Goal: Task Accomplishment & Management: Complete application form

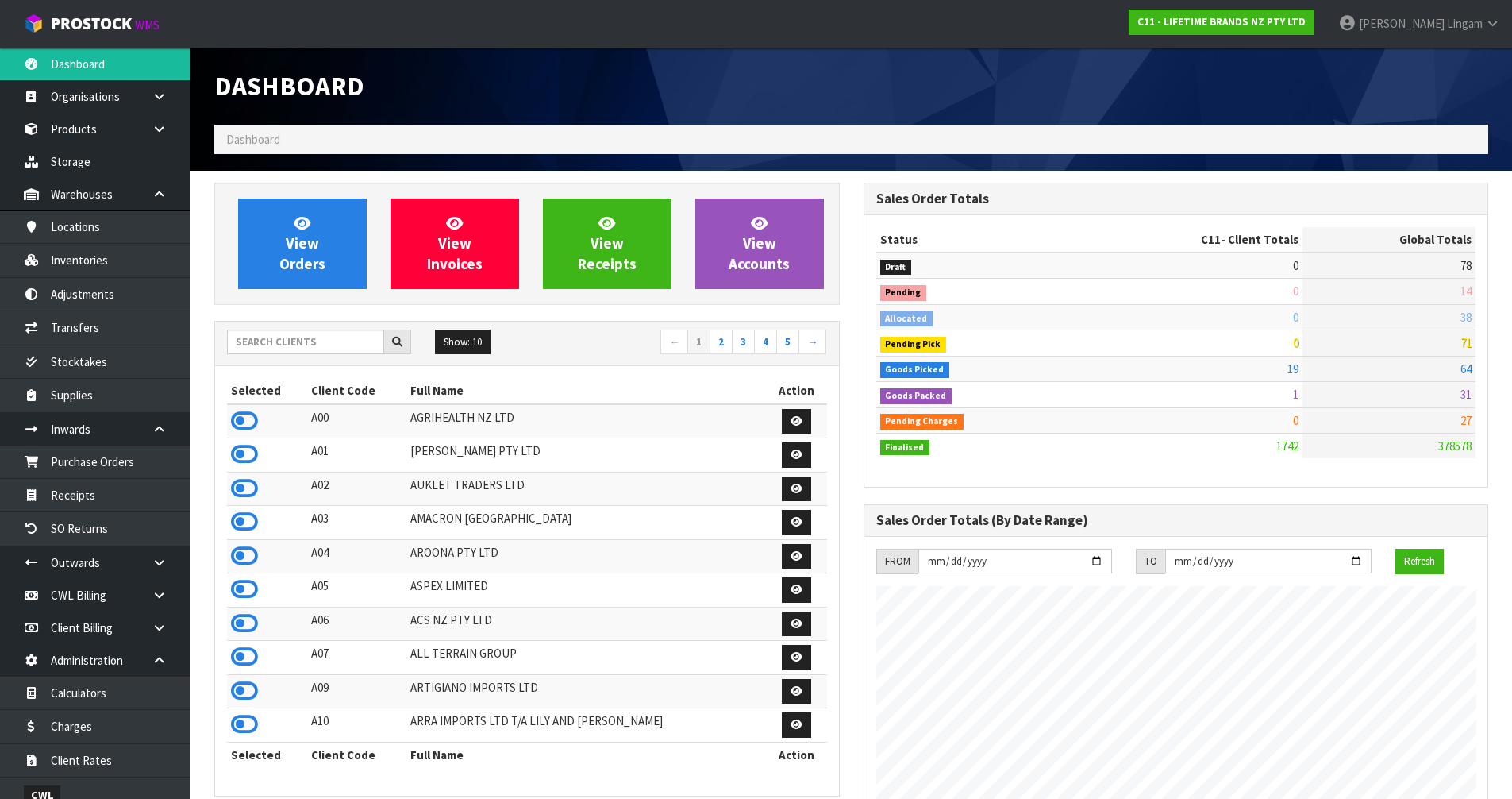
scroll to position [1203, 649]
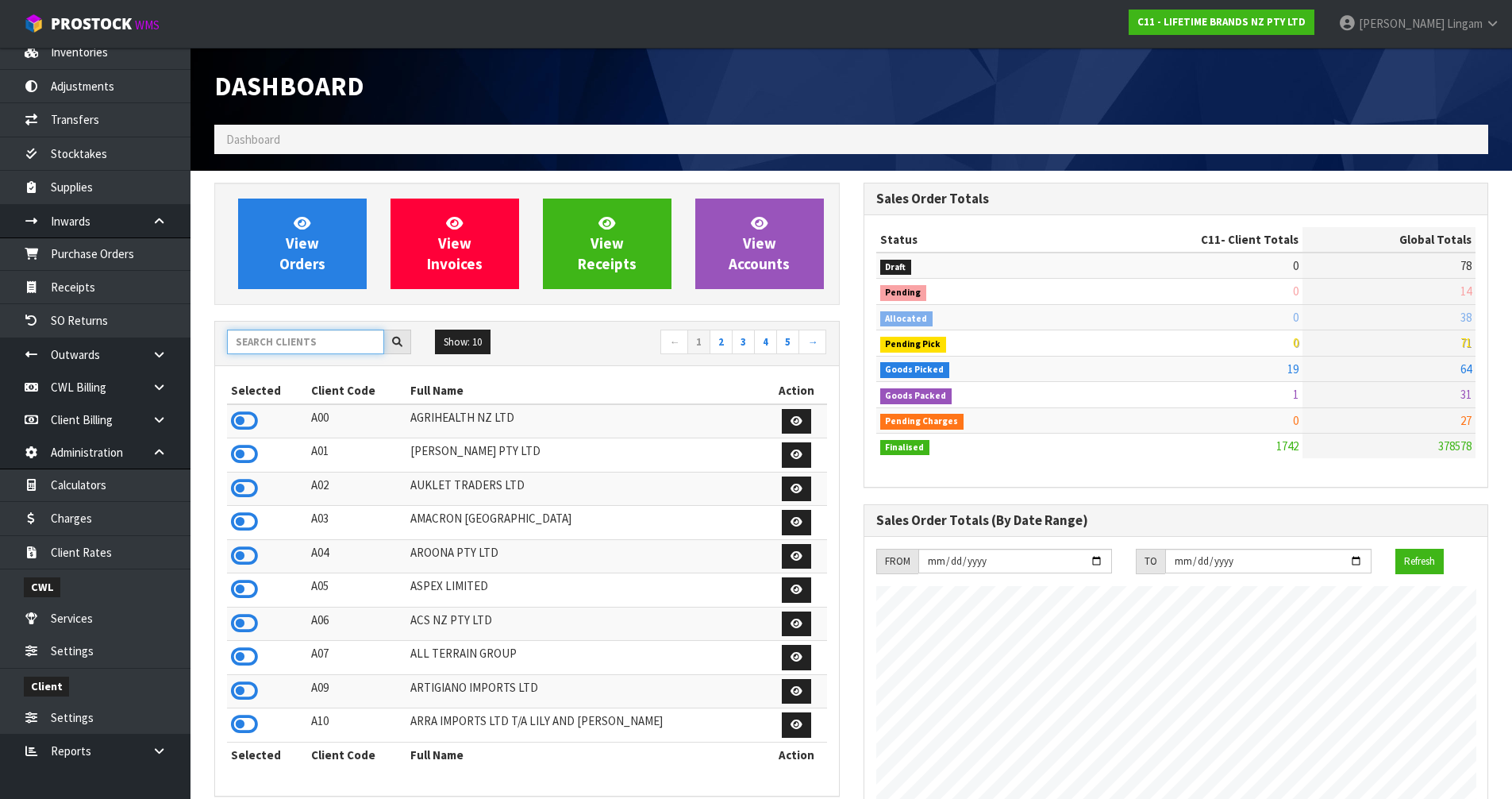
click at [274, 342] on input "text" at bounding box center [305, 342] width 157 height 24
click at [284, 342] on input "text" at bounding box center [305, 342] width 157 height 24
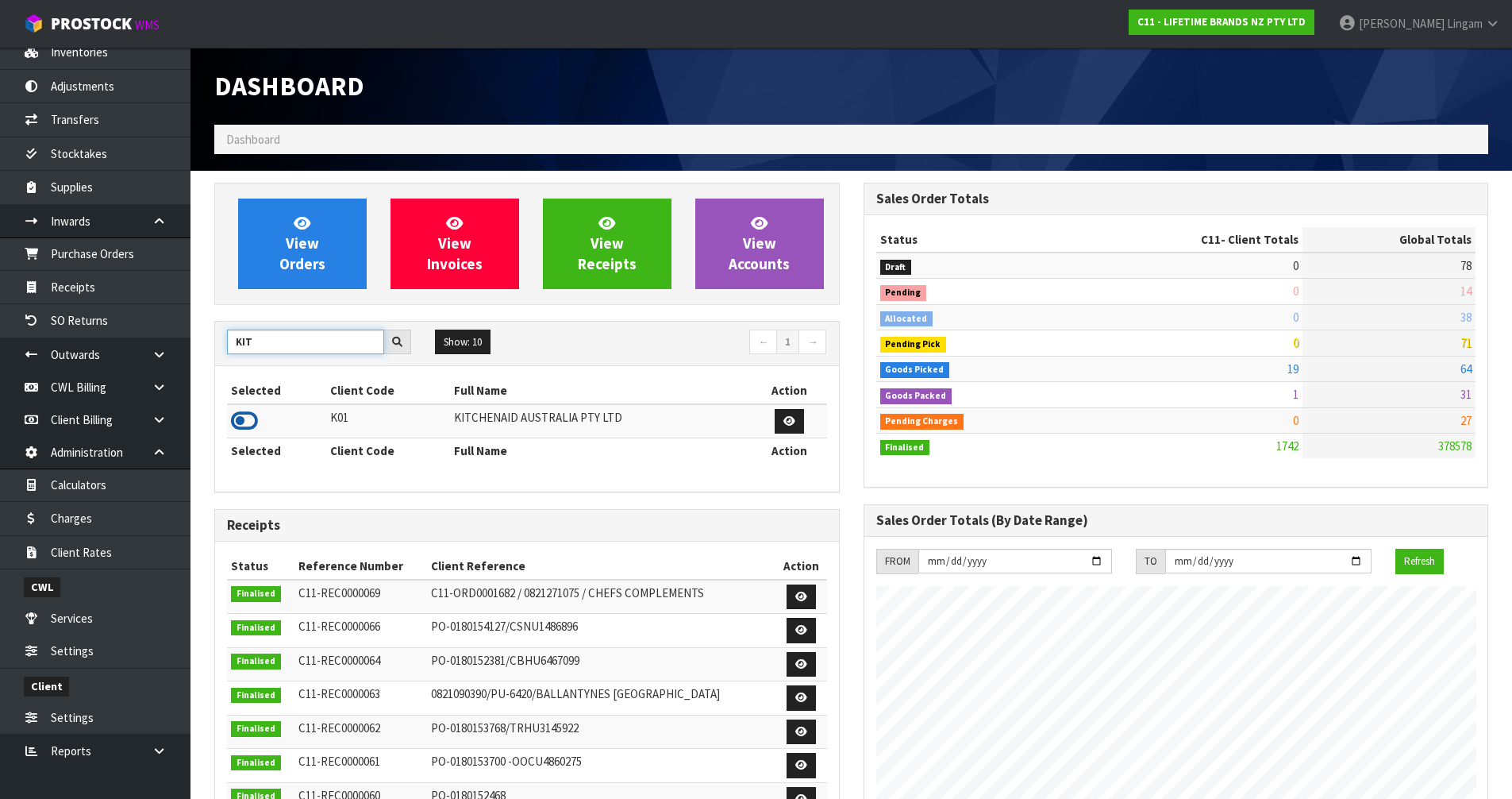
type input "KIT"
click at [248, 416] on icon at bounding box center [244, 421] width 27 height 23
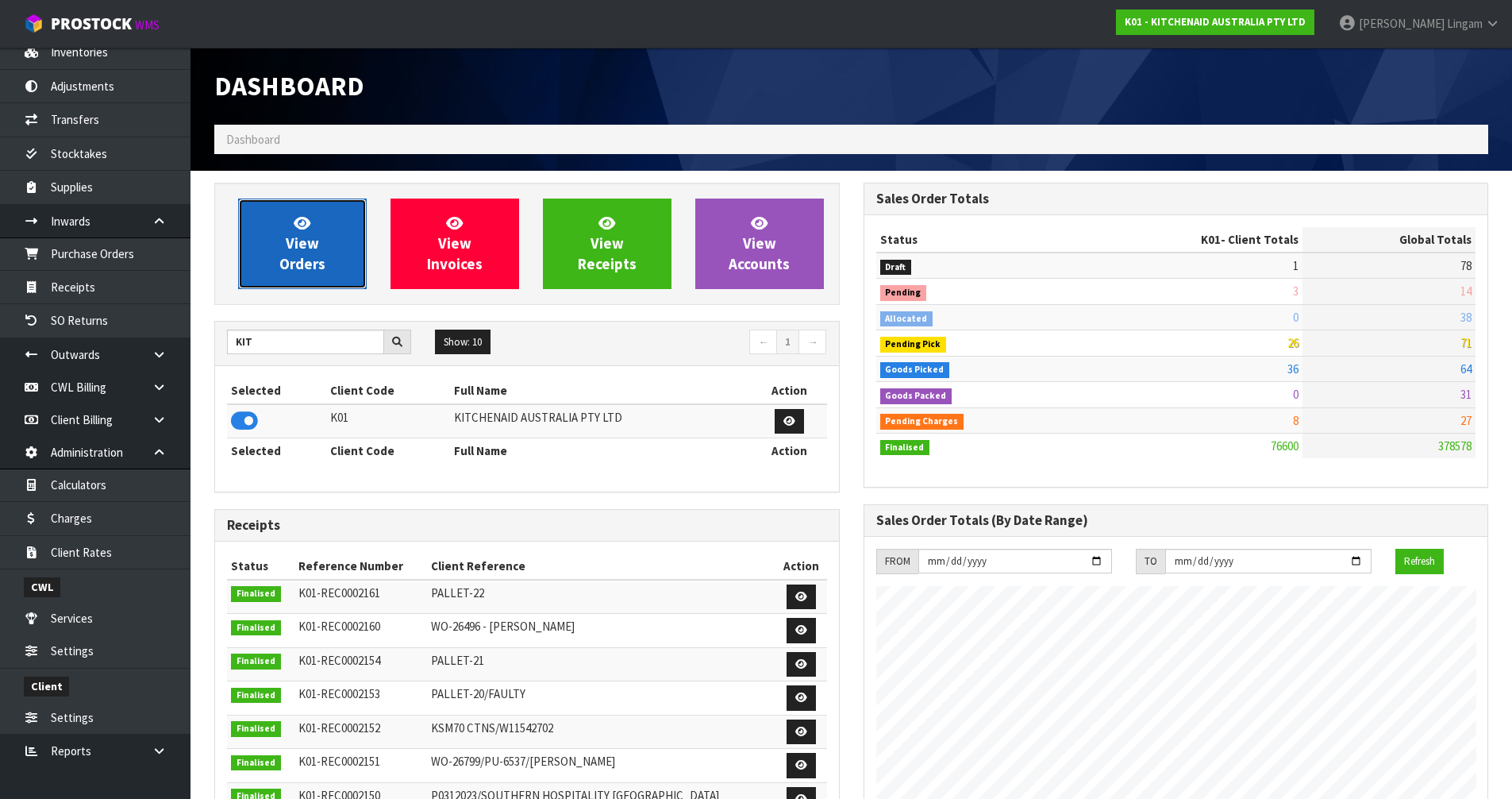
click at [297, 252] on span "View Orders" at bounding box center [302, 244] width 46 height 59
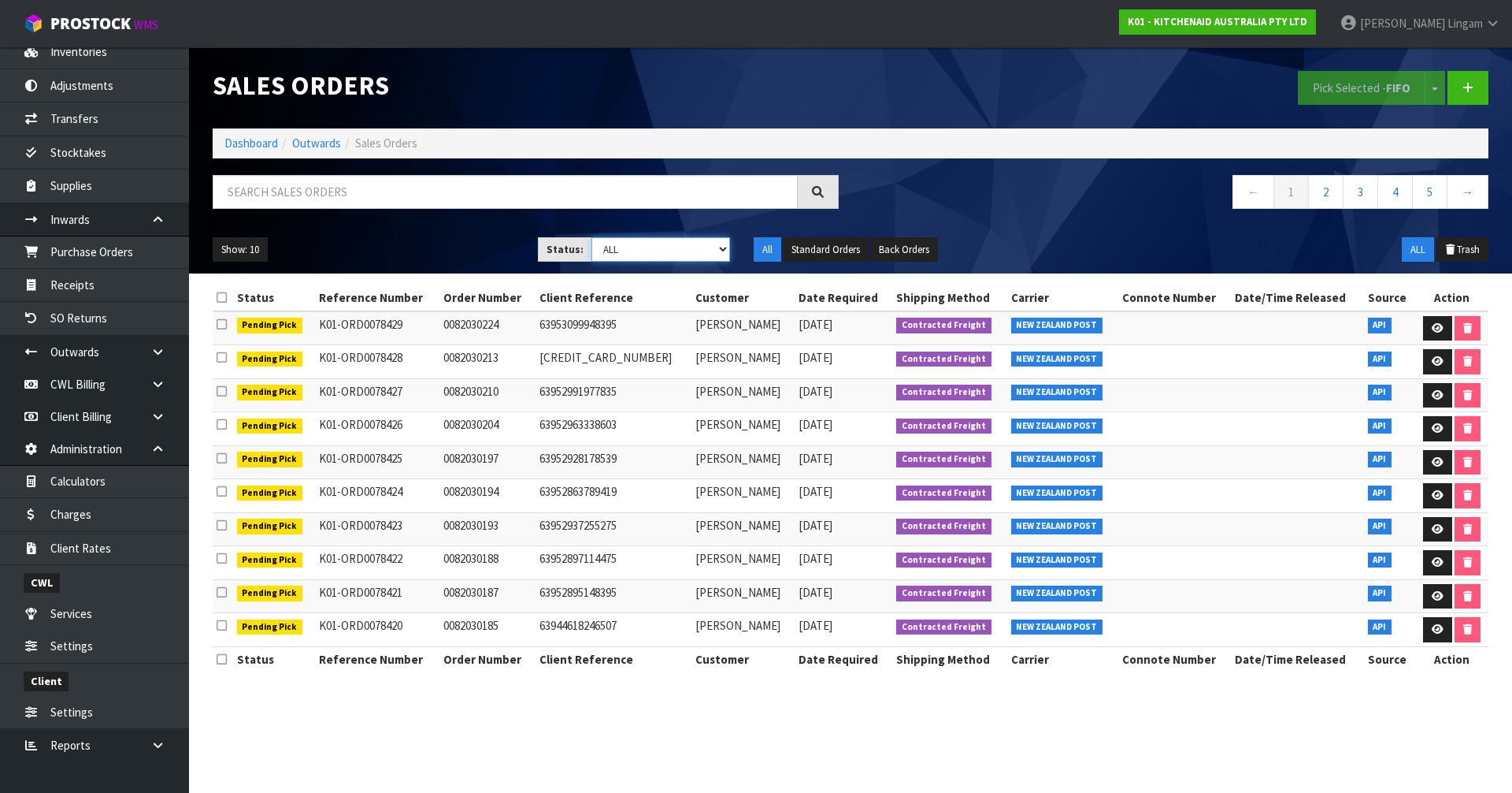
click at [682, 244] on select "Draft Pending Allocated Pending Pick Goods Picked Goods Packed Pending Charges …" at bounding box center [661, 249] width 139 height 24
select select "string:6"
click at [591, 237] on select "Draft Pending Allocated Pending Pick Goods Picked Goods Packed Pending Charges …" at bounding box center [661, 249] width 139 height 24
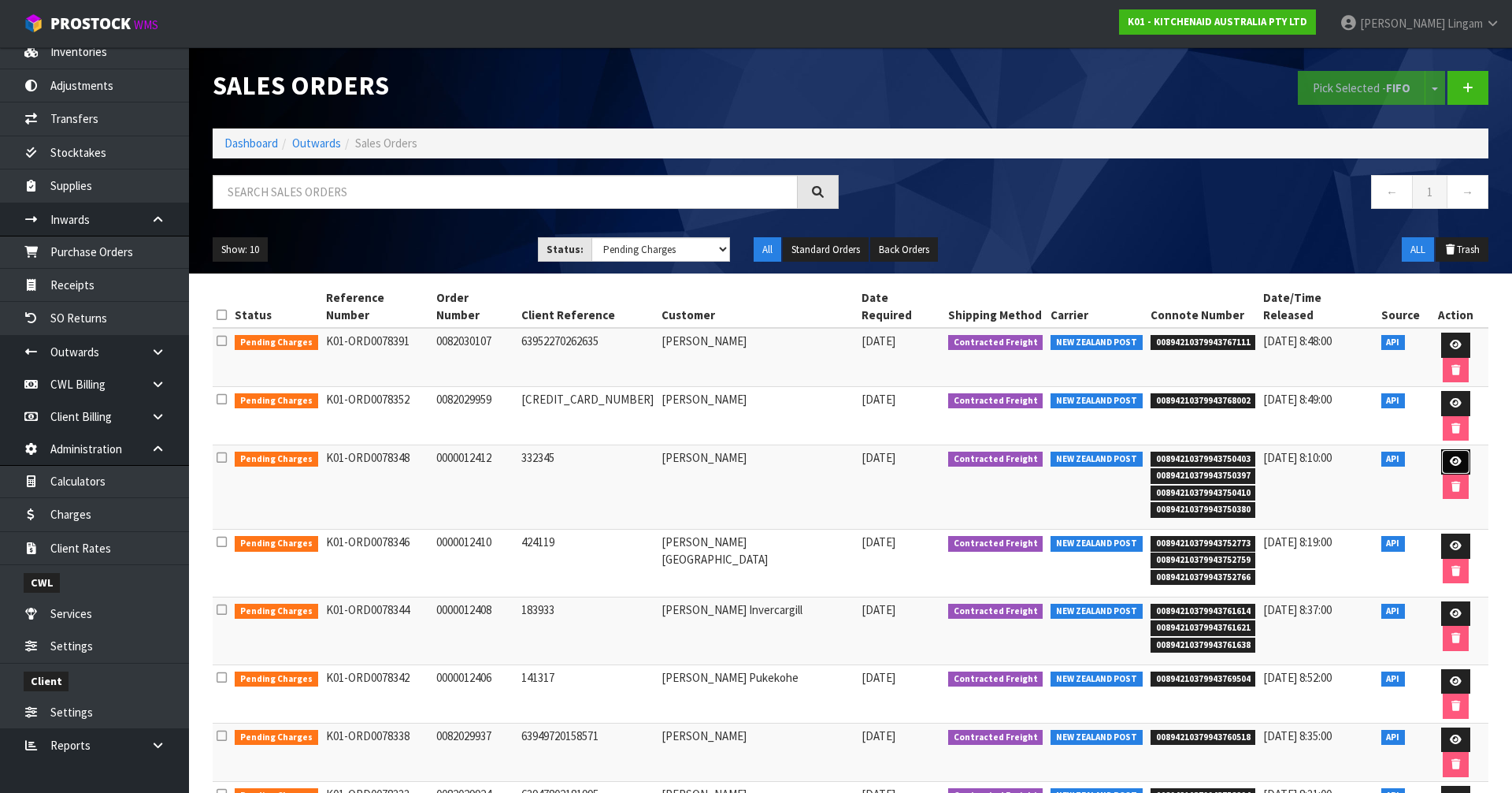
click at [1450, 456] on icon at bounding box center [1455, 460] width 12 height 10
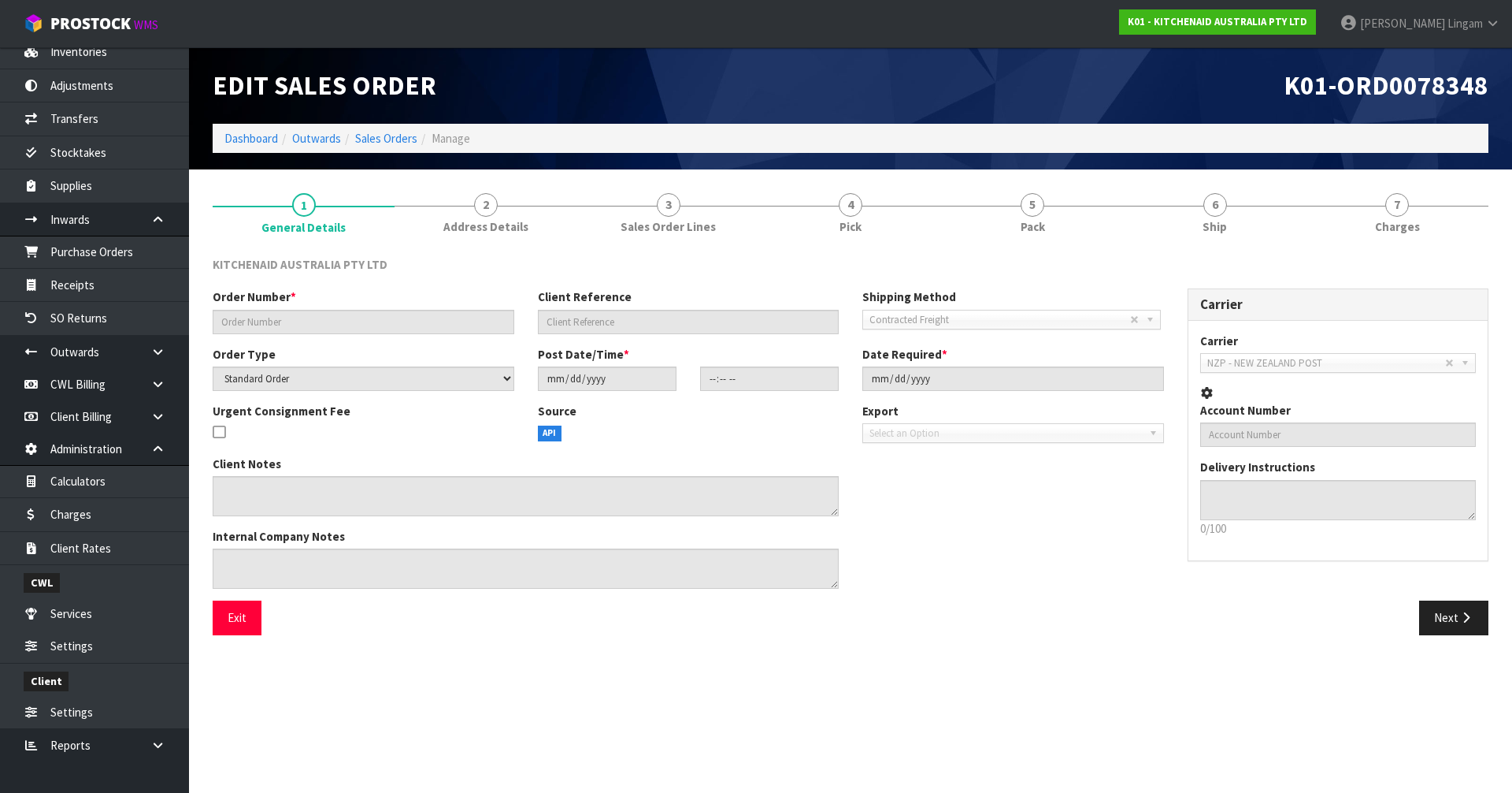
type input "0000012412"
type input "332345"
select select "number:0"
type input "2025-08-26"
type input "17:32:30.000"
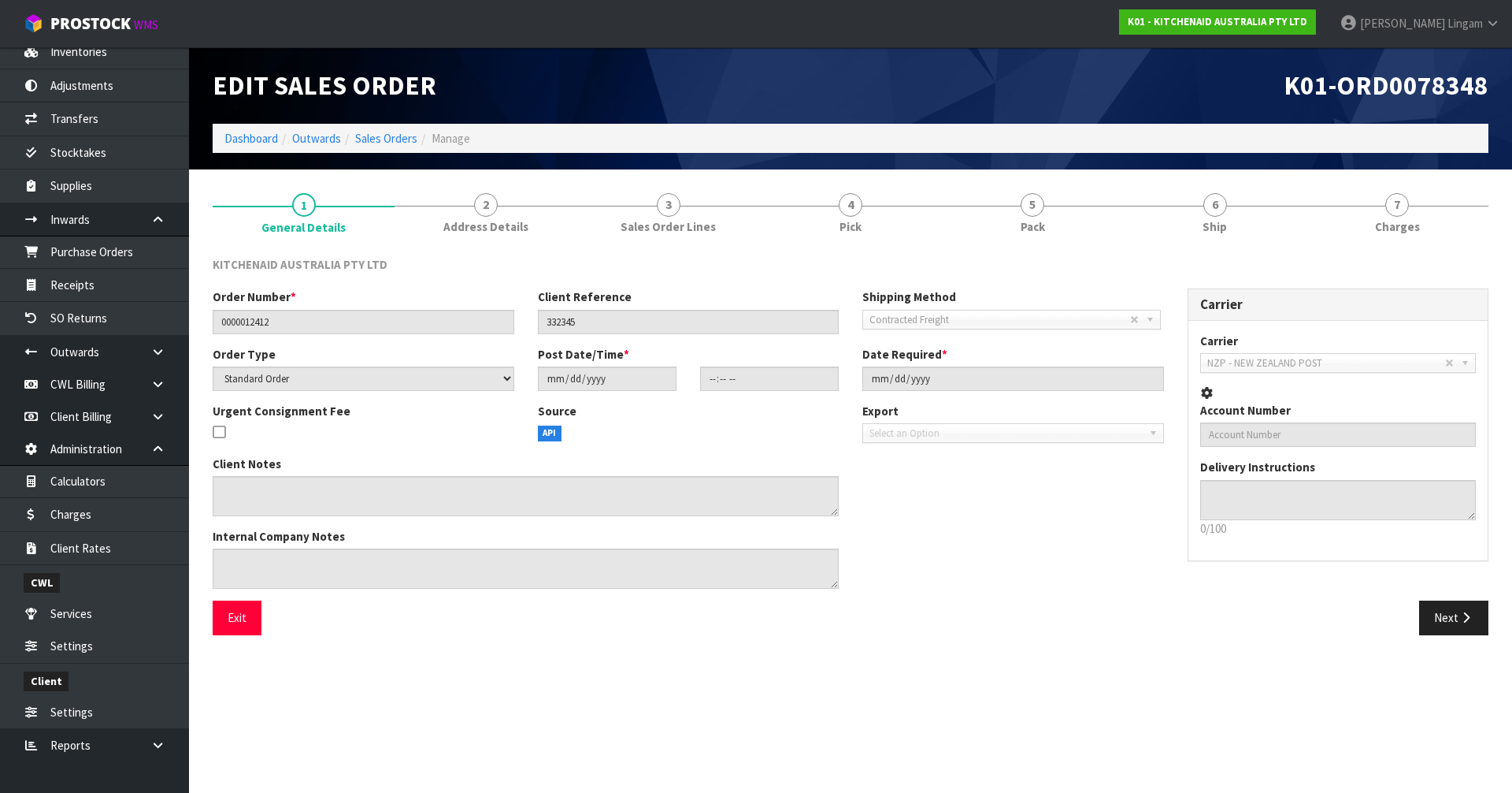
type input "2025-08-26"
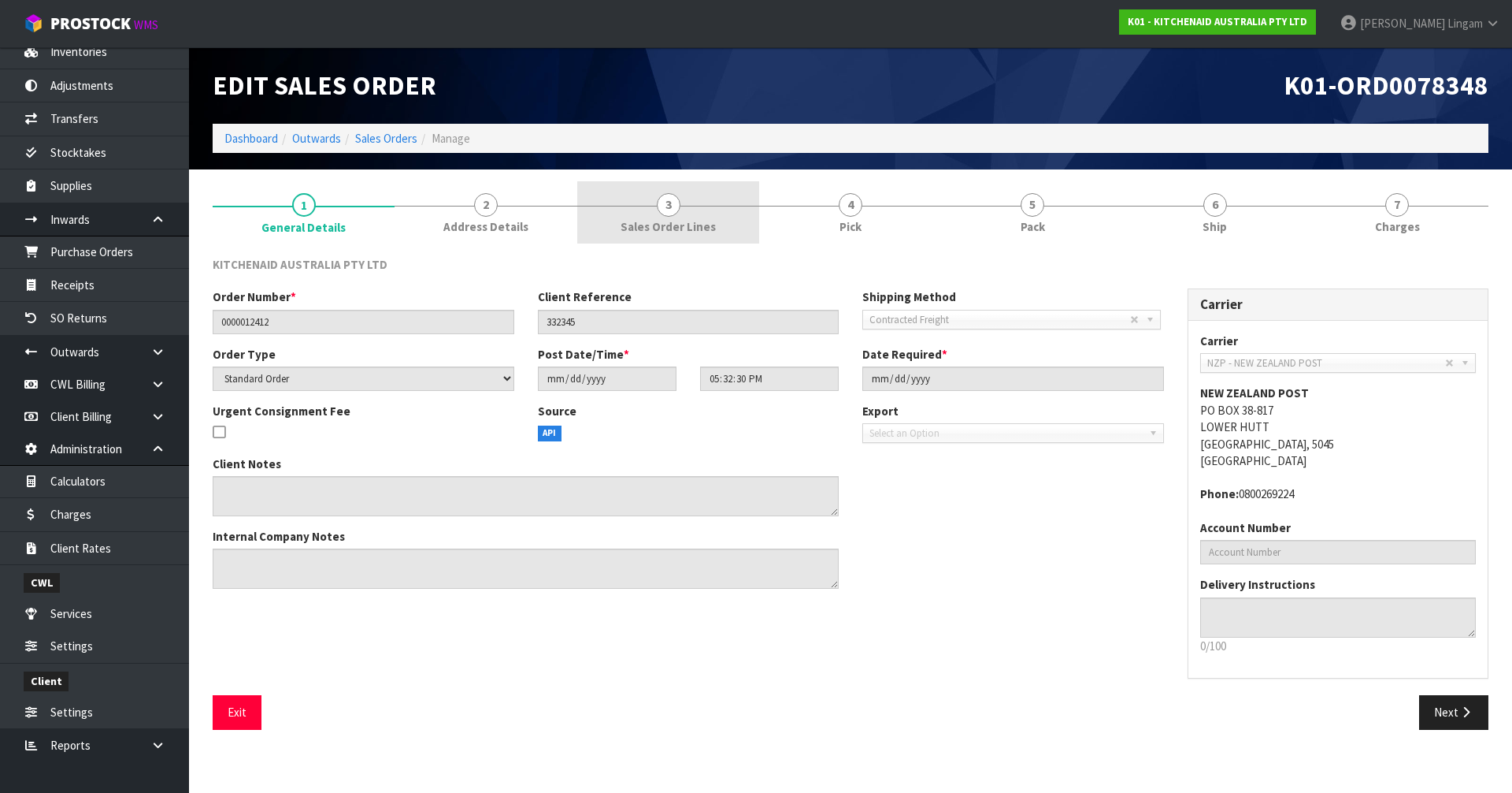
click at [703, 200] on link "3 Sales Order Lines" at bounding box center [668, 212] width 182 height 62
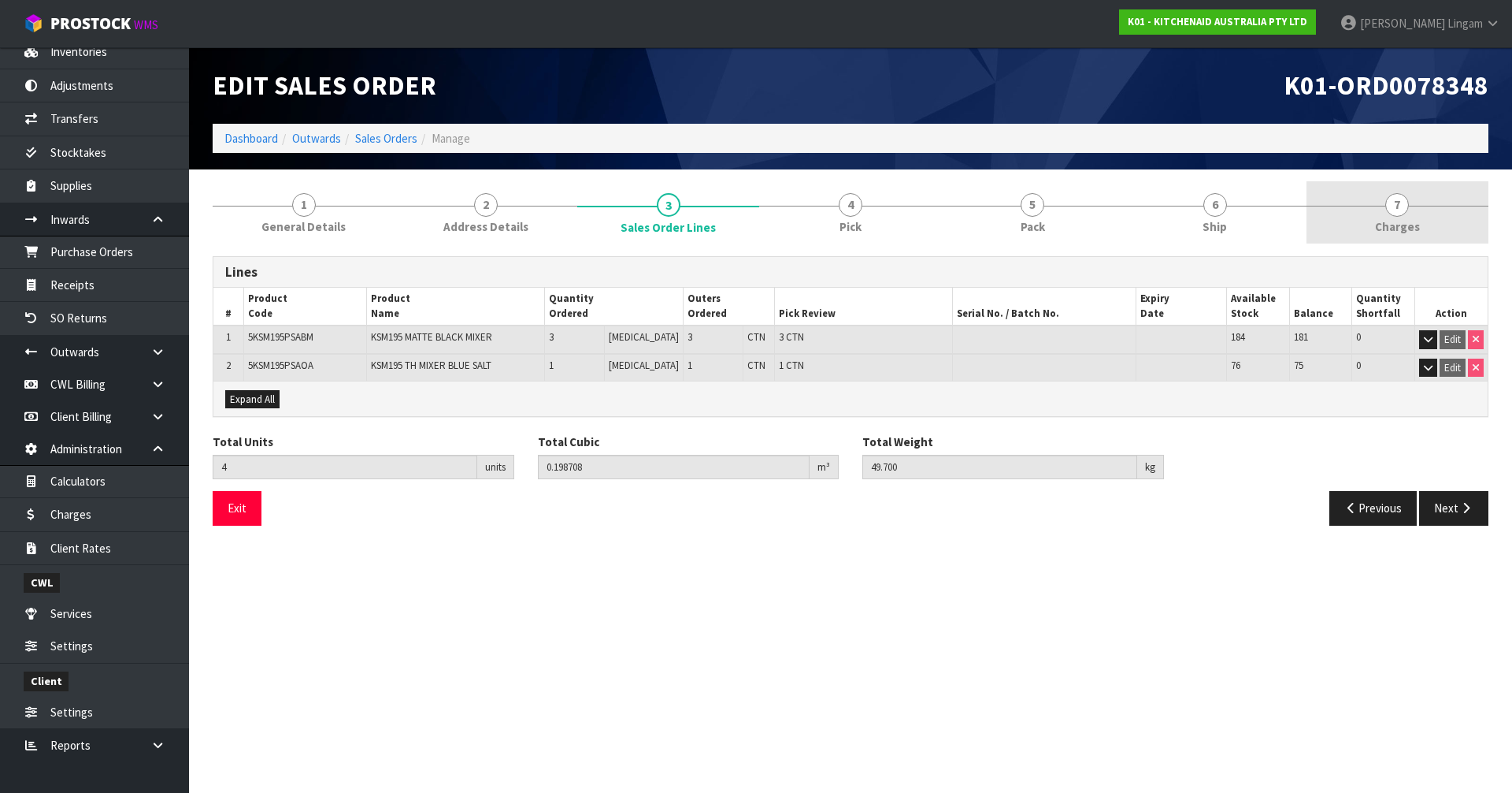
click at [1400, 221] on span "Charges" at bounding box center [1397, 227] width 45 height 17
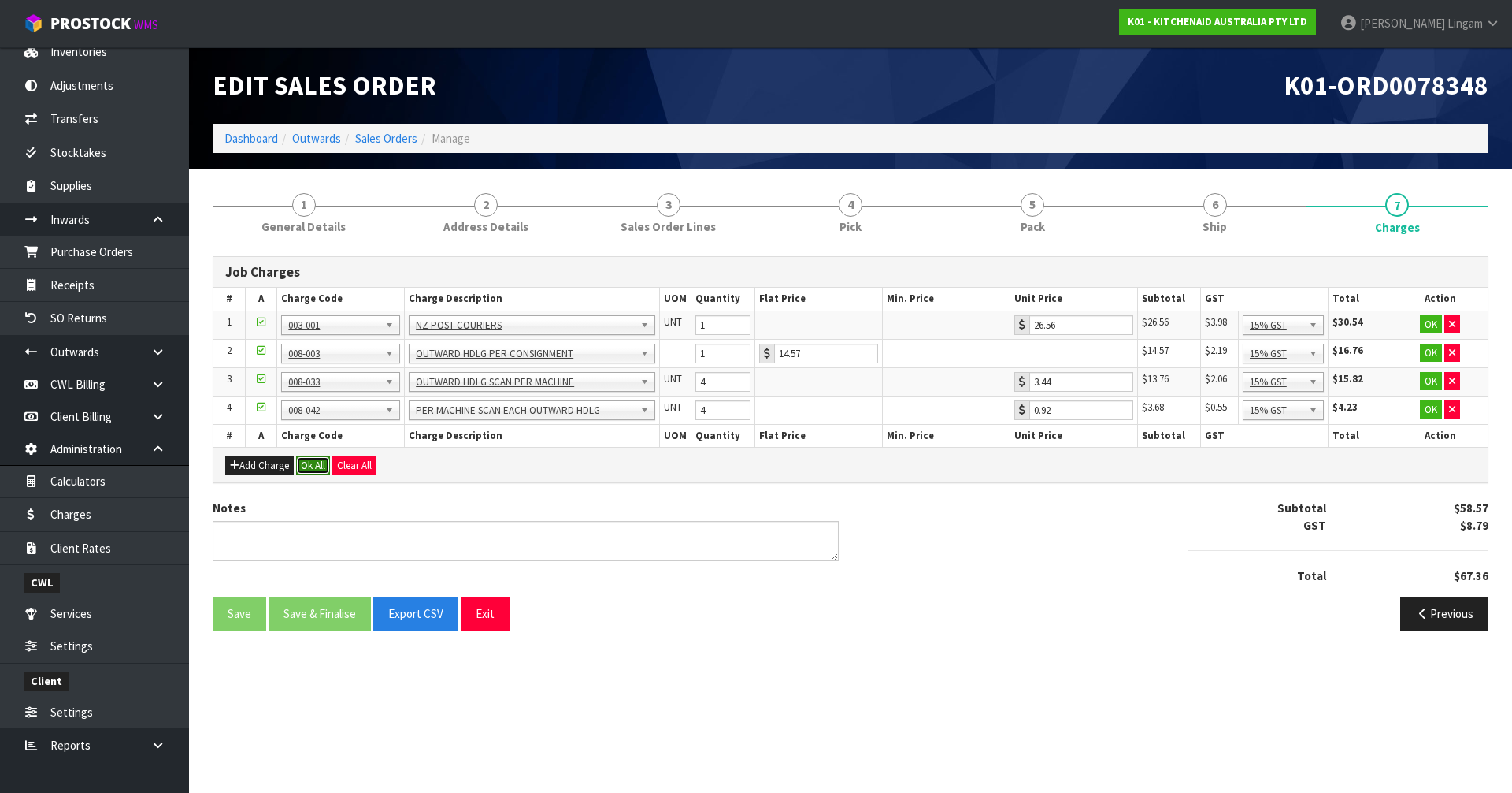
click at [307, 467] on button "Ok All" at bounding box center [313, 465] width 34 height 19
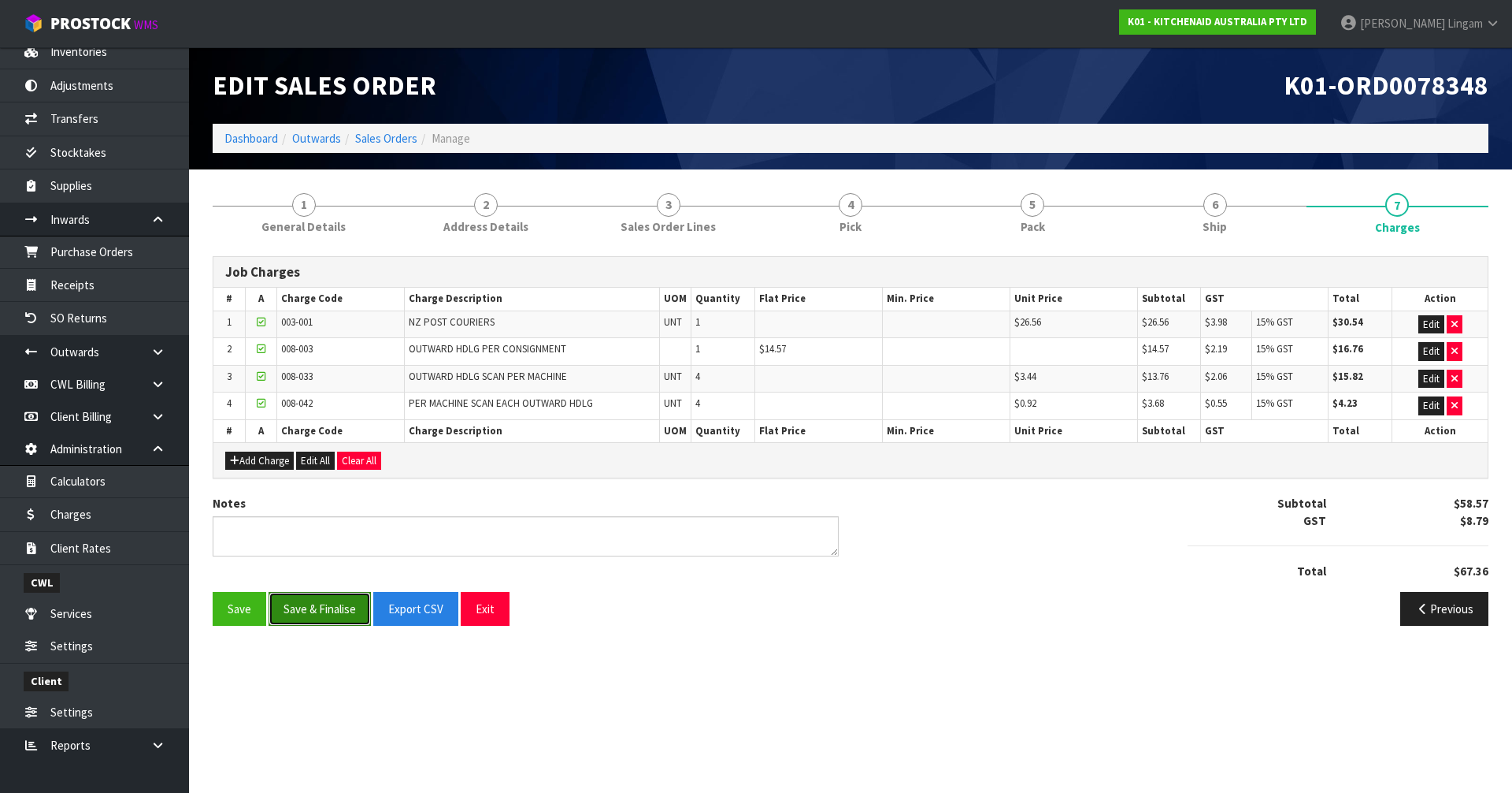
click at [315, 604] on button "Save & Finalise" at bounding box center [319, 608] width 103 height 34
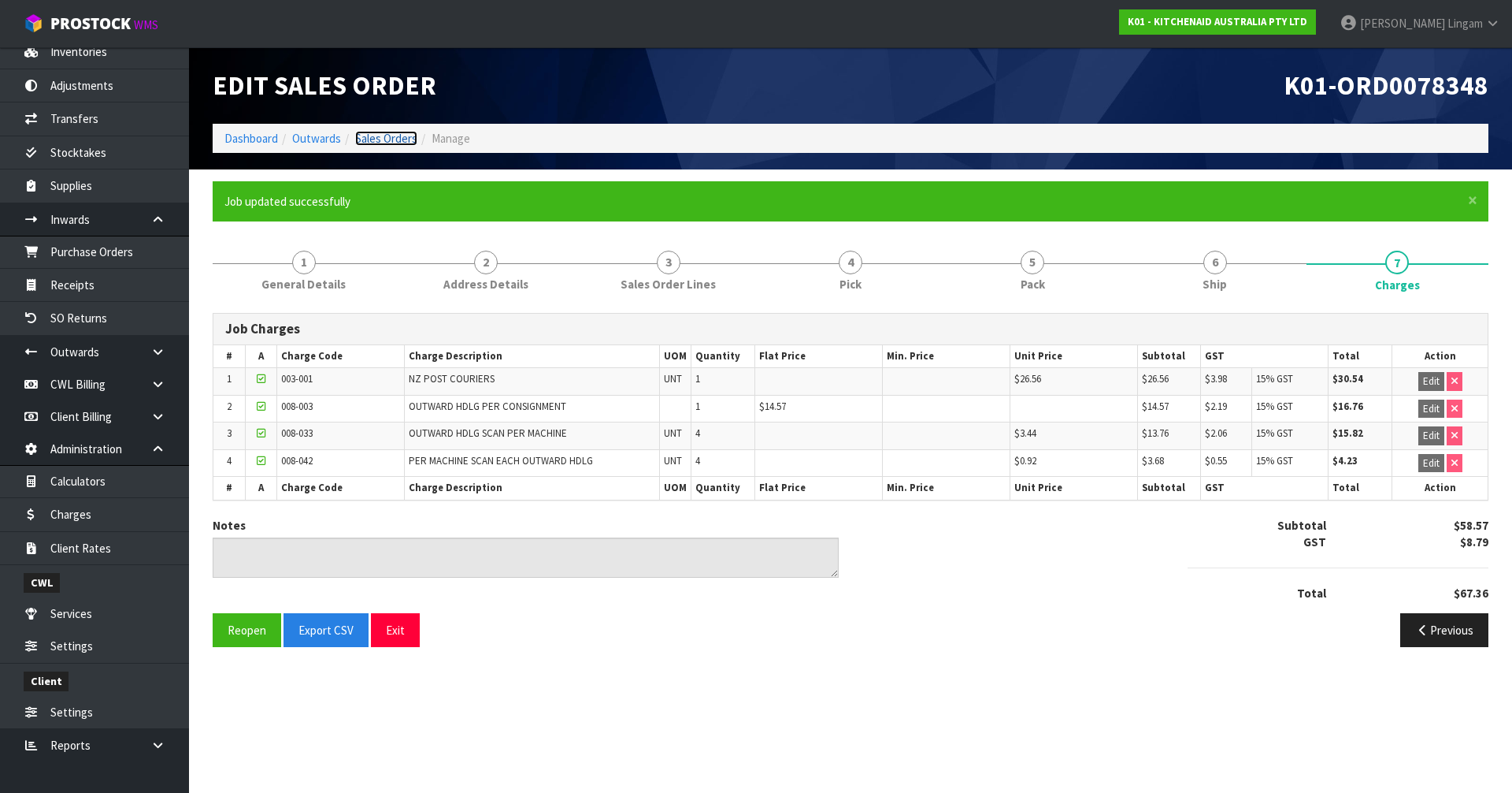
click at [404, 136] on link "Sales Orders" at bounding box center [386, 138] width 62 height 15
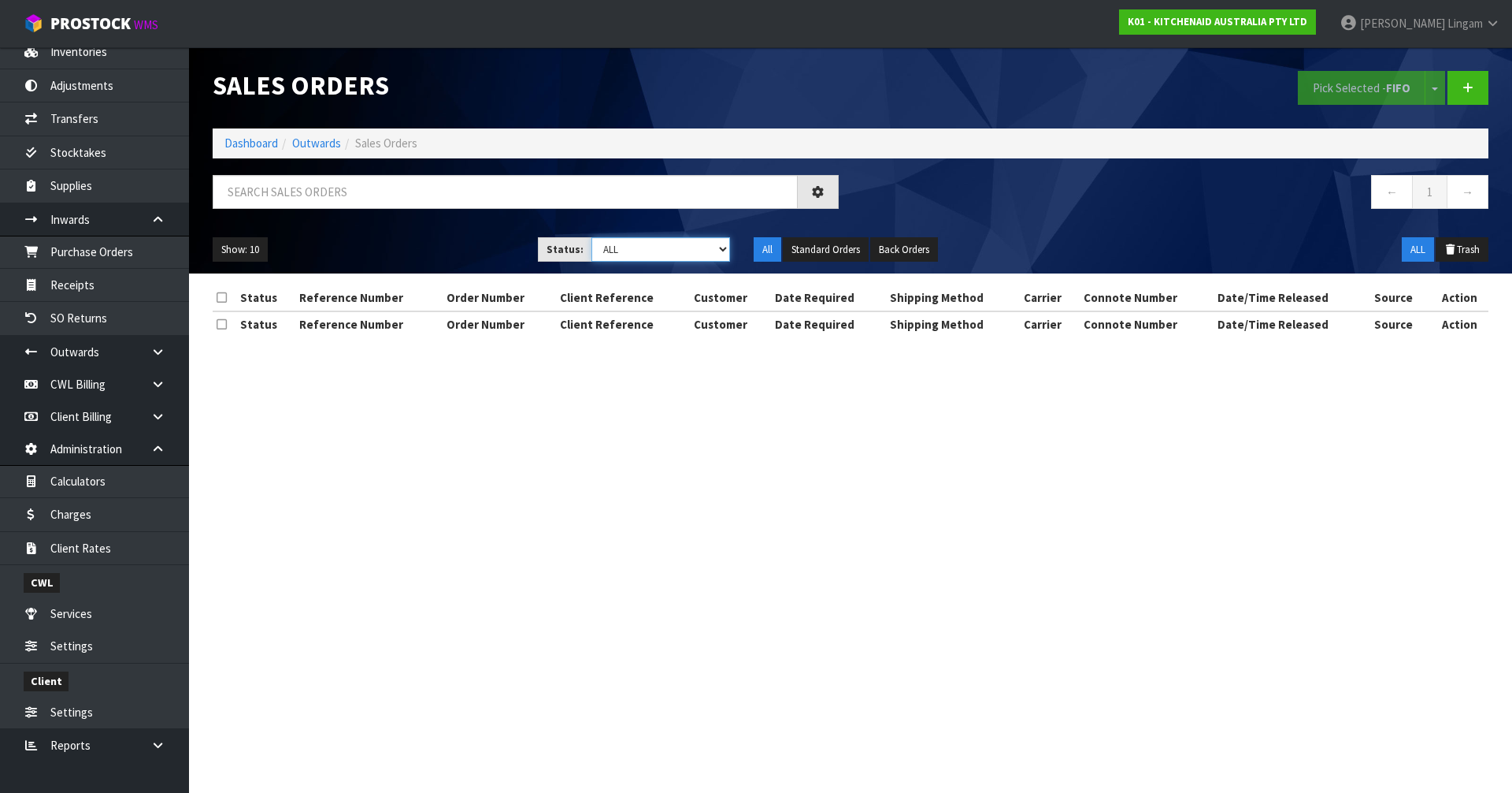
click at [685, 246] on select "Draft Pending Allocated Pending Pick Goods Picked Goods Packed Pending Charges …" at bounding box center [661, 249] width 139 height 24
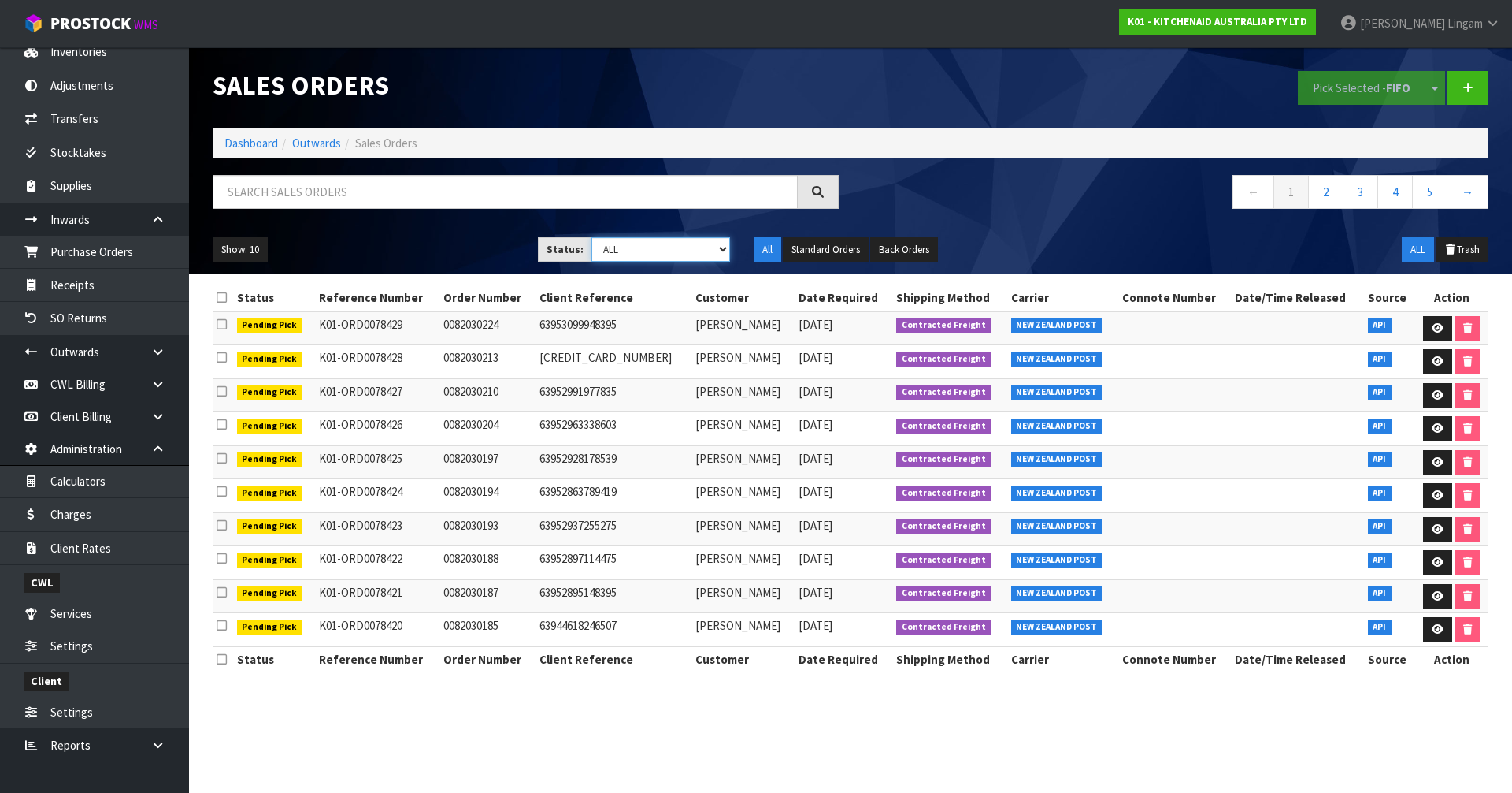
select select "string:6"
click at [591, 237] on select "Draft Pending Allocated Pending Pick Goods Picked Goods Packed Pending Charges …" at bounding box center [661, 249] width 139 height 24
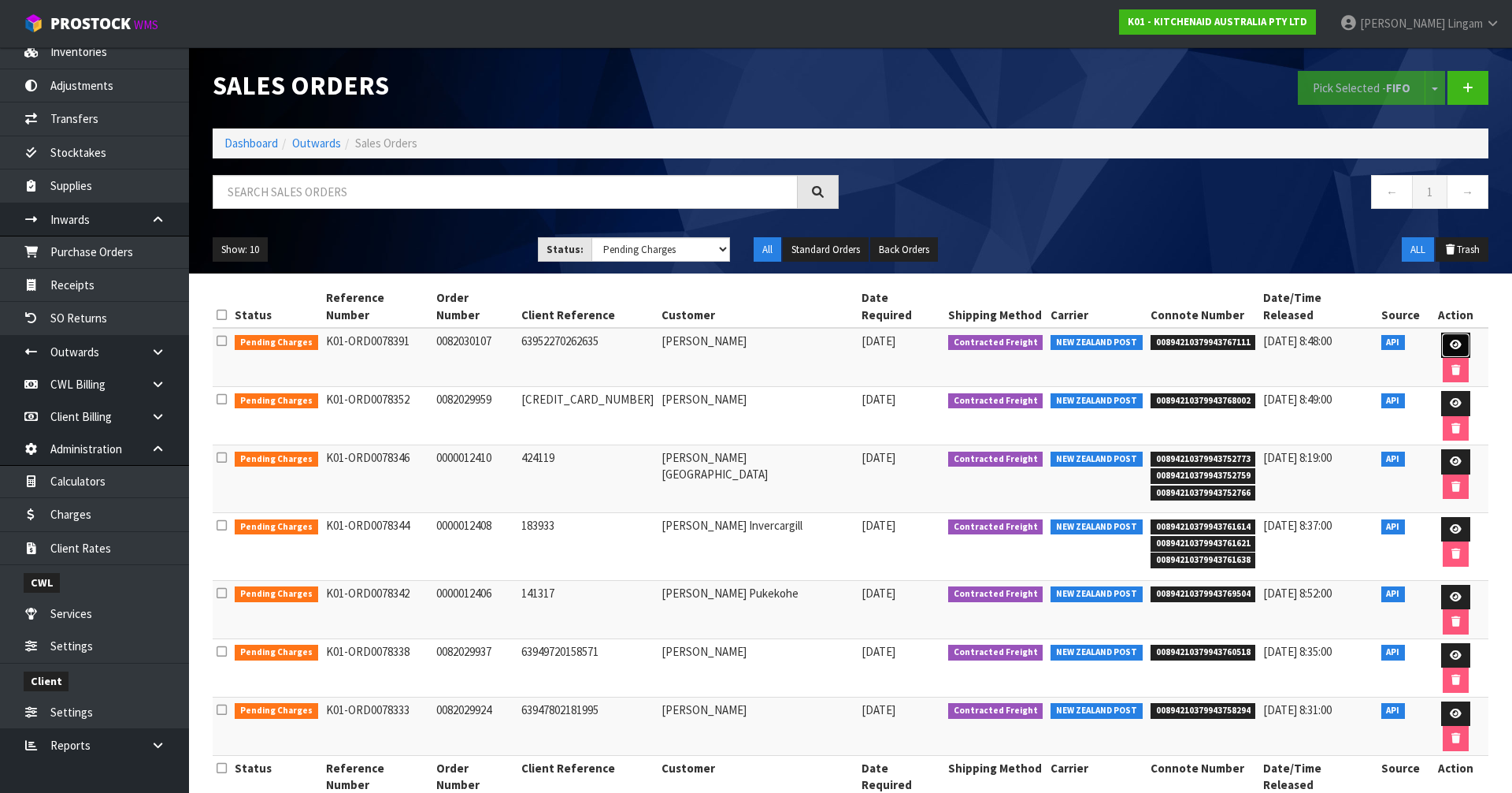
click at [1450, 340] on icon at bounding box center [1455, 344] width 12 height 10
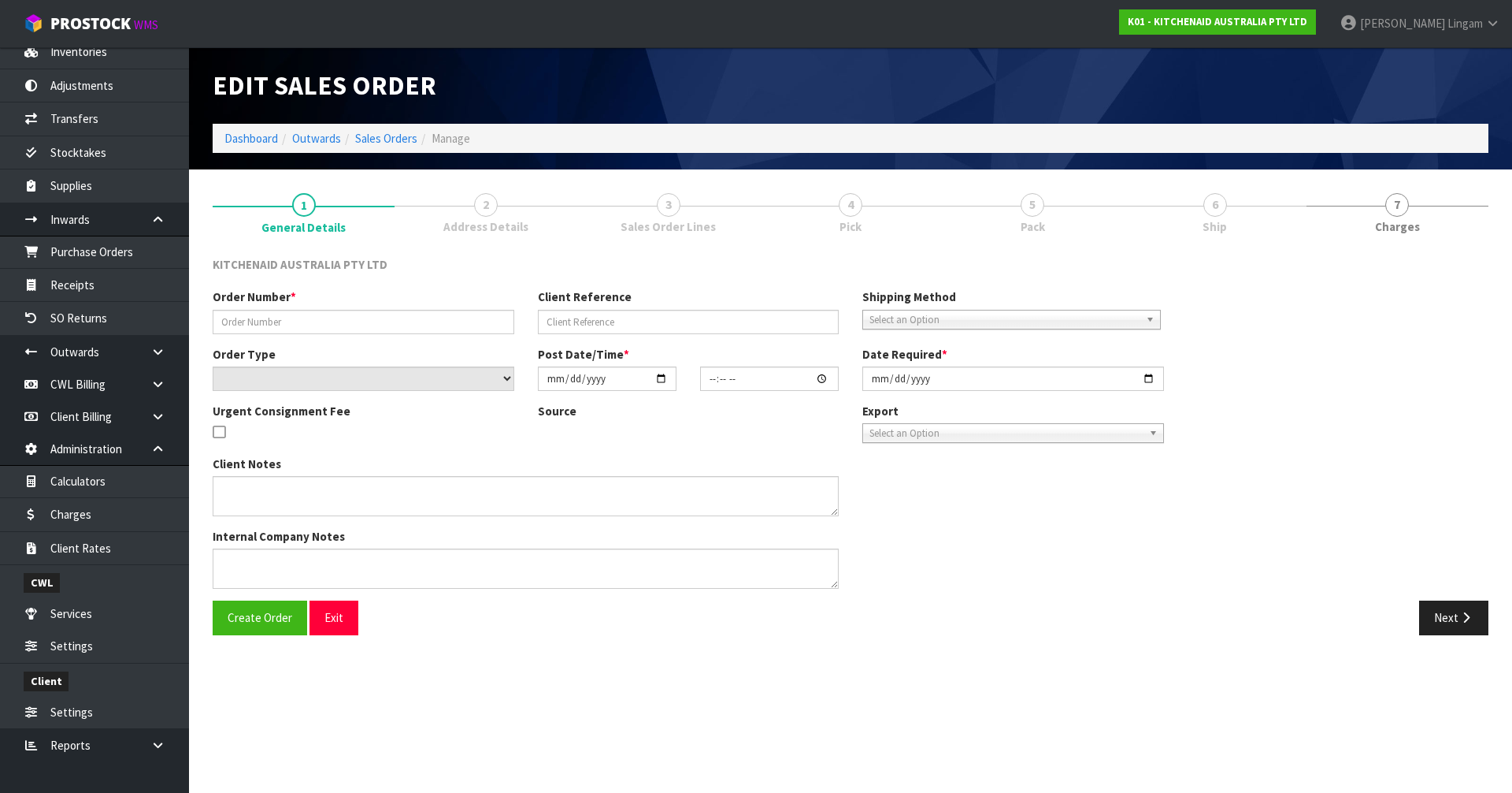
type input "0082030107"
type input "63952270262635"
select select "number:0"
type input "2025-08-27"
type input "15:35:52.000"
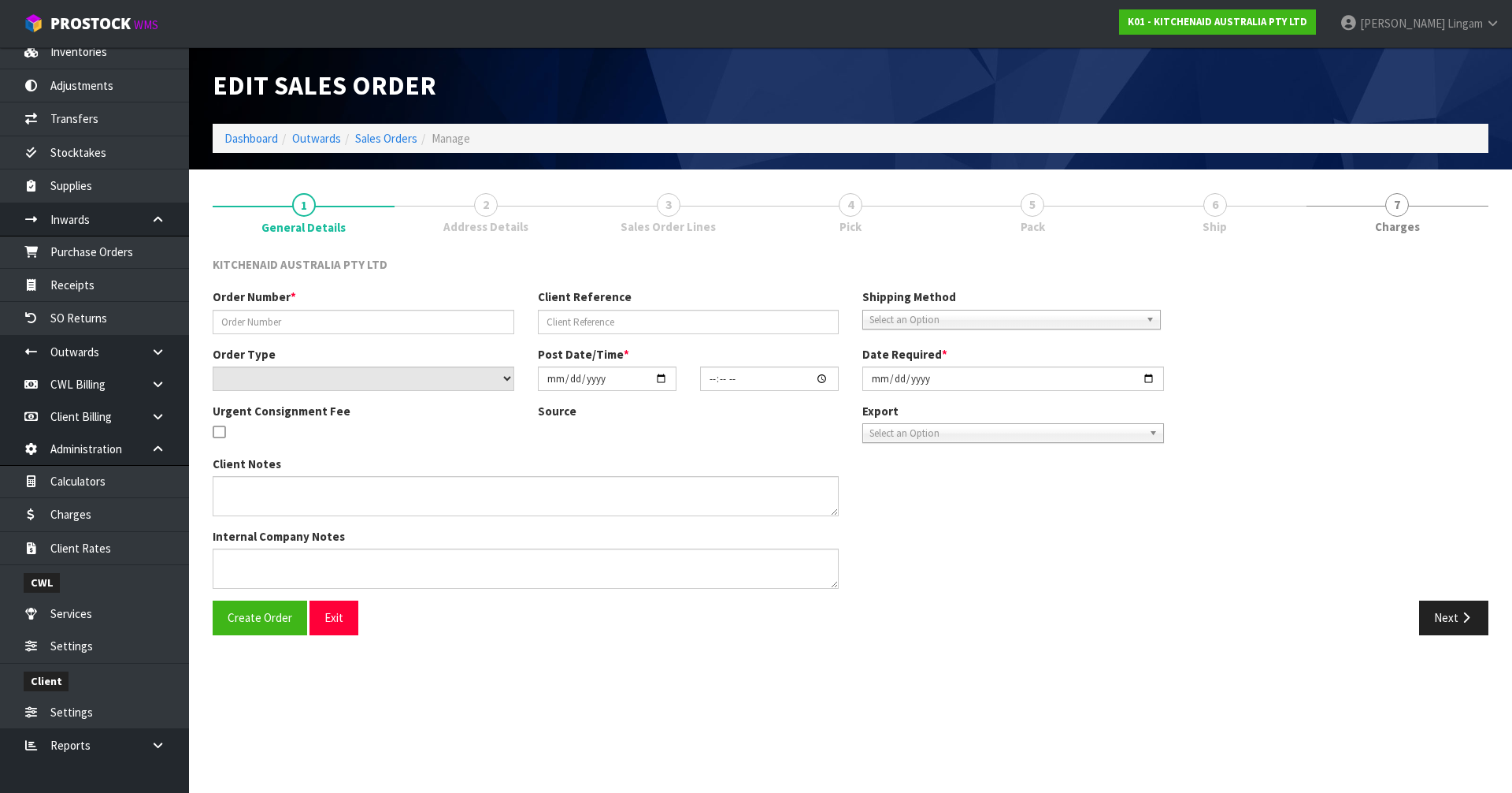
type input "2025-08-27"
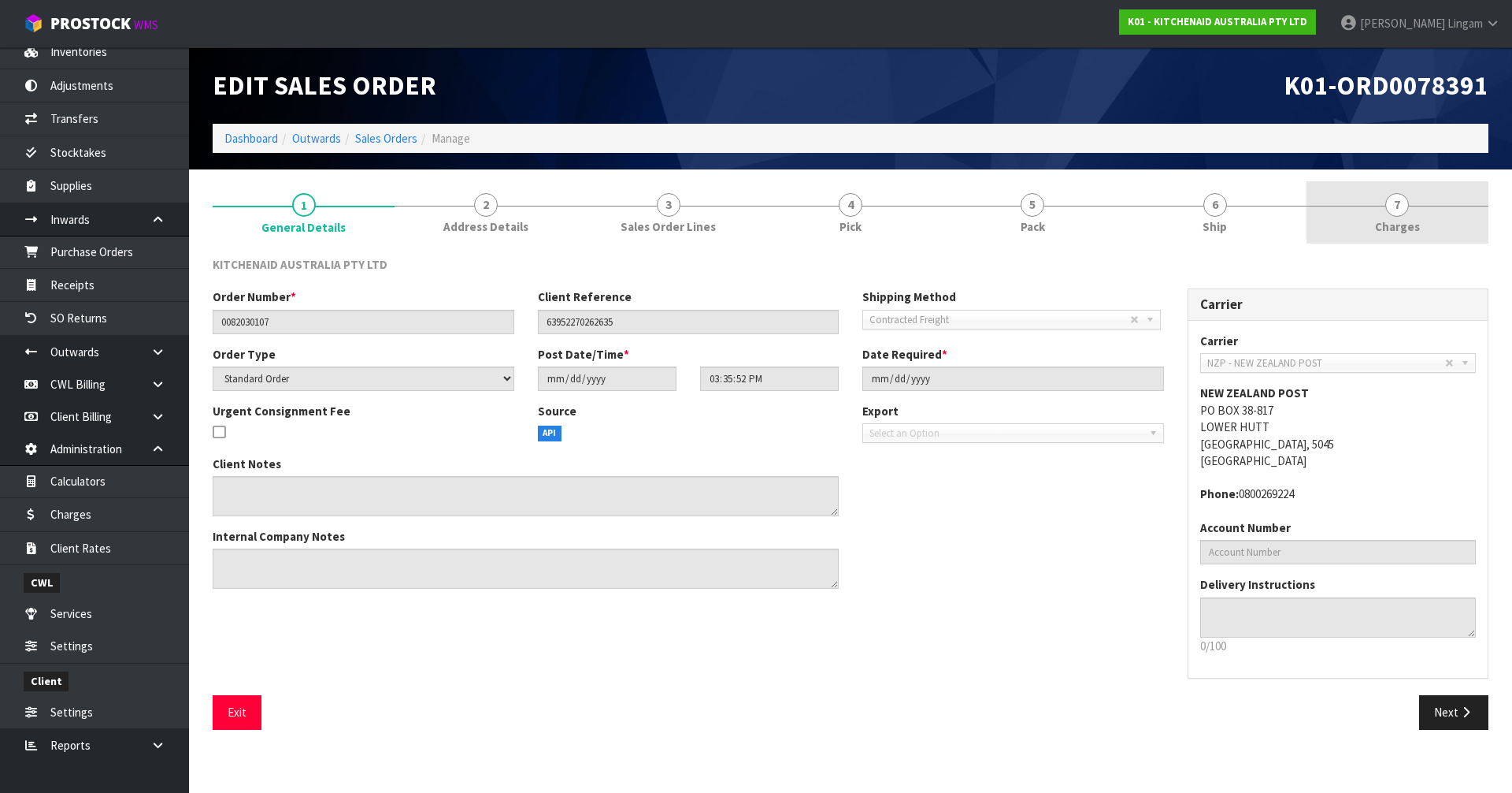
click at [1410, 227] on span "Charges" at bounding box center [1397, 227] width 45 height 17
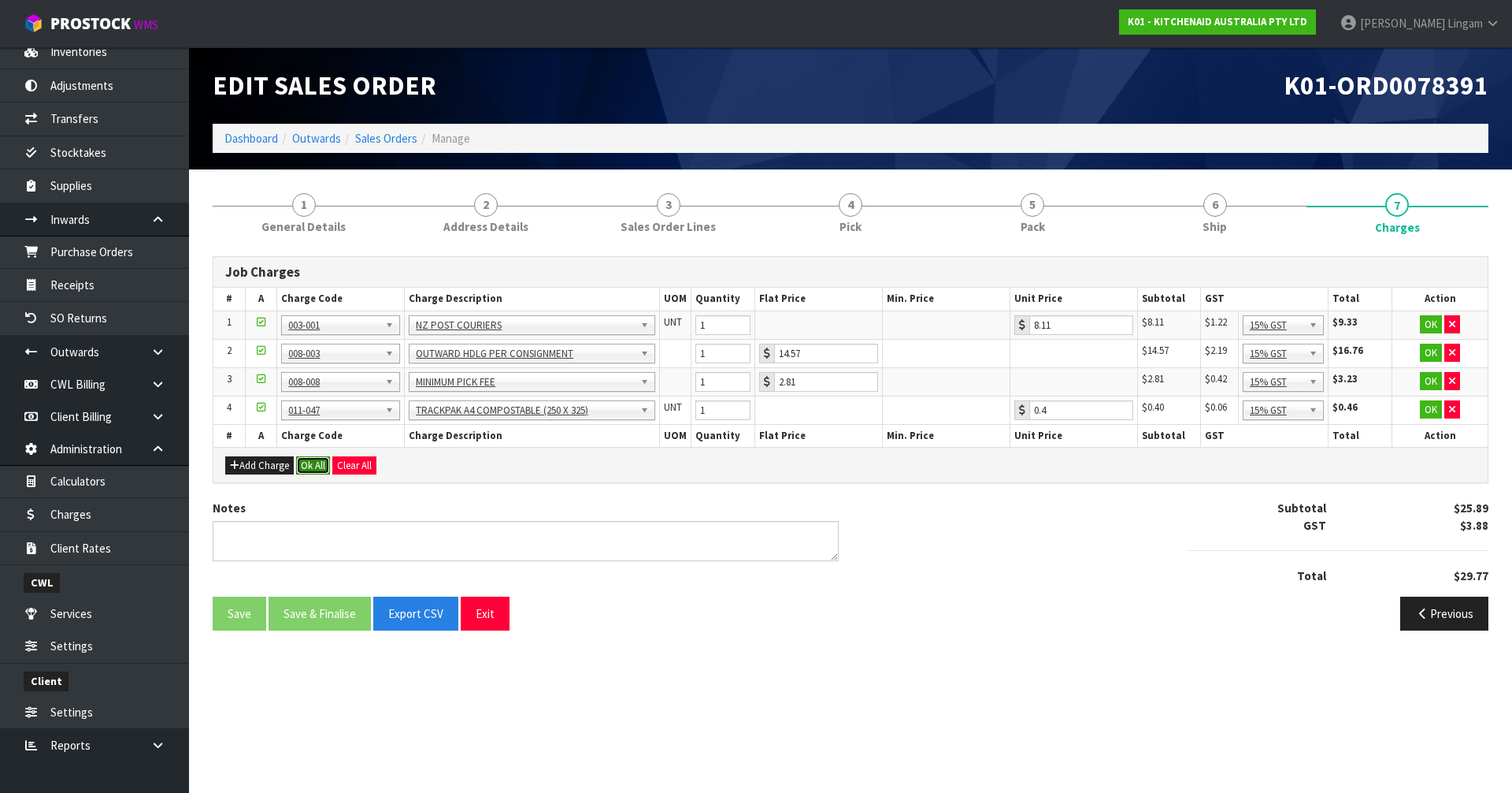
click at [320, 463] on button "Ok All" at bounding box center [313, 465] width 34 height 19
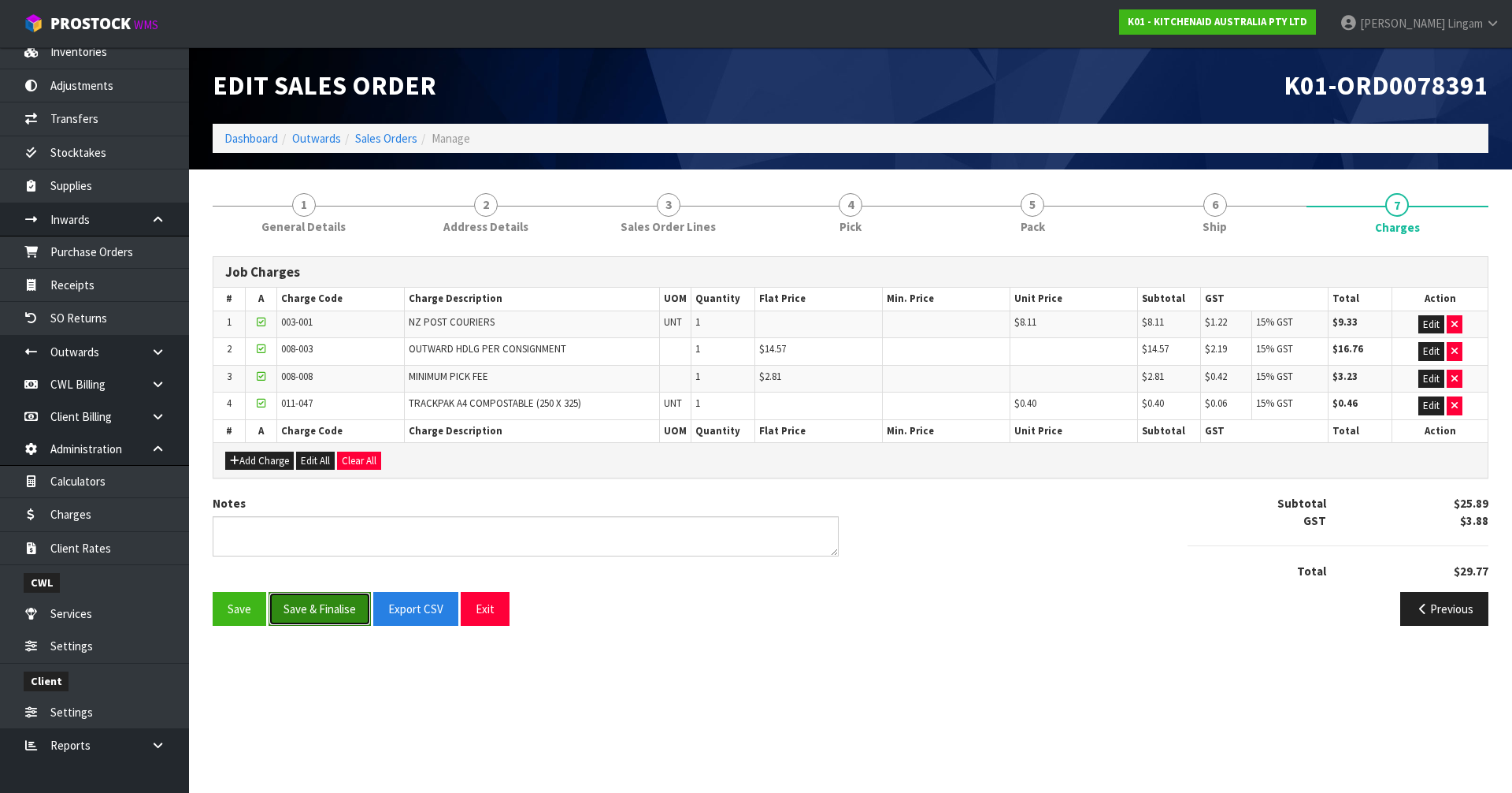
click at [340, 605] on button "Save & Finalise" at bounding box center [319, 608] width 103 height 34
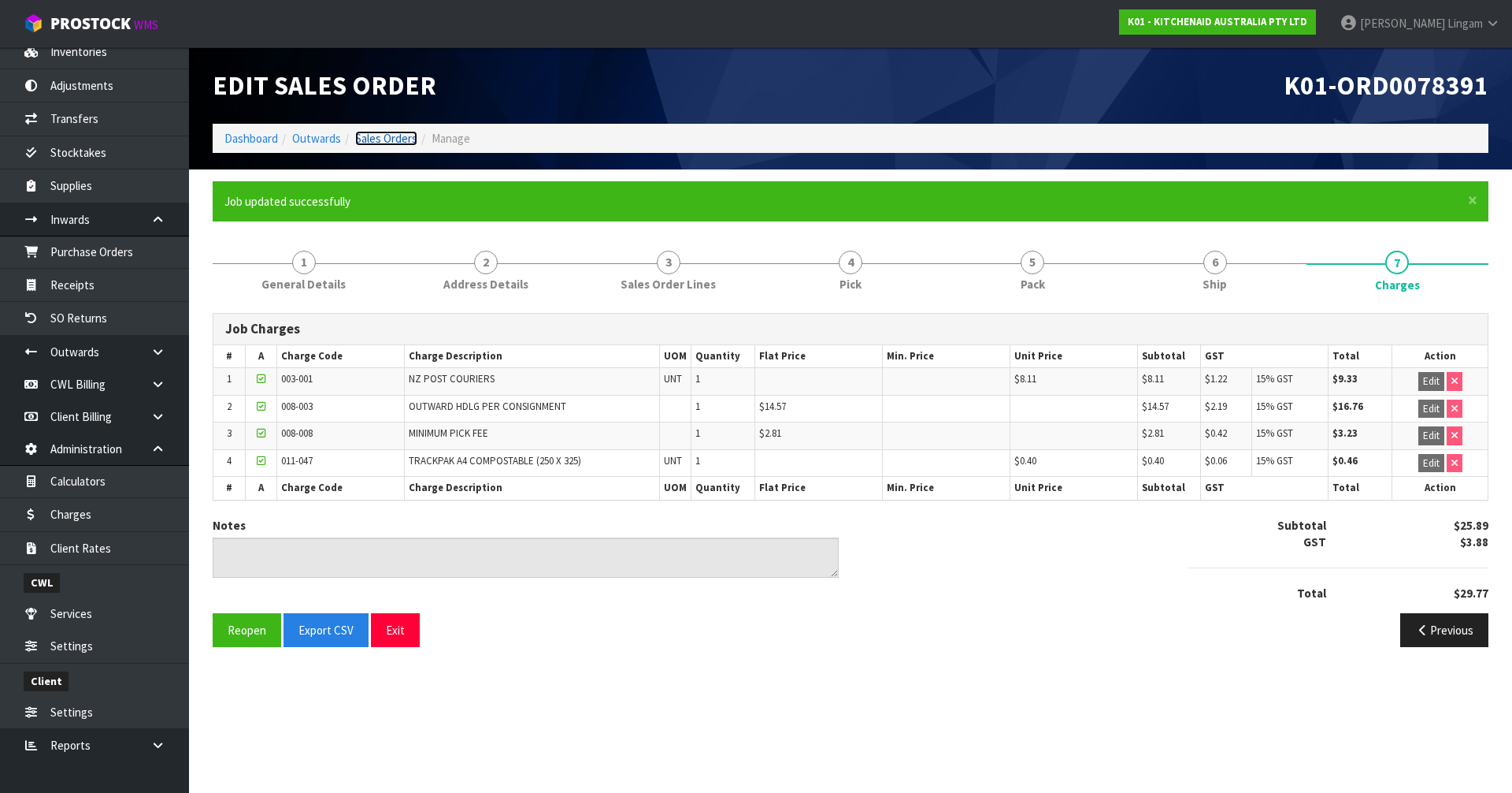
click at [390, 136] on link "Sales Orders" at bounding box center [386, 138] width 62 height 15
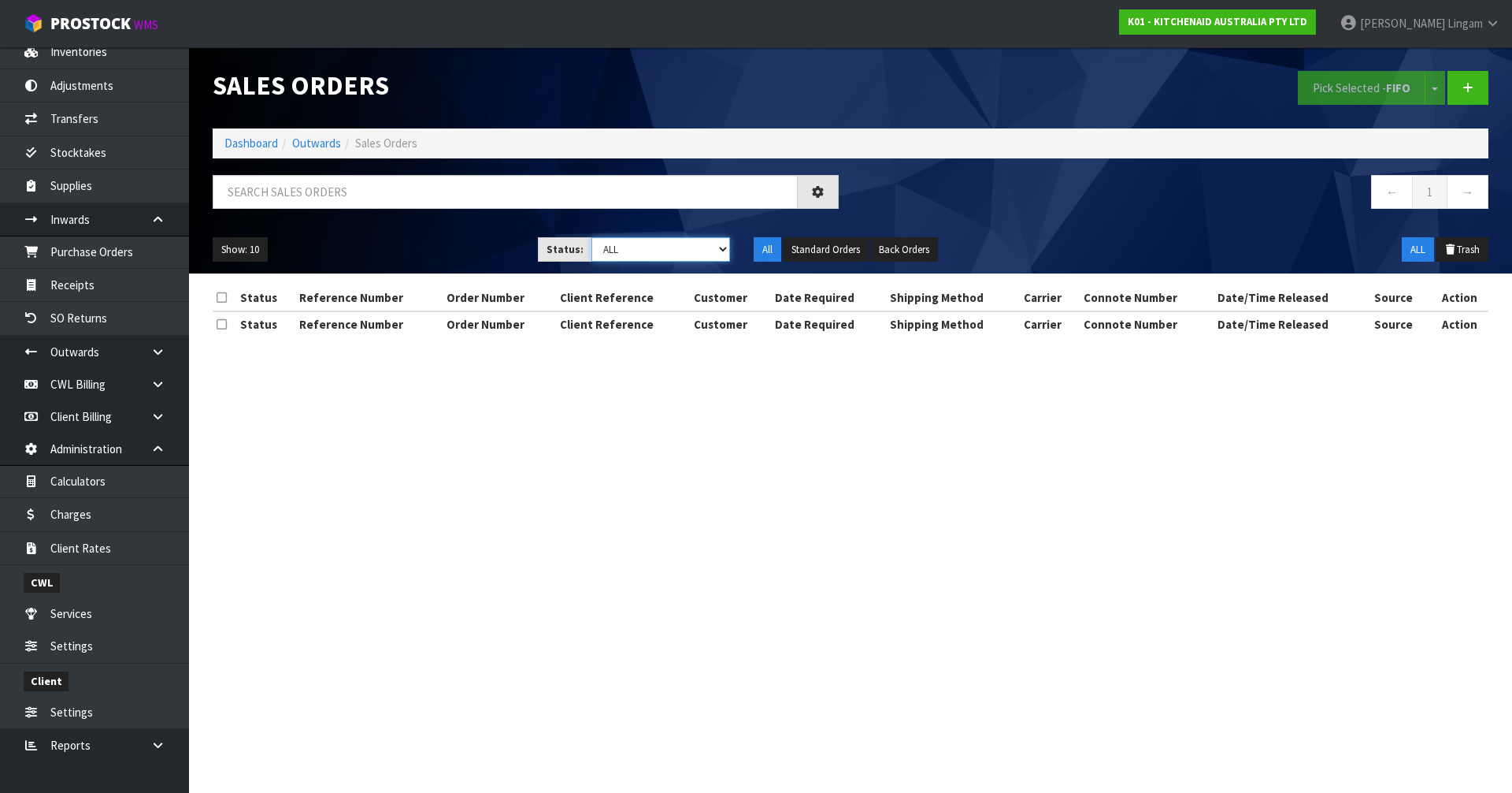
click at [698, 246] on select "Draft Pending Allocated Pending Pick Goods Picked Goods Packed Pending Charges …" at bounding box center [661, 249] width 139 height 24
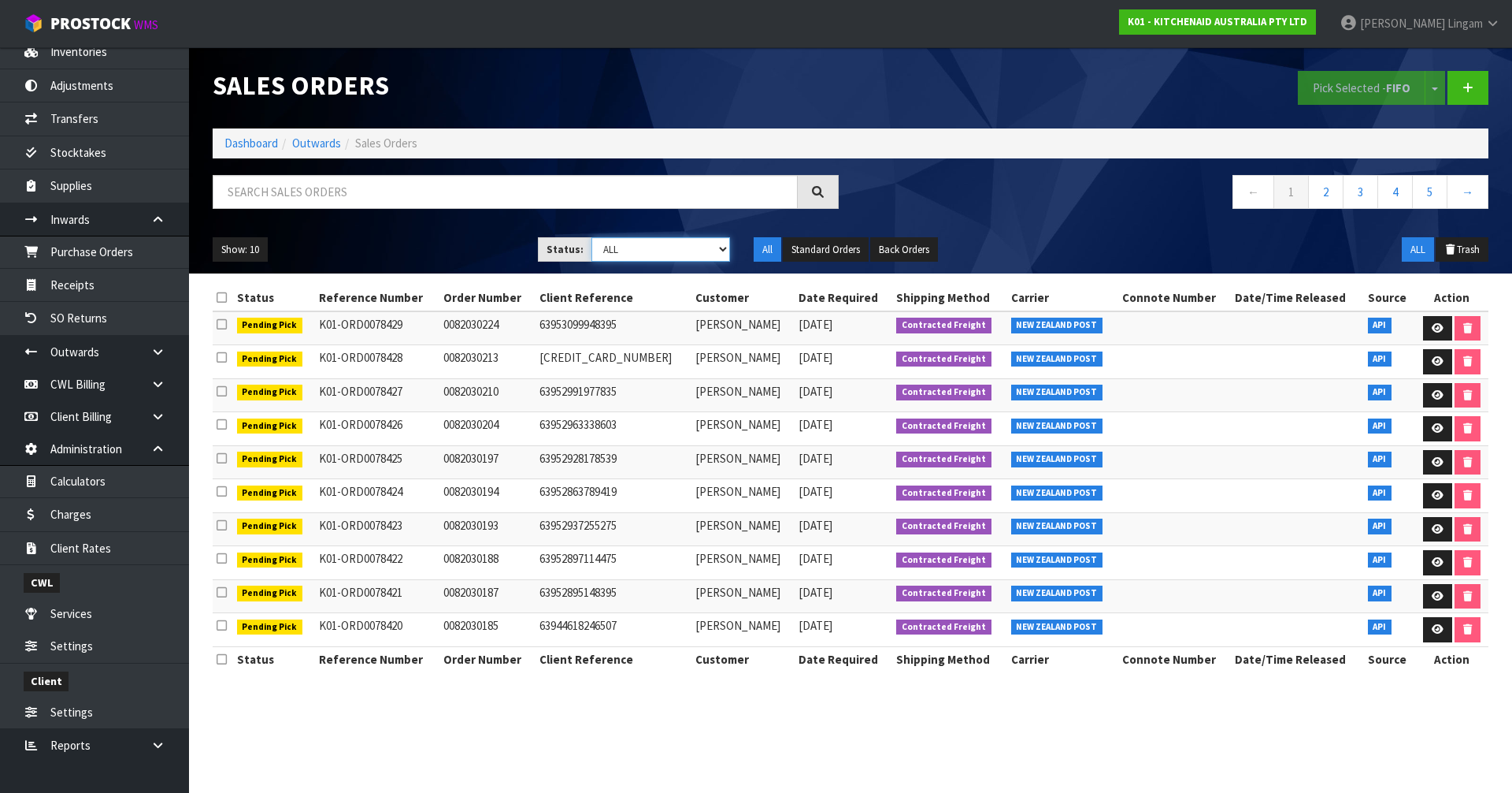
select select "string:6"
click at [591, 237] on select "Draft Pending Allocated Pending Pick Goods Picked Goods Packed Pending Charges …" at bounding box center [661, 249] width 139 height 24
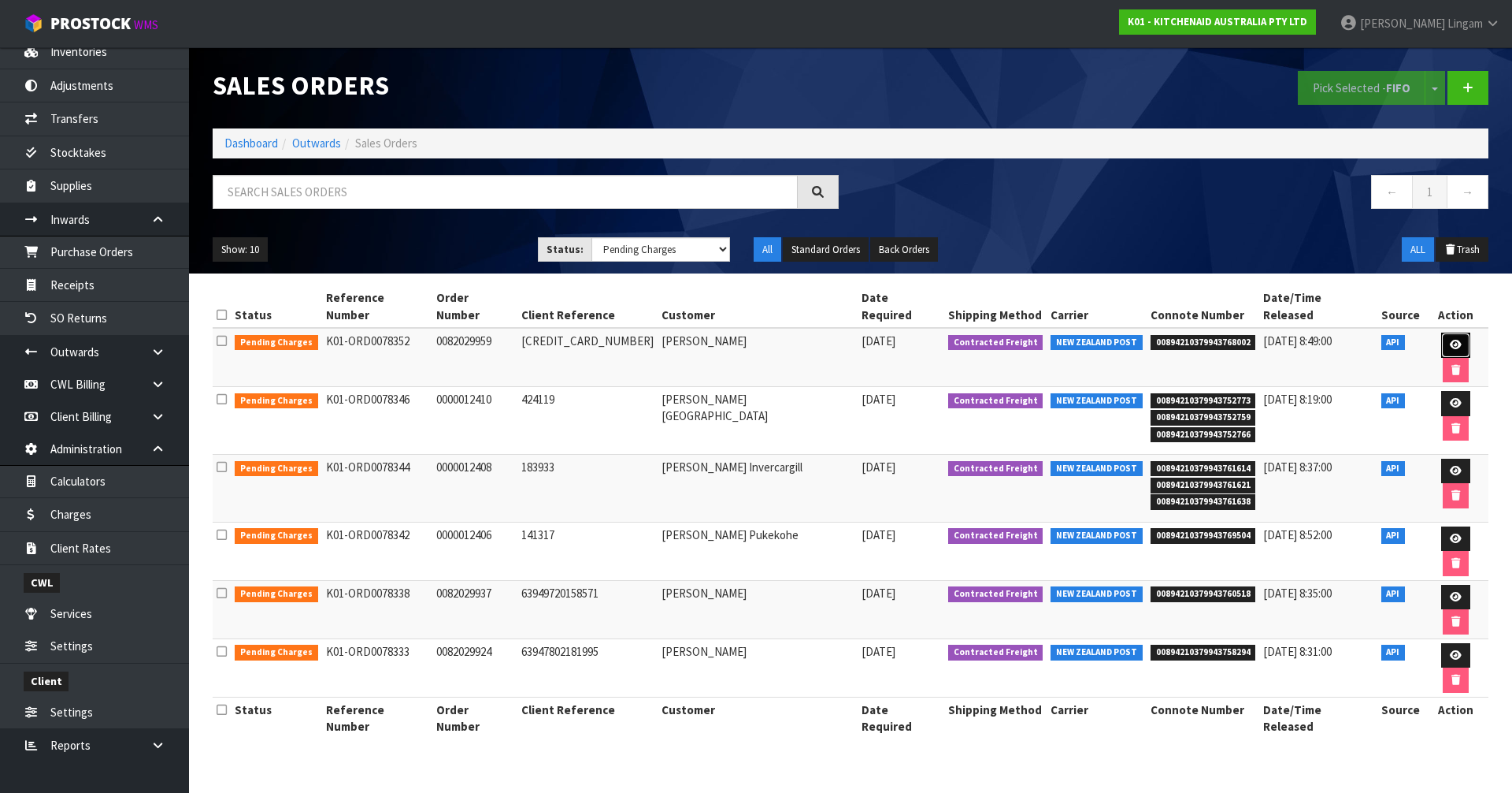
click at [1450, 340] on icon at bounding box center [1455, 344] width 12 height 10
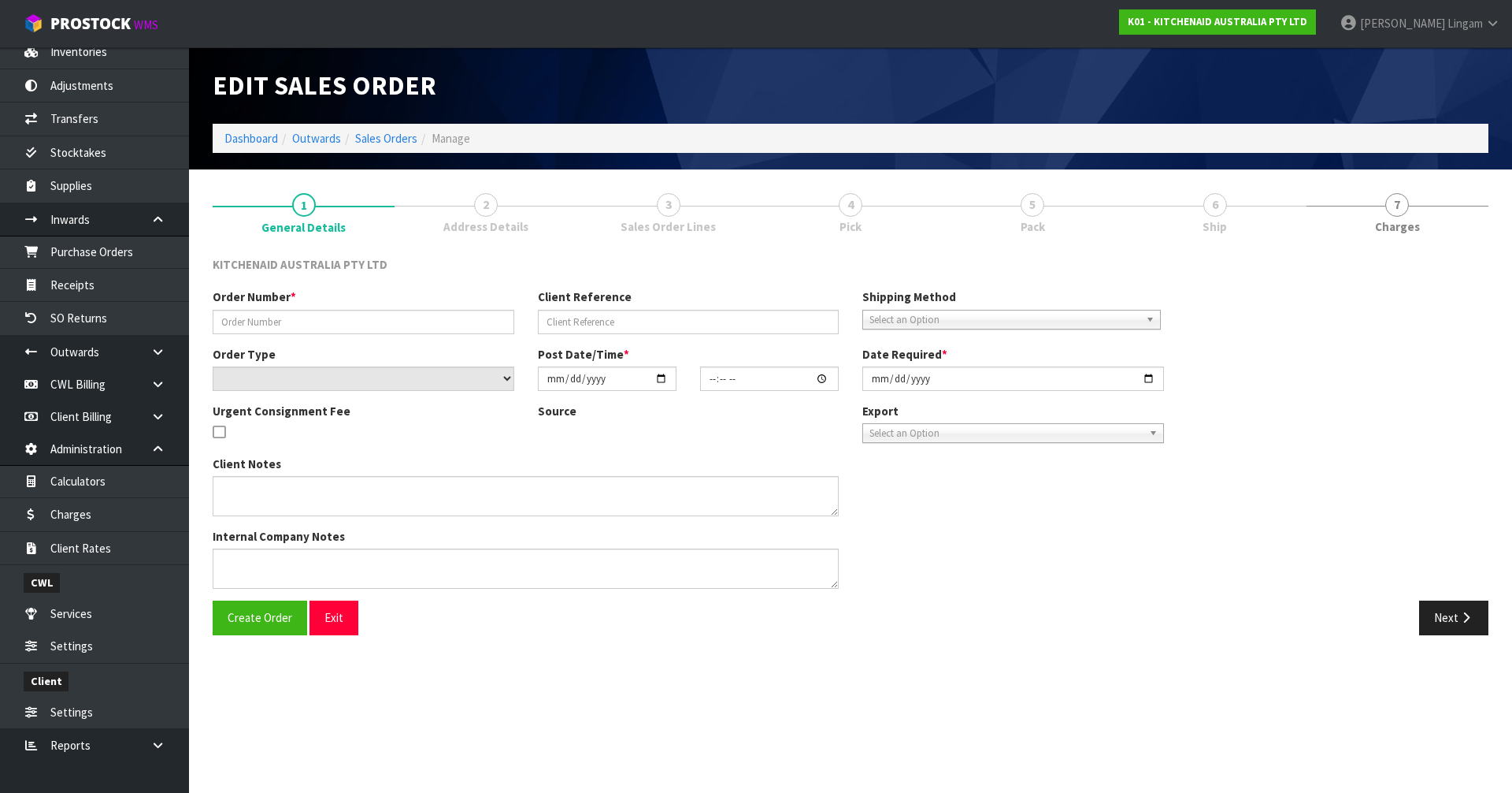
type input "0082029959"
type input "63949905363307"
select select "number:0"
type input "2025-08-26"
type input "17:36:16.000"
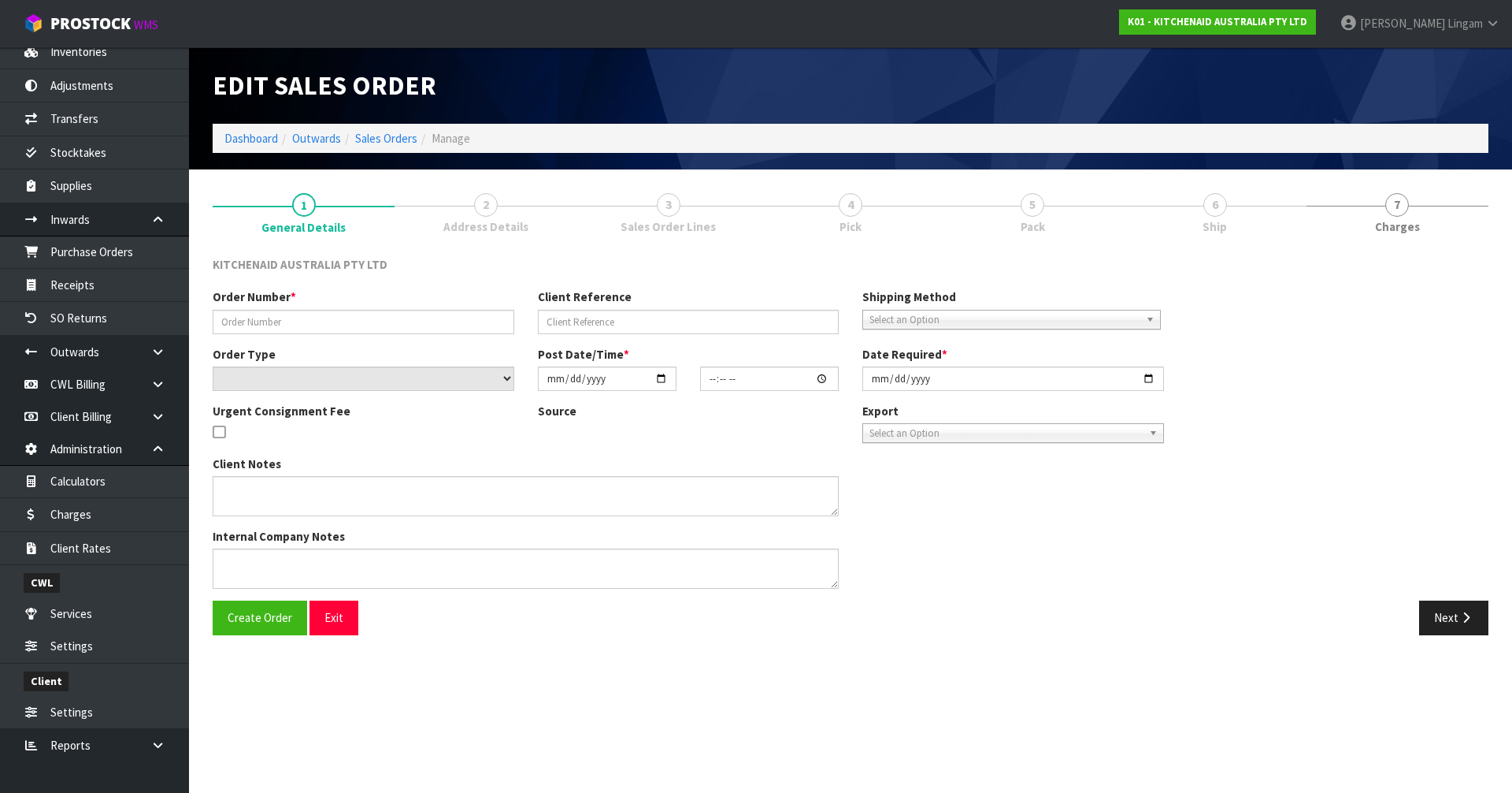
type input "2025-08-26"
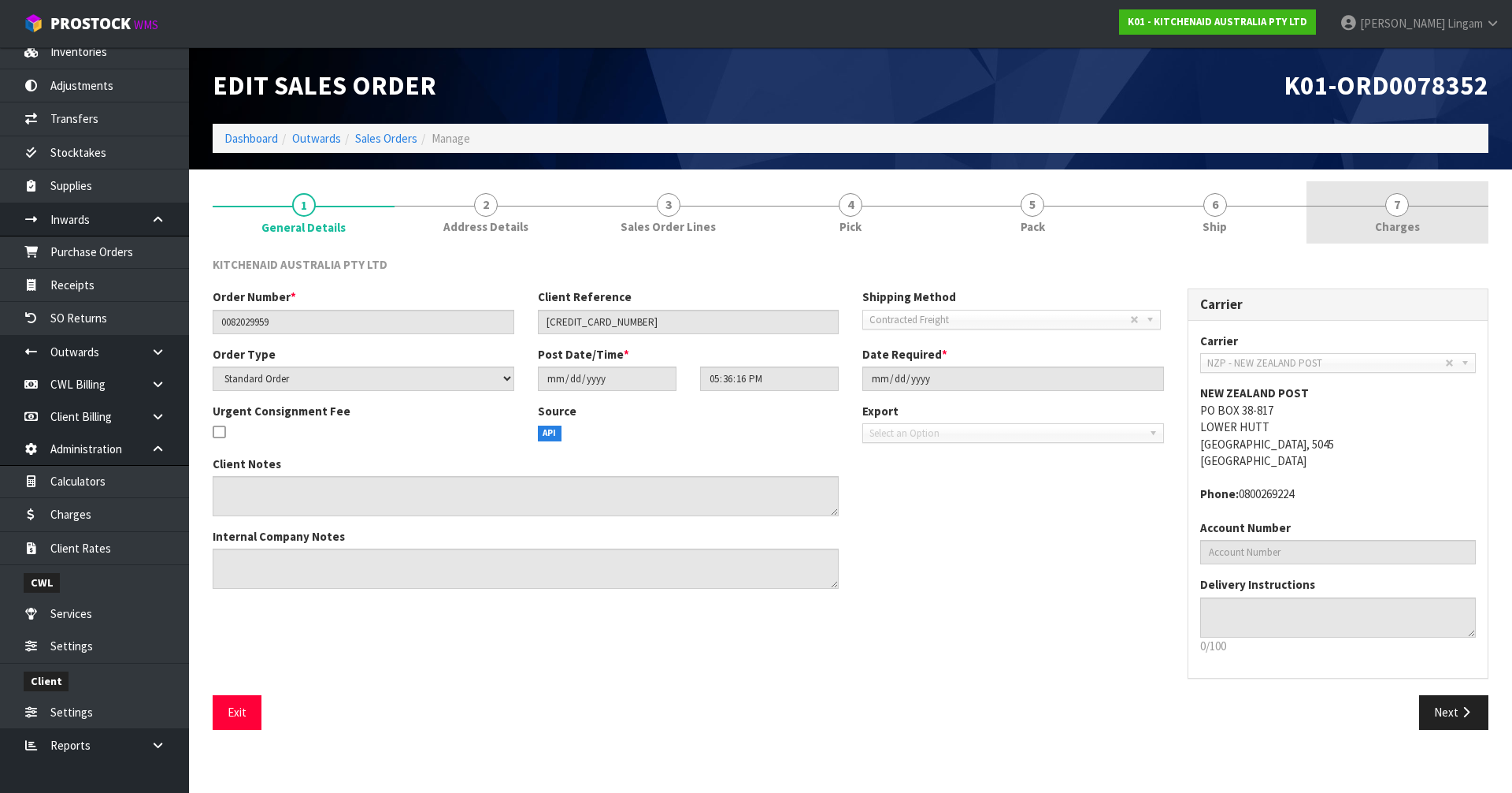
click at [1418, 221] on link "7 Charges" at bounding box center [1397, 212] width 182 height 62
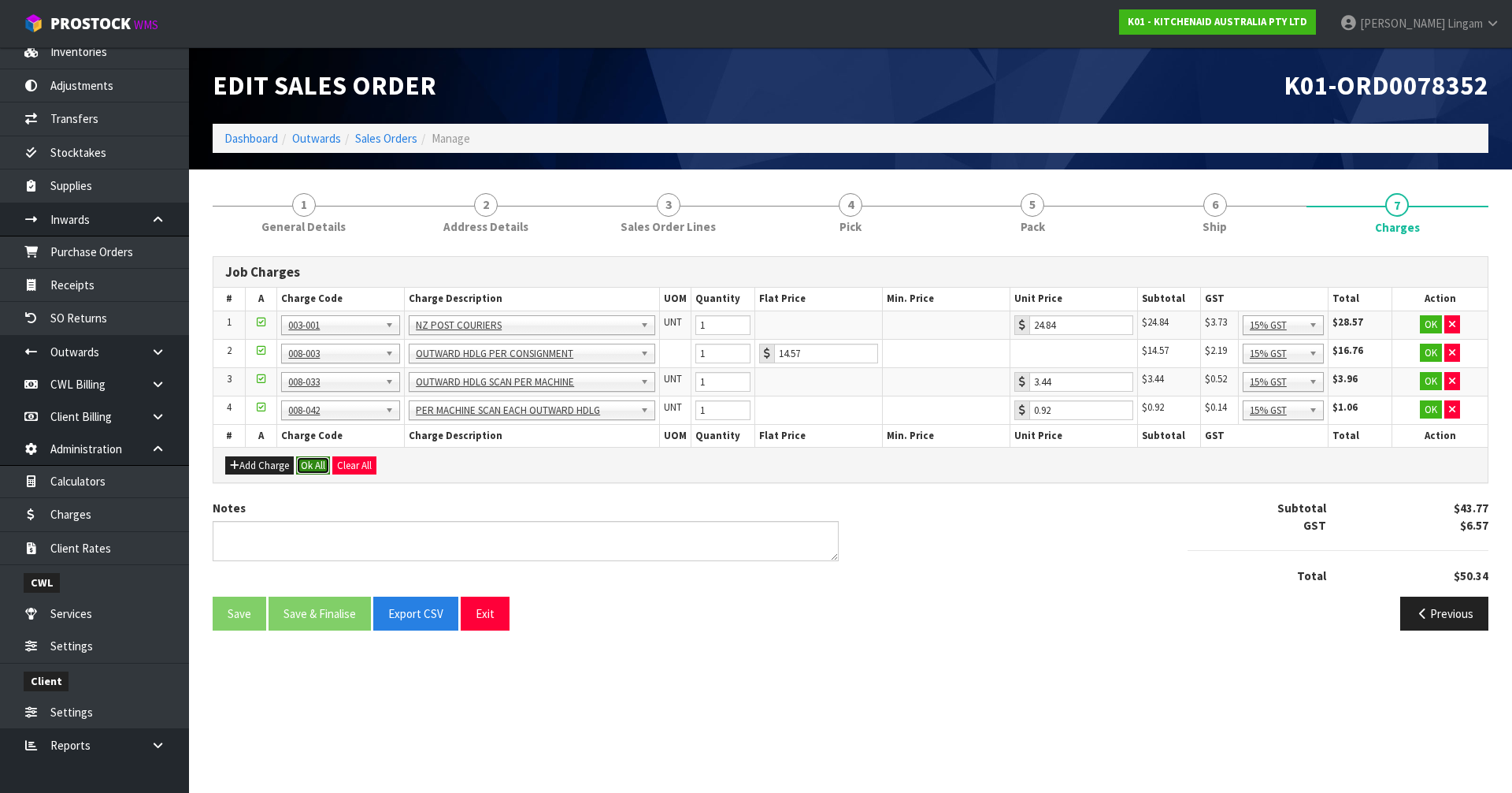
click at [315, 458] on button "Ok All" at bounding box center [313, 465] width 34 height 19
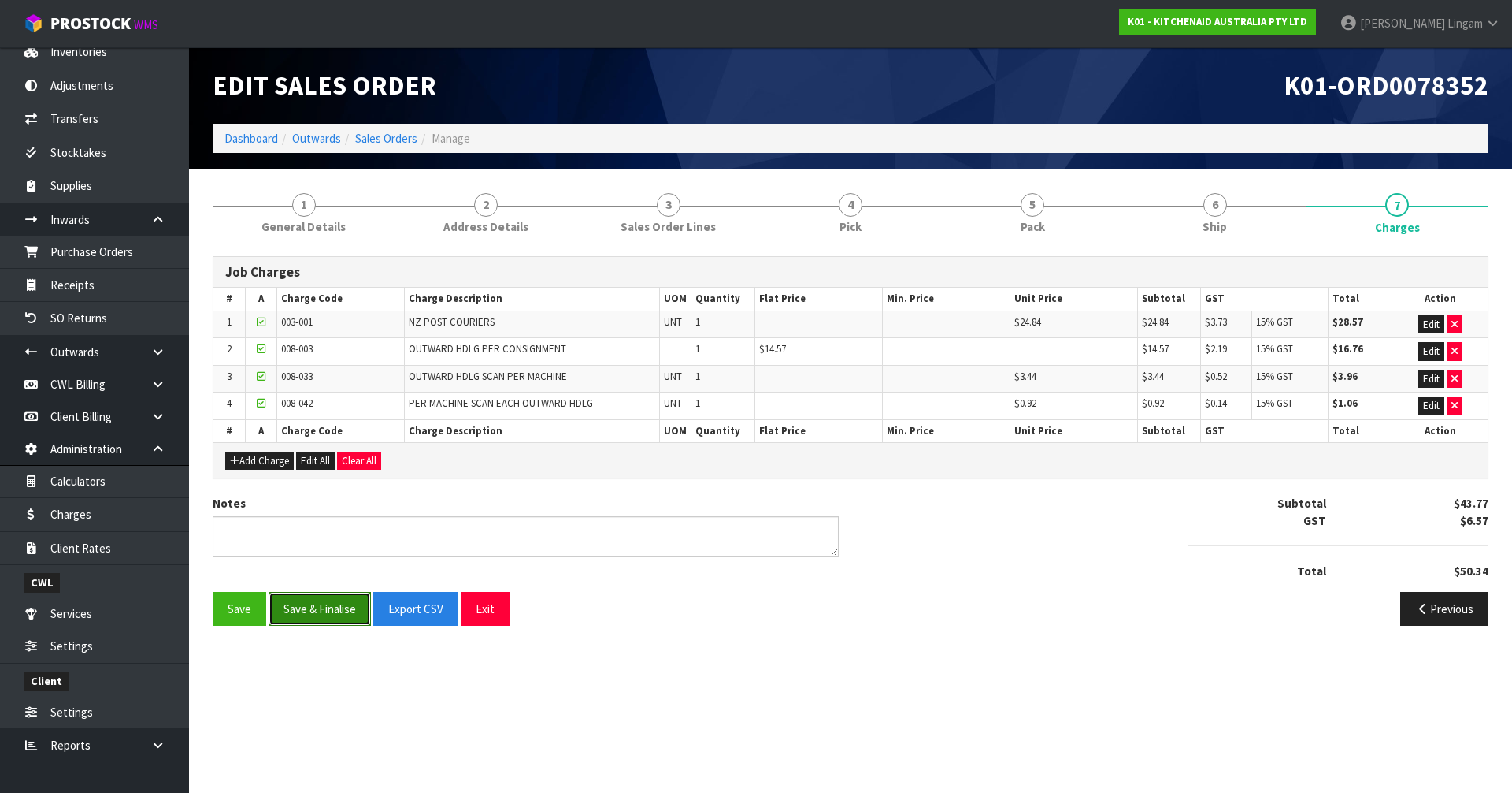
click at [323, 609] on button "Save & Finalise" at bounding box center [319, 608] width 103 height 34
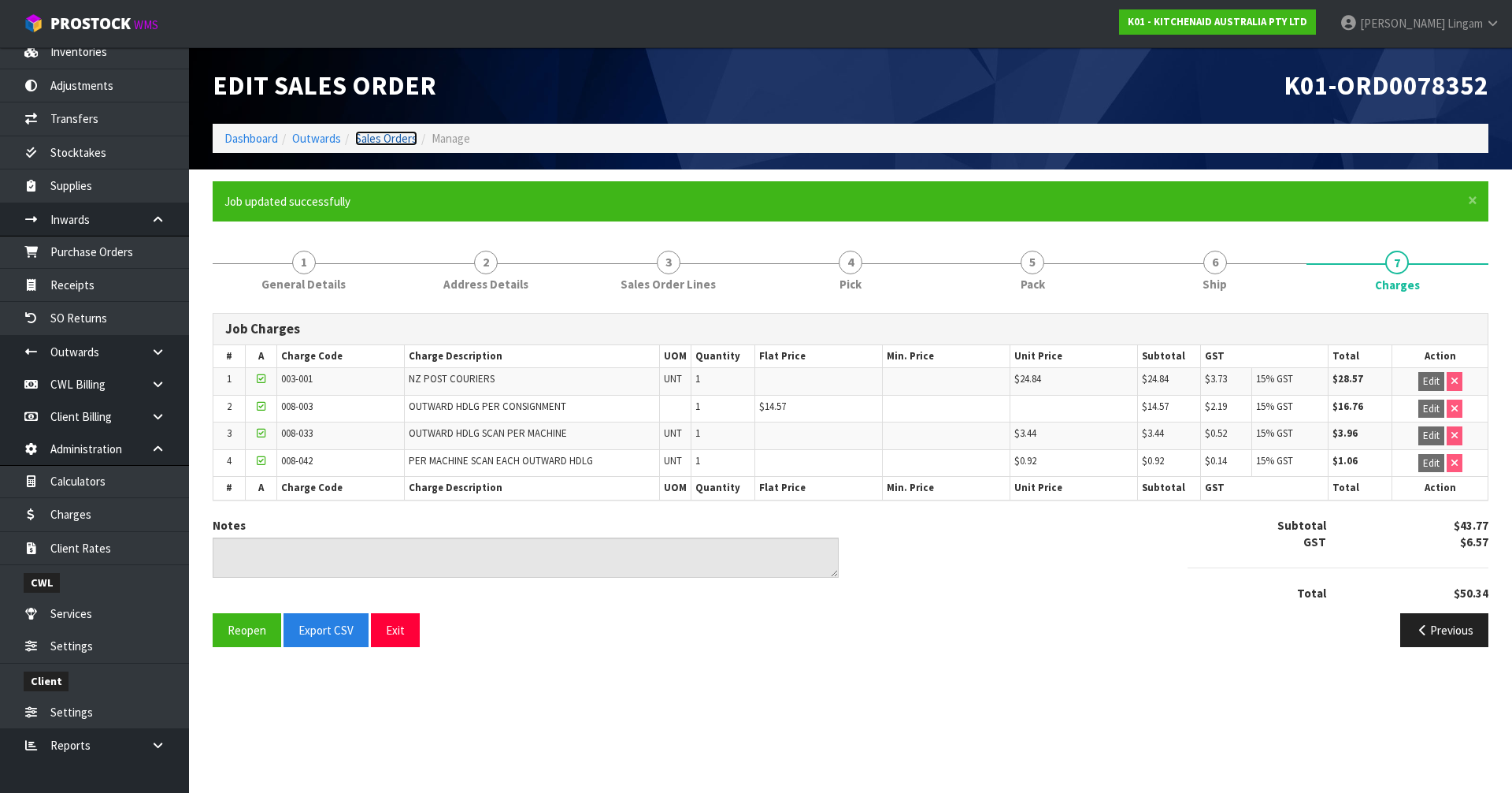
click at [388, 135] on link "Sales Orders" at bounding box center [386, 138] width 62 height 15
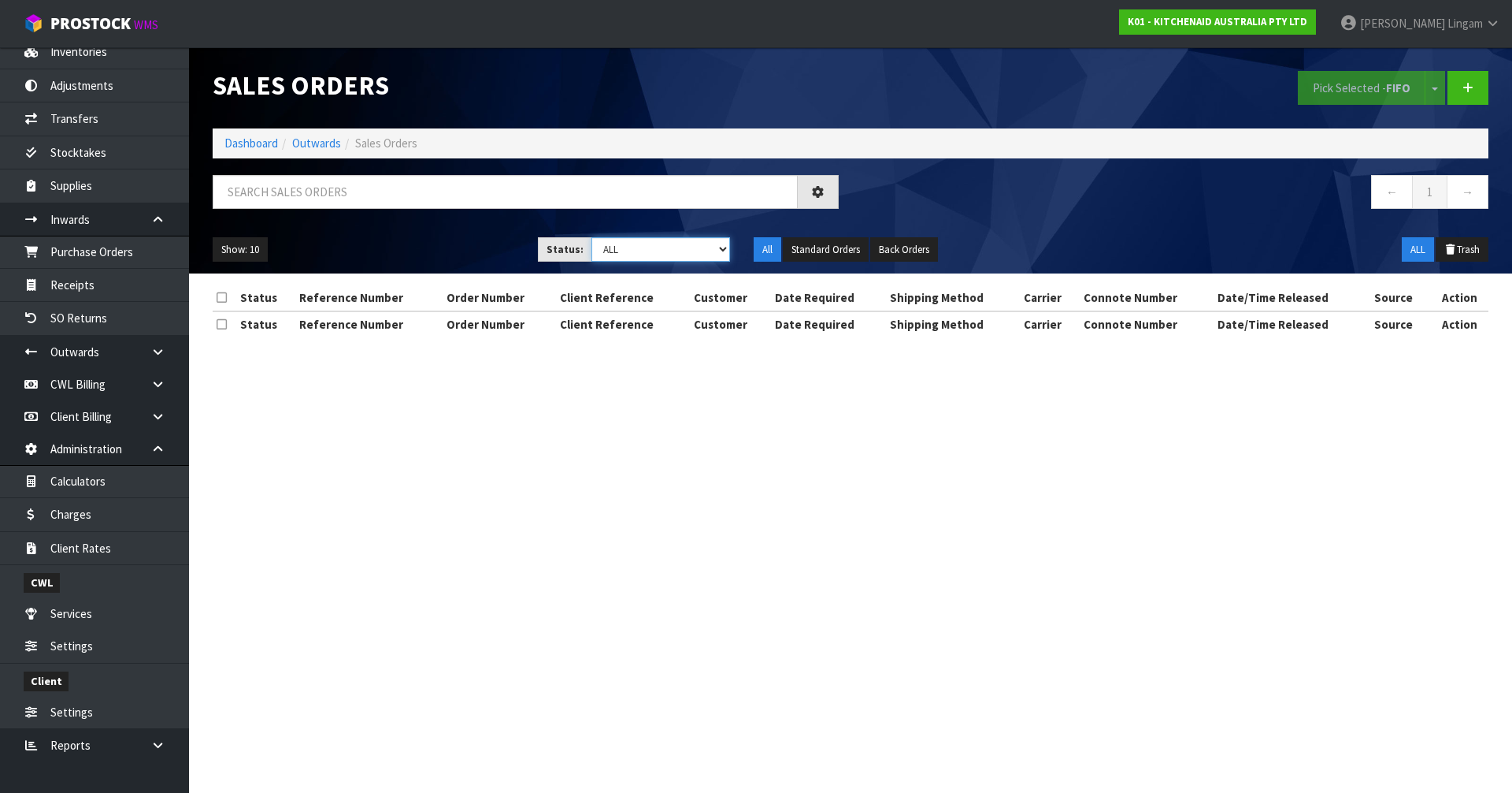
click at [693, 242] on select "Draft Pending Allocated Pending Pick Goods Picked Goods Packed Pending Charges …" at bounding box center [661, 249] width 139 height 24
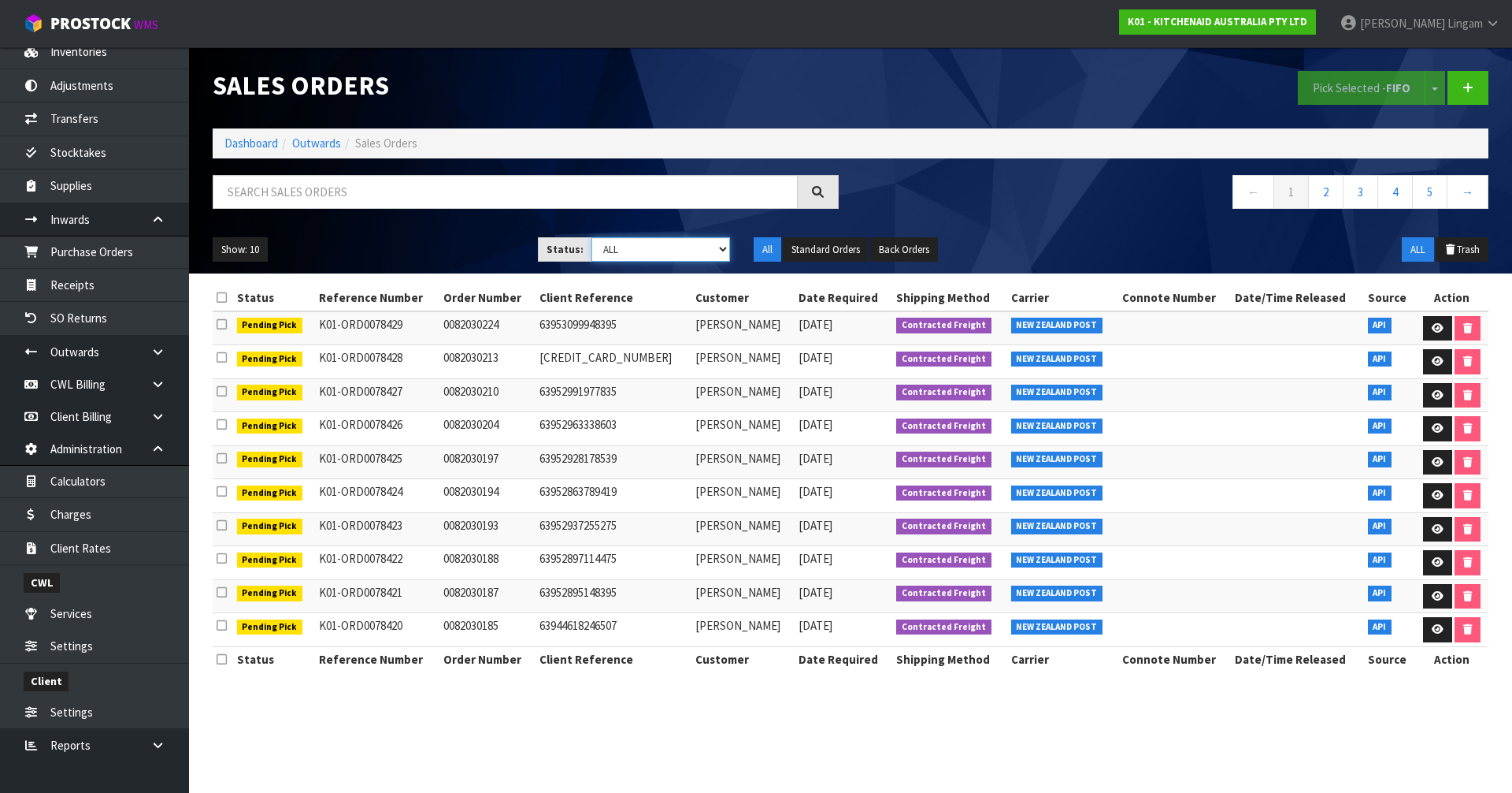
select select "string:6"
click at [591, 237] on select "Draft Pending Allocated Pending Pick Goods Picked Goods Packed Pending Charges …" at bounding box center [661, 249] width 139 height 24
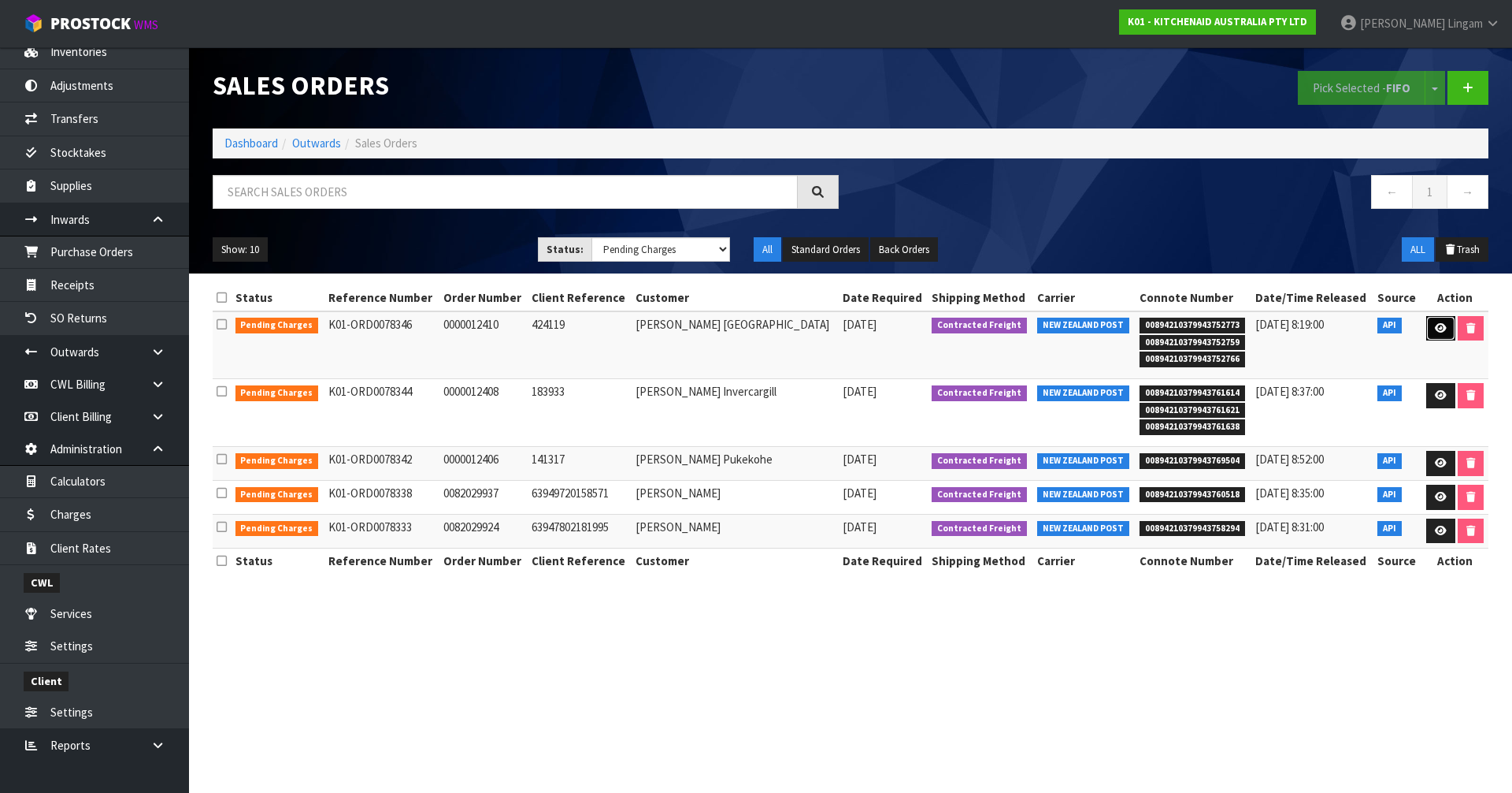
click at [1435, 325] on icon at bounding box center [1440, 327] width 12 height 10
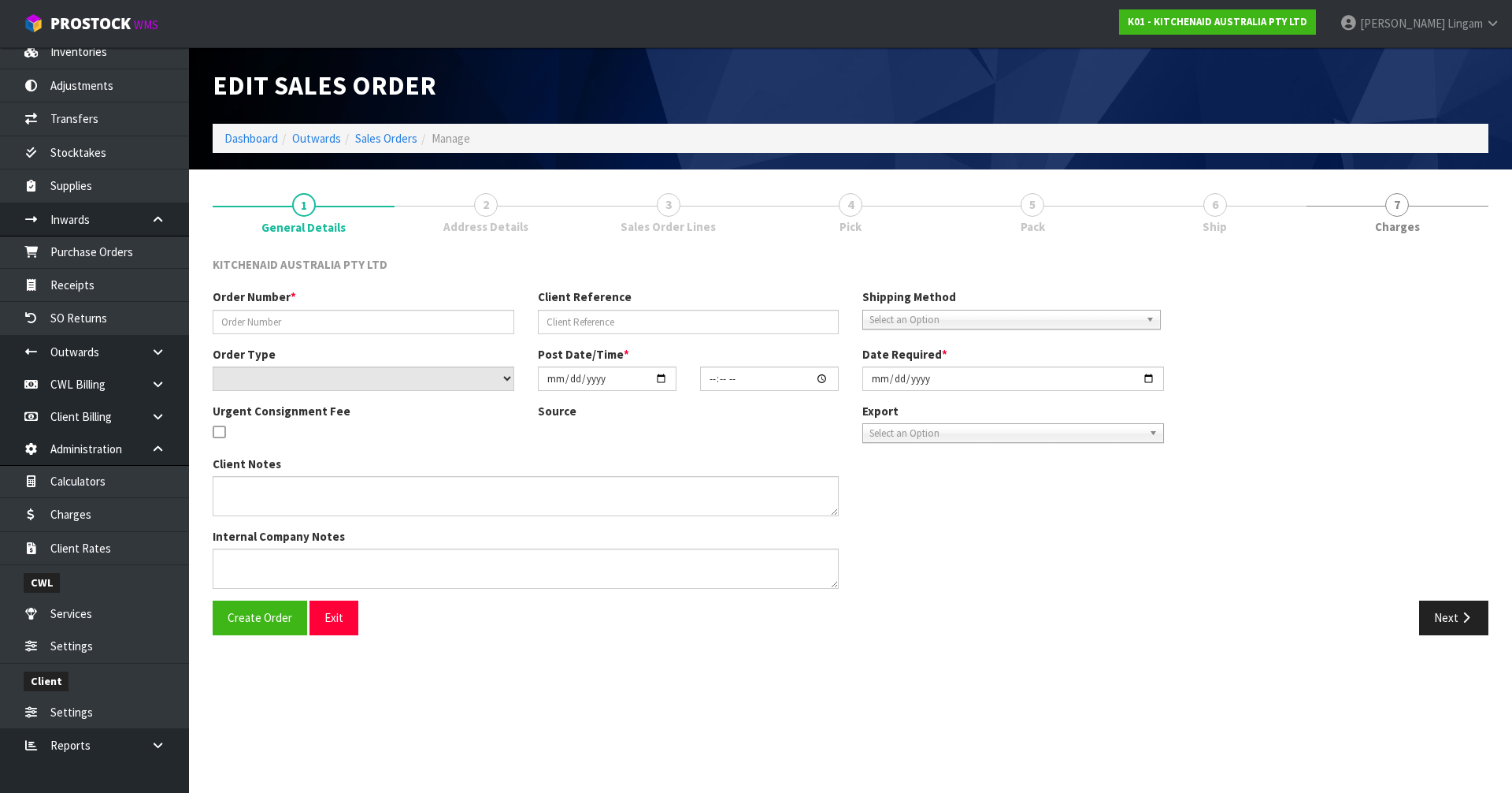
type input "0000012410"
type input "424119"
select select "number:0"
type input "2025-08-26"
type input "17:32:26.000"
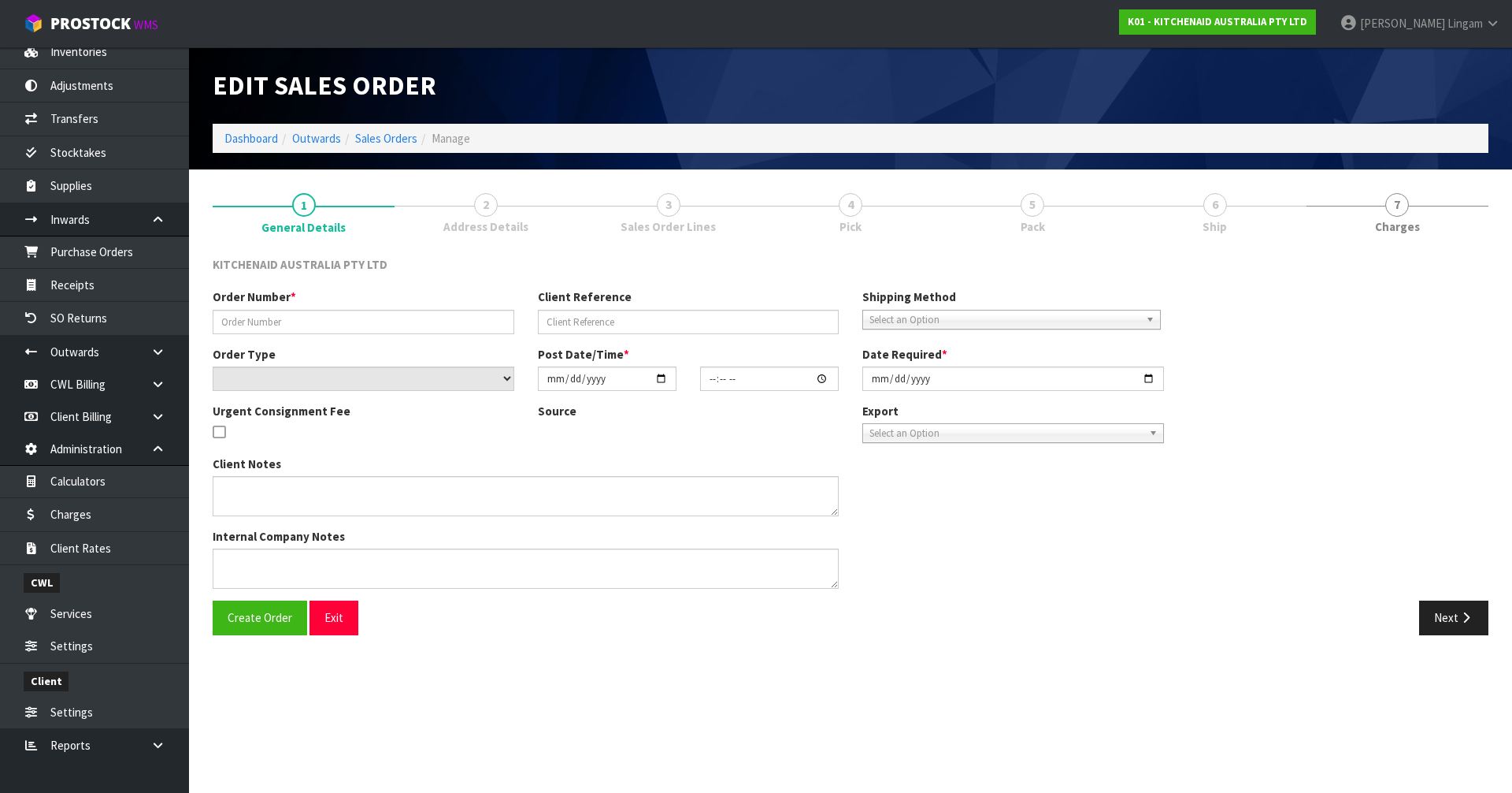
type input "2025-08-26"
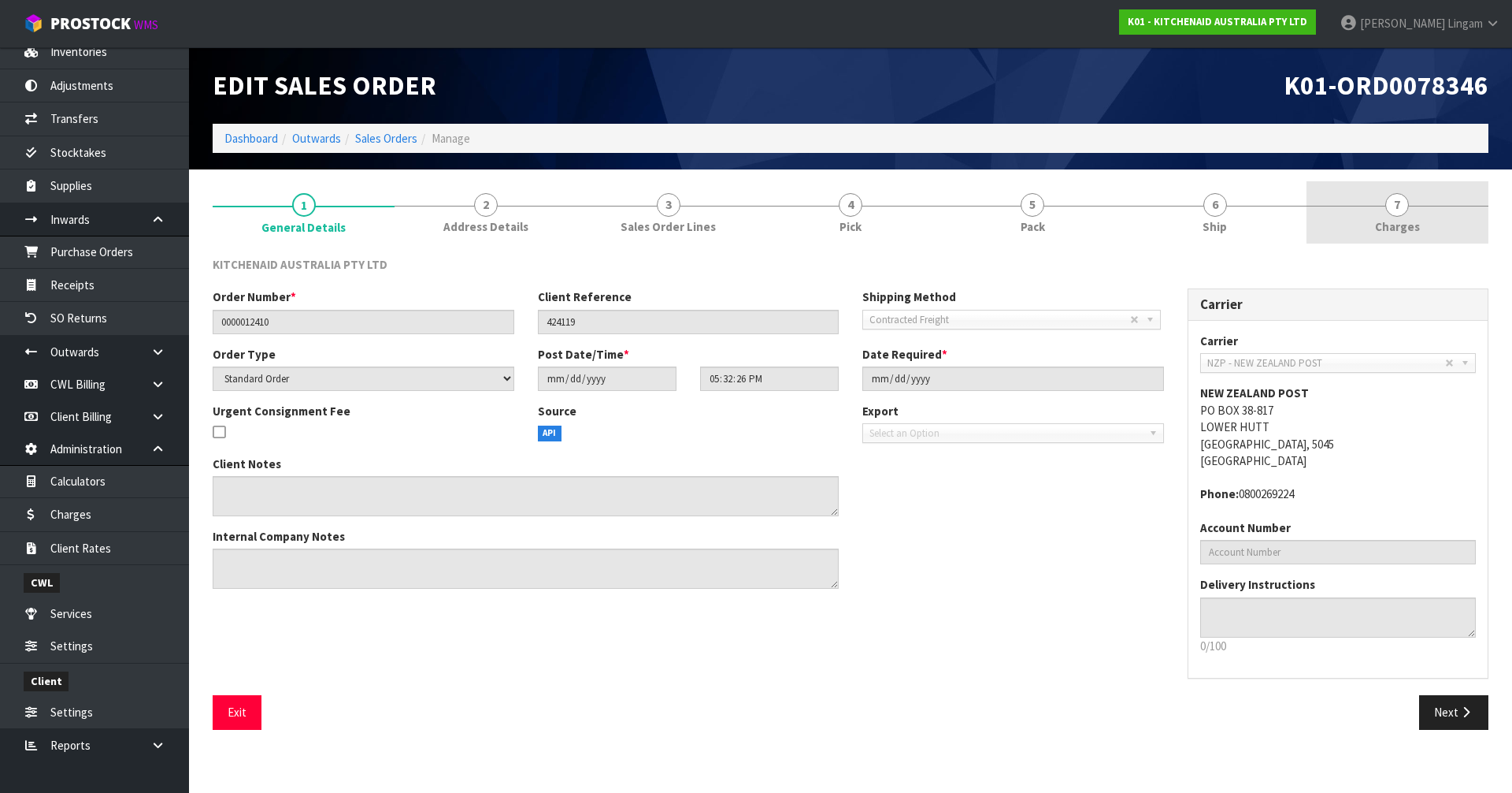
click at [1424, 222] on link "7 Charges" at bounding box center [1397, 212] width 182 height 62
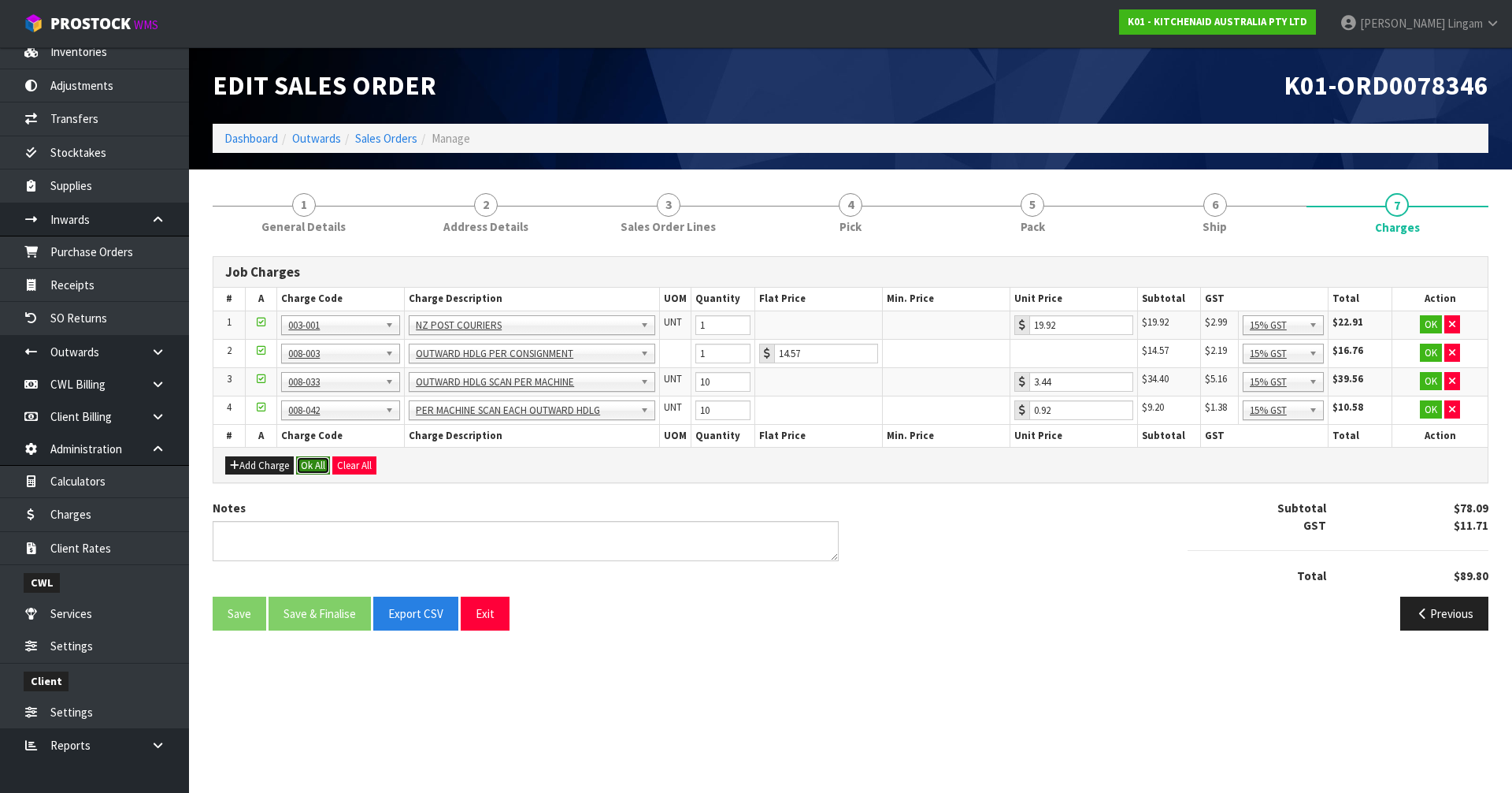
click at [314, 464] on button "Ok All" at bounding box center [313, 465] width 34 height 19
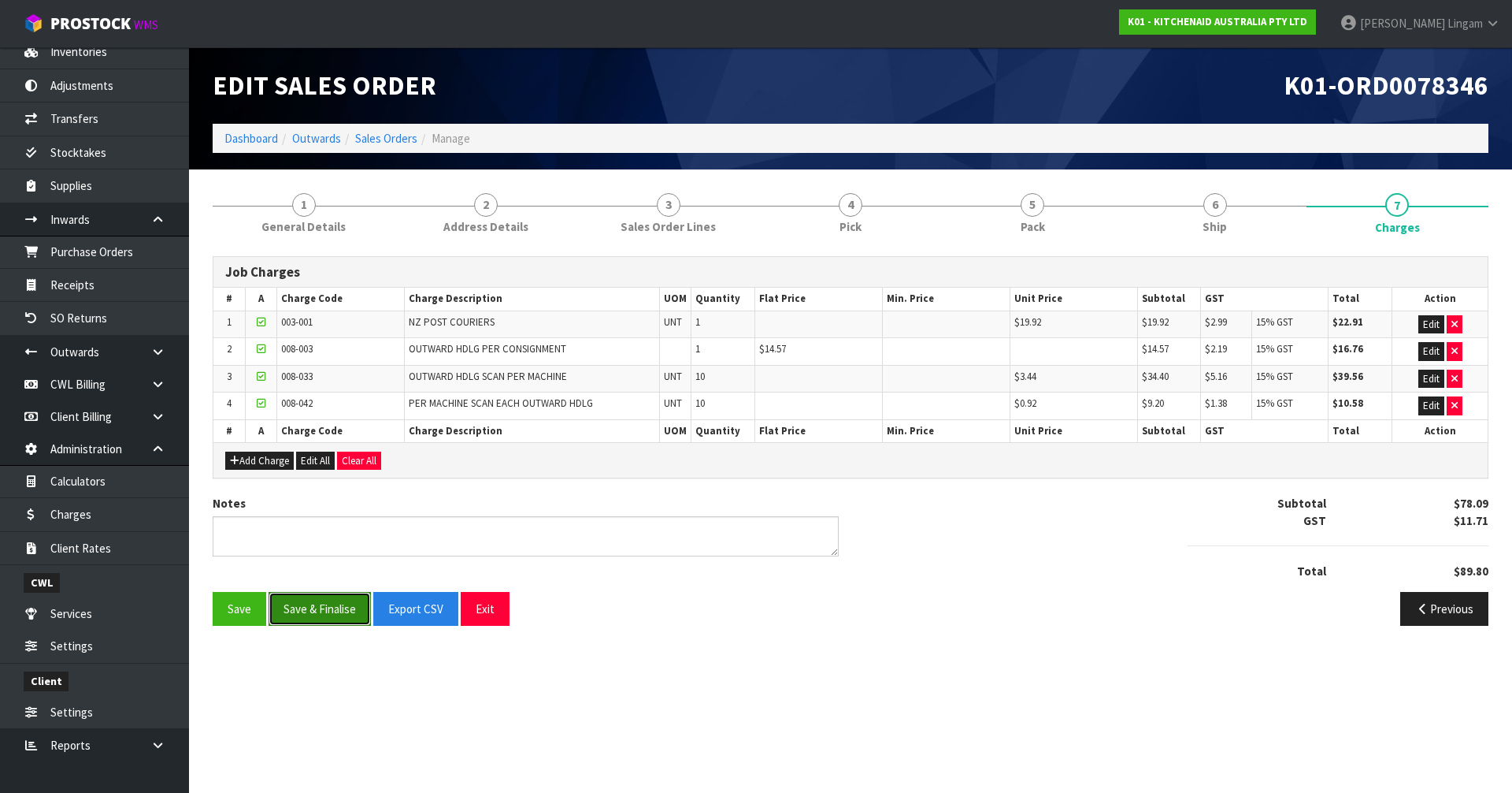
click at [320, 616] on button "Save & Finalise" at bounding box center [319, 608] width 103 height 34
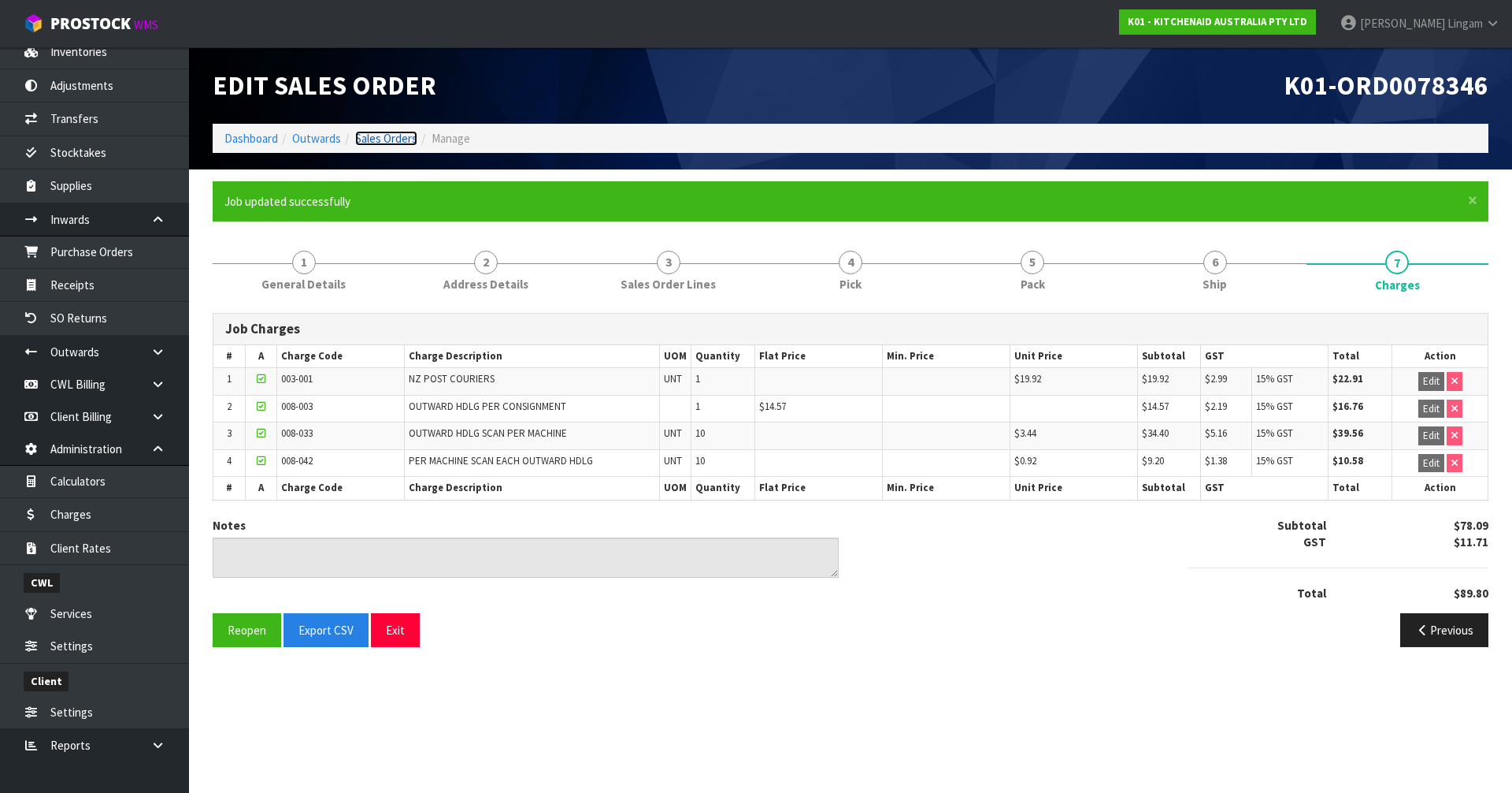
click at [390, 136] on link "Sales Orders" at bounding box center [386, 138] width 62 height 15
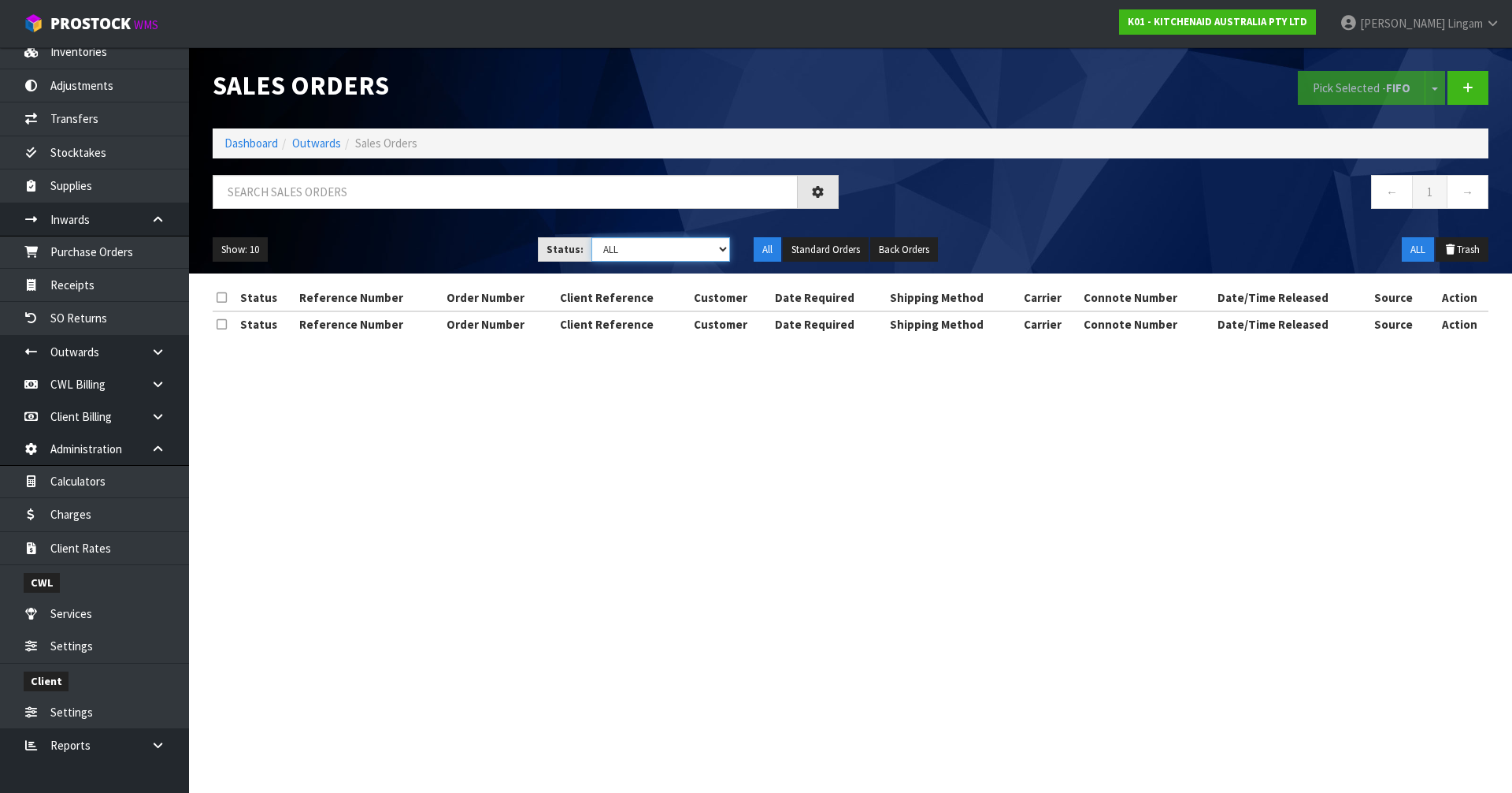
click at [711, 254] on select "Draft Pending Allocated Pending Pick Goods Picked Goods Packed Pending Charges …" at bounding box center [661, 249] width 139 height 24
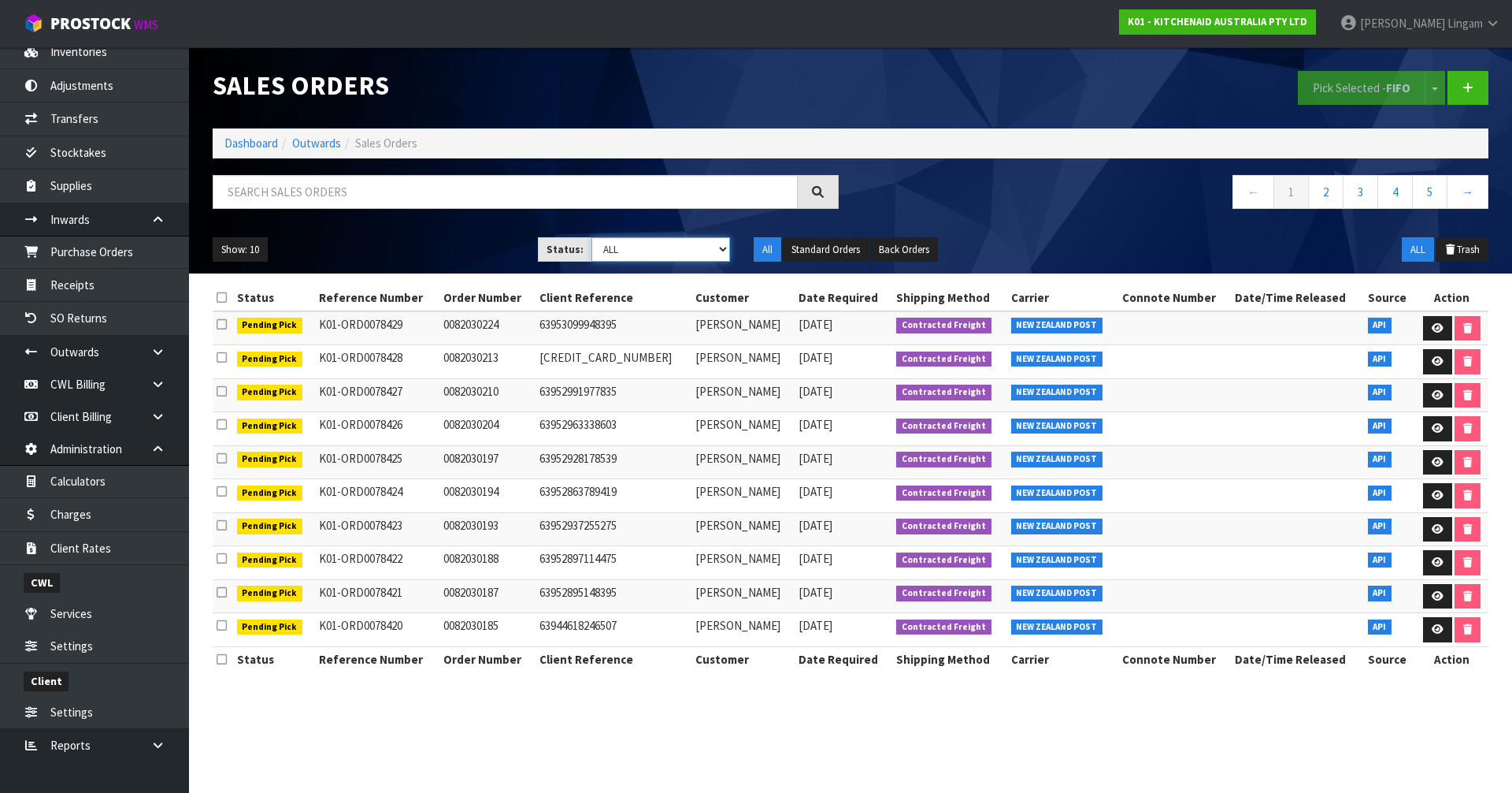
select select "string:6"
click at [591, 237] on select "Draft Pending Allocated Pending Pick Goods Picked Goods Packed Pending Charges …" at bounding box center [661, 249] width 139 height 24
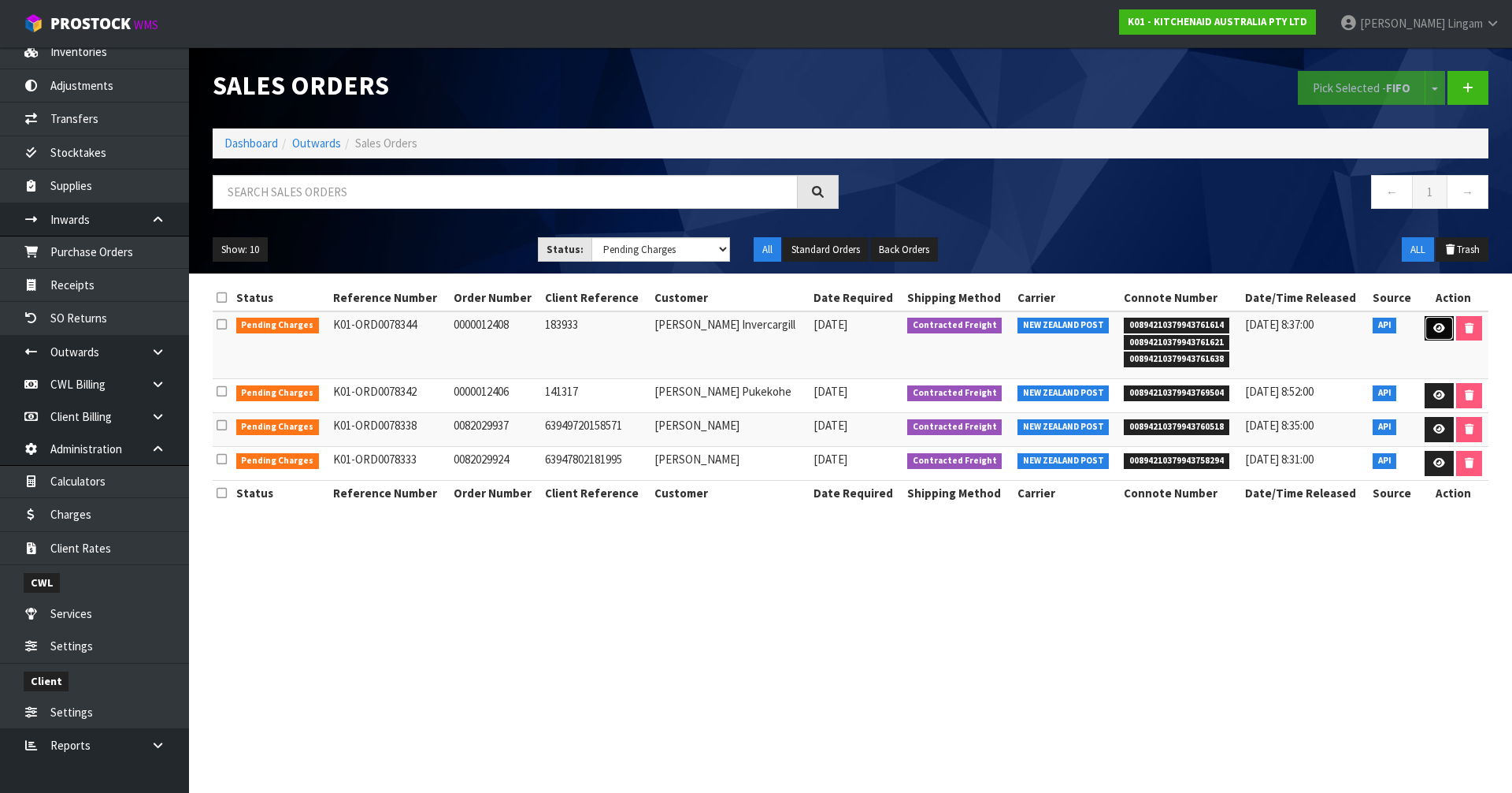
click at [1434, 330] on icon at bounding box center [1438, 327] width 12 height 10
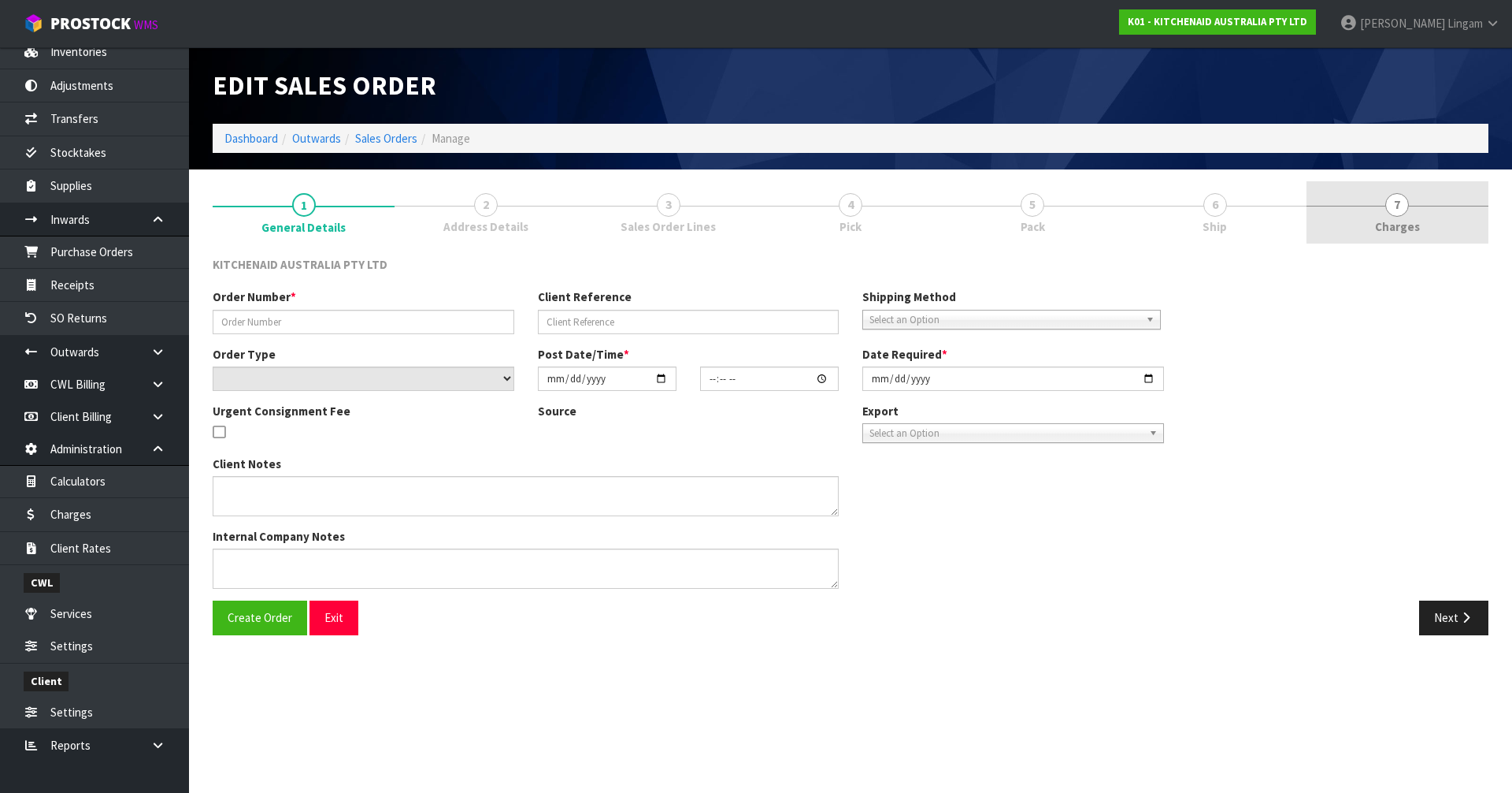
type input "0000012408"
type input "183933"
select select "number:0"
type input "2025-08-26"
type input "17:32:23.000"
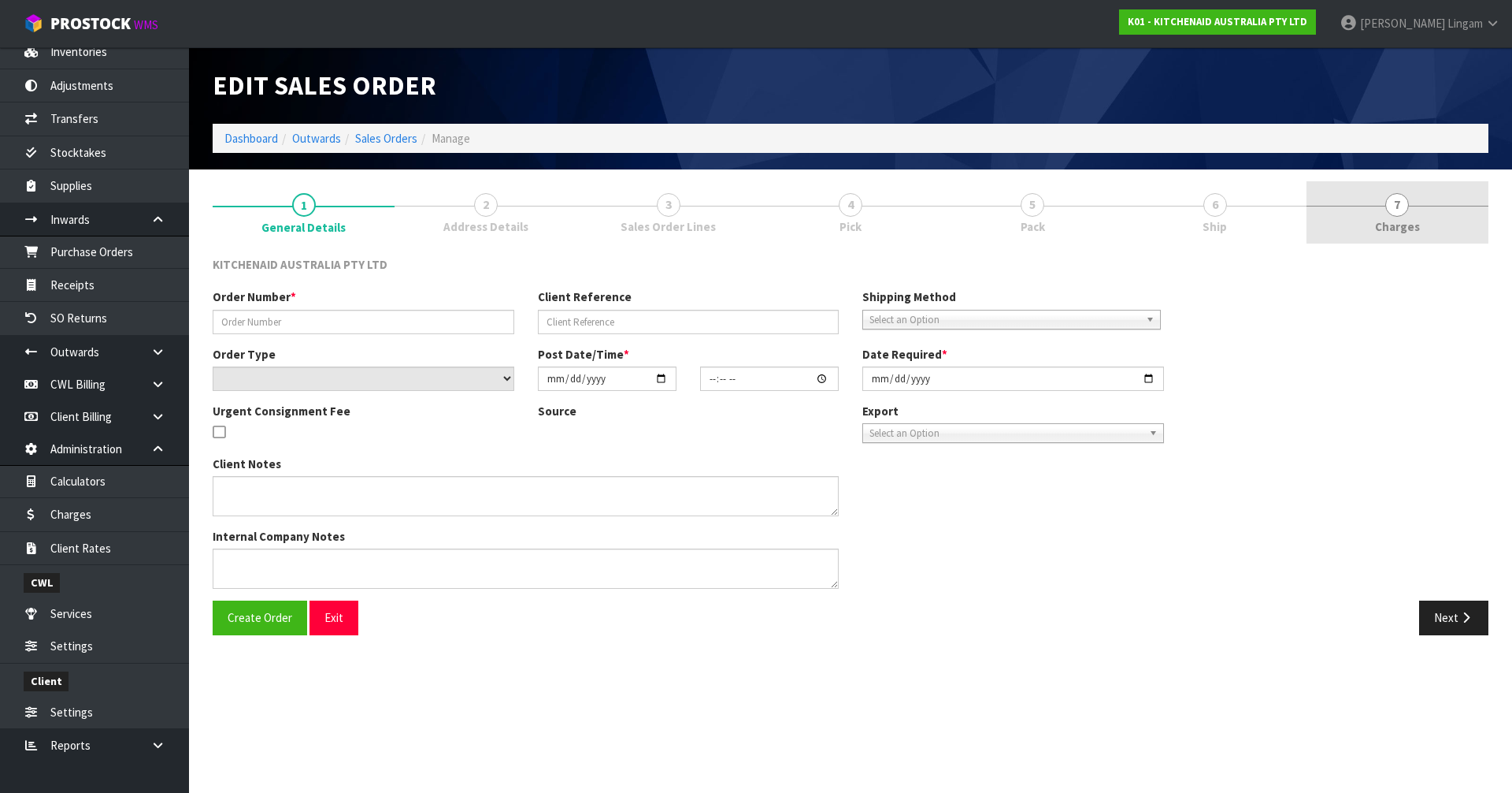
type input "2025-08-26"
click at [1389, 208] on span "7" at bounding box center [1397, 204] width 23 height 23
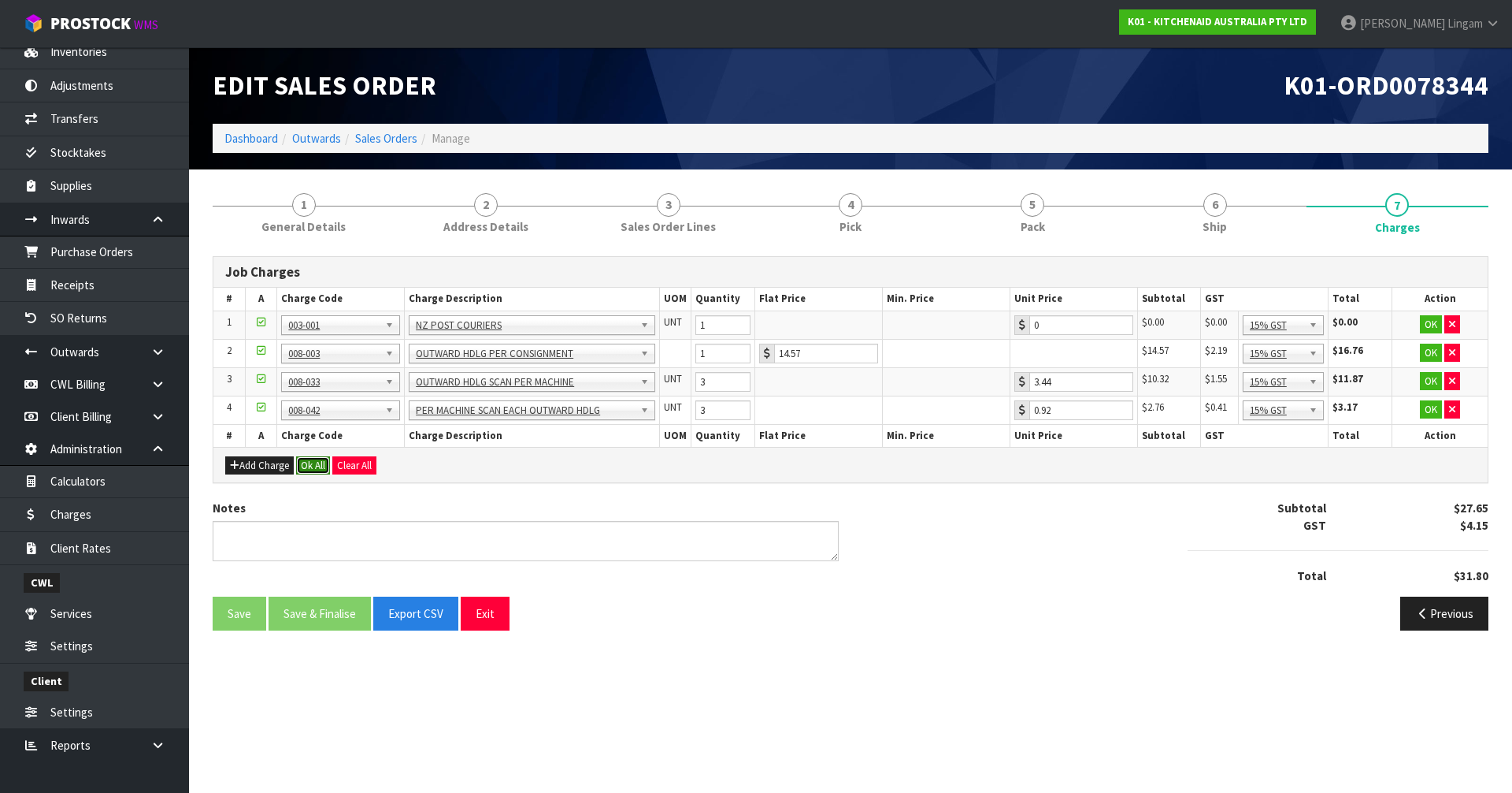
click at [316, 461] on button "Ok All" at bounding box center [313, 465] width 34 height 19
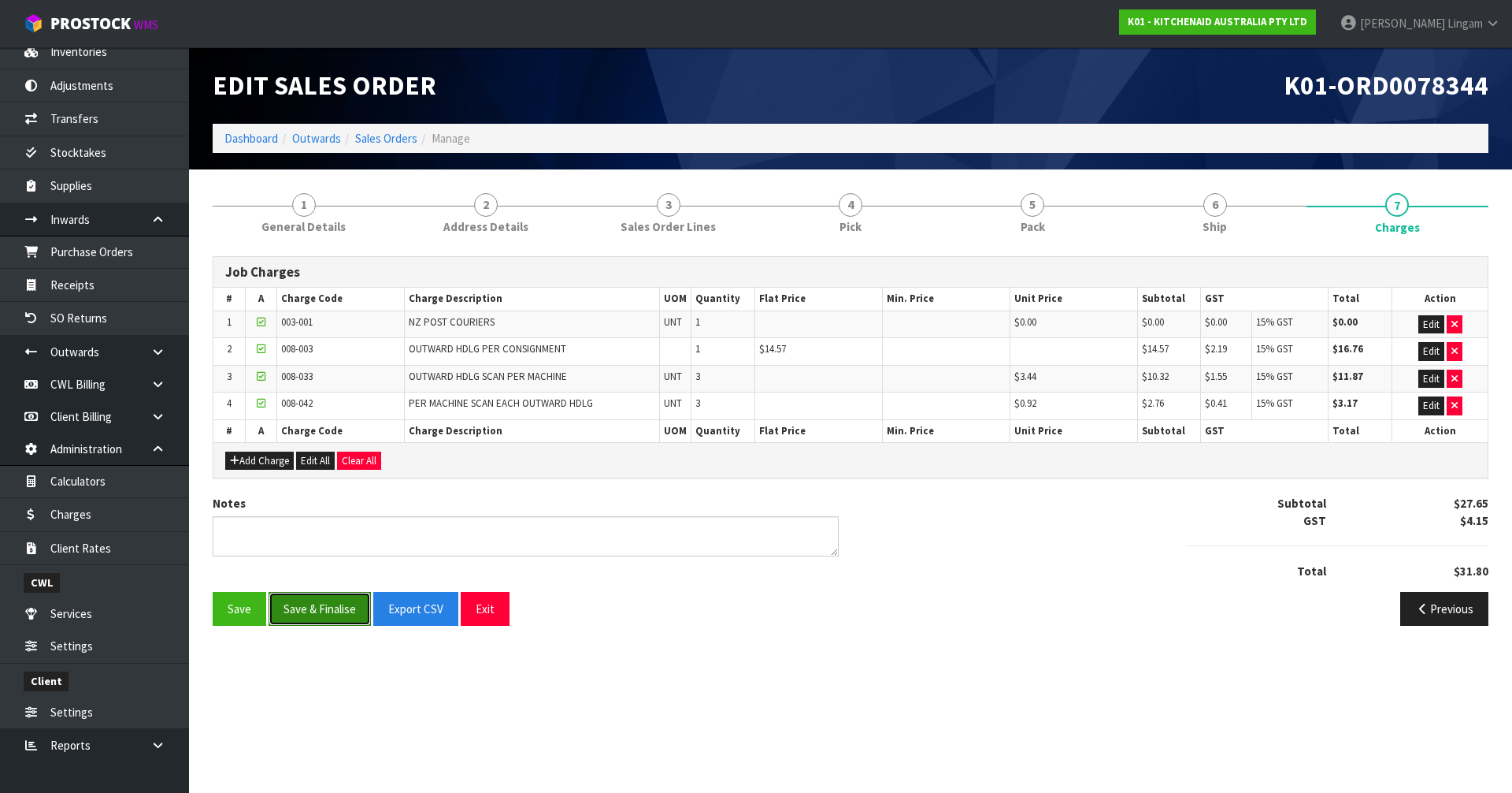
click at [315, 603] on button "Save & Finalise" at bounding box center [319, 608] width 103 height 34
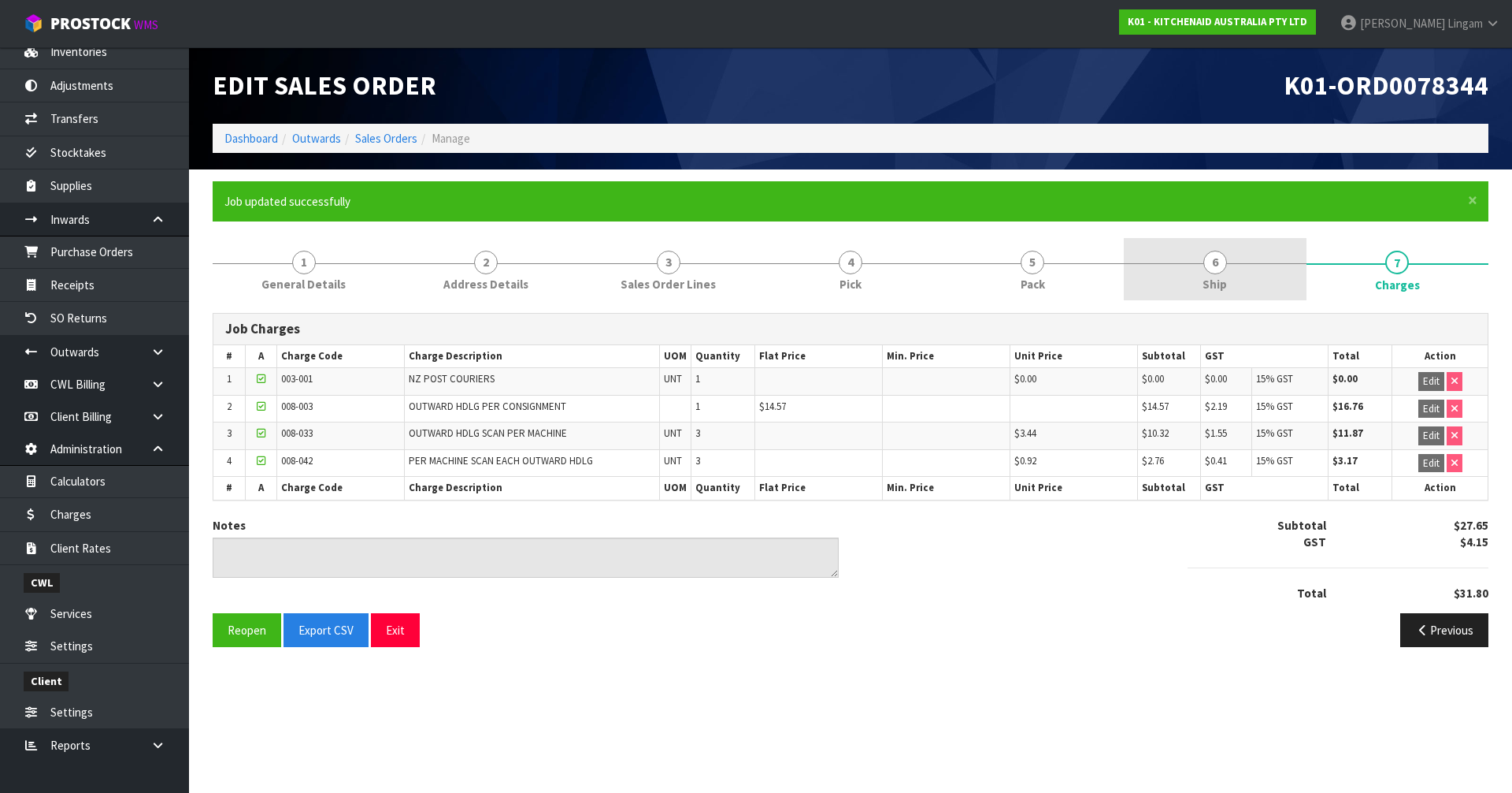
click at [1254, 281] on link "6 Ship" at bounding box center [1214, 269] width 182 height 62
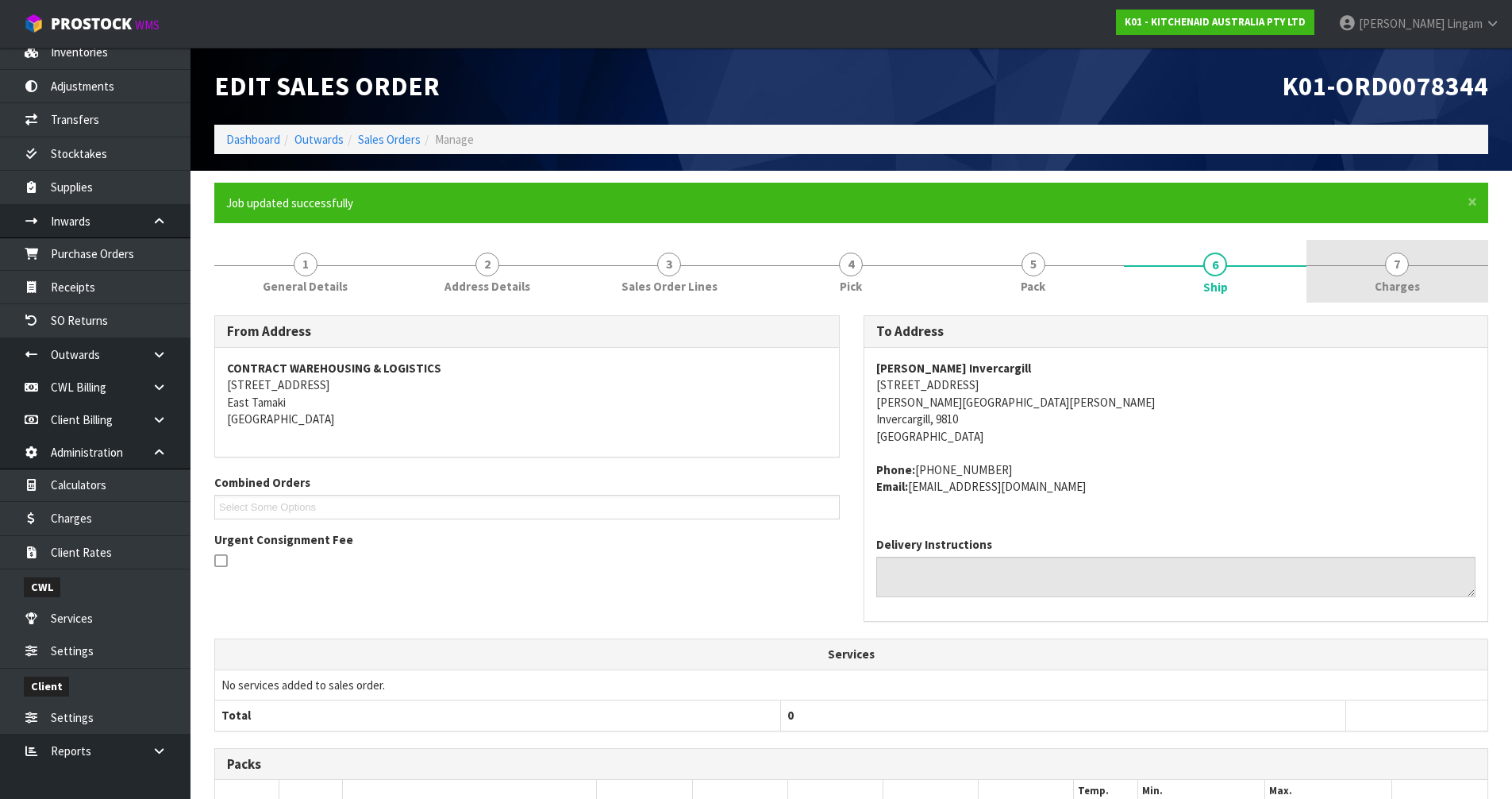
click at [1412, 257] on link "7 Charges" at bounding box center [1397, 271] width 181 height 63
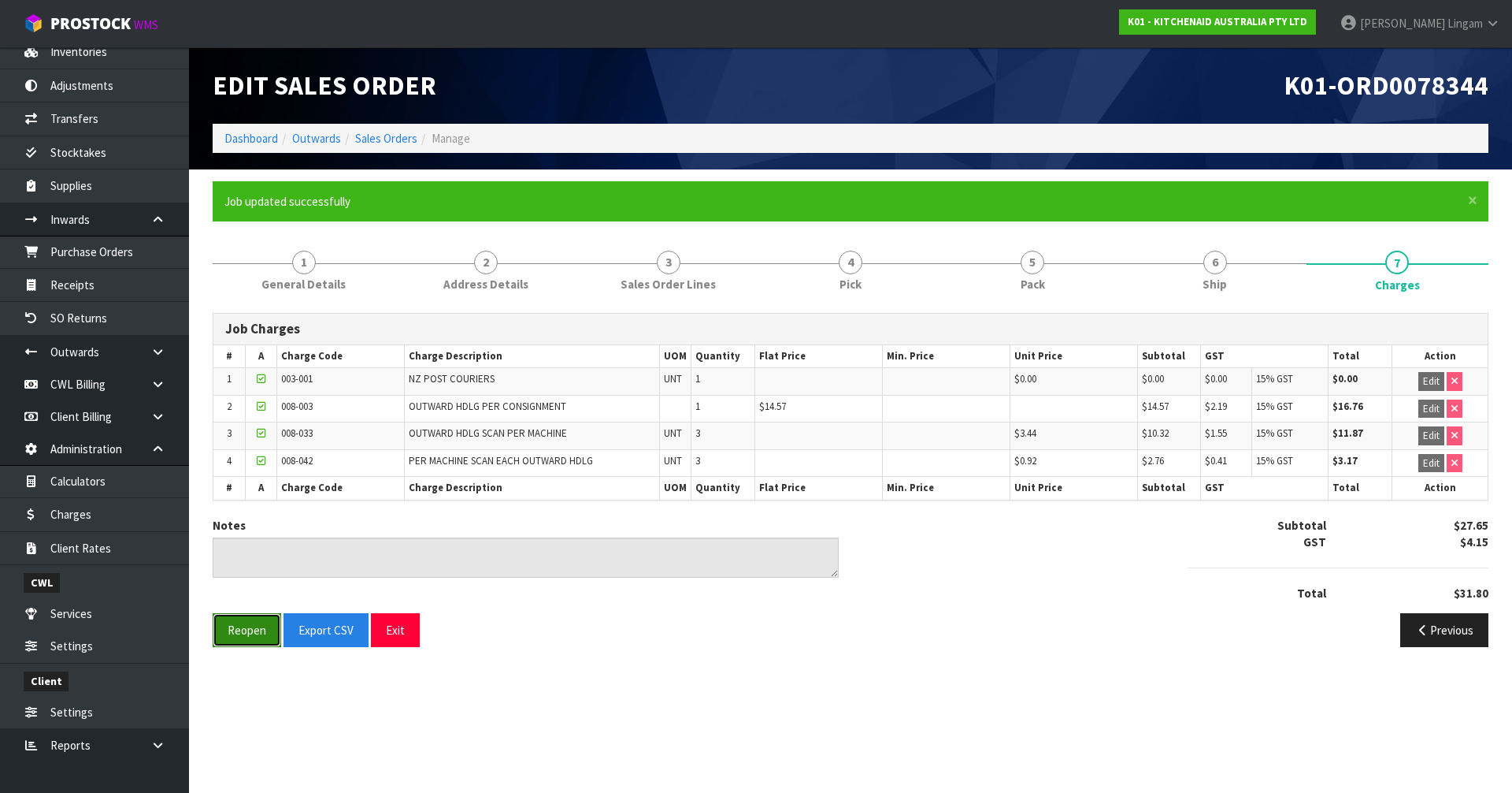
click at [267, 635] on button "Reopen" at bounding box center [246, 630] width 69 height 34
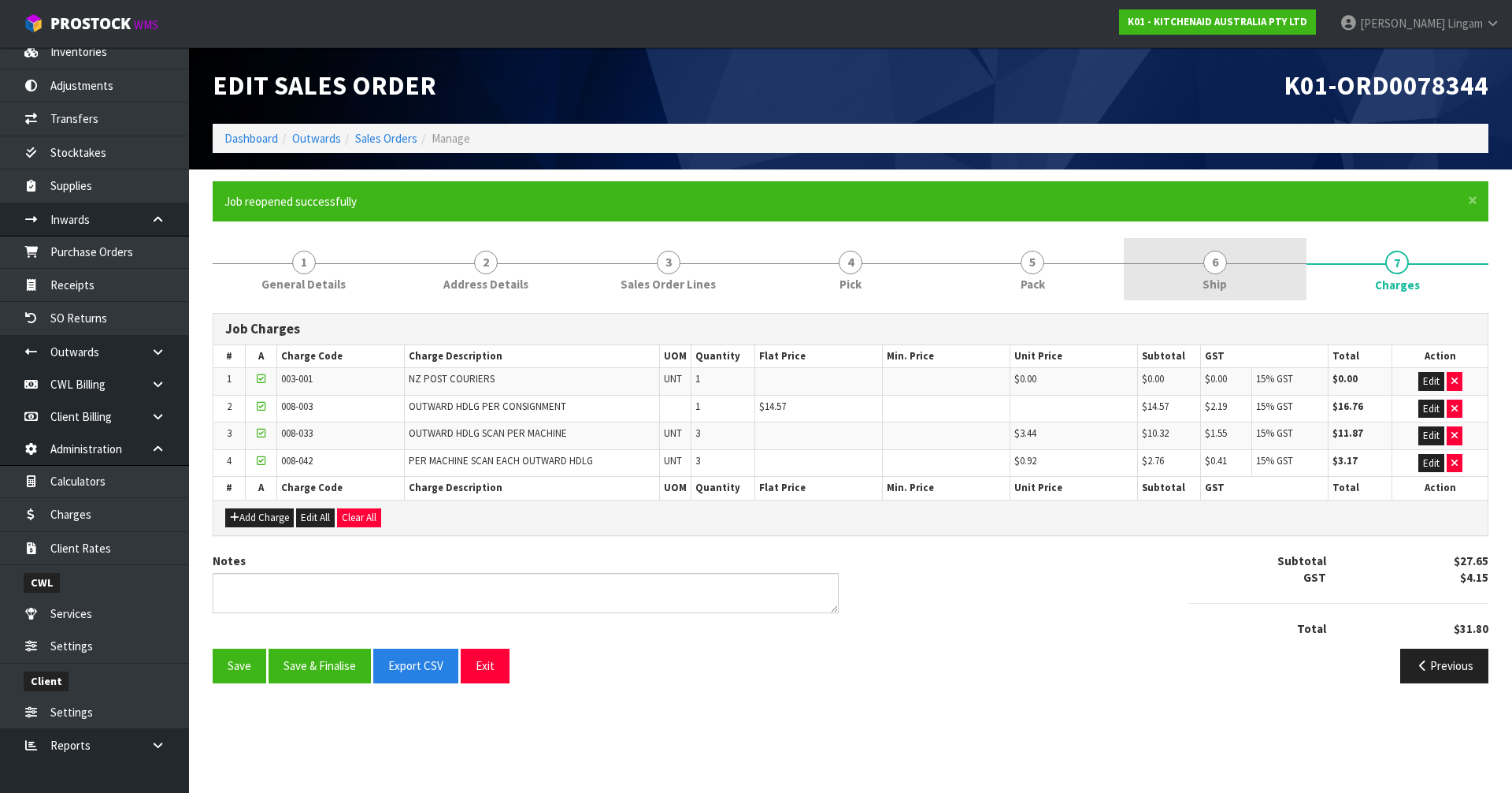
click at [1185, 268] on link "6 Ship" at bounding box center [1214, 269] width 182 height 62
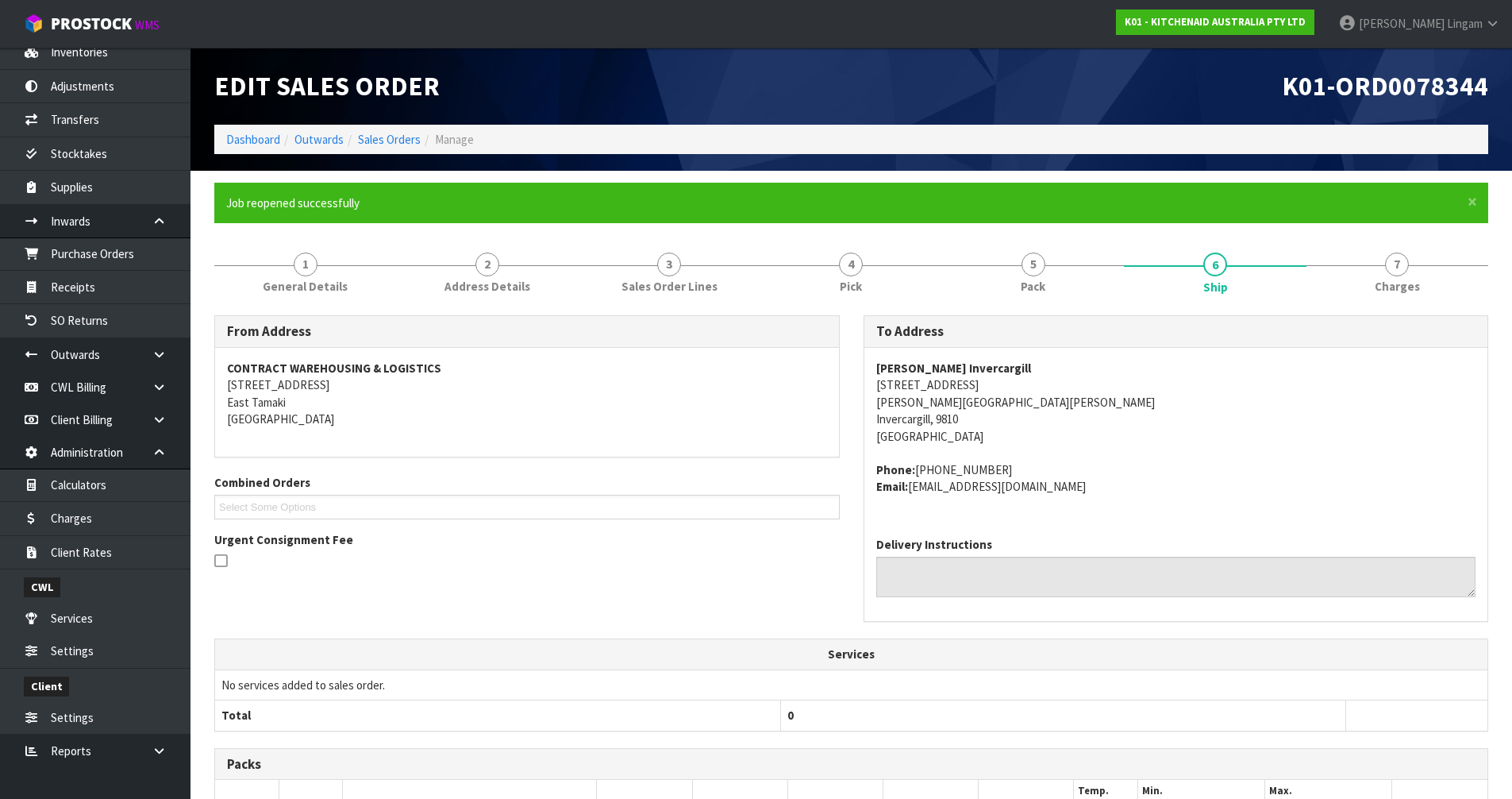
scroll to position [343, 0]
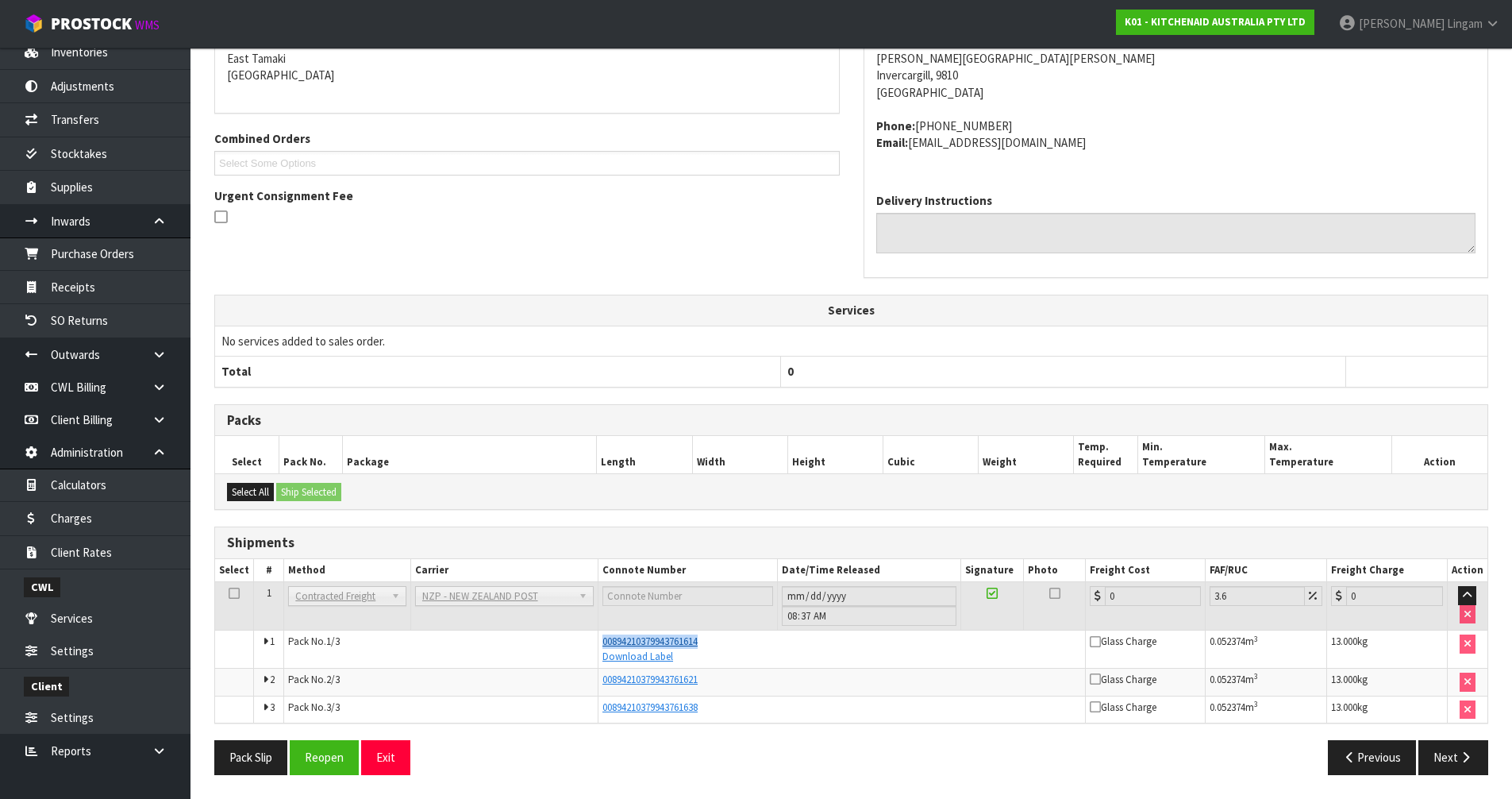
drag, startPoint x: 710, startPoint y: 638, endPoint x: 602, endPoint y: 642, distance: 108.1
click at [602, 642] on div "00894210379943761614" at bounding box center [841, 642] width 479 height 14
copy span "00894210379943761614"
drag, startPoint x: 332, startPoint y: 762, endPoint x: 643, endPoint y: 682, distance: 321.1
click at [333, 760] on button "Reopen" at bounding box center [323, 757] width 69 height 34
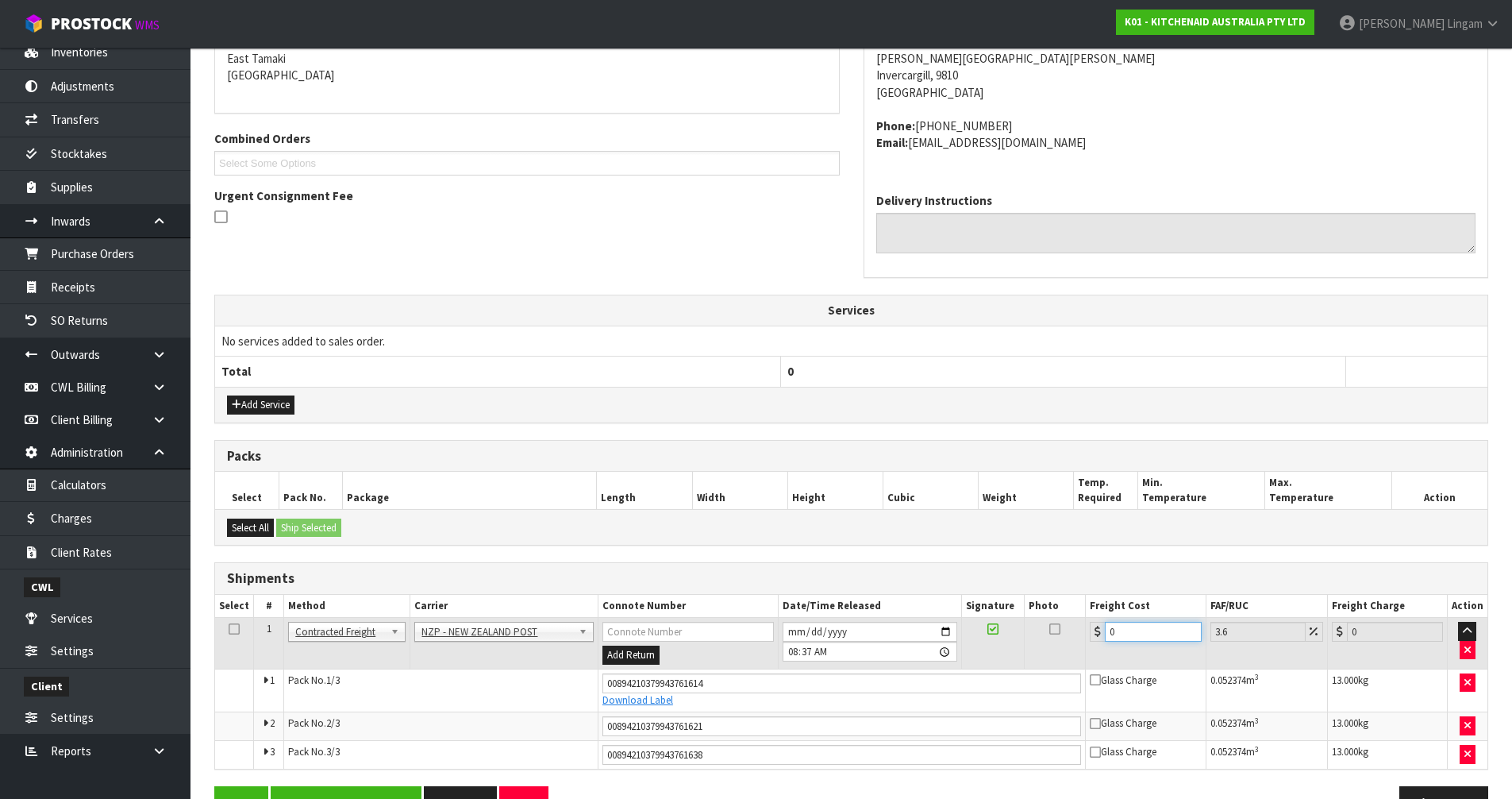
drag, startPoint x: 1131, startPoint y: 627, endPoint x: 1085, endPoint y: 632, distance: 46.3
click at [1085, 632] on td "0" at bounding box center [1145, 643] width 119 height 51
type input "4"
type input "4.14"
type input "49"
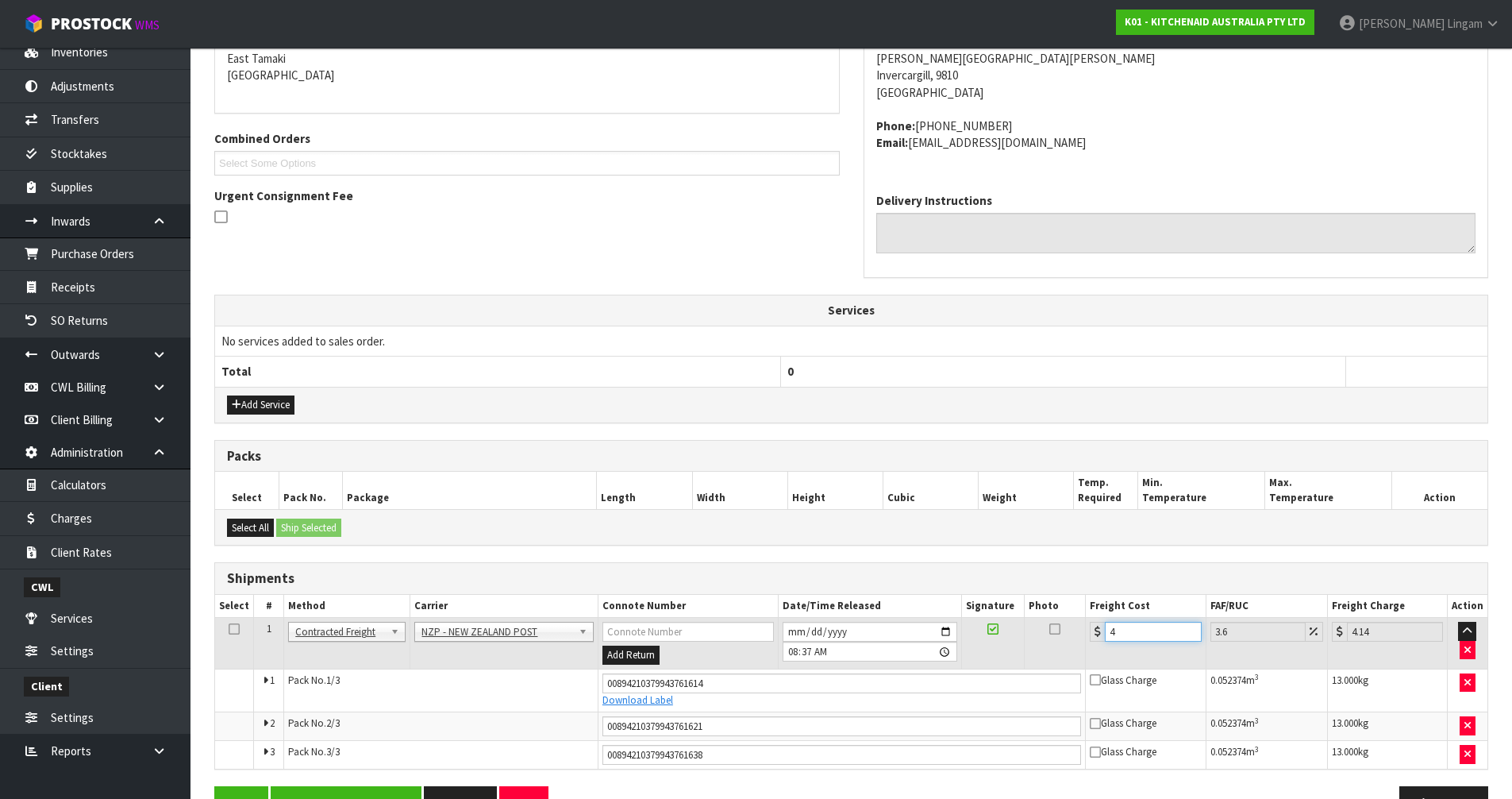
type input "50.76"
type input "49.8"
type input "51.59"
type input "49.83"
type input "51.62"
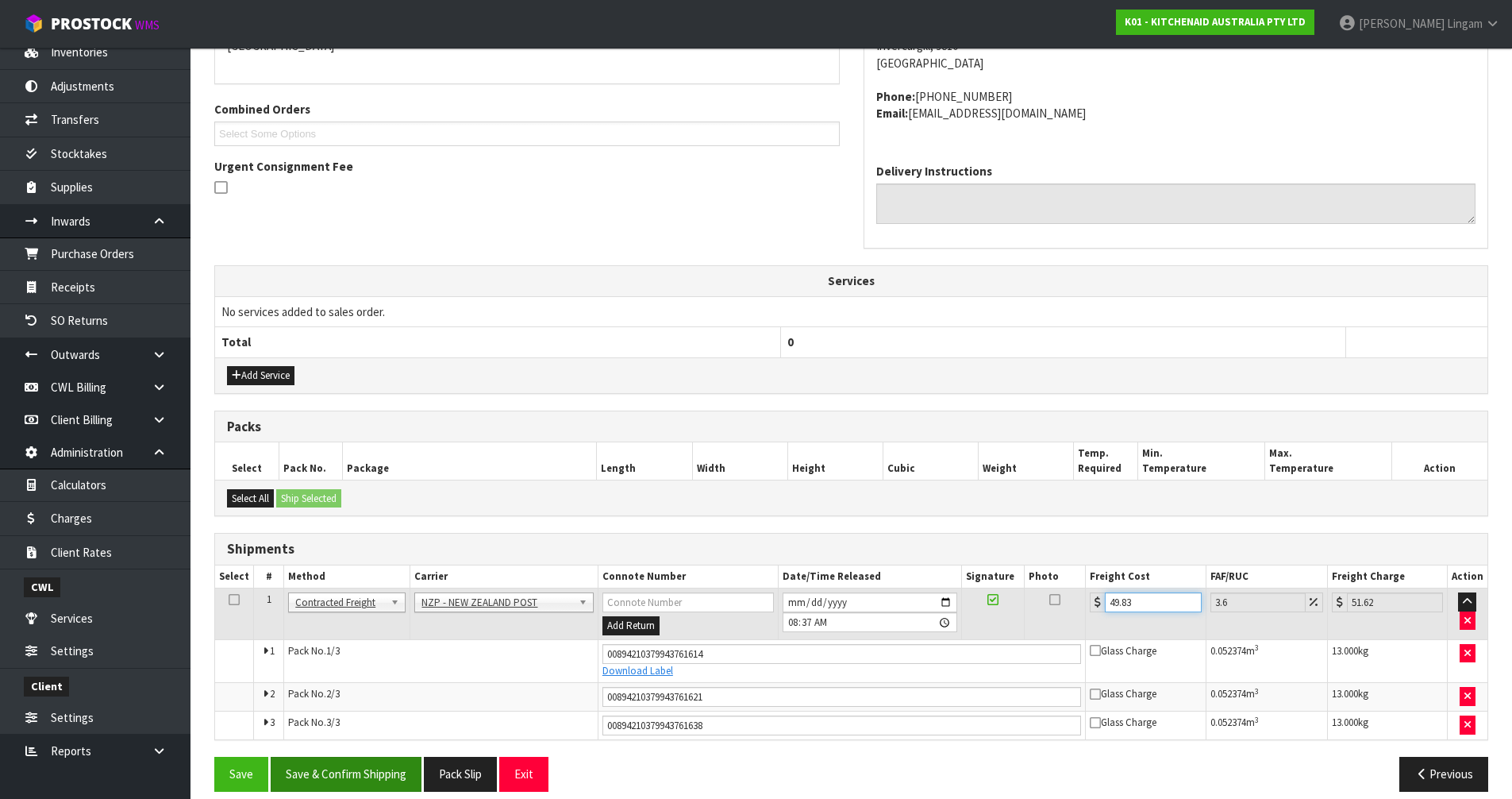
scroll to position [390, 0]
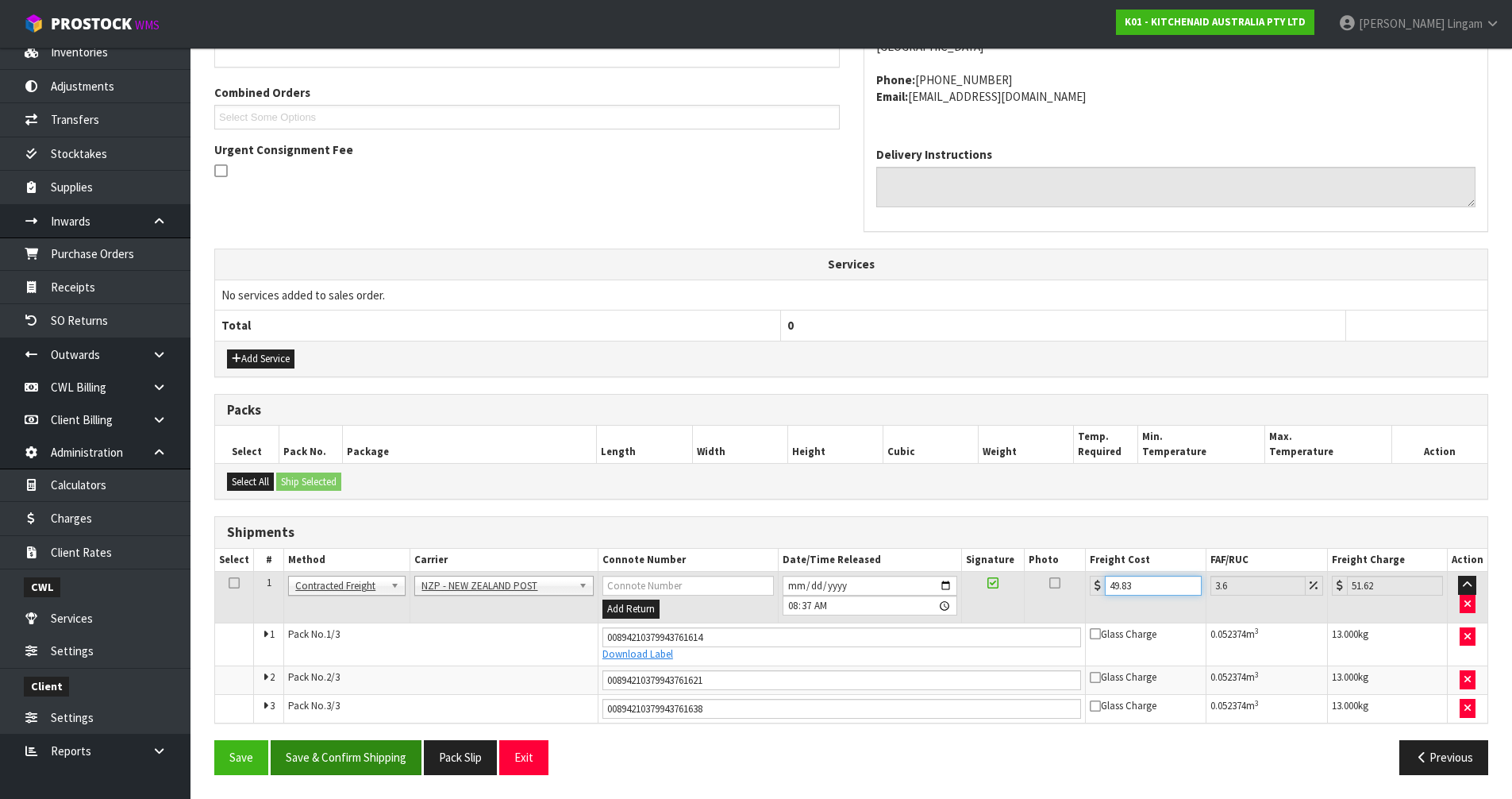
type input "49.83"
click at [366, 761] on button "Save & Confirm Shipping" at bounding box center [346, 757] width 151 height 34
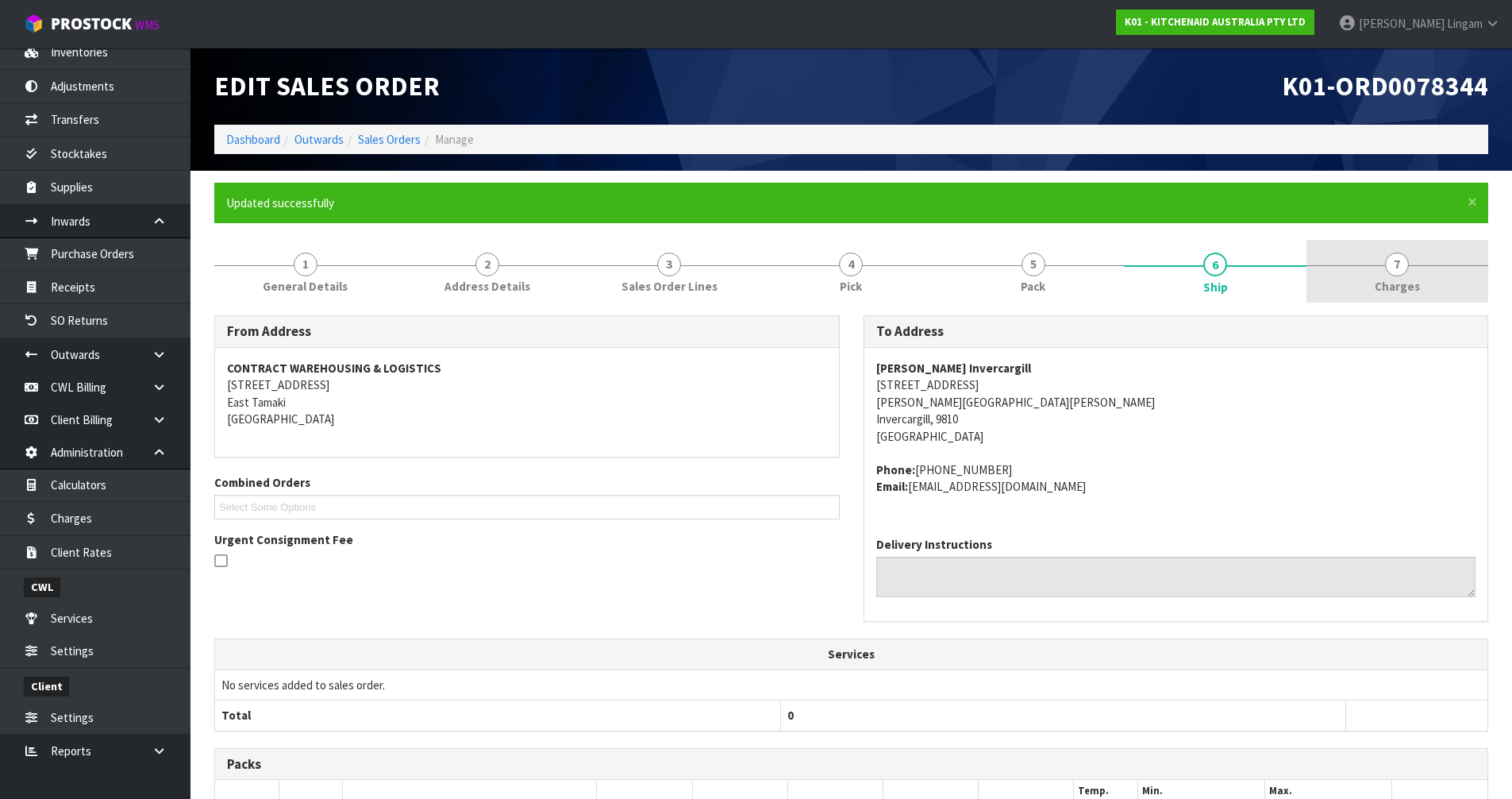
click at [1419, 280] on link "7 Charges" at bounding box center [1397, 271] width 181 height 63
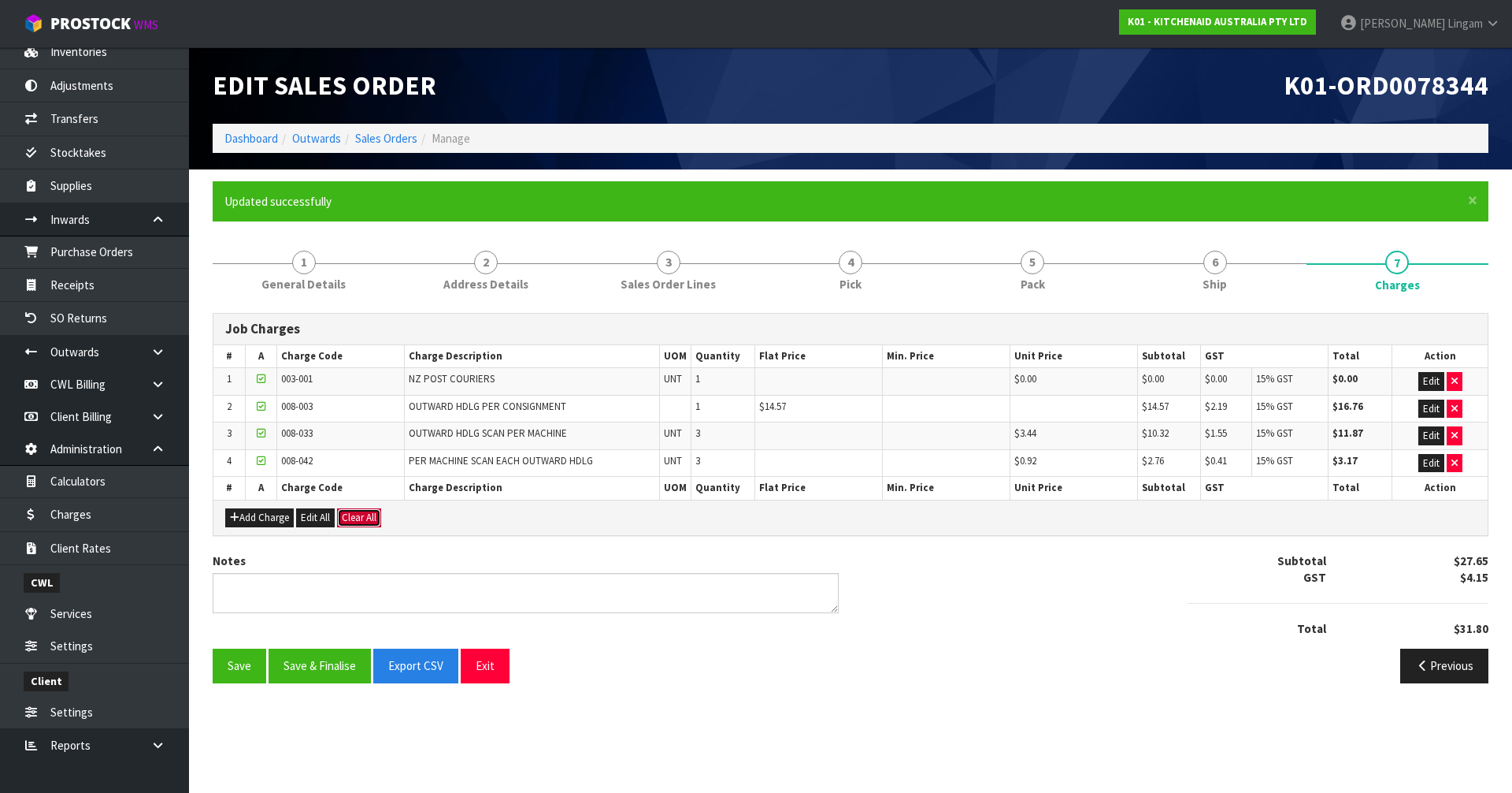
click at [366, 522] on button "Clear All" at bounding box center [358, 517] width 44 height 19
click at [366, 522] on span "Confirm" at bounding box center [358, 516] width 35 height 13
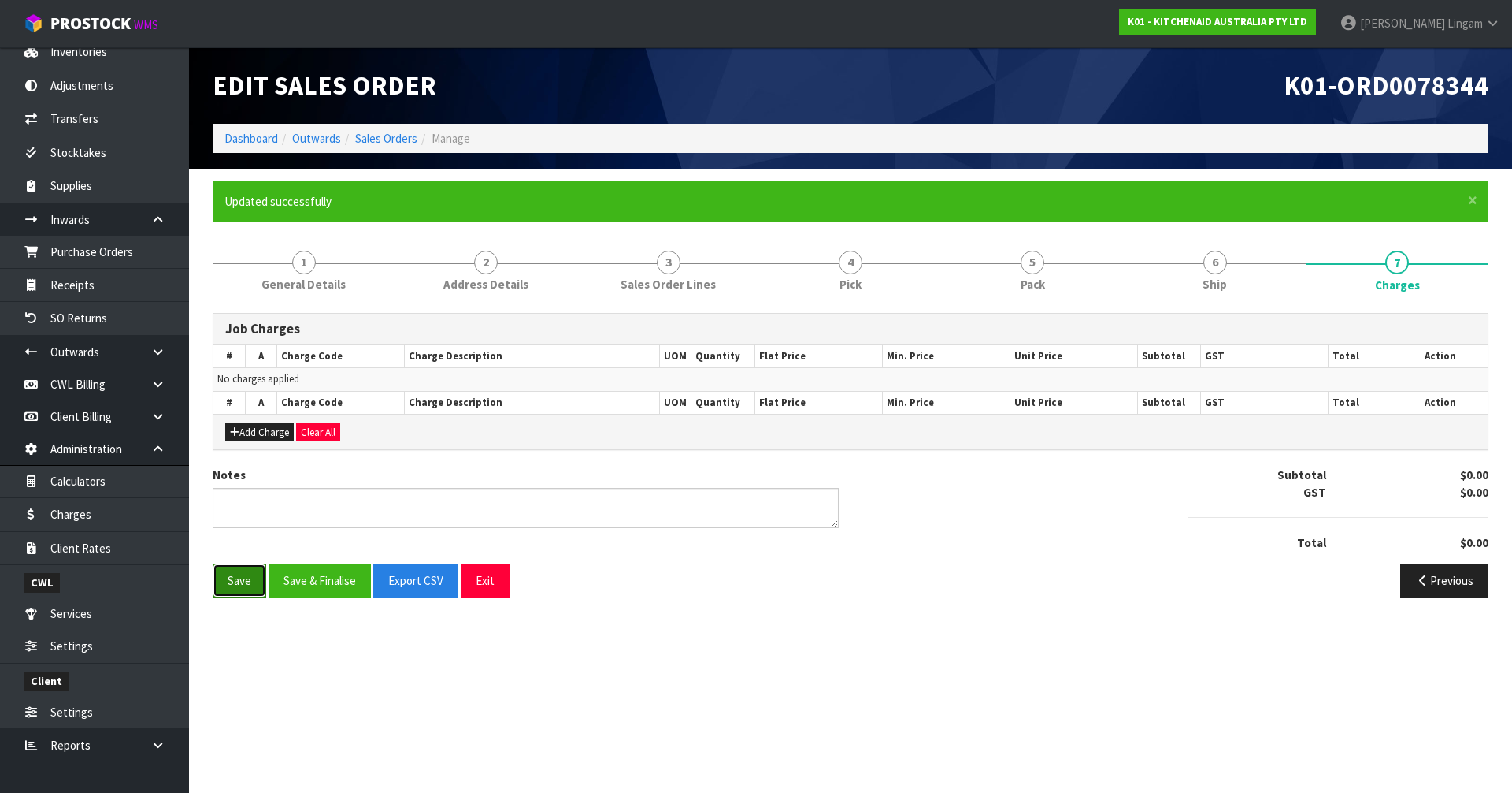
click at [225, 583] on button "Save" at bounding box center [239, 581] width 53 height 34
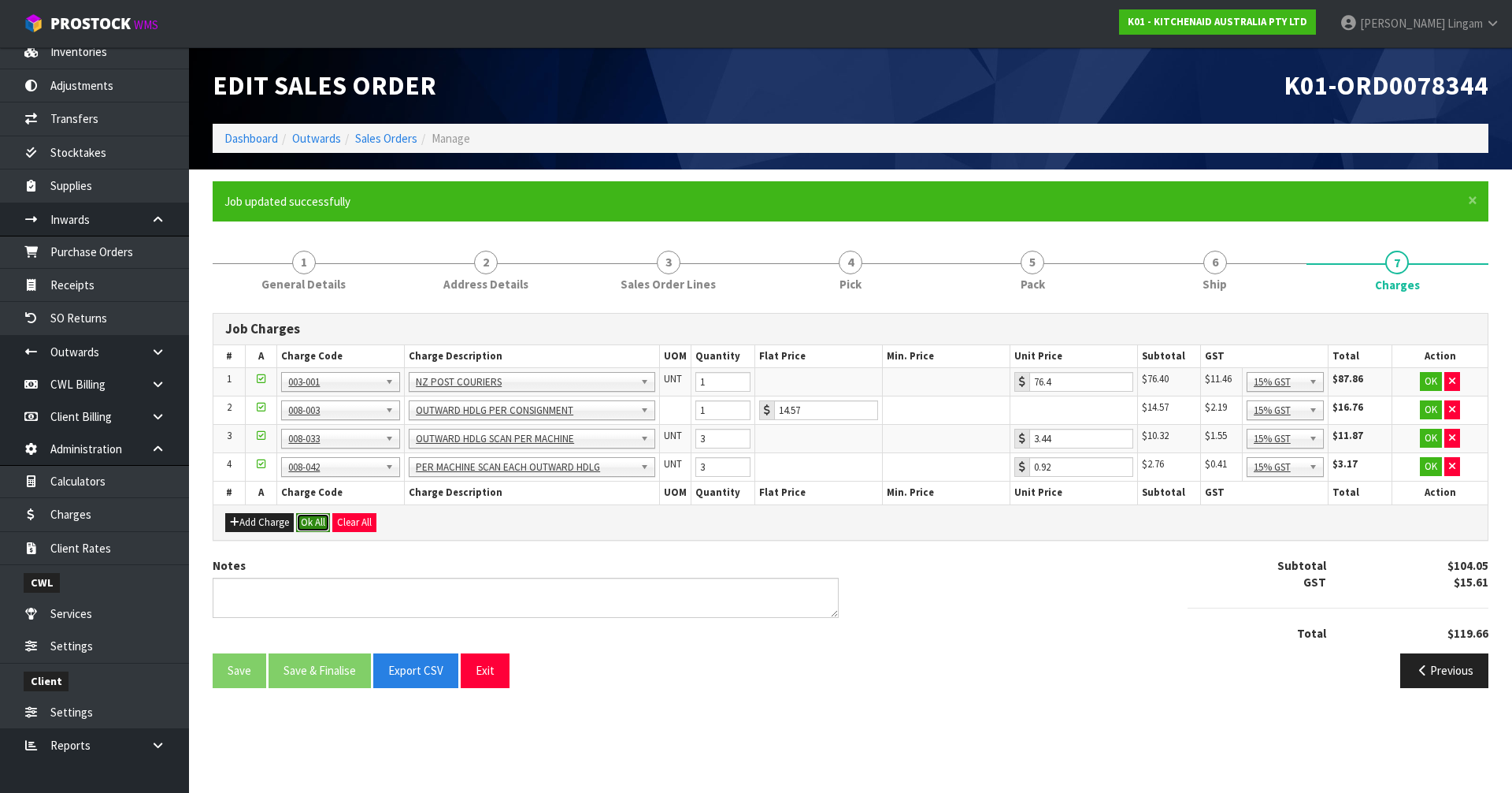
click at [318, 521] on button "Ok All" at bounding box center [313, 522] width 34 height 19
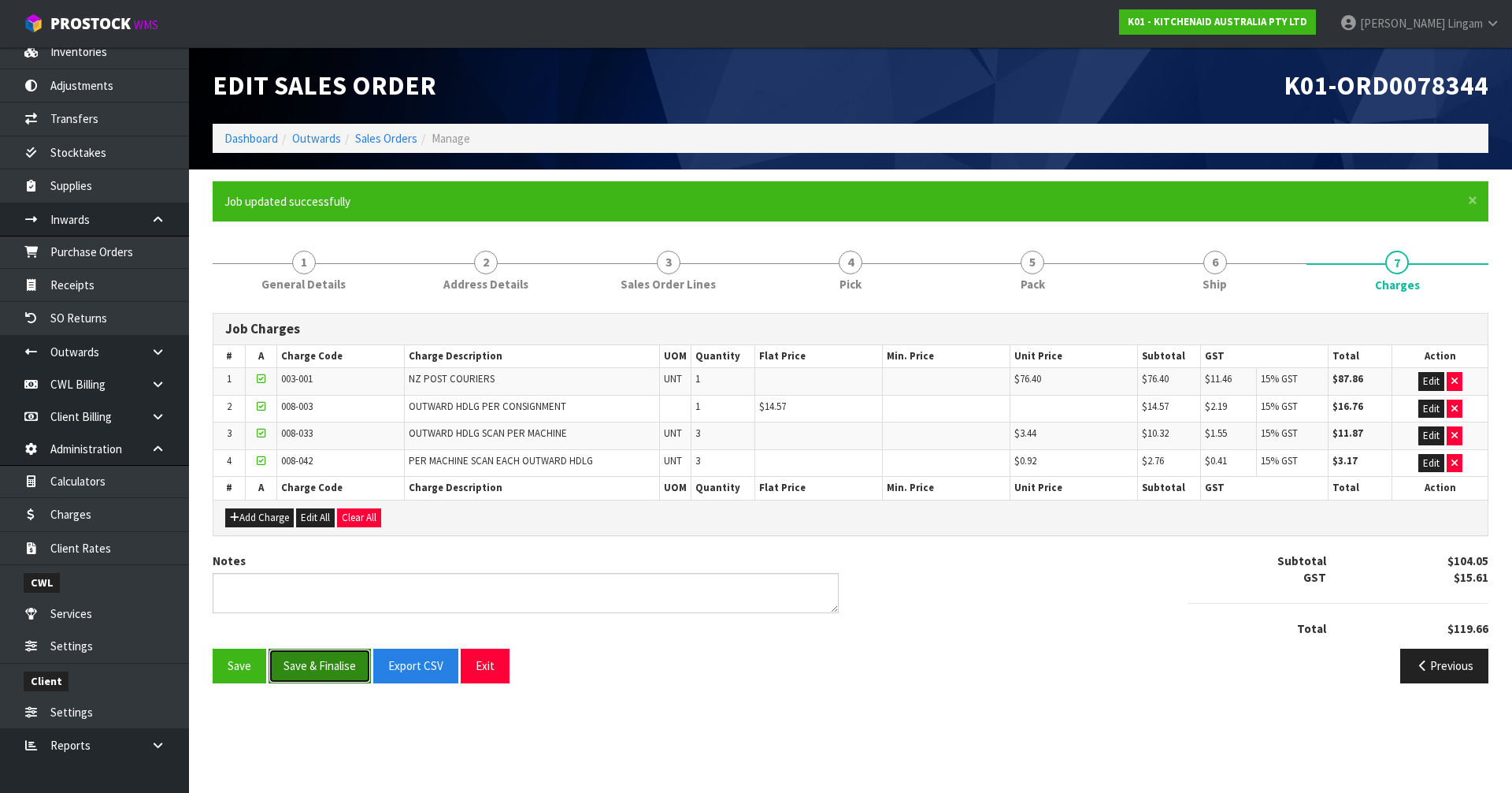
click at [327, 666] on button "Save & Finalise" at bounding box center [319, 665] width 103 height 34
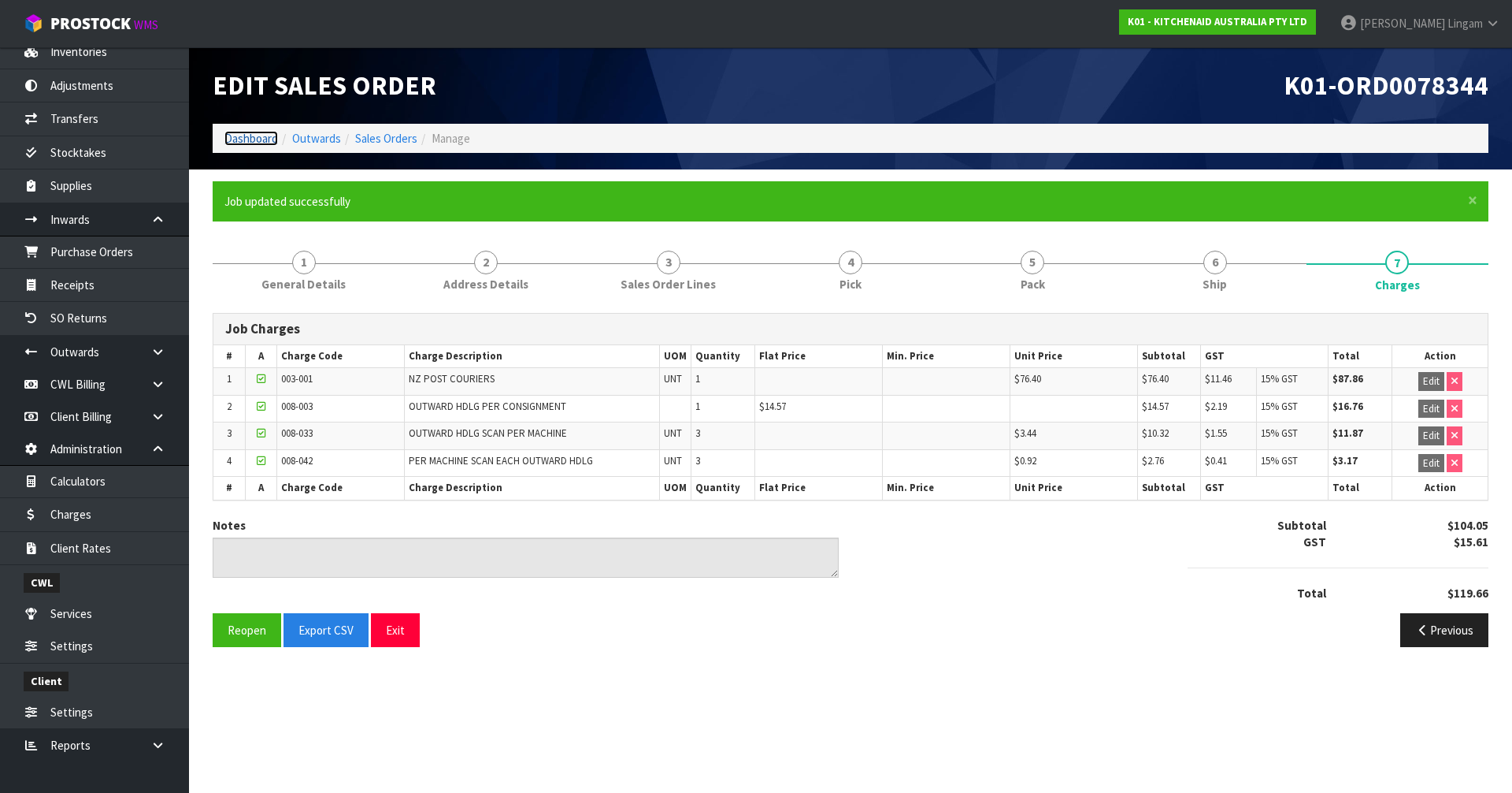
click at [246, 137] on link "Dashboard" at bounding box center [251, 138] width 53 height 15
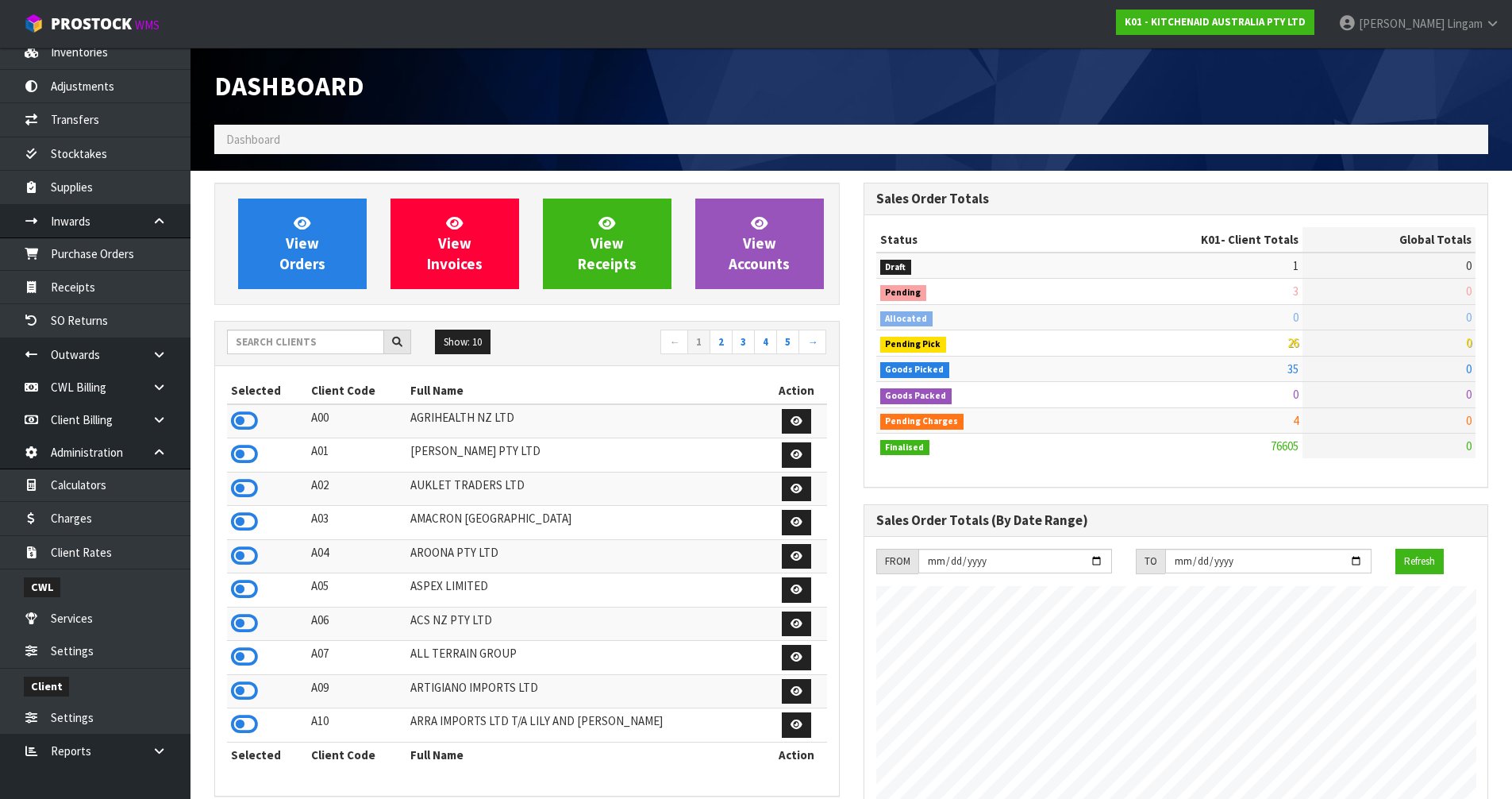
scroll to position [1203, 649]
click at [248, 339] on input "text" at bounding box center [305, 342] width 157 height 24
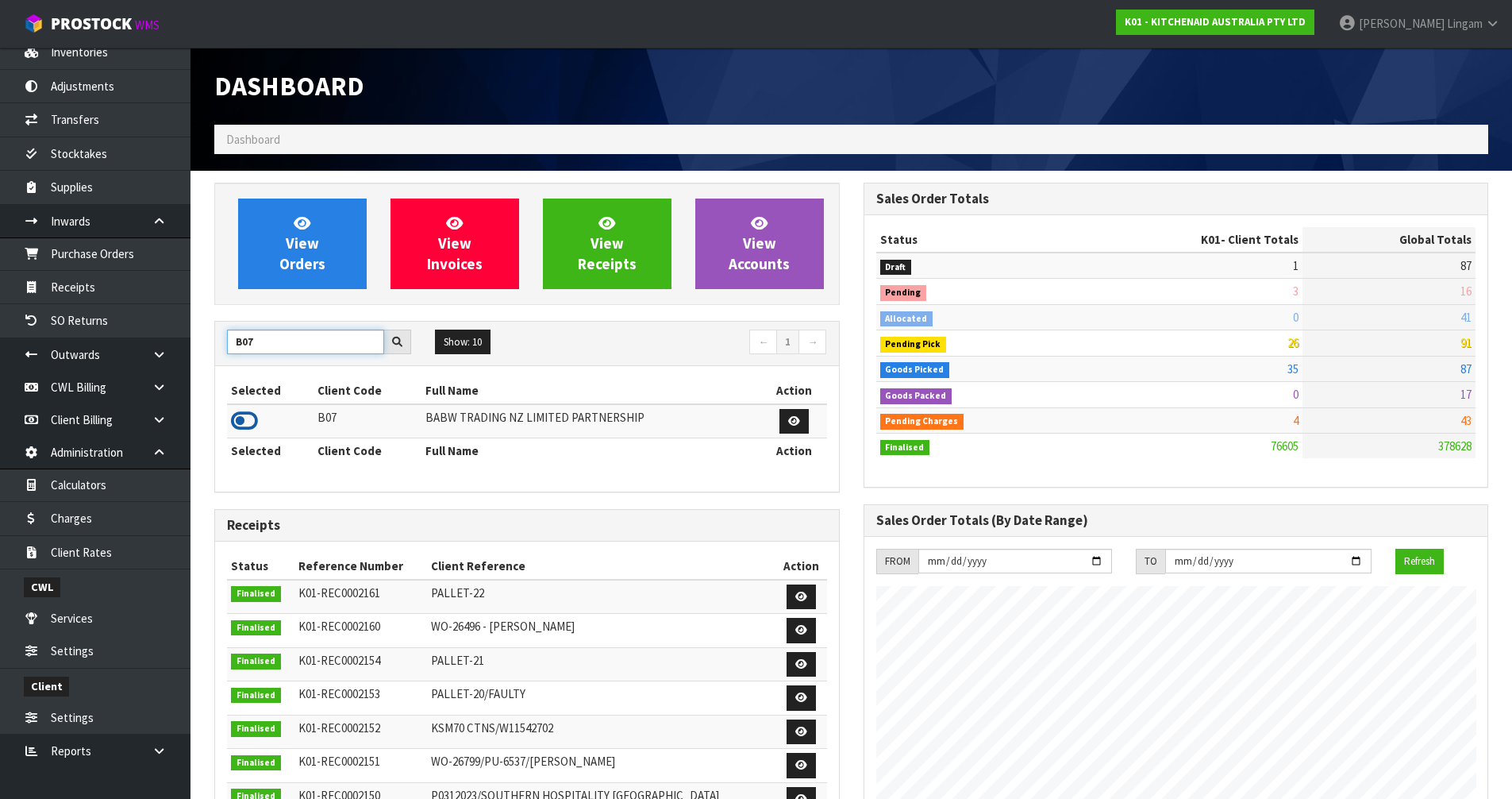
type input "B07"
click at [234, 418] on icon at bounding box center [244, 421] width 27 height 23
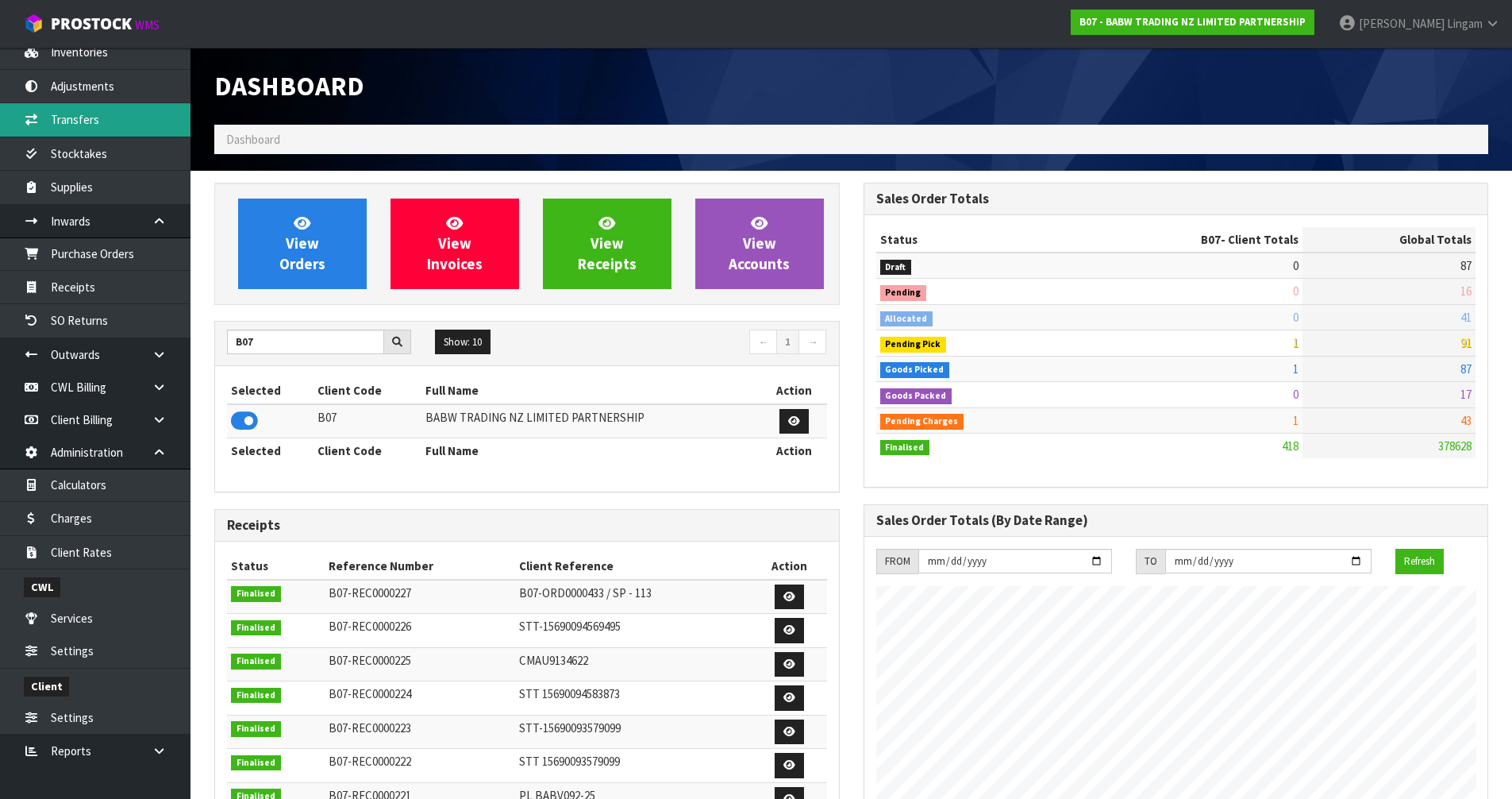
click at [79, 116] on link "Transfers" at bounding box center [95, 120] width 190 height 32
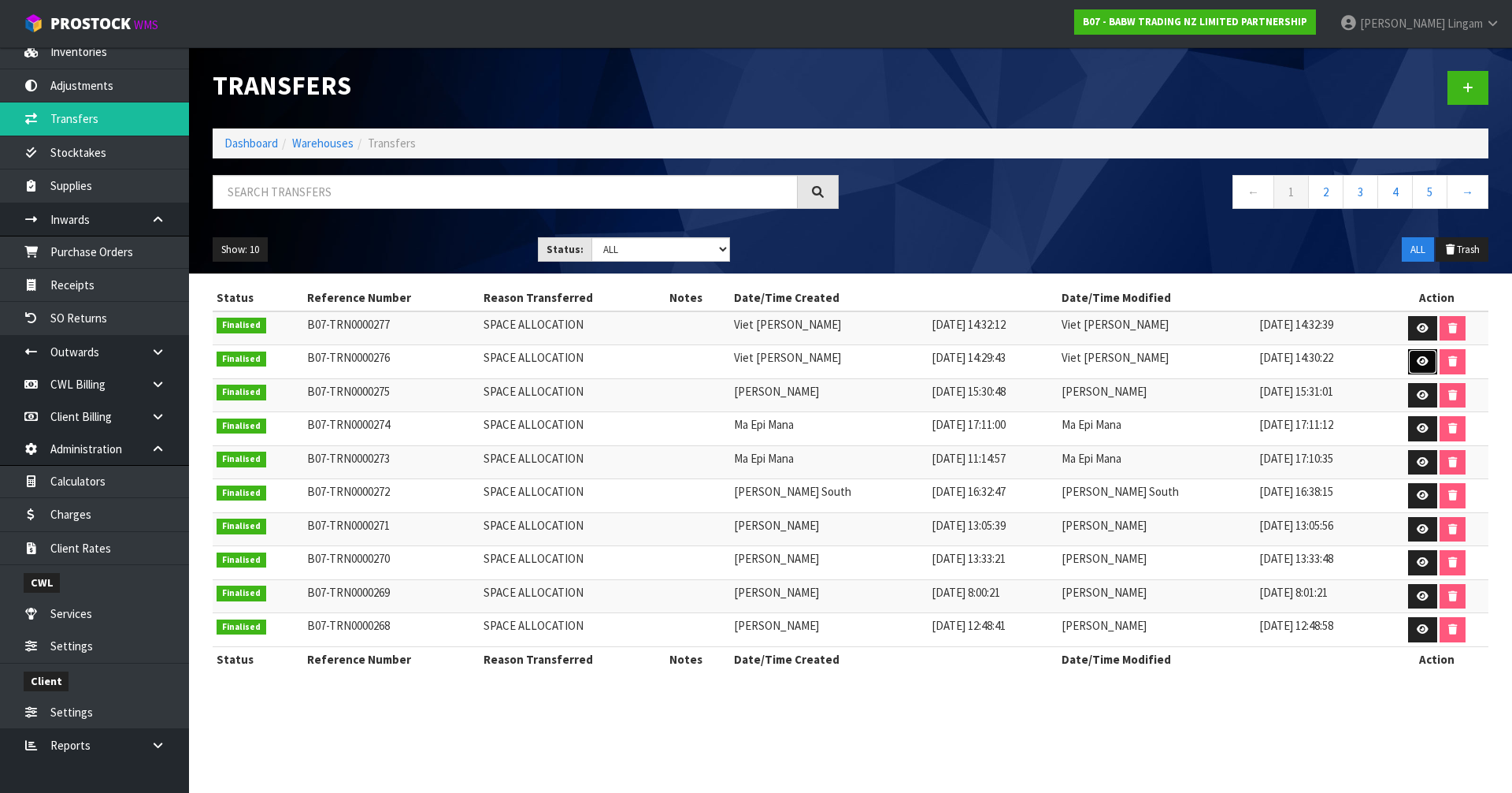
click at [1417, 361] on icon at bounding box center [1422, 360] width 12 height 10
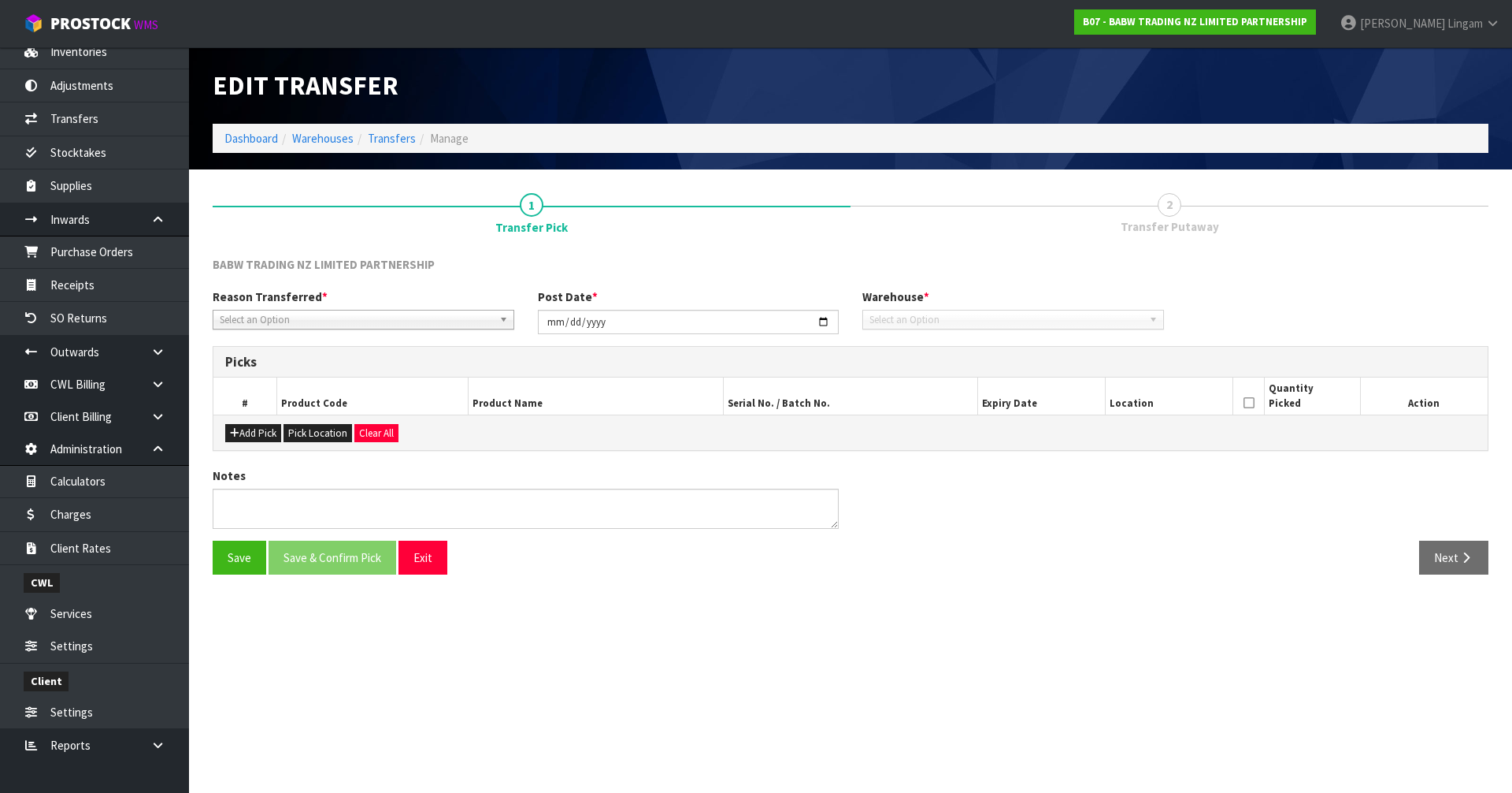
type input "2025-08-26"
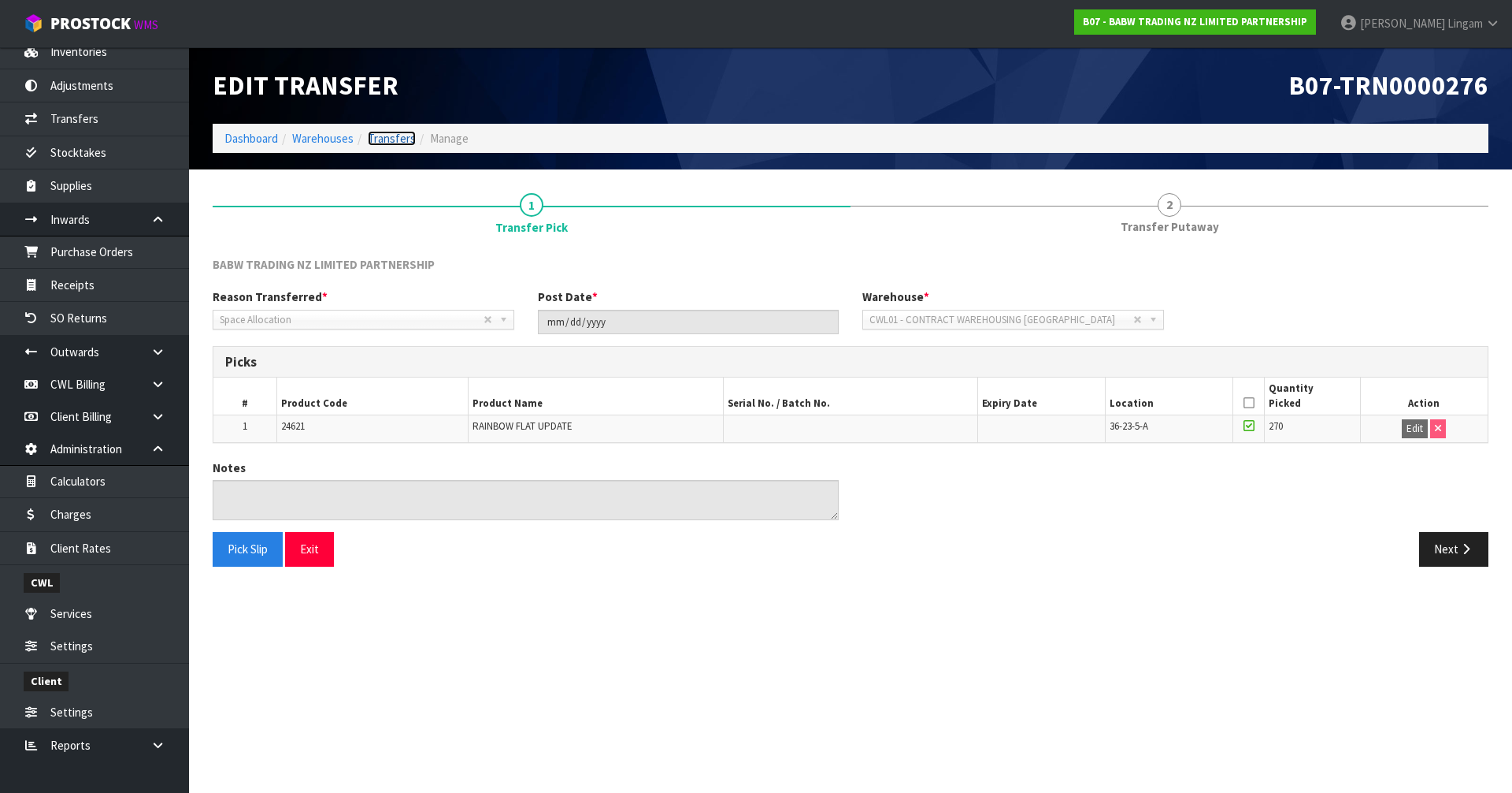
click at [386, 137] on link "Transfers" at bounding box center [391, 138] width 48 height 15
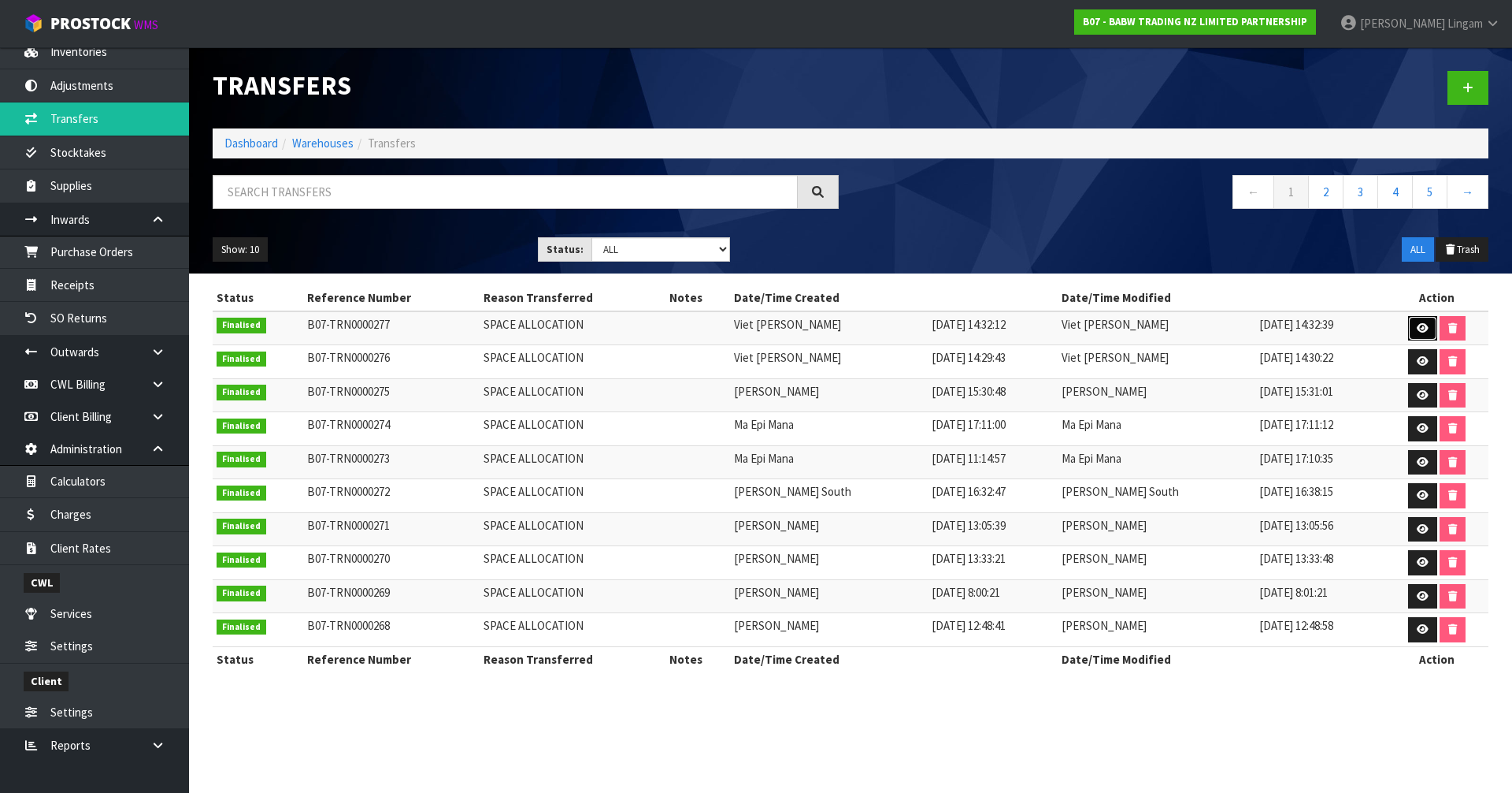
click at [1417, 324] on icon at bounding box center [1422, 327] width 12 height 10
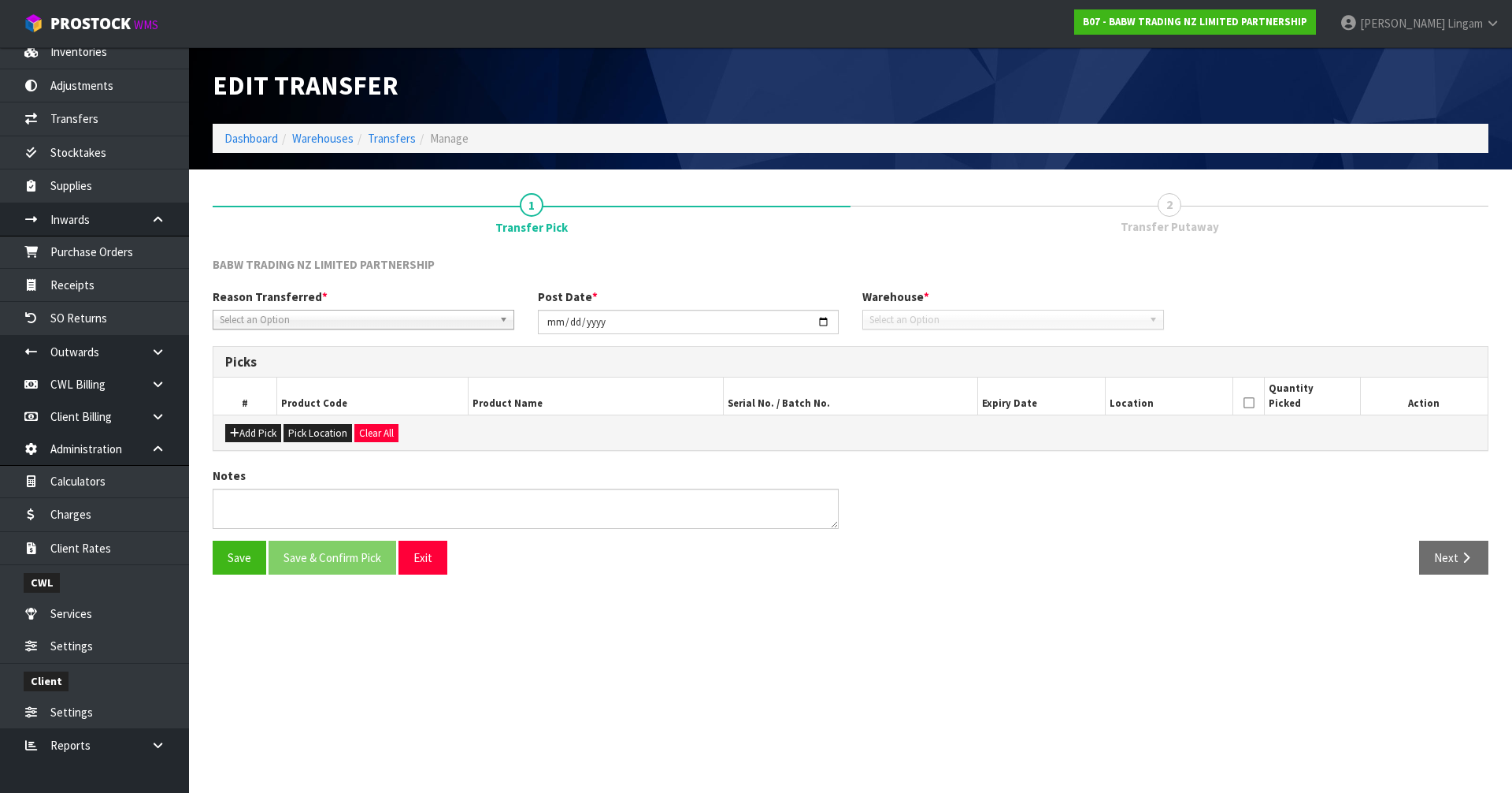
type input "2025-08-26"
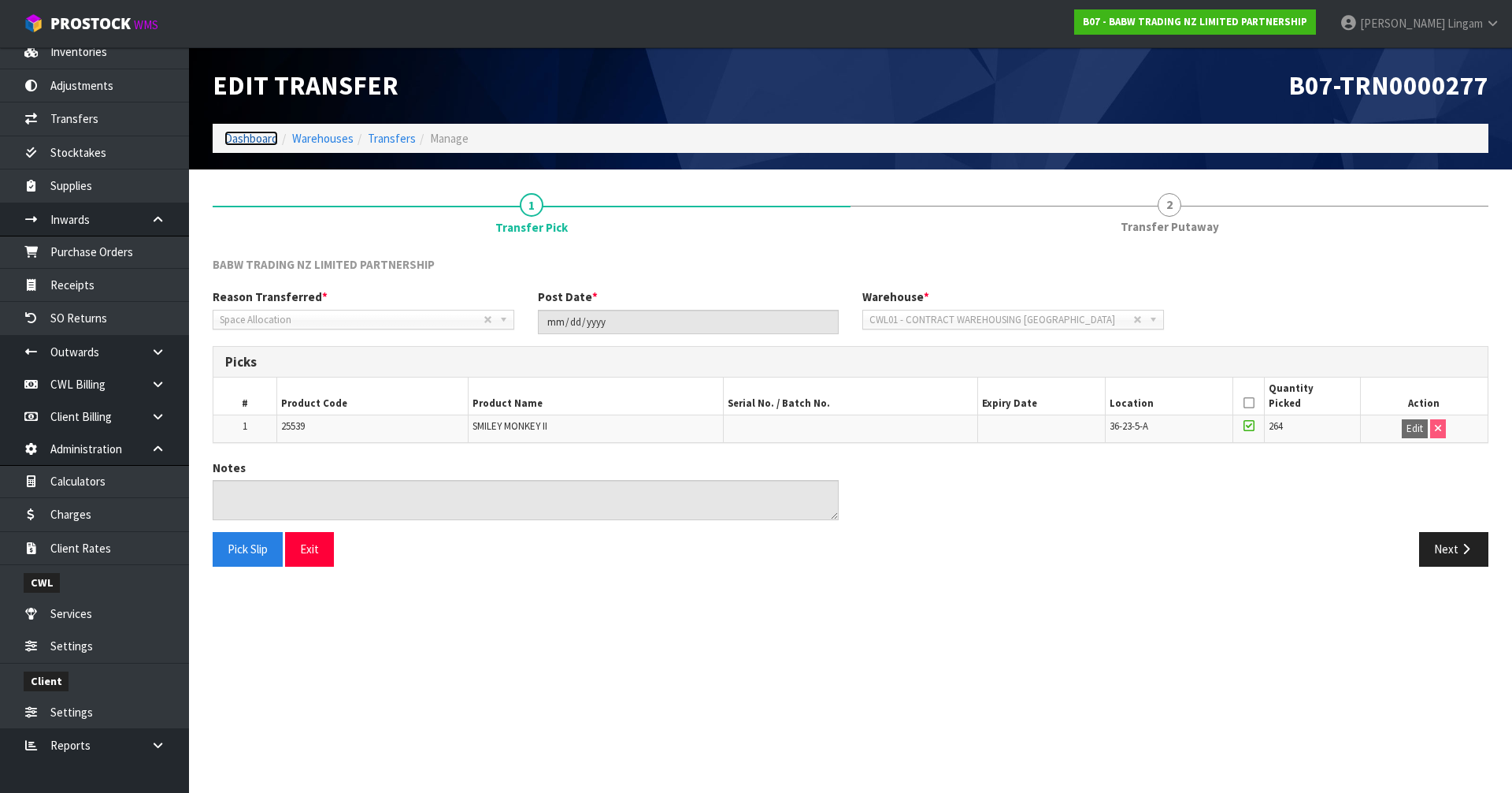
click at [250, 138] on link "Dashboard" at bounding box center [251, 138] width 53 height 15
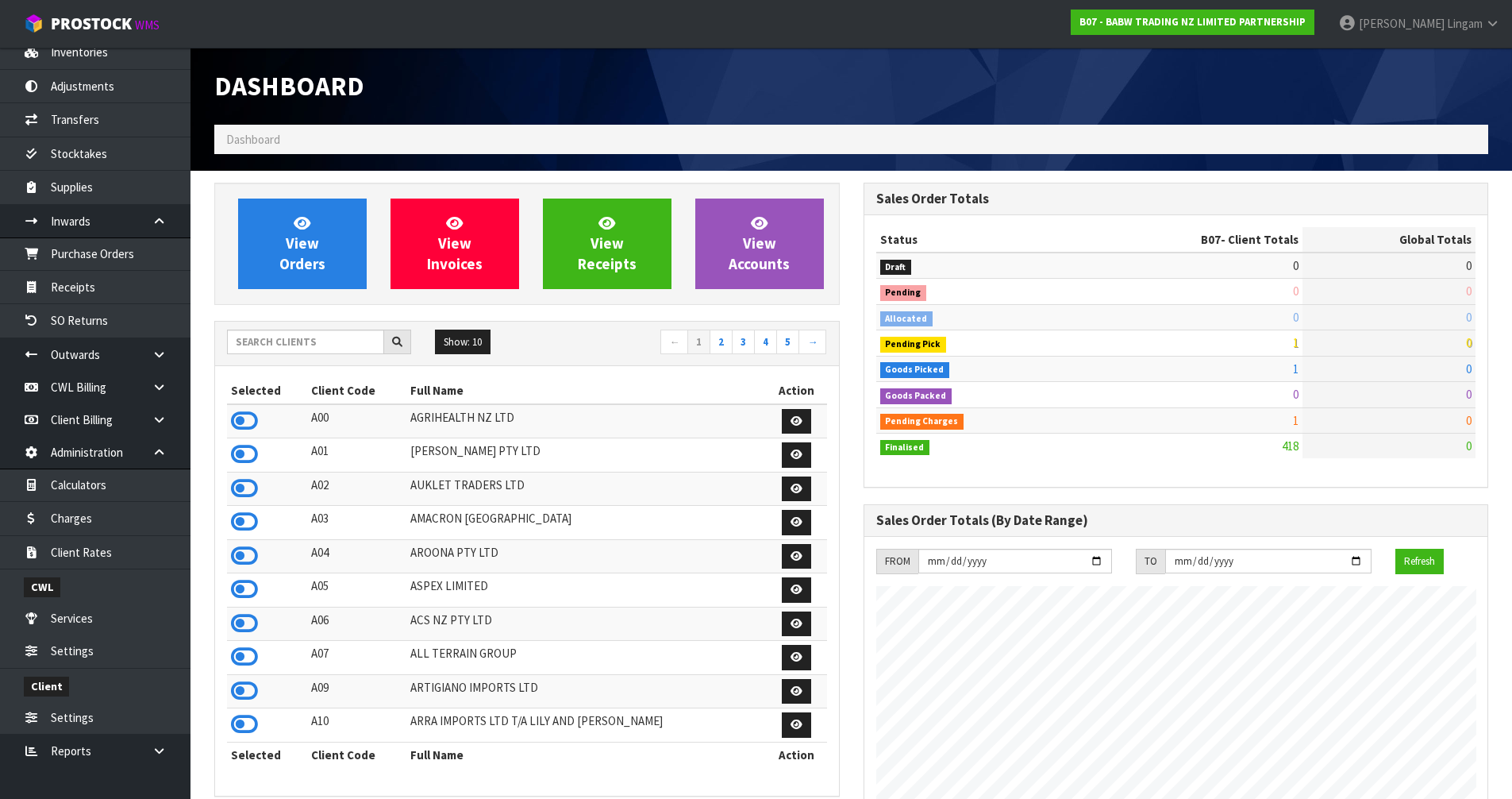
scroll to position [1203, 649]
click at [246, 334] on input "text" at bounding box center [305, 342] width 157 height 24
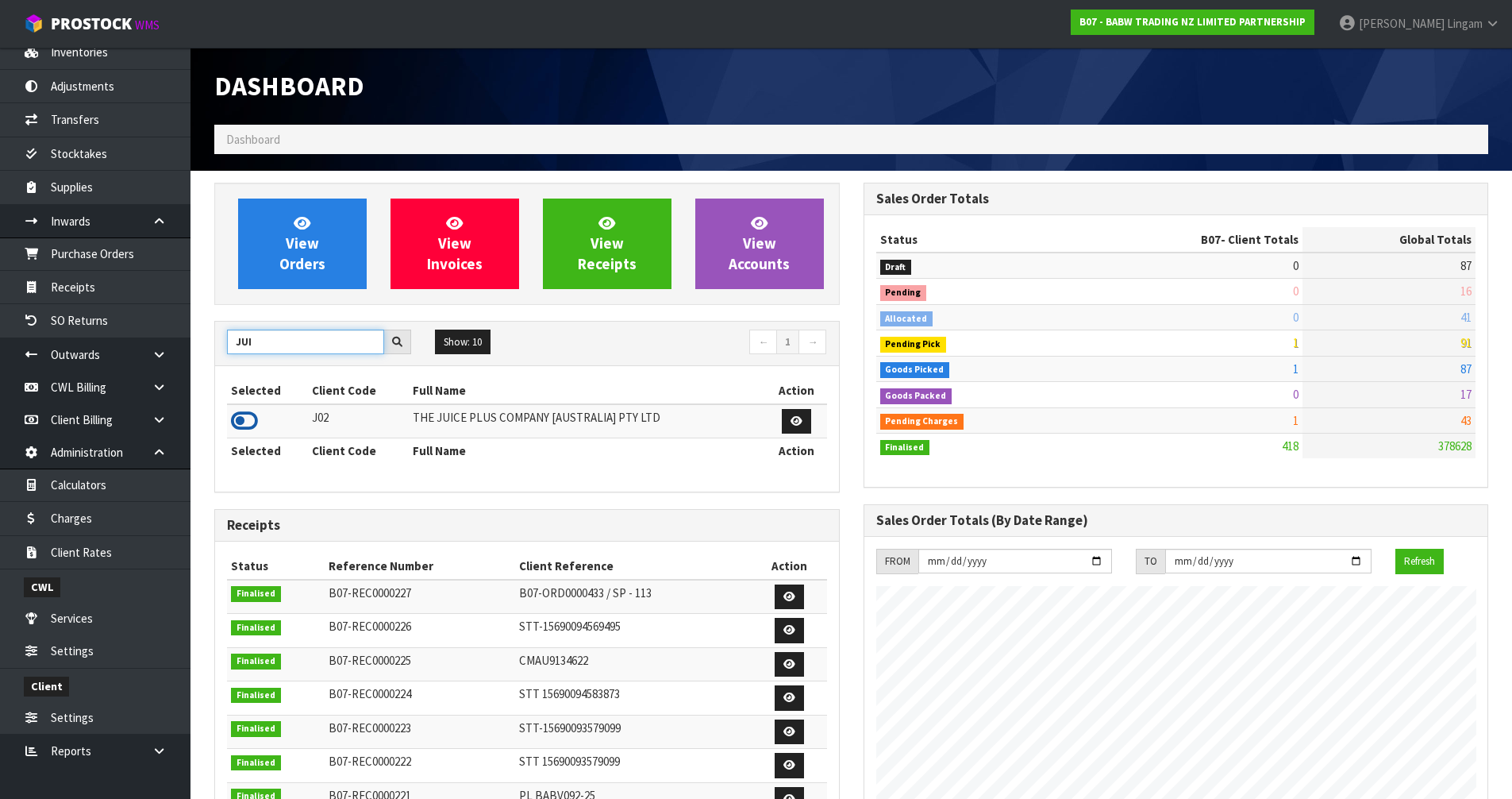
type input "JUI"
click at [241, 418] on icon at bounding box center [244, 421] width 27 height 23
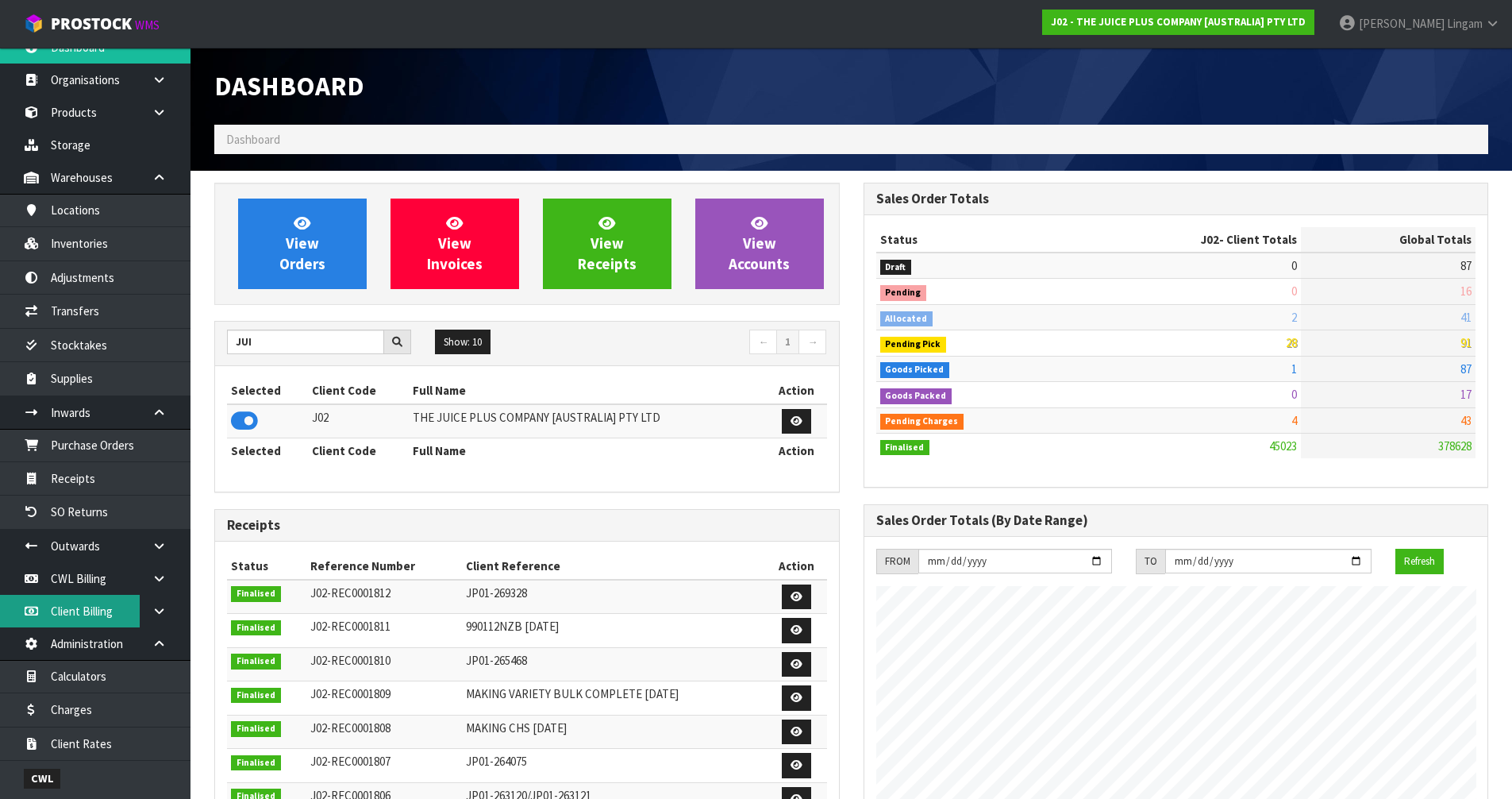
scroll to position [0, 0]
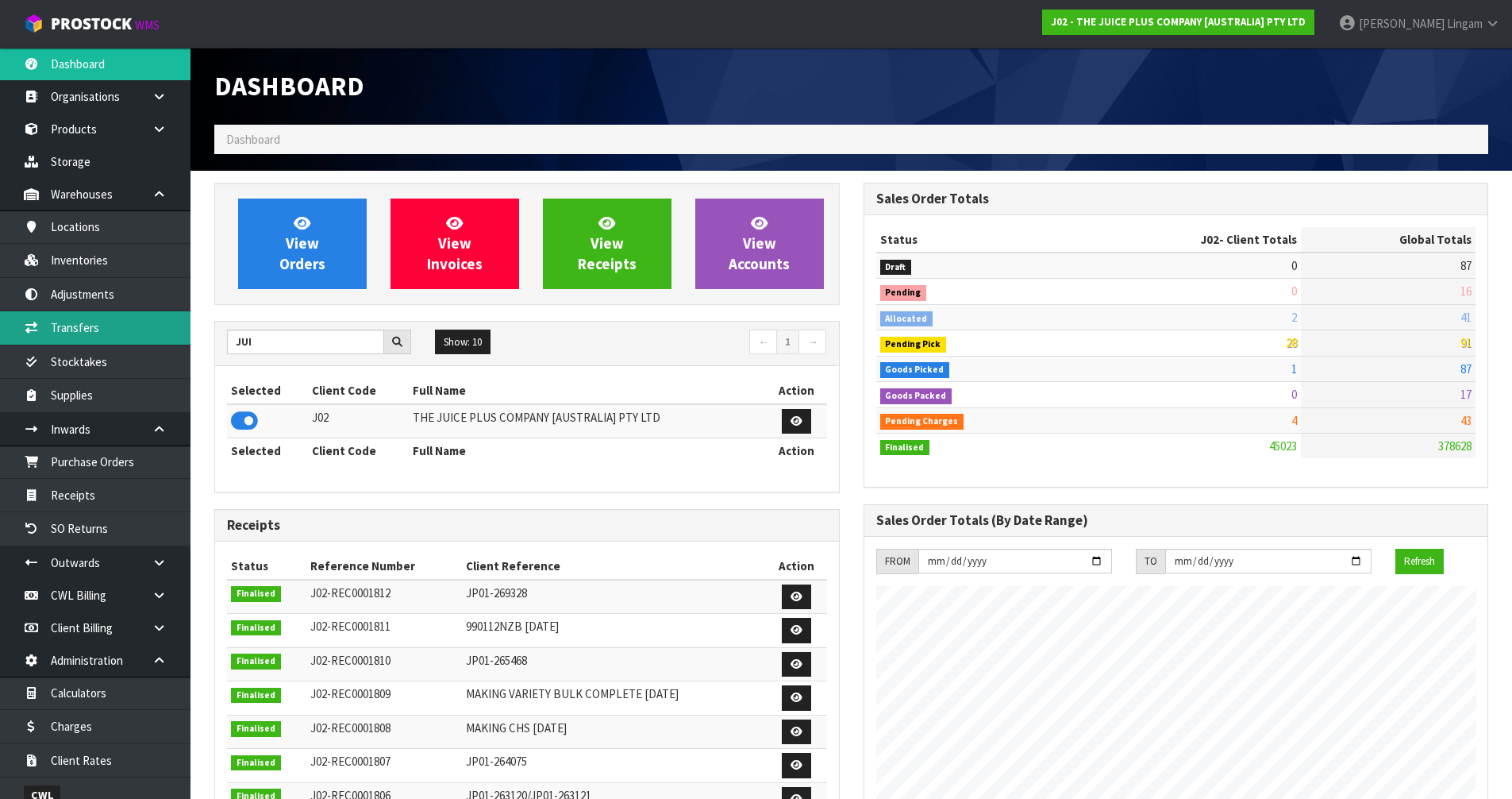
click at [79, 316] on link "Transfers" at bounding box center [95, 327] width 190 height 32
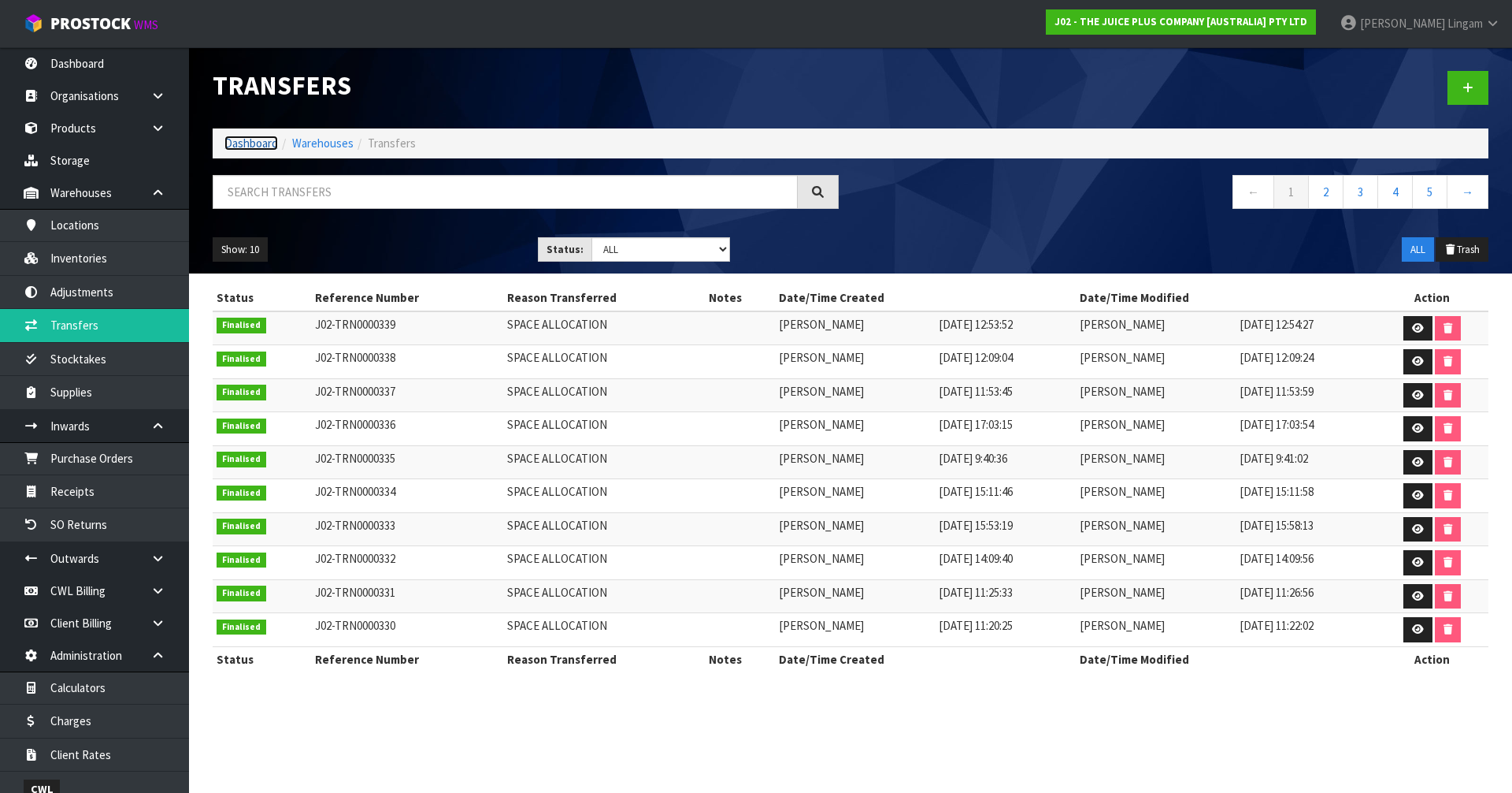
click at [244, 142] on link "Dashboard" at bounding box center [251, 143] width 53 height 15
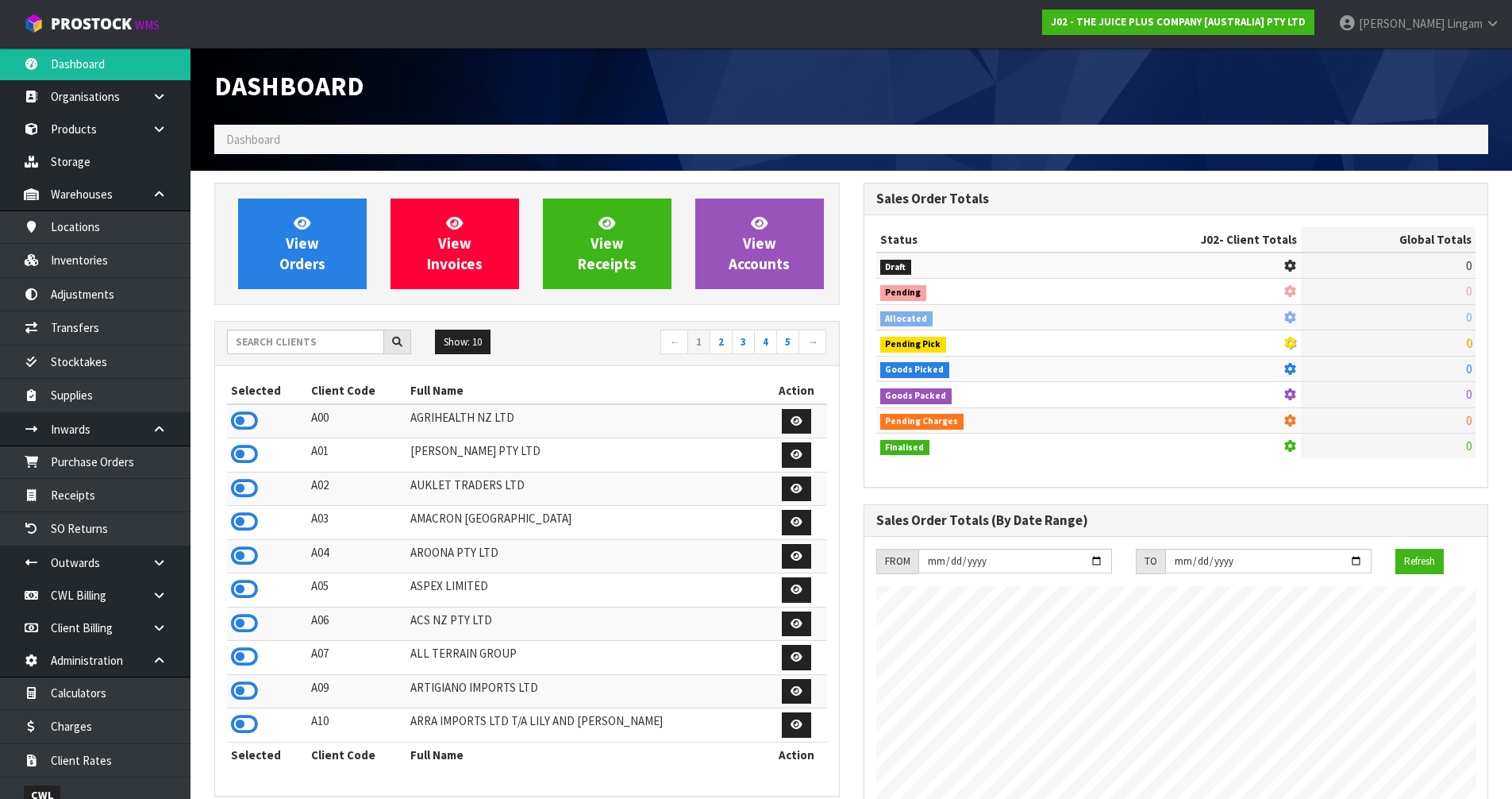
scroll to position [1203, 649]
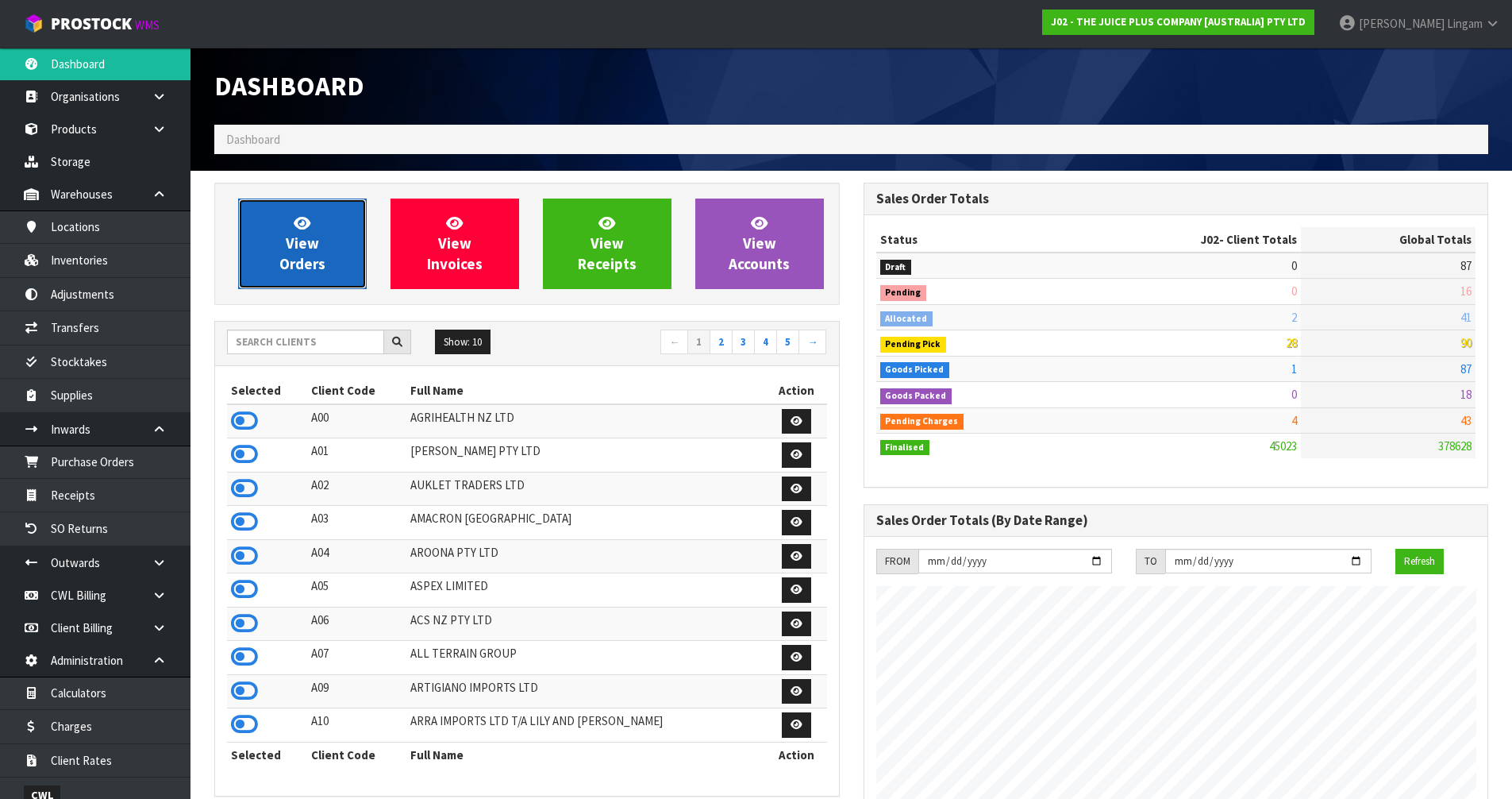
click at [317, 246] on span "View Orders" at bounding box center [302, 244] width 46 height 59
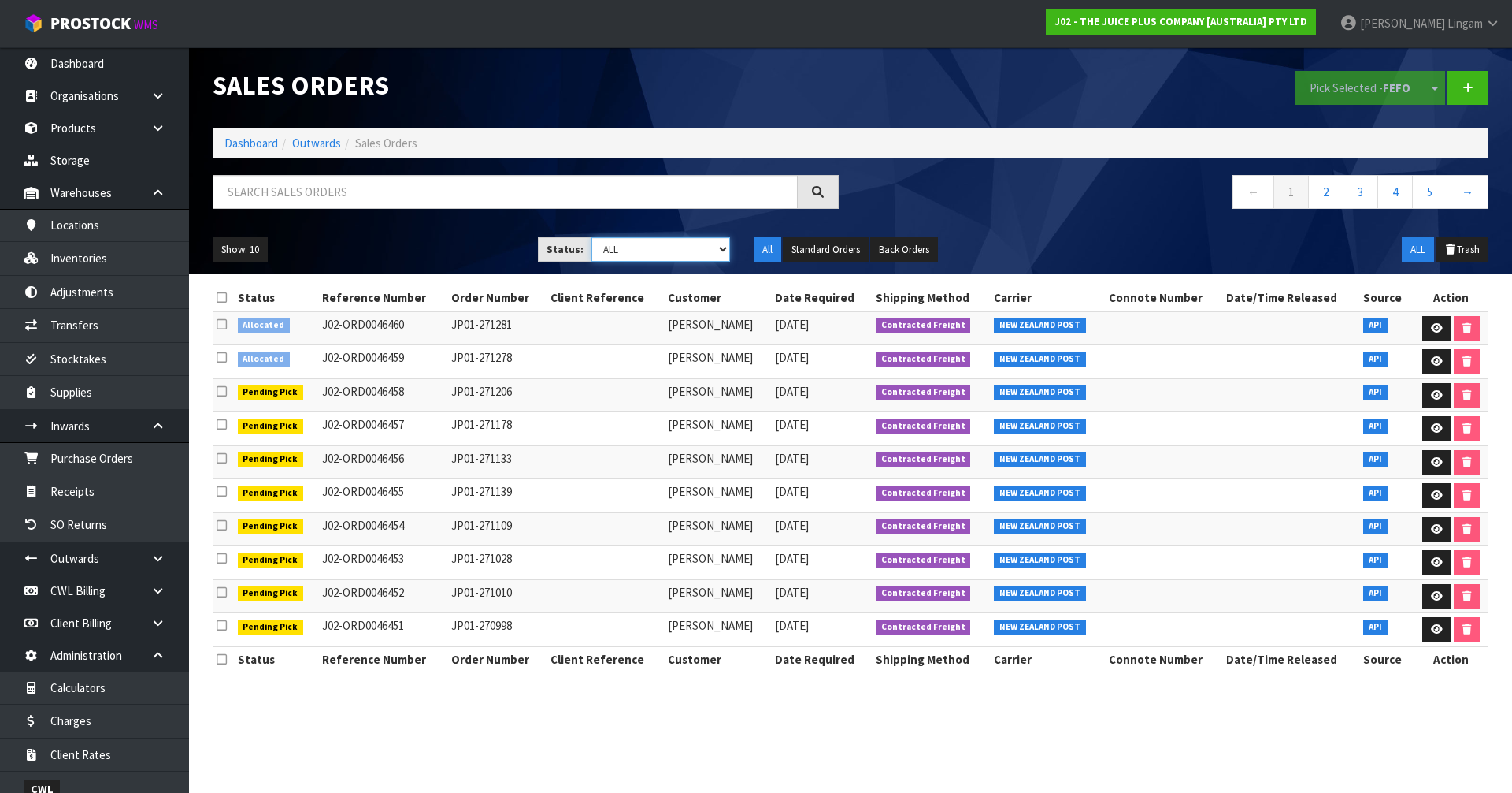
click at [694, 245] on select "Draft Pending Allocated Pending Pick Goods Picked Goods Packed Pending Charges …" at bounding box center [661, 249] width 139 height 24
select select "string:6"
click at [591, 237] on select "Draft Pending Allocated Pending Pick Goods Picked Goods Packed Pending Charges …" at bounding box center [661, 249] width 139 height 24
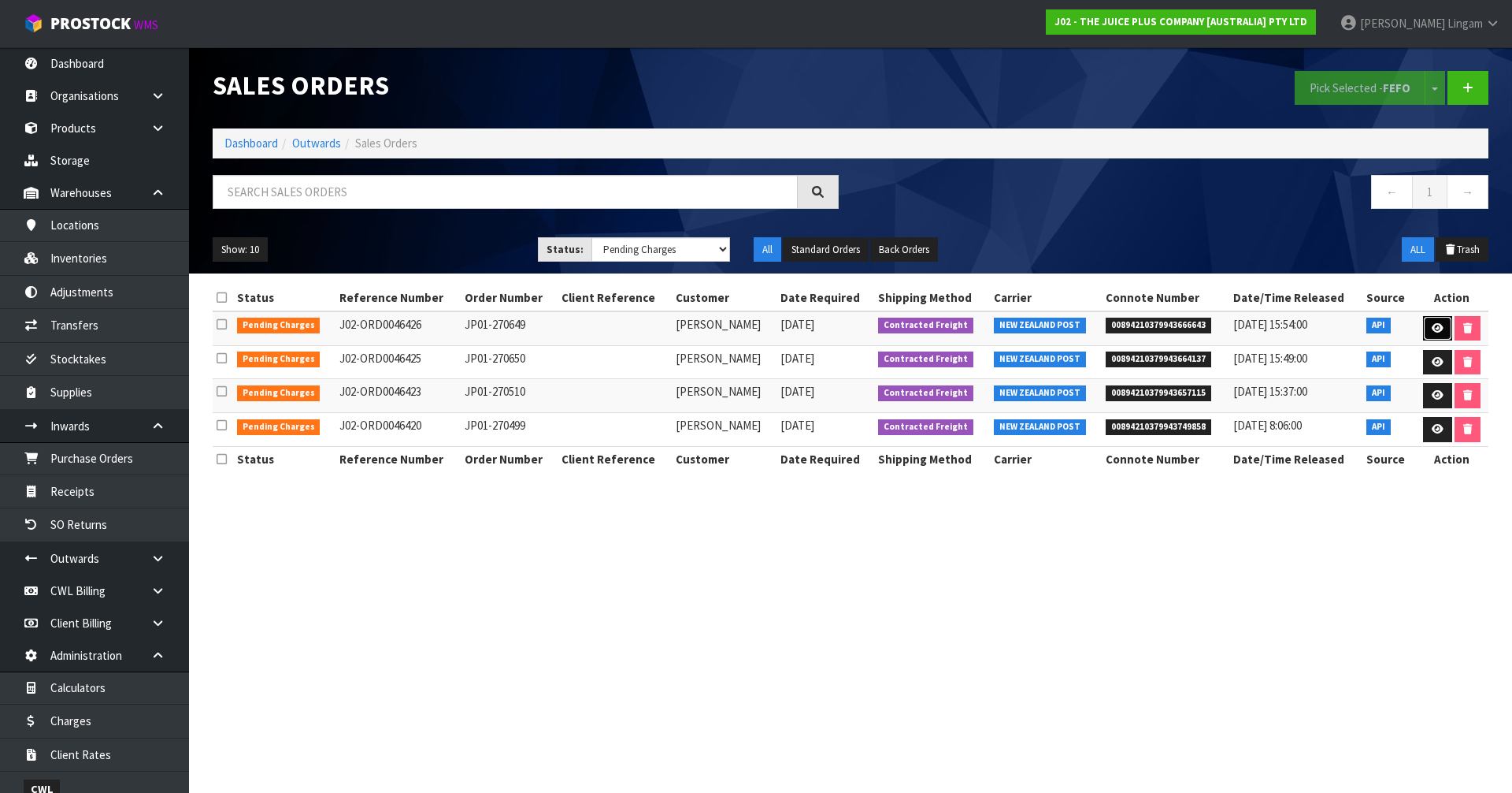
click at [1432, 331] on icon at bounding box center [1437, 327] width 12 height 10
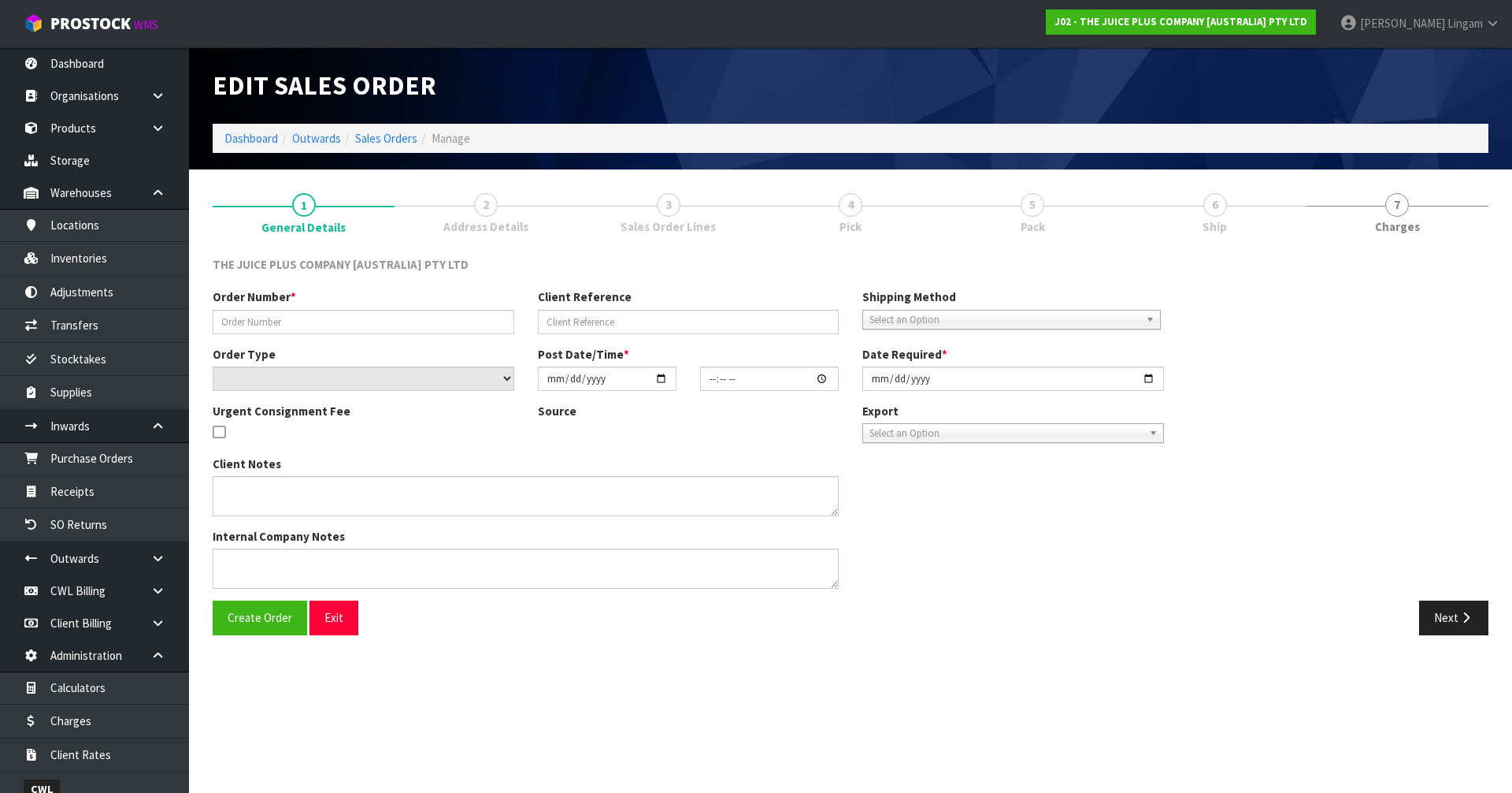
type input "JP01-270649"
select select "number:0"
type input "2025-08-27"
type input "03:03:58.000"
type input "2025-08-27"
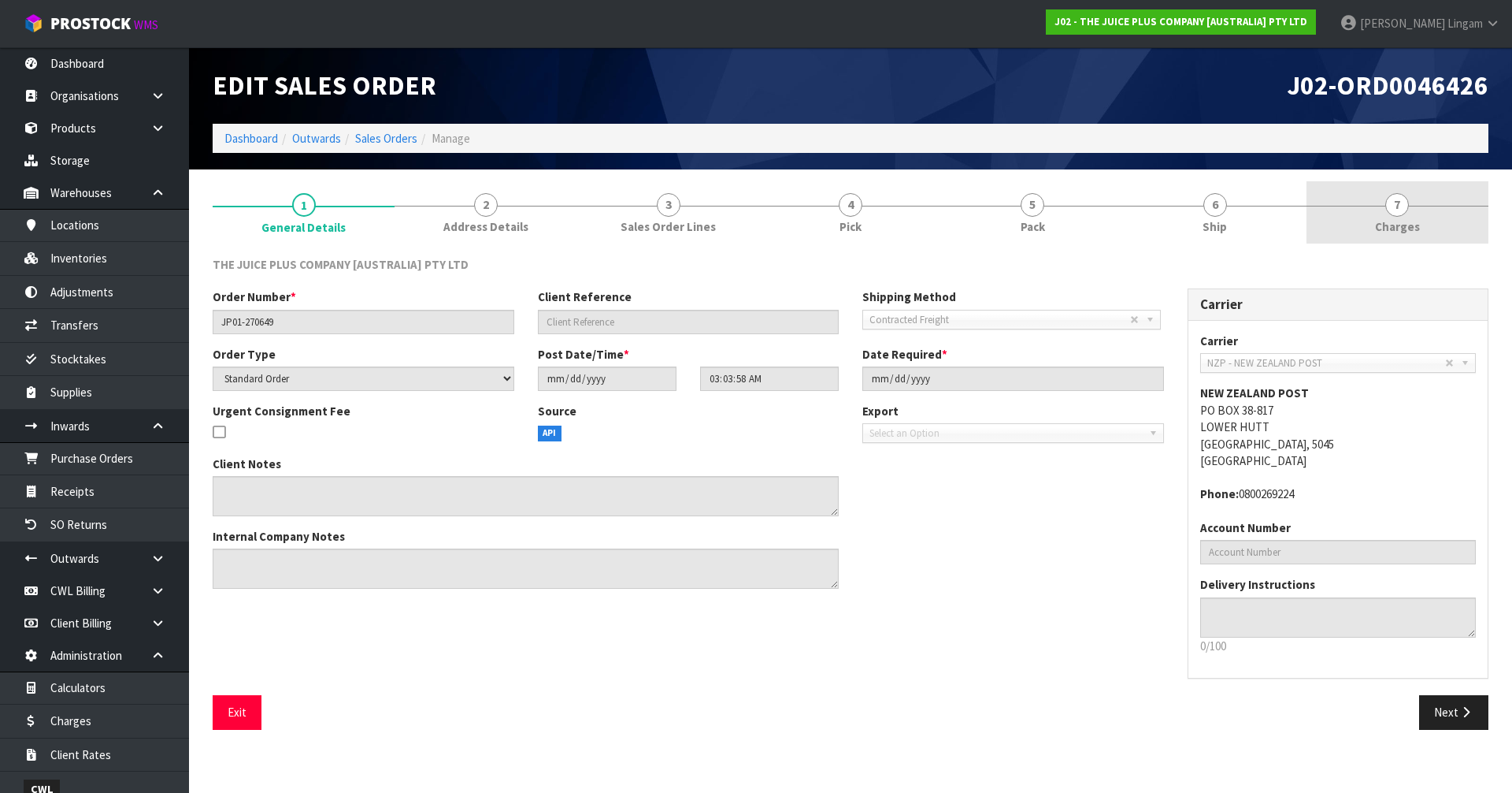
click at [1388, 216] on link "7 Charges" at bounding box center [1397, 212] width 182 height 62
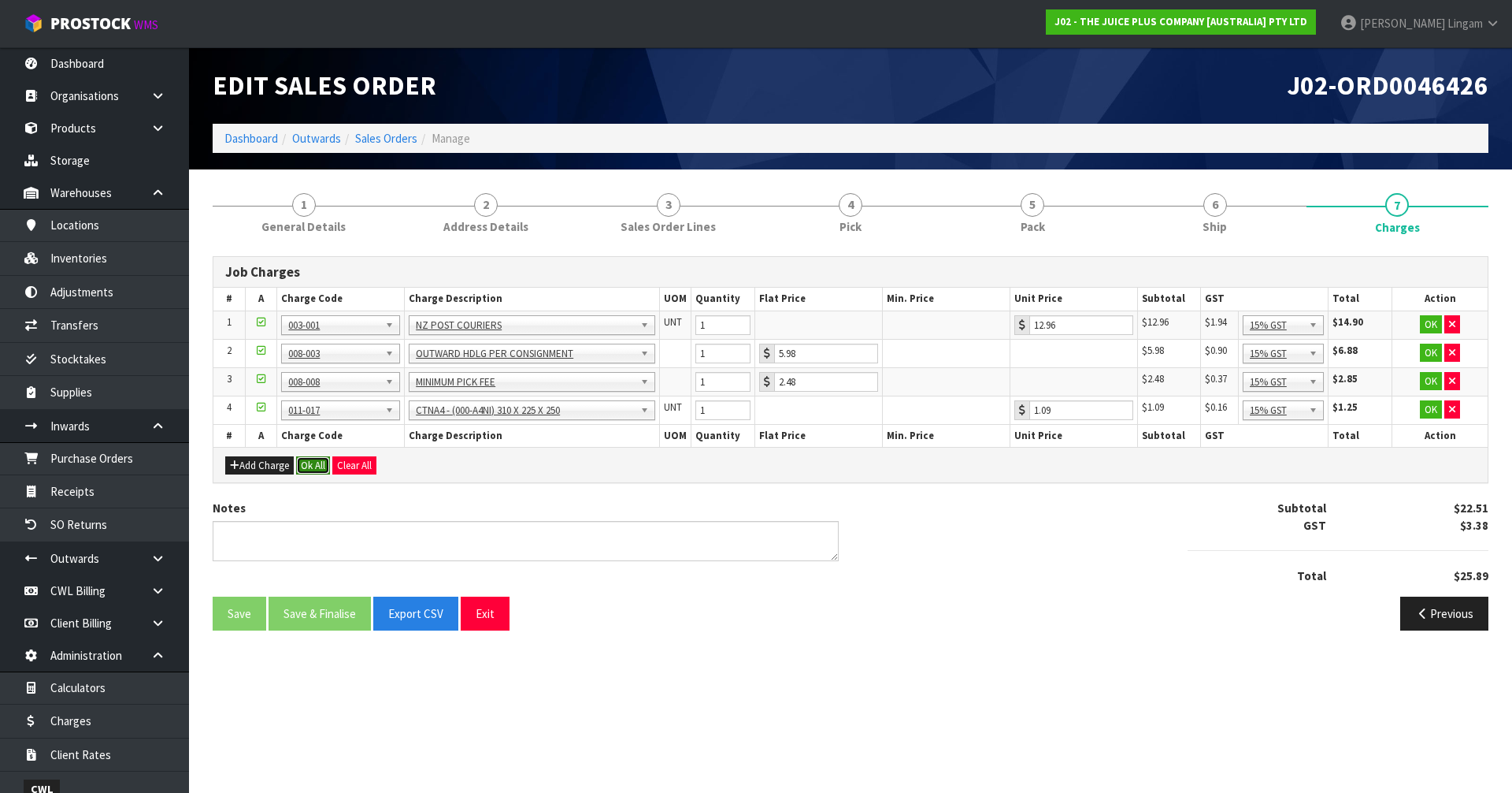
click at [309, 463] on button "Ok All" at bounding box center [313, 465] width 34 height 19
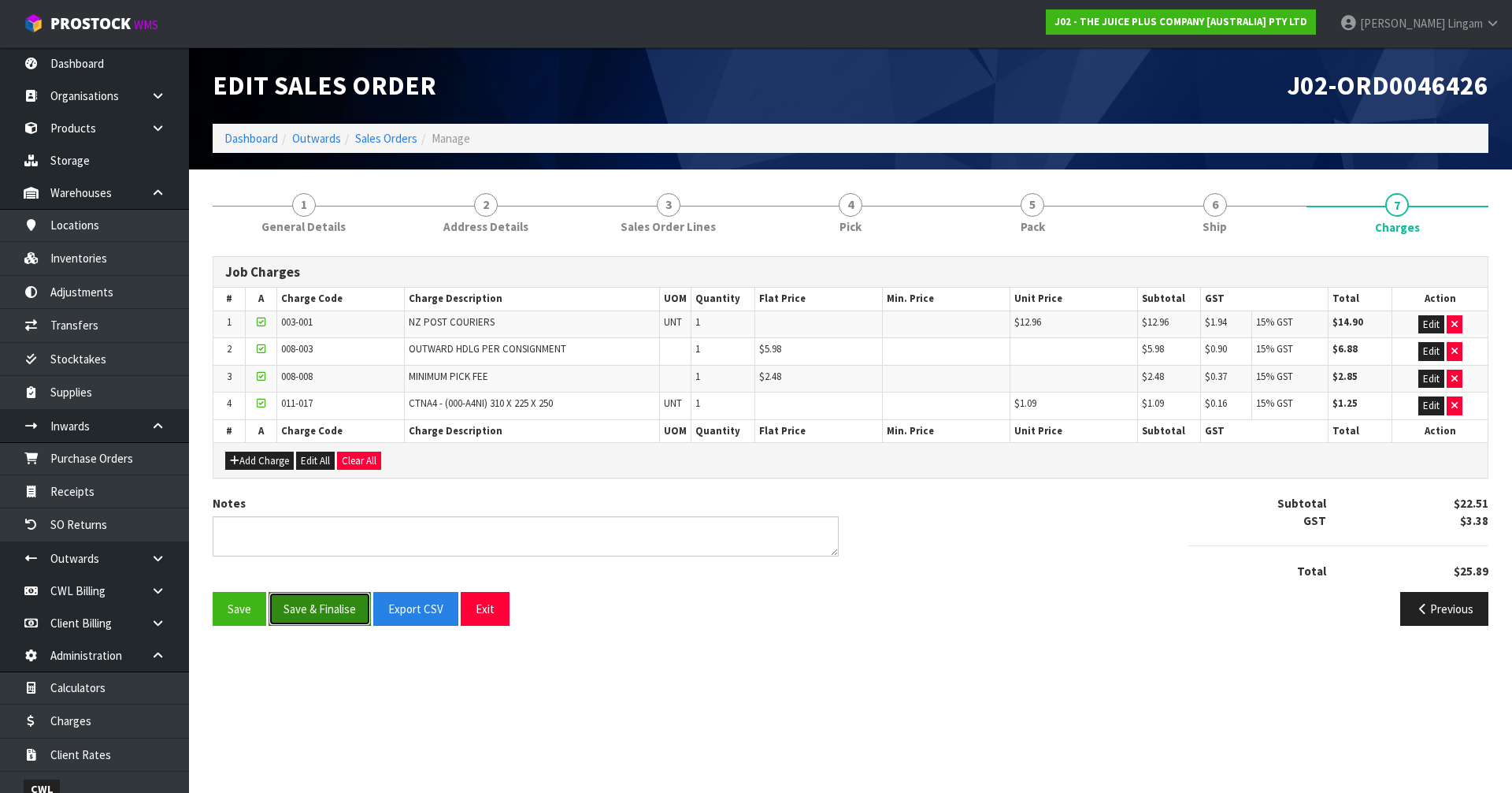
click at [321, 611] on button "Save & Finalise" at bounding box center [319, 608] width 103 height 34
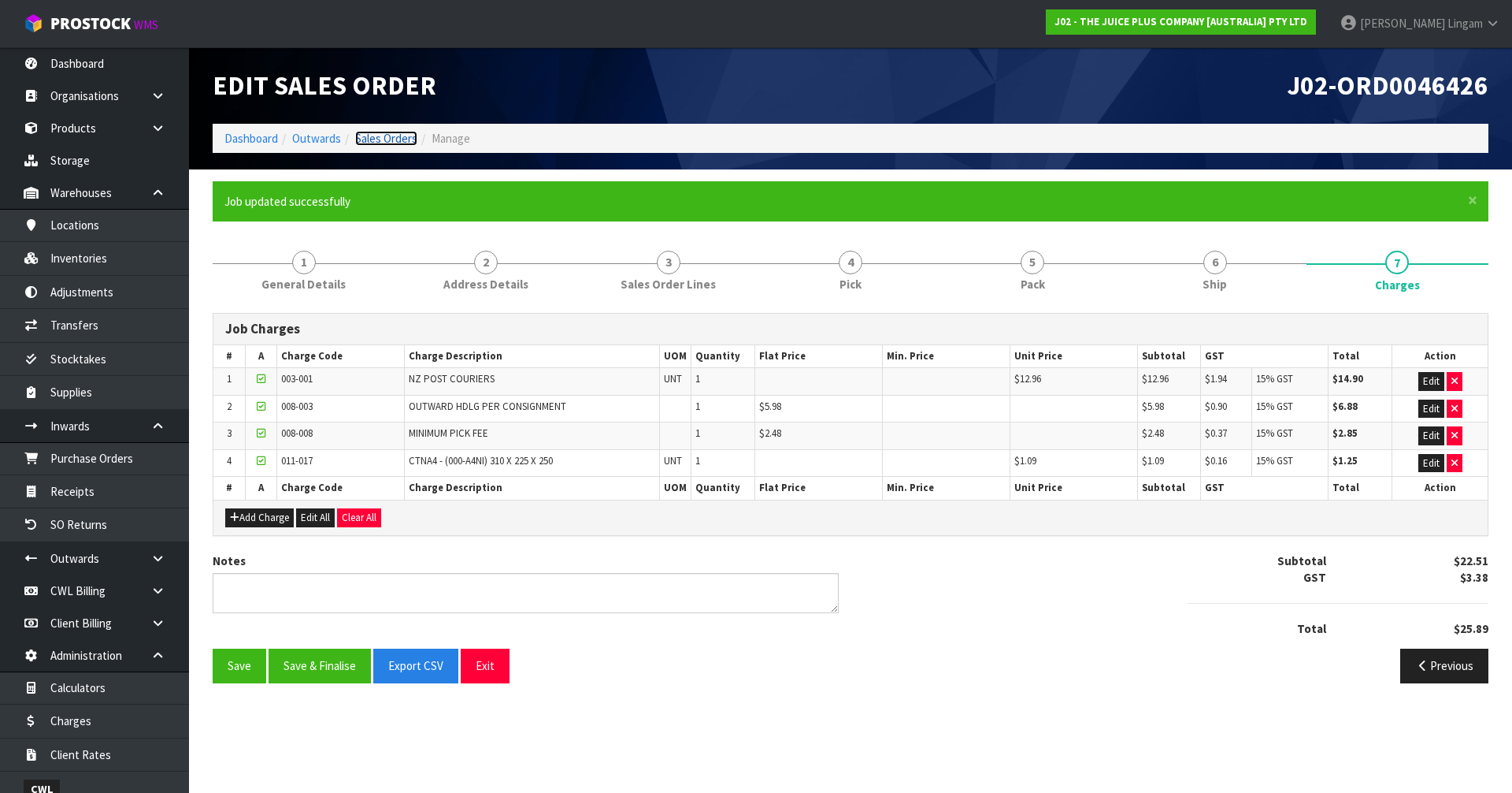
click at [390, 136] on link "Sales Orders" at bounding box center [386, 138] width 62 height 15
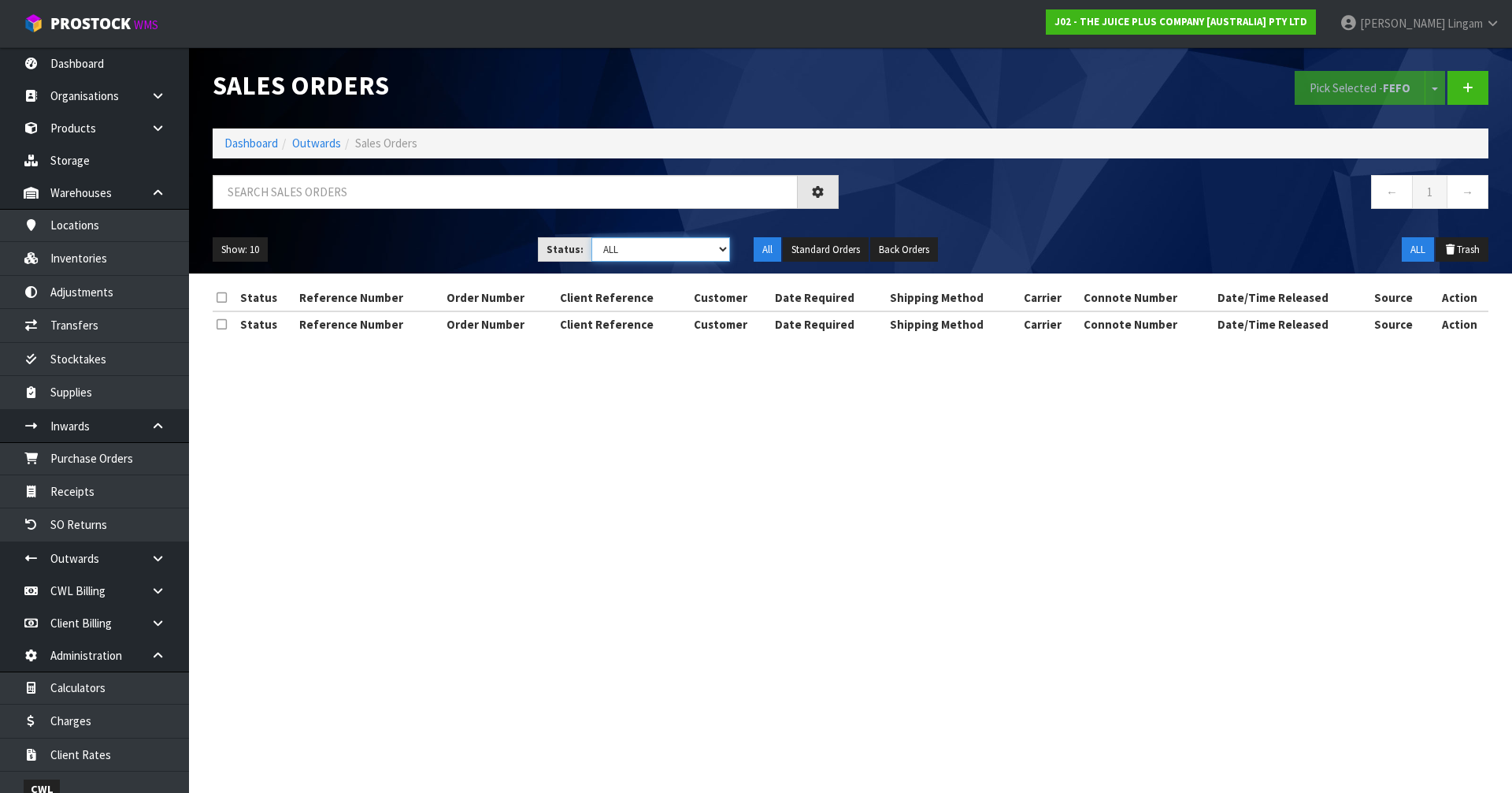
click at [698, 246] on select "Draft Pending Allocated Pending Pick Goods Picked Goods Packed Pending Charges …" at bounding box center [661, 249] width 139 height 24
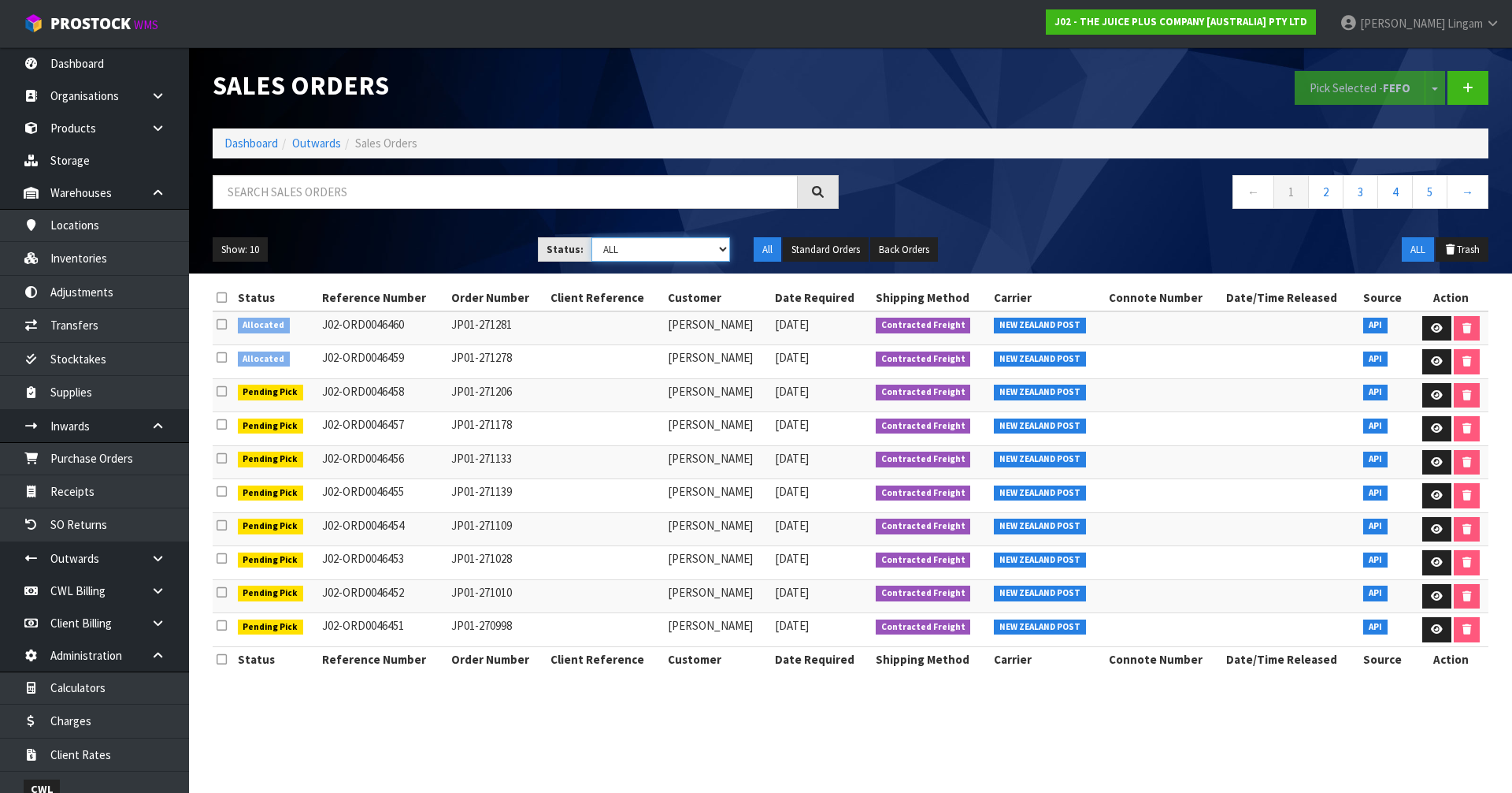
select select "string:6"
click at [591, 237] on select "Draft Pending Allocated Pending Pick Goods Picked Goods Packed Pending Charges …" at bounding box center [661, 249] width 139 height 24
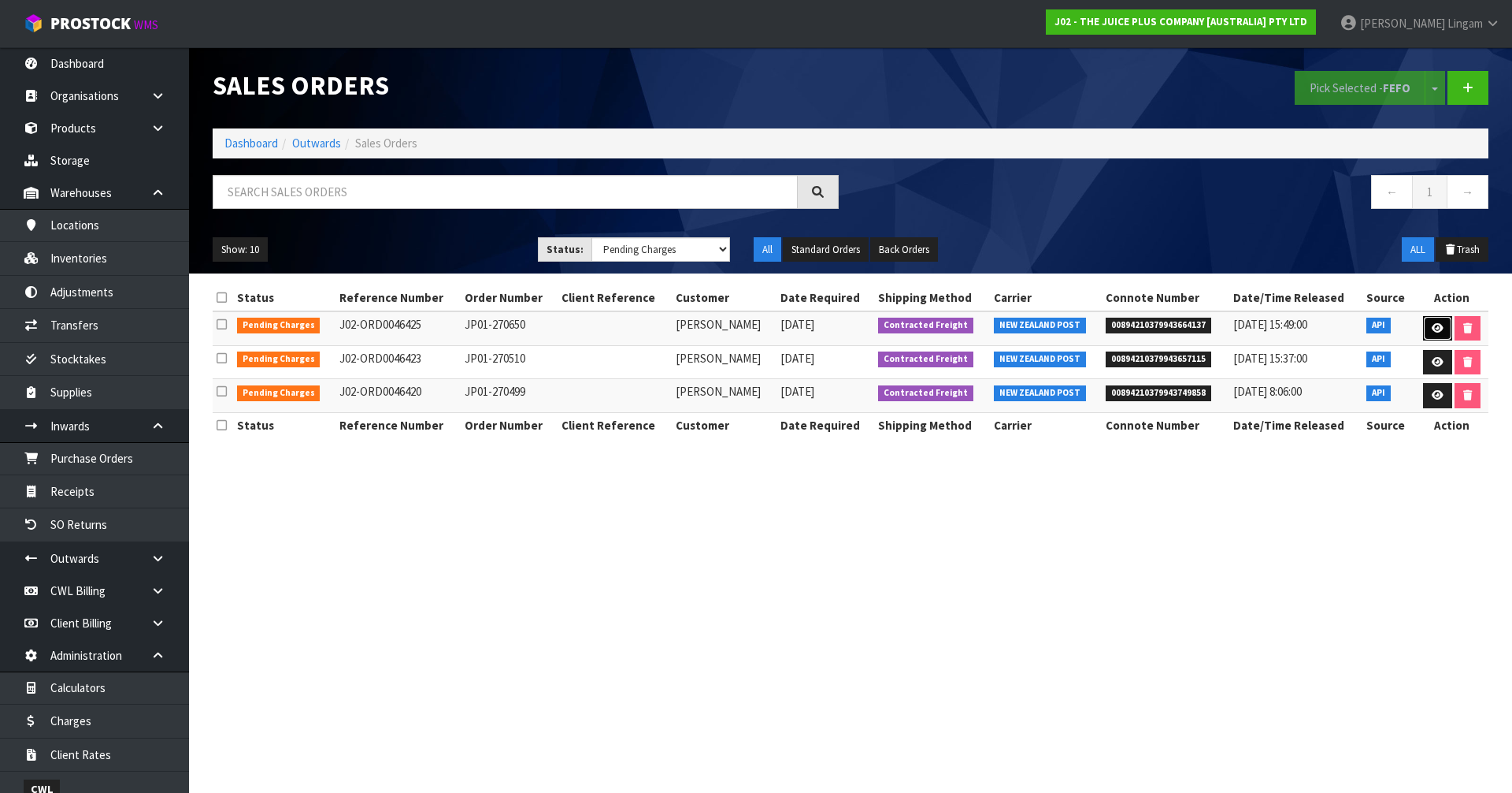
click at [1427, 325] on link at bounding box center [1437, 328] width 29 height 25
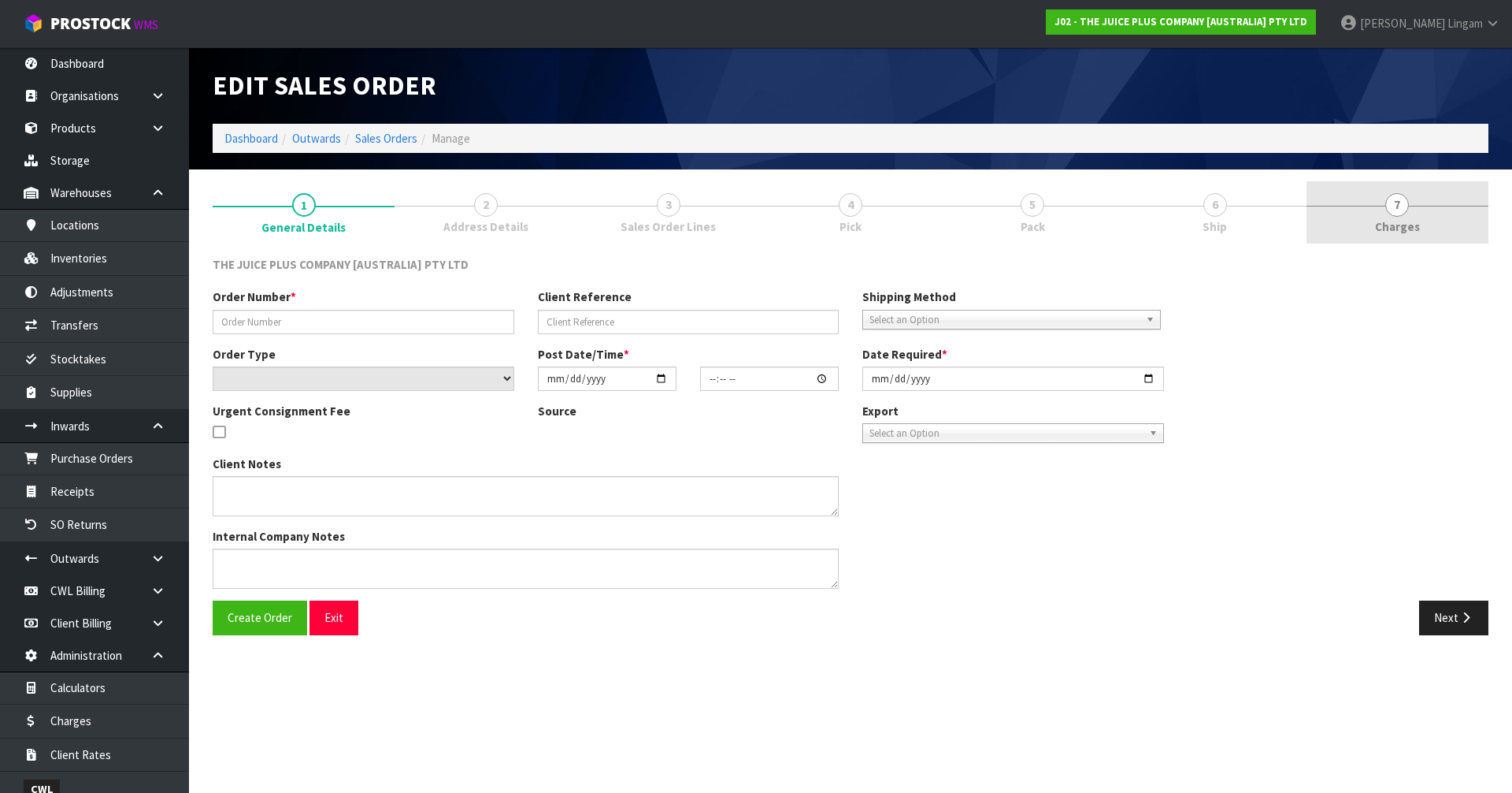
type input "JP01-270650"
select select "number:0"
type input "2025-08-27"
type input "03:03:54.000"
type input "2025-08-27"
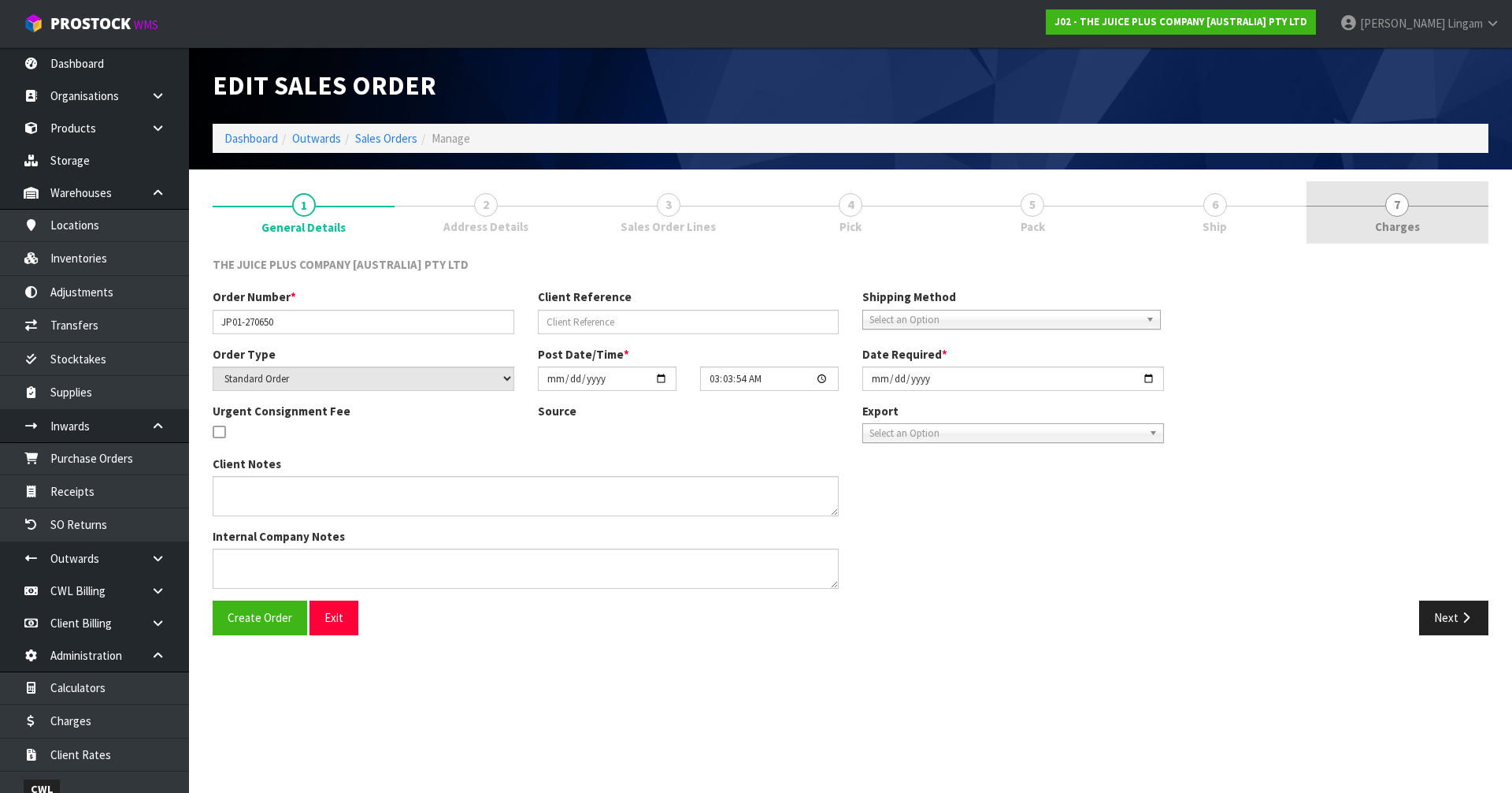
click at [1433, 221] on link "7 Charges" at bounding box center [1397, 212] width 182 height 62
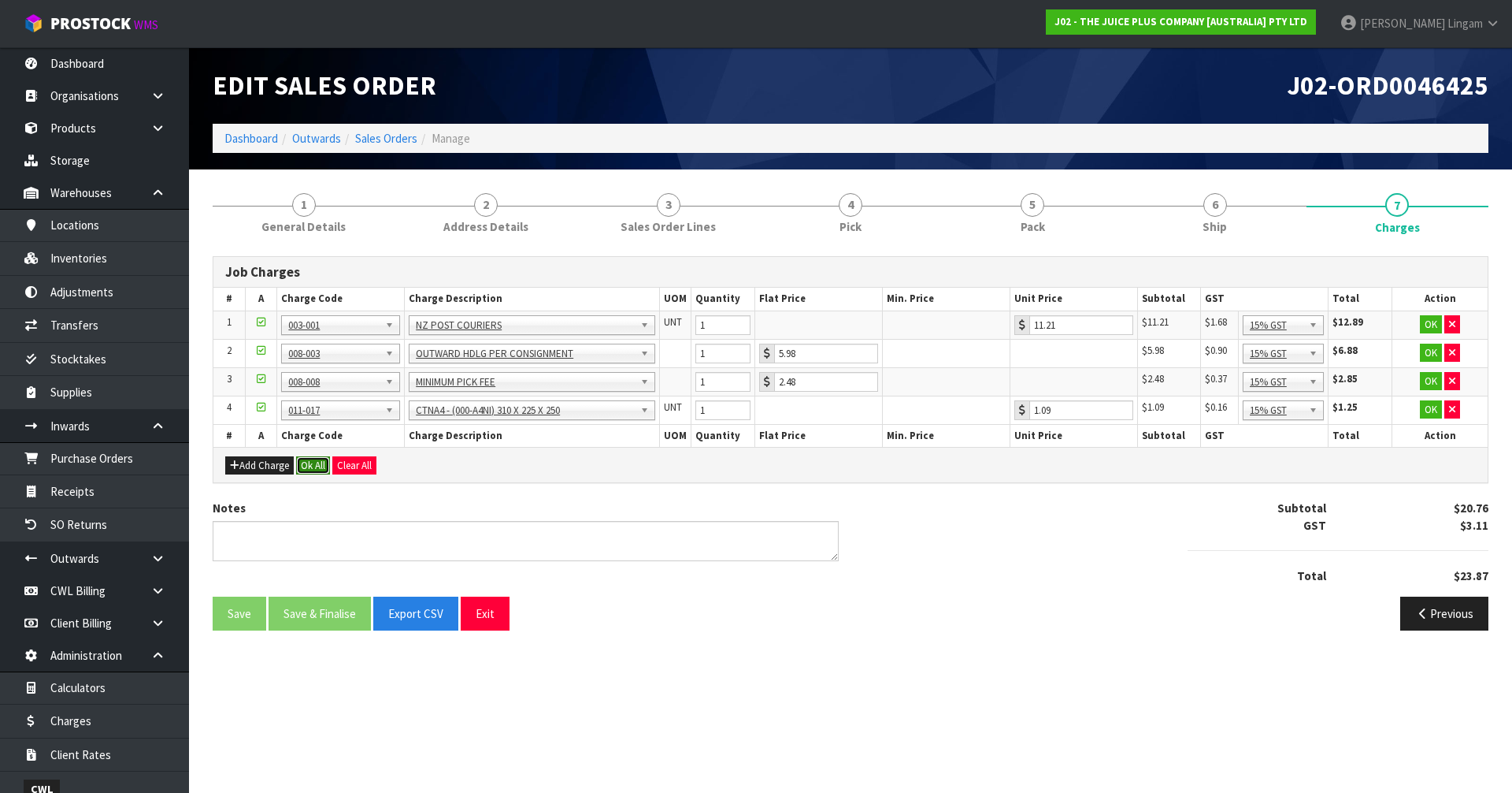
click at [314, 465] on button "Ok All" at bounding box center [313, 465] width 34 height 19
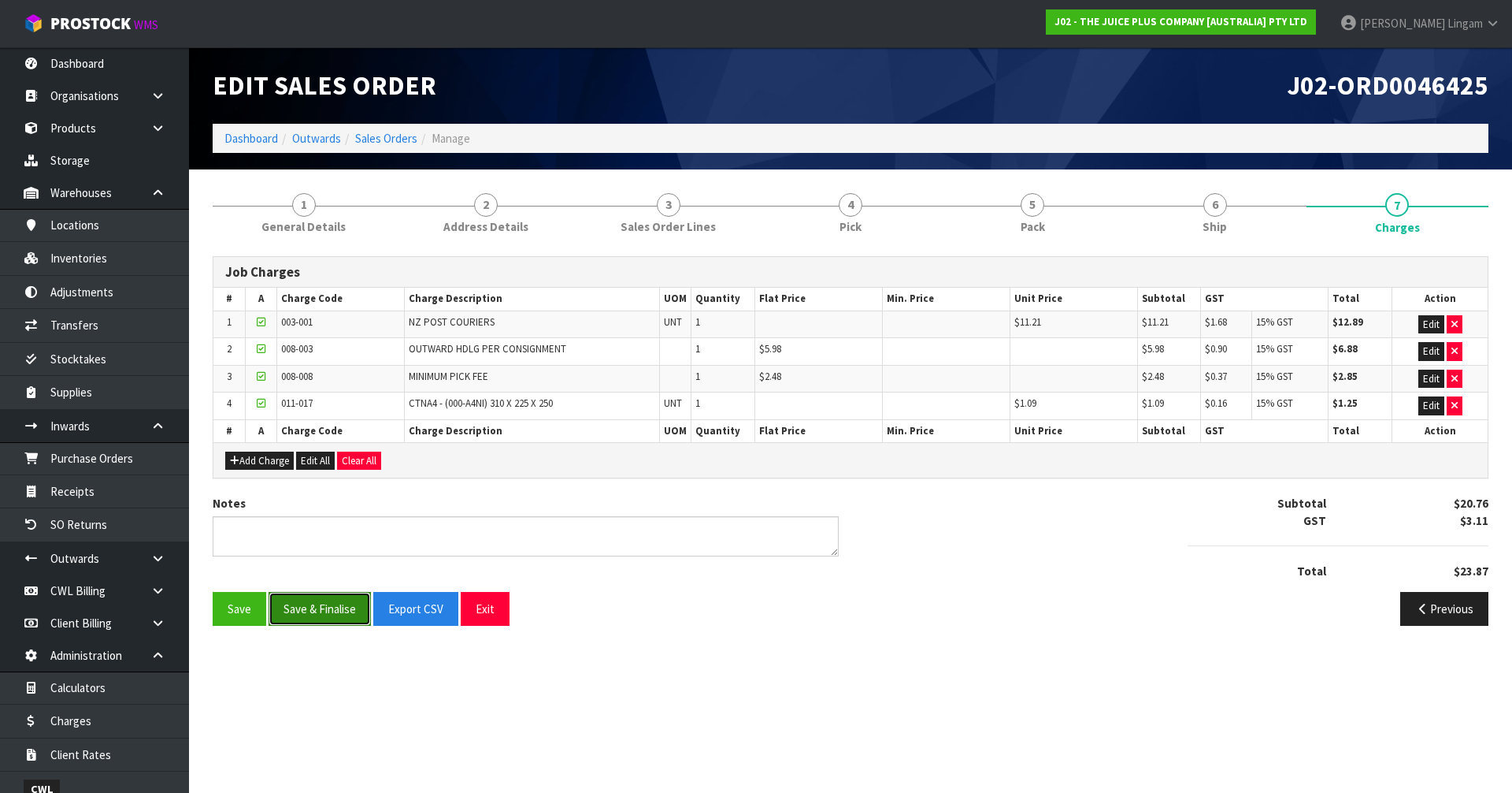
click at [303, 608] on button "Save & Finalise" at bounding box center [319, 608] width 103 height 34
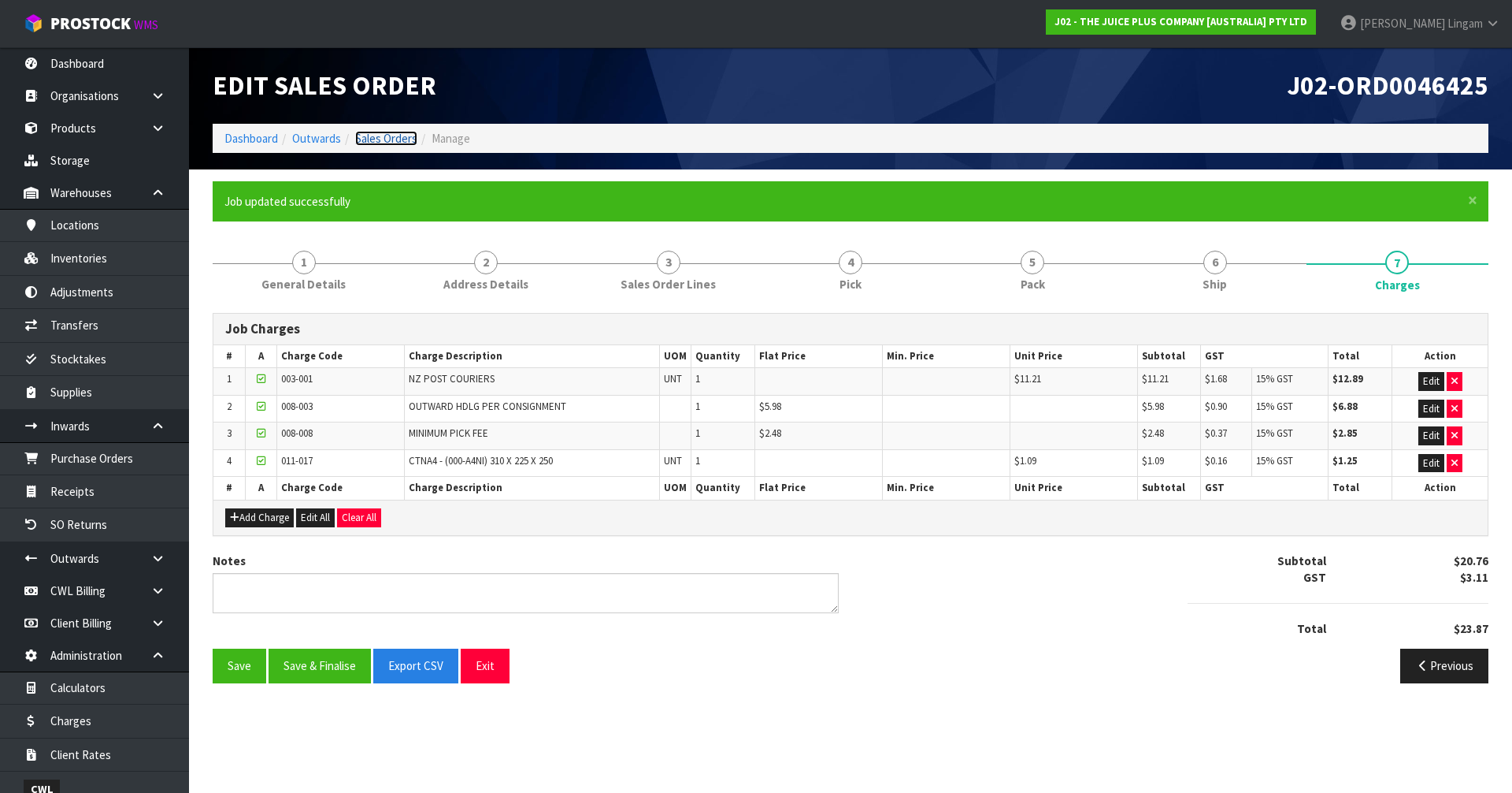
click at [384, 136] on link "Sales Orders" at bounding box center [386, 138] width 62 height 15
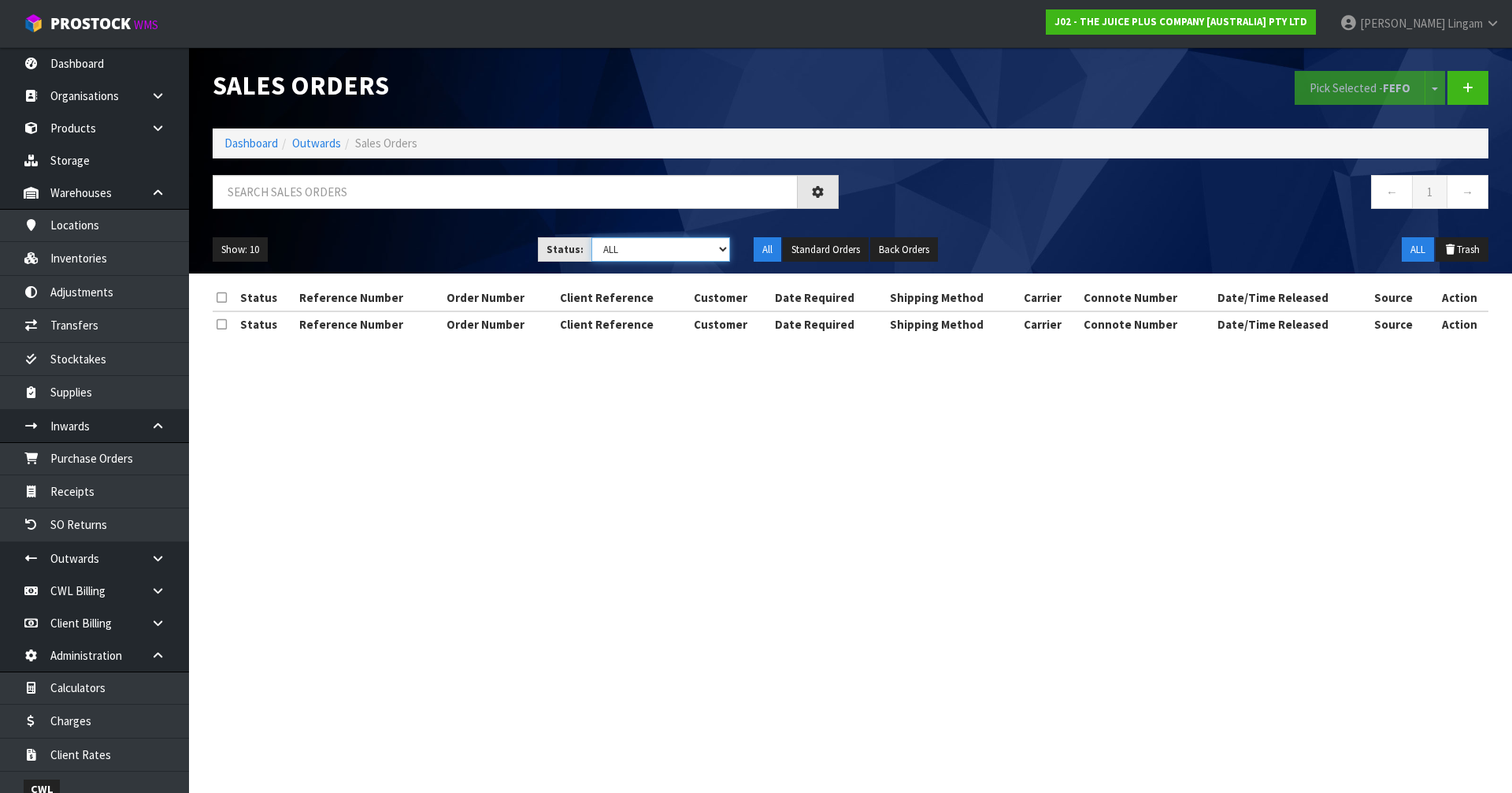
click at [709, 252] on select "Draft Pending Allocated Pending Pick Goods Picked Goods Packed Pending Charges …" at bounding box center [661, 249] width 139 height 24
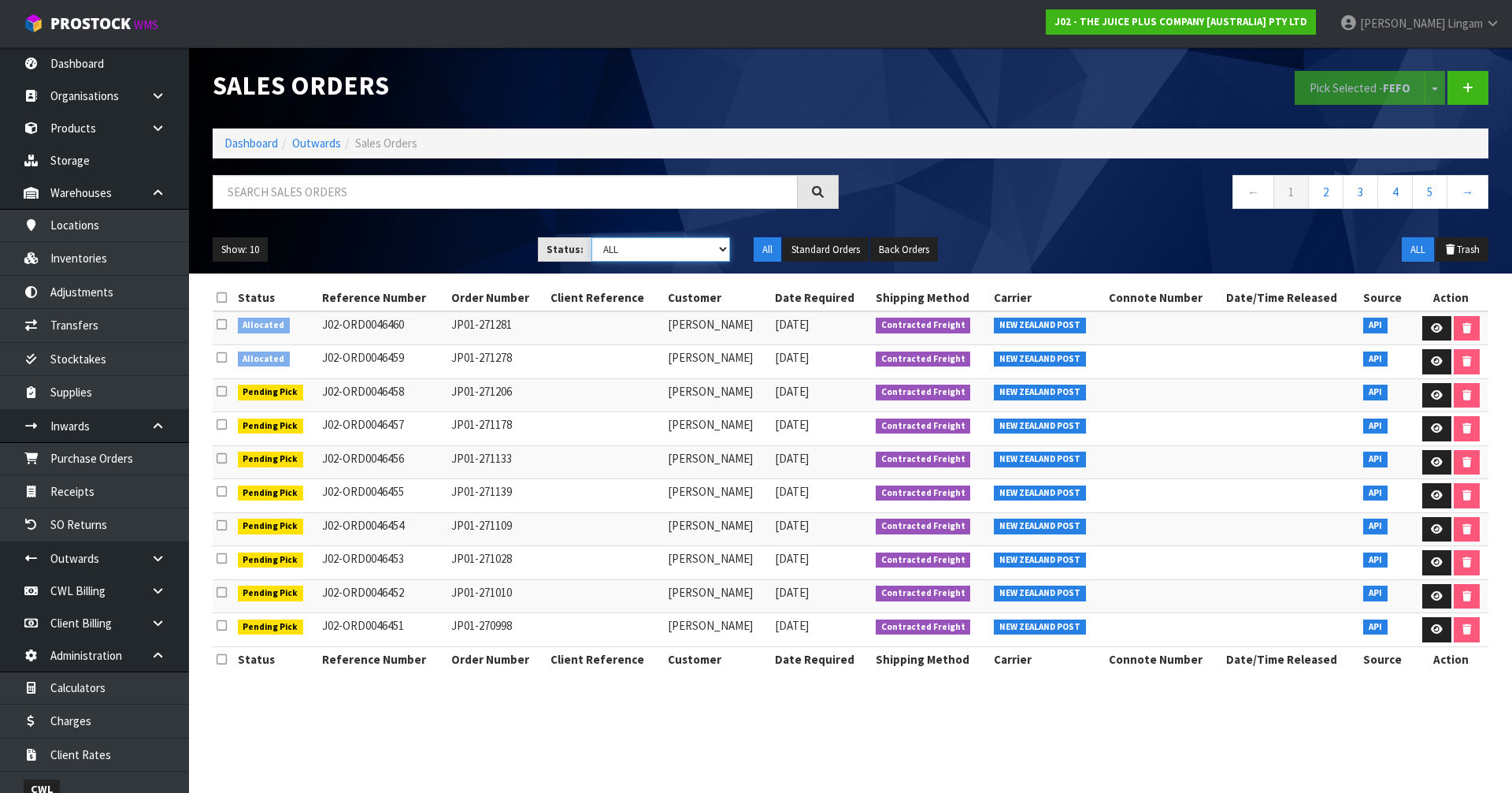
select select "string:6"
click at [591, 237] on select "Draft Pending Allocated Pending Pick Goods Picked Goods Packed Pending Charges …" at bounding box center [661, 249] width 139 height 24
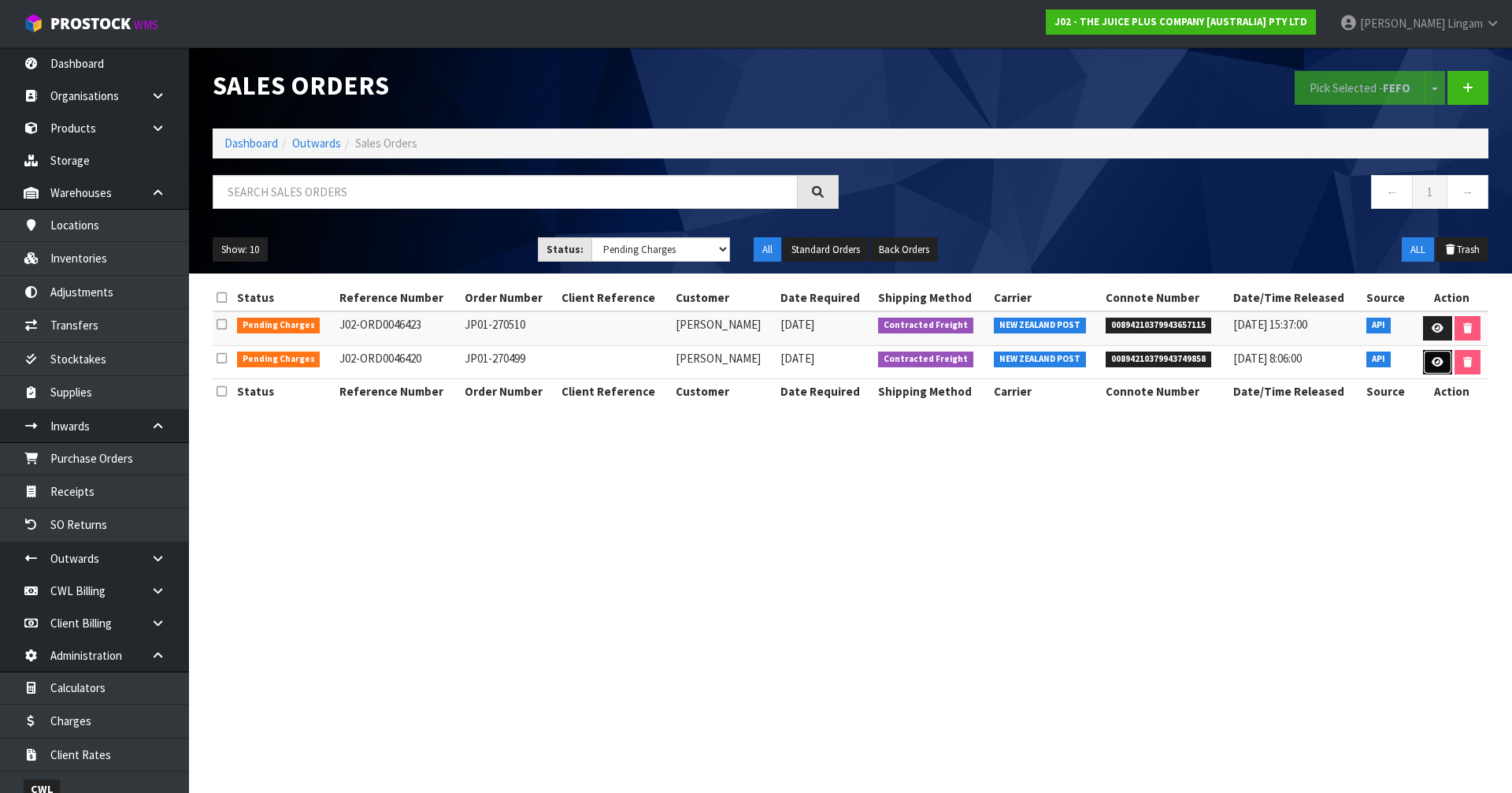
click at [1434, 362] on icon at bounding box center [1437, 361] width 12 height 10
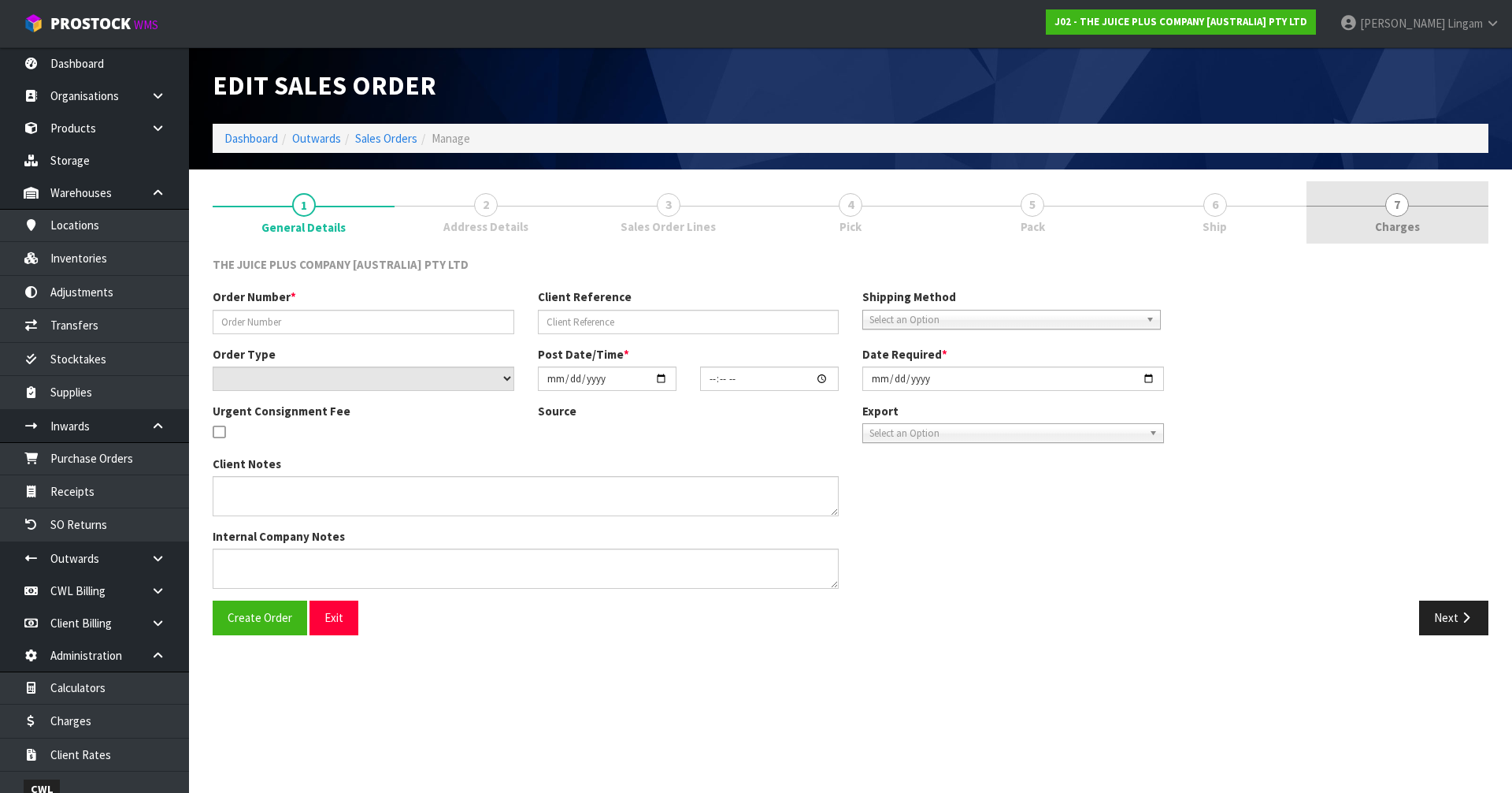
type input "JP01-270499"
select select "number:0"
type input "2025-08-26"
type input "21:28:21.000"
type input "2025-08-27"
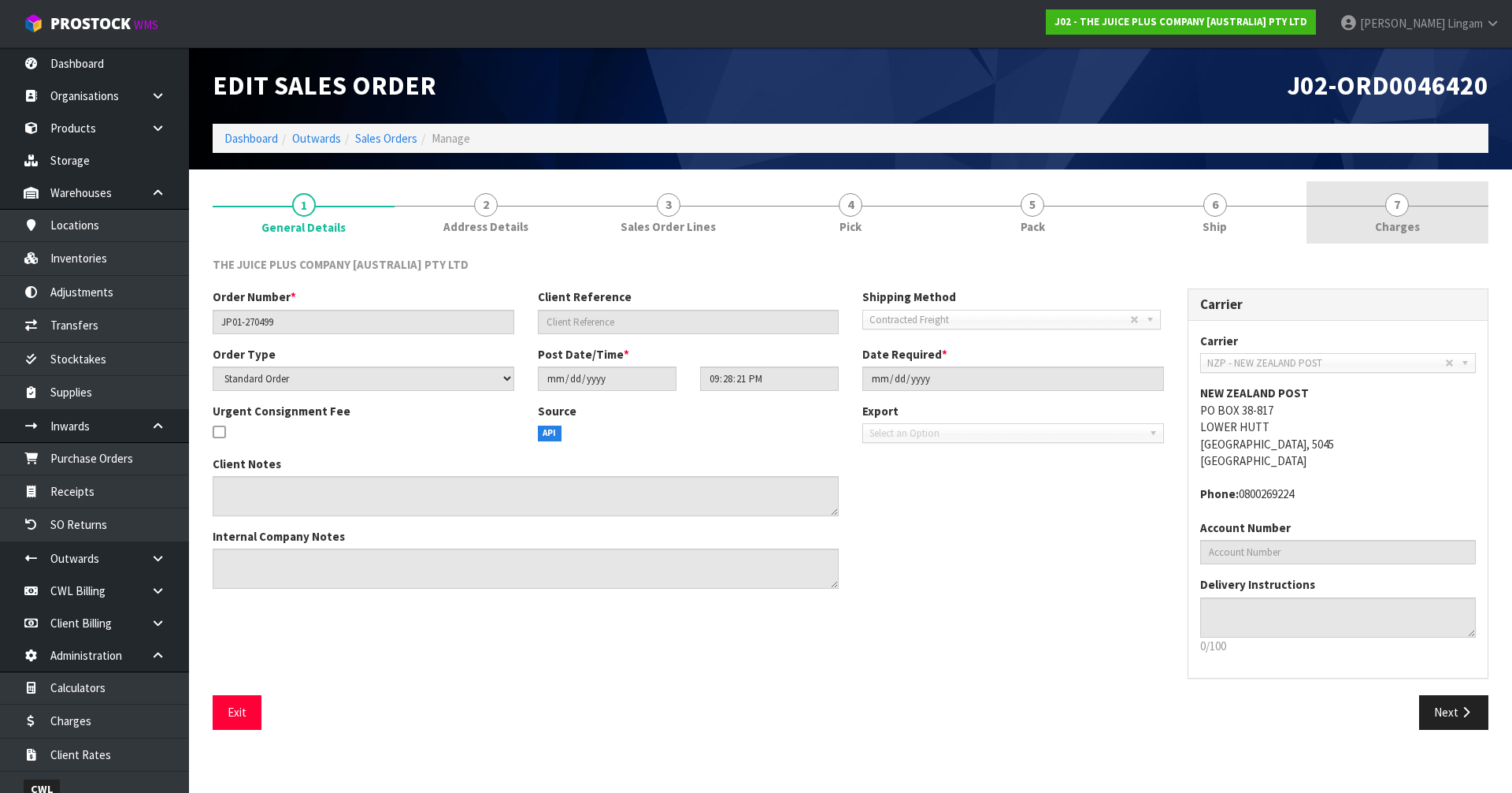
click at [1450, 226] on link "7 Charges" at bounding box center [1397, 212] width 182 height 62
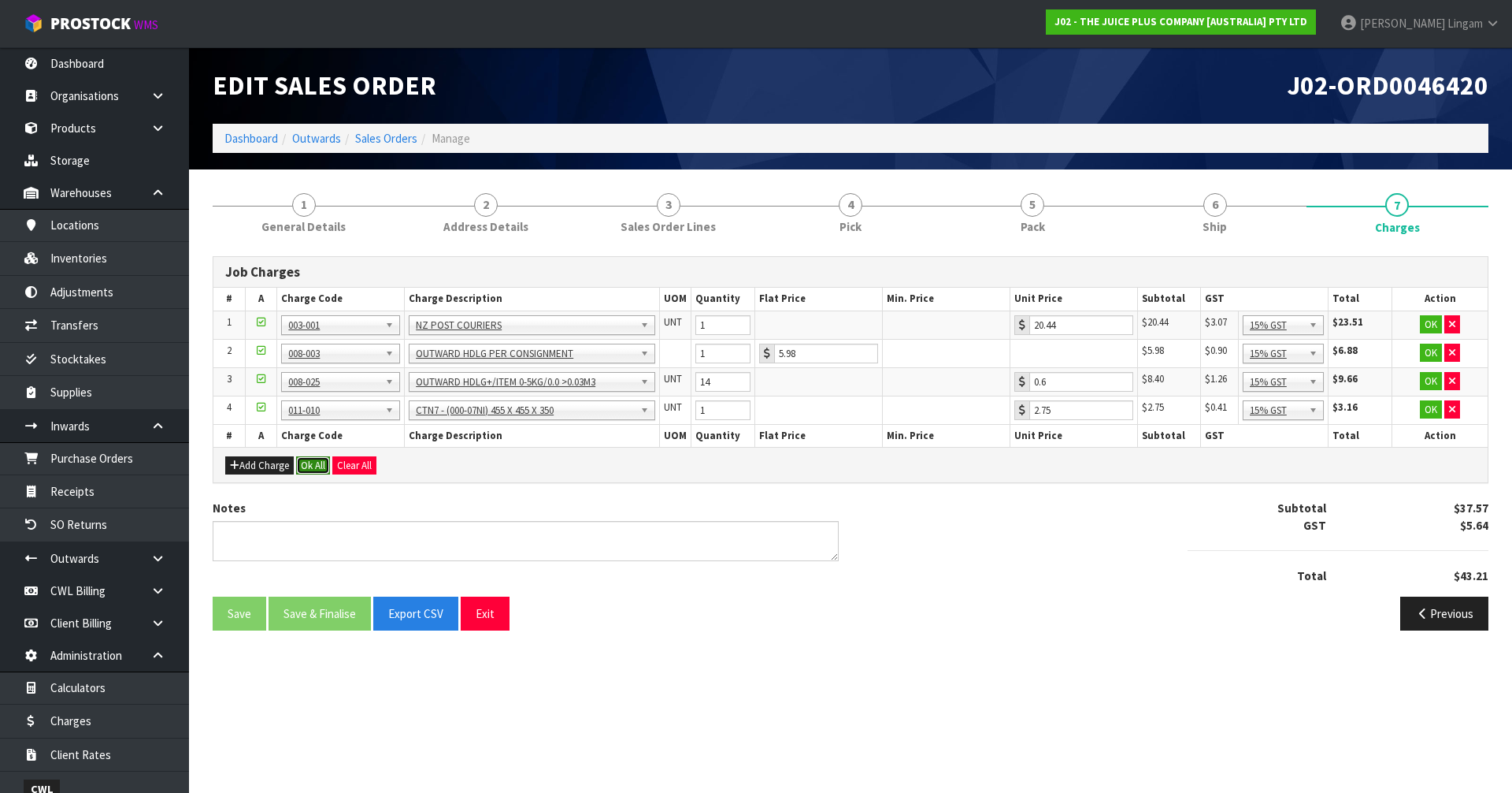
click at [314, 467] on button "Ok All" at bounding box center [313, 465] width 34 height 19
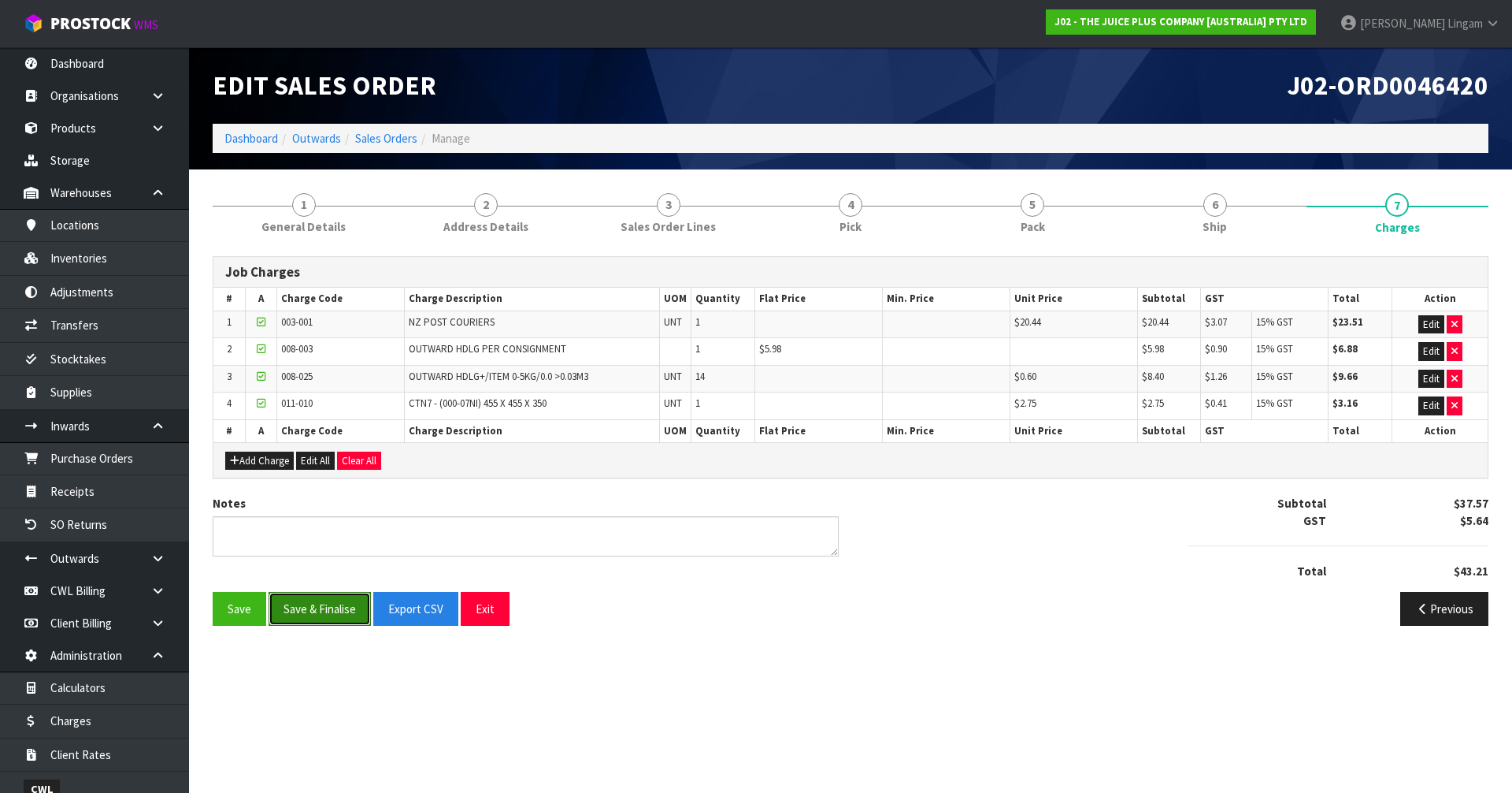
click at [322, 608] on button "Save & Finalise" at bounding box center [319, 608] width 103 height 34
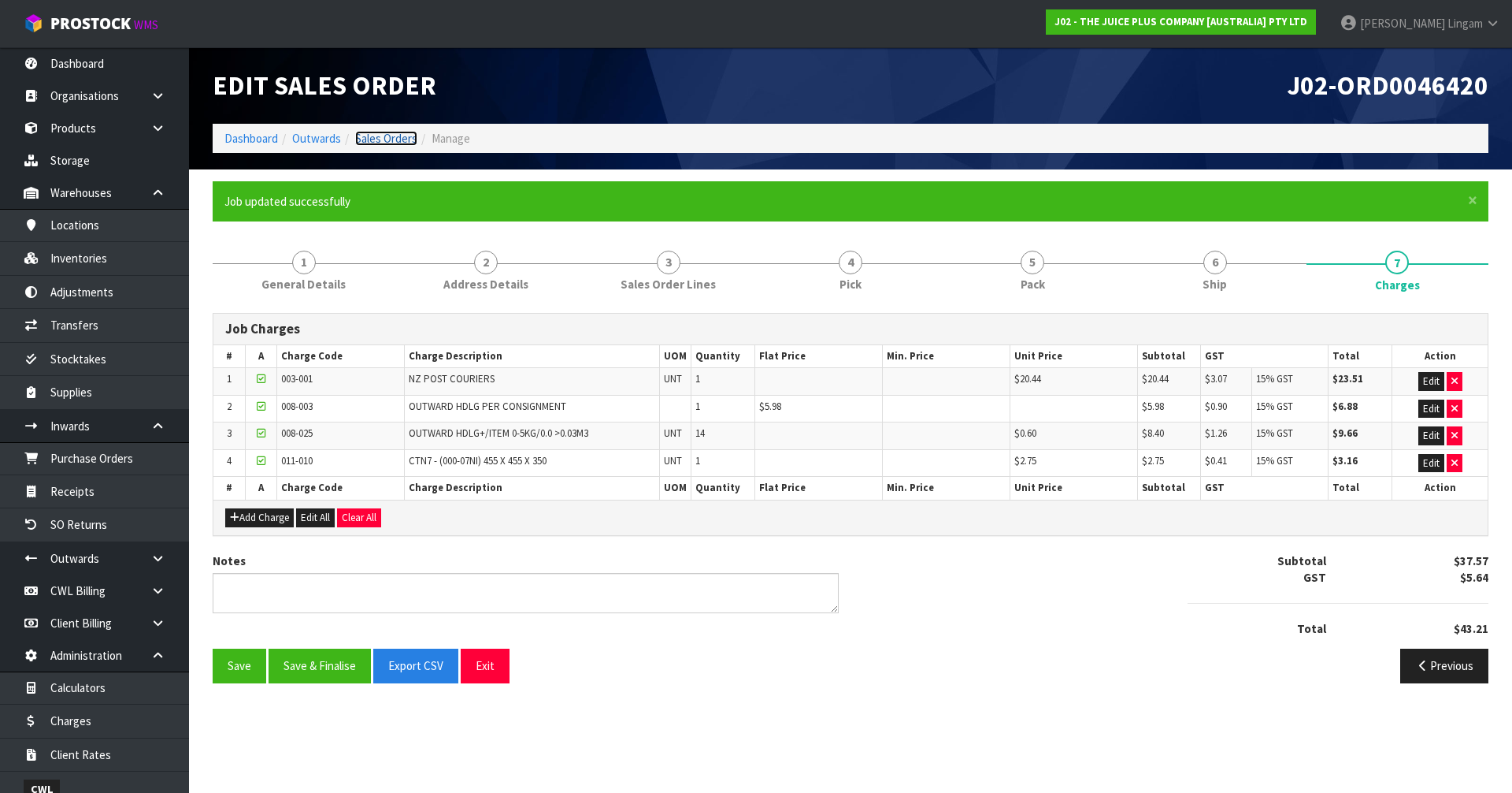
click at [386, 134] on link "Sales Orders" at bounding box center [386, 138] width 62 height 15
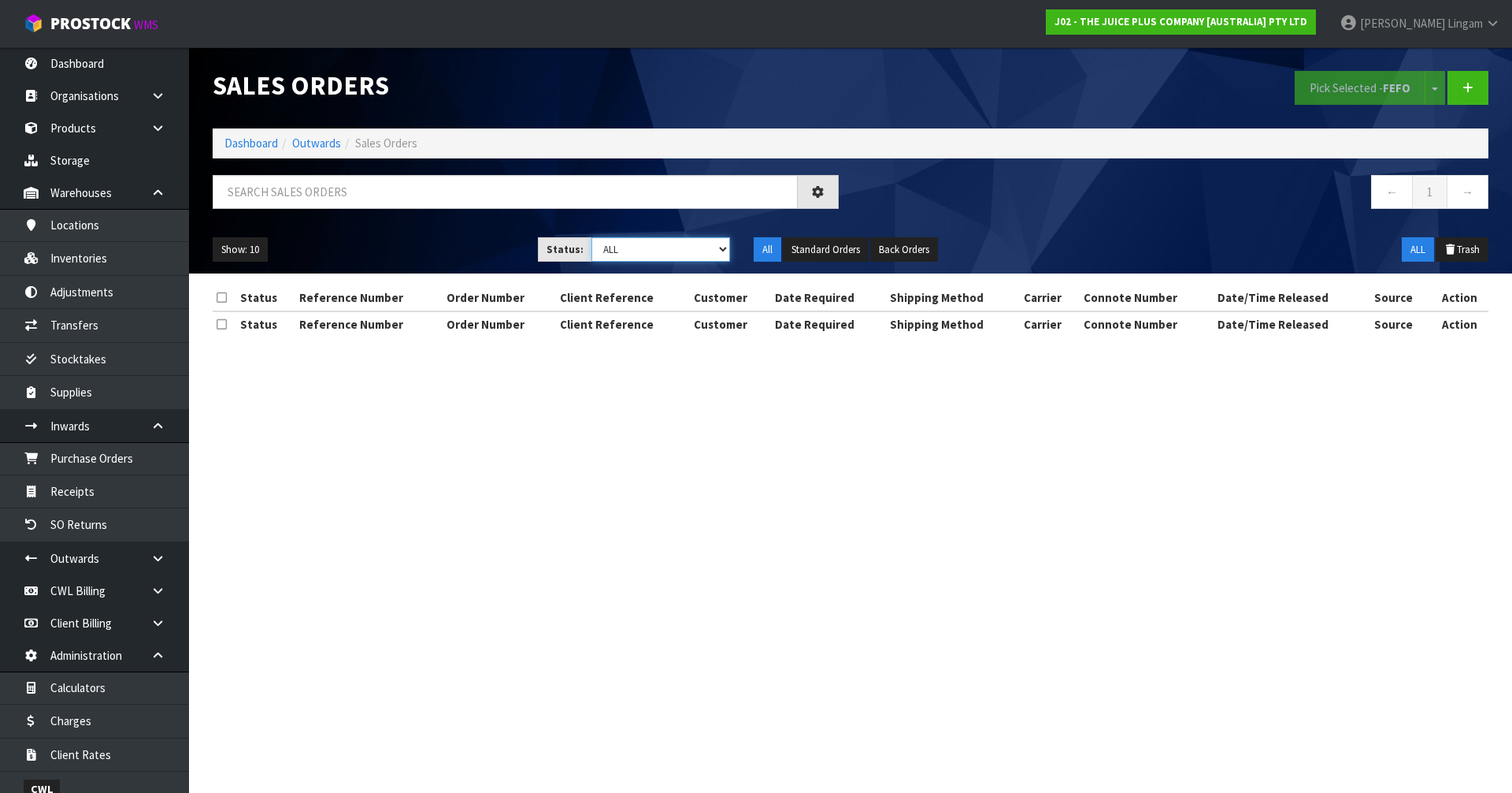
click at [702, 257] on select "Draft Pending Allocated Pending Pick Goods Picked Goods Packed Pending Charges …" at bounding box center [661, 249] width 139 height 24
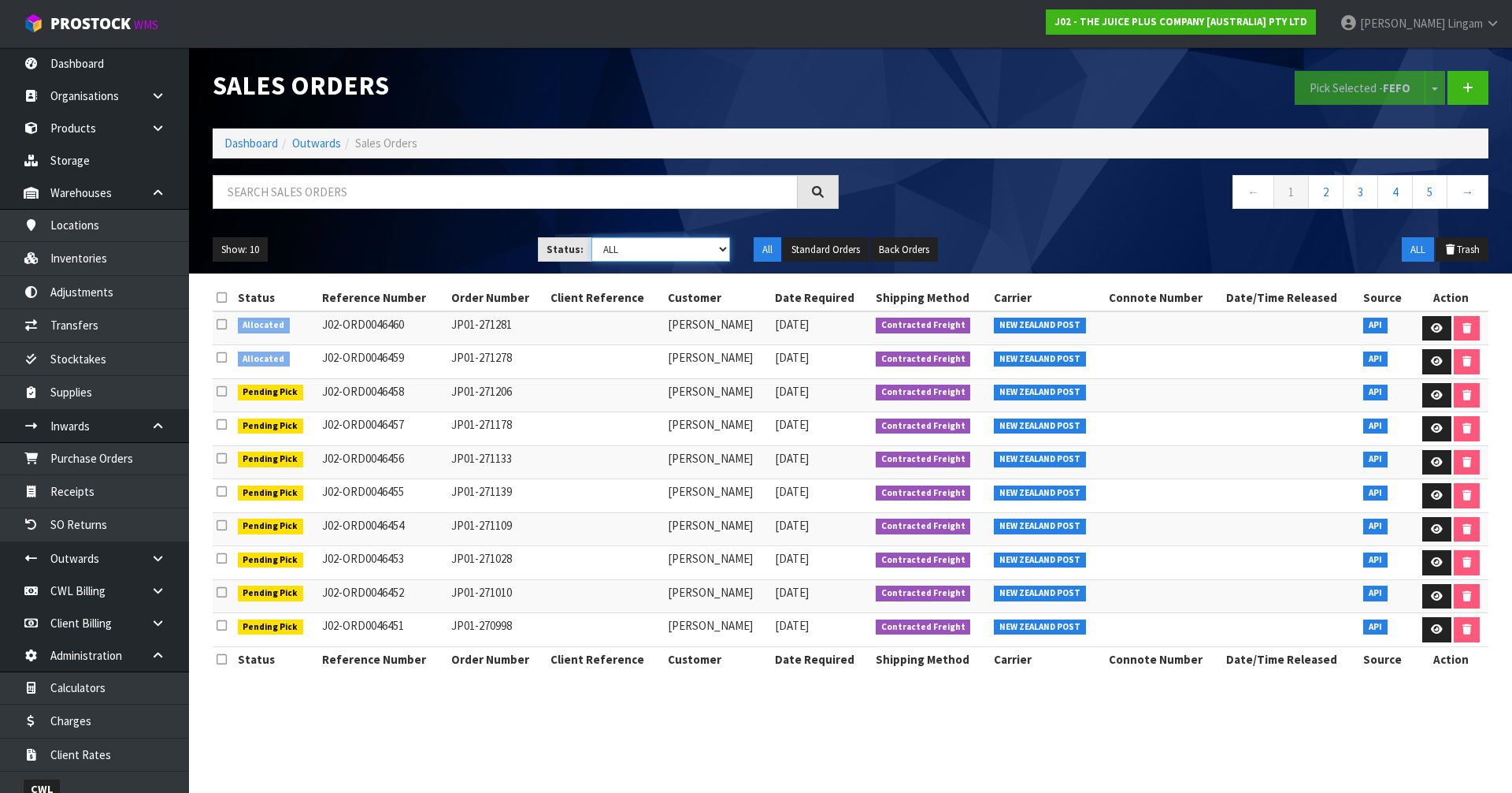
select select "string:6"
click at [591, 237] on select "Draft Pending Allocated Pending Pick Goods Picked Goods Packed Pending Charges …" at bounding box center [661, 249] width 139 height 24
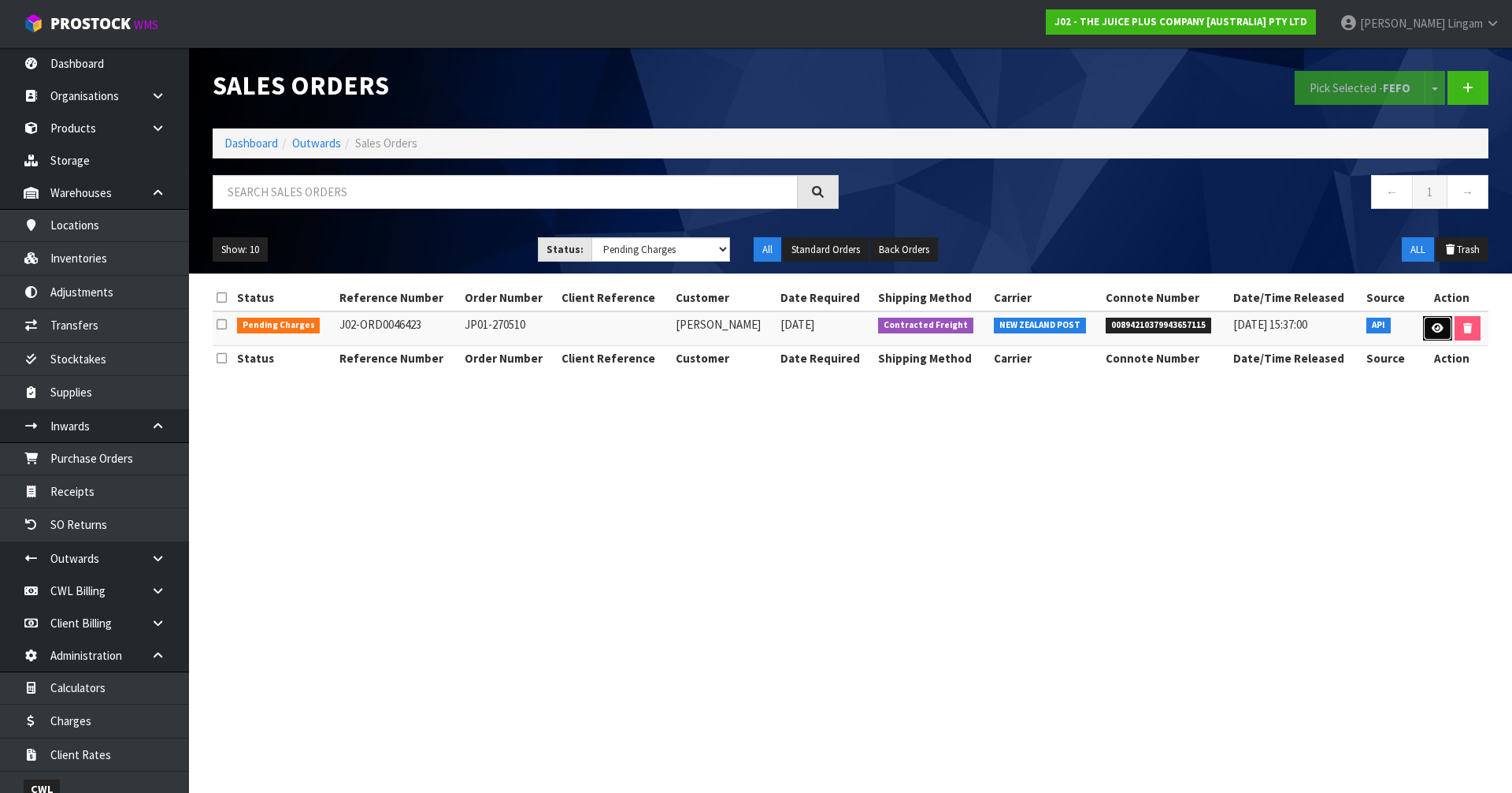
click at [1432, 323] on icon at bounding box center [1437, 327] width 12 height 10
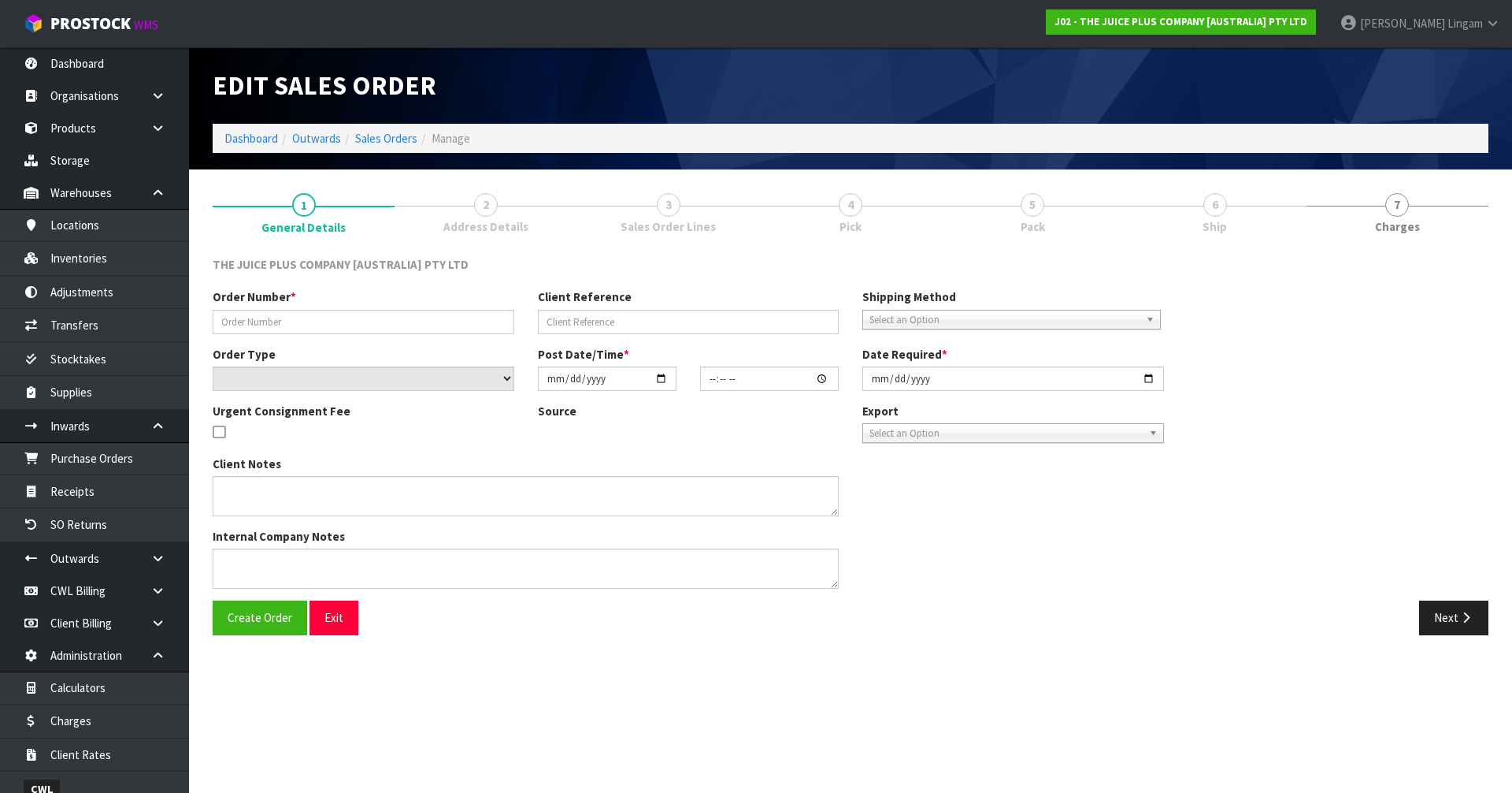
type input "JP01-270510"
select select "number:0"
type input "2025-08-27"
type input "03:00:39.000"
type input "2025-08-27"
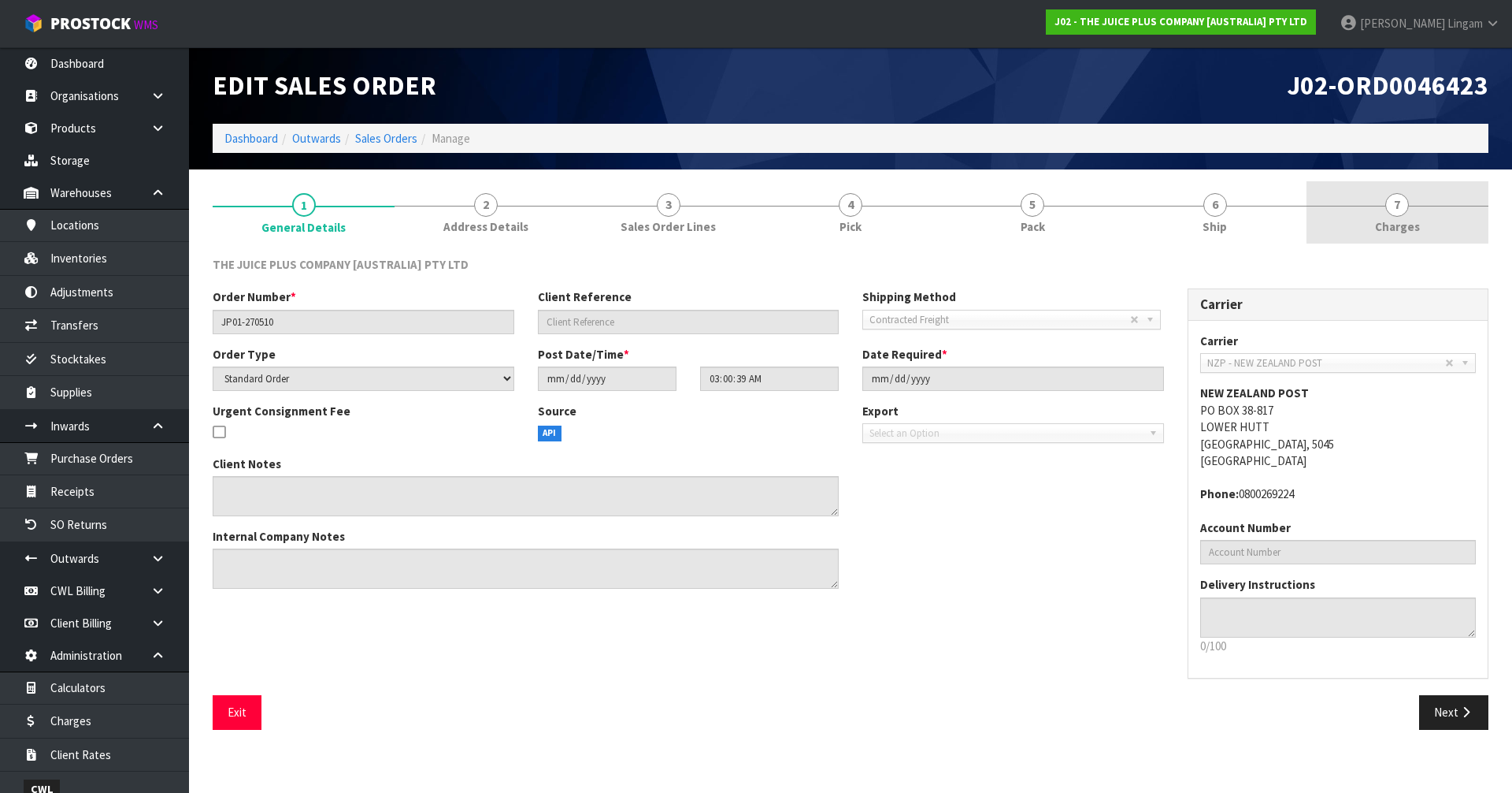
click at [1423, 202] on link "7 Charges" at bounding box center [1397, 212] width 182 height 62
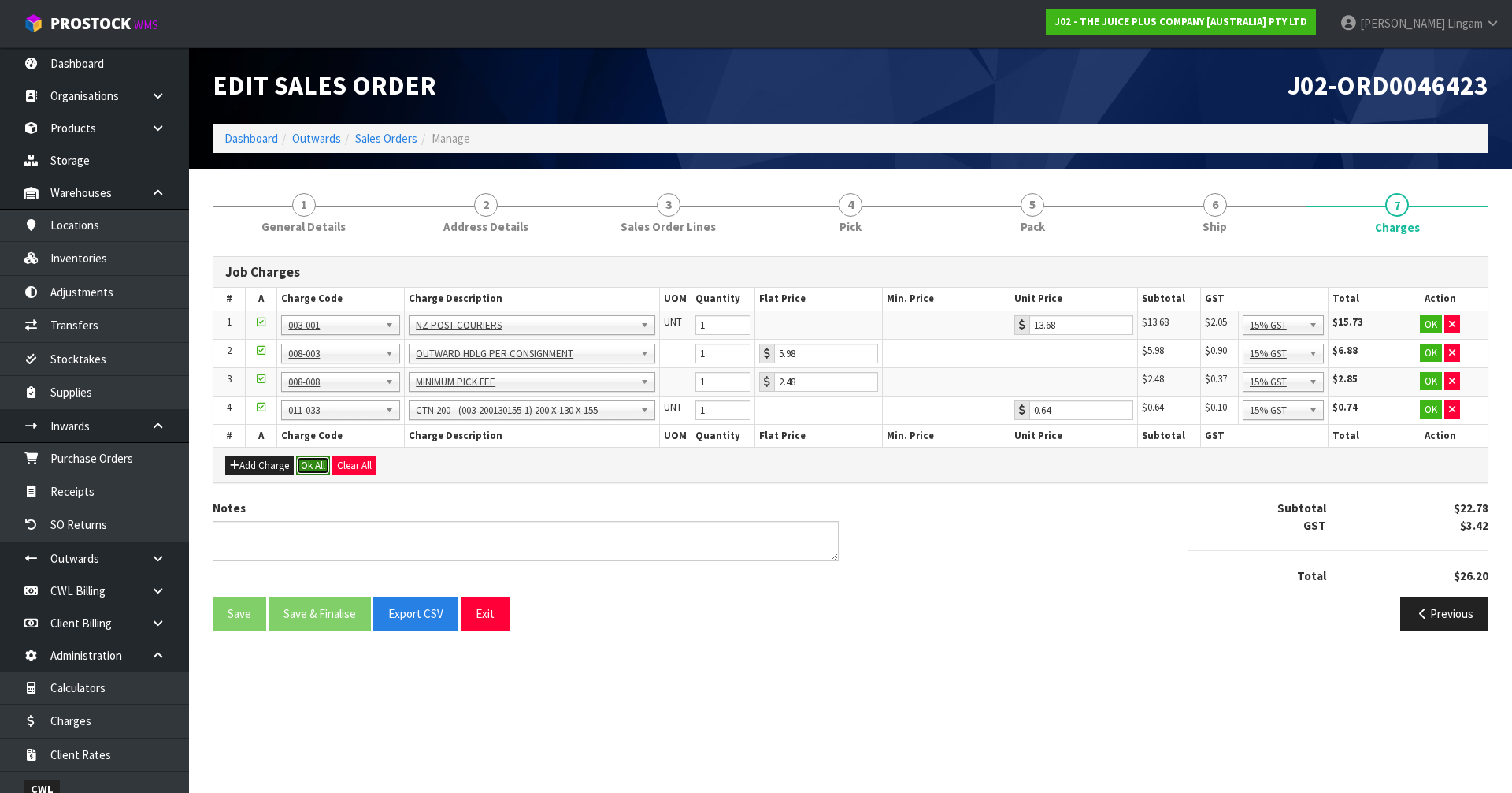
click at [320, 464] on button "Ok All" at bounding box center [313, 465] width 34 height 19
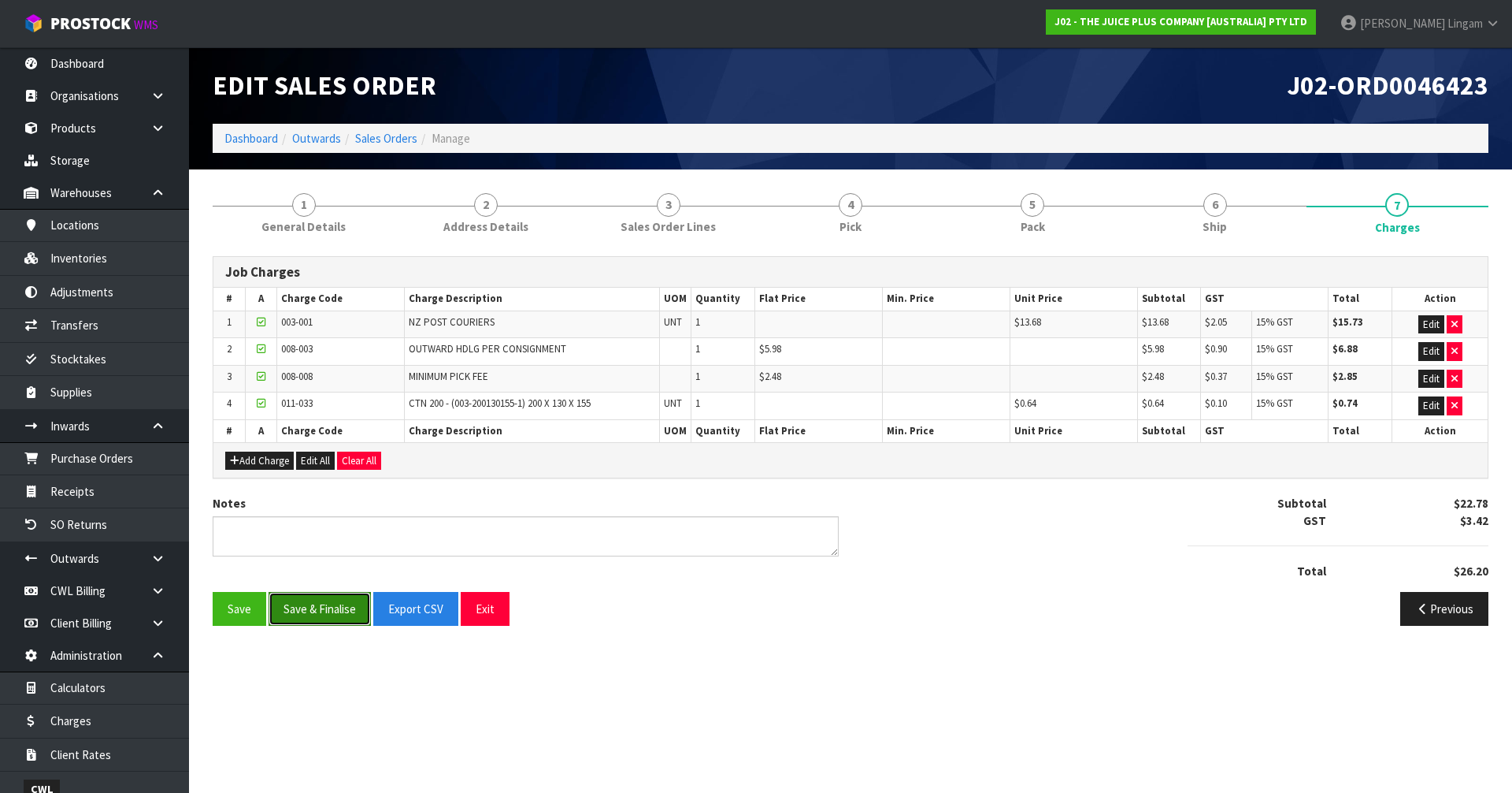
click at [320, 604] on button "Save & Finalise" at bounding box center [319, 608] width 103 height 34
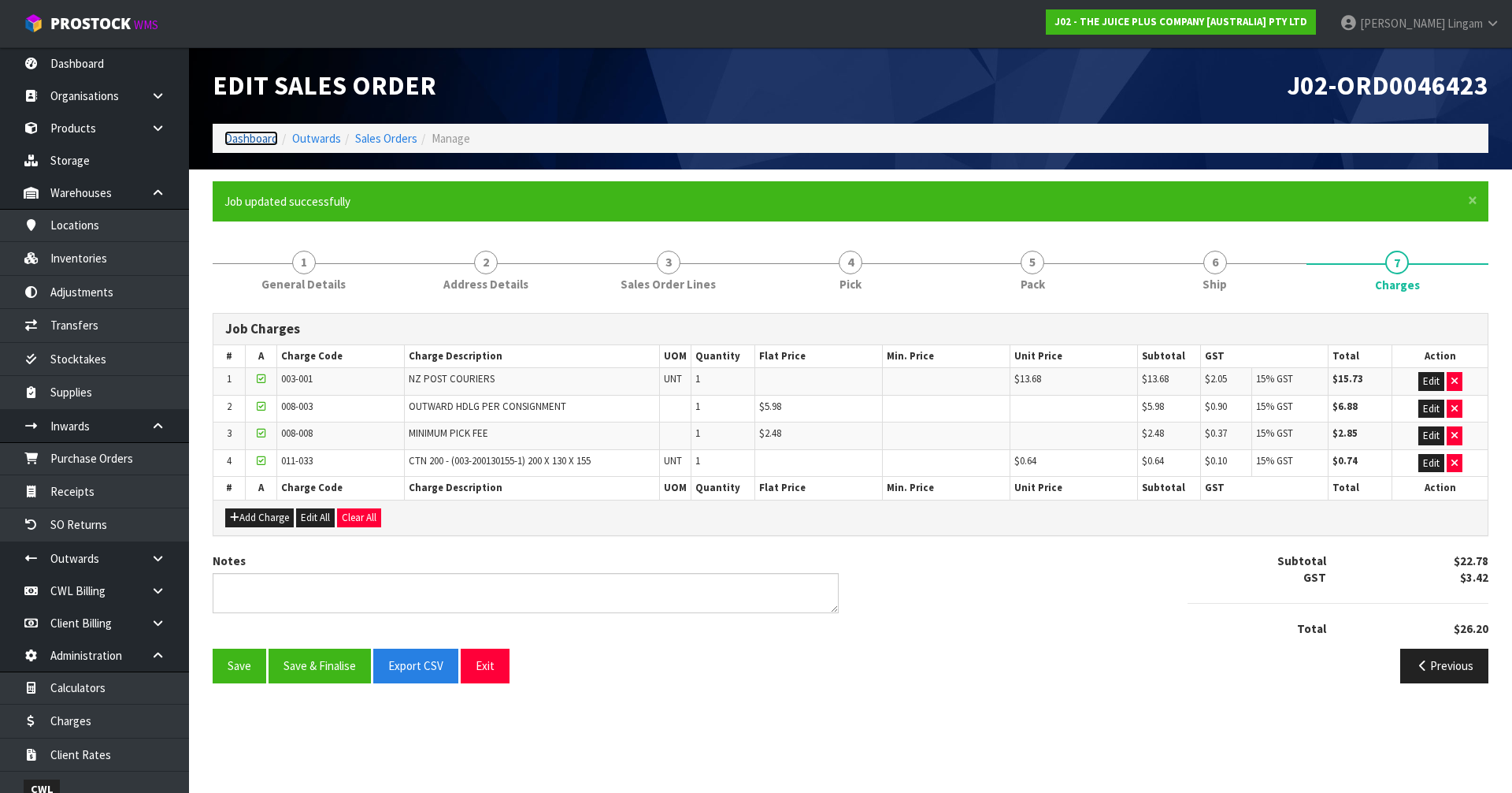
click at [242, 132] on link "Dashboard" at bounding box center [251, 138] width 53 height 15
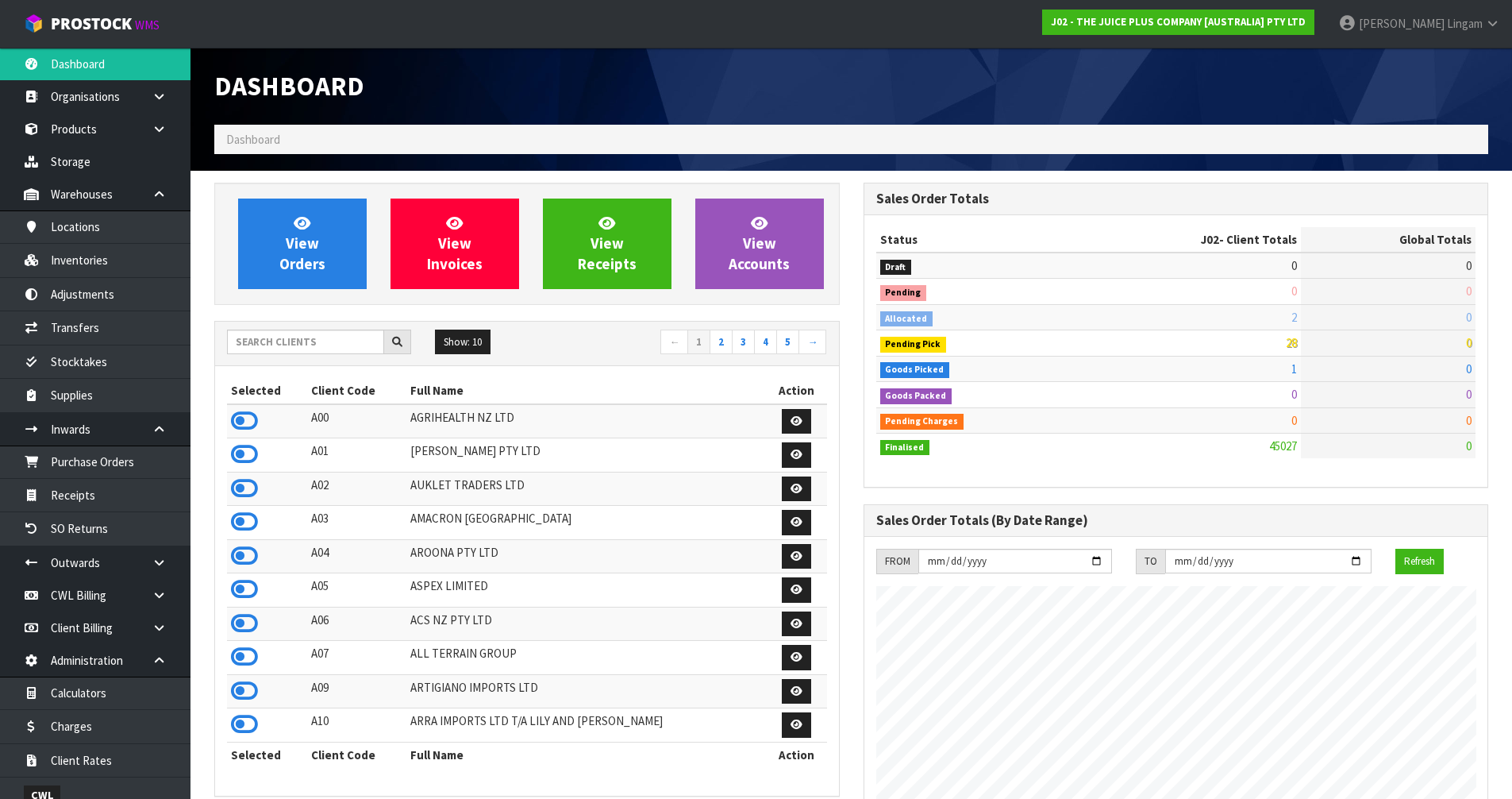
scroll to position [1203, 649]
click at [92, 330] on link "Transfers" at bounding box center [95, 327] width 190 height 32
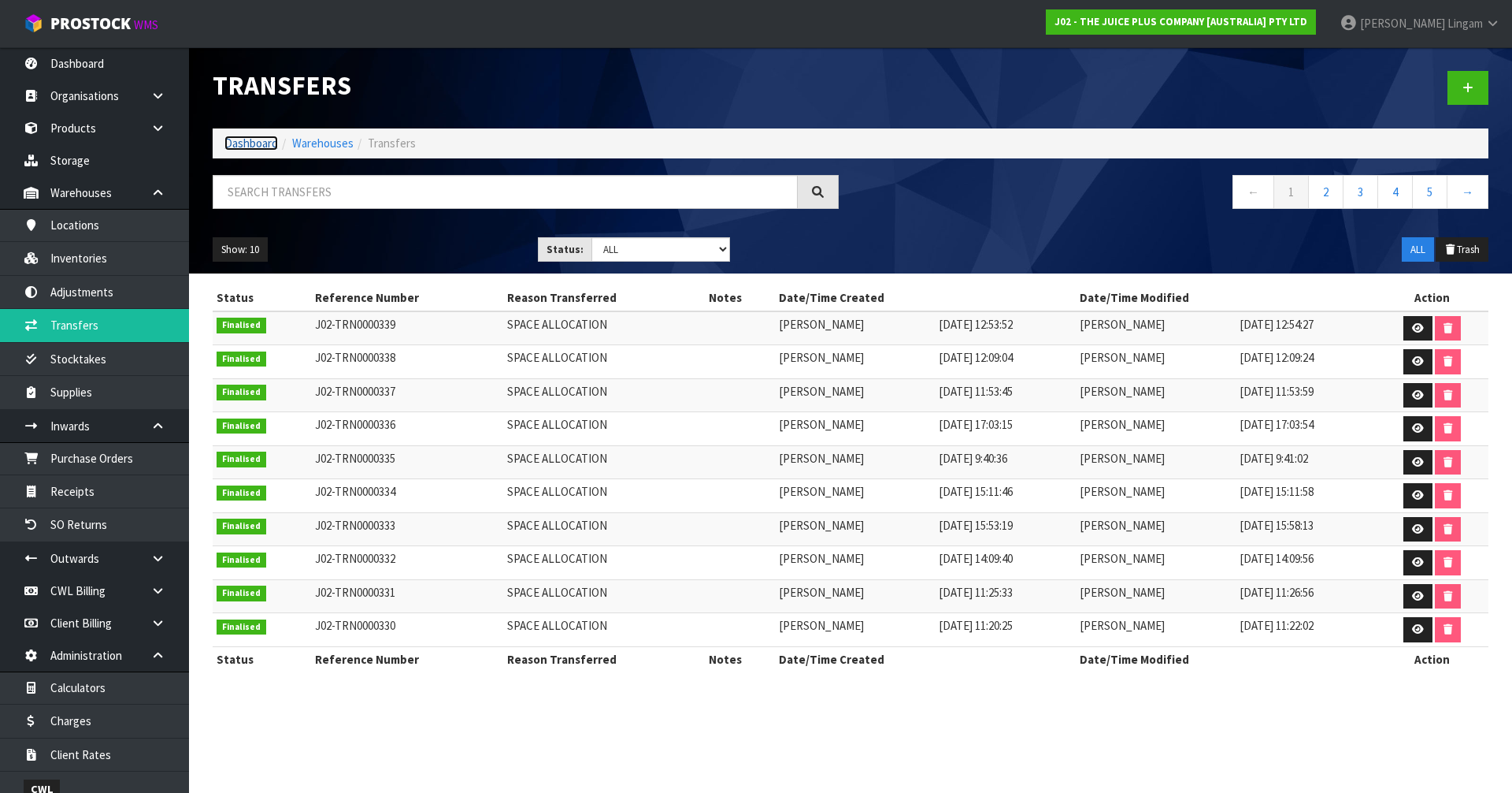
click at [238, 142] on link "Dashboard" at bounding box center [251, 143] width 53 height 15
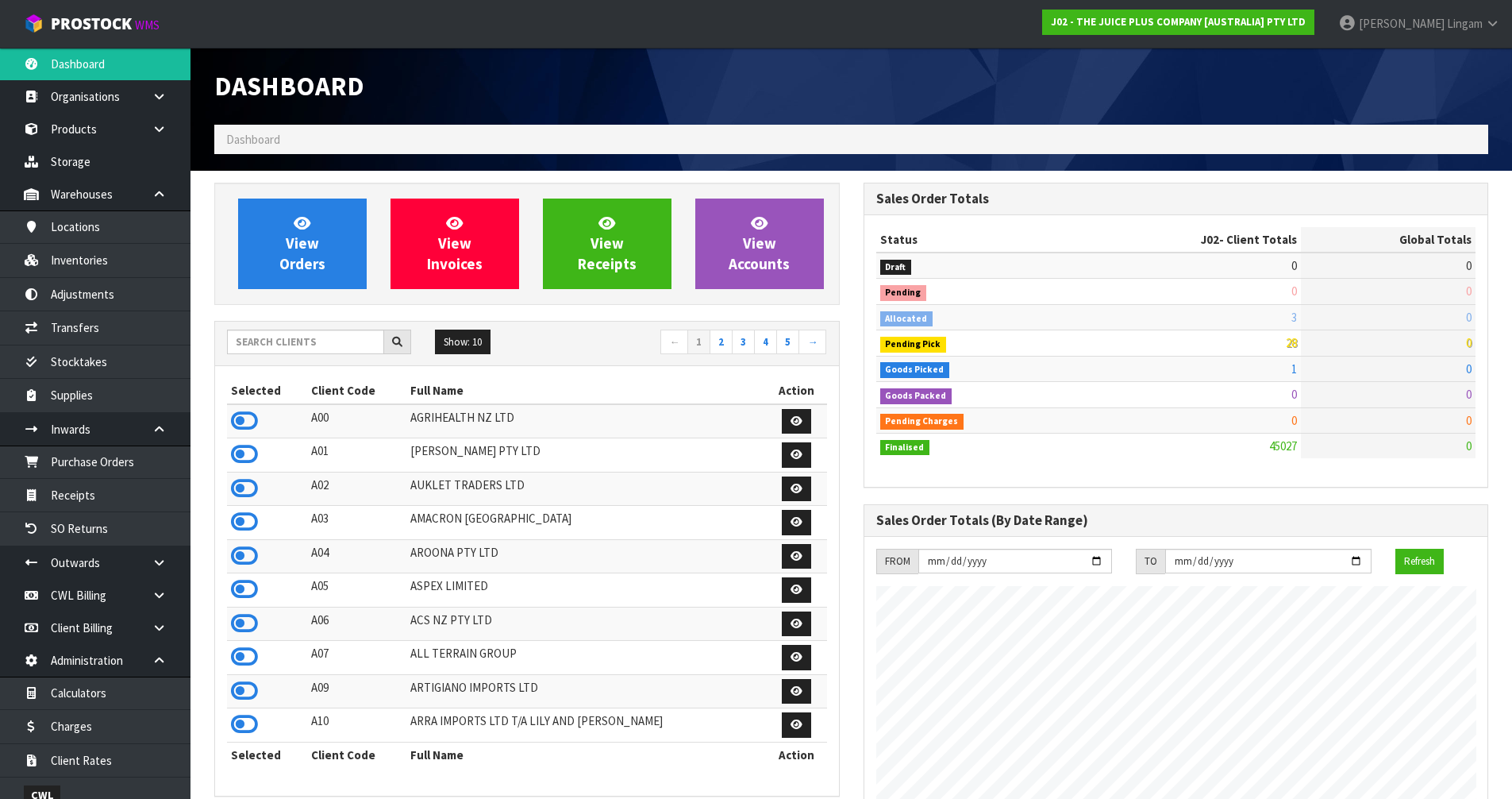
scroll to position [1203, 649]
click at [329, 349] on input "text" at bounding box center [305, 342] width 157 height 24
click at [314, 346] on input "text" at bounding box center [305, 342] width 157 height 24
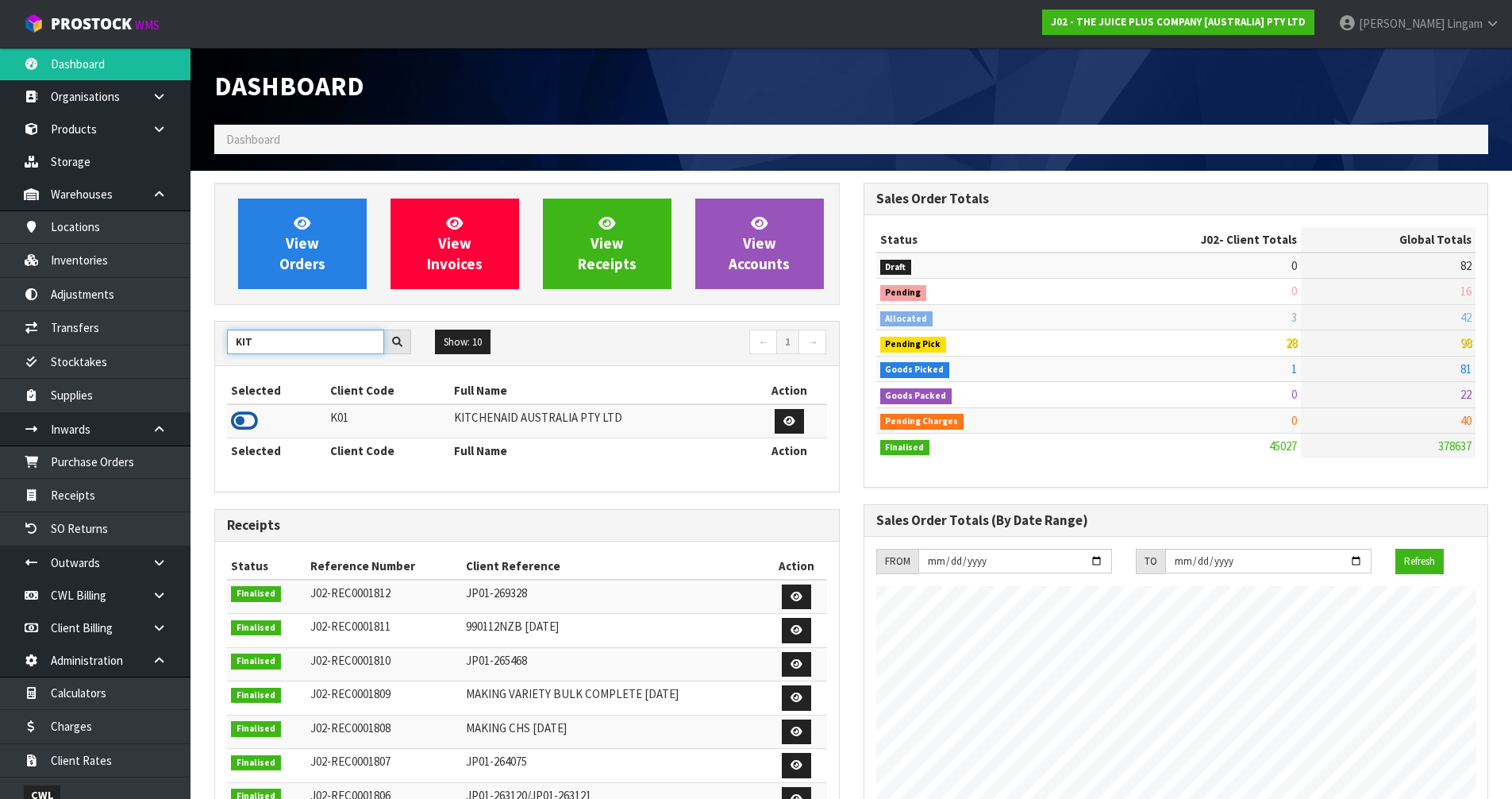
type input "KIT"
click at [253, 421] on icon at bounding box center [244, 421] width 27 height 23
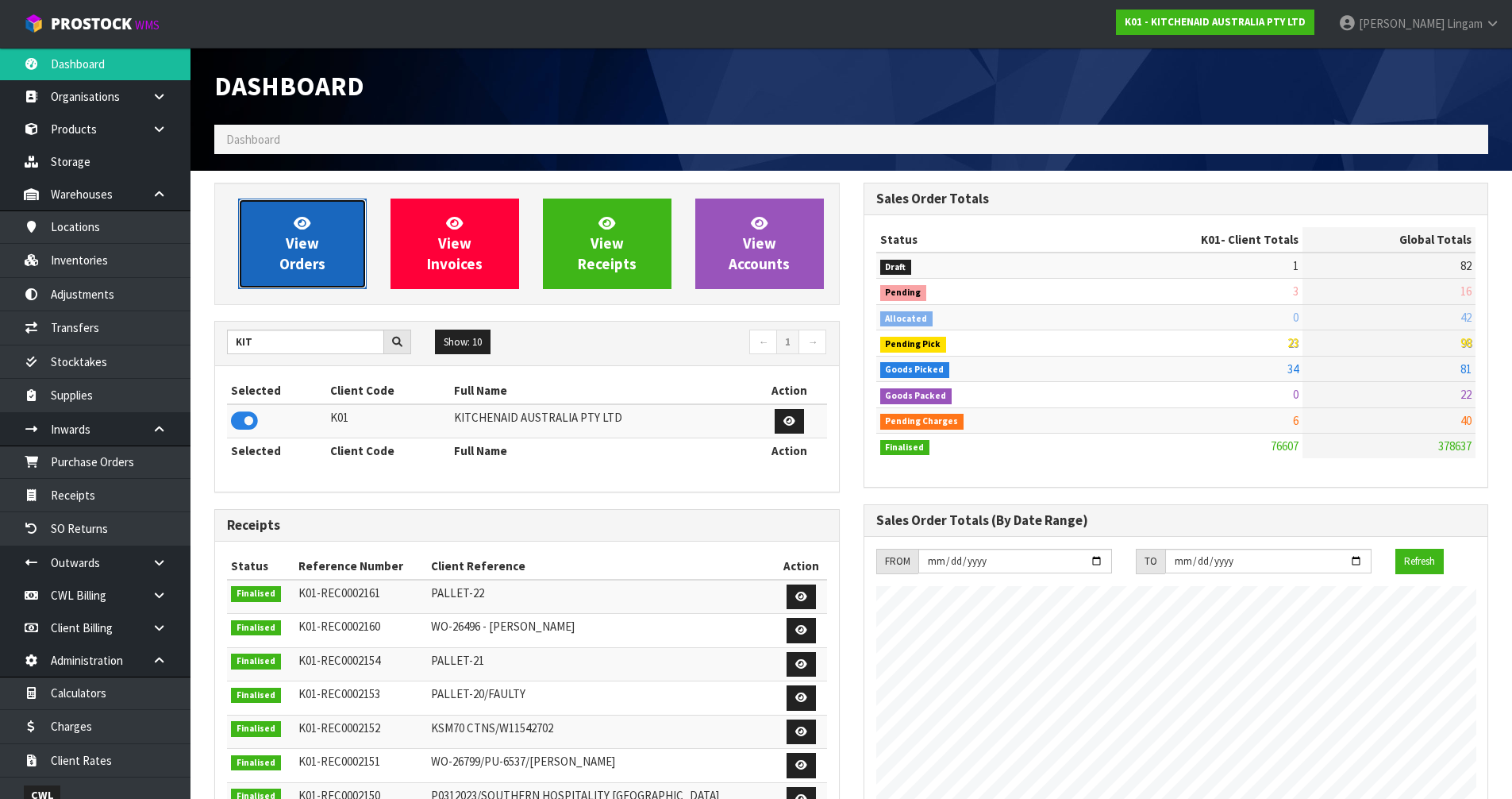
click at [314, 248] on span "View Orders" at bounding box center [302, 244] width 46 height 59
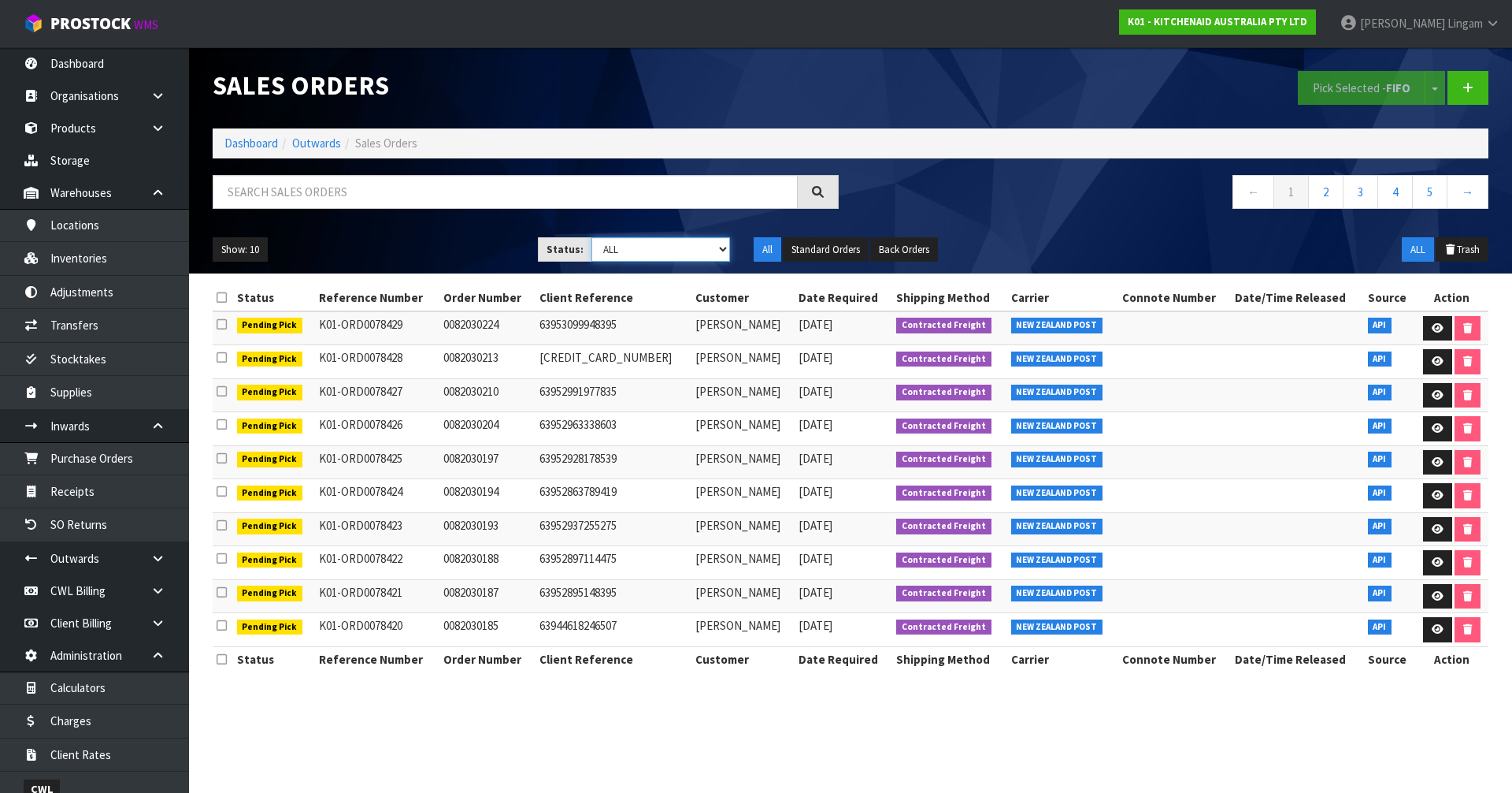
click at [678, 249] on select "Draft Pending Allocated Pending Pick Goods Picked Goods Packed Pending Charges …" at bounding box center [661, 249] width 139 height 24
select select "string:6"
click at [591, 237] on select "Draft Pending Allocated Pending Pick Goods Picked Goods Packed Pending Charges …" at bounding box center [661, 249] width 139 height 24
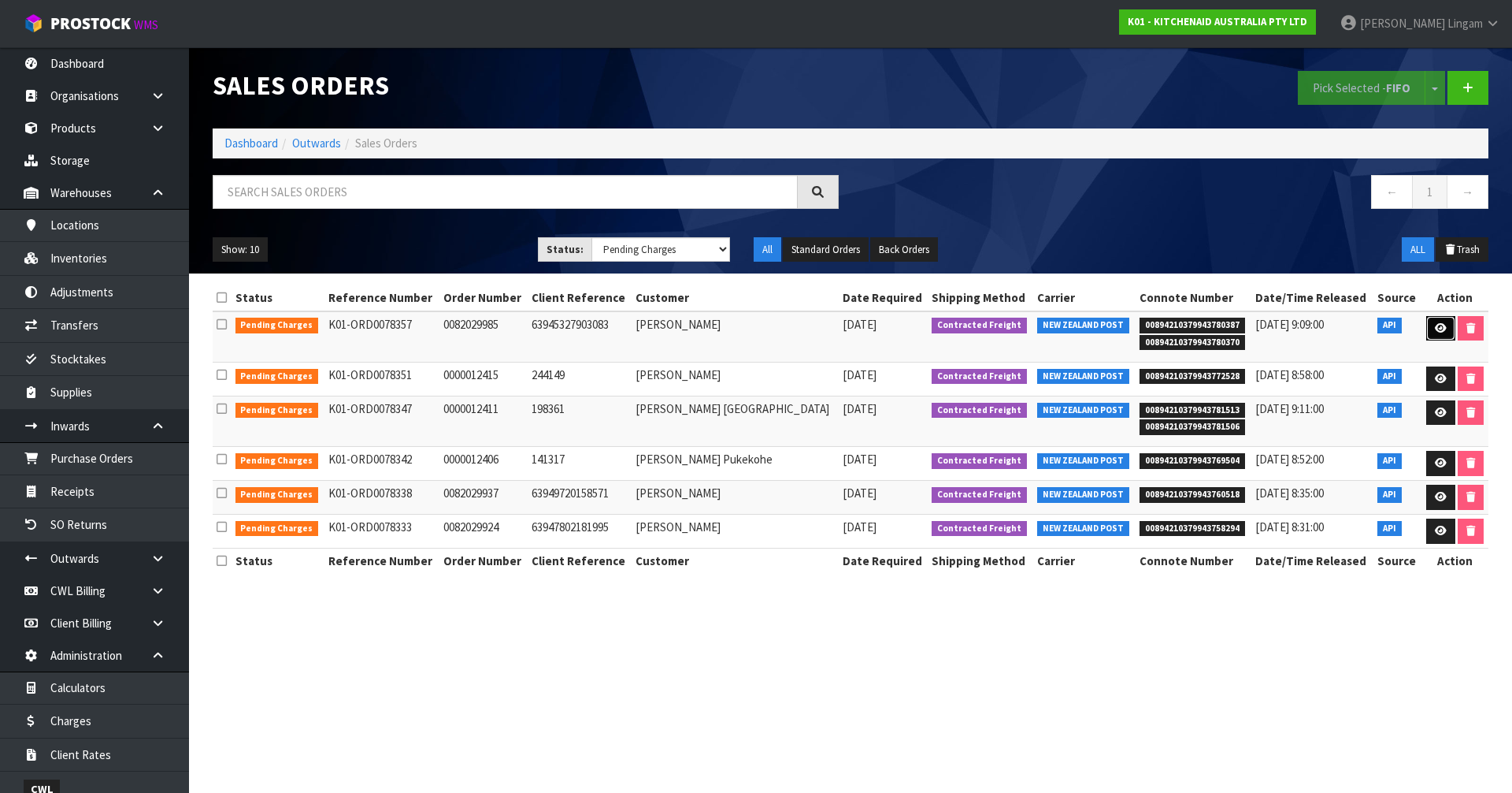
click at [1438, 337] on link at bounding box center [1441, 328] width 29 height 25
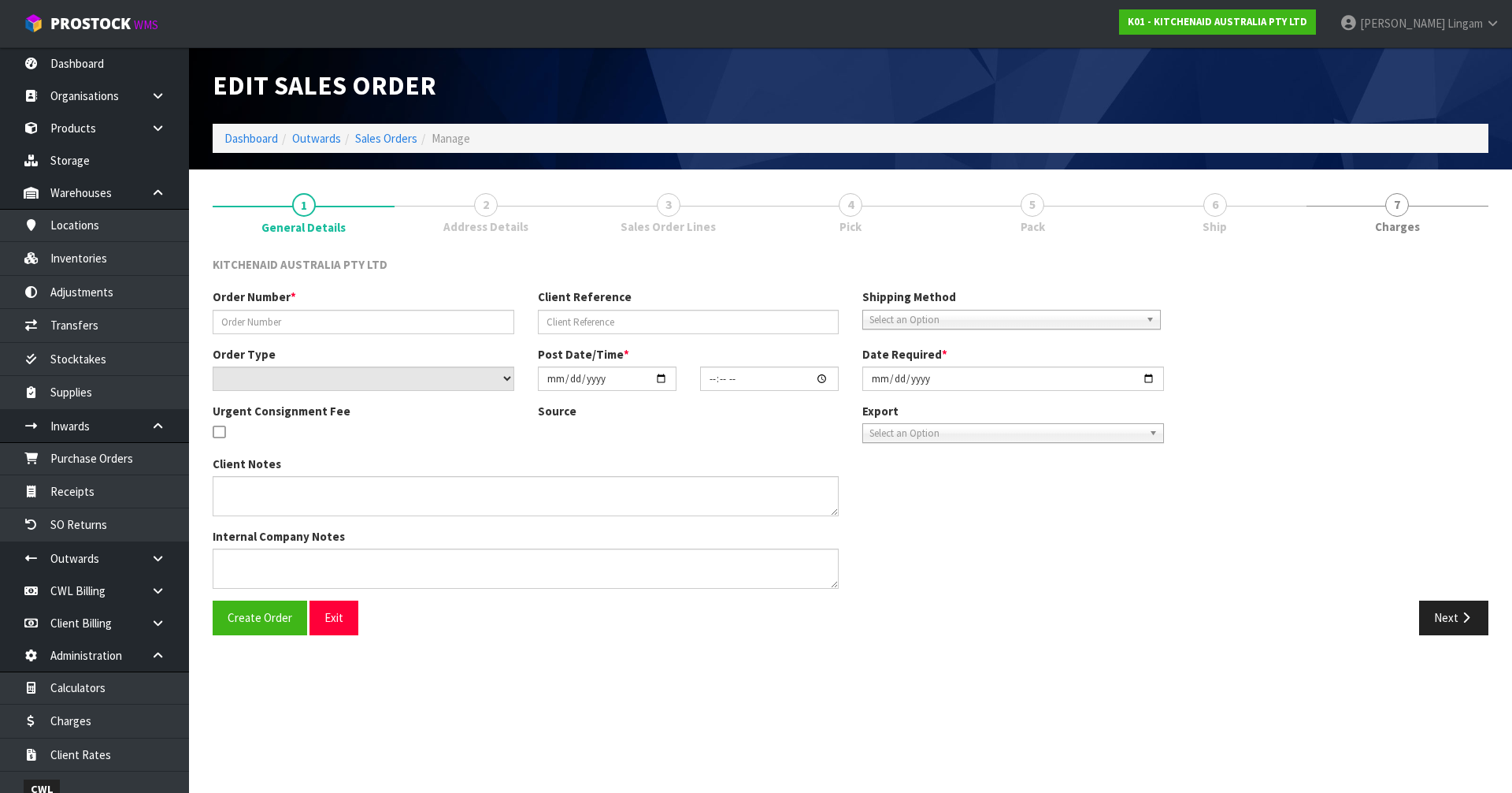
type input "0082029985"
type input "63945327903083"
select select "number:0"
type input "2025-08-26"
type input "19:35:42.000"
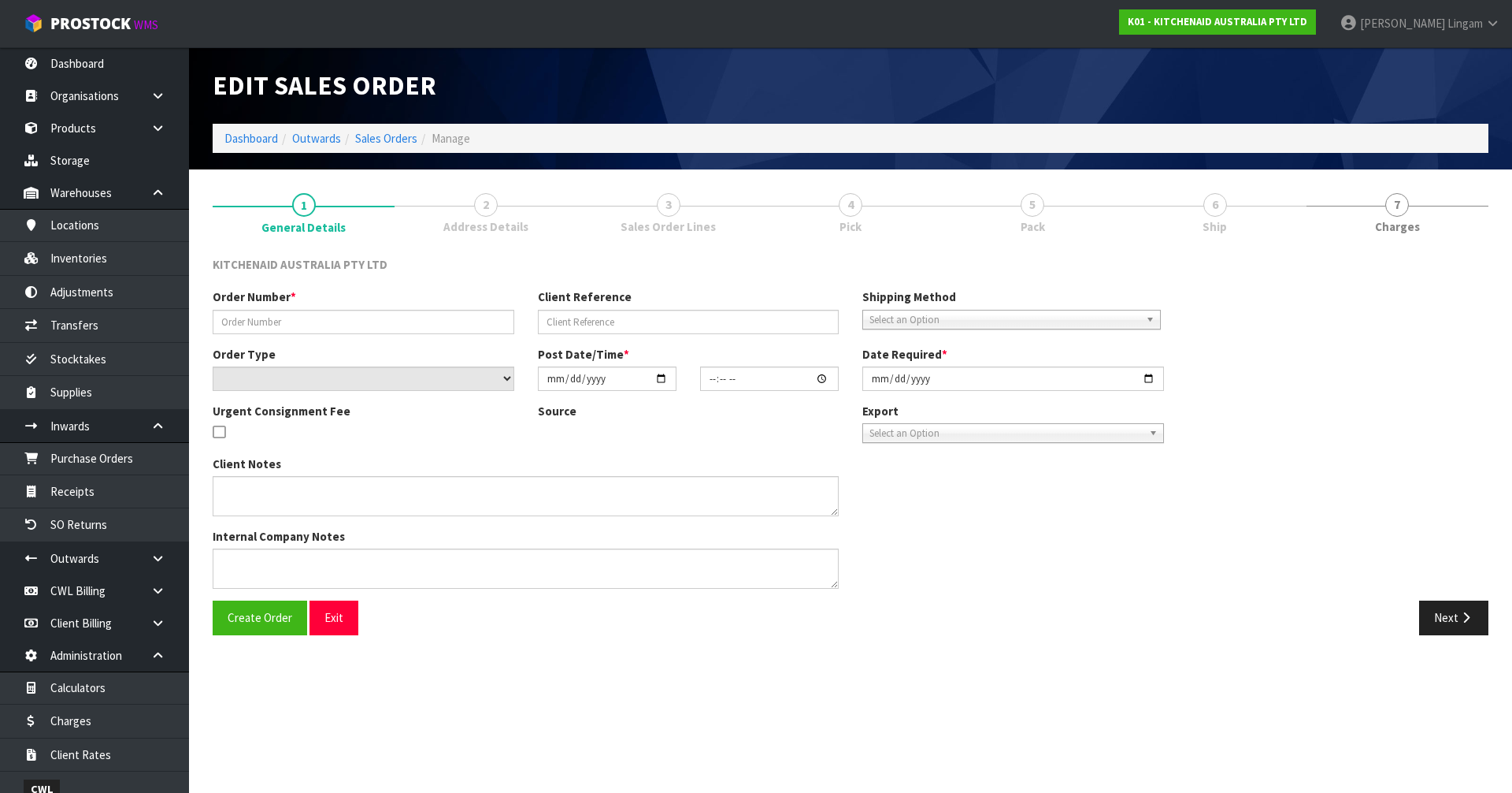
type input "2025-08-26"
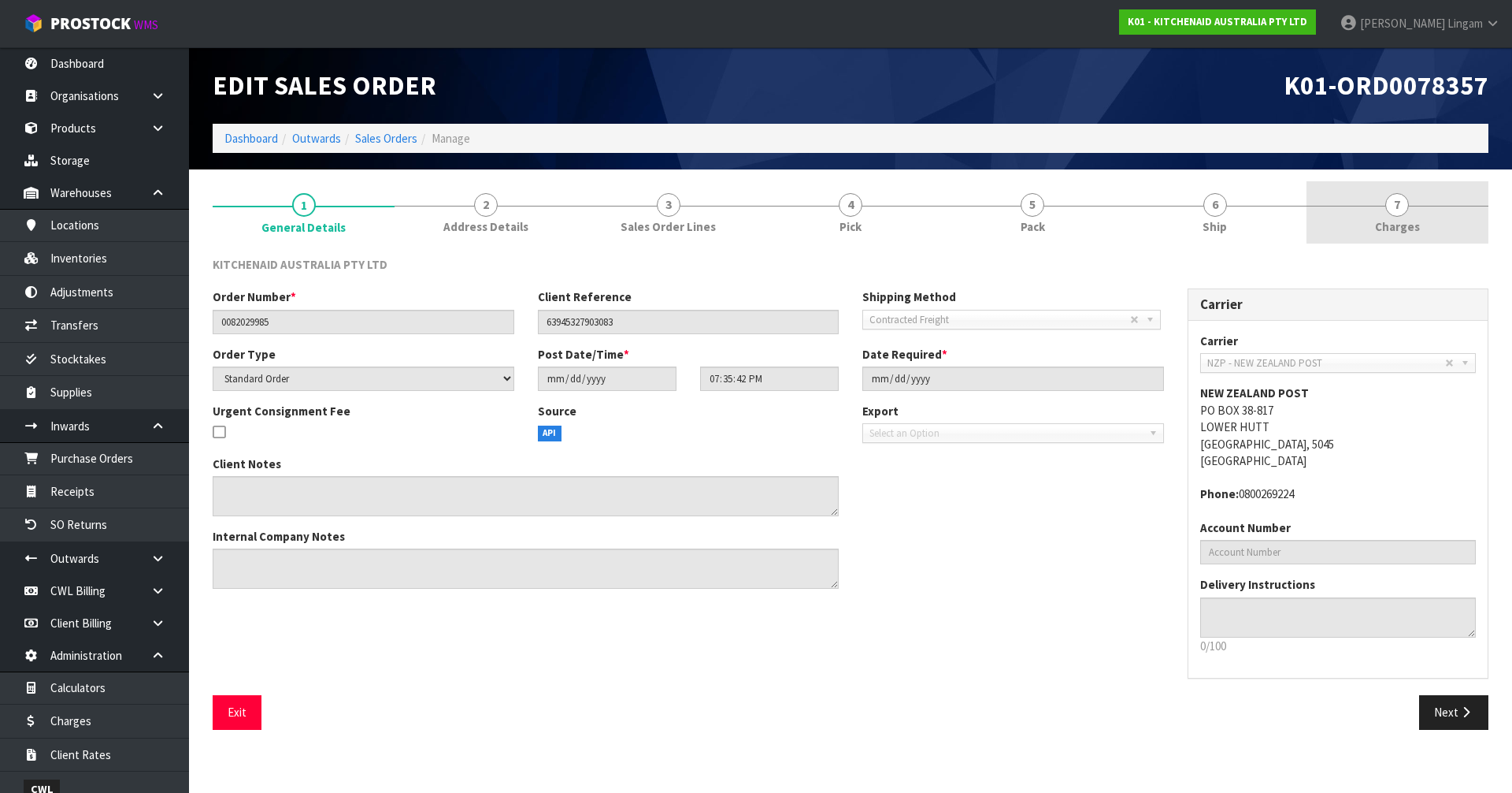
click at [1438, 220] on link "7 Charges" at bounding box center [1397, 212] width 182 height 62
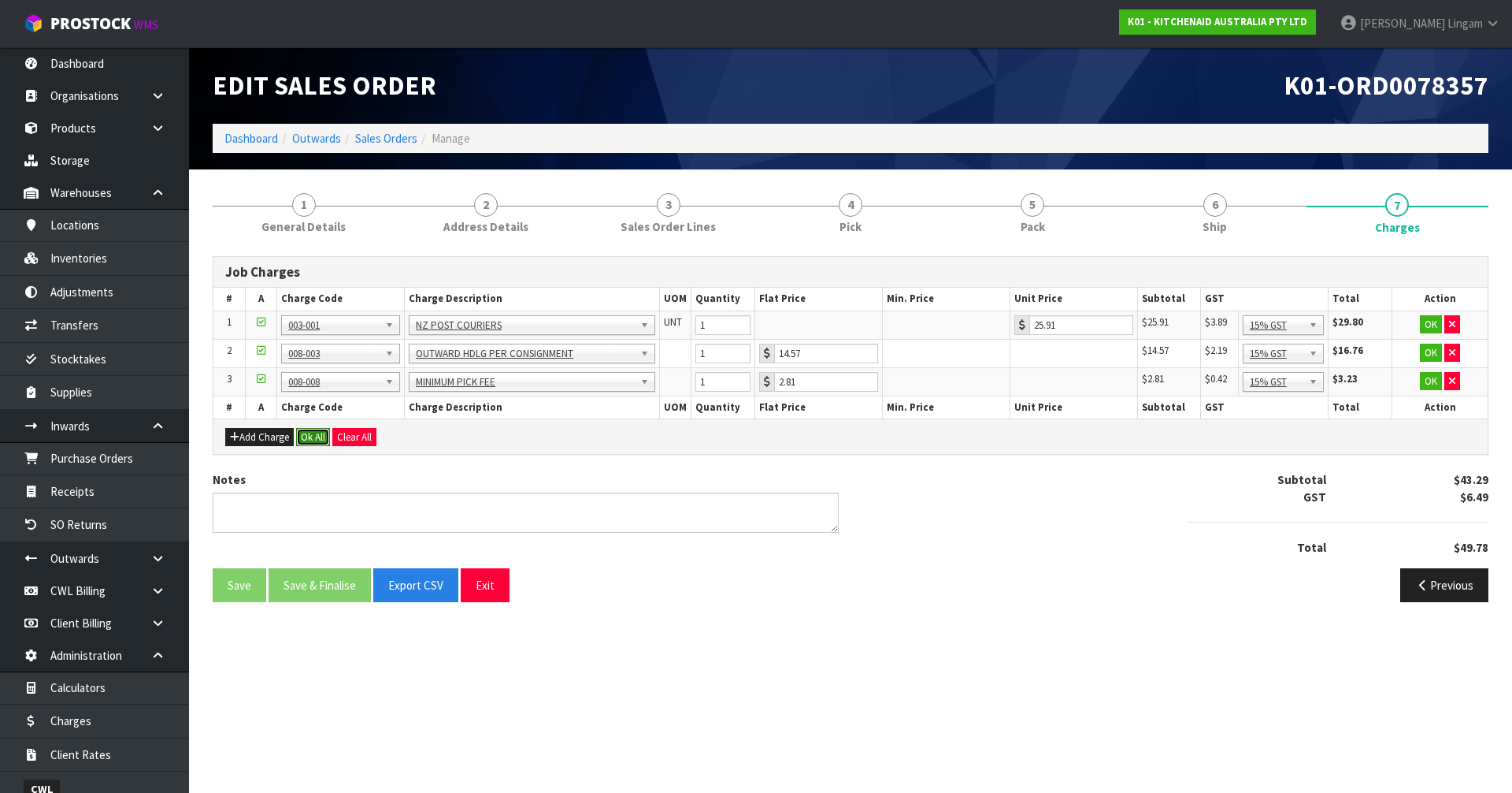
click at [319, 437] on button "Ok All" at bounding box center [313, 437] width 34 height 19
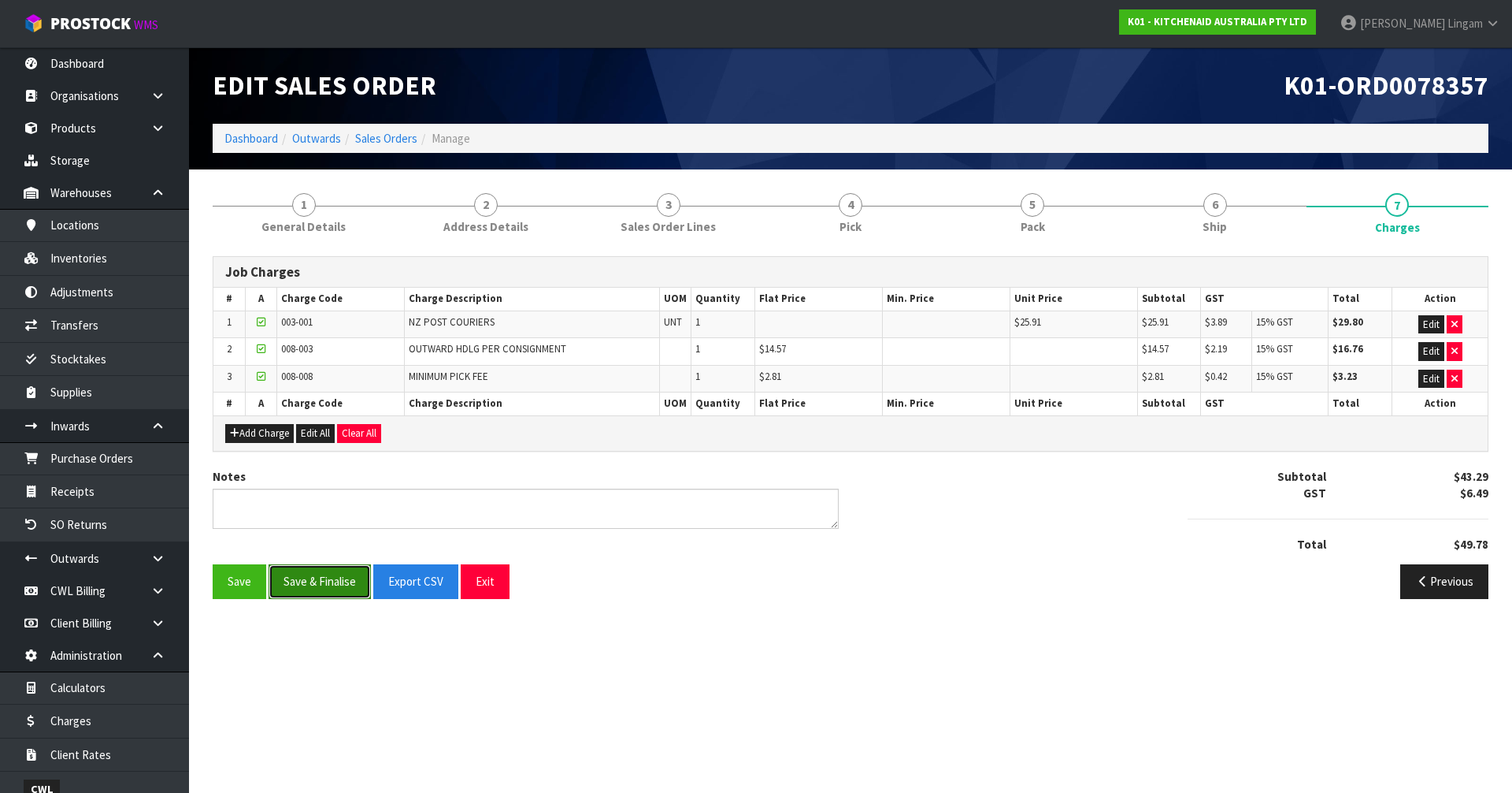
click at [333, 583] on button "Save & Finalise" at bounding box center [319, 581] width 103 height 34
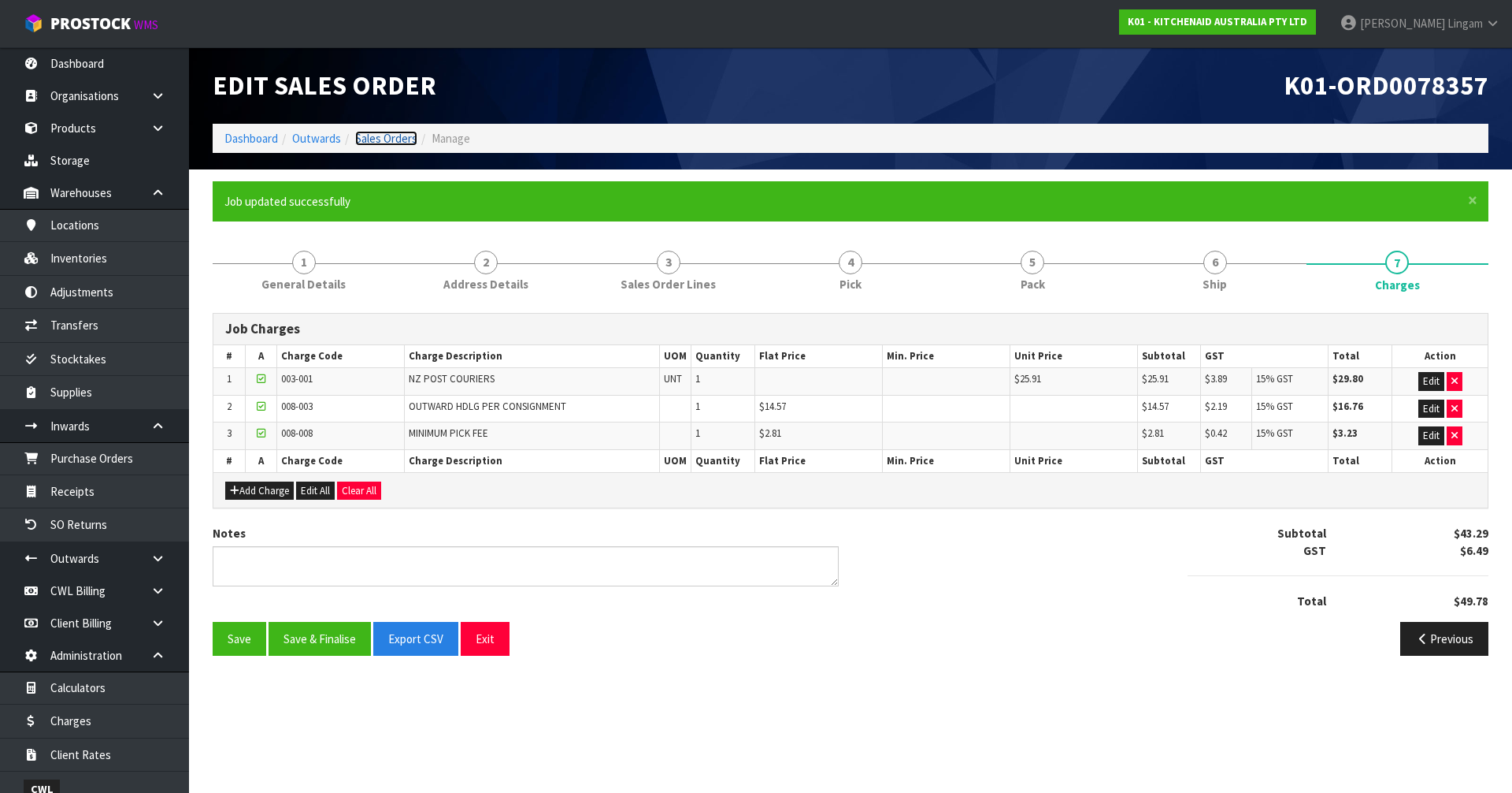
click at [403, 137] on link "Sales Orders" at bounding box center [386, 138] width 62 height 15
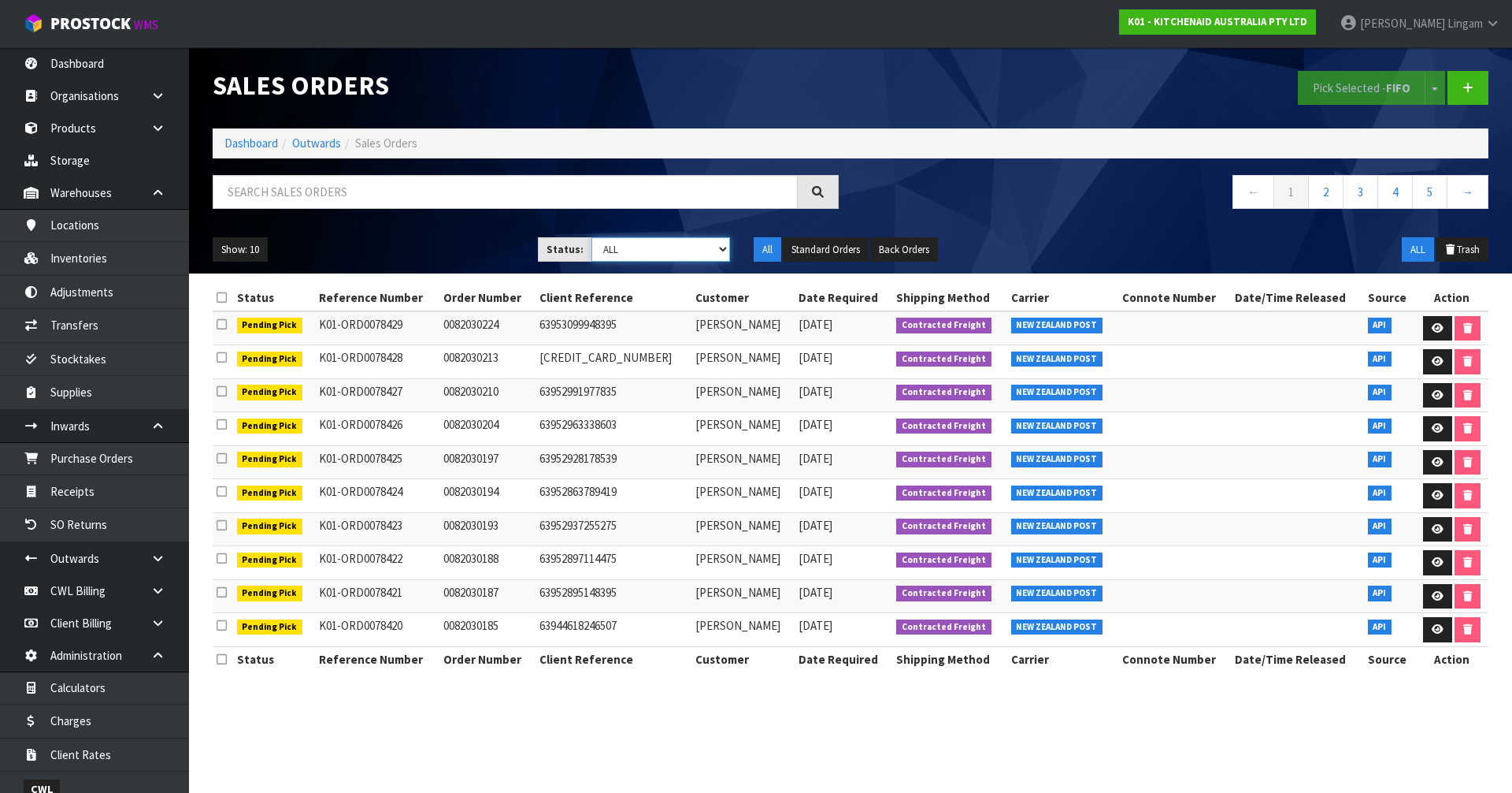
click at [704, 250] on select "Draft Pending Allocated Pending Pick Goods Picked Goods Packed Pending Charges …" at bounding box center [661, 249] width 139 height 24
select select "string:6"
click at [591, 237] on select "Draft Pending Allocated Pending Pick Goods Picked Goods Packed Pending Charges …" at bounding box center [661, 249] width 139 height 24
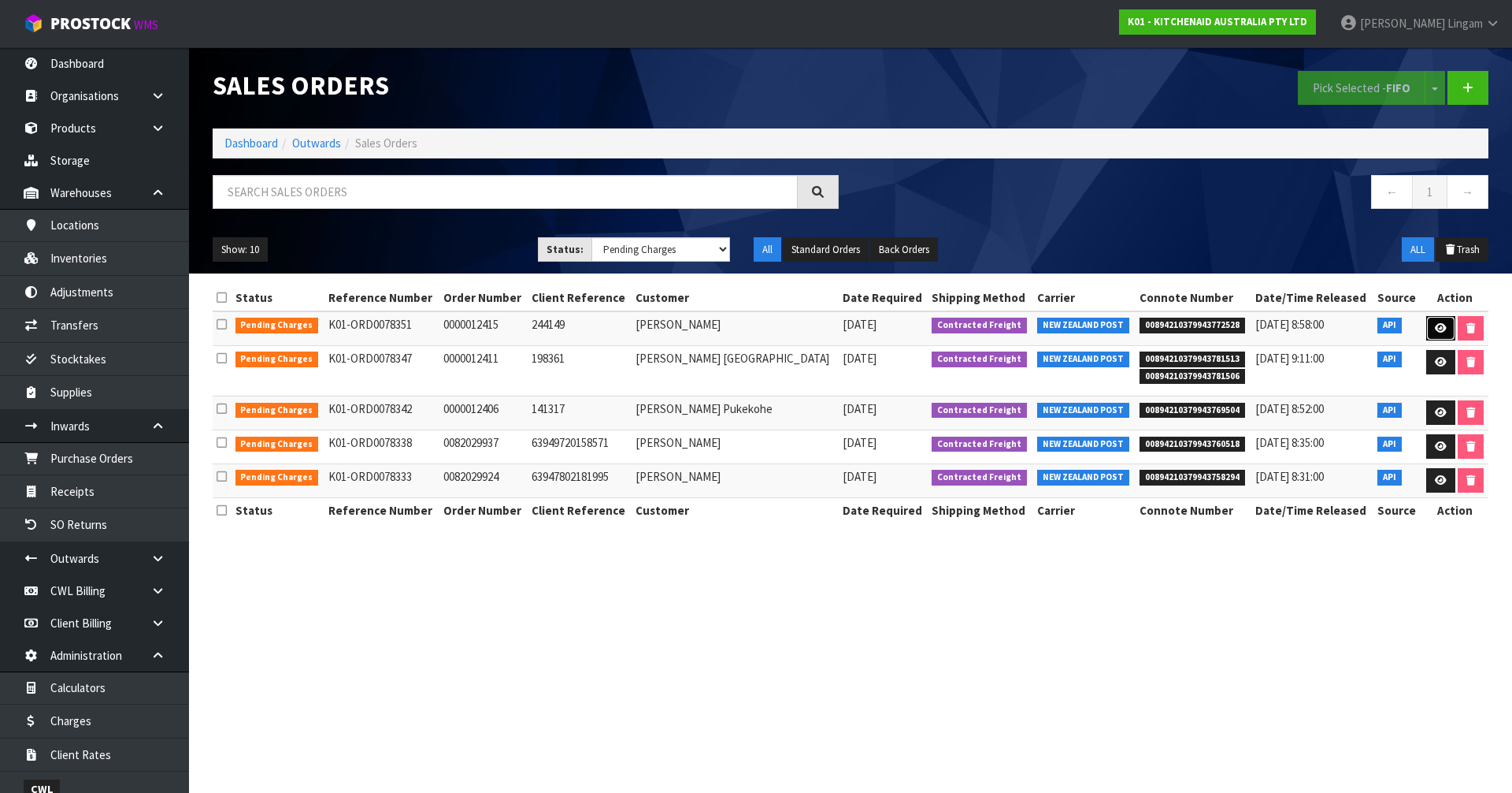
click at [1438, 327] on icon at bounding box center [1440, 327] width 12 height 10
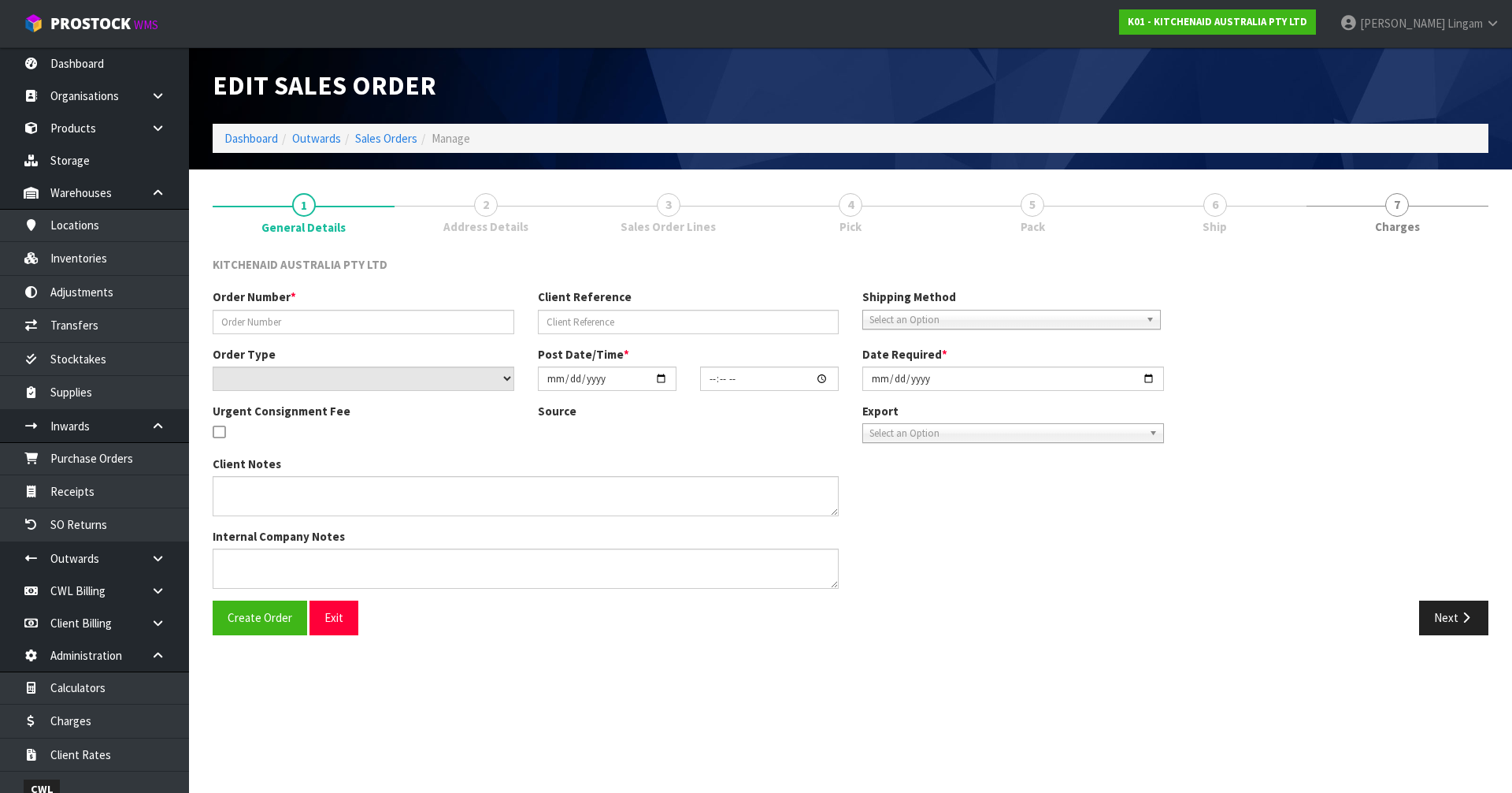
type input "0000012415"
type input "244149"
select select "number:0"
type input "2025-08-26"
type input "17:32:36.000"
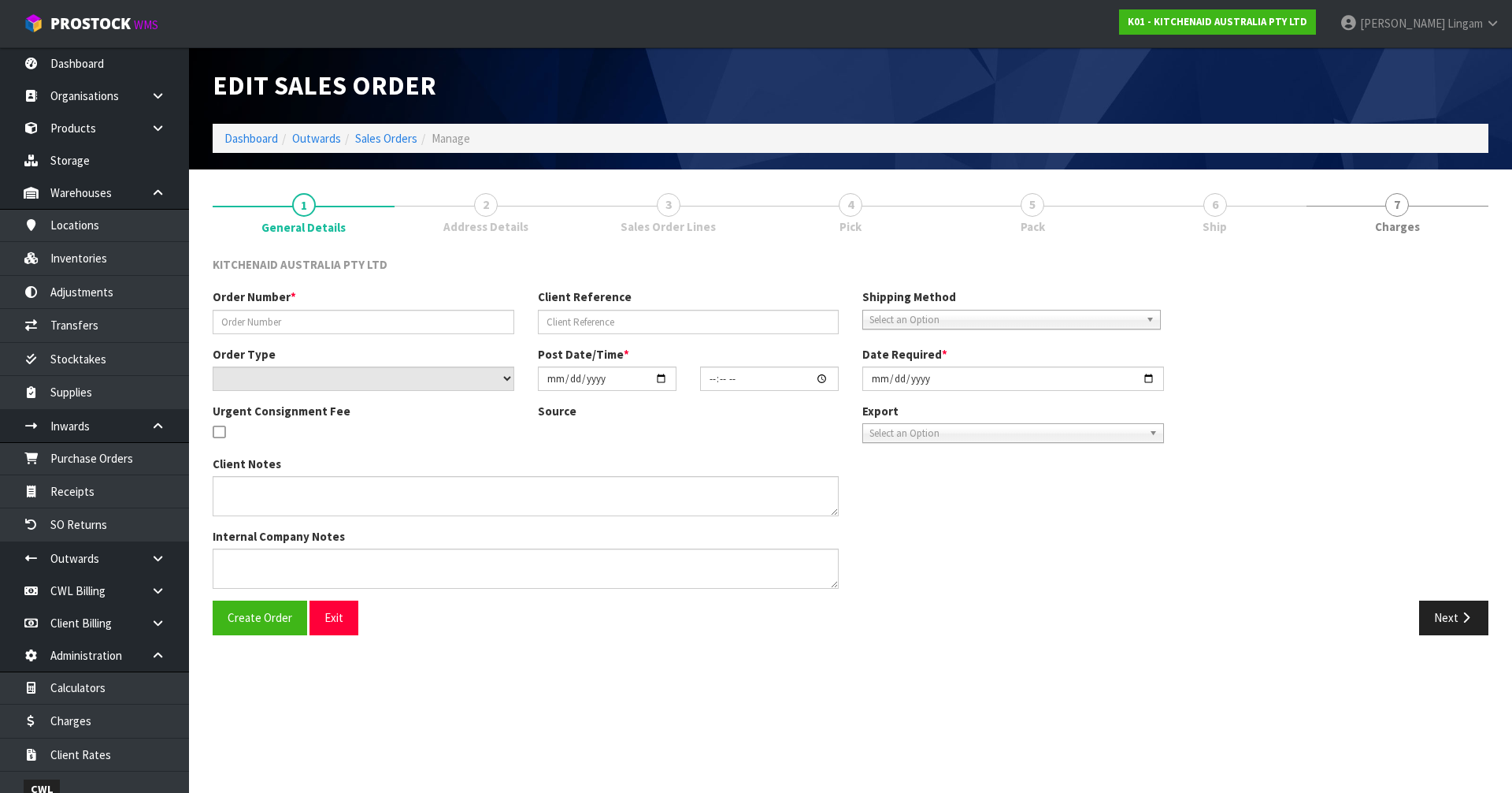
type input "2025-08-26"
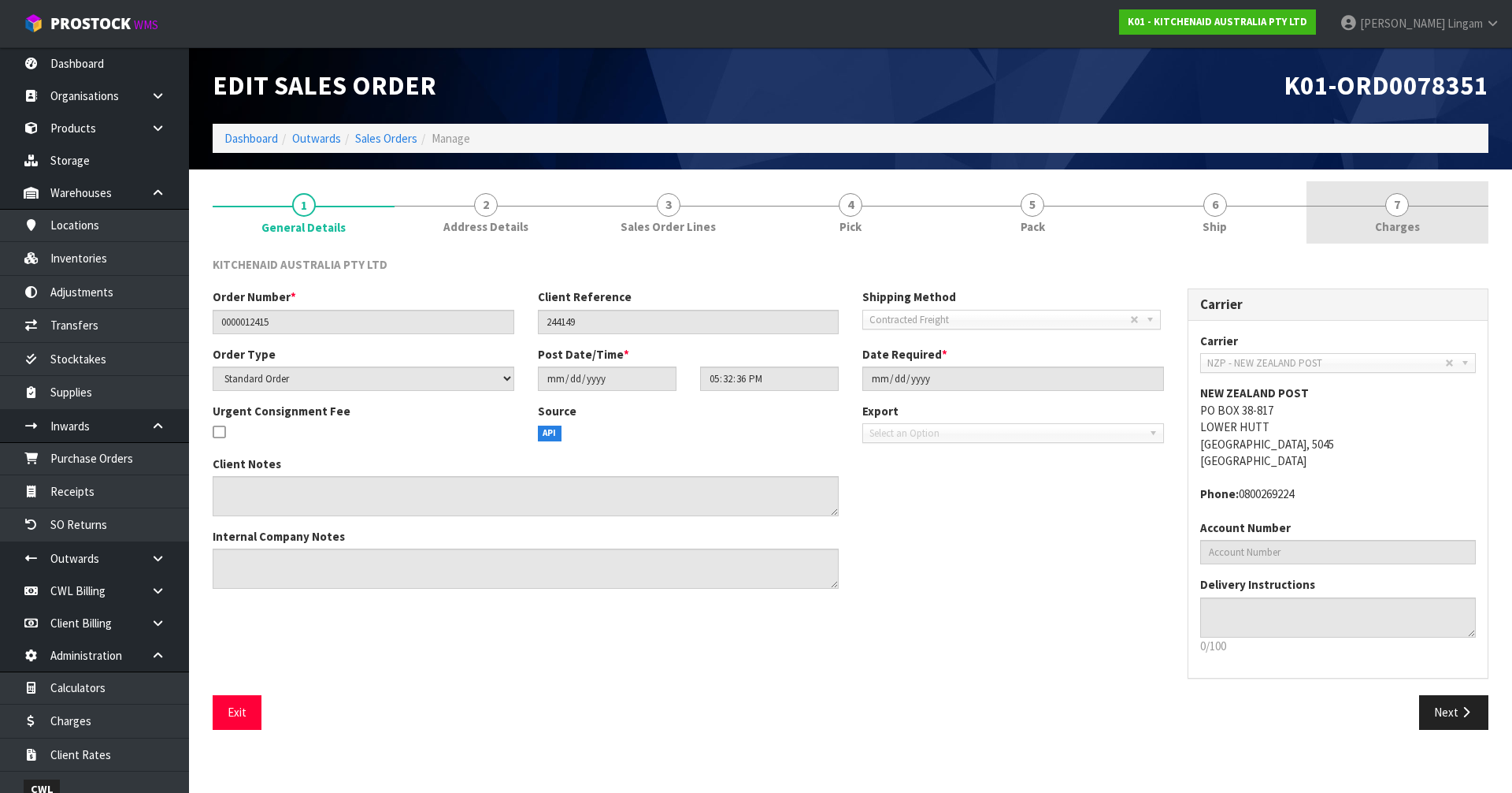
click at [1427, 232] on link "7 Charges" at bounding box center [1397, 212] width 182 height 62
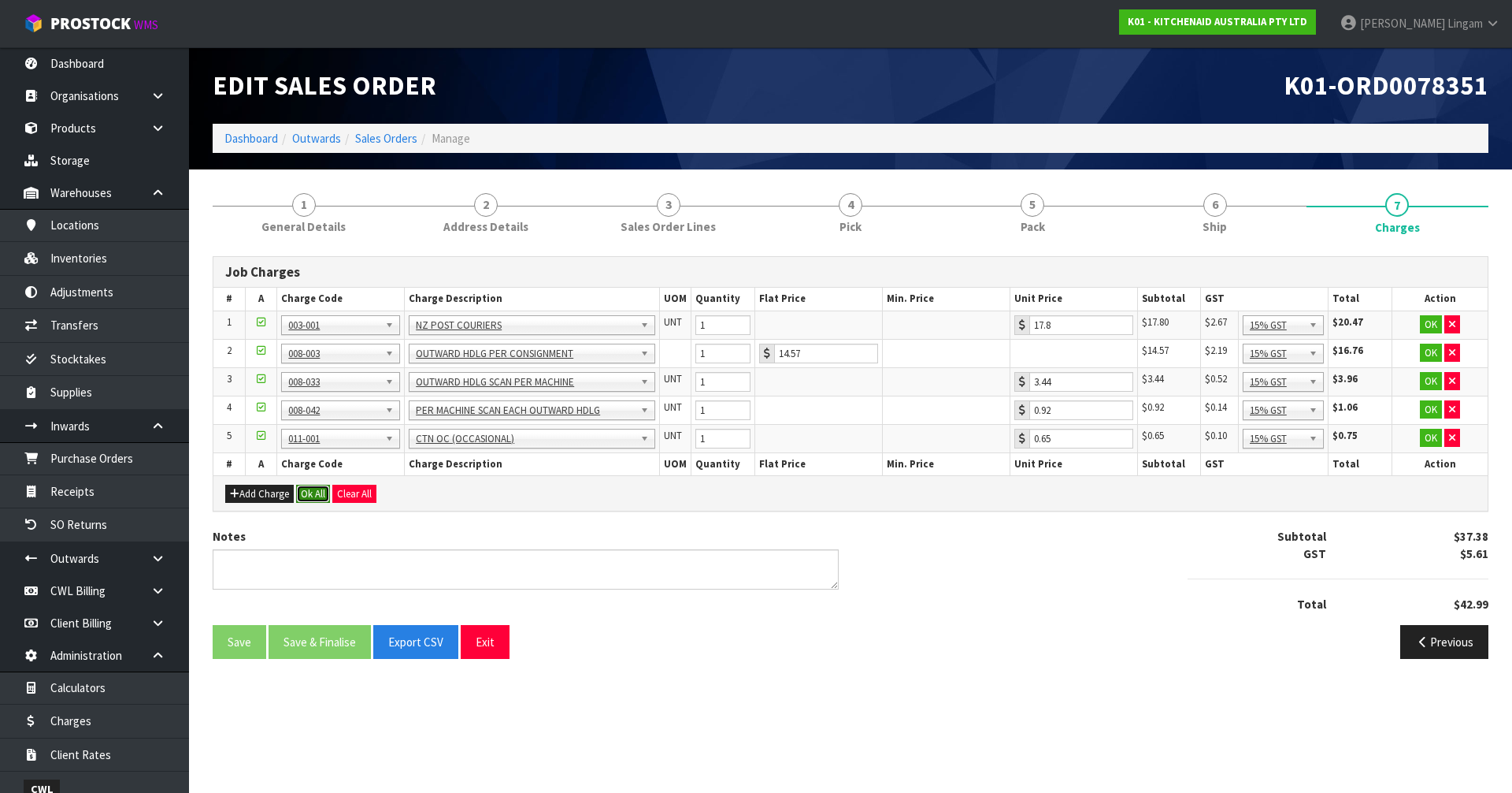
click at [312, 491] on button "Ok All" at bounding box center [313, 493] width 34 height 19
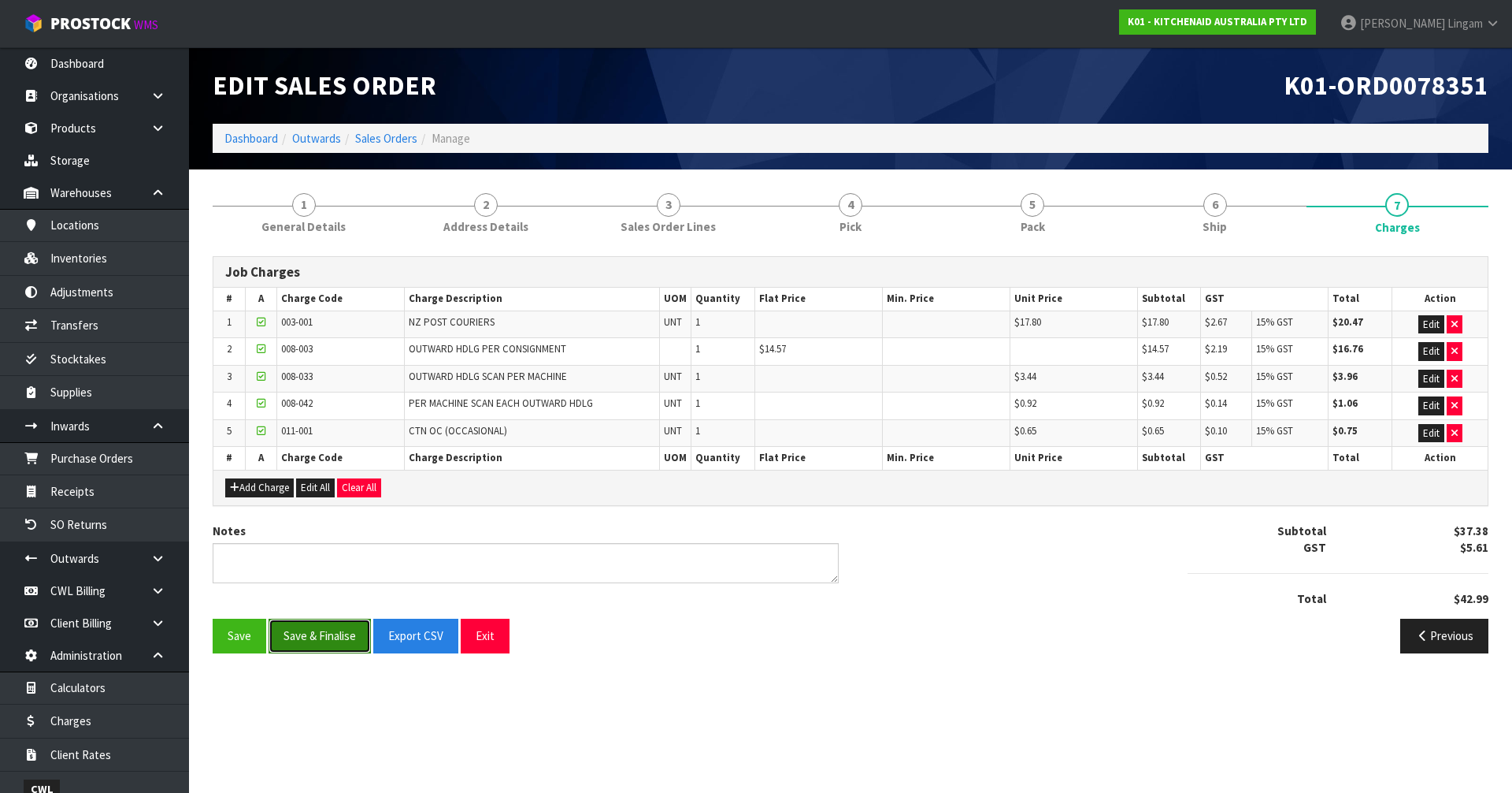
click at [317, 631] on button "Save & Finalise" at bounding box center [319, 635] width 103 height 34
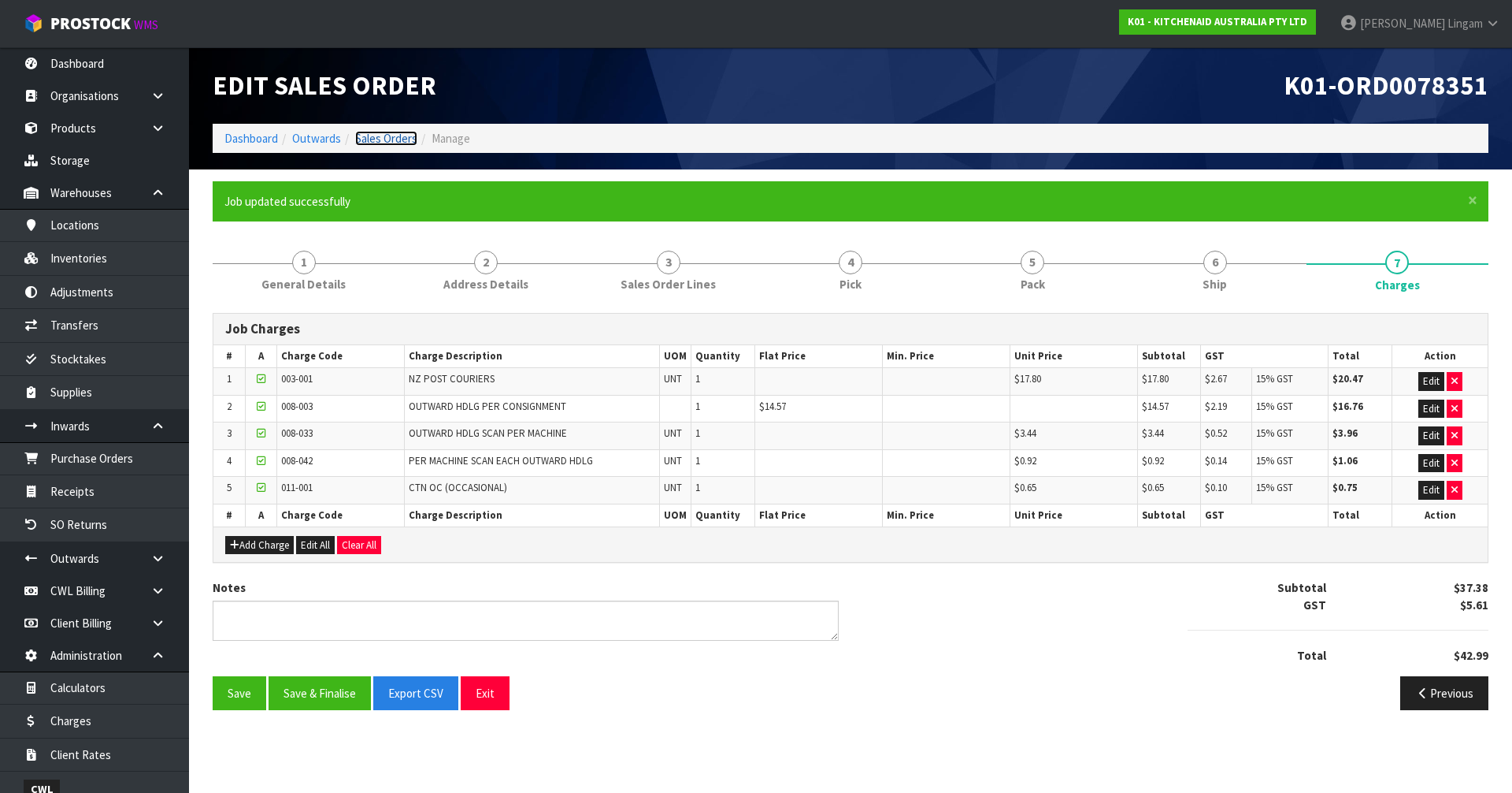
click at [401, 137] on link "Sales Orders" at bounding box center [386, 138] width 62 height 15
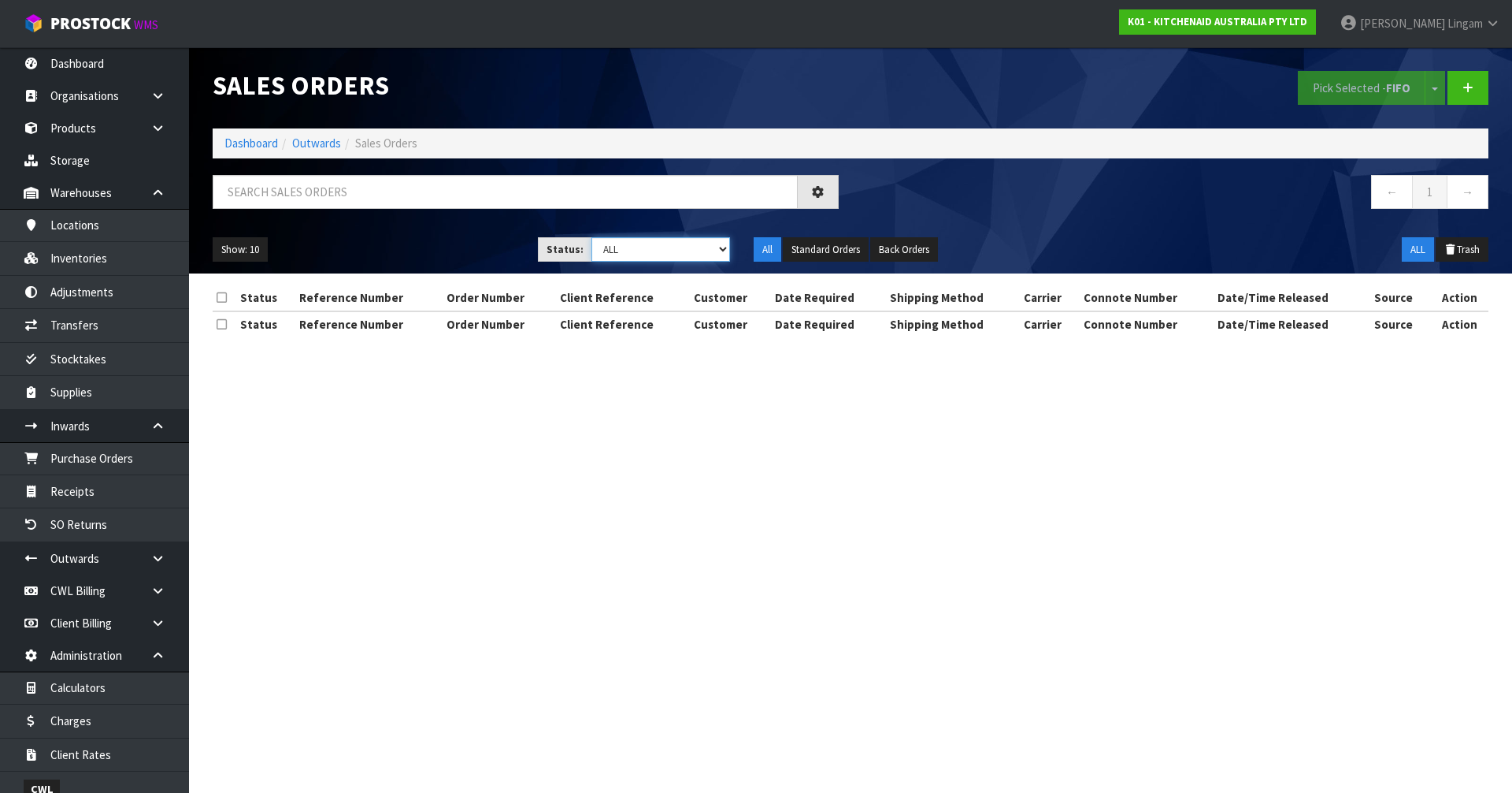
click at [696, 251] on select "Draft Pending Allocated Pending Pick Goods Picked Goods Packed Pending Charges …" at bounding box center [661, 249] width 139 height 24
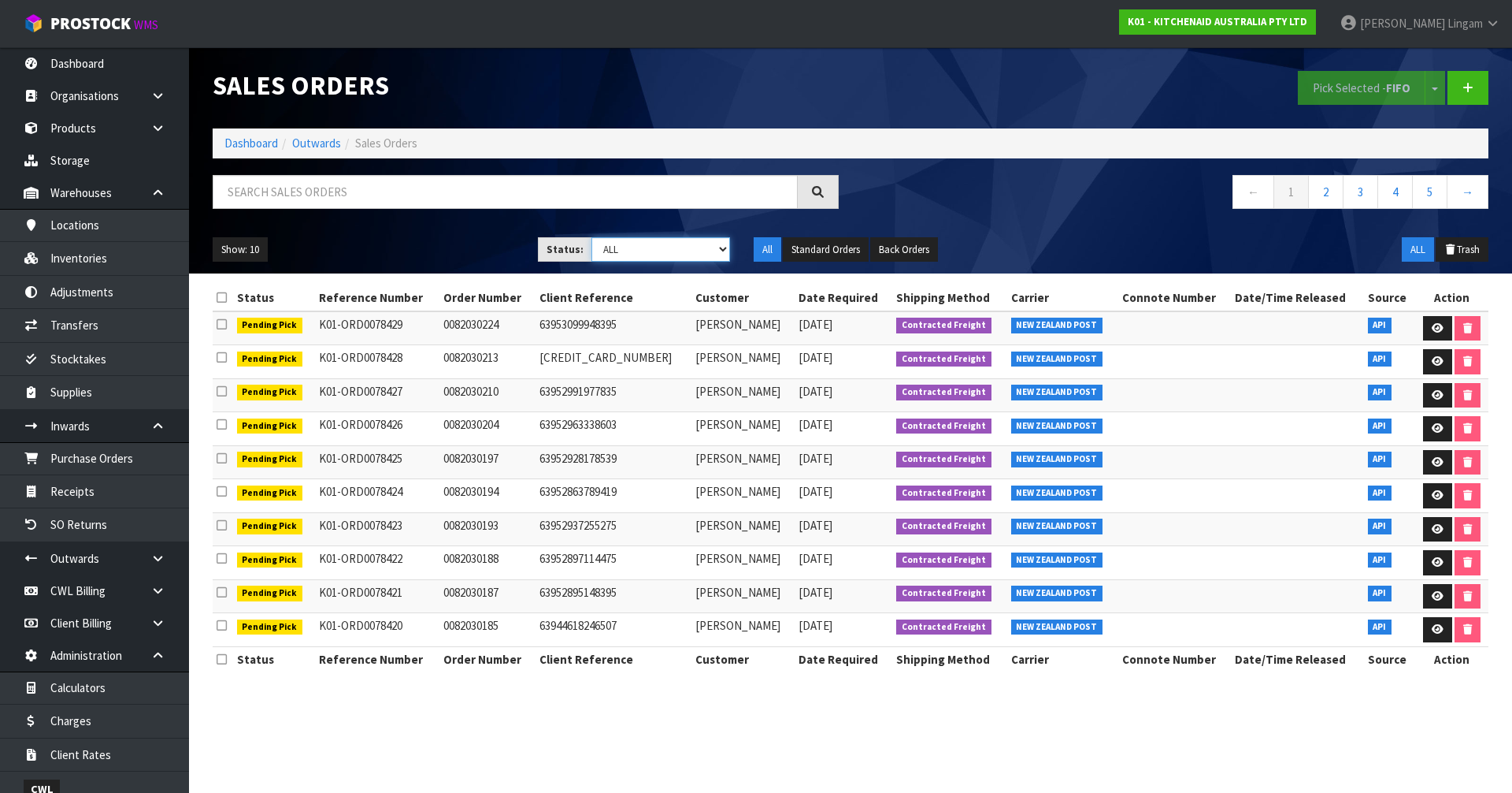
select select "string:6"
click at [591, 237] on select "Draft Pending Allocated Pending Pick Goods Picked Goods Packed Pending Charges …" at bounding box center [661, 249] width 139 height 24
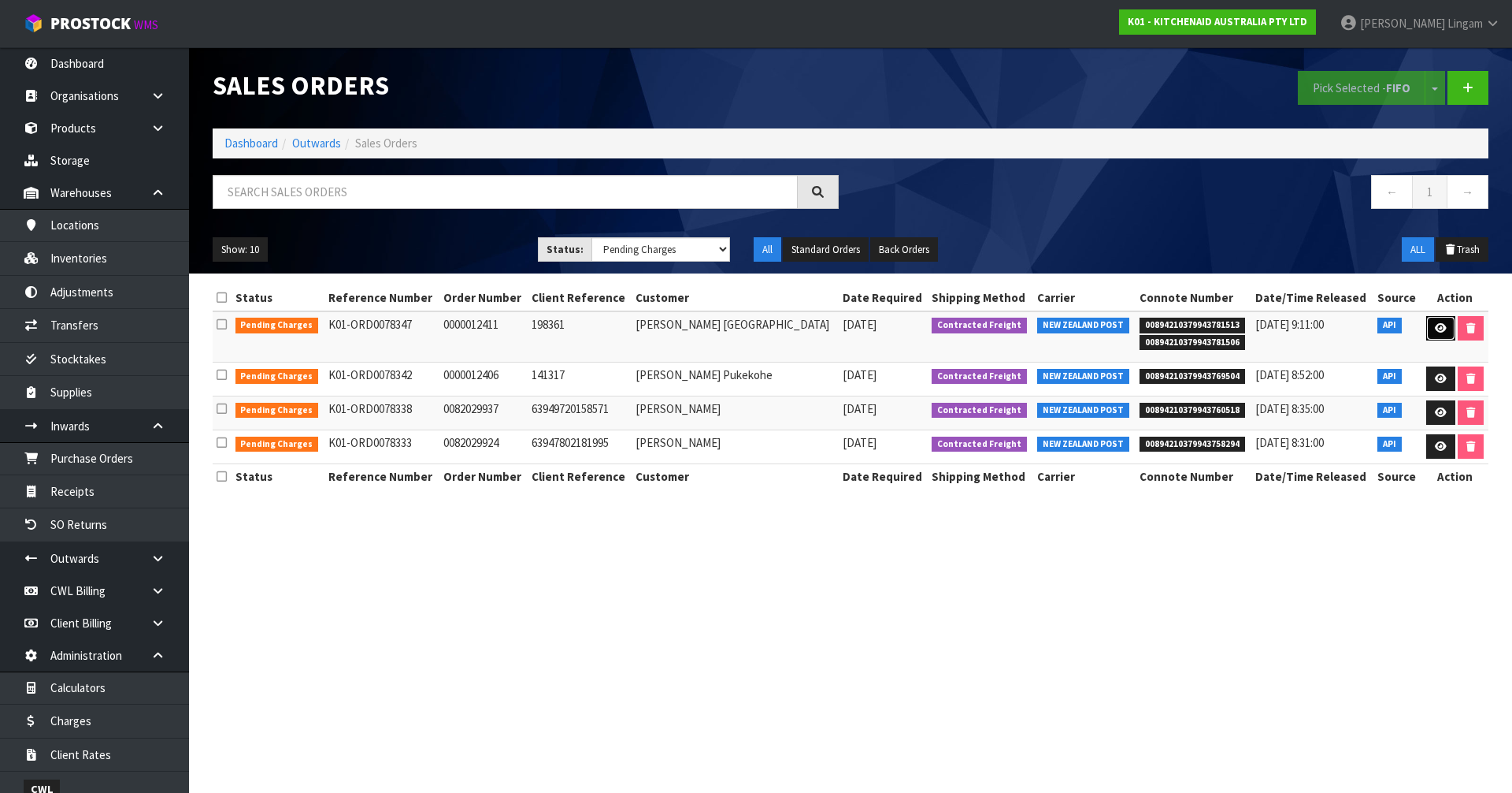
click at [1435, 334] on link at bounding box center [1441, 328] width 29 height 25
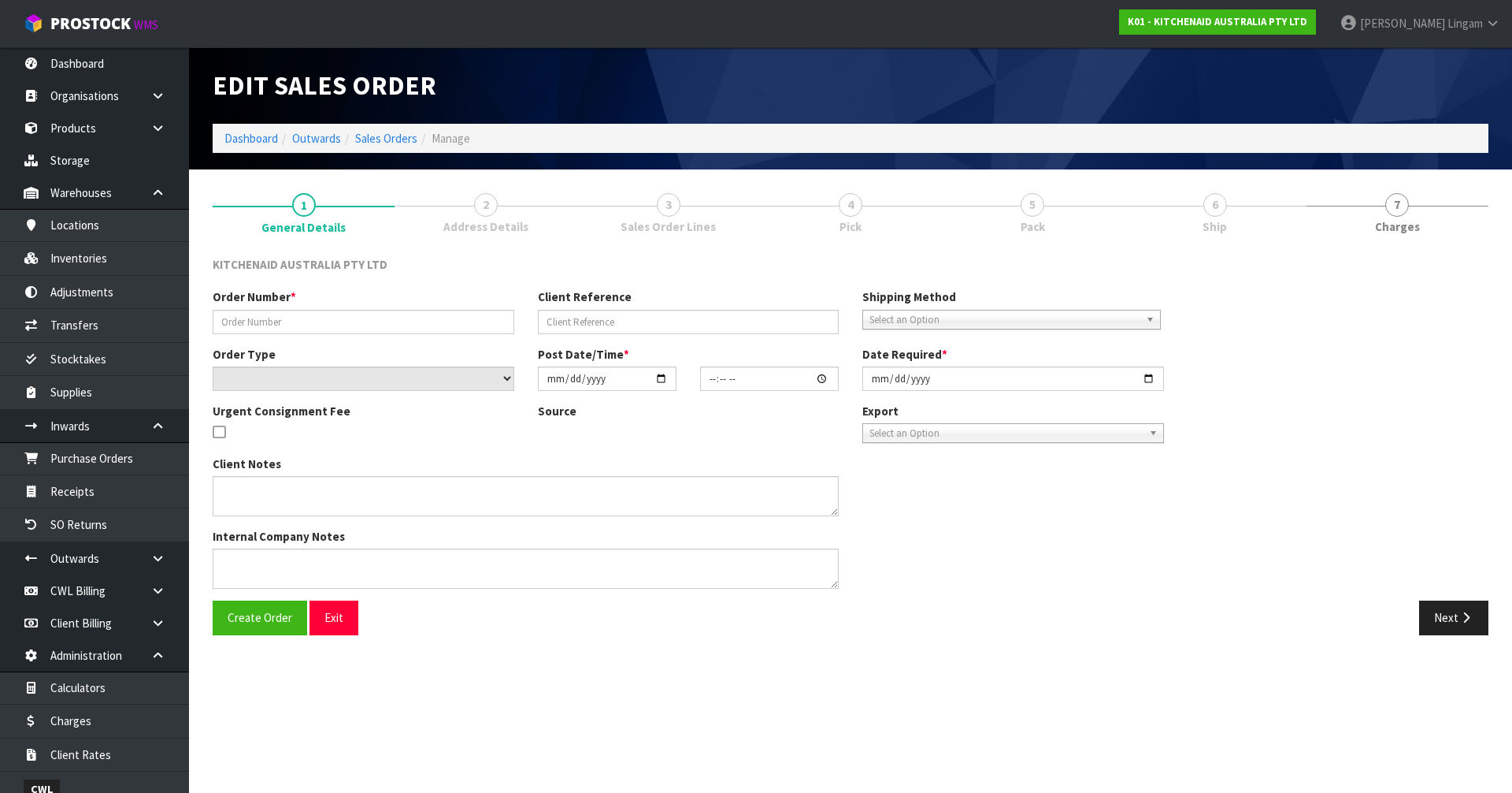
type input "0000012411"
type input "198361"
select select "number:0"
type input "2025-08-26"
type input "17:32:29.000"
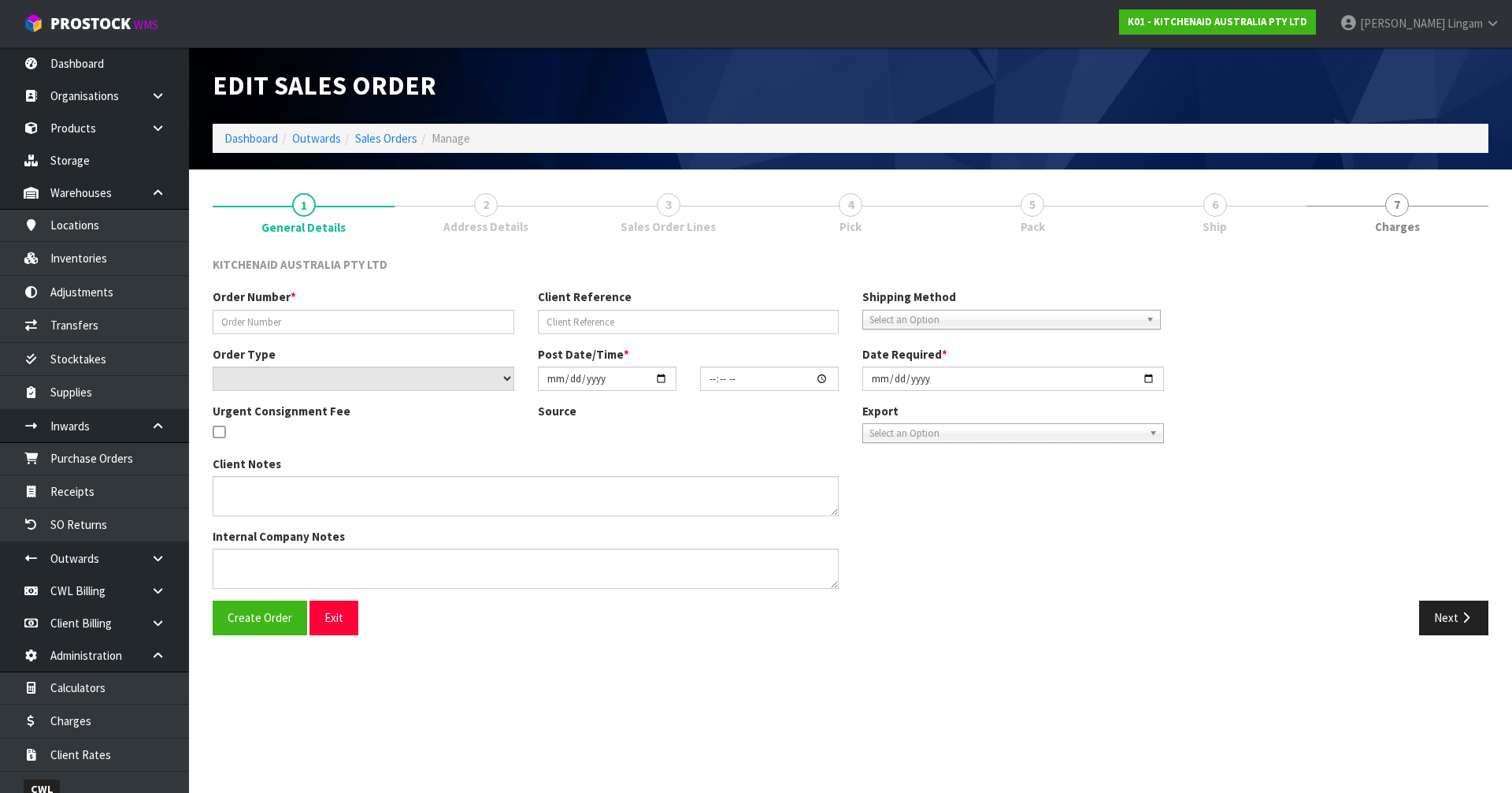
type input "2025-08-26"
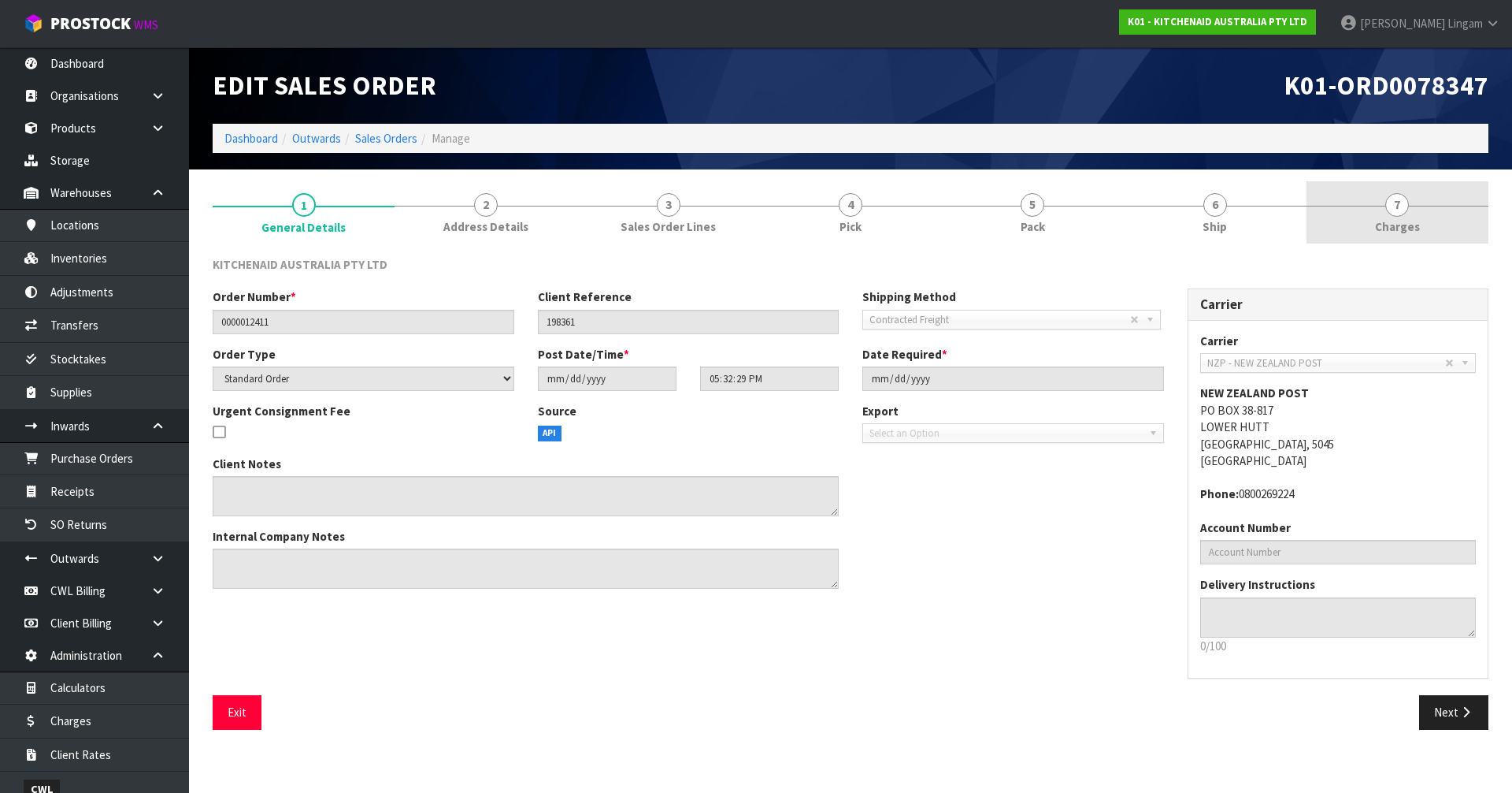
click at [1393, 212] on span "7" at bounding box center [1397, 204] width 23 height 23
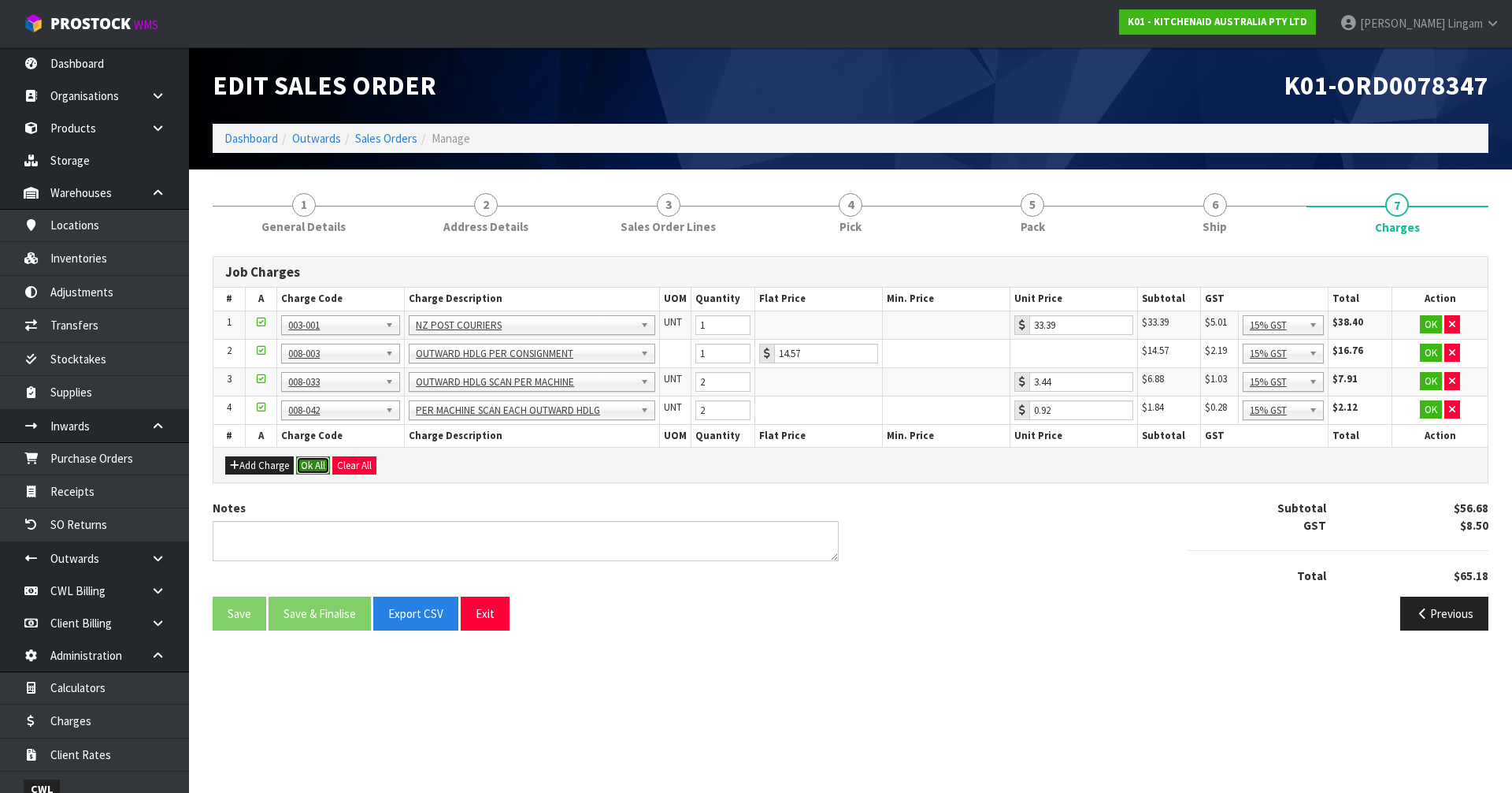
click at [308, 458] on button "Ok All" at bounding box center [313, 465] width 34 height 19
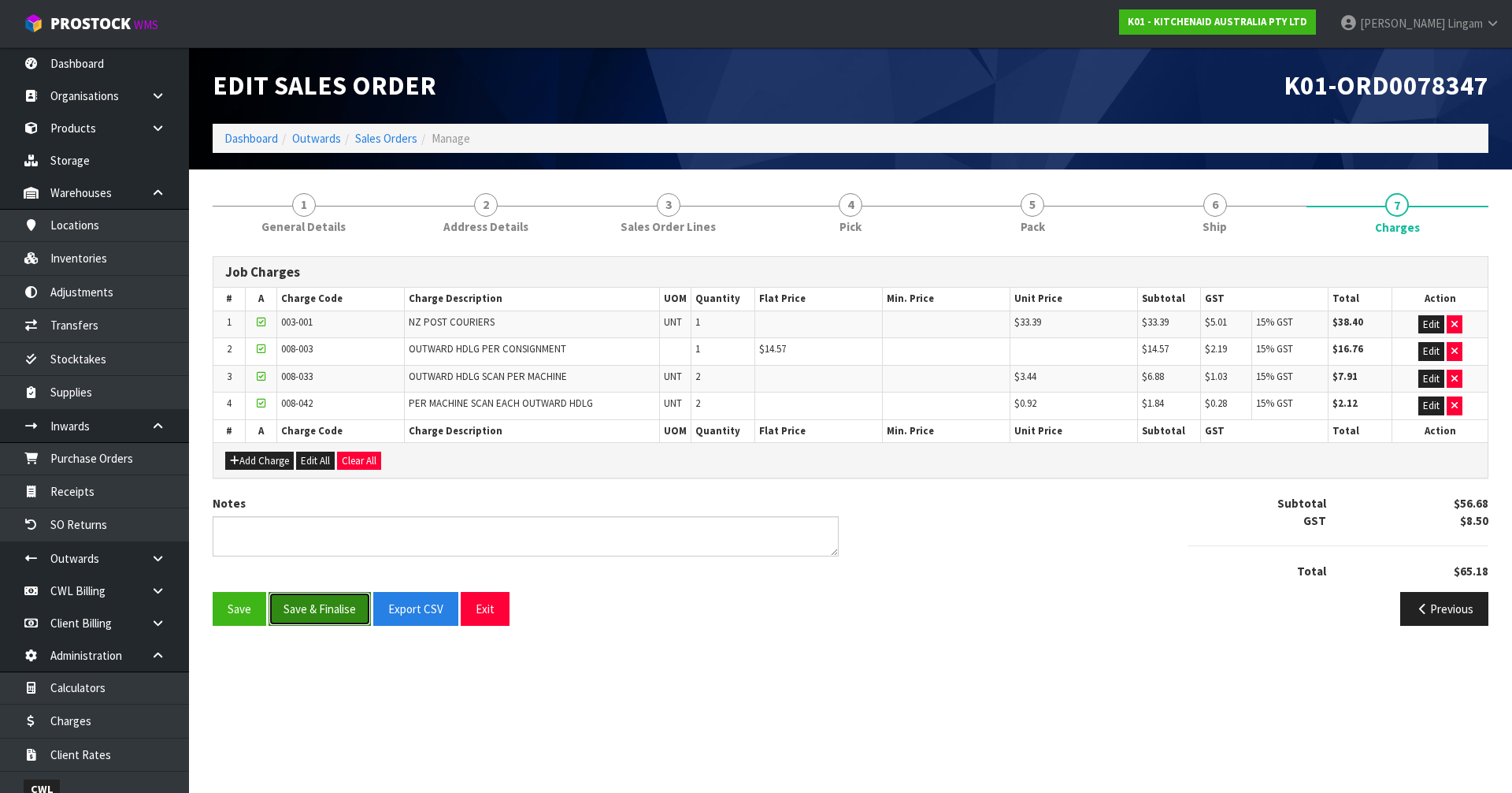
click at [333, 614] on button "Save & Finalise" at bounding box center [319, 608] width 103 height 34
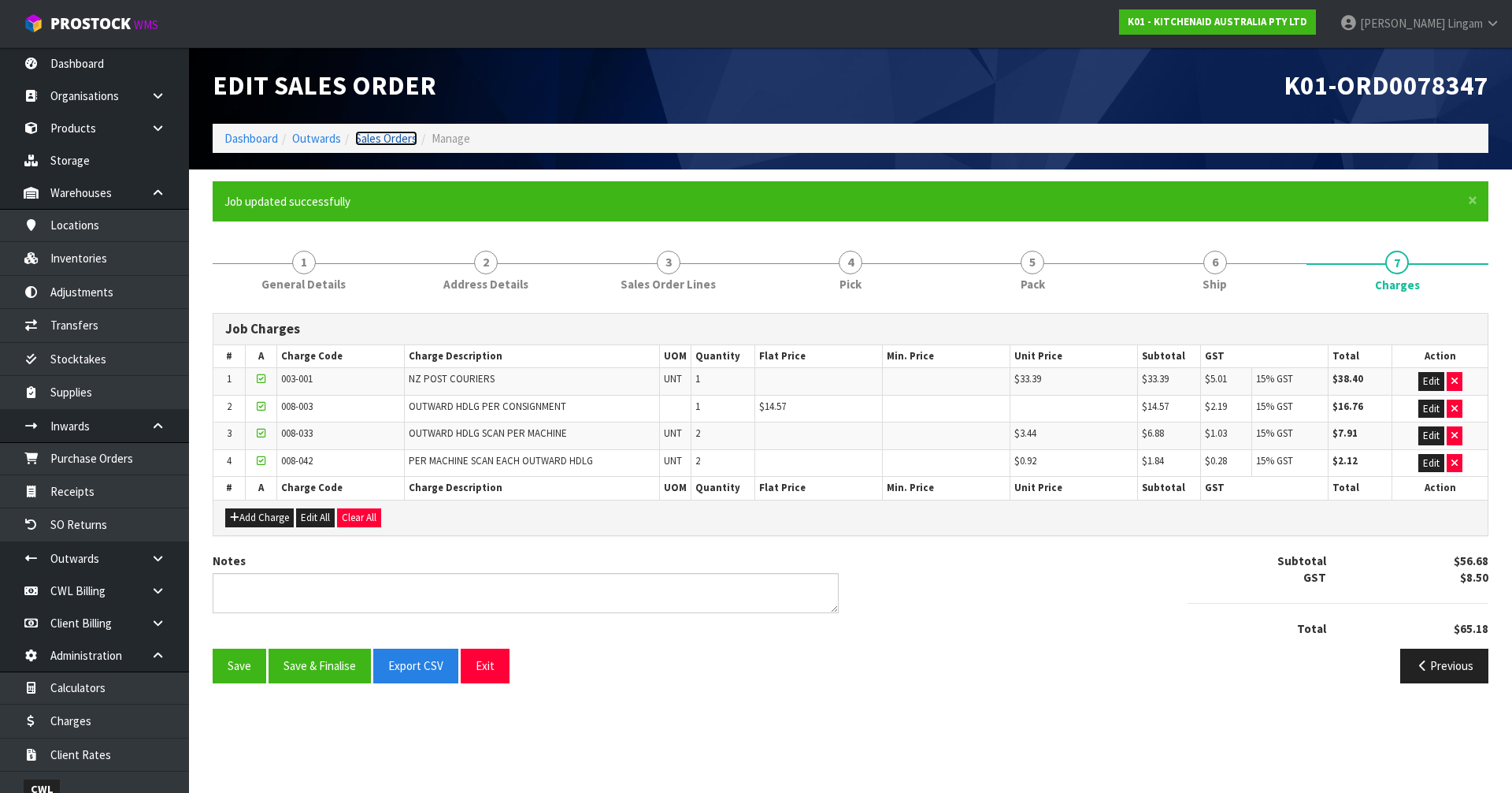
click at [393, 136] on link "Sales Orders" at bounding box center [386, 138] width 62 height 15
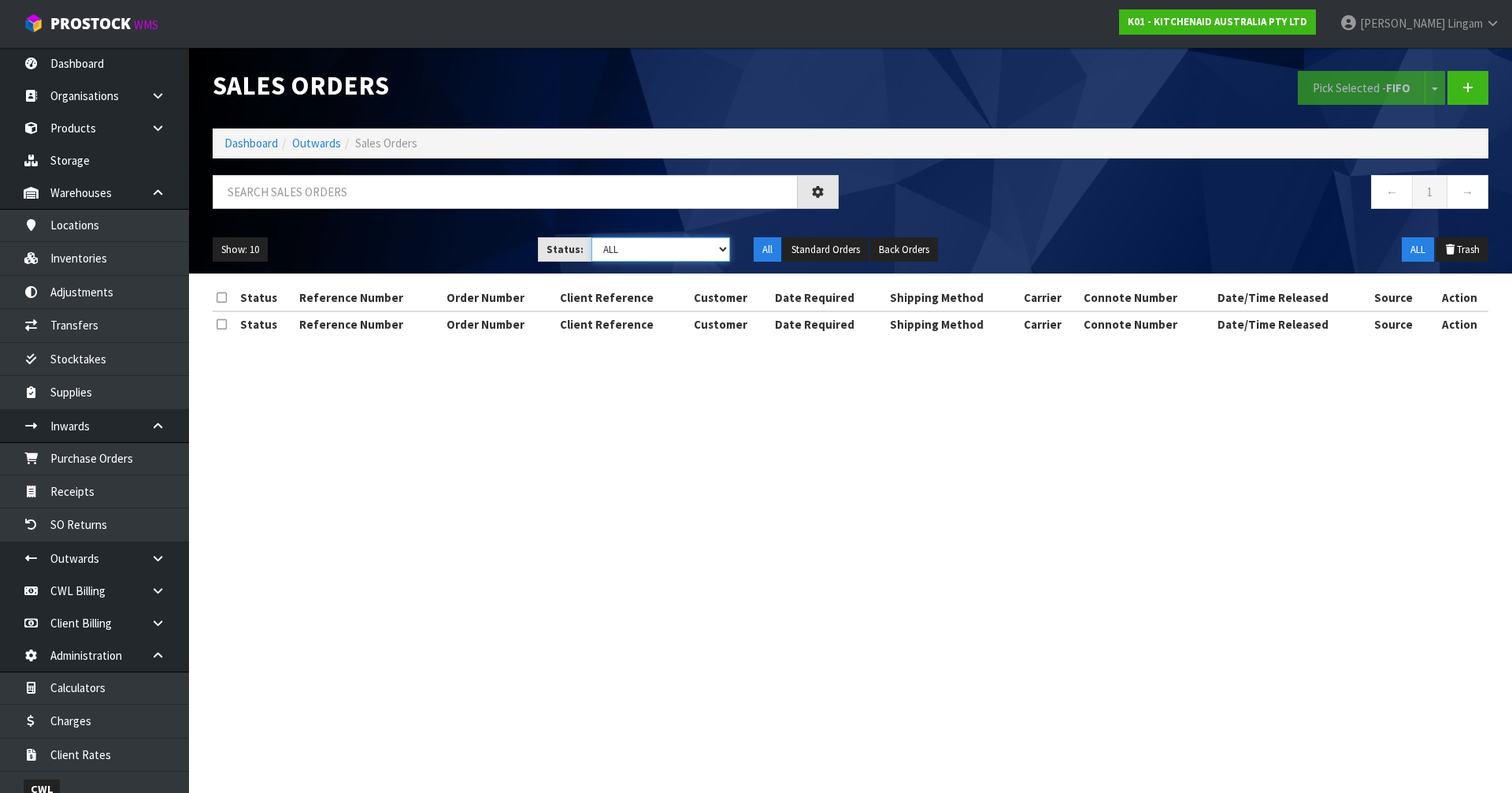
click at [728, 249] on select "Draft Pending Allocated Pending Pick Goods Picked Goods Packed Pending Charges …" at bounding box center [661, 249] width 139 height 24
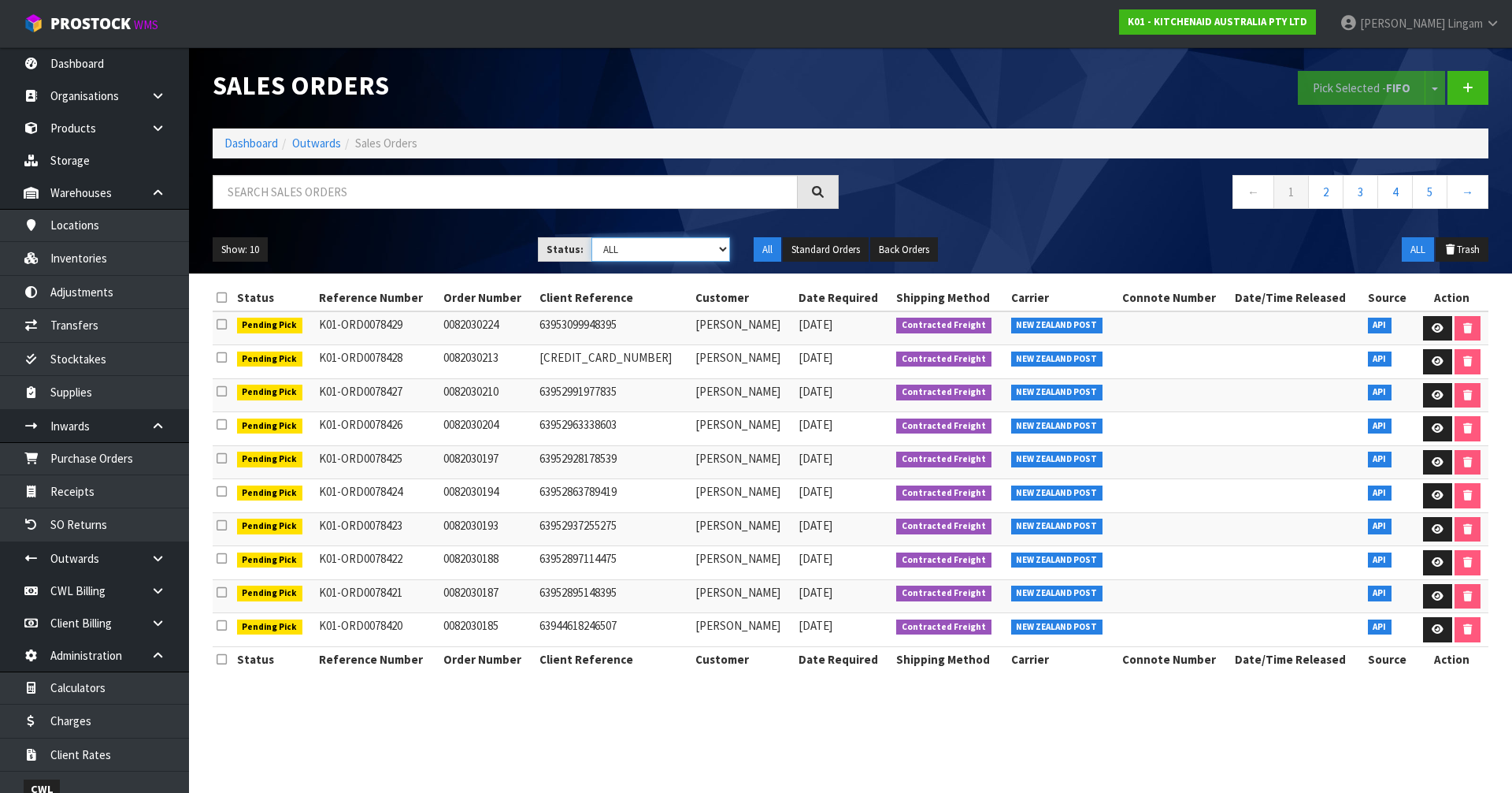
select select "string:6"
click at [591, 237] on select "Draft Pending Allocated Pending Pick Goods Picked Goods Packed Pending Charges …" at bounding box center [661, 249] width 139 height 24
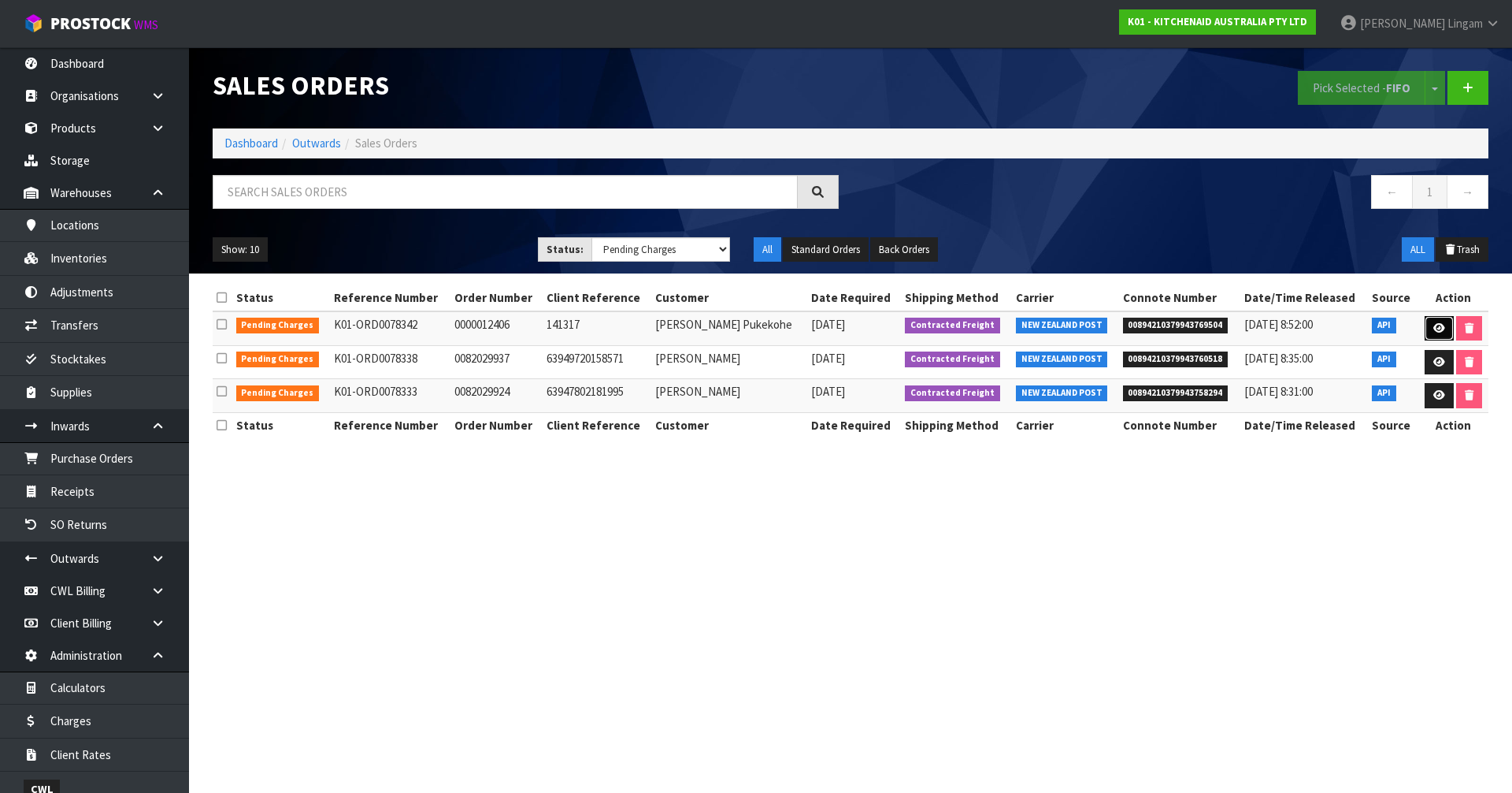
click at [1445, 330] on link at bounding box center [1439, 328] width 29 height 25
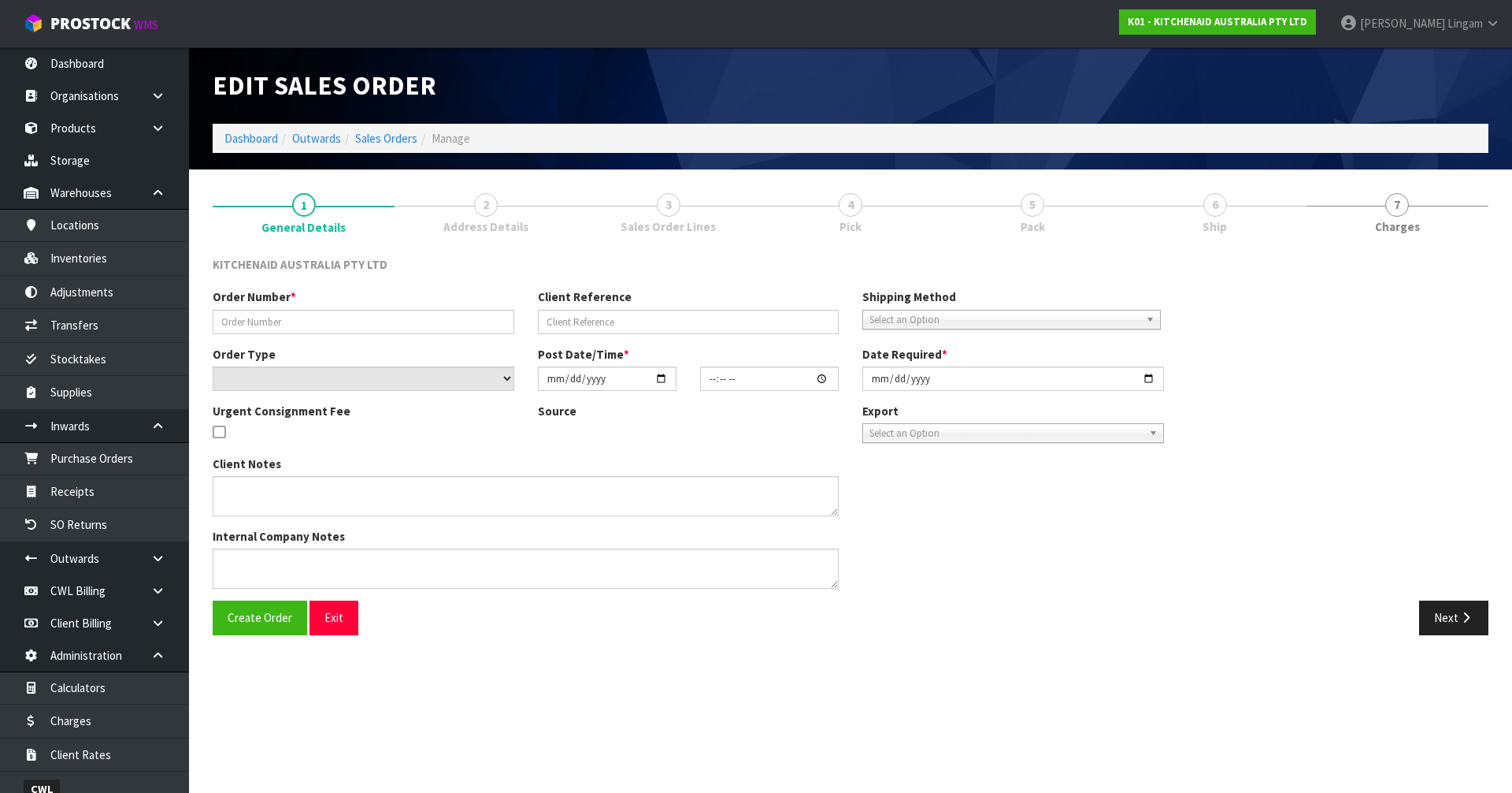
type input "0000012406"
type input "141317"
select select "number:0"
type input "2025-08-26"
type input "17:32:20.000"
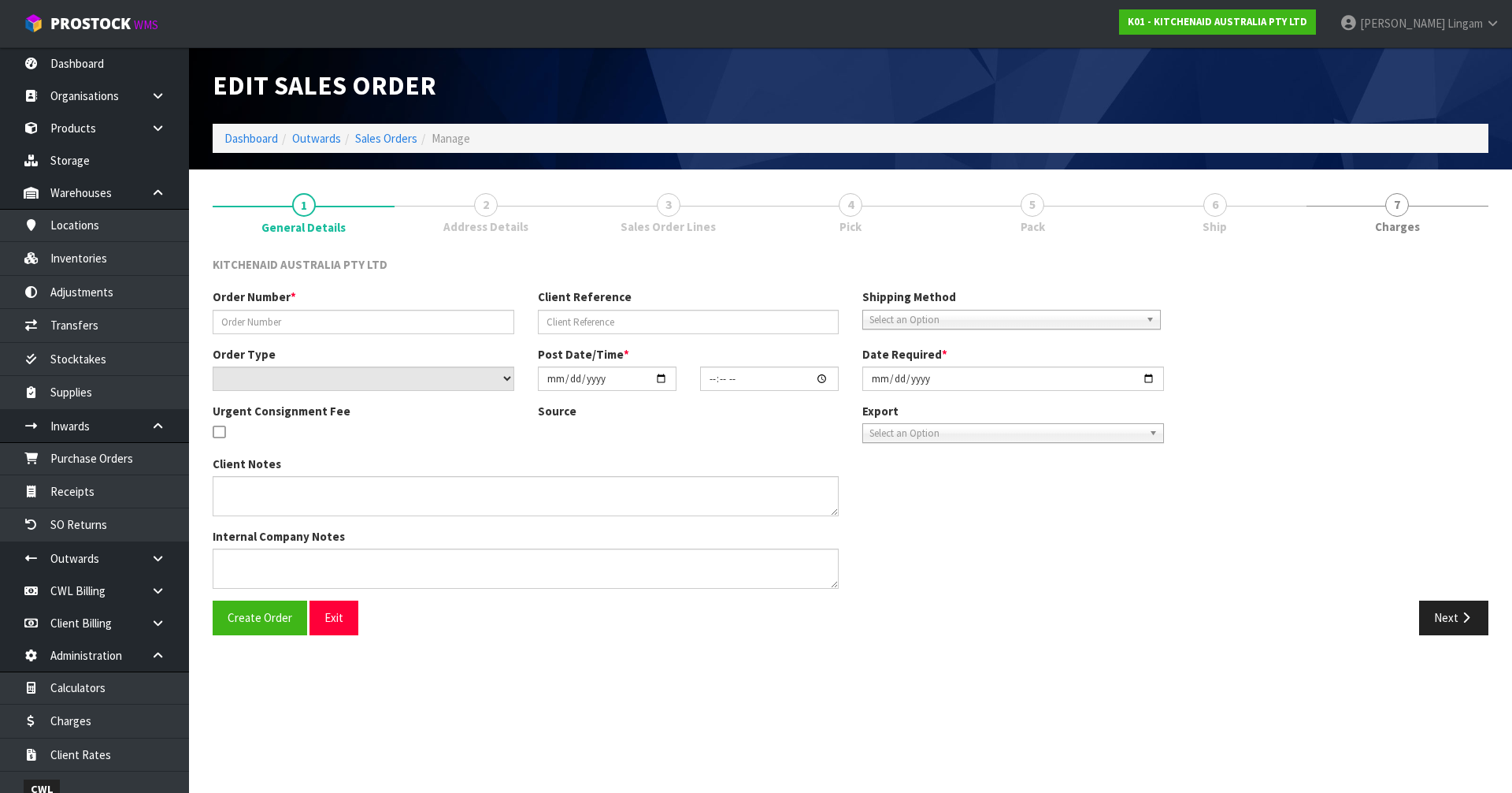
type input "2025-08-26"
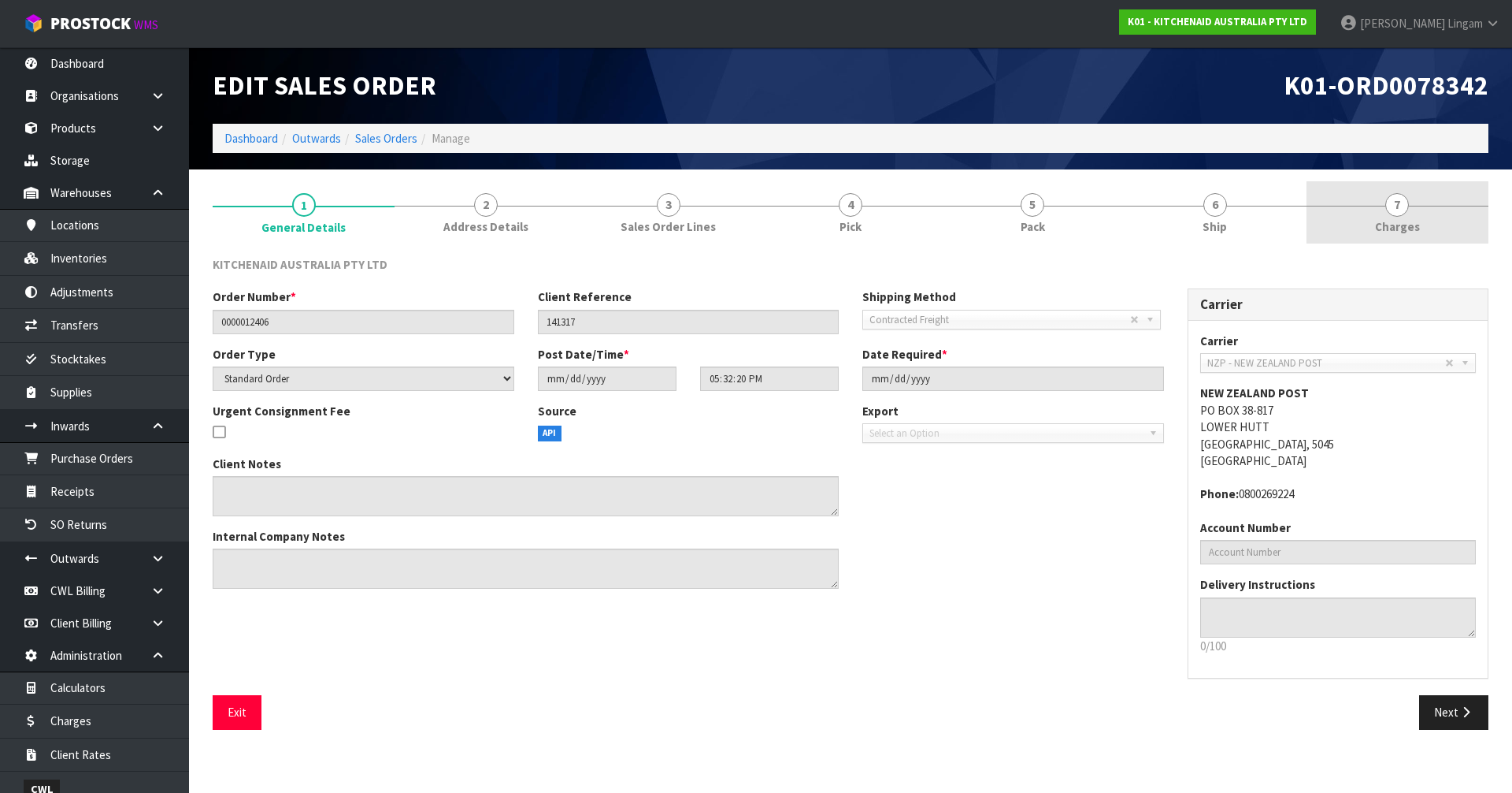
click at [1424, 221] on link "7 Charges" at bounding box center [1397, 212] width 182 height 62
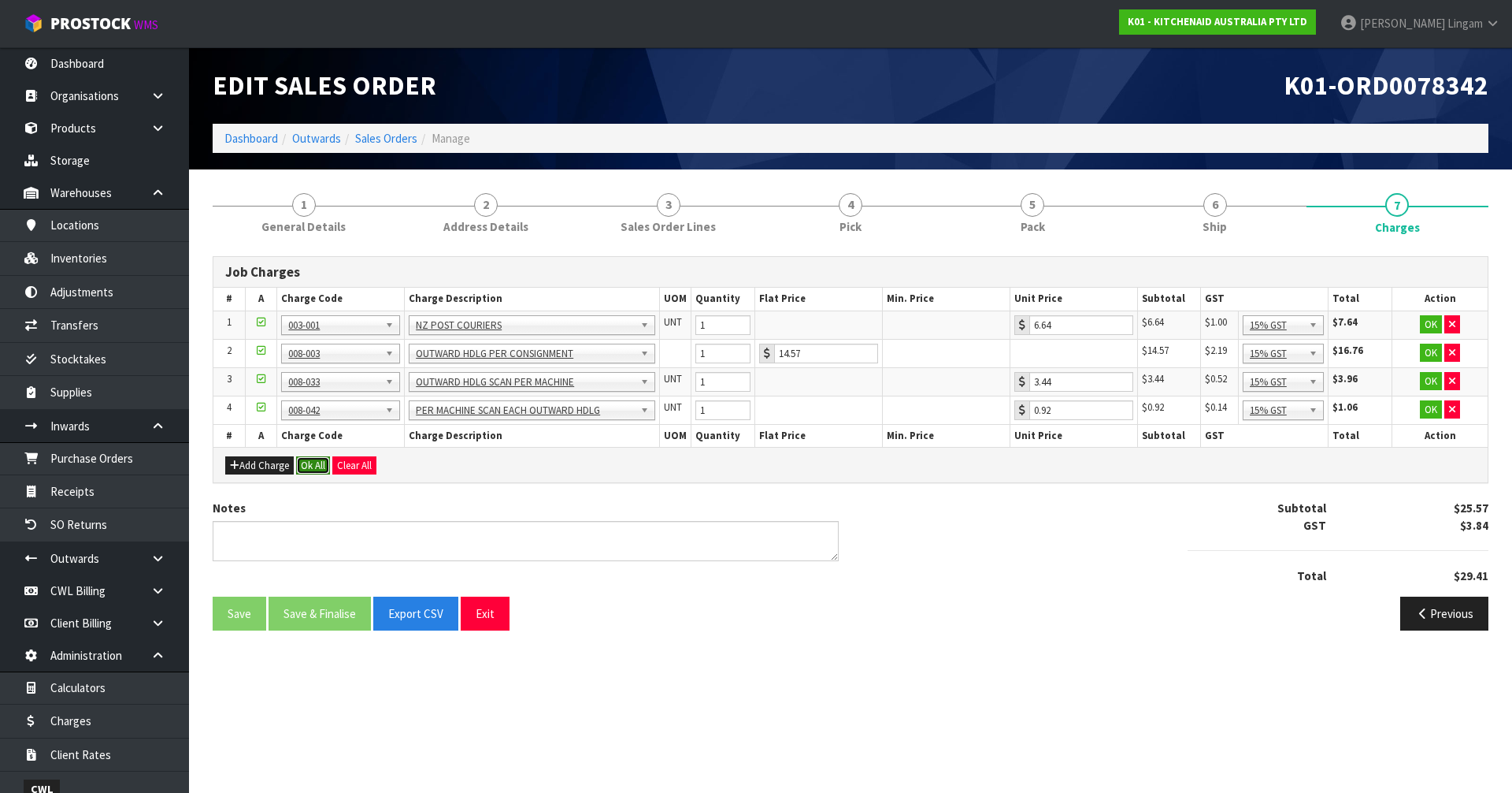
click at [319, 467] on button "Ok All" at bounding box center [313, 465] width 34 height 19
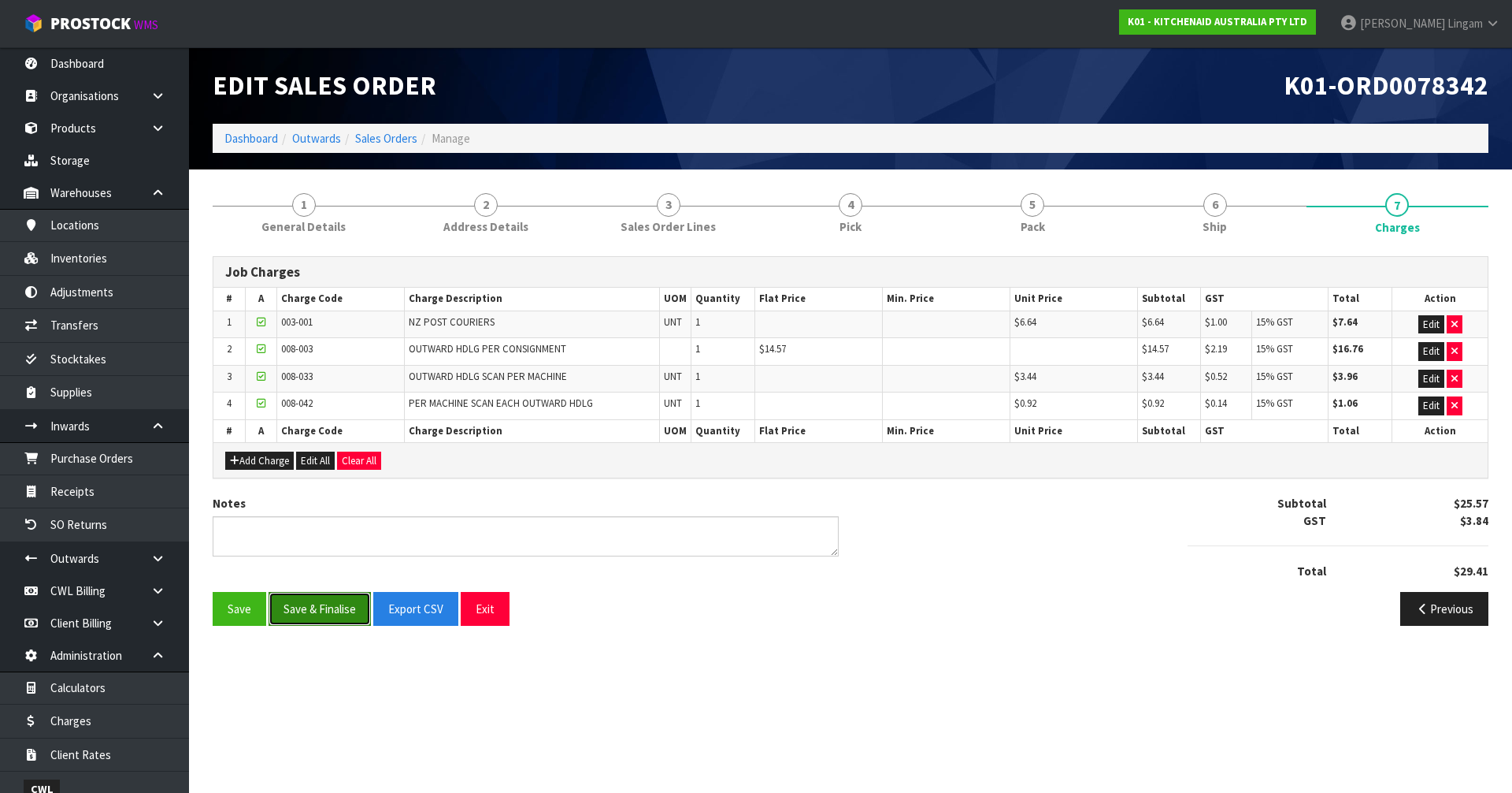
click at [306, 611] on button "Save & Finalise" at bounding box center [319, 608] width 103 height 34
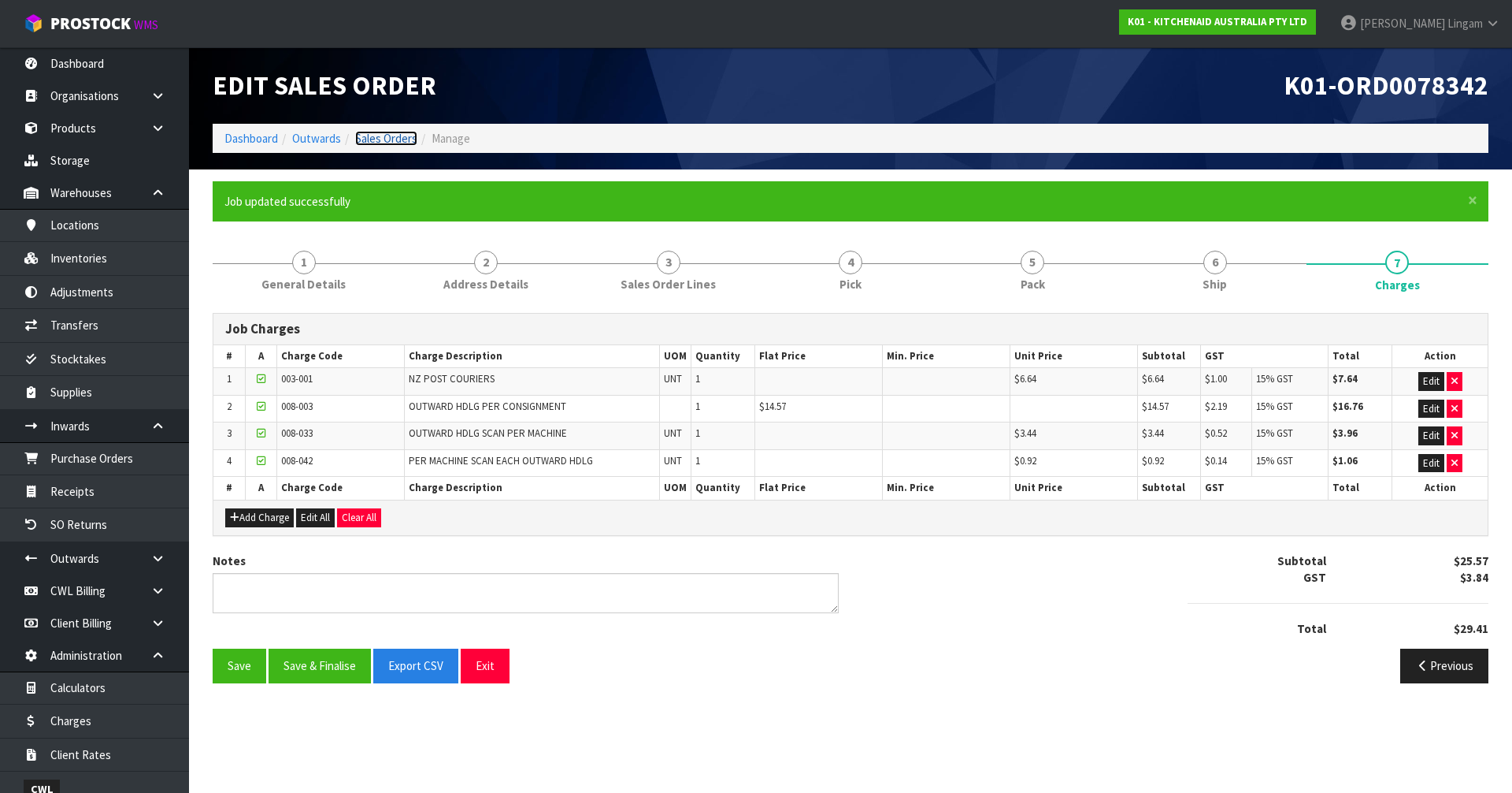
click at [401, 138] on link "Sales Orders" at bounding box center [386, 138] width 62 height 15
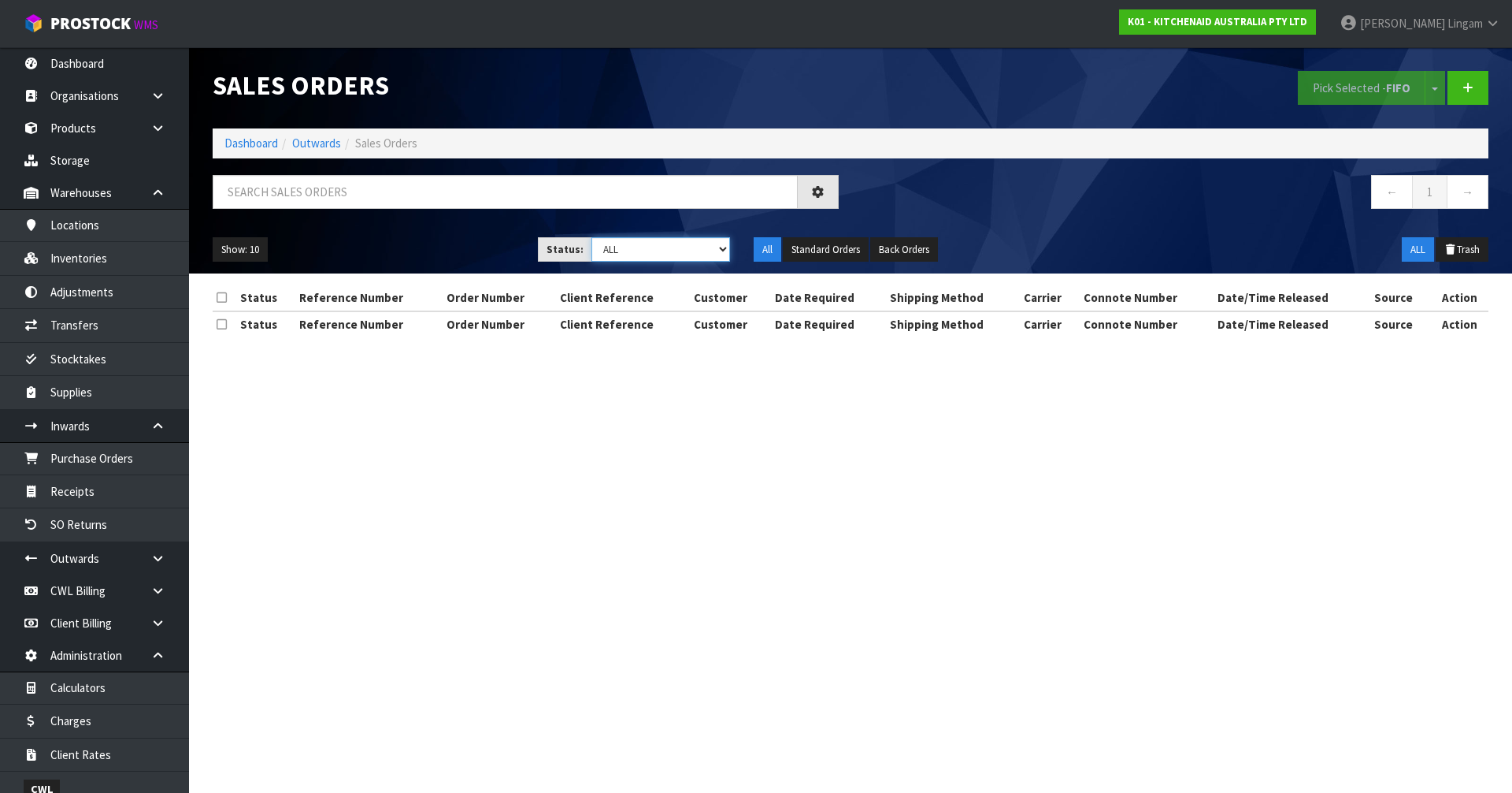
click at [696, 242] on select "Draft Pending Allocated Pending Pick Goods Picked Goods Packed Pending Charges …" at bounding box center [661, 249] width 139 height 24
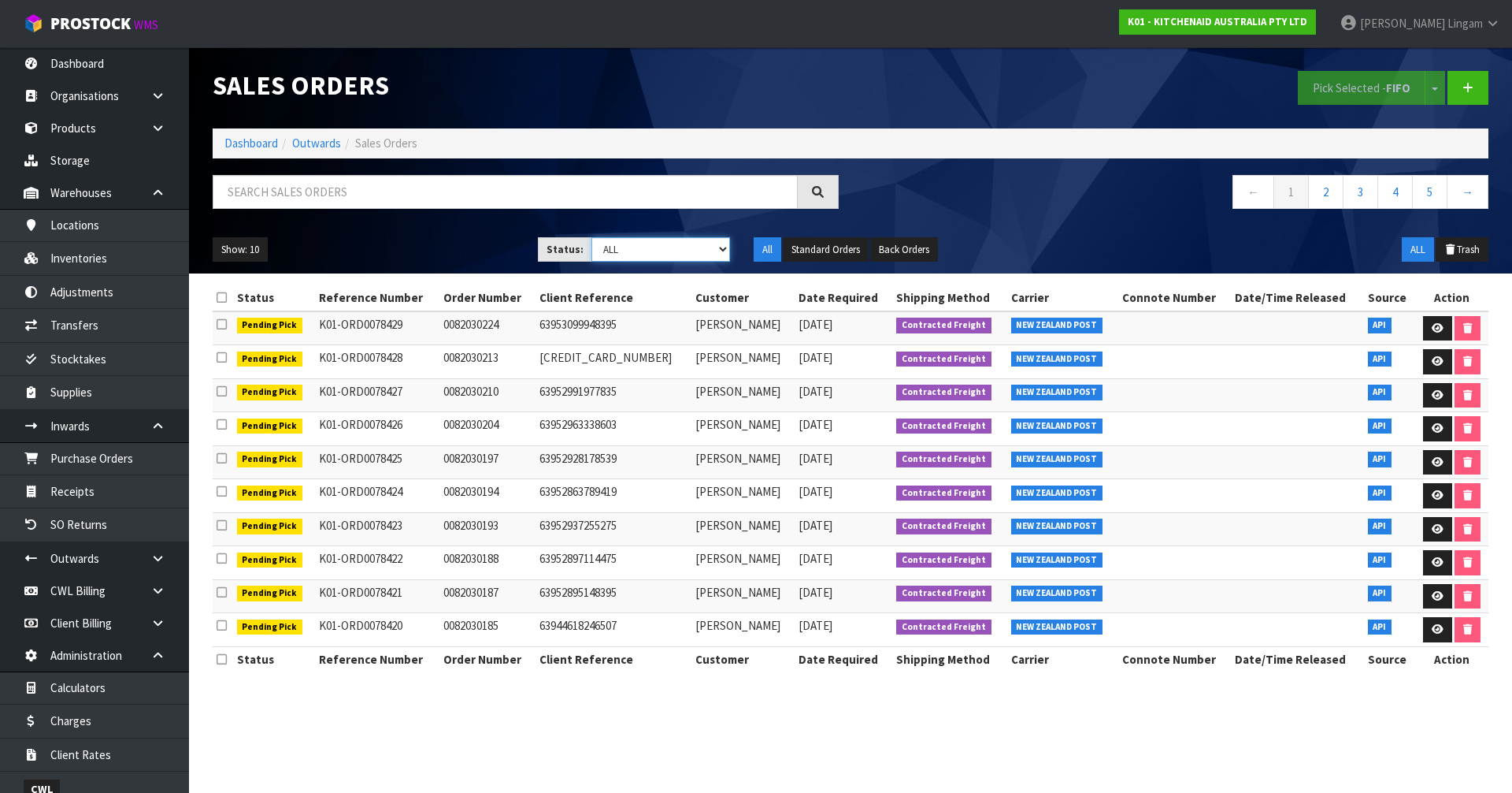
select select "string:6"
click at [591, 237] on select "Draft Pending Allocated Pending Pick Goods Picked Goods Packed Pending Charges …" at bounding box center [661, 249] width 139 height 24
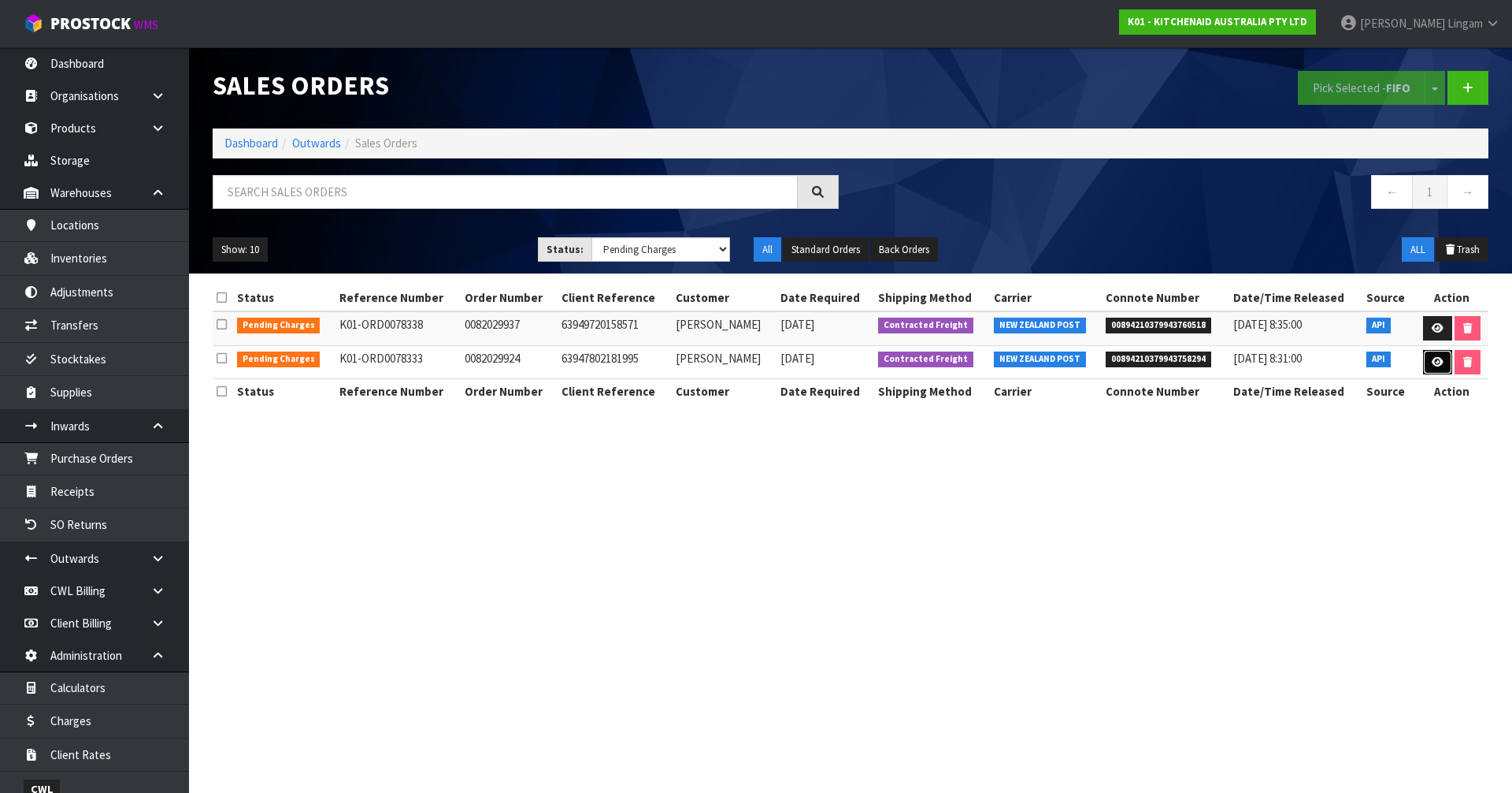
click at [1430, 368] on link at bounding box center [1437, 362] width 29 height 25
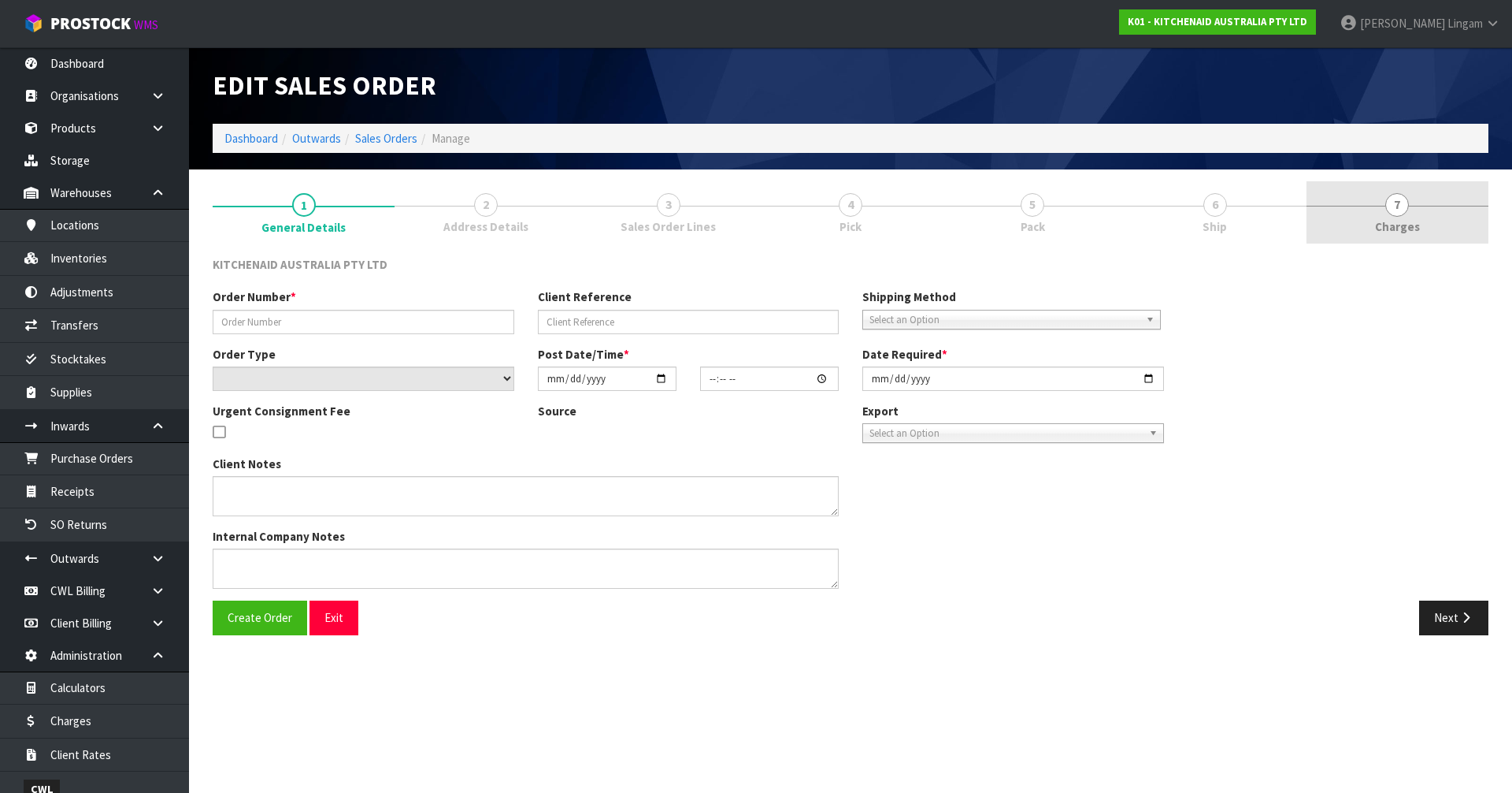
type input "0082029924"
type input "63947802181995"
select select "number:0"
type input "2025-08-26"
type input "13:35:34.000"
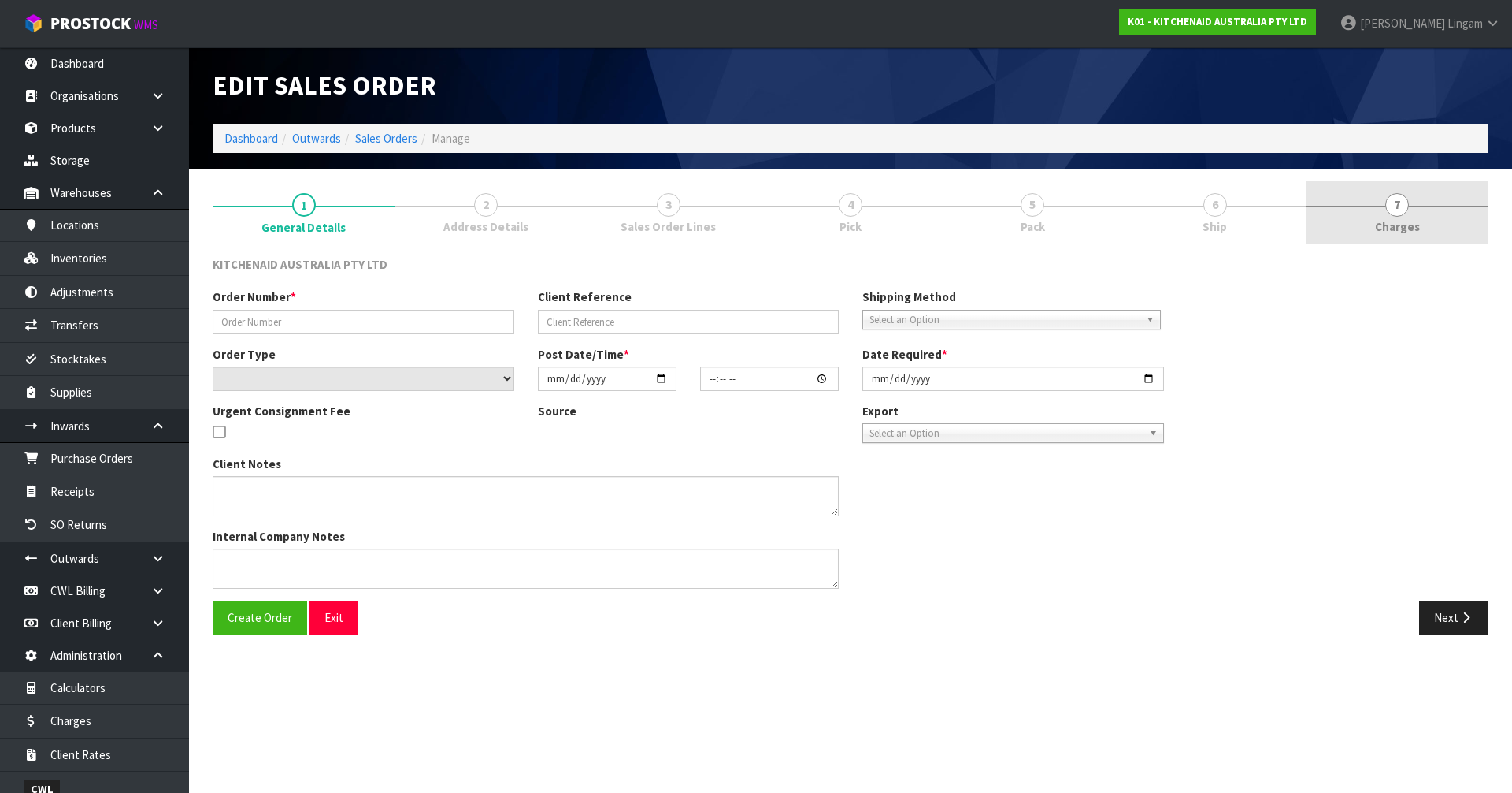
type input "2025-08-26"
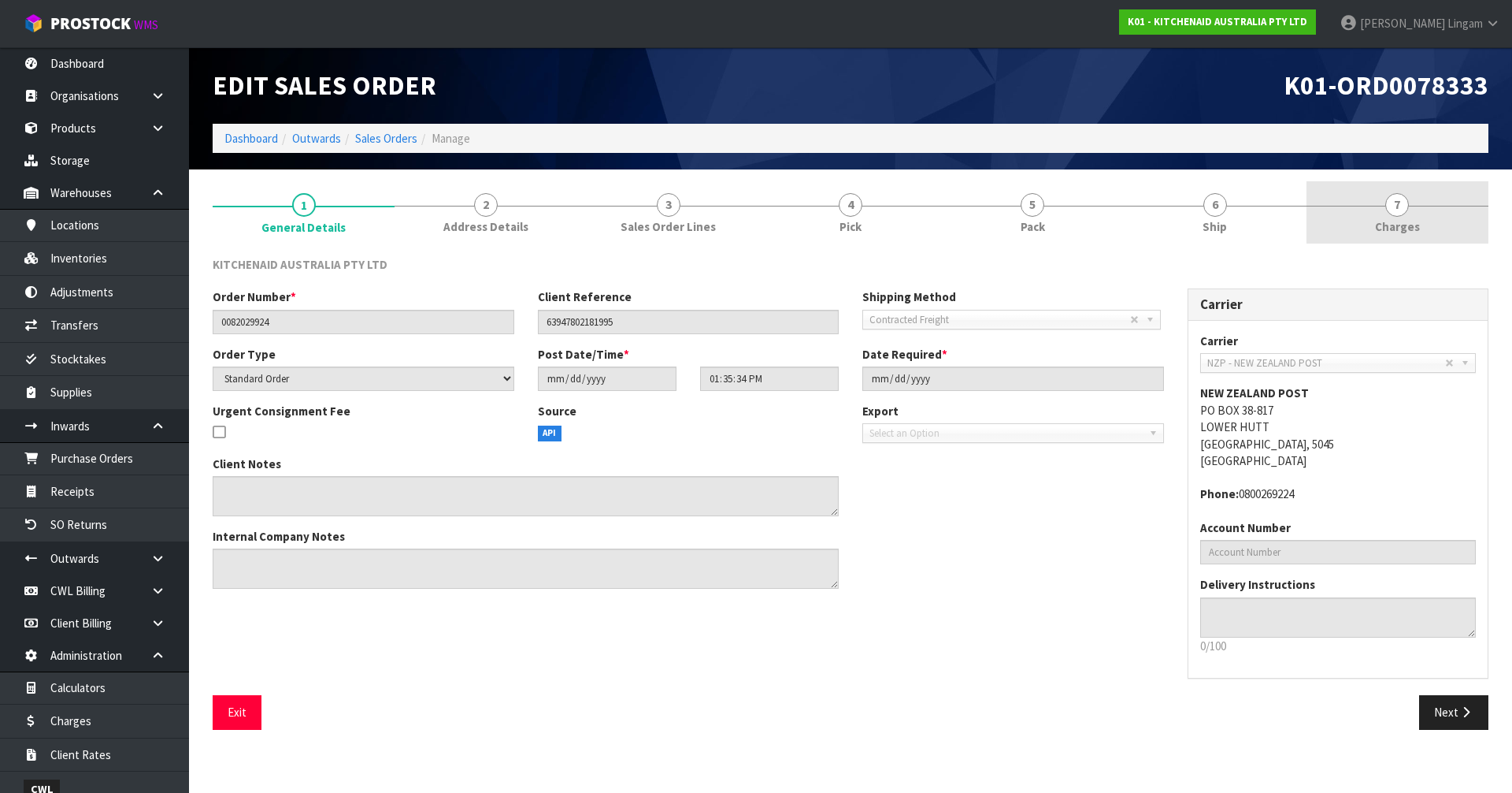
click at [1419, 225] on link "7 Charges" at bounding box center [1397, 212] width 182 height 62
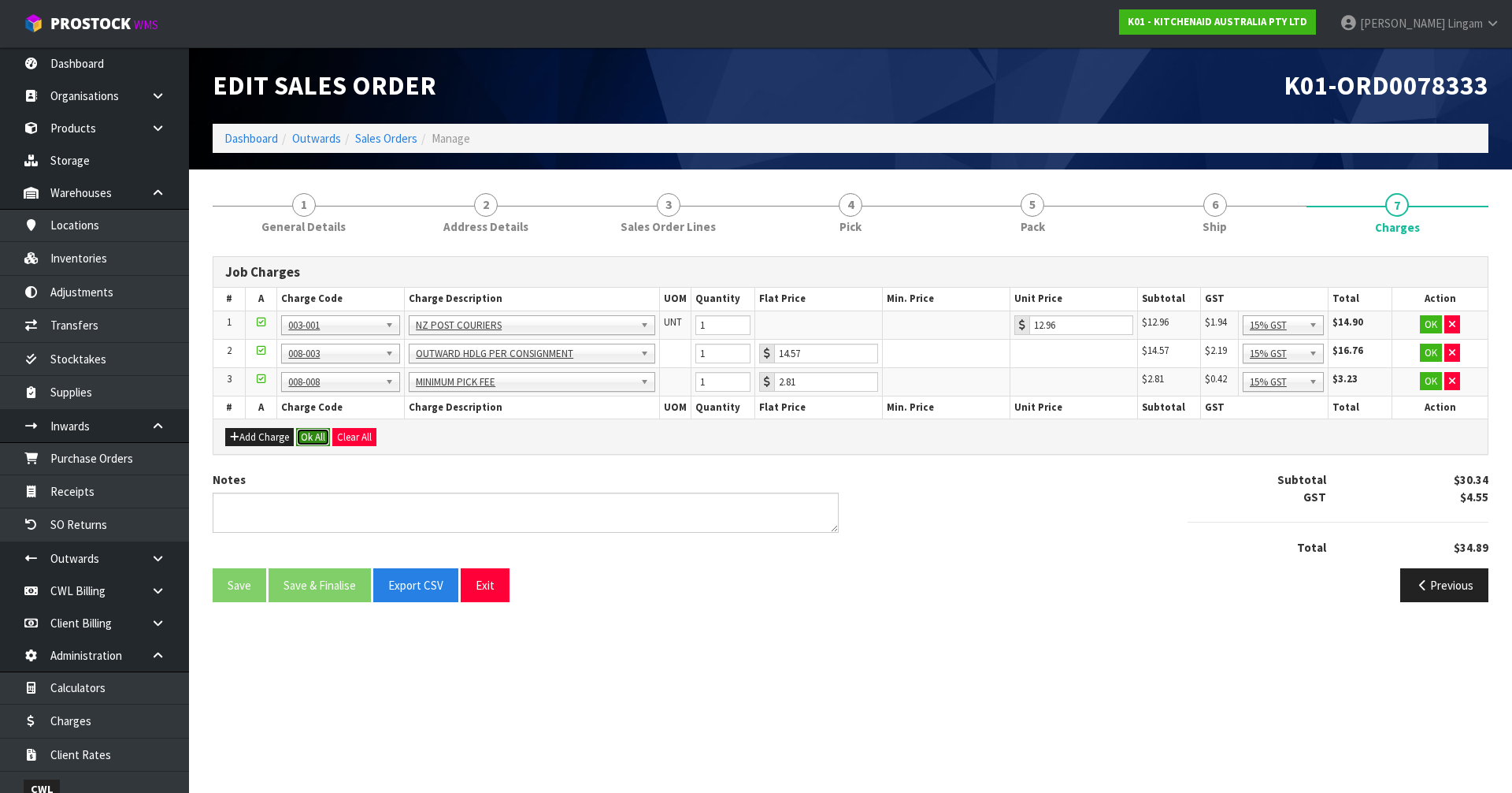
click at [313, 441] on button "Ok All" at bounding box center [313, 437] width 34 height 19
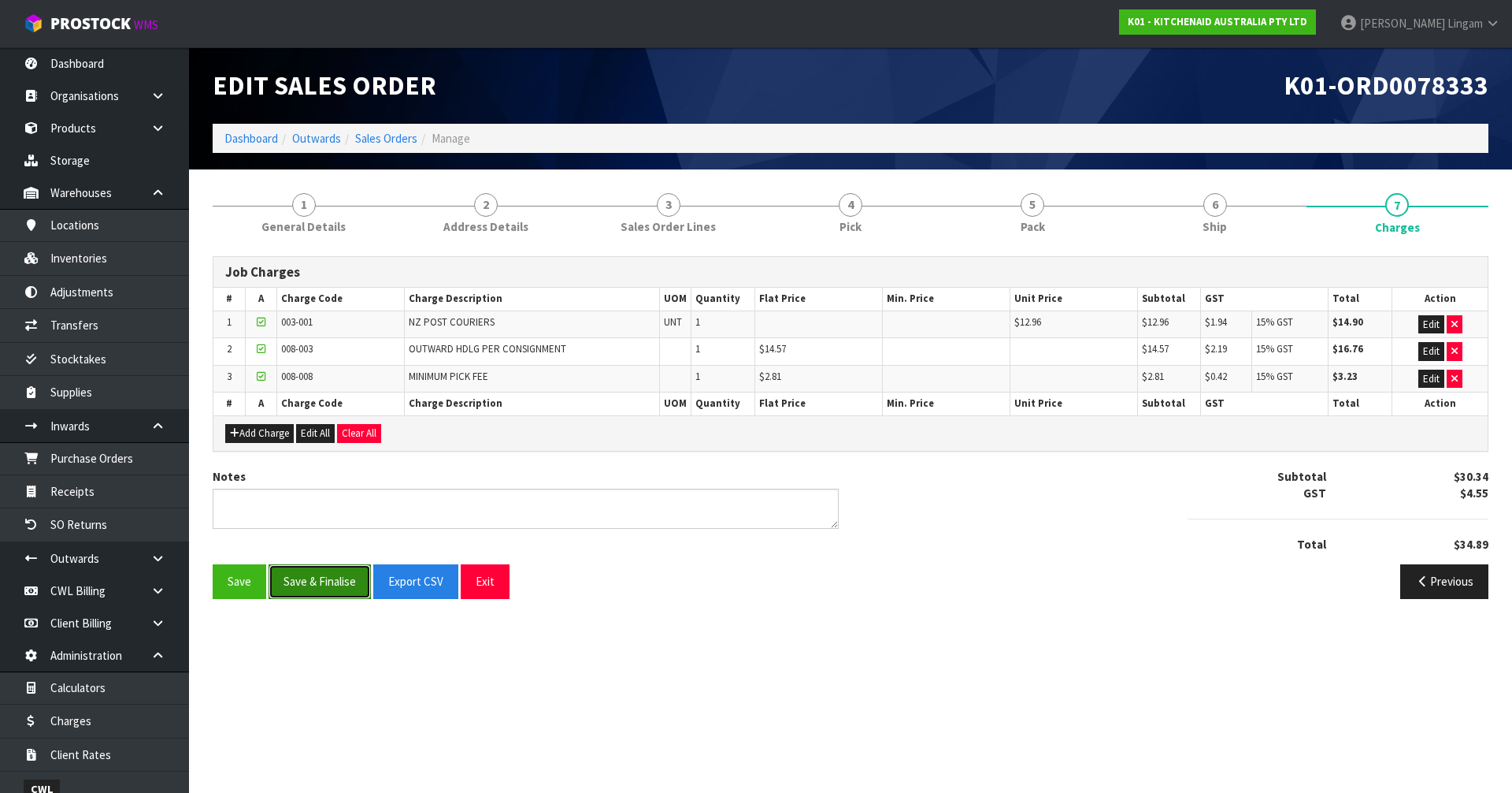
click at [322, 586] on button "Save & Finalise" at bounding box center [319, 581] width 103 height 34
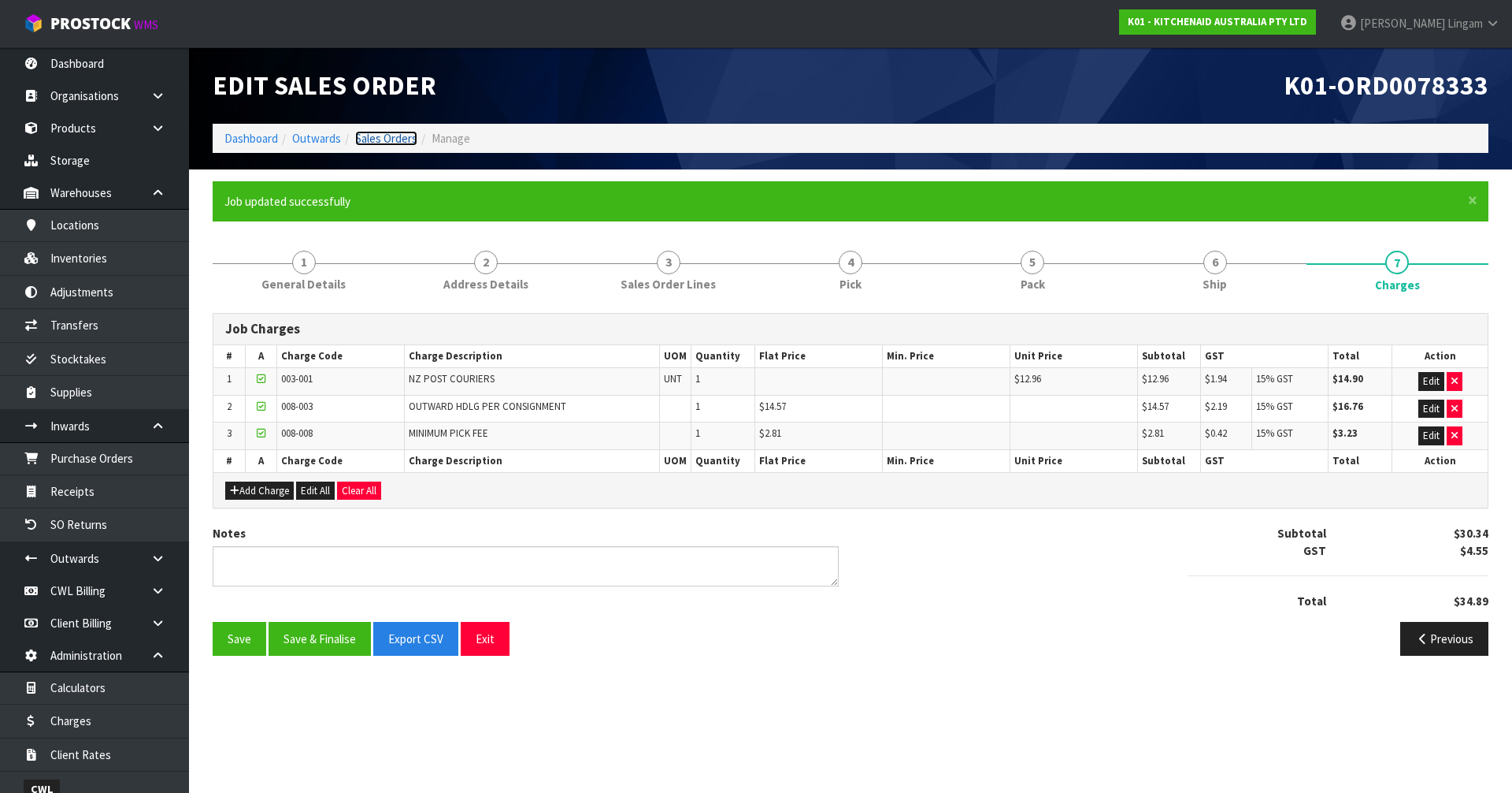
click at [404, 136] on link "Sales Orders" at bounding box center [386, 138] width 62 height 15
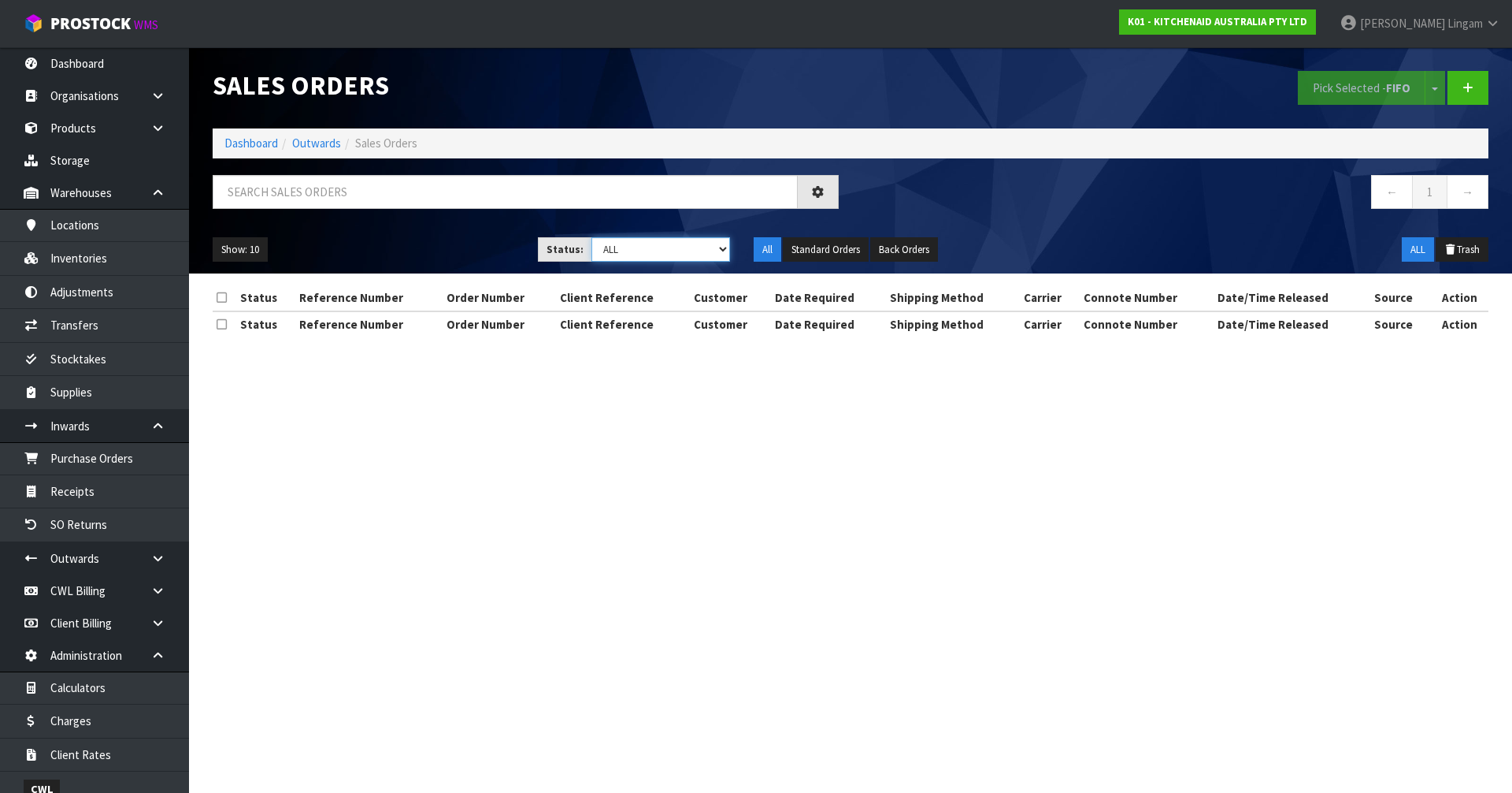
click at [704, 247] on select "Draft Pending Allocated Pending Pick Goods Picked Goods Packed Pending Charges …" at bounding box center [661, 249] width 139 height 24
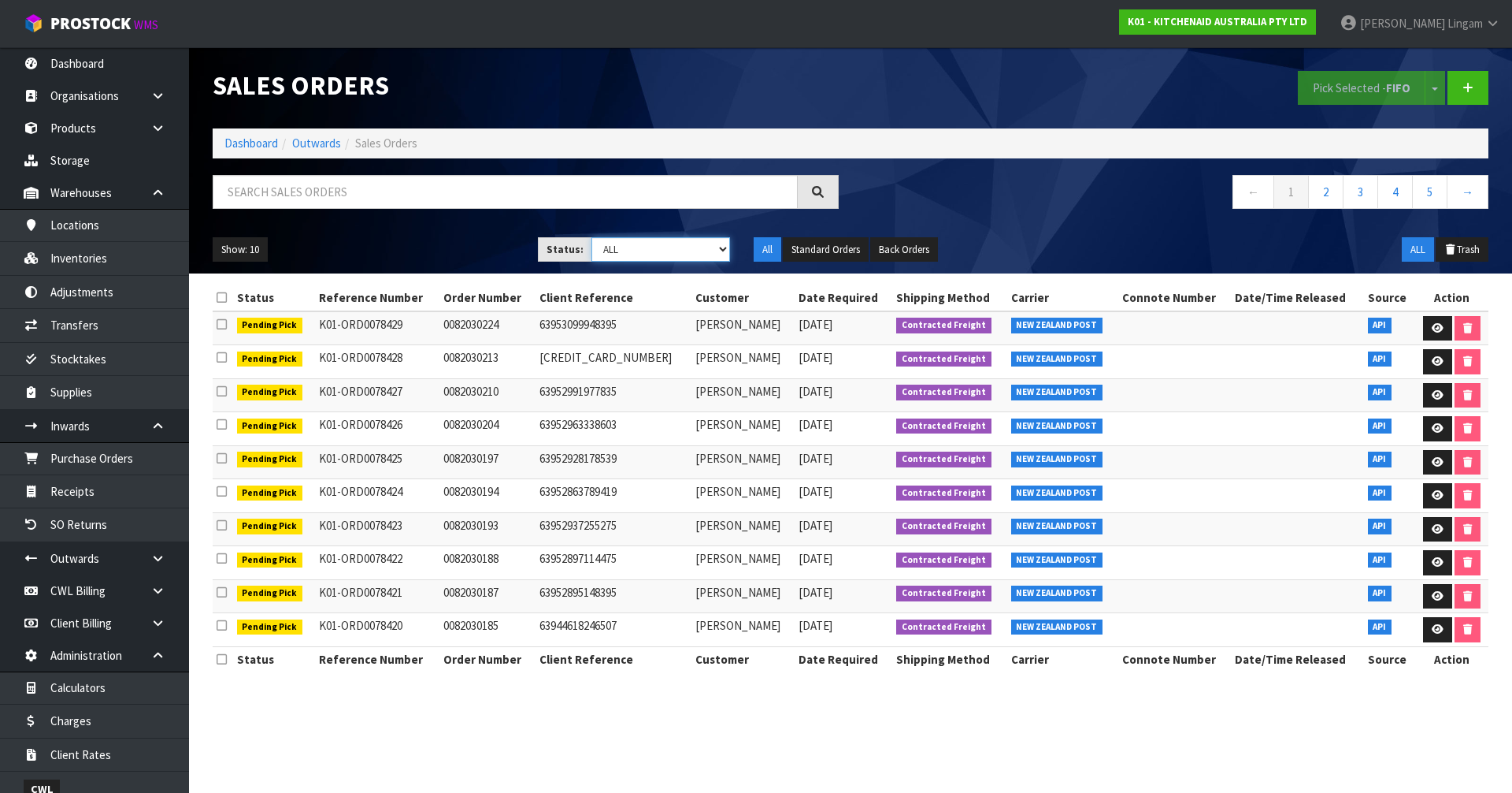
select select "string:6"
click at [591, 237] on select "Draft Pending Allocated Pending Pick Goods Picked Goods Packed Pending Charges …" at bounding box center [661, 249] width 139 height 24
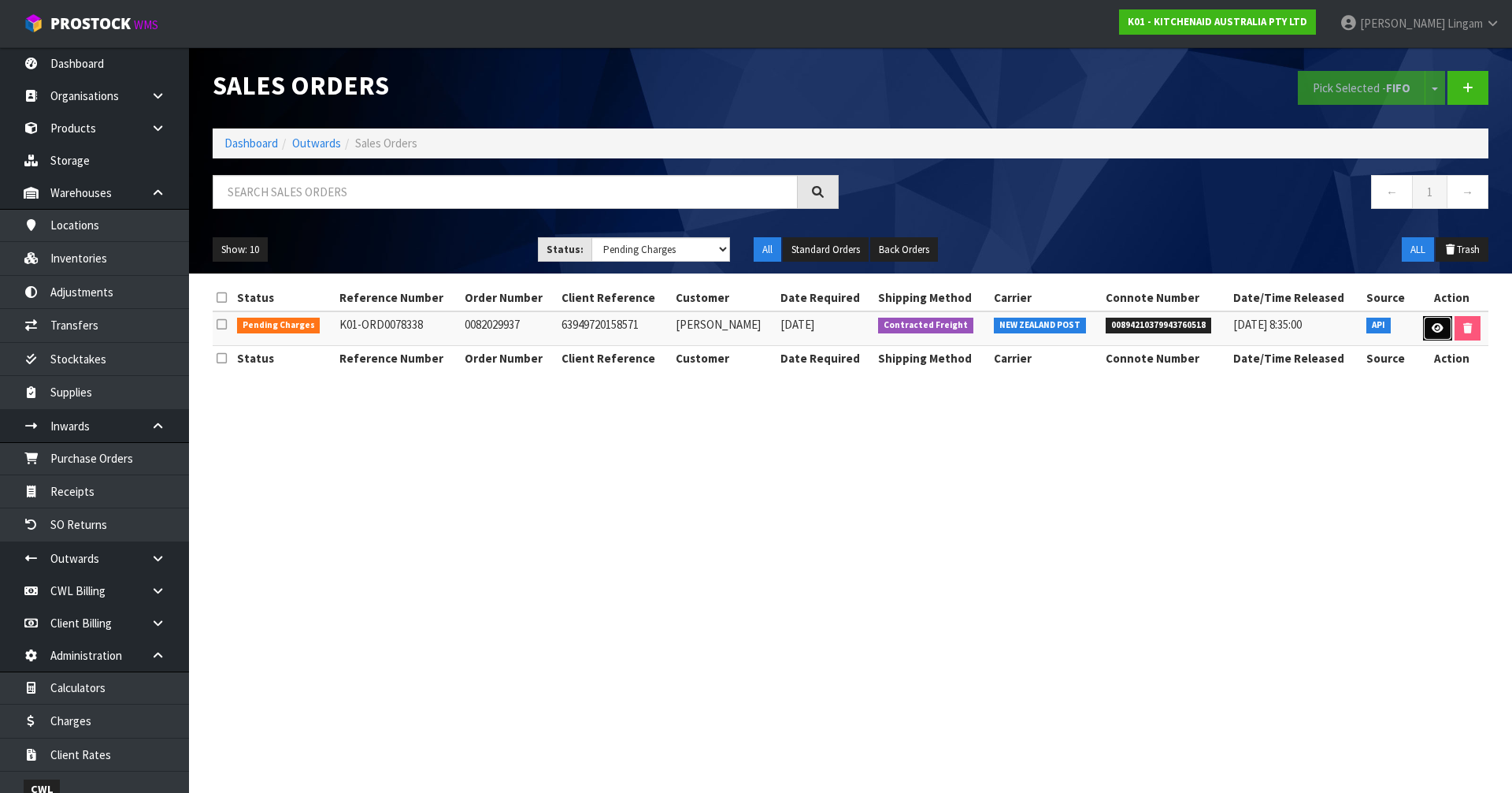
click at [1433, 327] on icon at bounding box center [1437, 327] width 12 height 10
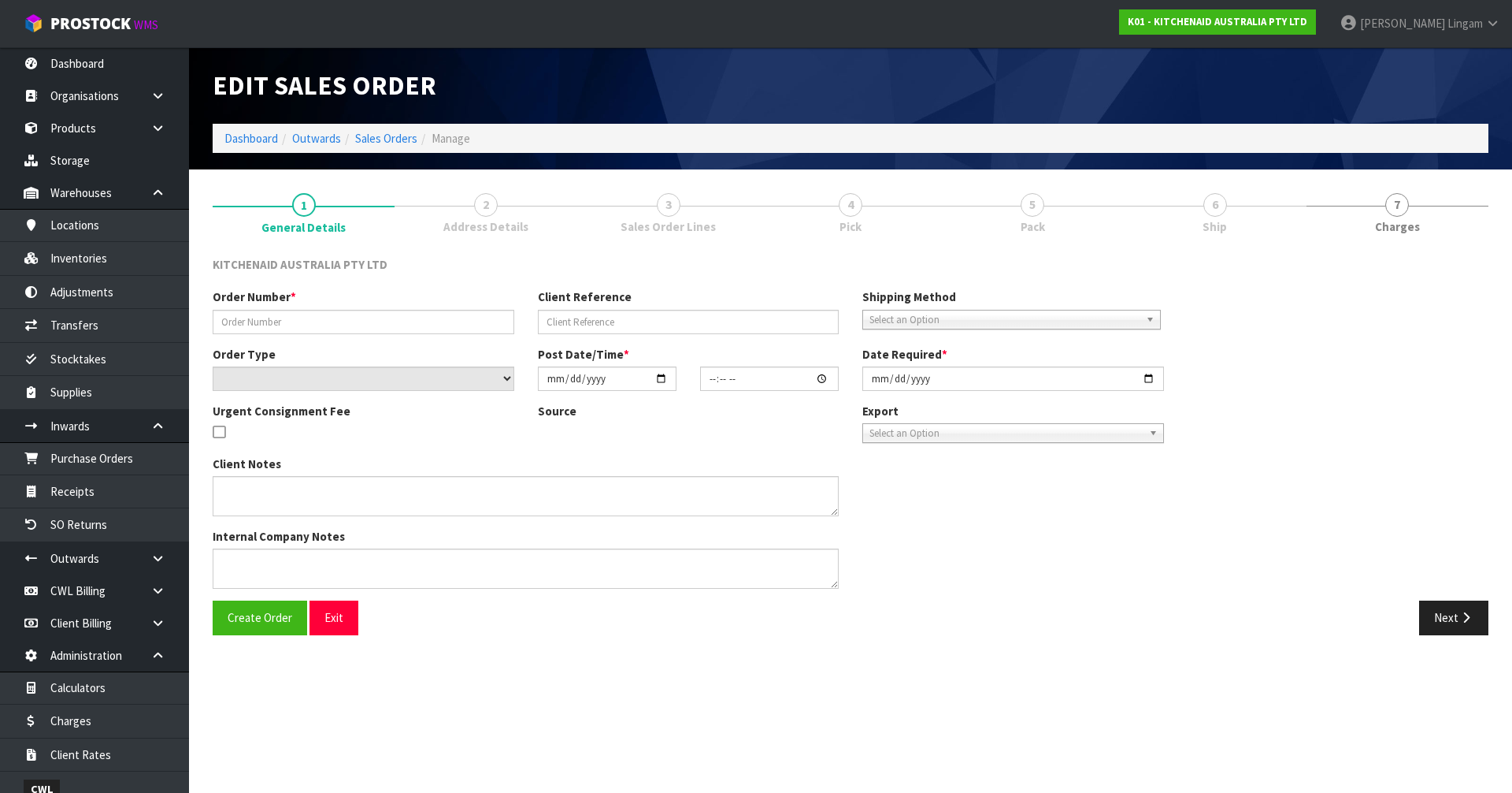
type input "0082029937"
type input "63949720158571"
select select "number:0"
type input "2025-08-26"
type input "15:35:44.000"
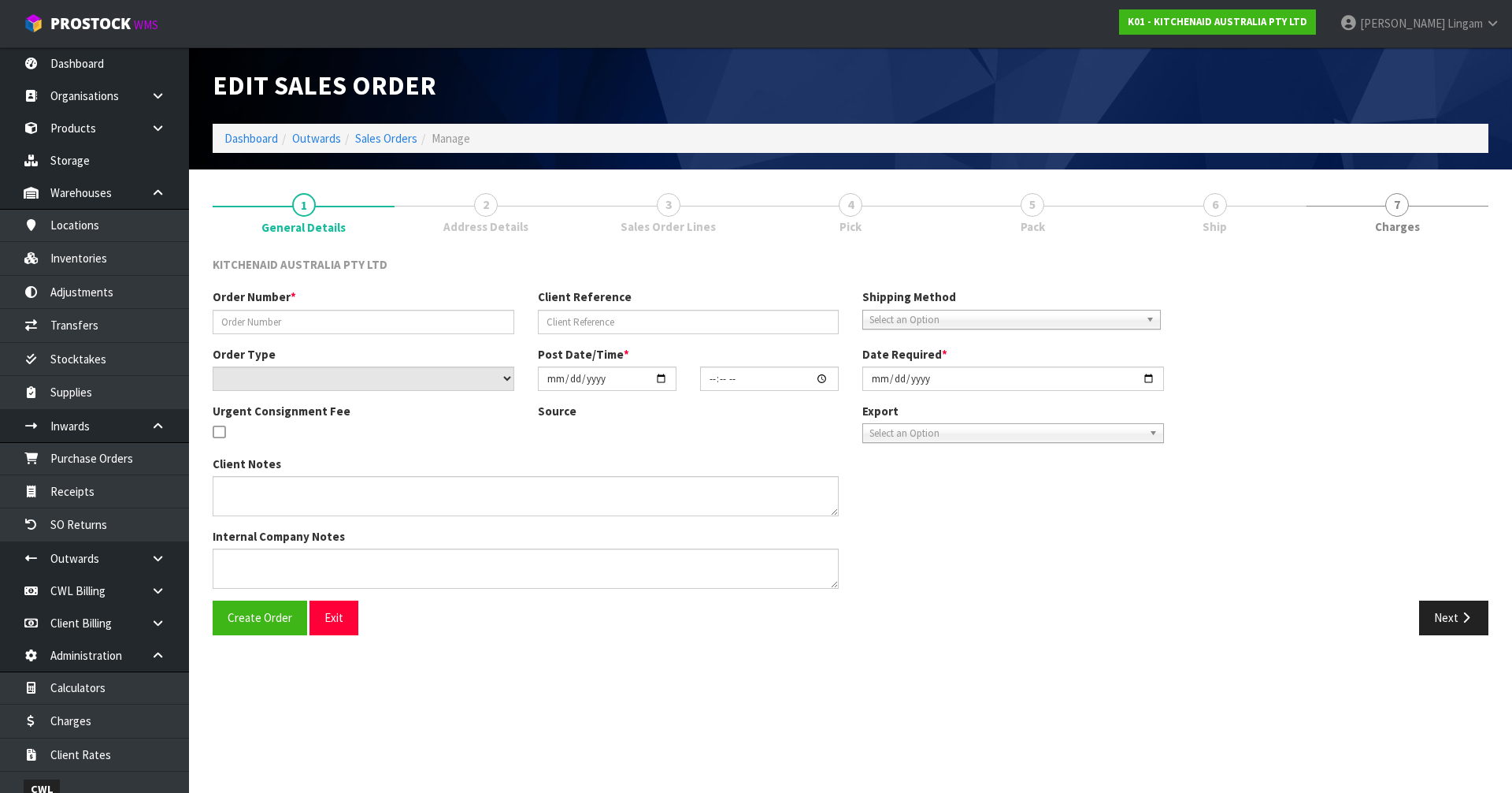
type input "2025-08-26"
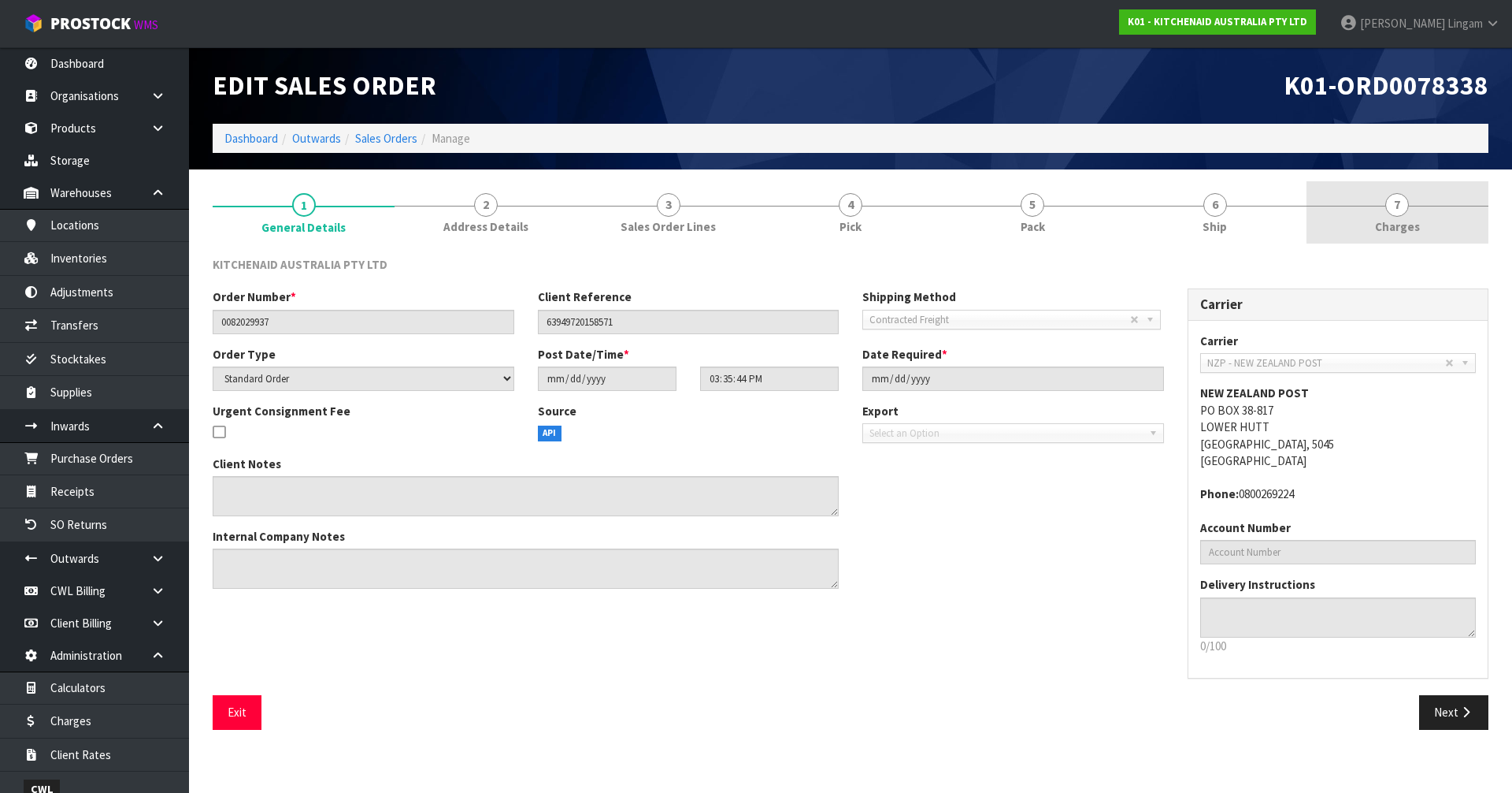
click at [1398, 218] on link "7 Charges" at bounding box center [1397, 212] width 182 height 62
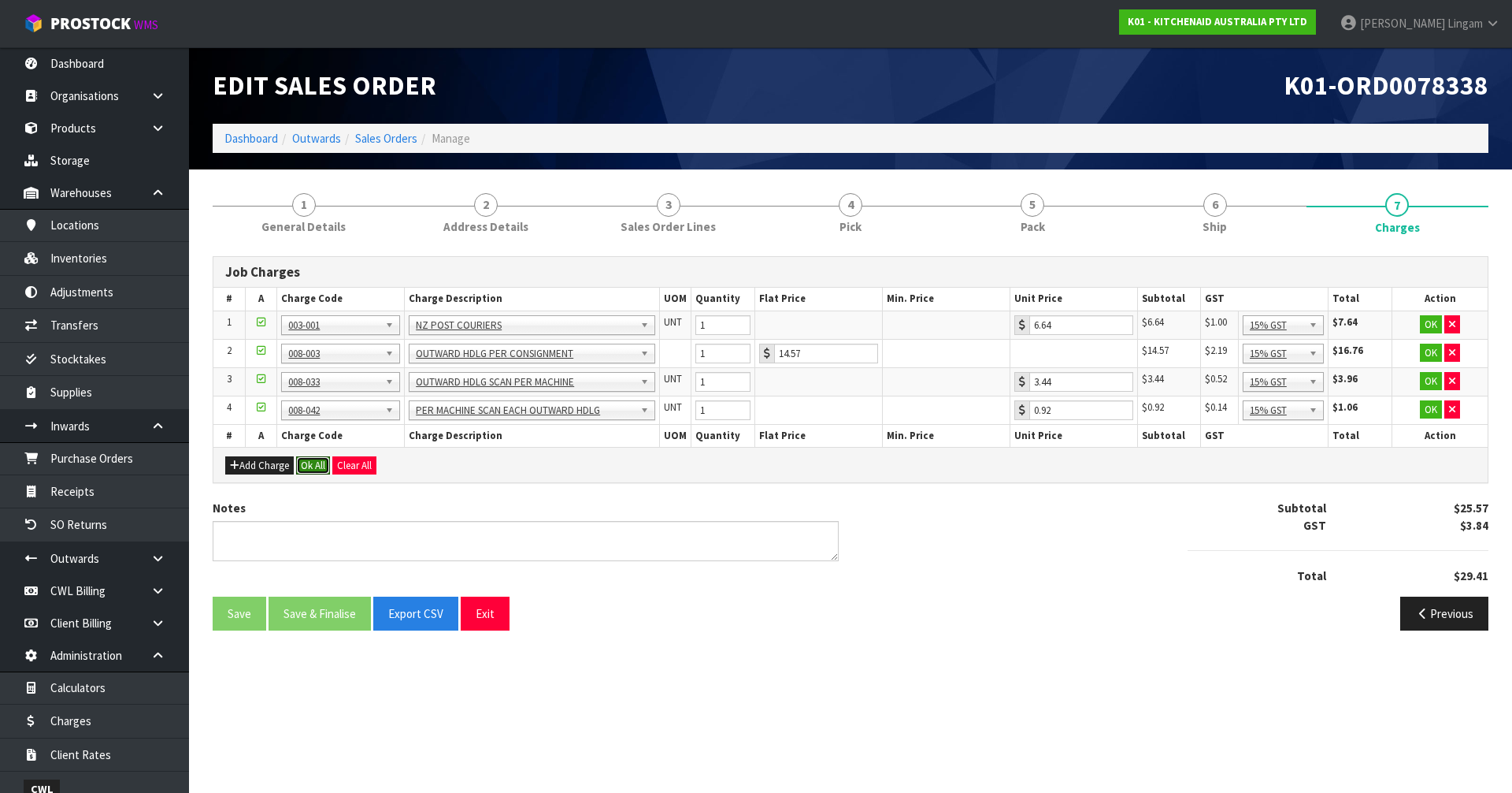
click at [318, 462] on button "Ok All" at bounding box center [313, 465] width 34 height 19
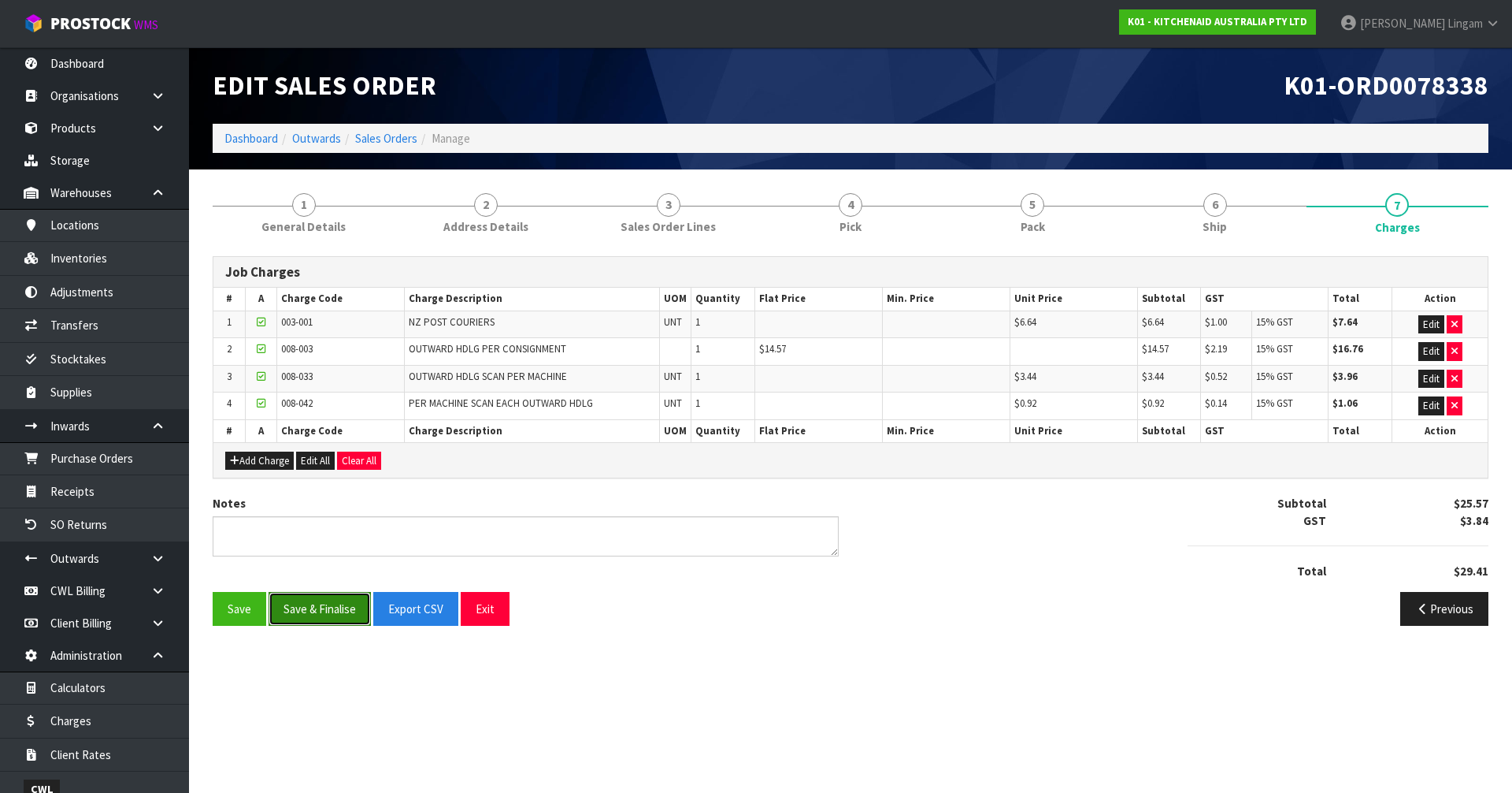
click at [321, 602] on button "Save & Finalise" at bounding box center [319, 608] width 103 height 34
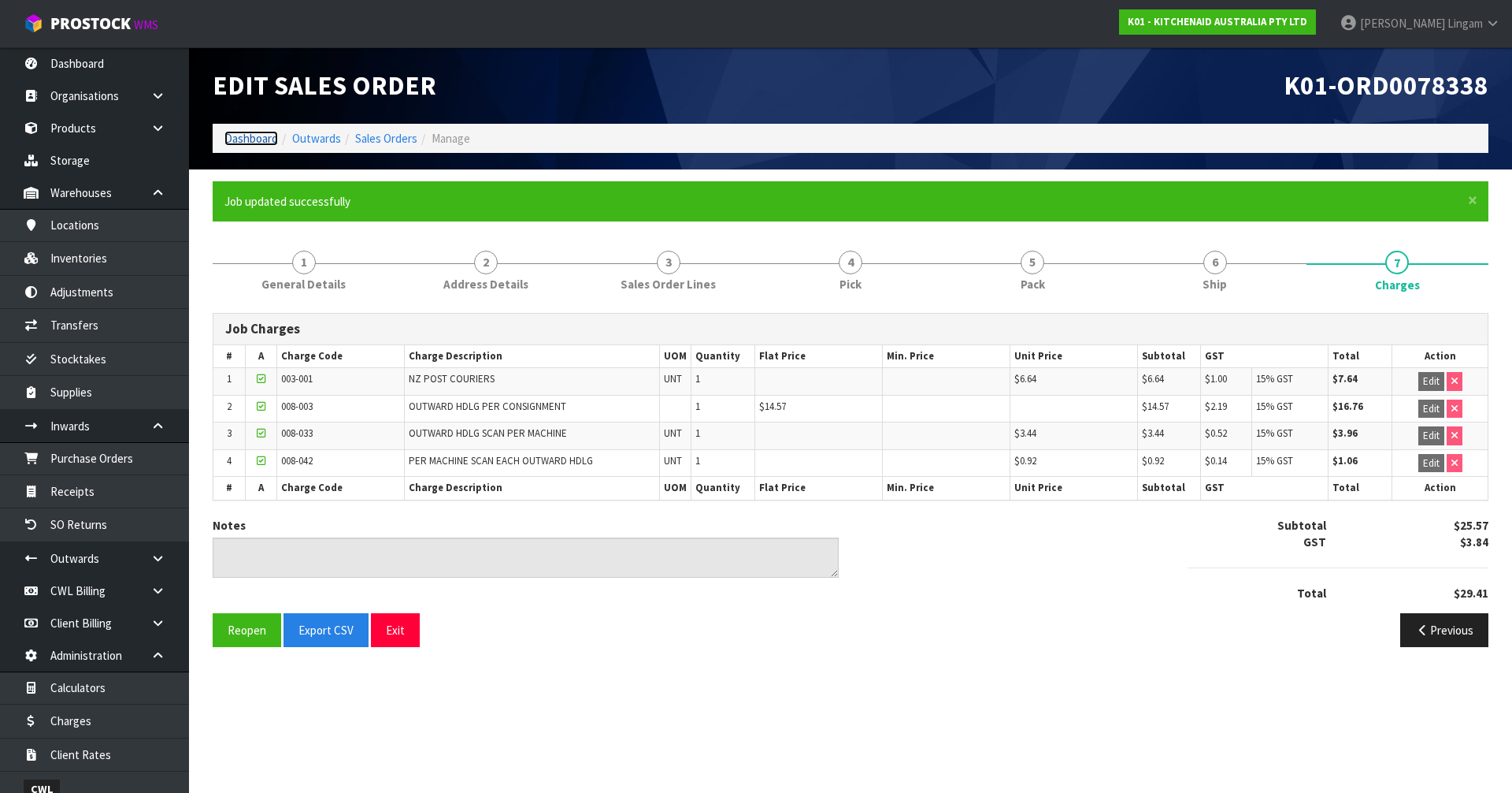
click at [249, 140] on link "Dashboard" at bounding box center [251, 138] width 53 height 15
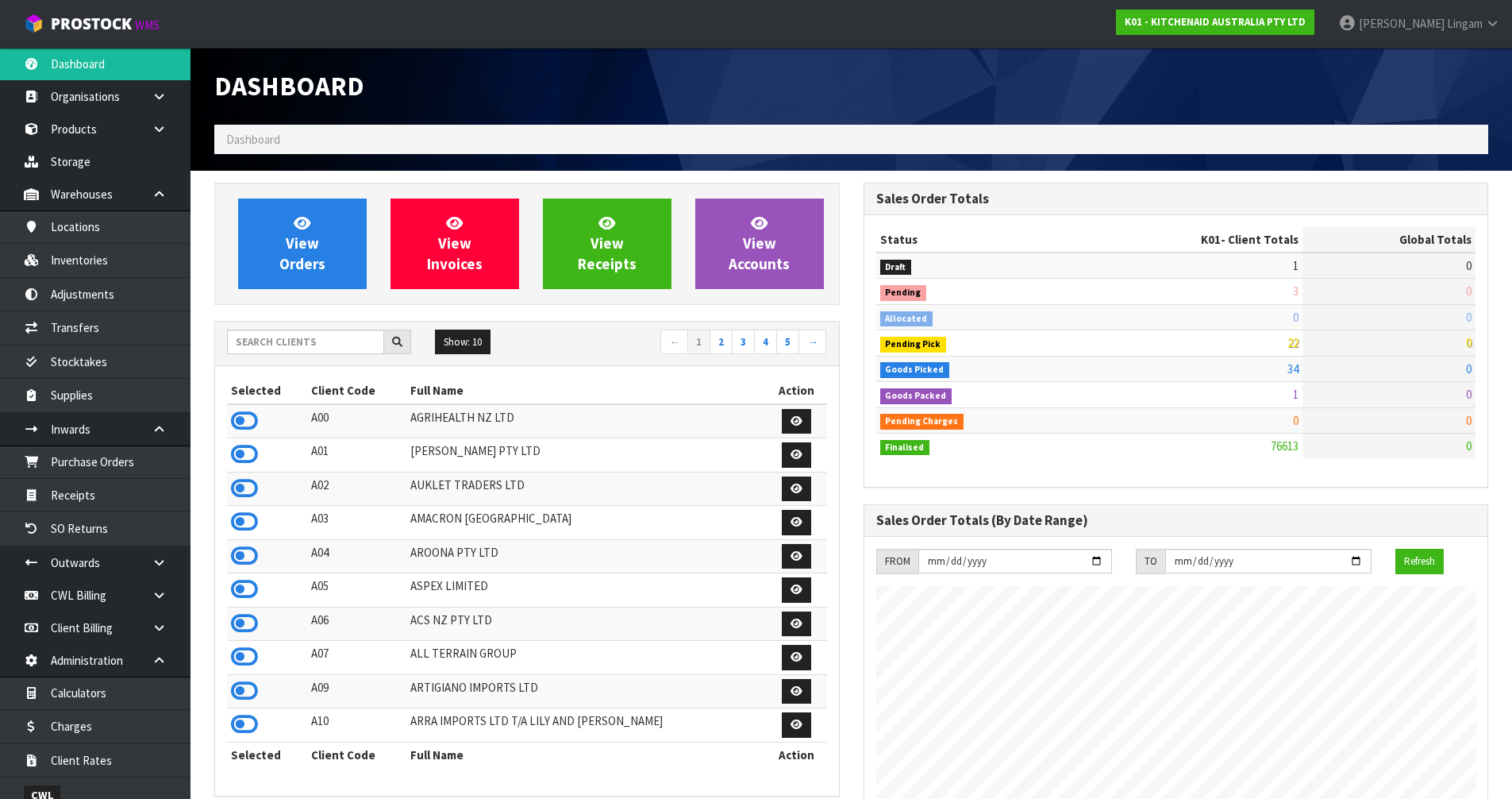
scroll to position [1203, 649]
click at [329, 342] on input "text" at bounding box center [305, 342] width 157 height 24
click at [292, 340] on input "text" at bounding box center [305, 342] width 157 height 24
click at [323, 338] on input "text" at bounding box center [305, 342] width 157 height 24
click at [290, 342] on input "text" at bounding box center [305, 342] width 157 height 24
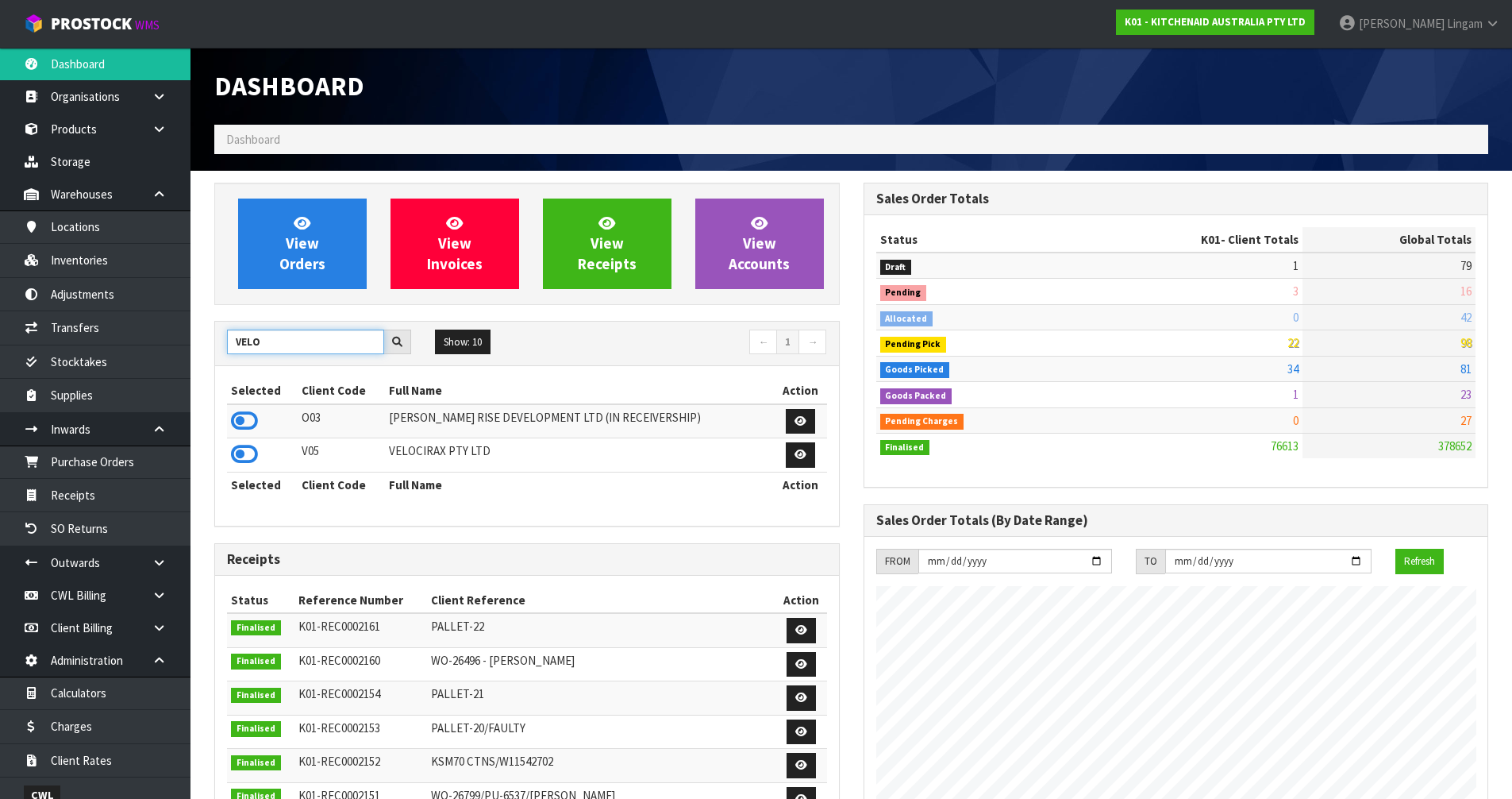
type input "VELO"
click at [257, 453] on td at bounding box center [262, 456] width 71 height 34
drag, startPoint x: 247, startPoint y: 454, endPoint x: 257, endPoint y: 448, distance: 11.7
click at [248, 452] on icon at bounding box center [244, 454] width 27 height 23
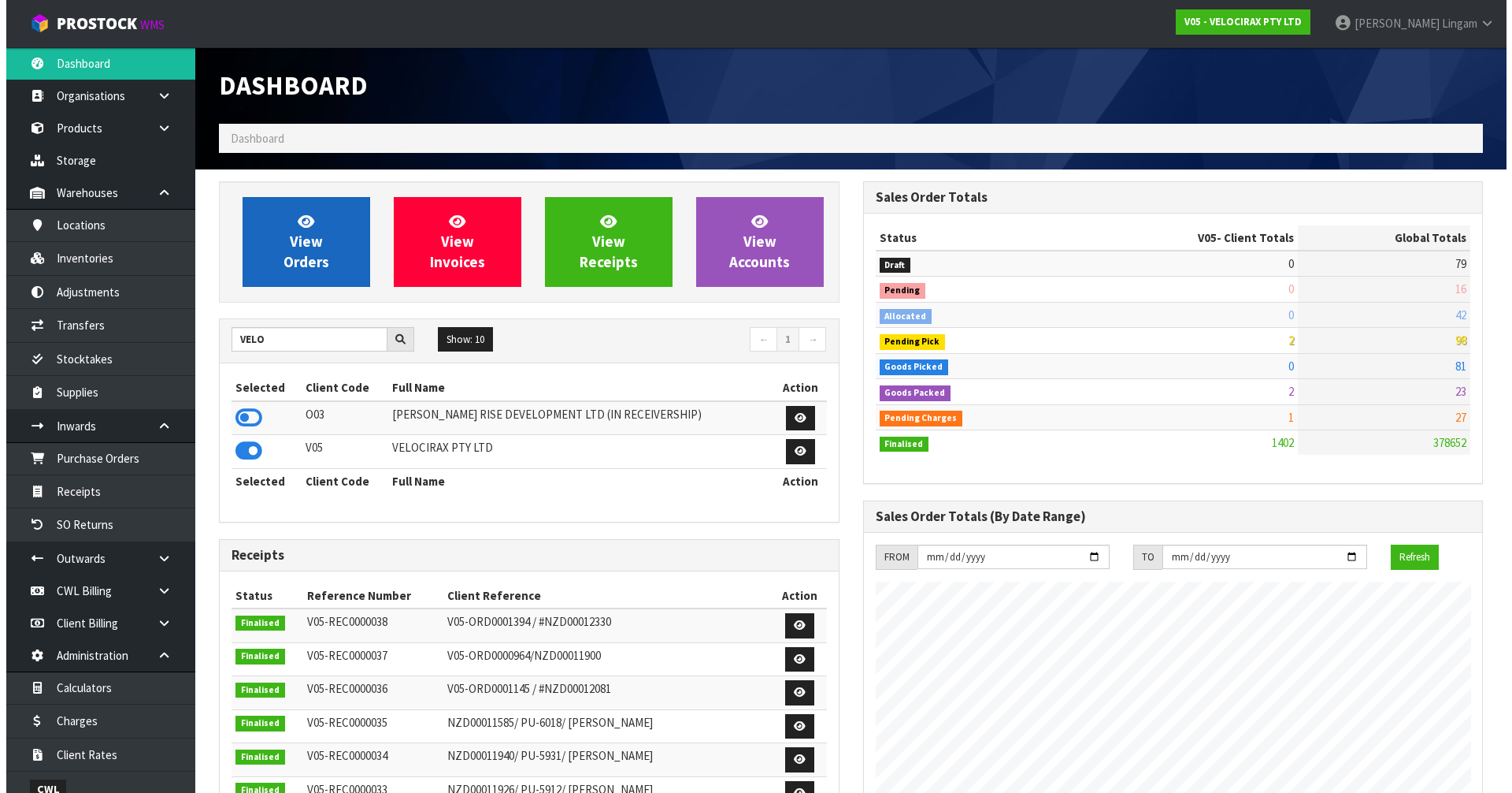
scroll to position [1227, 644]
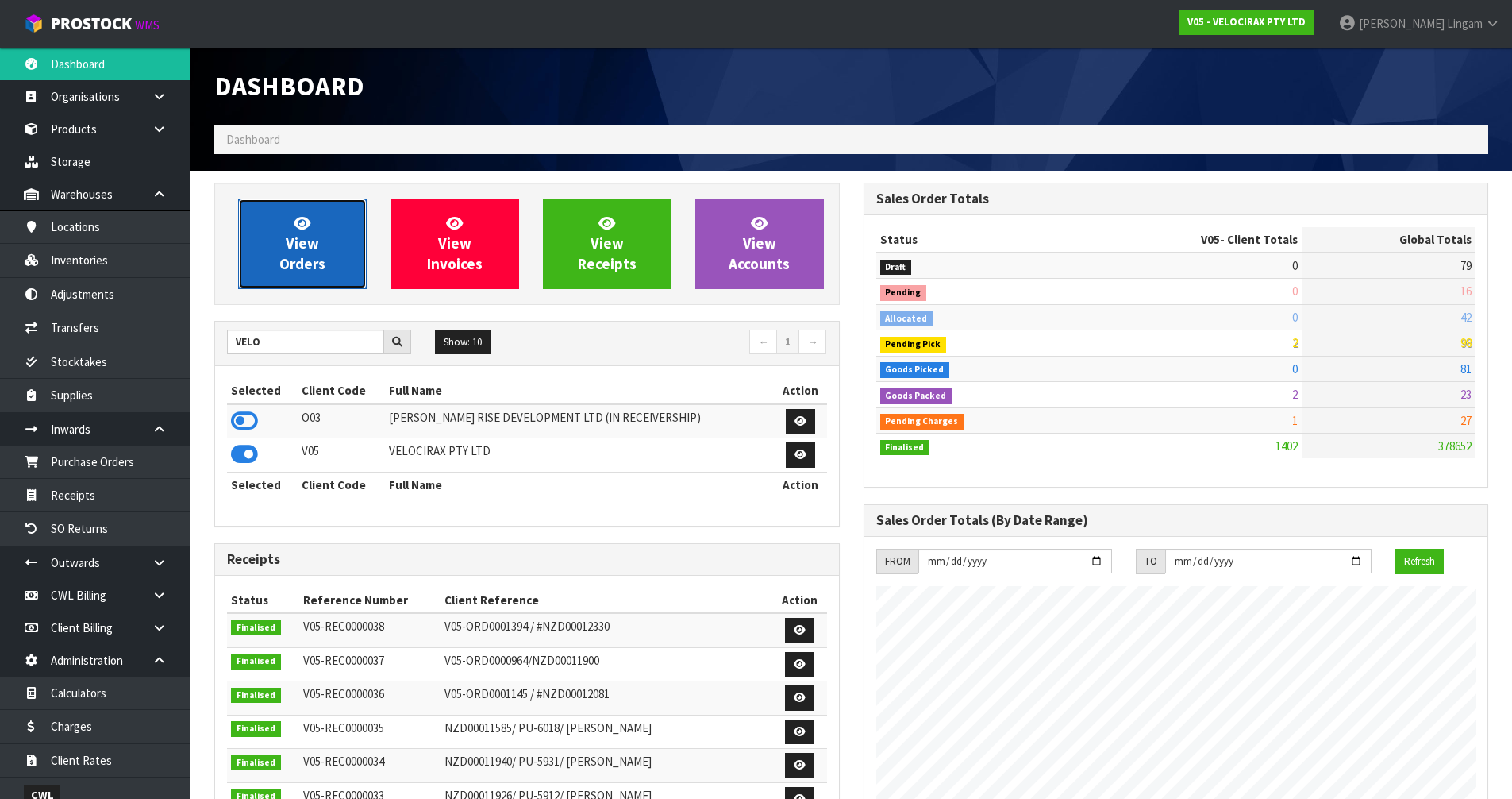
click at [329, 266] on link "View Orders" at bounding box center [302, 244] width 128 height 91
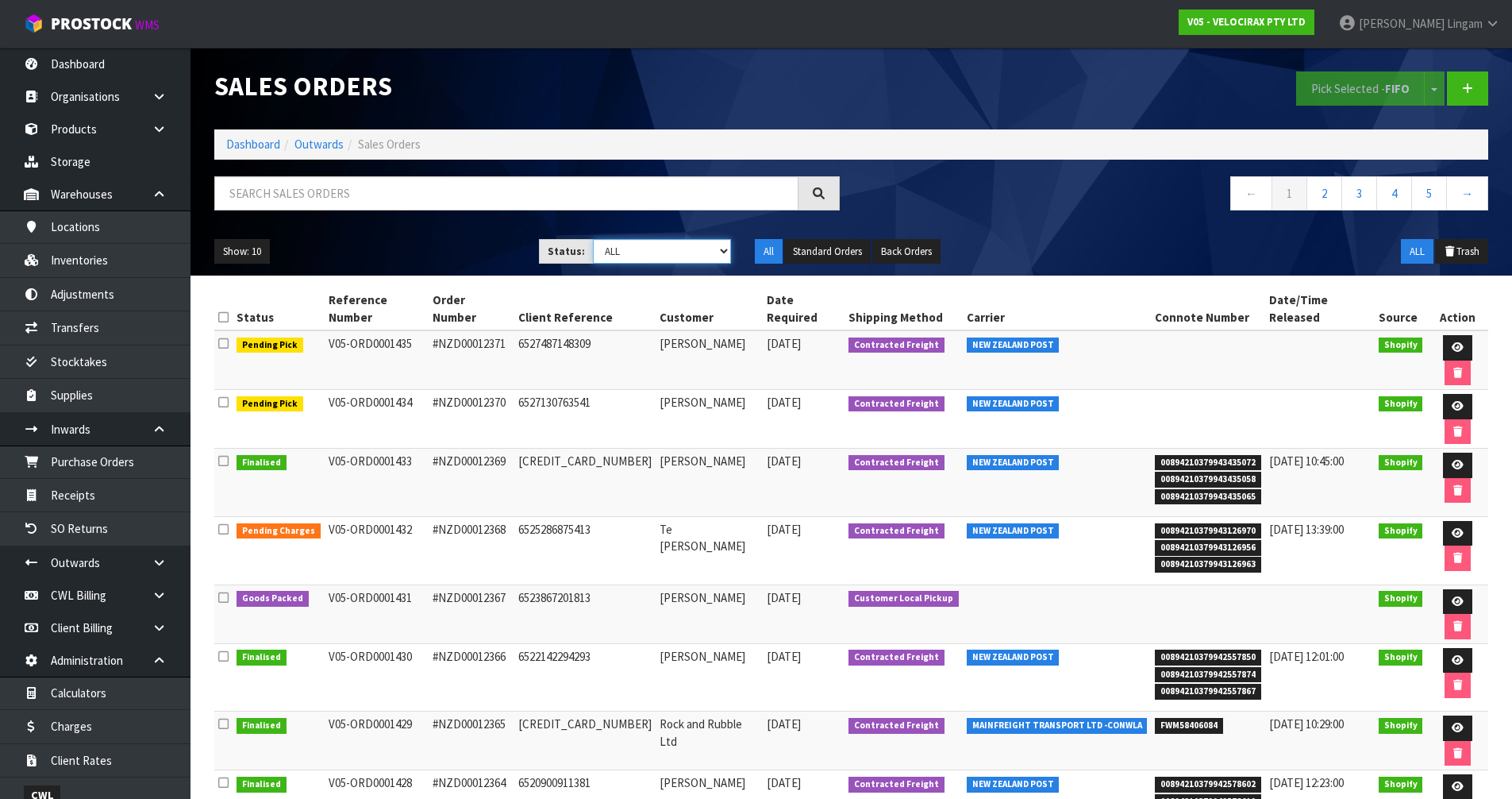
click at [717, 255] on select "Draft Pending Allocated Pending Pick Goods Picked Goods Packed Pending Charges …" at bounding box center [662, 251] width 138 height 24
select select "string:6"
click at [593, 239] on select "Draft Pending Allocated Pending Pick Goods Picked Goods Packed Pending Charges …" at bounding box center [662, 251] width 138 height 24
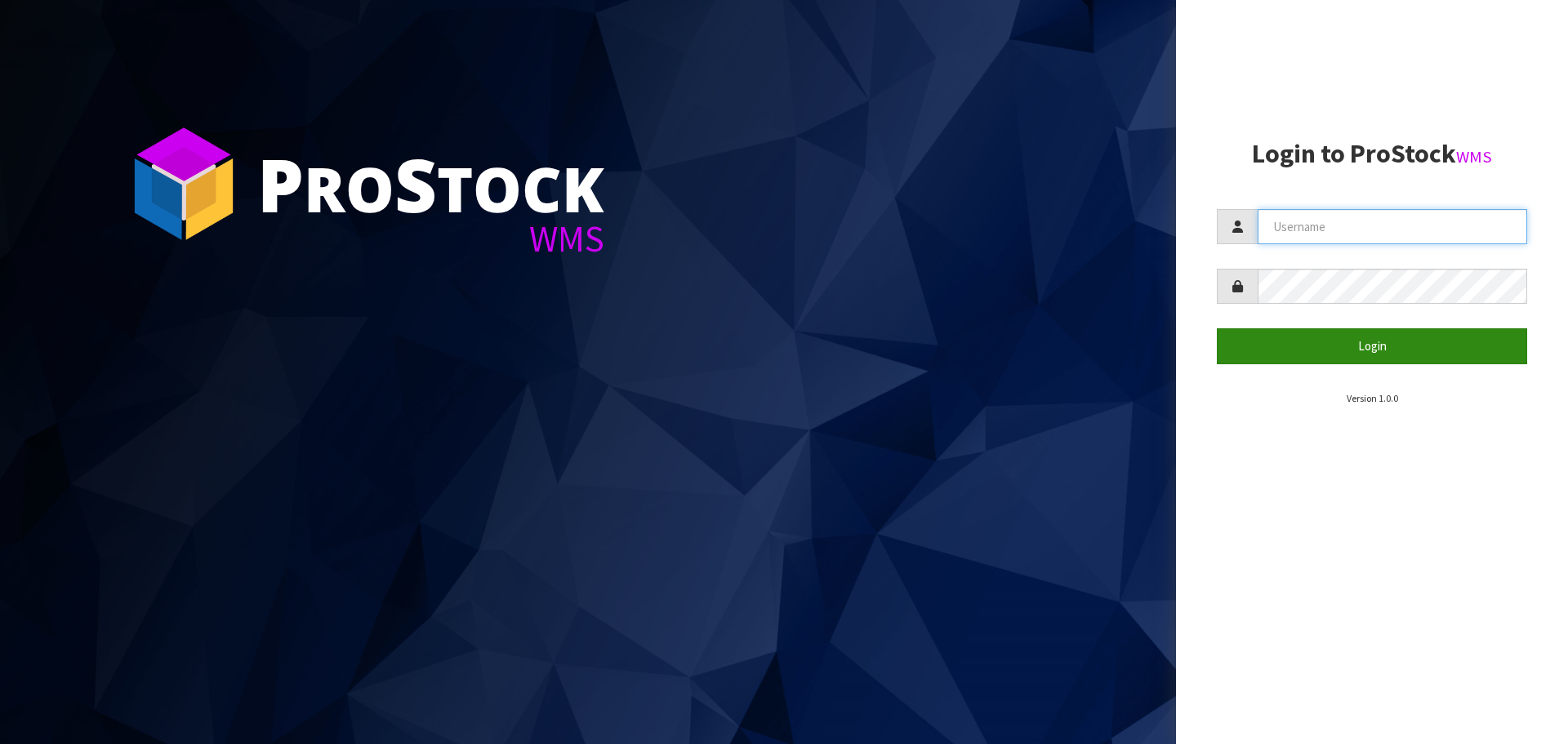
type input "[PERSON_NAME][EMAIL_ADDRESS][DOMAIN_NAME]"
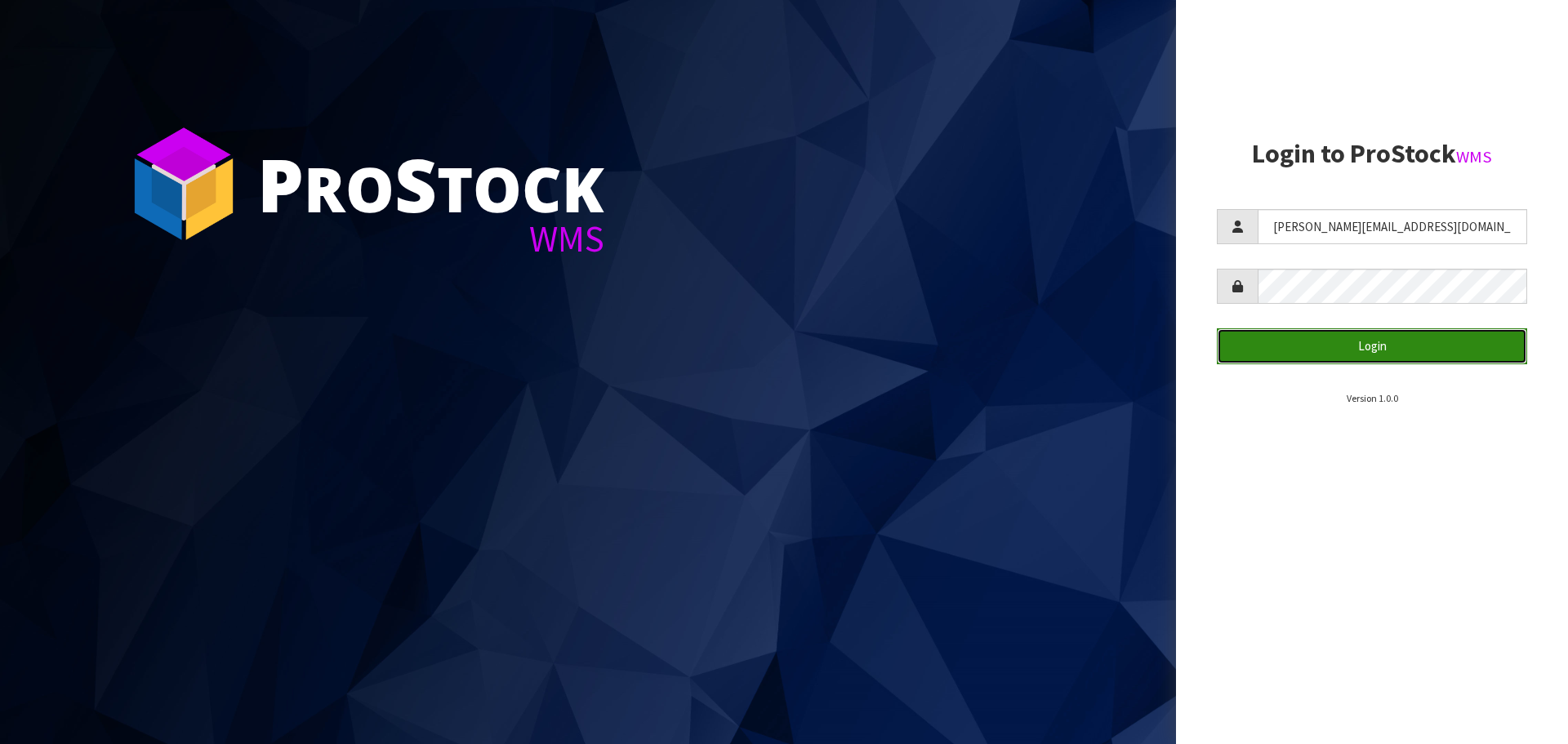
click at [1376, 348] on button "Login" at bounding box center [1372, 346] width 311 height 35
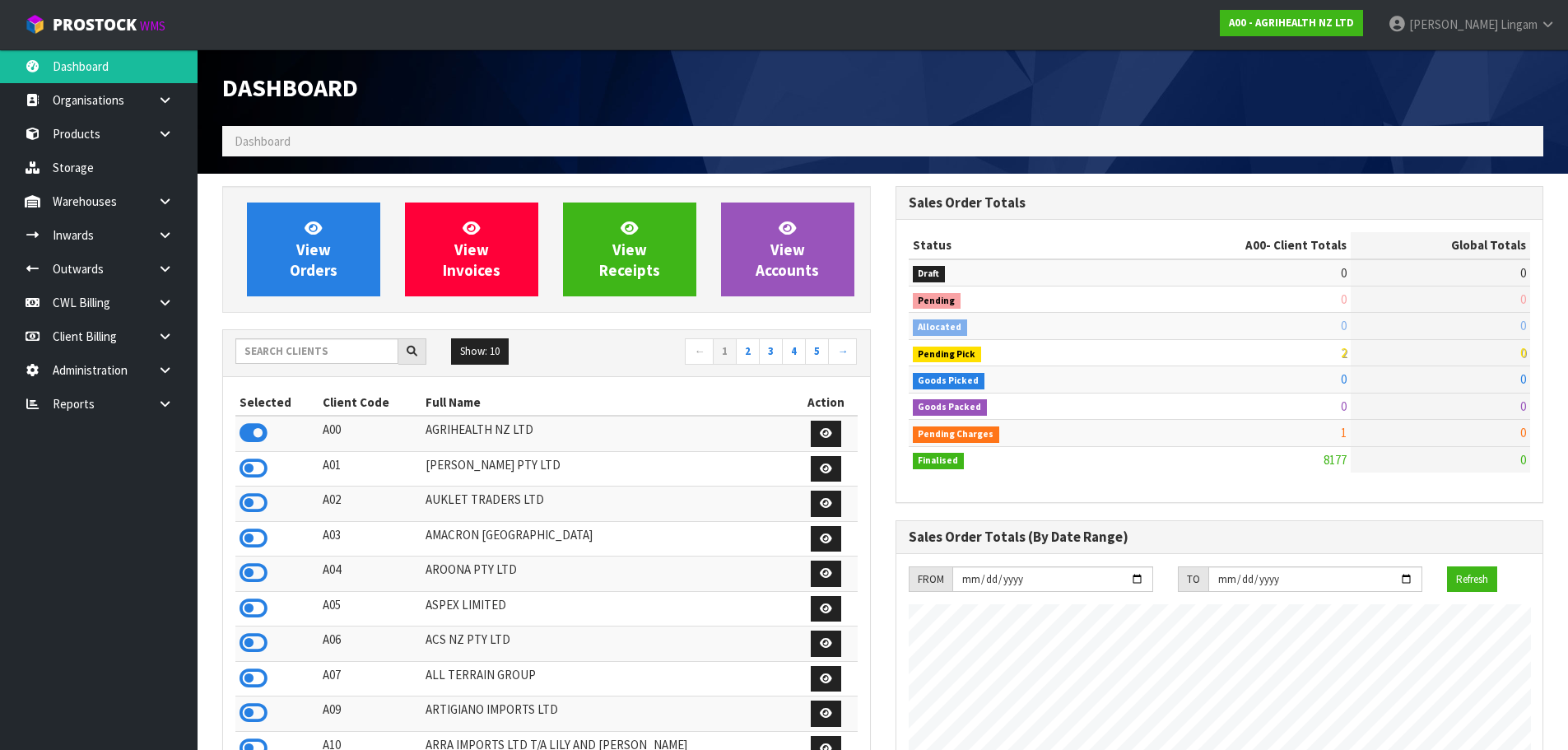
scroll to position [1247, 673]
click at [158, 409] on icon at bounding box center [165, 403] width 16 height 12
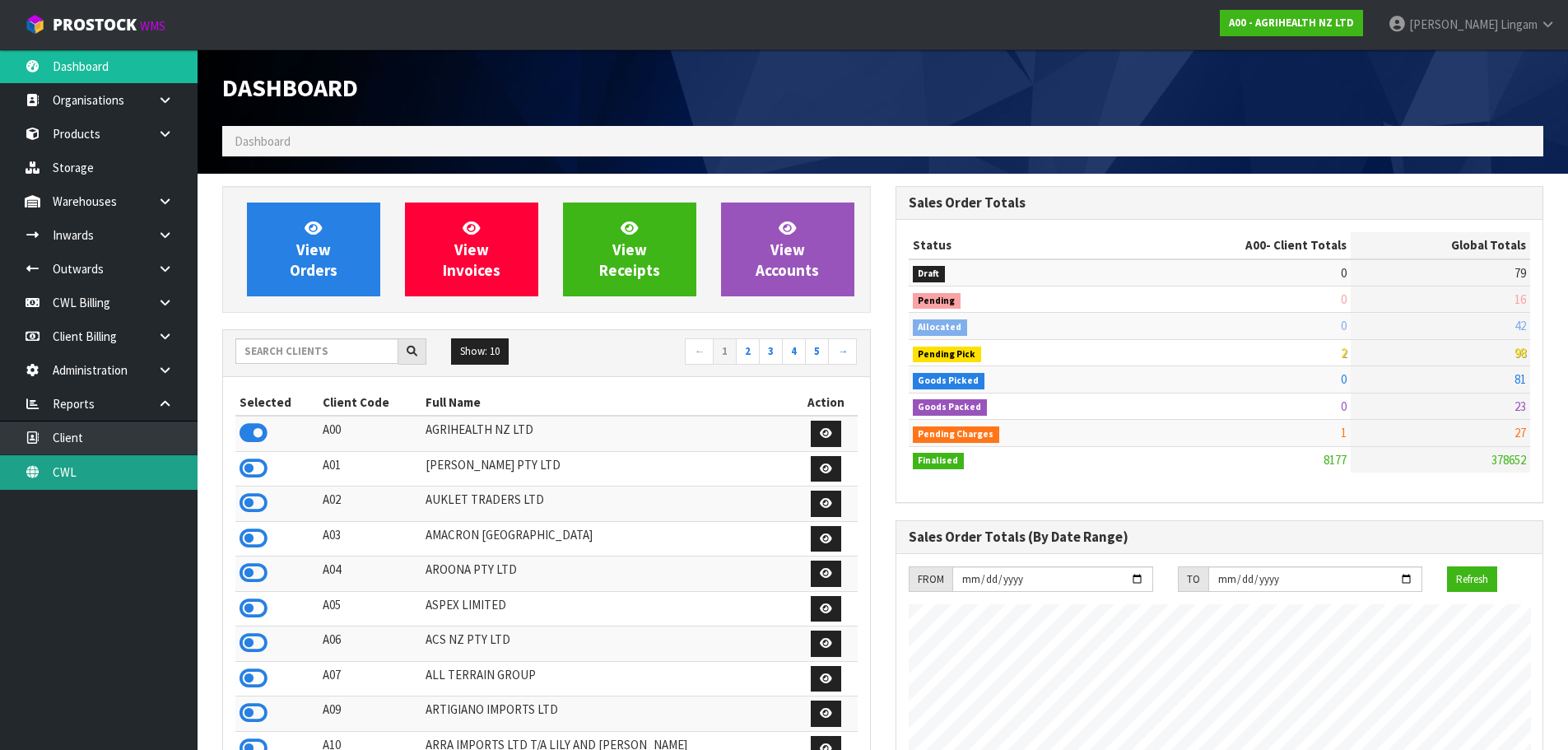
click at [157, 476] on link "CWL" at bounding box center [99, 471] width 198 height 34
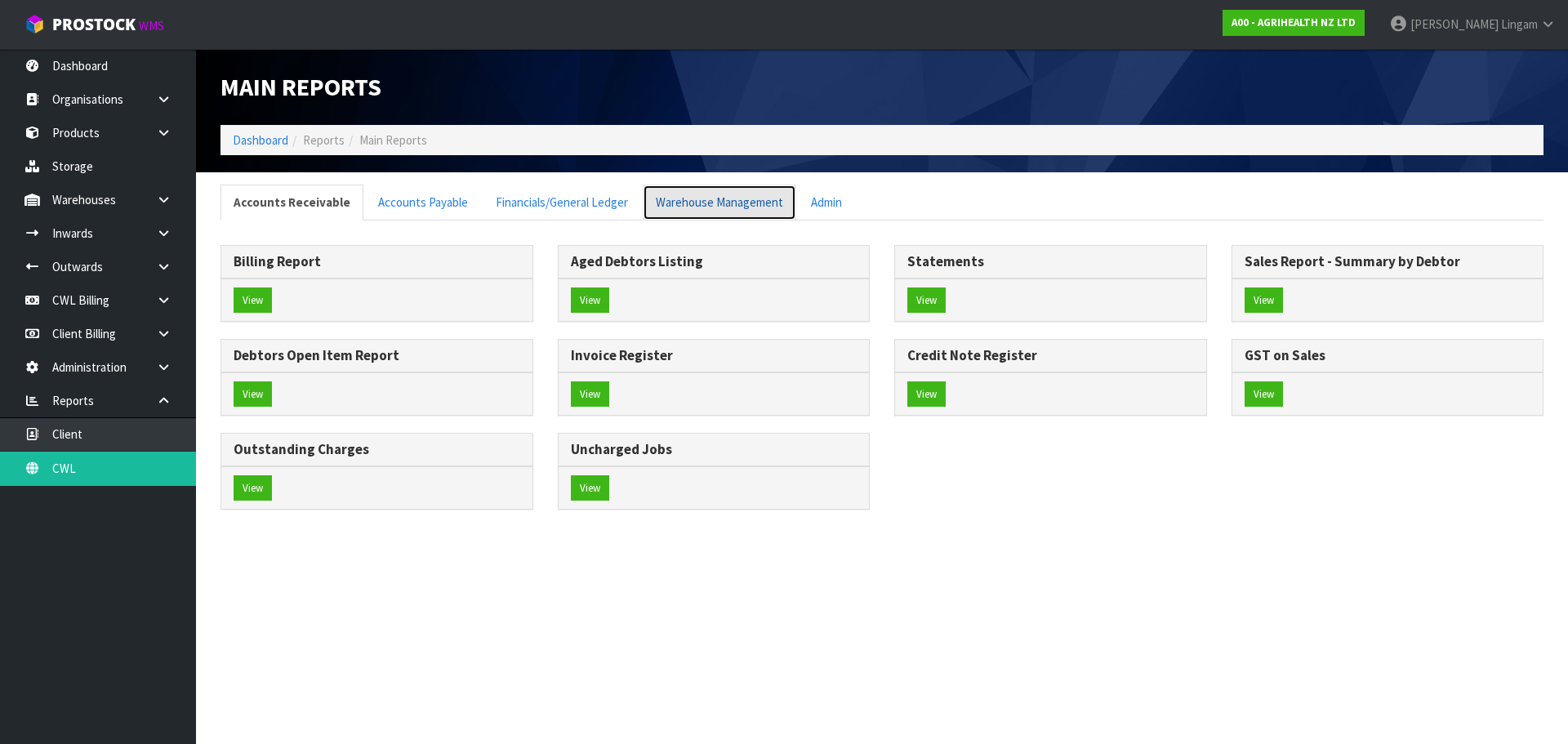
click at [673, 194] on link "Warehouse Management" at bounding box center [719, 202] width 153 height 35
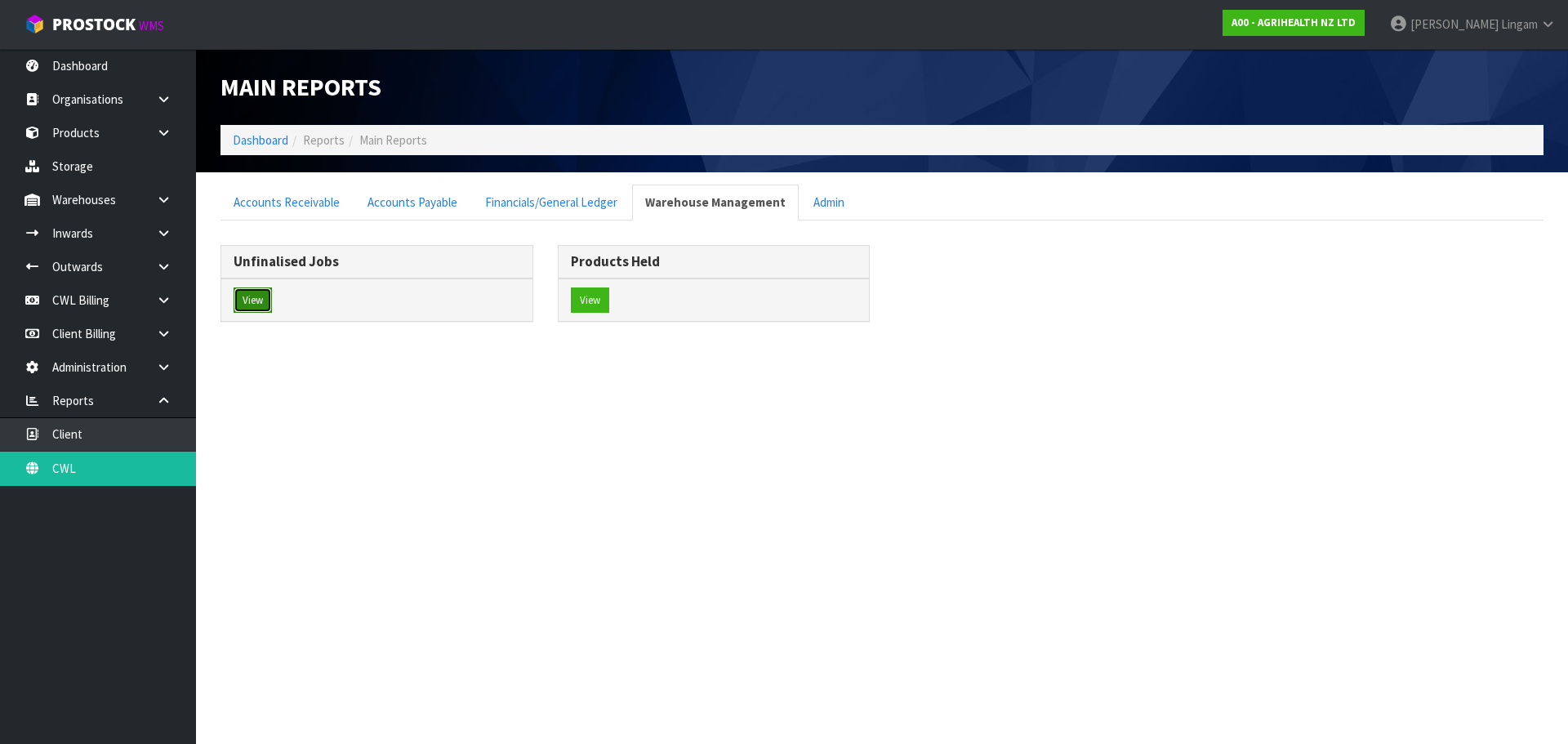
click at [255, 304] on button "View" at bounding box center [253, 300] width 39 height 26
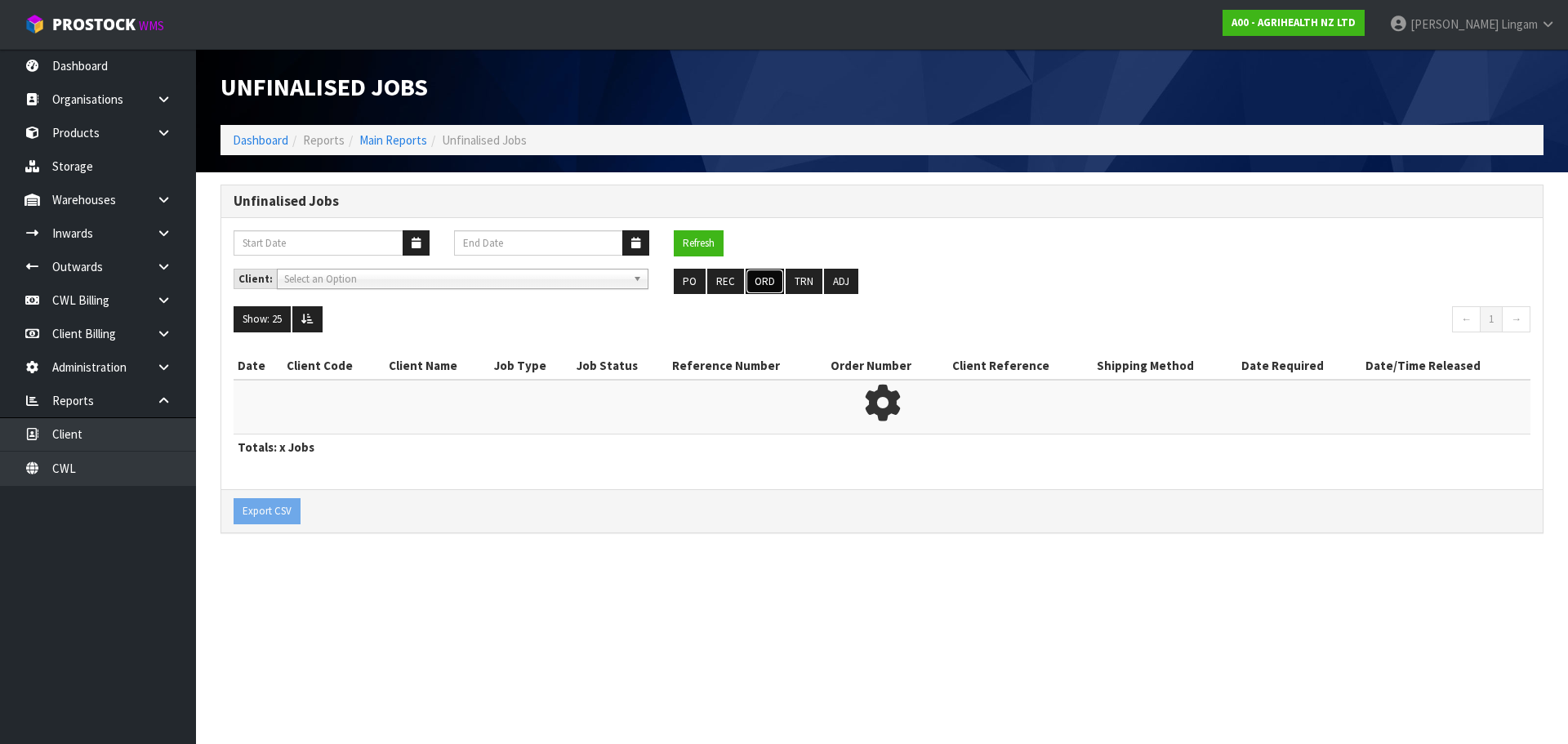
click at [759, 283] on button "ORD" at bounding box center [765, 282] width 39 height 26
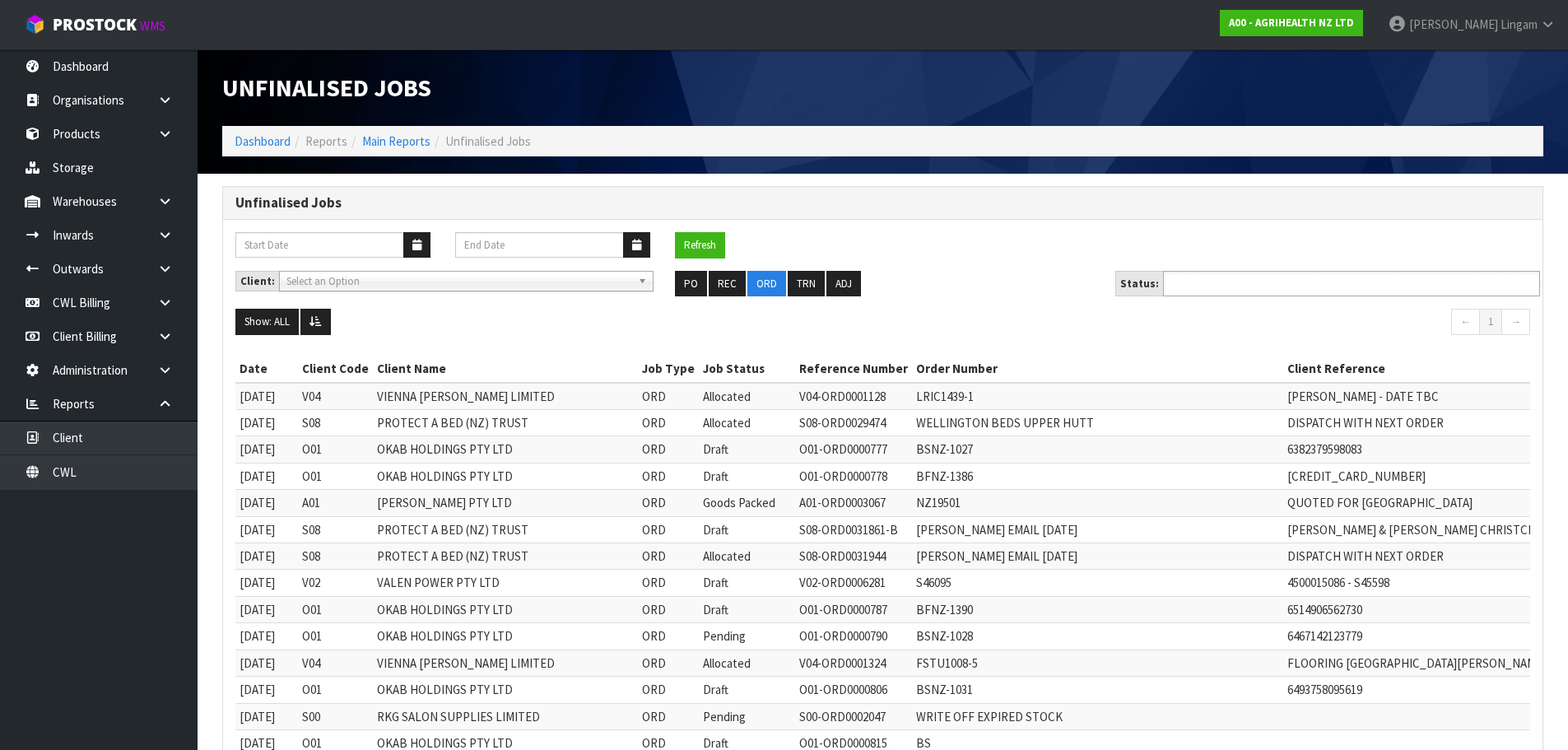
click at [1320, 285] on ul at bounding box center [1351, 283] width 377 height 25
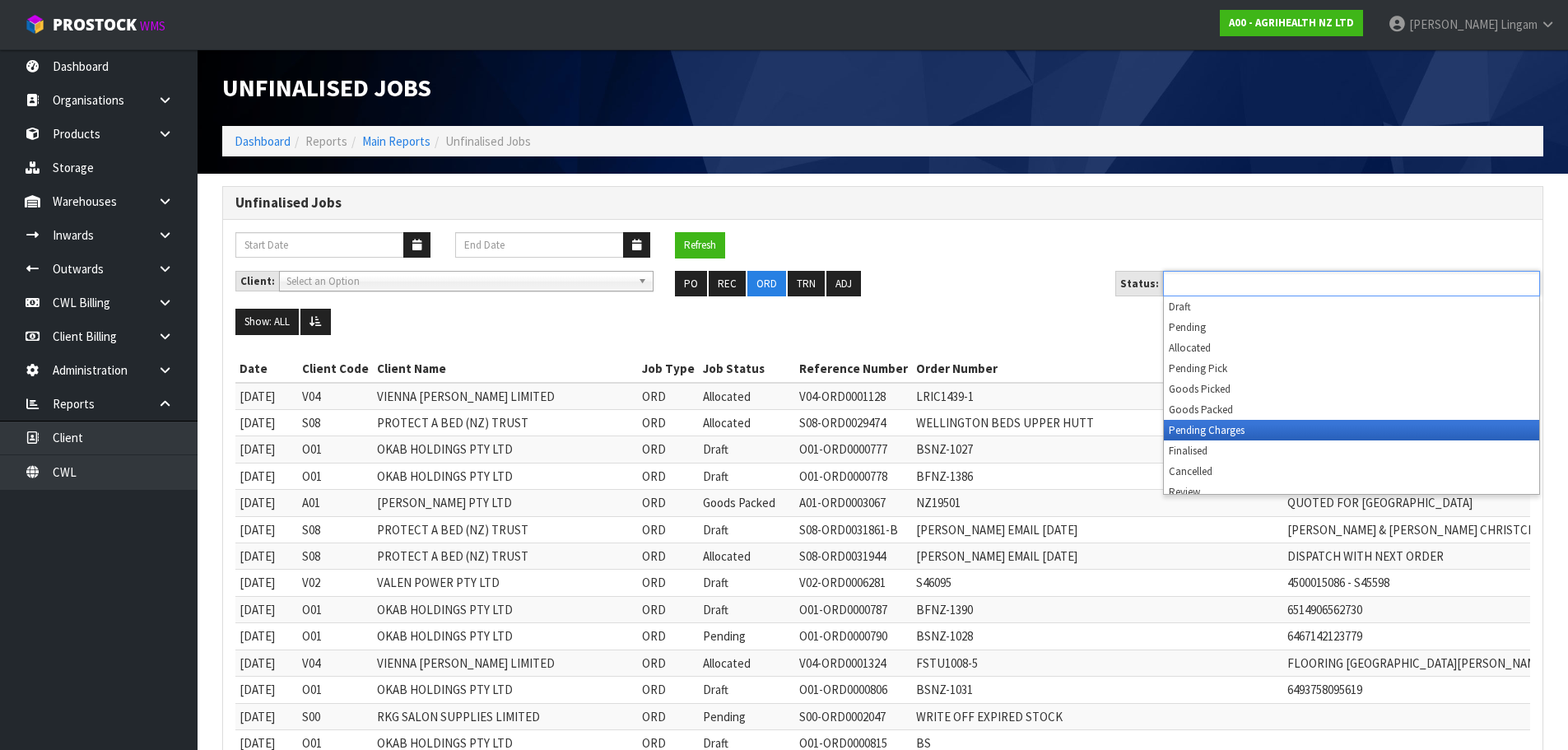
click at [1282, 432] on li "Pending Charges" at bounding box center [1351, 430] width 375 height 20
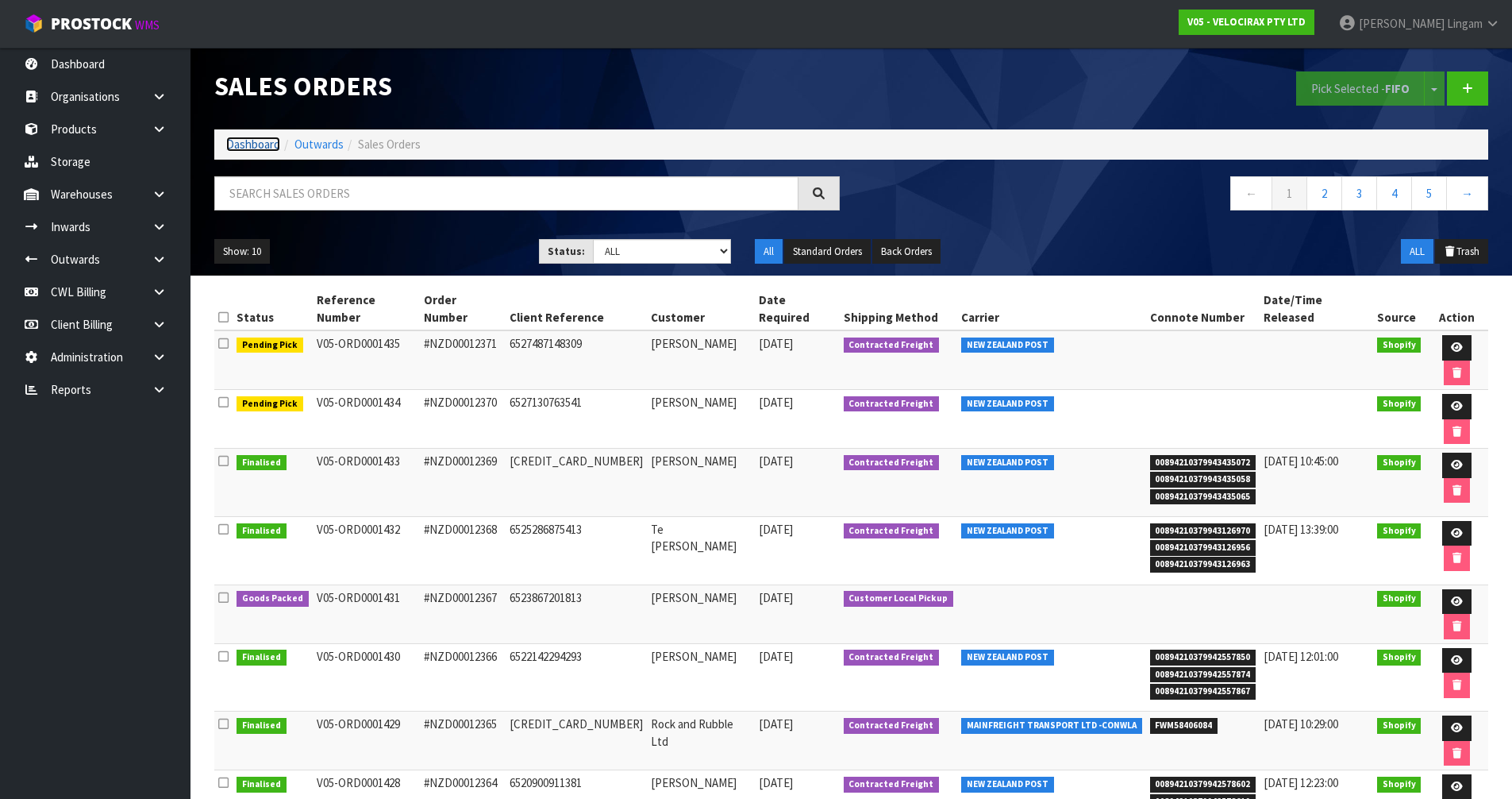
click at [246, 143] on link "Dashboard" at bounding box center [253, 144] width 54 height 15
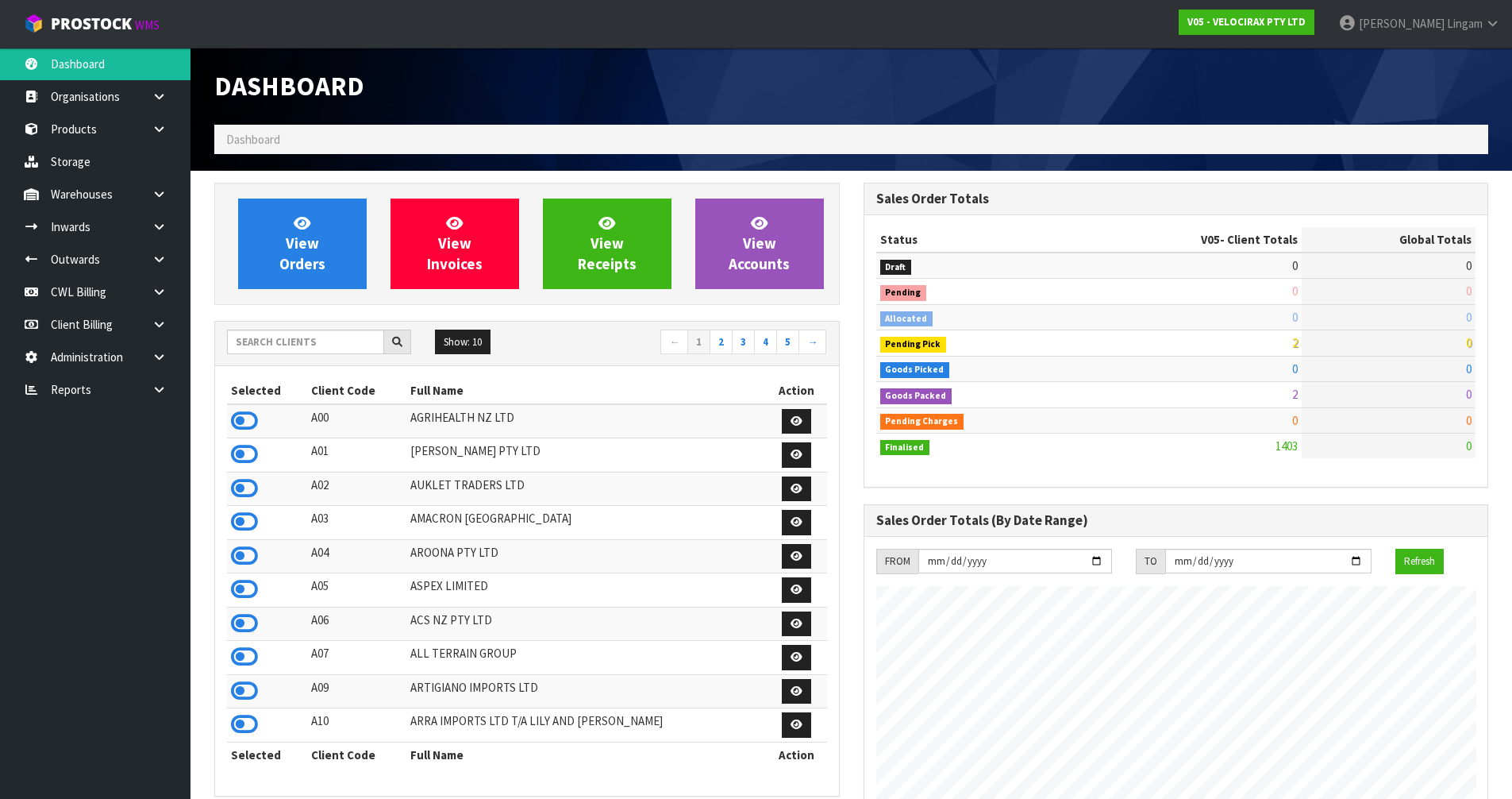
scroll to position [1237, 649]
click at [248, 345] on input "text" at bounding box center [305, 342] width 157 height 24
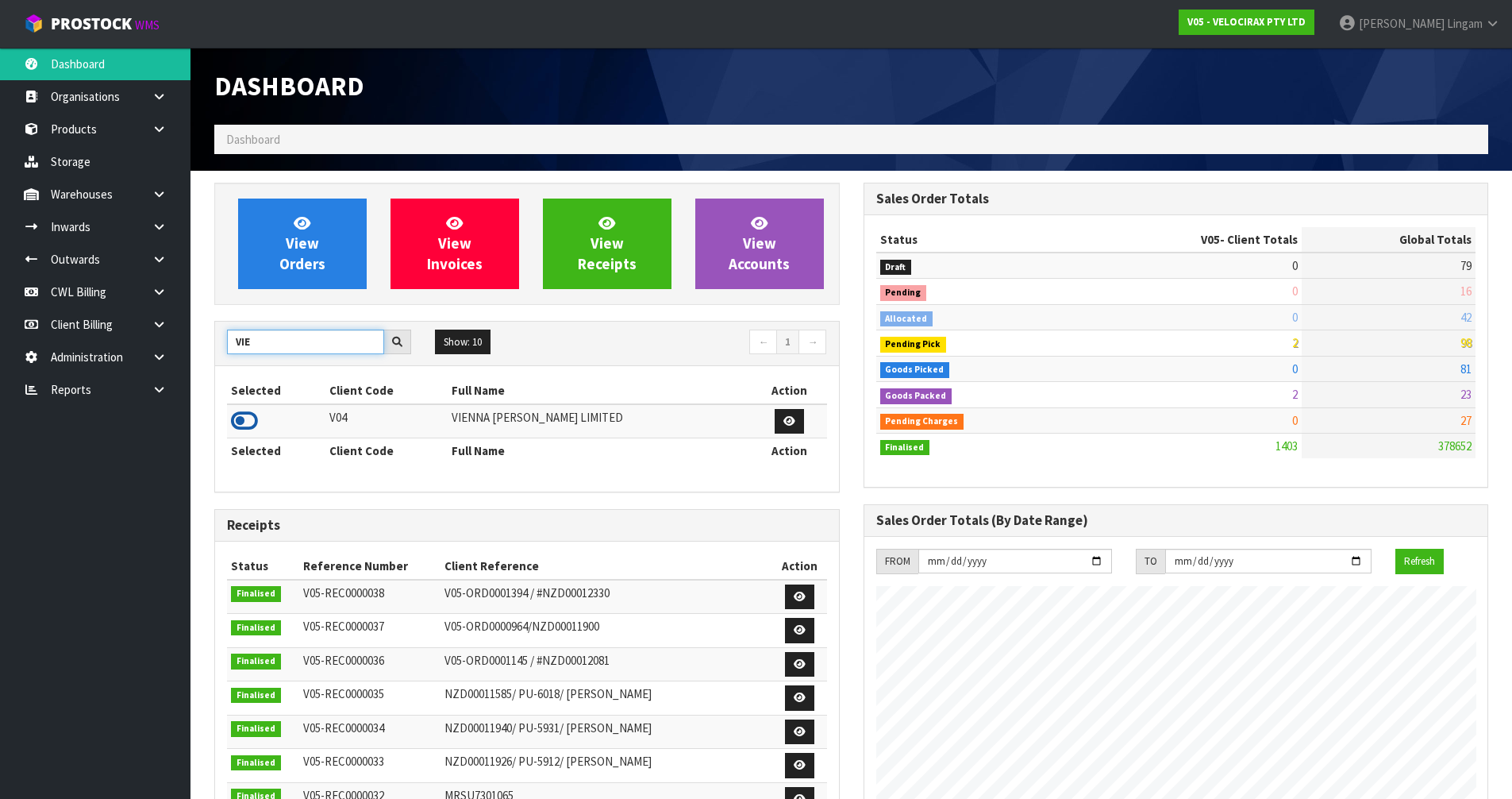
type input "VIE"
click at [247, 419] on icon at bounding box center [244, 421] width 27 height 23
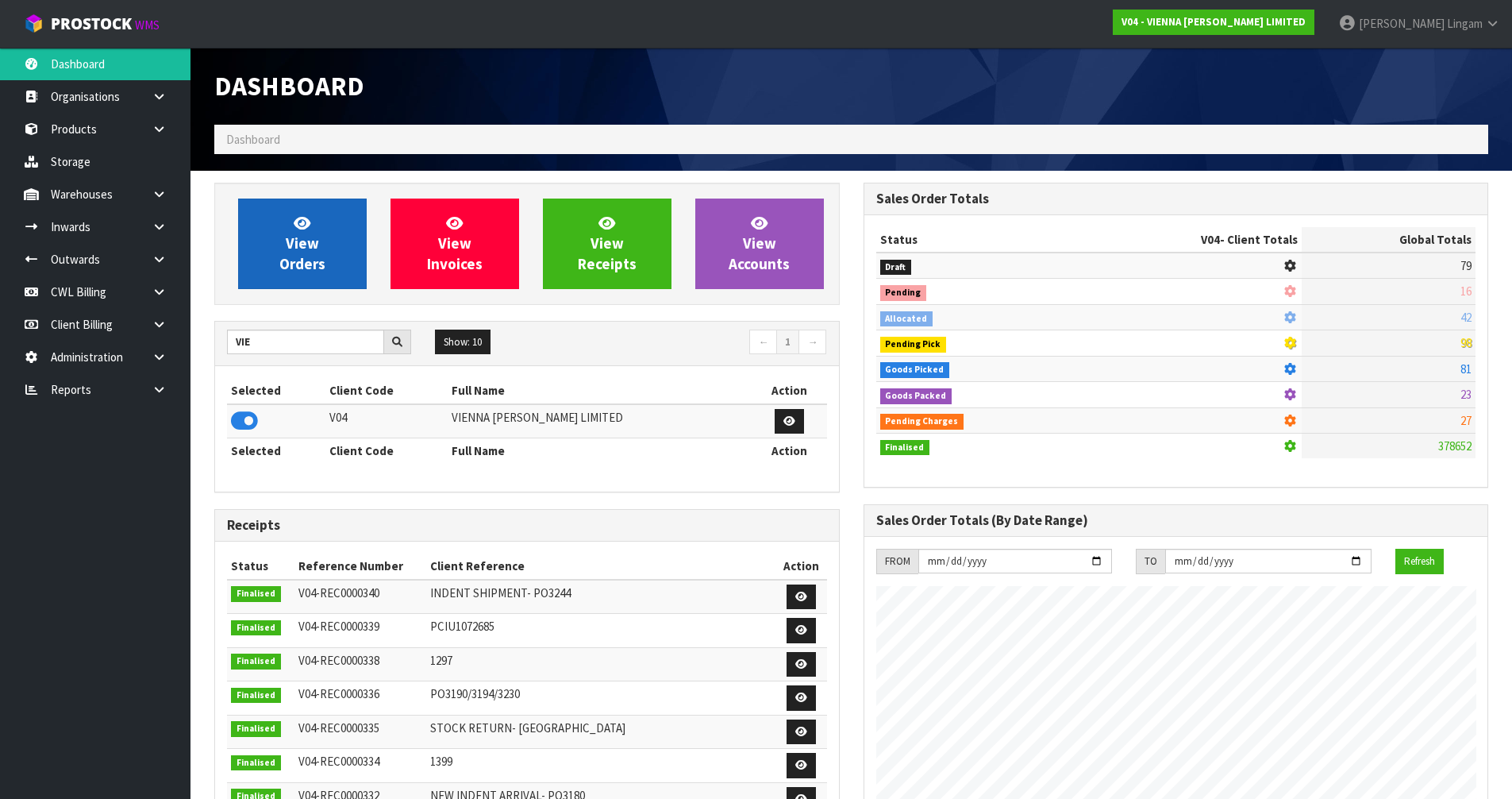
scroll to position [1255, 649]
click at [329, 271] on link "View Orders" at bounding box center [302, 244] width 128 height 91
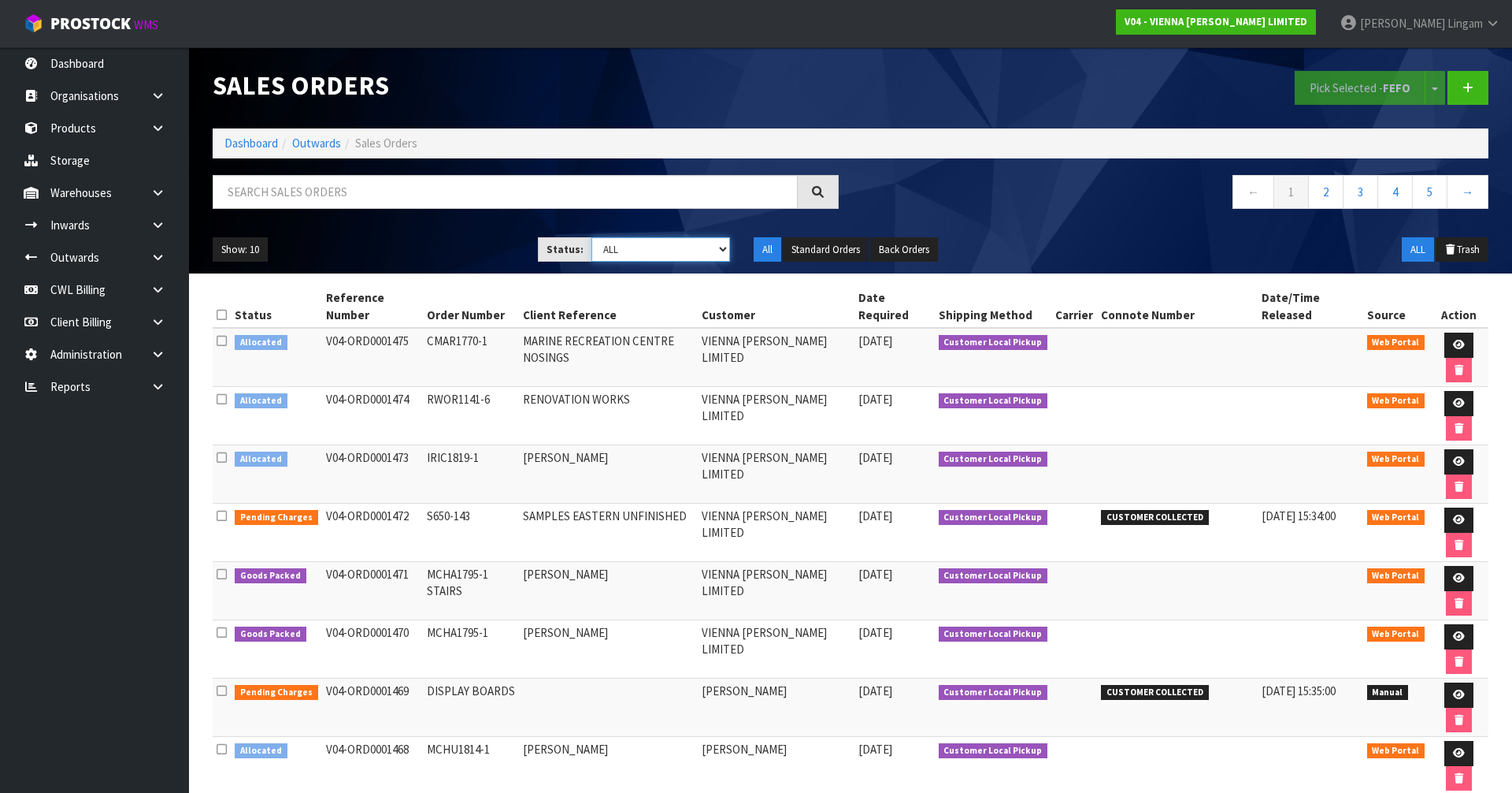
click at [706, 248] on select "Draft Pending Allocated Pending Pick Goods Picked Goods Packed Pending Charges …" at bounding box center [661, 249] width 139 height 24
select select "string:6"
click at [591, 237] on select "Draft Pending Allocated Pending Pick Goods Picked Goods Packed Pending Charges …" at bounding box center [661, 249] width 139 height 24
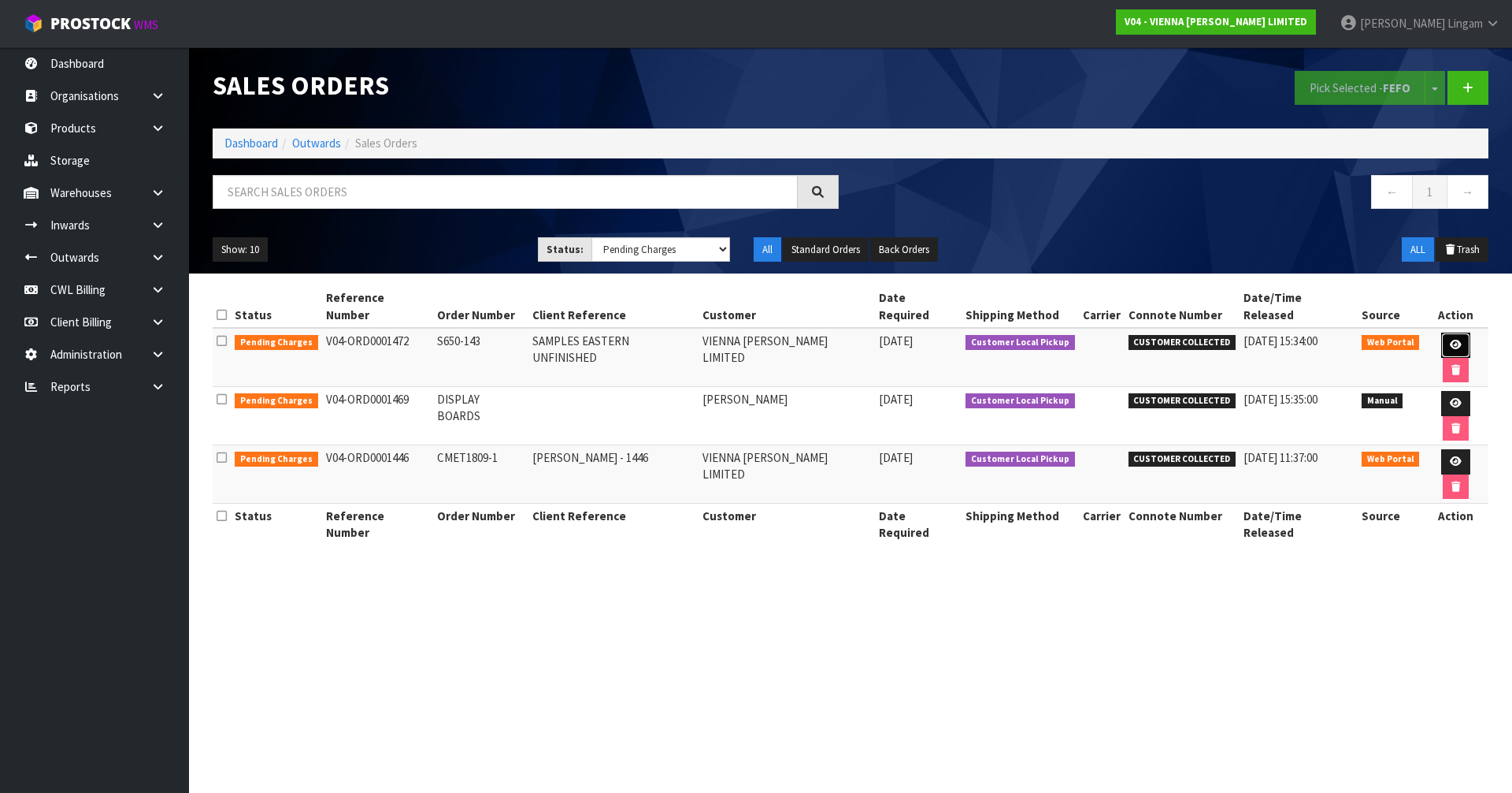
click at [1450, 340] on icon at bounding box center [1455, 344] width 12 height 10
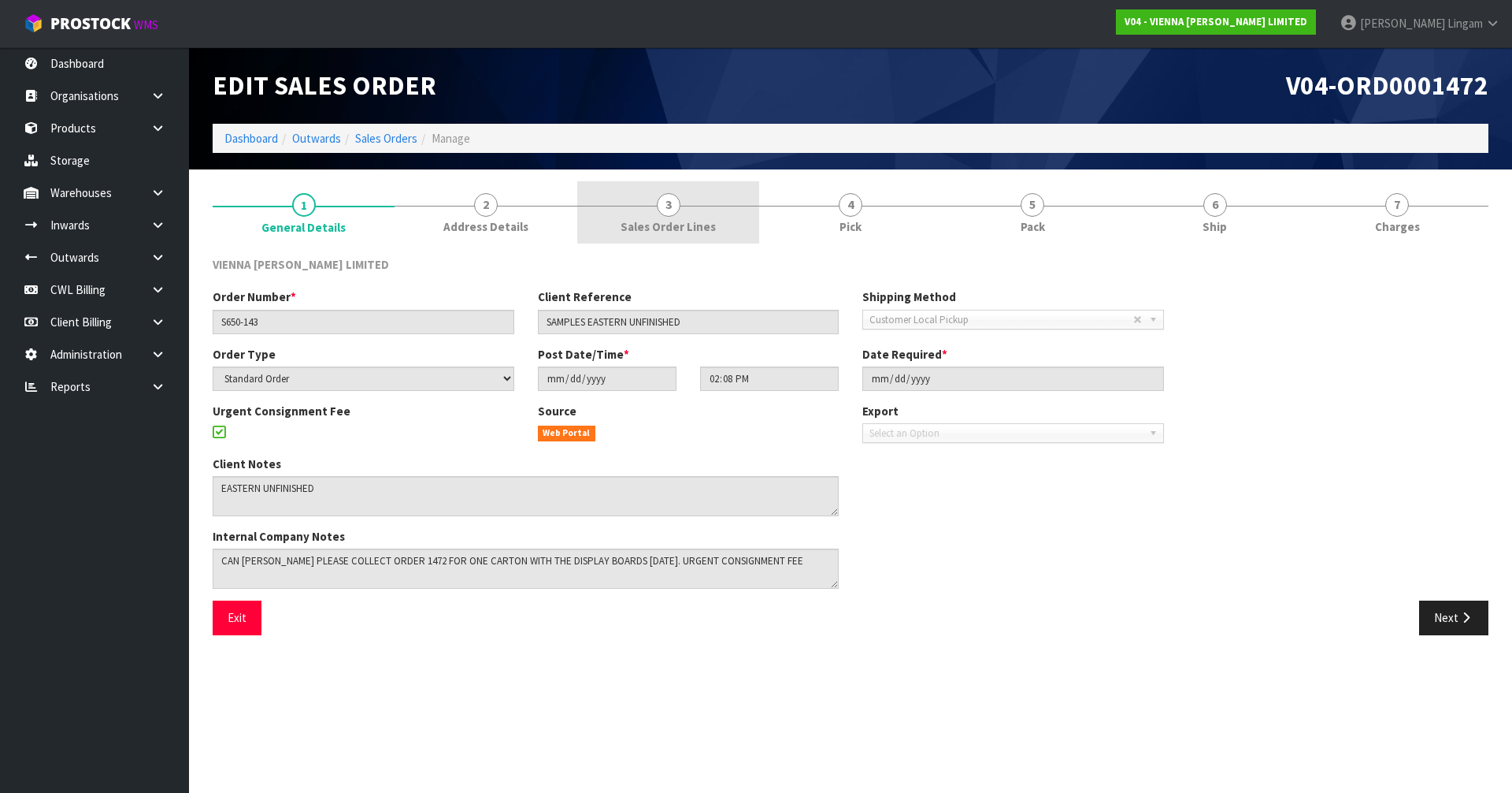
click at [685, 221] on span "Sales Order Lines" at bounding box center [668, 227] width 95 height 17
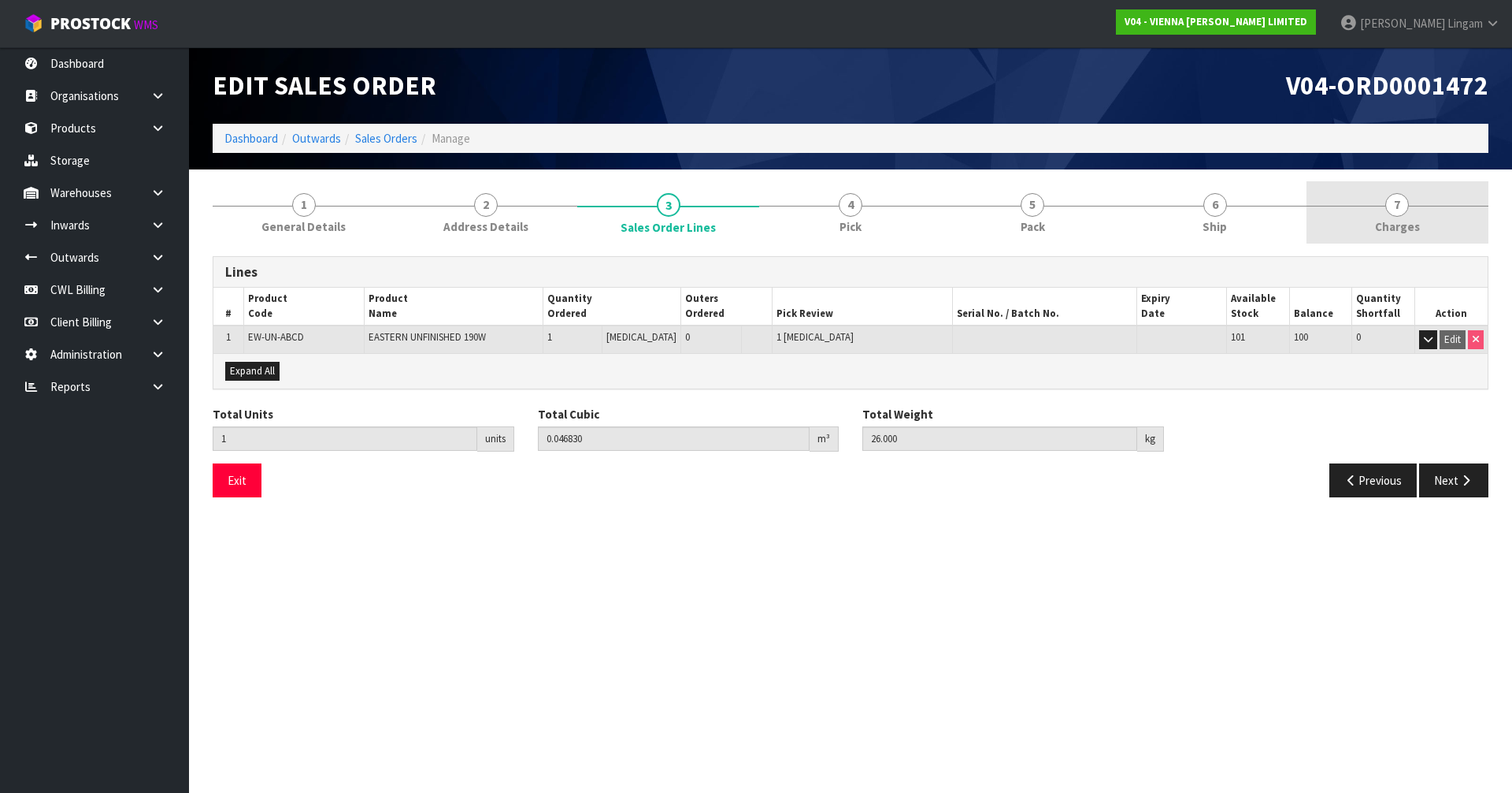
click at [1393, 222] on span "Charges" at bounding box center [1397, 227] width 45 height 17
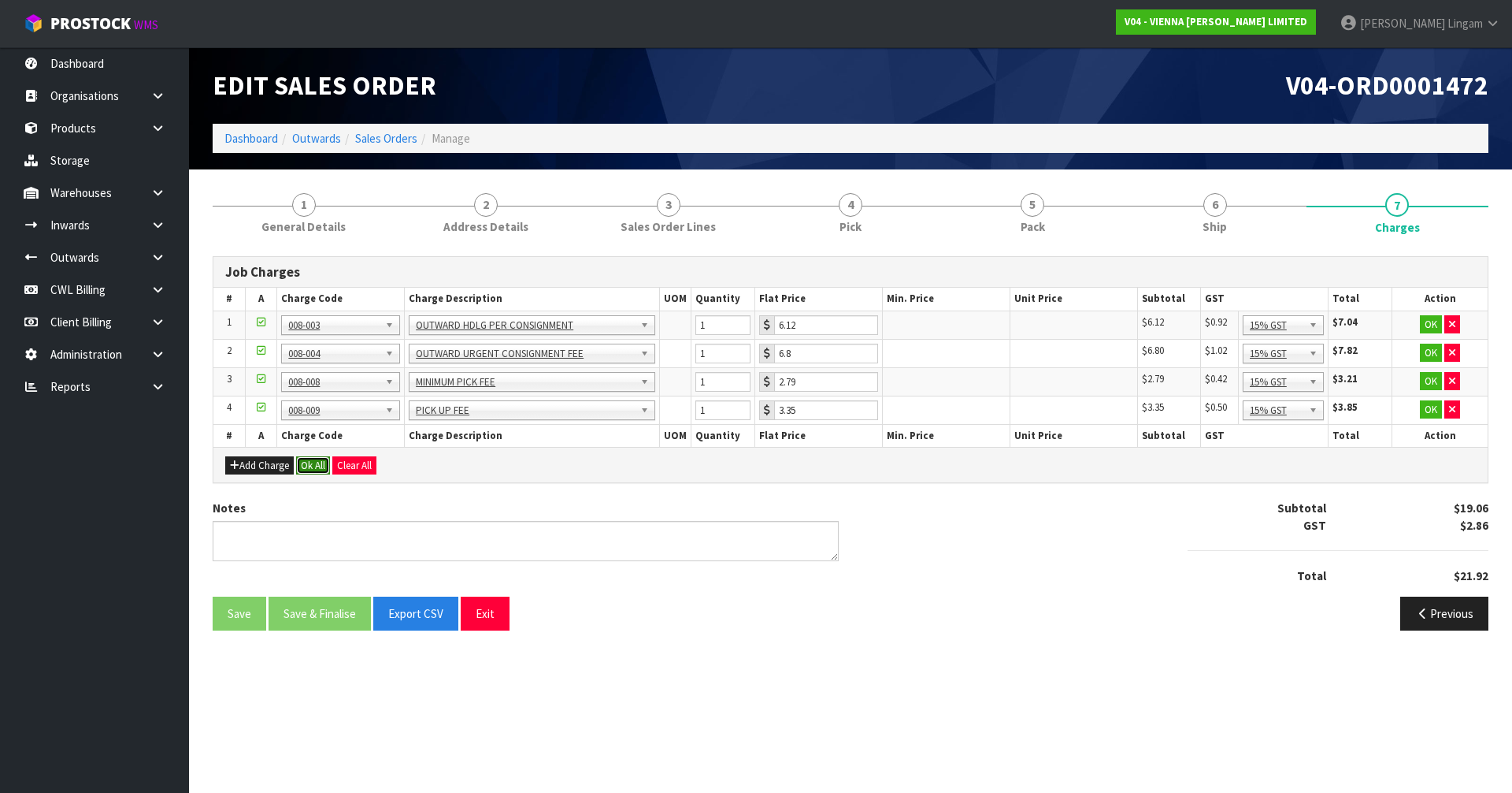
click at [314, 467] on button "Ok All" at bounding box center [313, 465] width 34 height 19
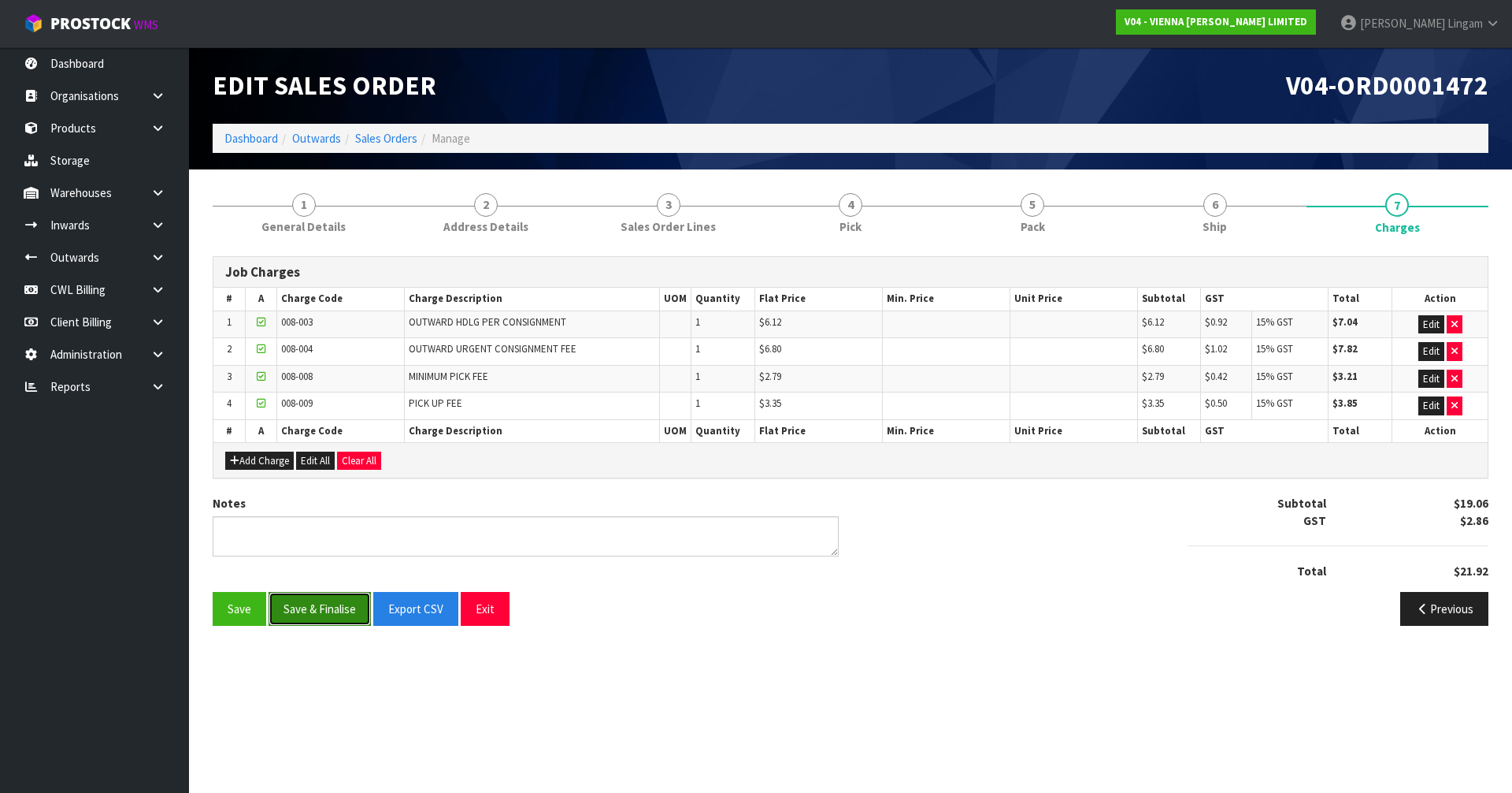
click at [321, 611] on button "Save & Finalise" at bounding box center [319, 608] width 103 height 34
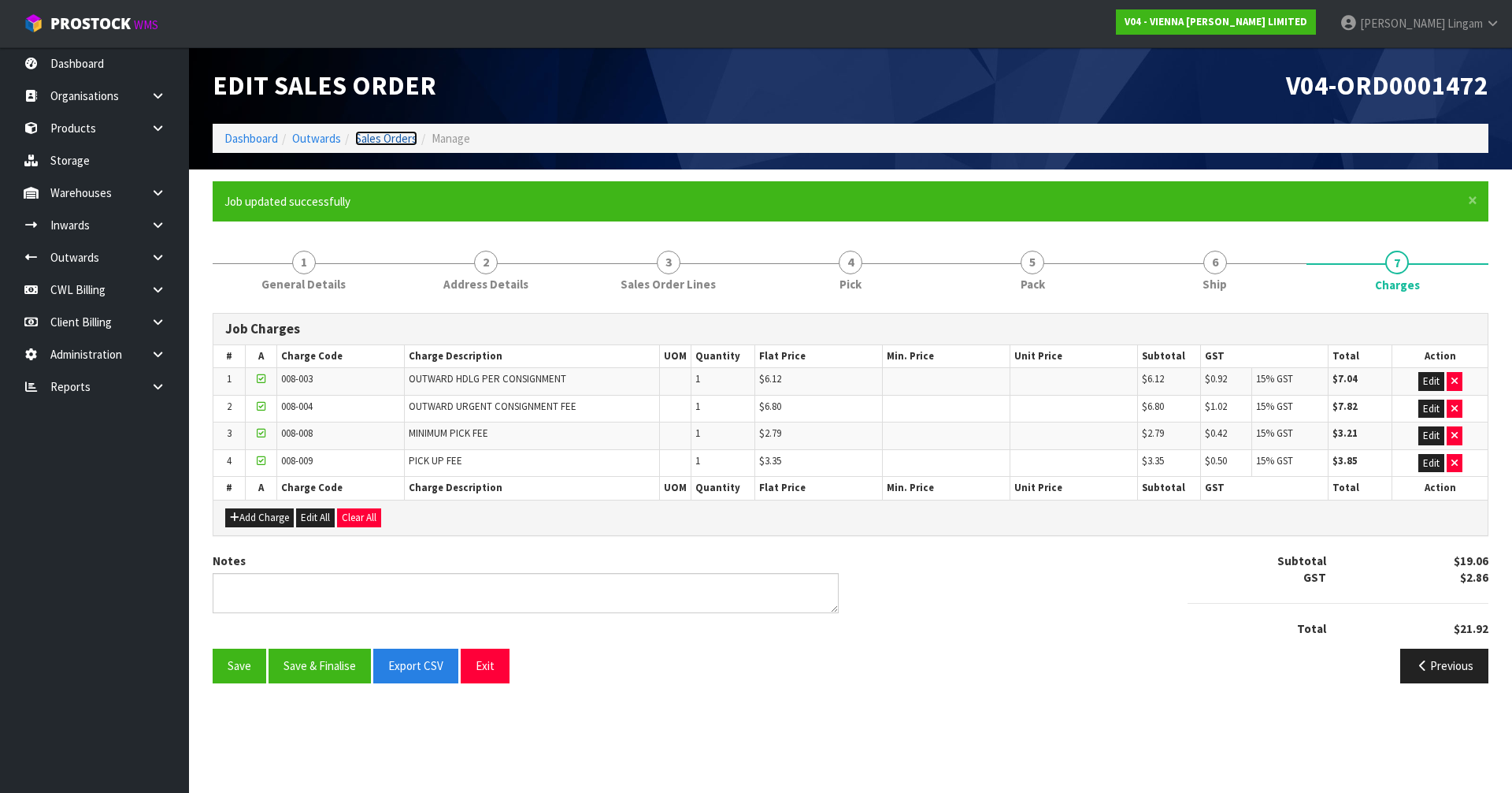
click at [394, 141] on link "Sales Orders" at bounding box center [386, 138] width 62 height 15
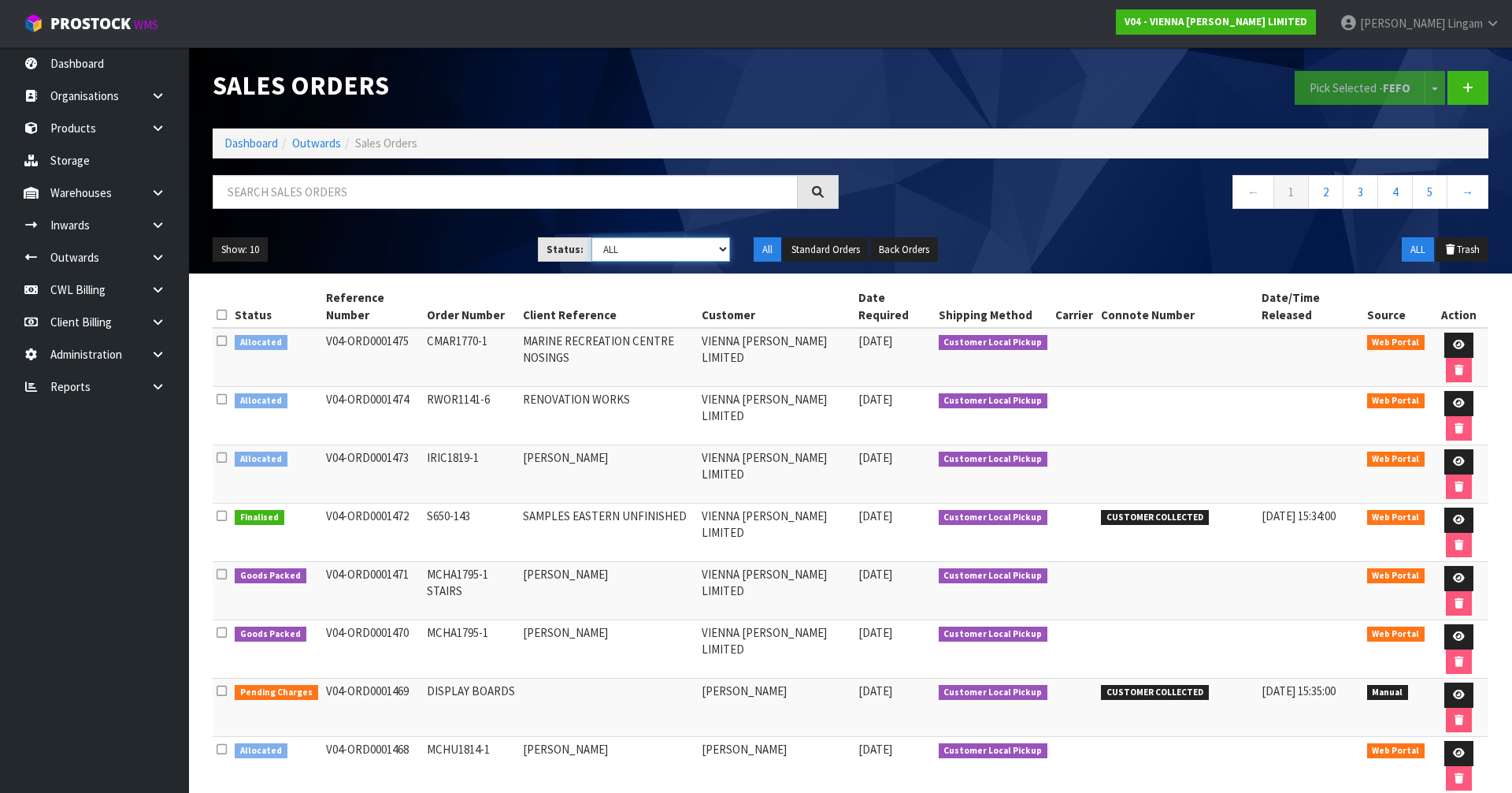
click at [710, 253] on select "Draft Pending Allocated Pending Pick Goods Picked Goods Packed Pending Charges …" at bounding box center [661, 249] width 139 height 24
select select "string:6"
click at [591, 237] on select "Draft Pending Allocated Pending Pick Goods Picked Goods Packed Pending Charges …" at bounding box center [661, 249] width 139 height 24
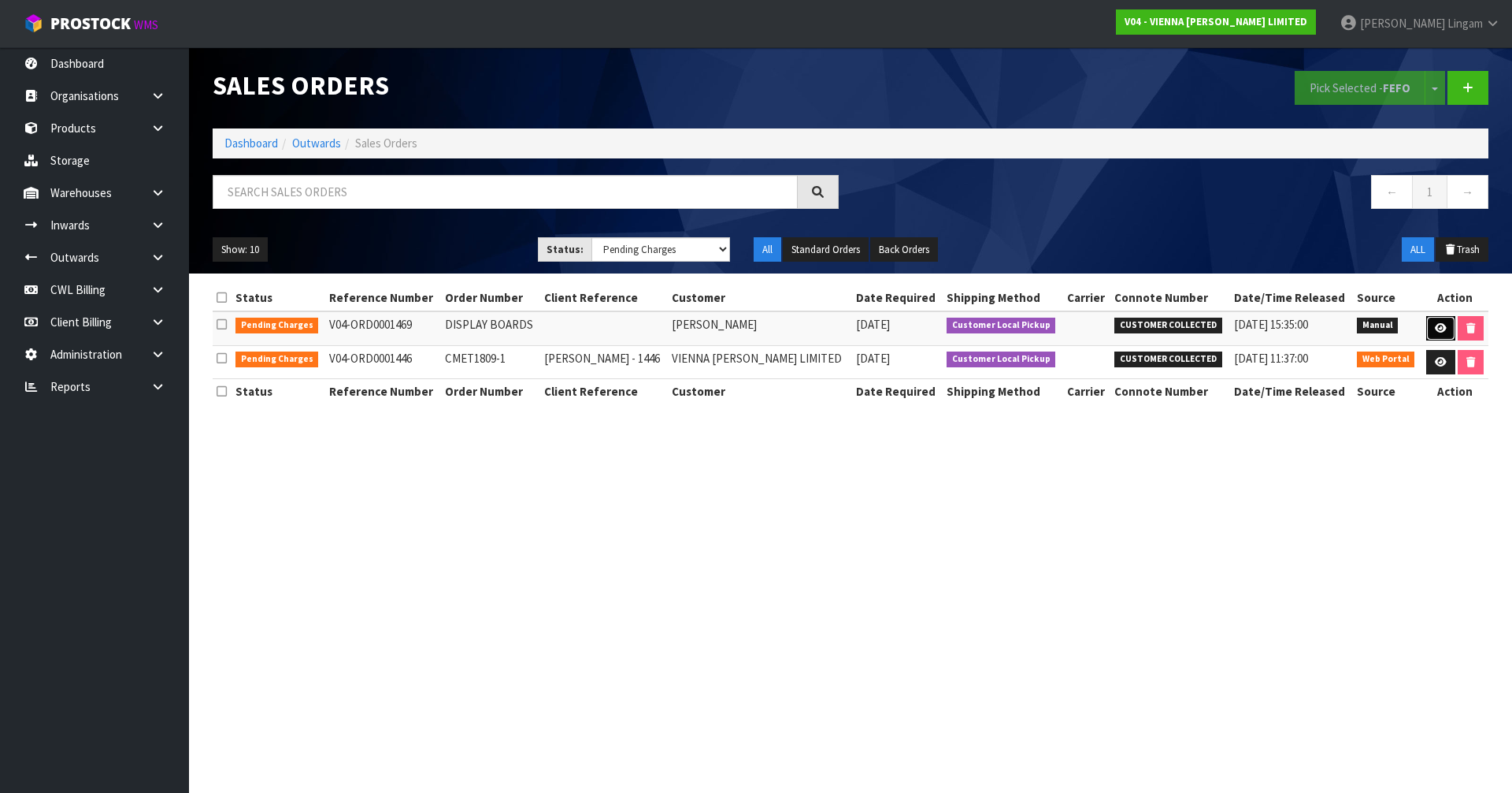
click at [1434, 327] on icon at bounding box center [1440, 327] width 12 height 10
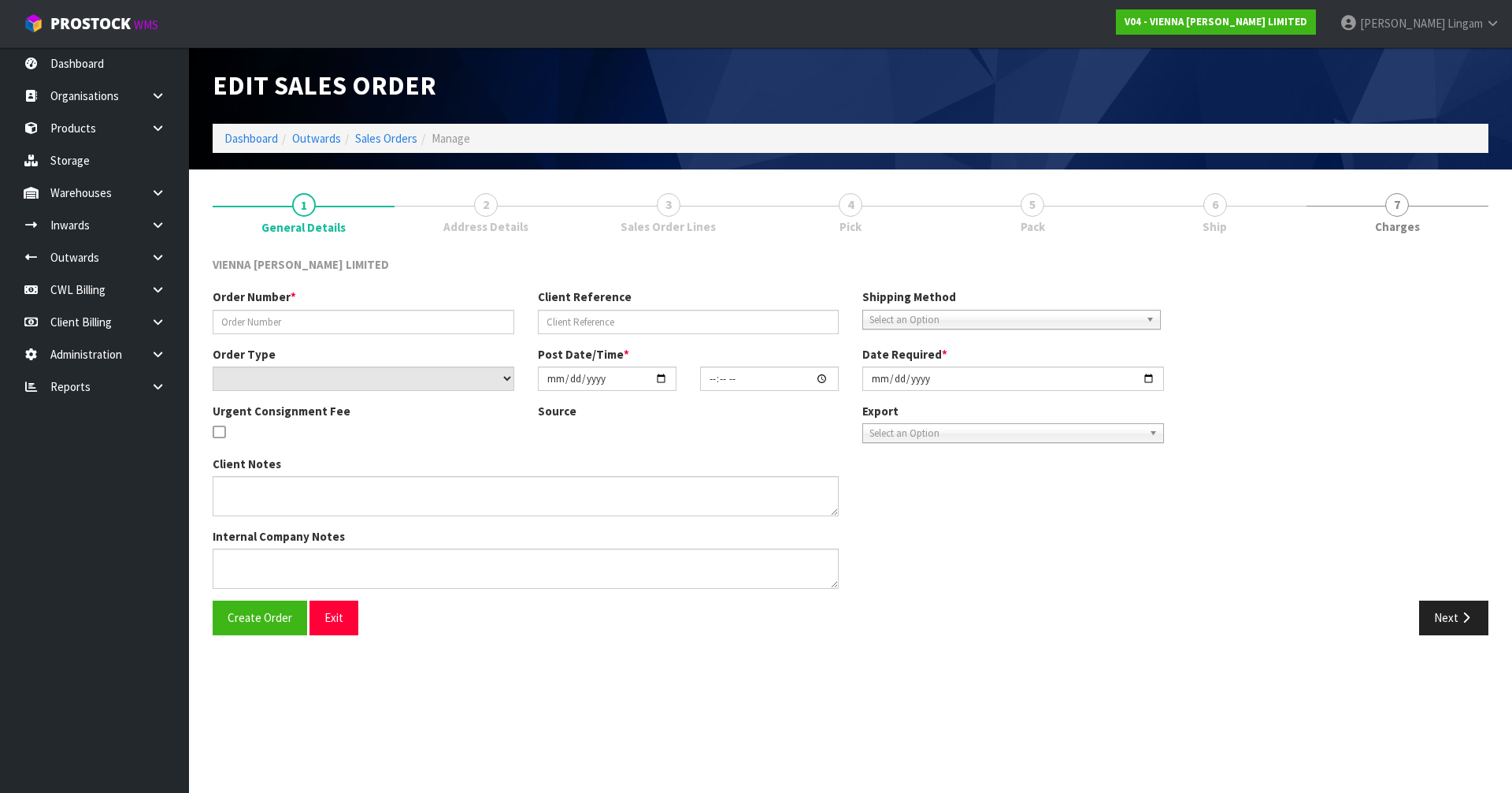
type input "DISPLAY BOARDS"
select select "number:0"
type input "2025-08-27"
type input "13:51:00.000"
type input "2025-08-27"
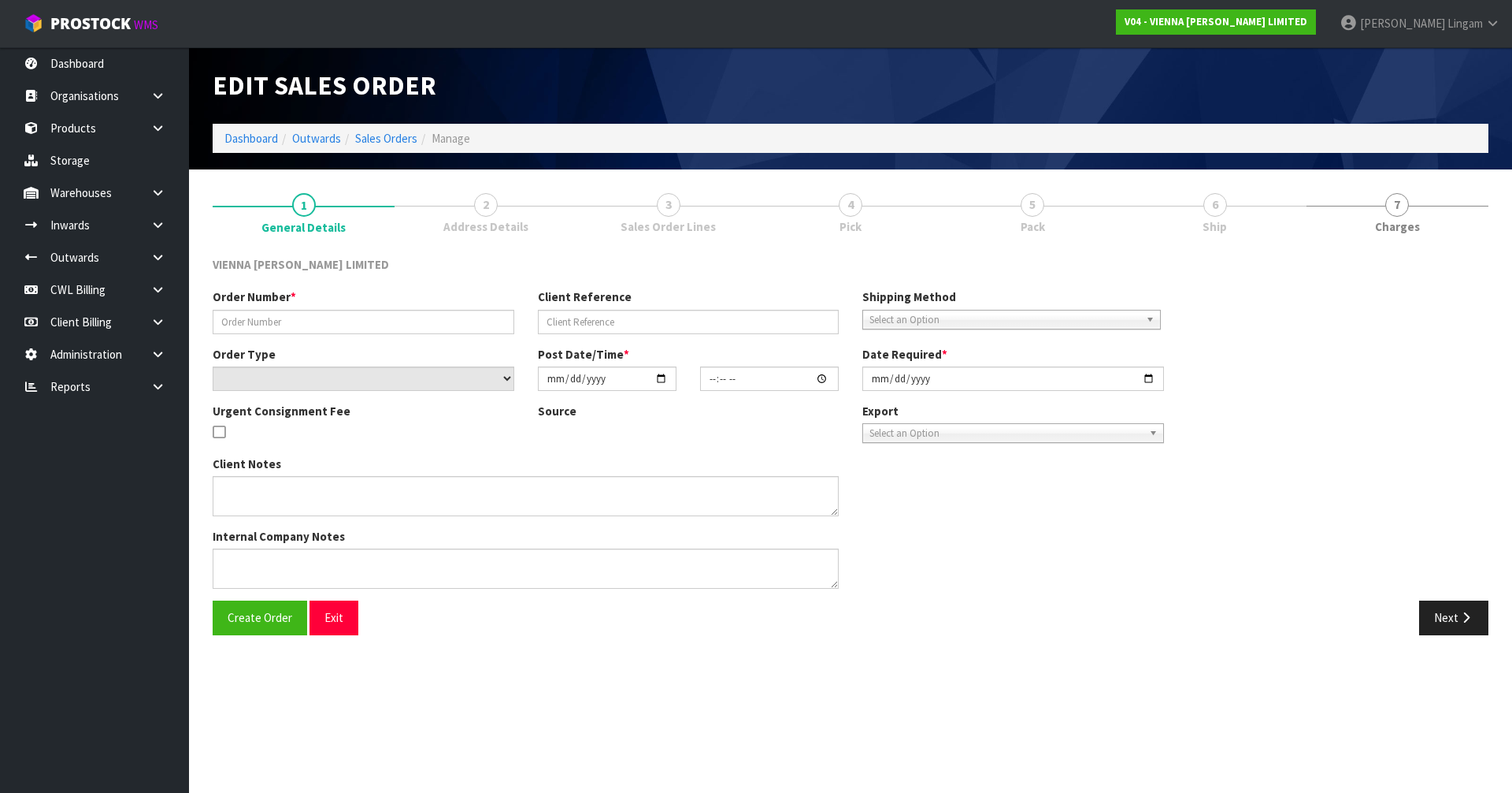
type textarea "URGENT CONSIGNMENT FEE"
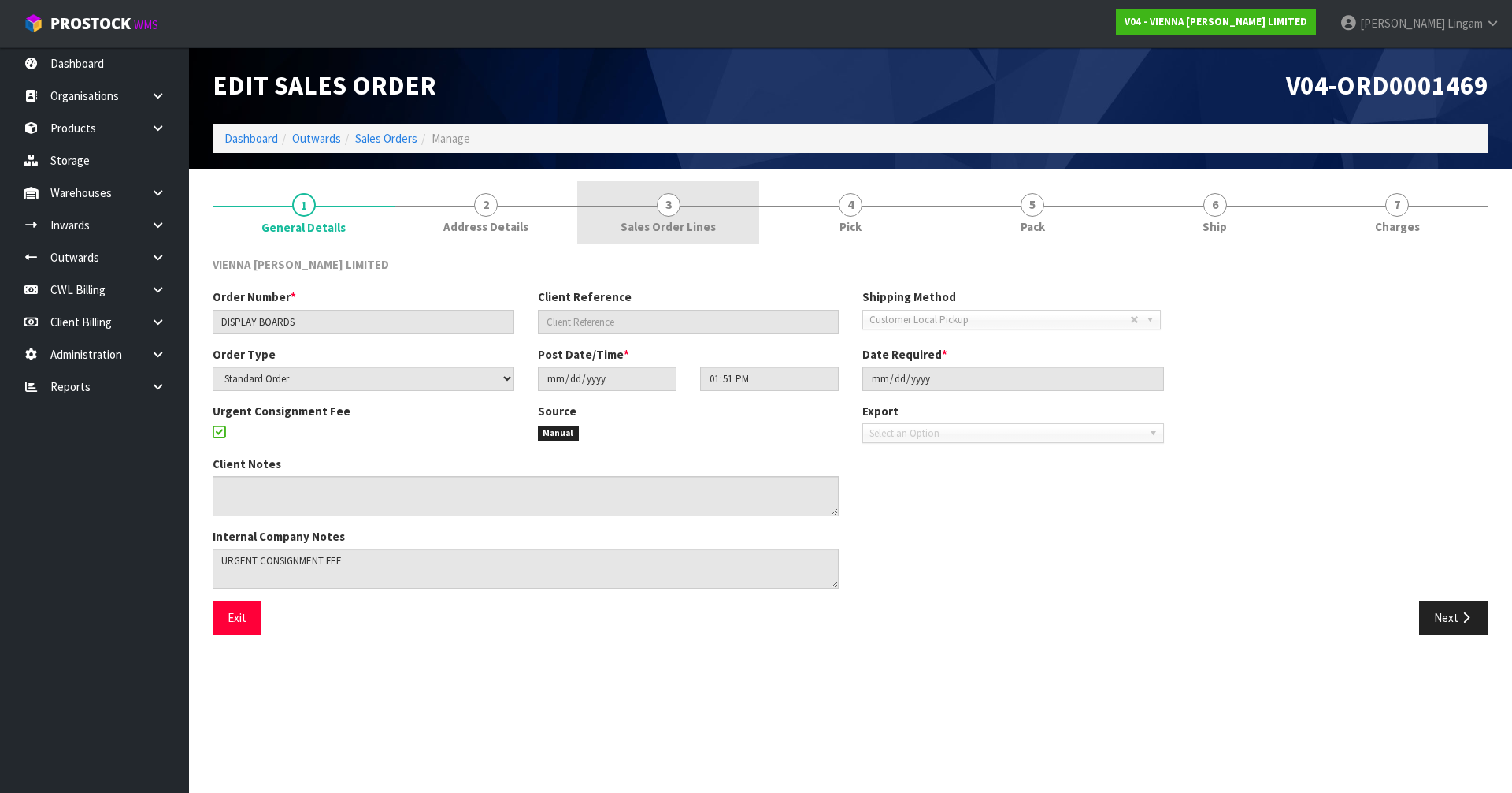
click at [713, 230] on link "3 Sales Order Lines" at bounding box center [668, 212] width 182 height 62
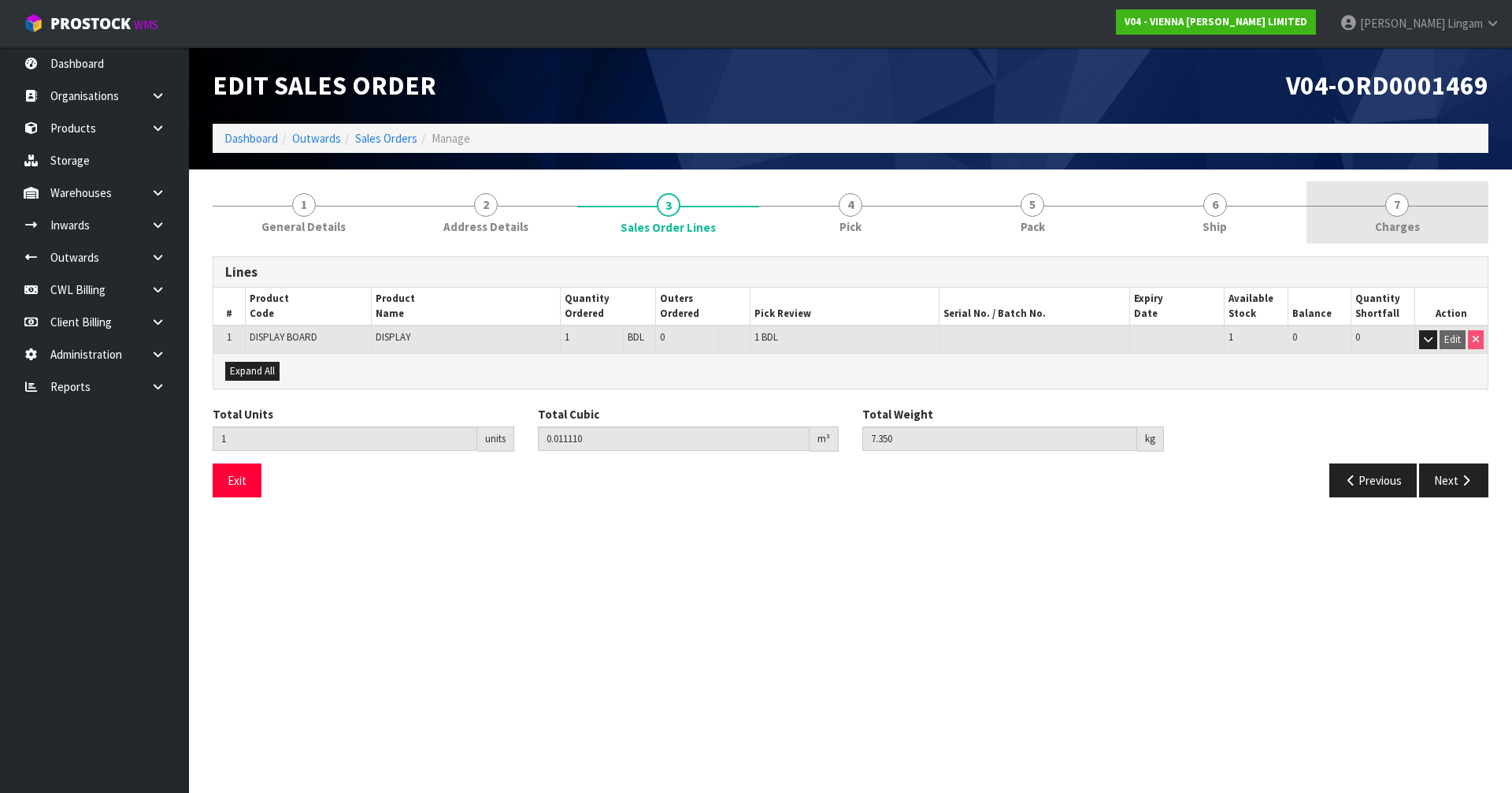
click at [1400, 235] on link "7 Charges" at bounding box center [1397, 212] width 182 height 62
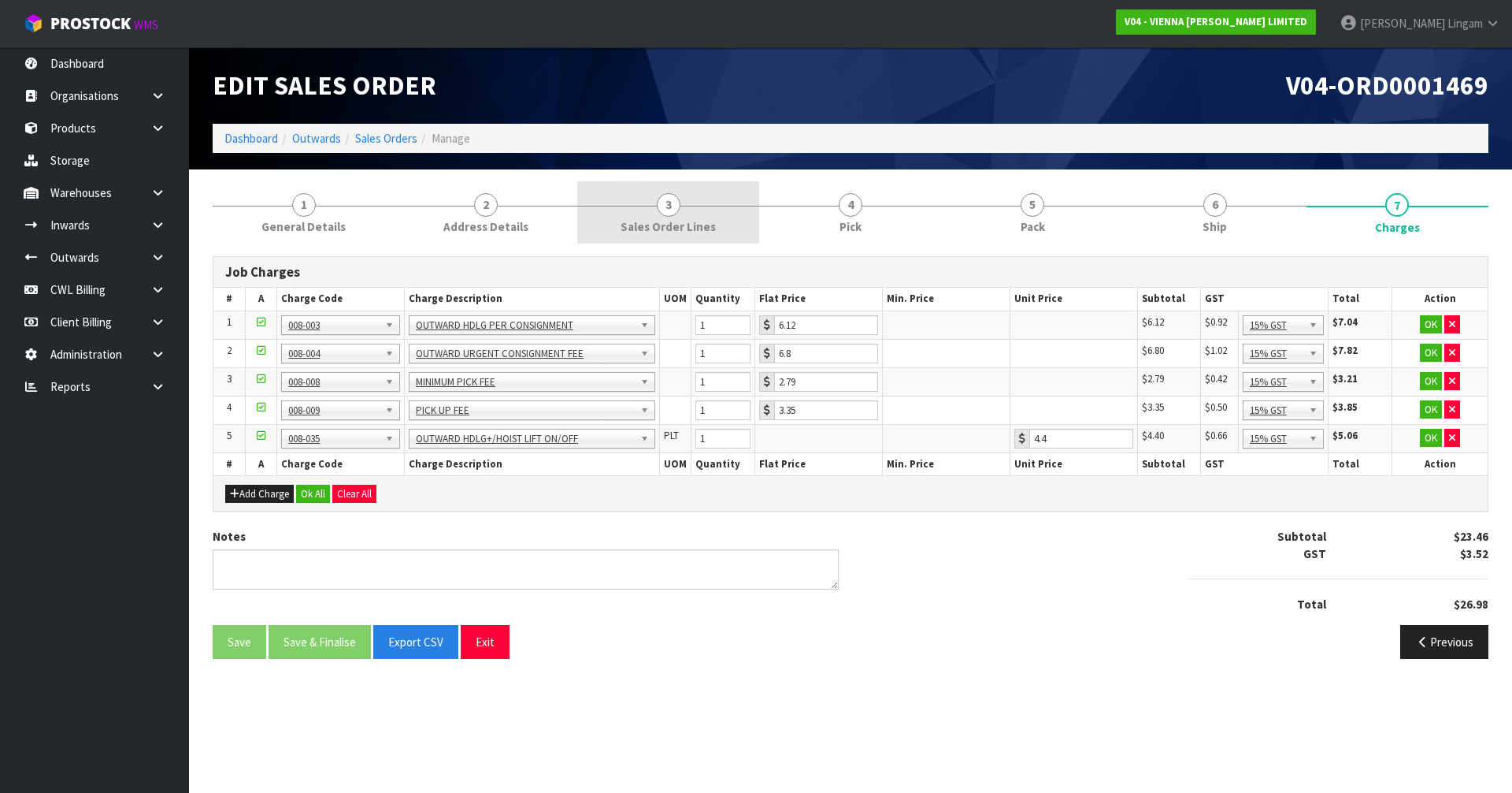
click at [724, 195] on link "3 Sales Order Lines" at bounding box center [668, 212] width 182 height 62
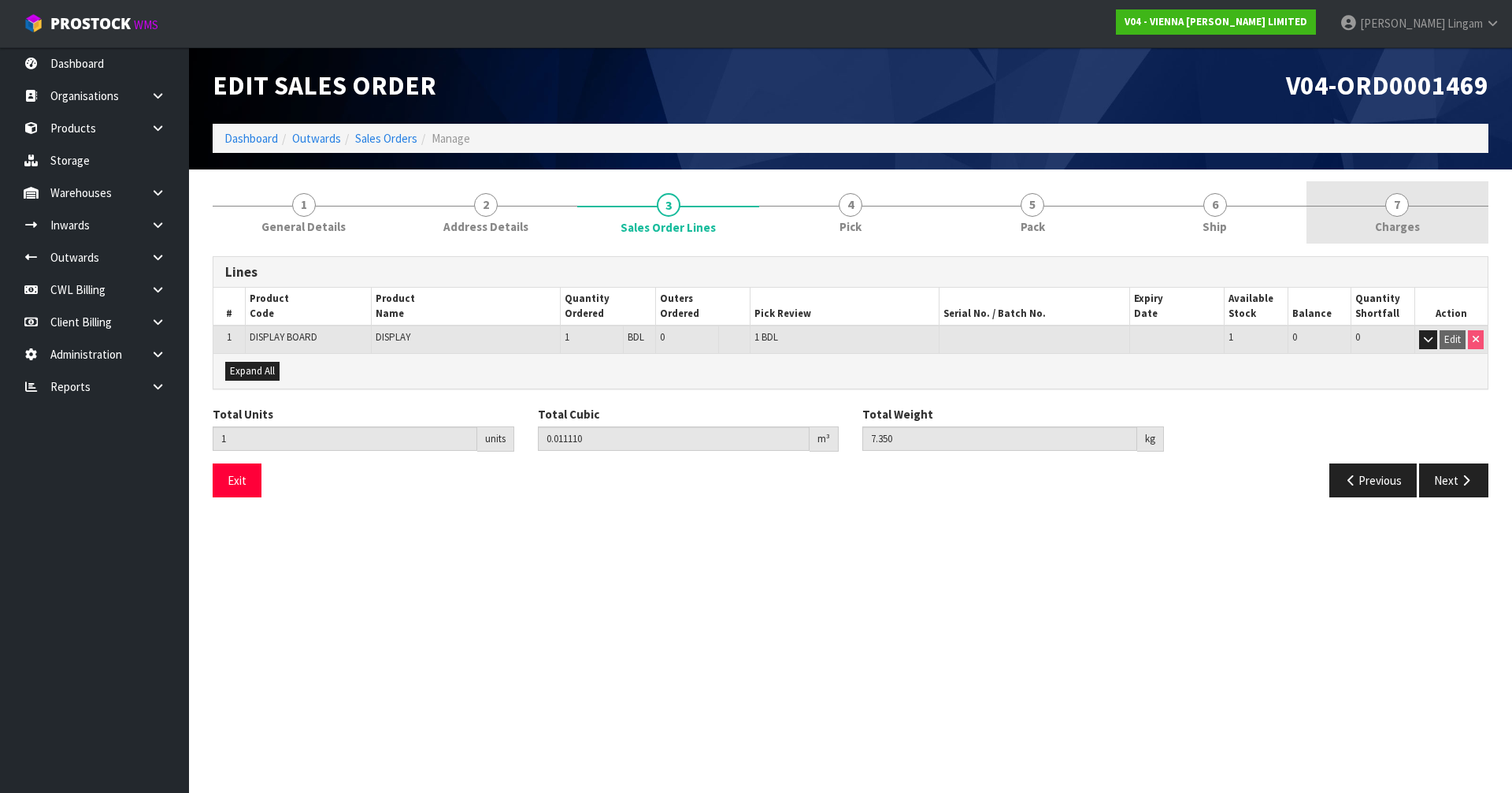
click at [1434, 227] on link "7 Charges" at bounding box center [1397, 212] width 182 height 62
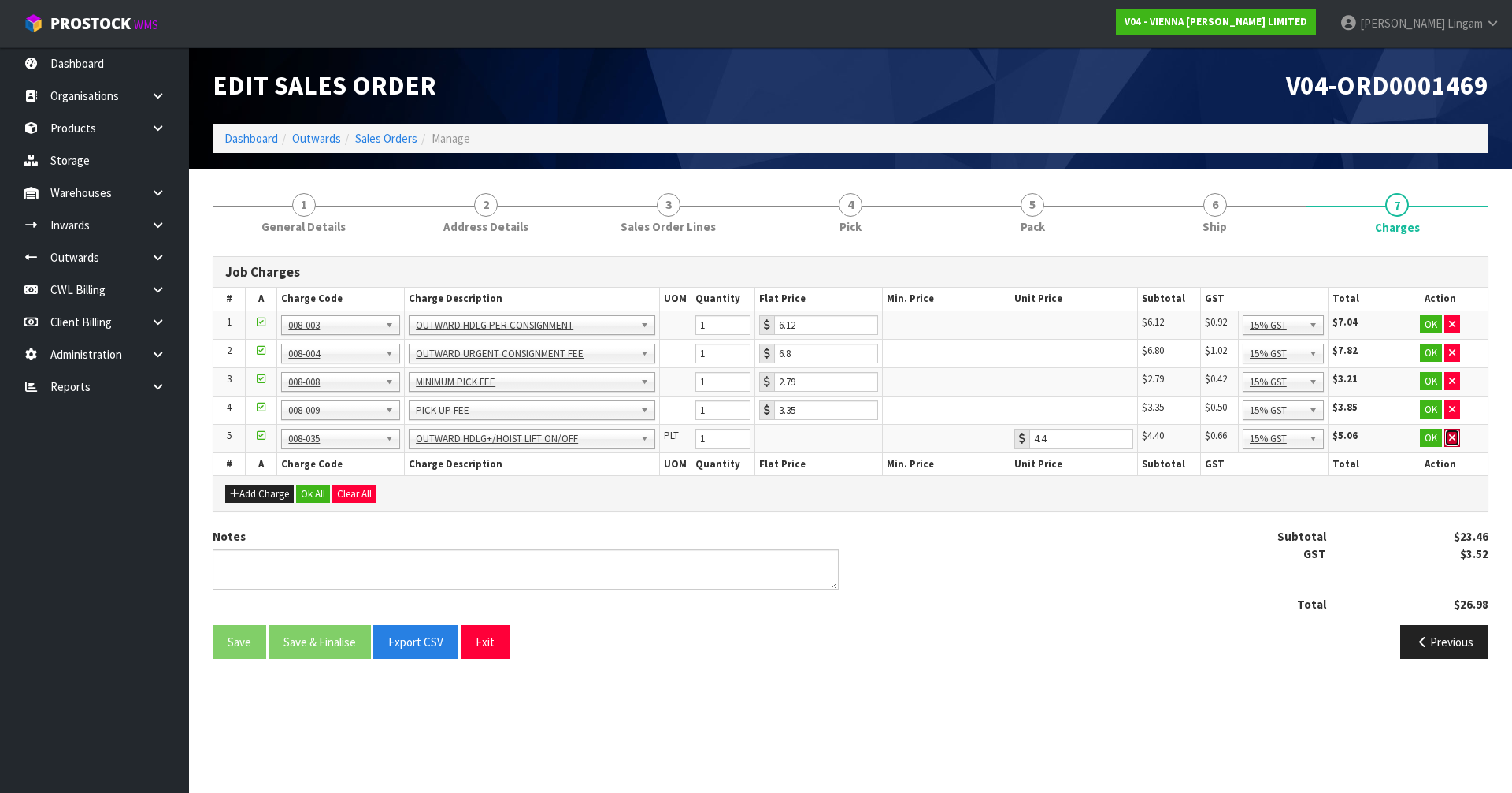
click at [1457, 435] on button "button" at bounding box center [1452, 437] width 16 height 19
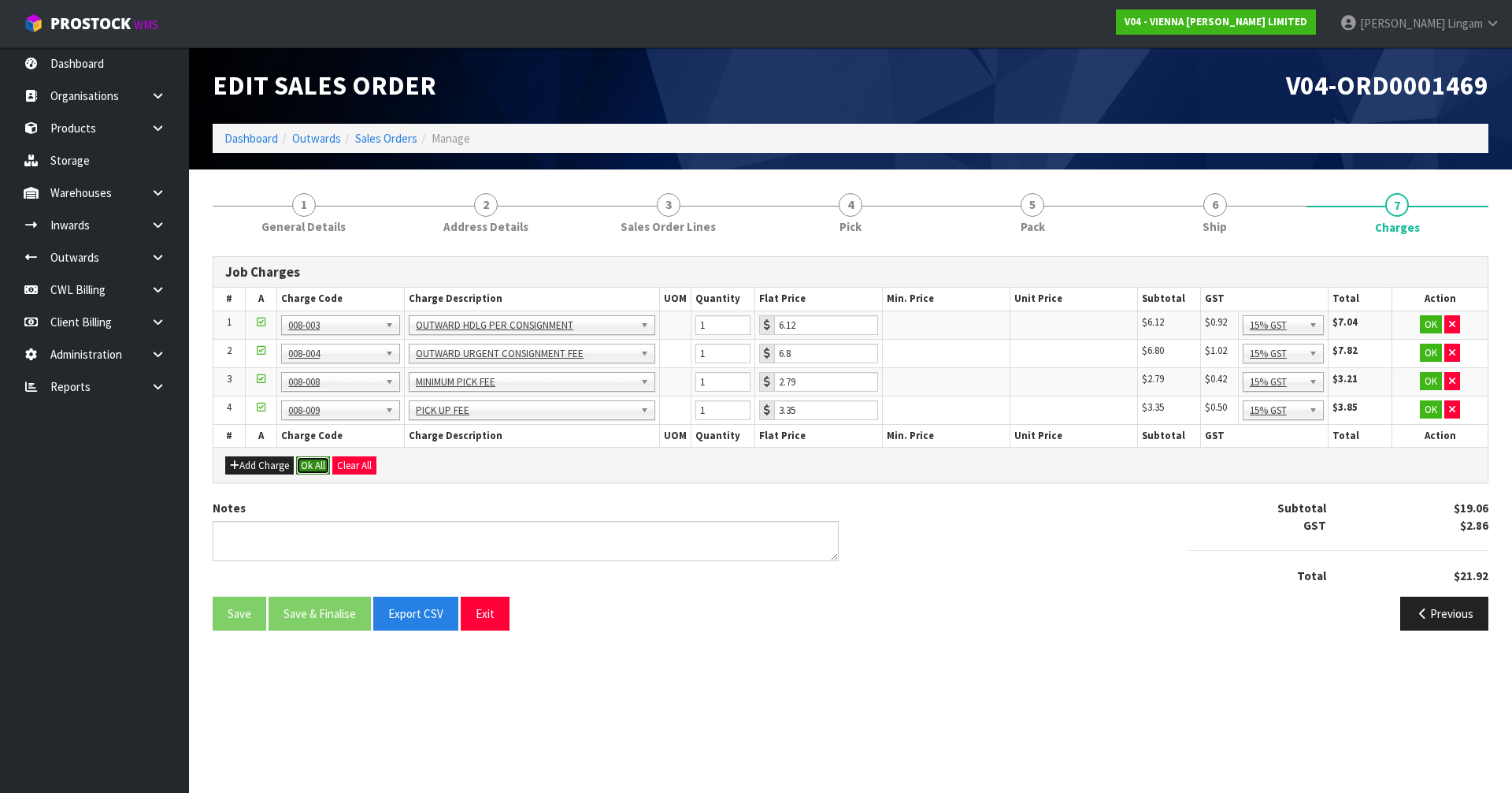
click at [320, 467] on button "Ok All" at bounding box center [313, 465] width 34 height 19
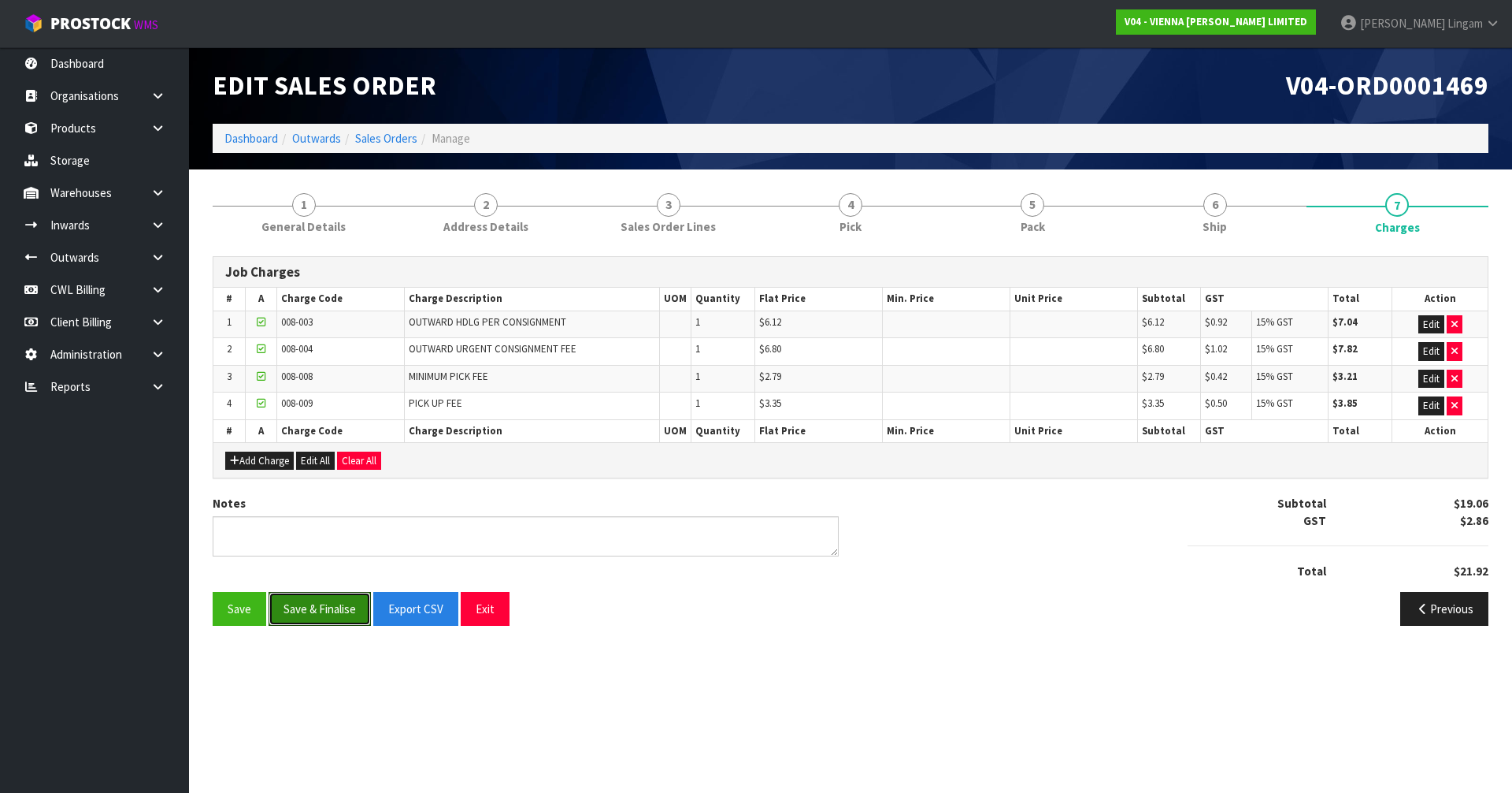
drag, startPoint x: 322, startPoint y: 609, endPoint x: 354, endPoint y: 450, distance: 162.2
click at [323, 607] on button "Save & Finalise" at bounding box center [319, 608] width 103 height 34
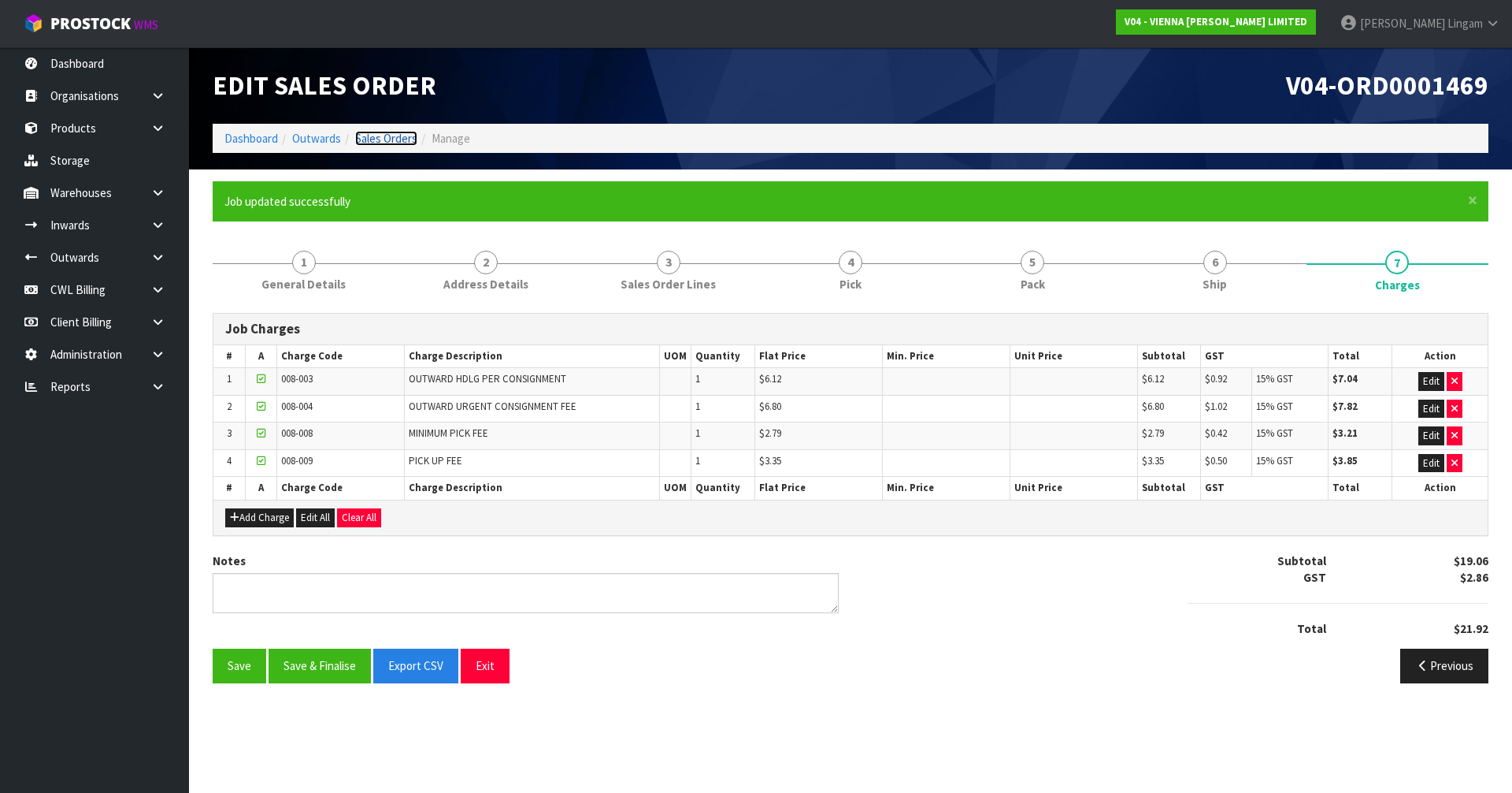
click at [399, 138] on link "Sales Orders" at bounding box center [386, 138] width 62 height 15
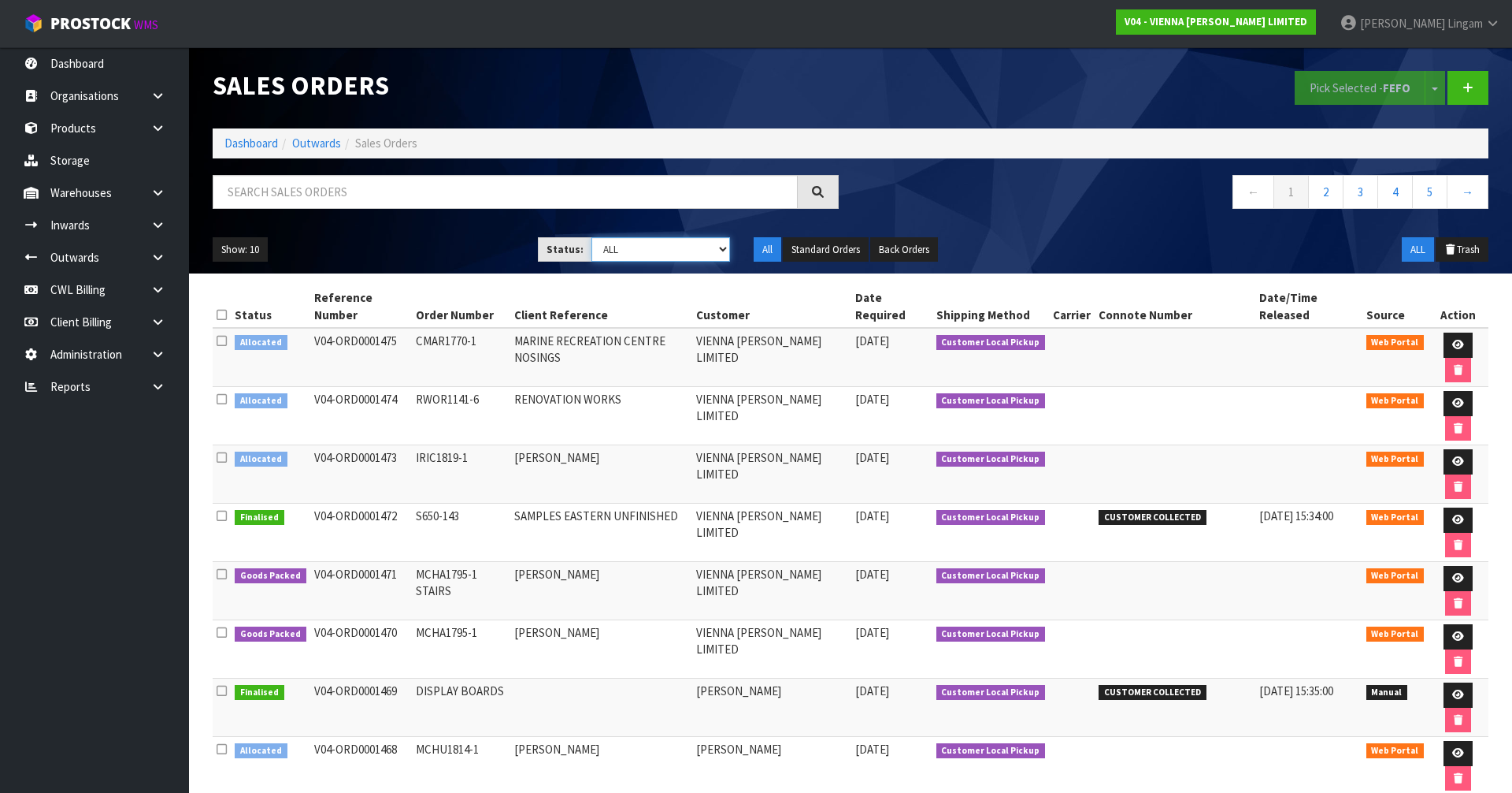
click at [707, 239] on select "Draft Pending Allocated Pending Pick Goods Picked Goods Packed Pending Charges …" at bounding box center [661, 249] width 139 height 24
select select "string:6"
click at [591, 237] on select "Draft Pending Allocated Pending Pick Goods Picked Goods Packed Pending Charges …" at bounding box center [661, 249] width 139 height 24
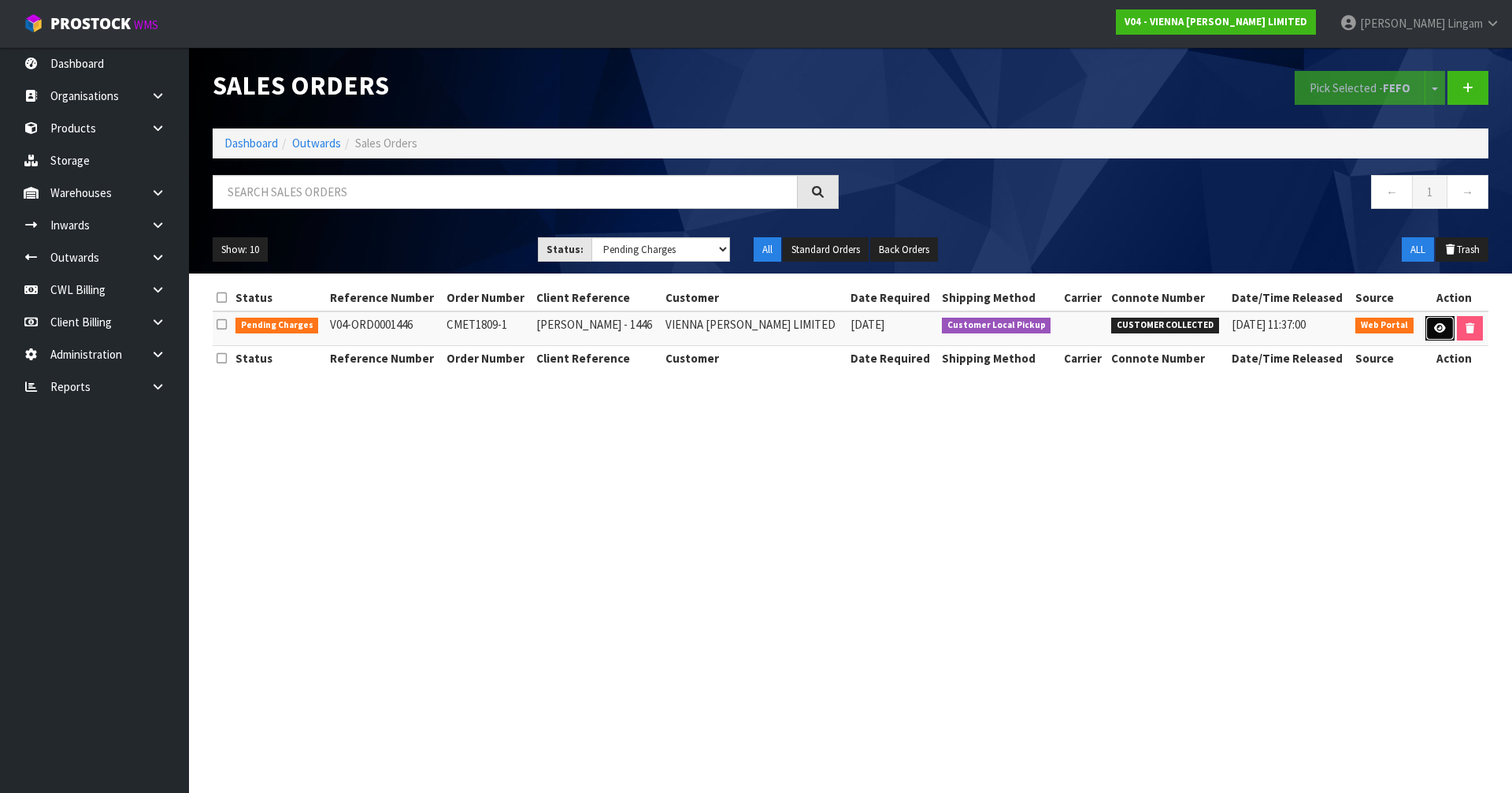
click at [1434, 326] on icon at bounding box center [1439, 327] width 12 height 10
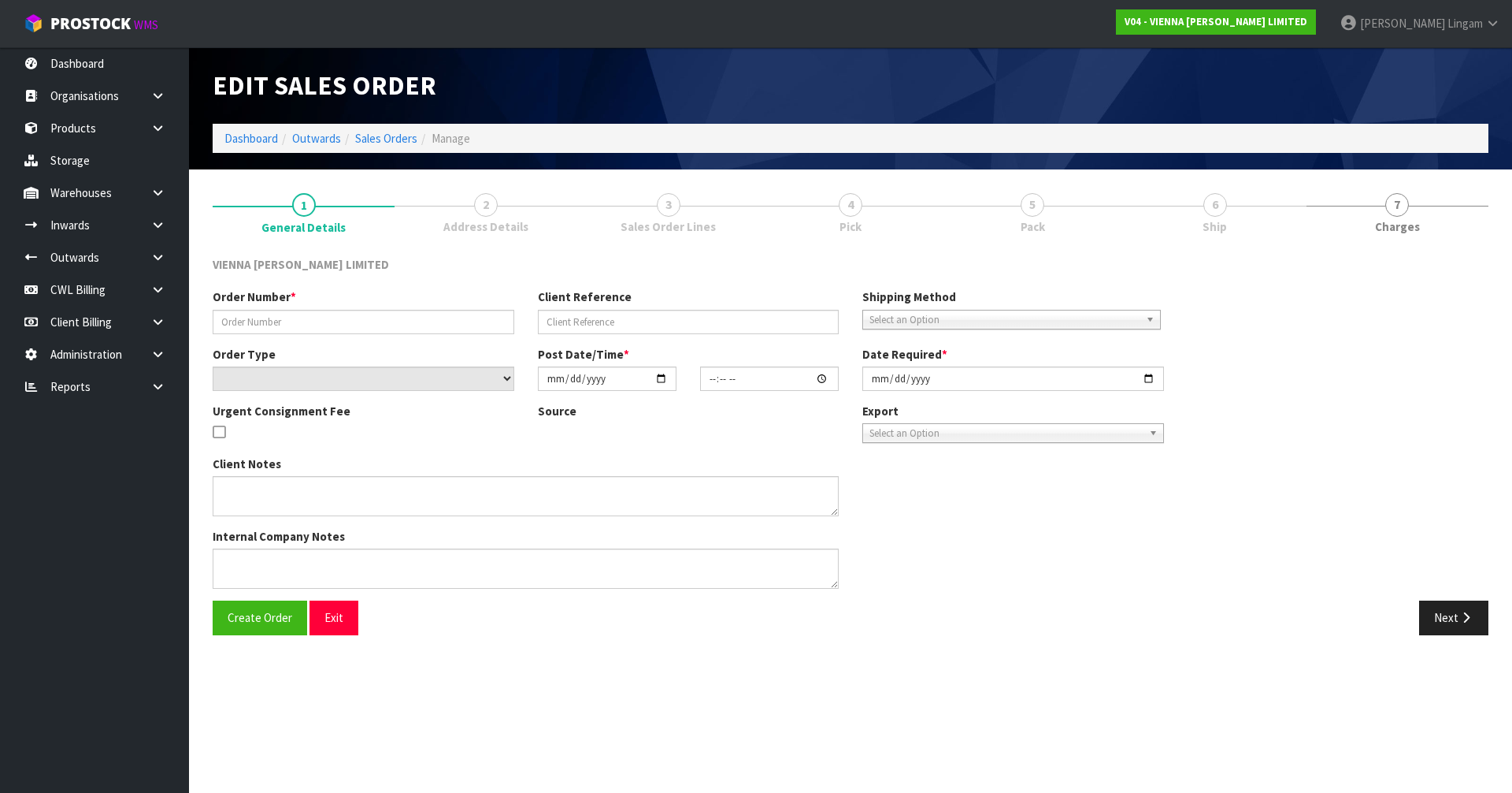
type input "CMET1809-1"
type input "CAITLIN METZ - 1446"
select select "number:0"
type input "2025-08-05"
type input "13:48:00.000"
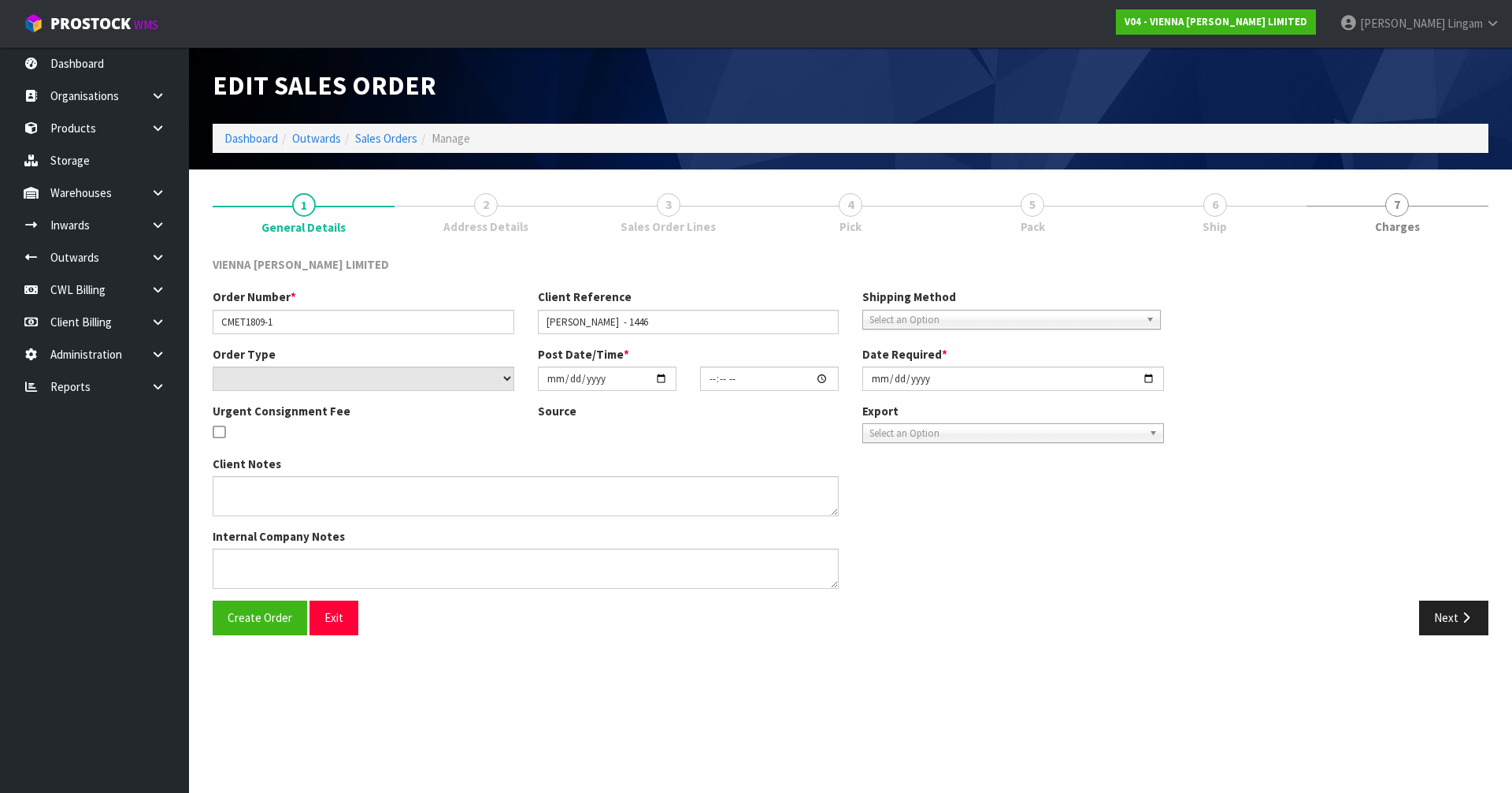
type input "2025-08-27"
type textarea "CAITLIN METZ"
type textarea "THIS IS BEING COLLECTED NEXT WEDNESDAY- 27TH AUGUST."
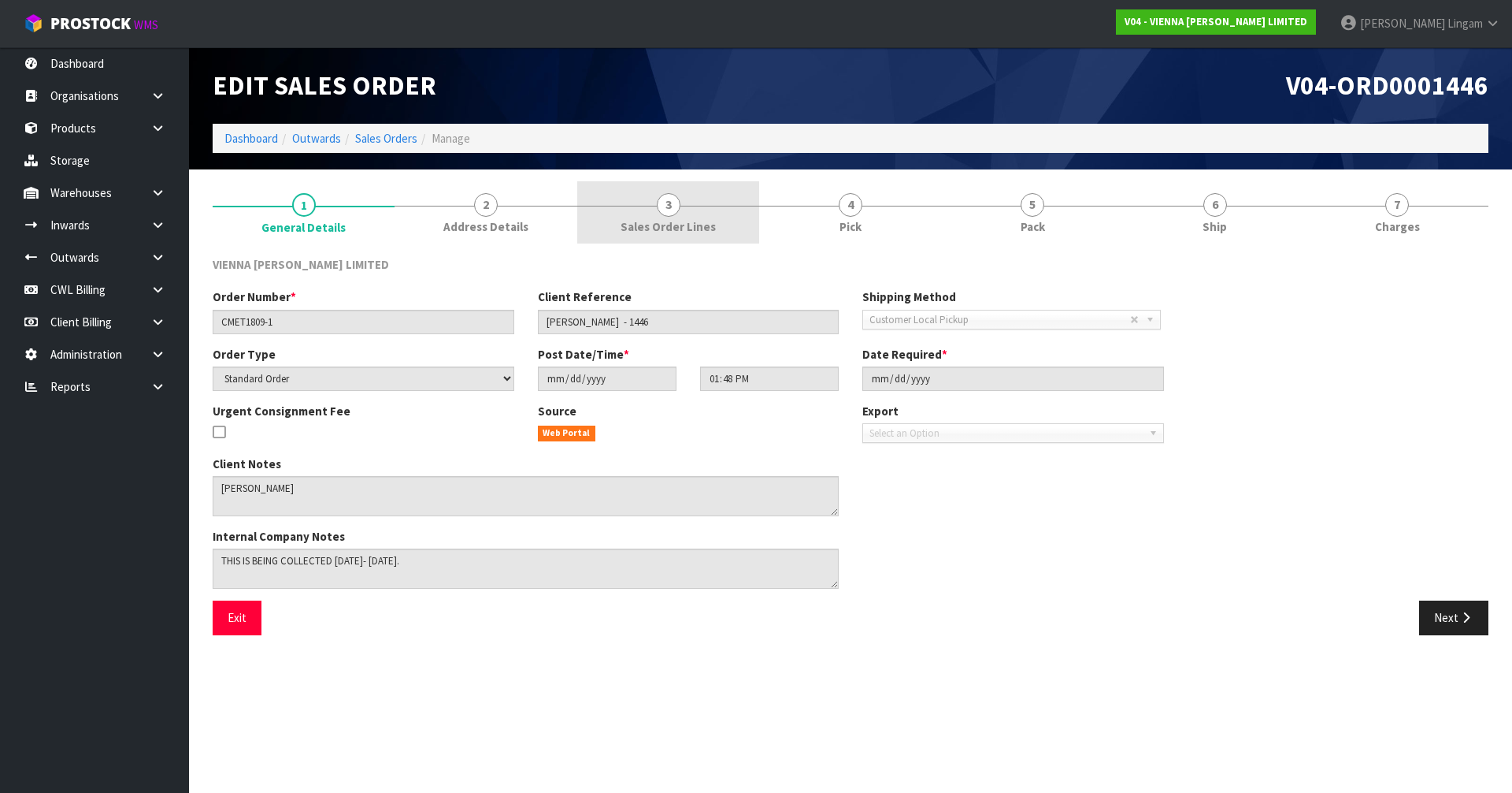
click at [704, 209] on link "3 Sales Order Lines" at bounding box center [668, 212] width 182 height 62
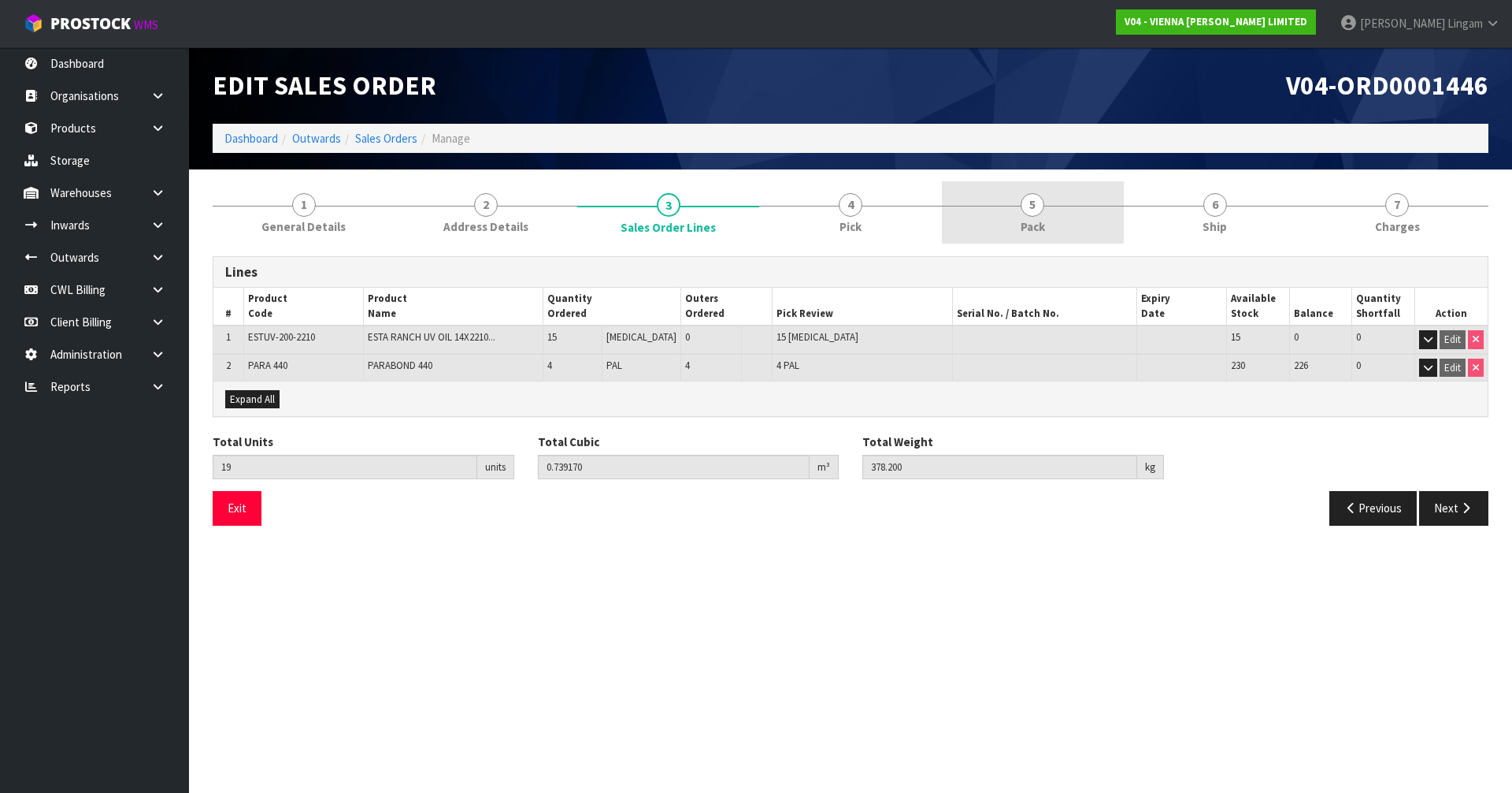
click at [1050, 227] on link "5 Pack" at bounding box center [1032, 212] width 182 height 62
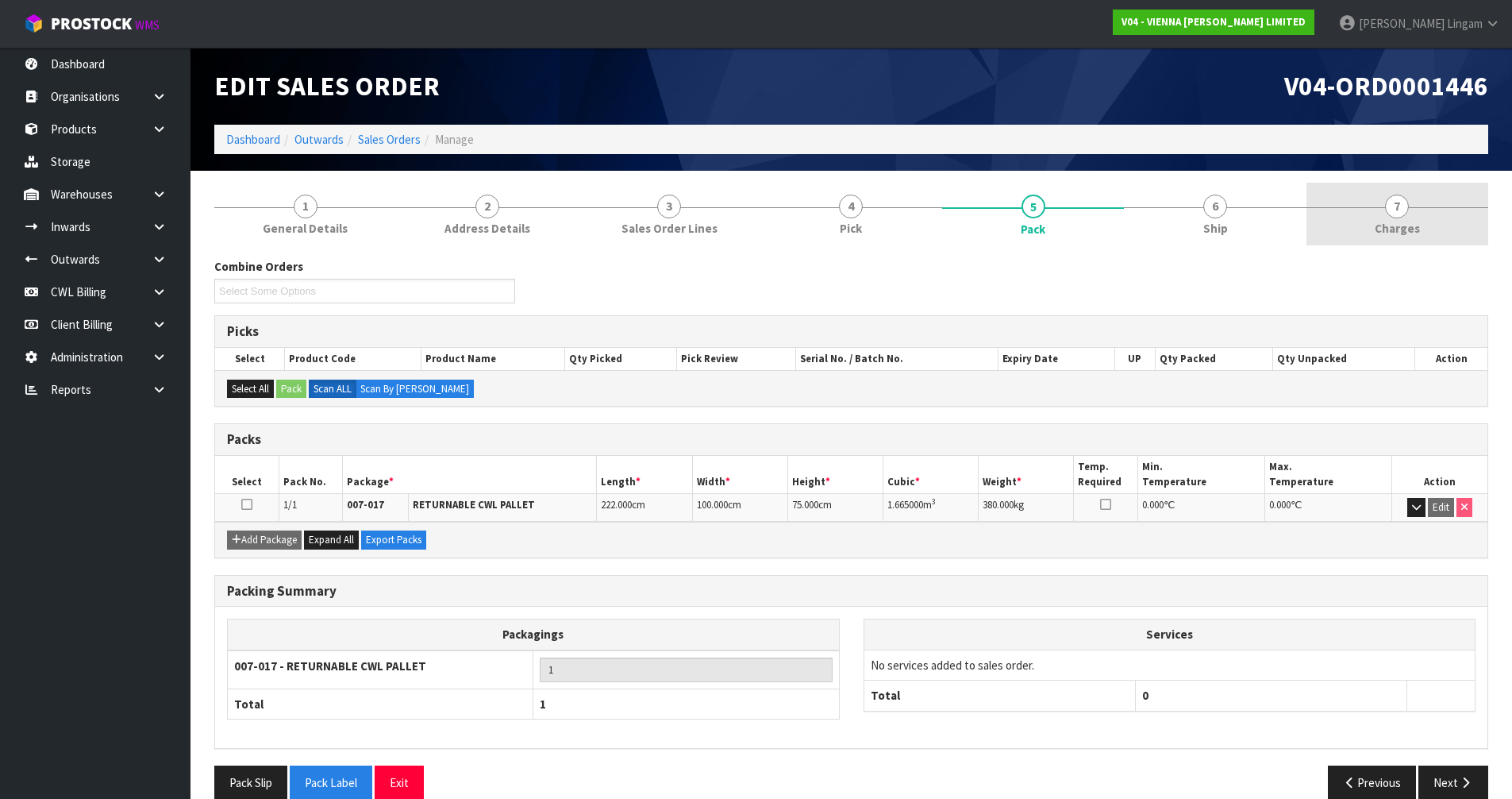
click at [1464, 221] on link "7 Charges" at bounding box center [1397, 214] width 181 height 63
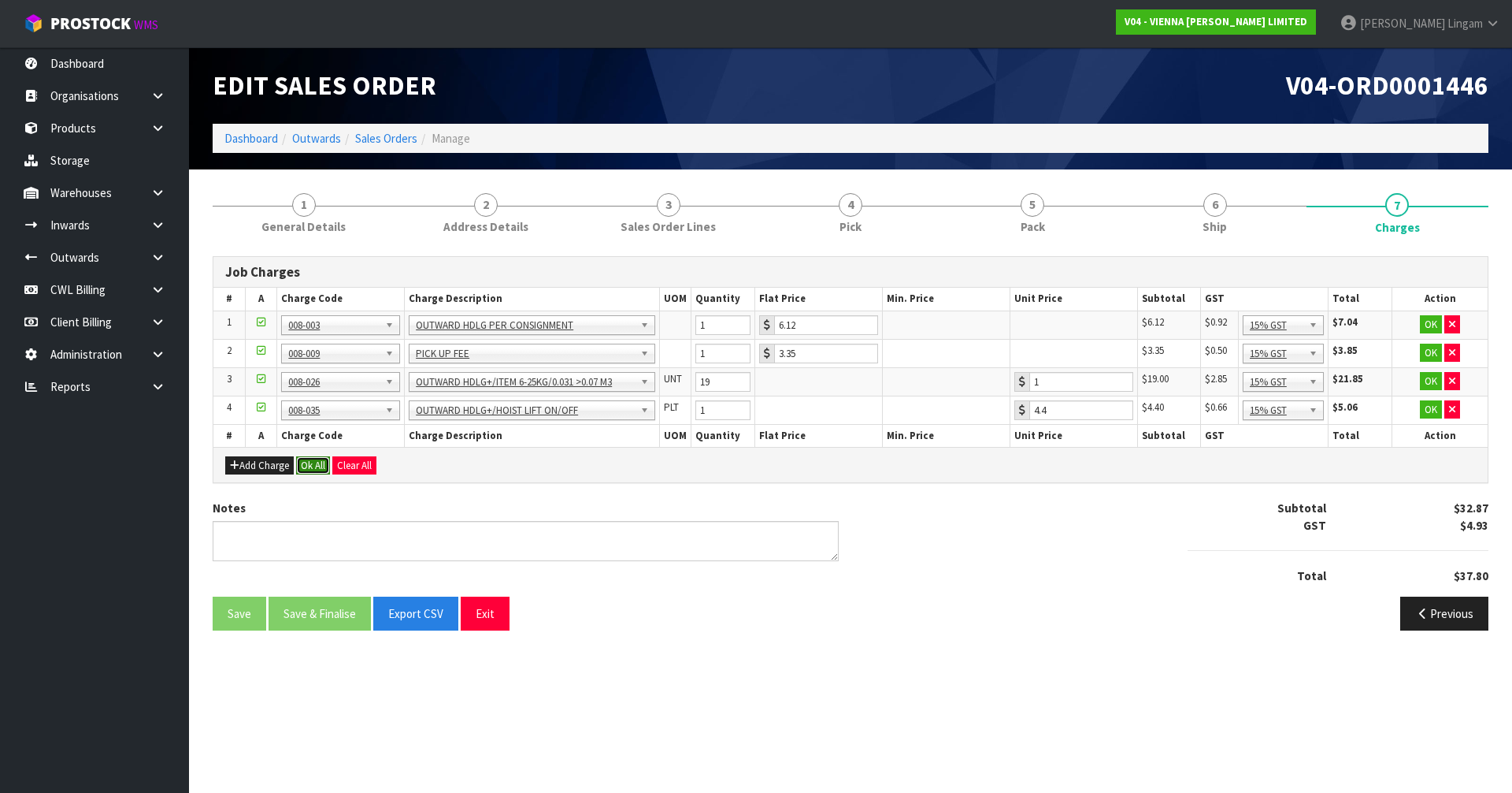
click at [314, 469] on button "Ok All" at bounding box center [313, 465] width 34 height 19
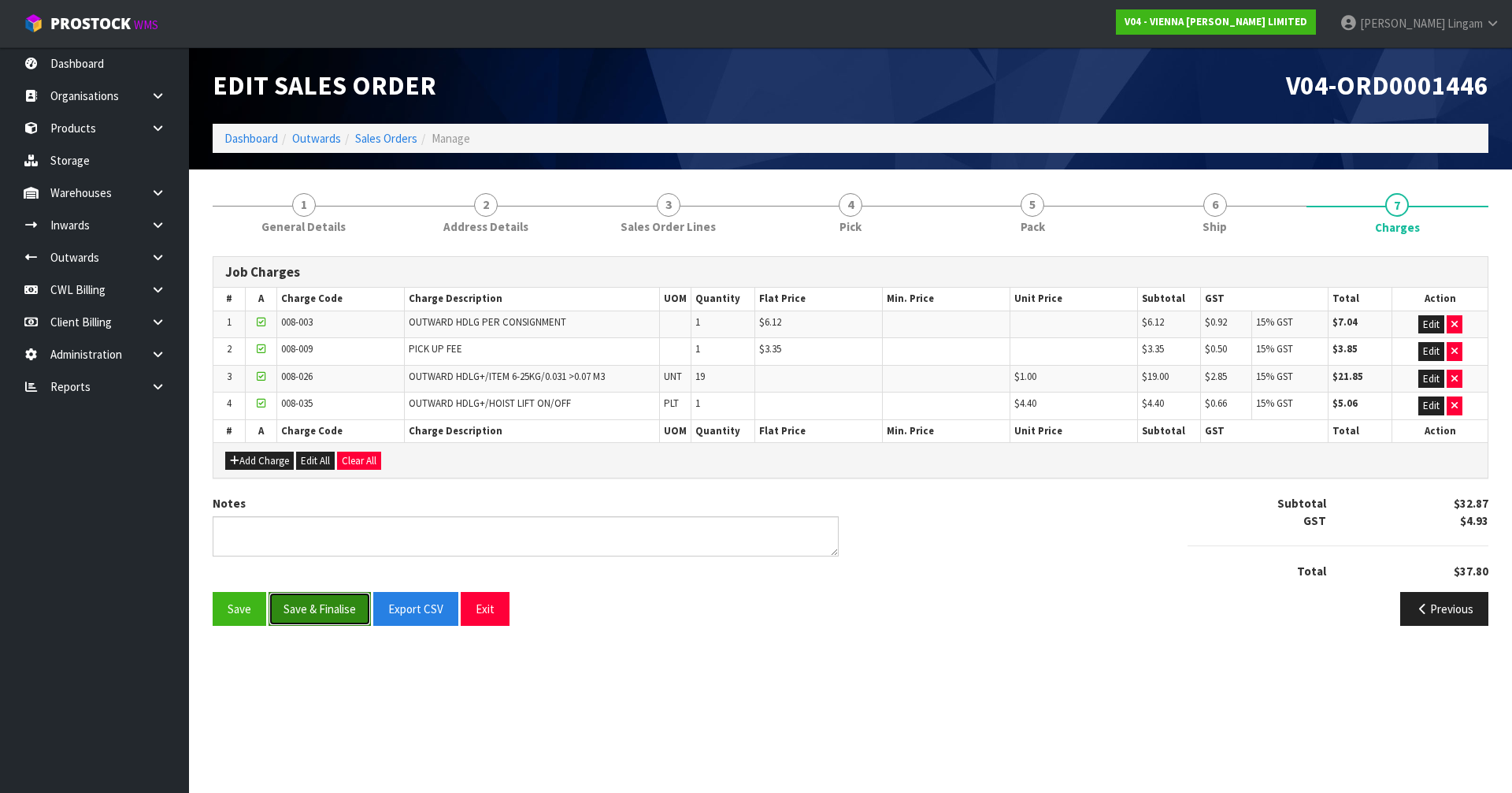
click at [331, 613] on button "Save & Finalise" at bounding box center [319, 608] width 103 height 34
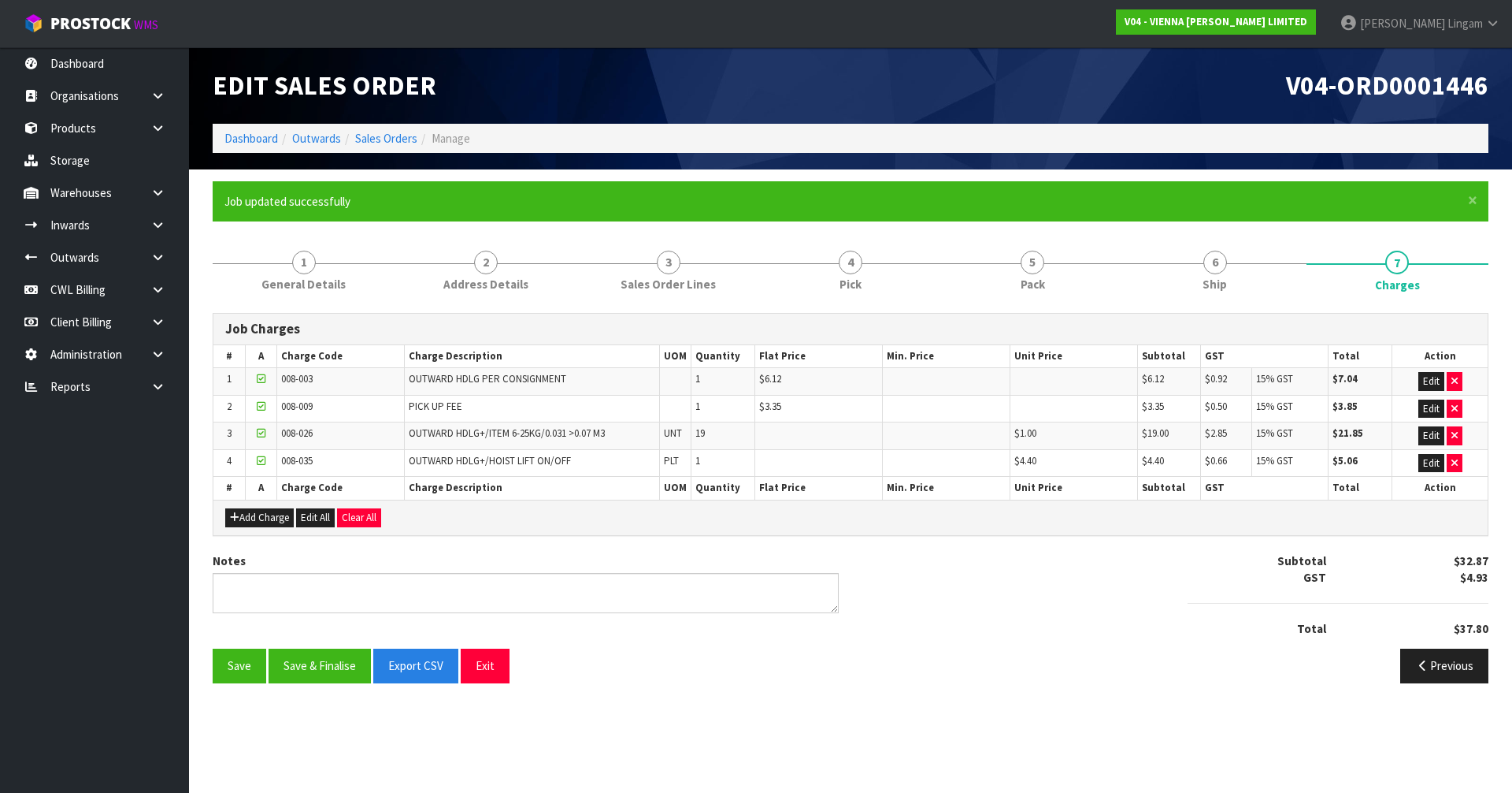
click at [979, 604] on div "Notes Subtotal $32.87 GST $4.93 Total $37.80" at bounding box center [850, 600] width 1299 height 96
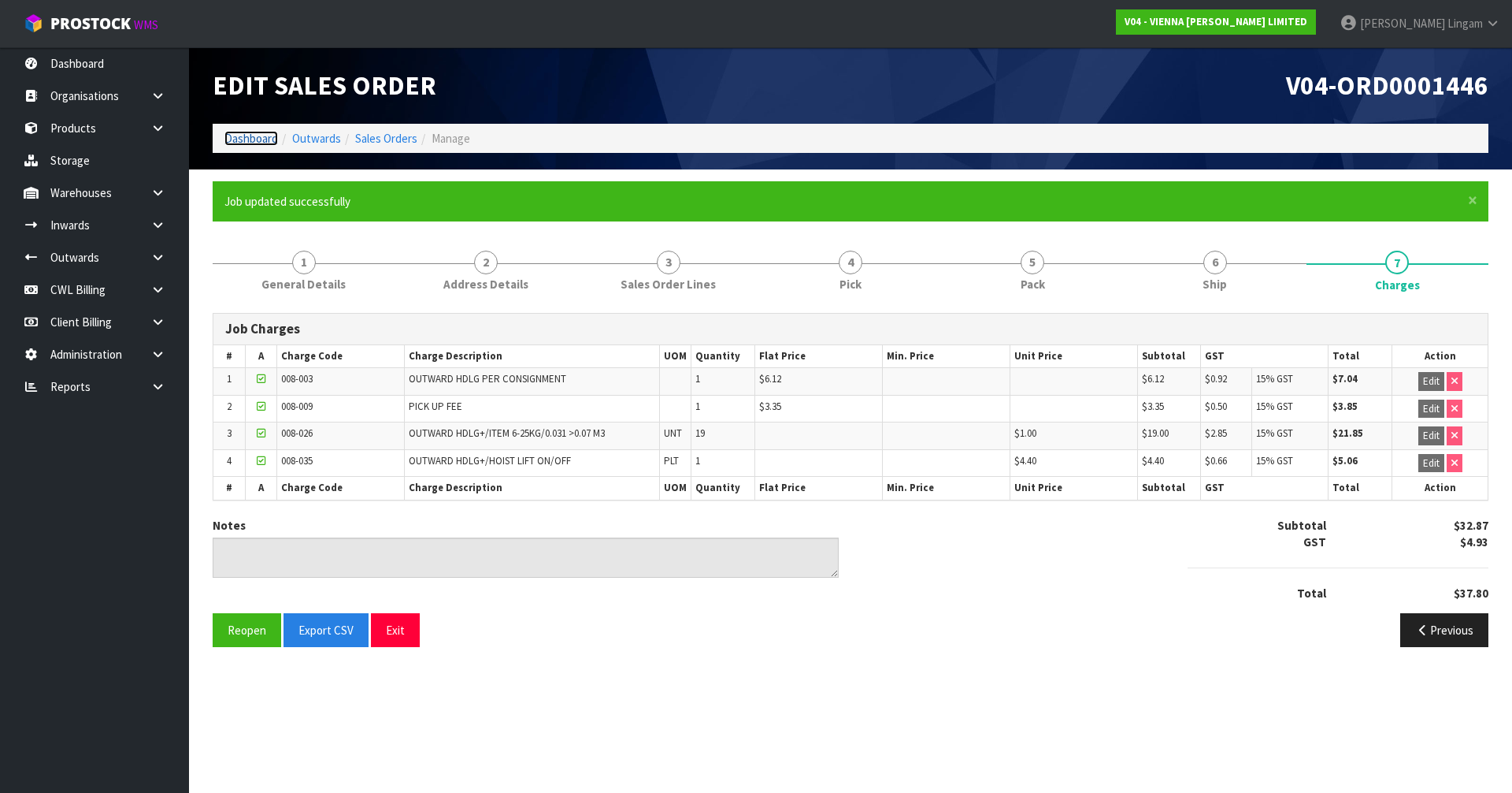
click at [246, 136] on link "Dashboard" at bounding box center [251, 138] width 53 height 15
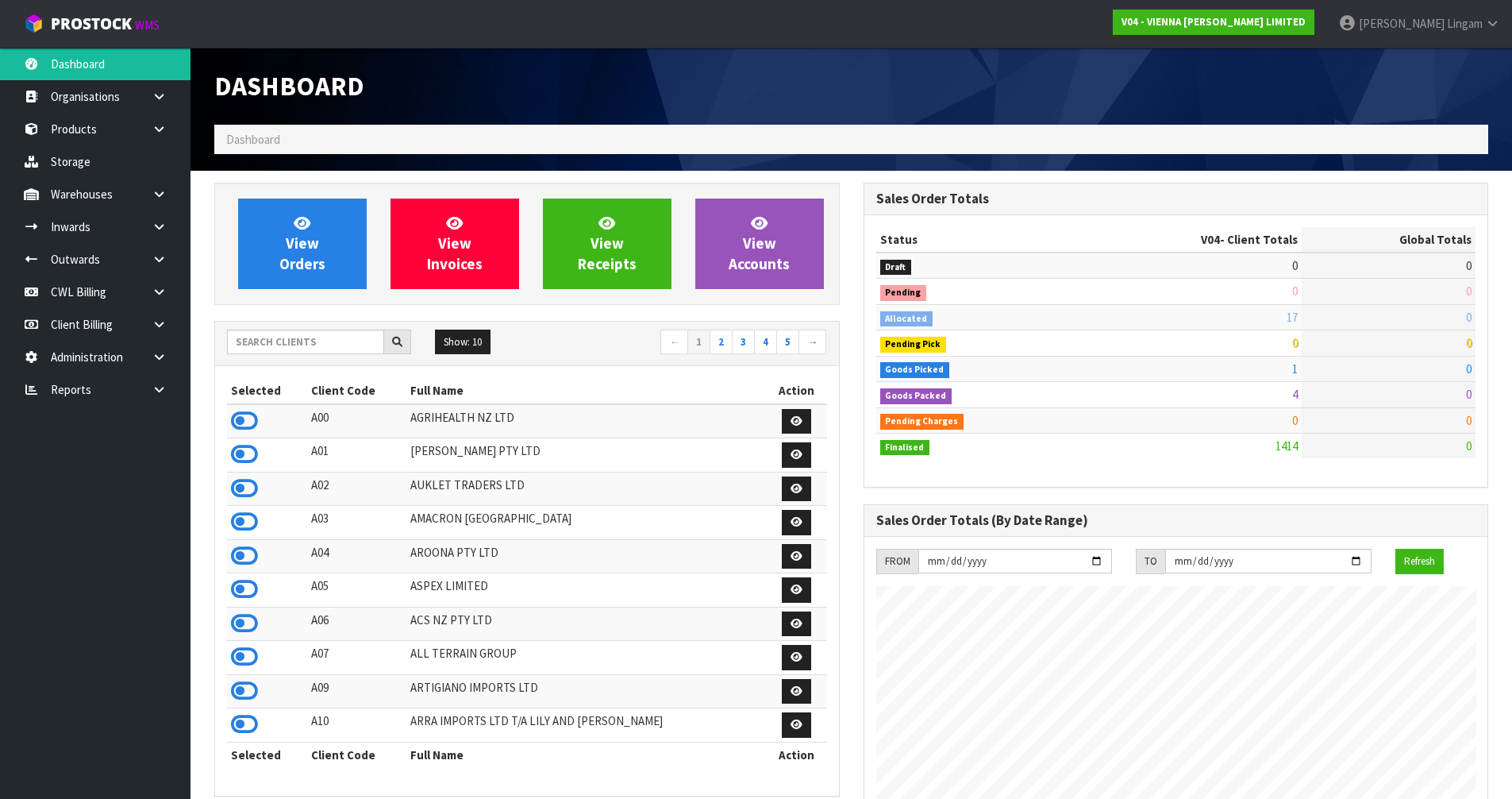
scroll to position [1203, 649]
click at [338, 342] on input "text" at bounding box center [305, 342] width 157 height 24
click at [358, 343] on input "text" at bounding box center [305, 342] width 157 height 24
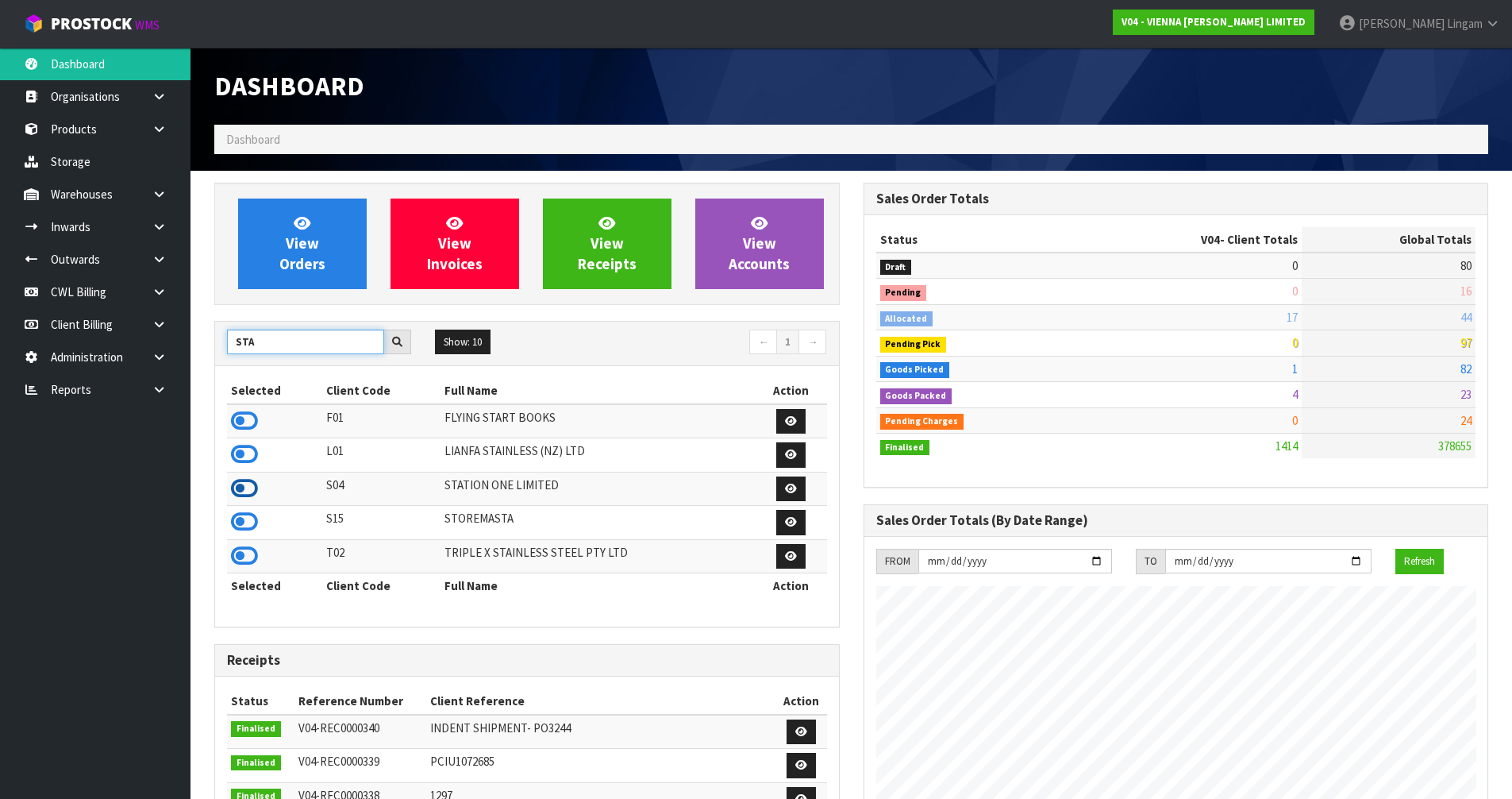
type input "STA"
click at [248, 487] on icon at bounding box center [244, 488] width 27 height 23
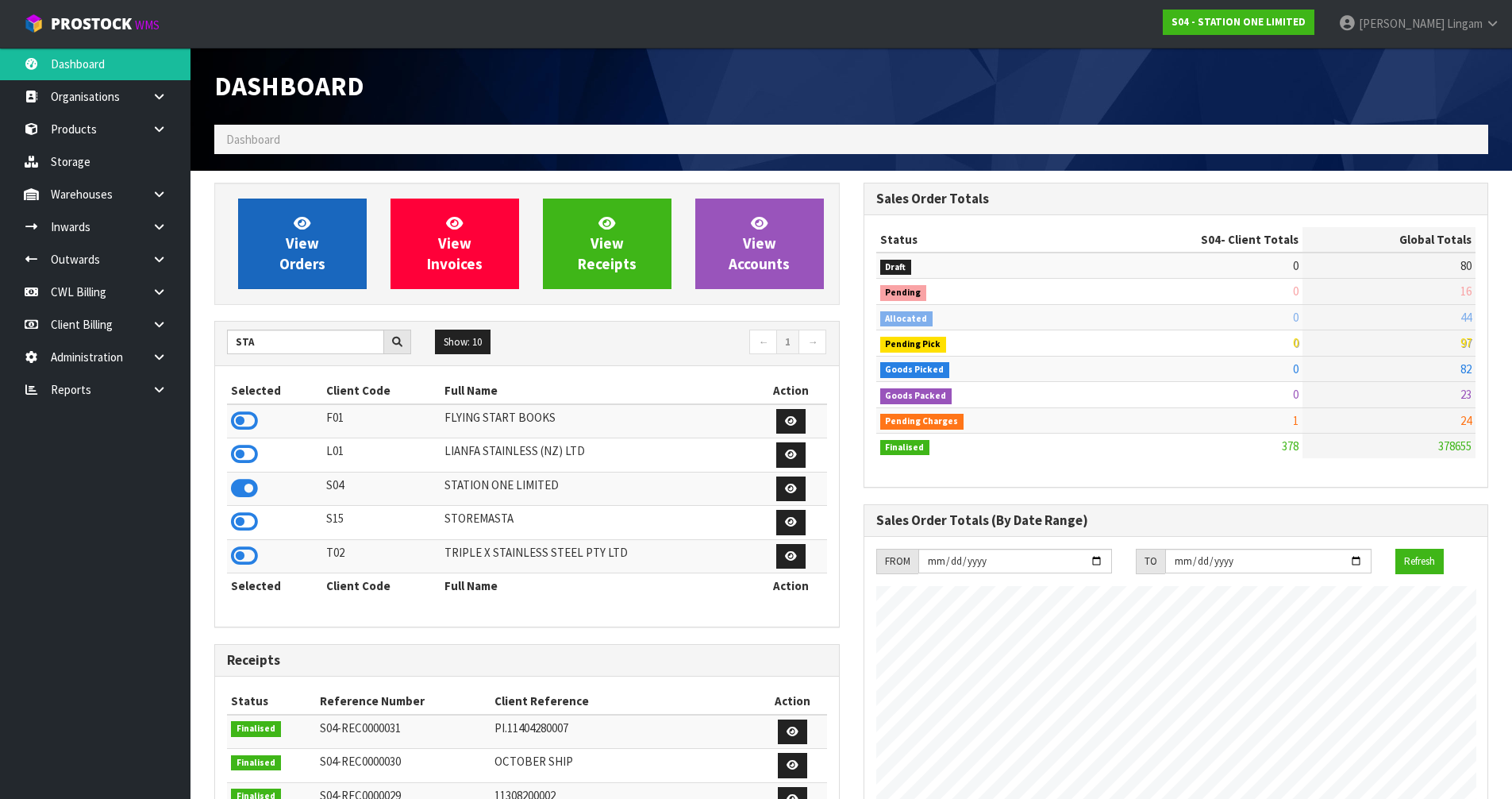
scroll to position [996, 649]
click at [324, 249] on link "View Orders" at bounding box center [302, 244] width 128 height 91
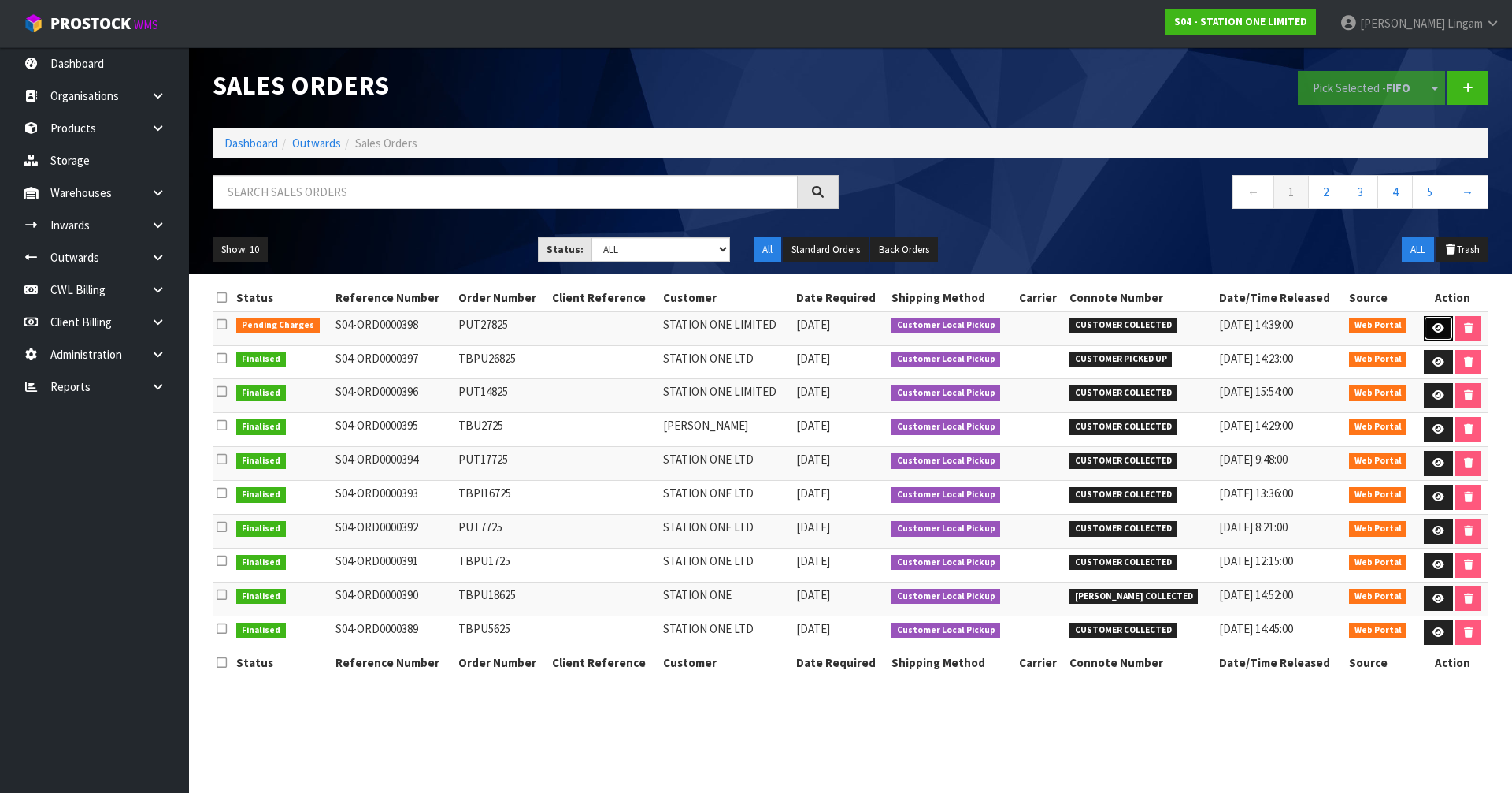
click at [1435, 329] on icon at bounding box center [1438, 327] width 12 height 10
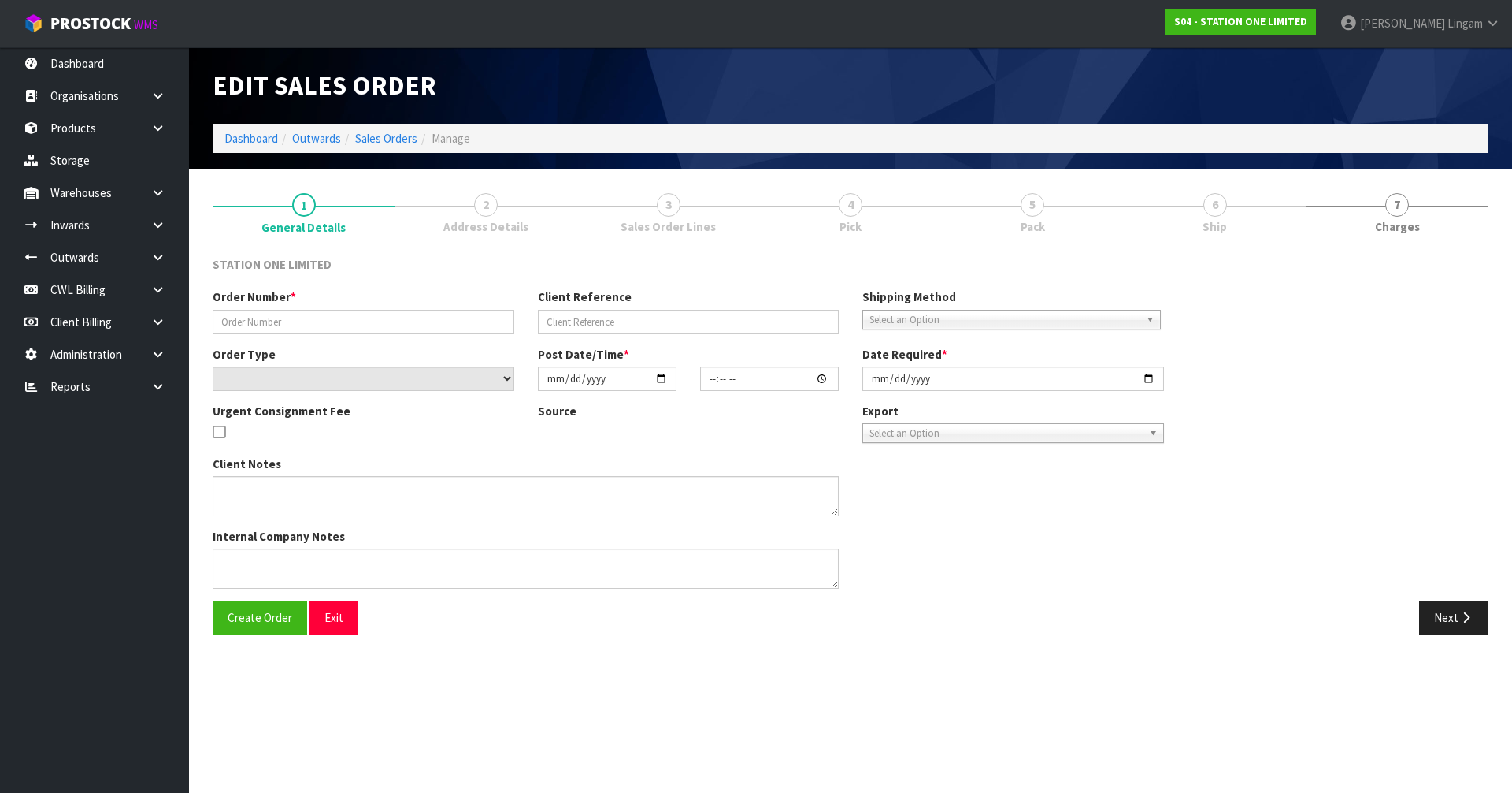
type input "PUT27825"
select select "number:0"
type input "2025-08-27"
type input "08:01:00.000"
type input "2025-08-27"
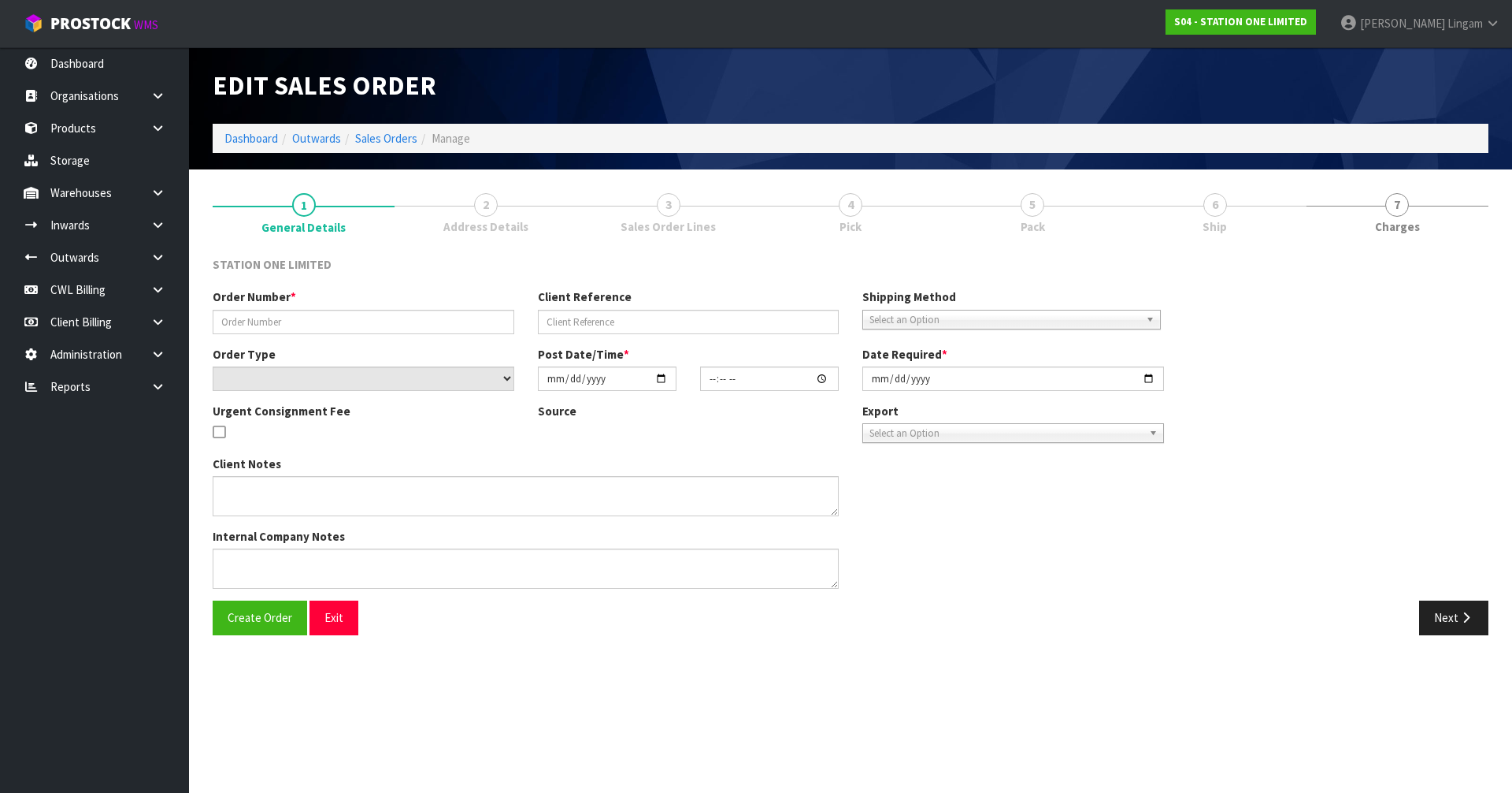
type textarea "CAN WE PICK UP AFTER NOON TODAY PLEASE?"
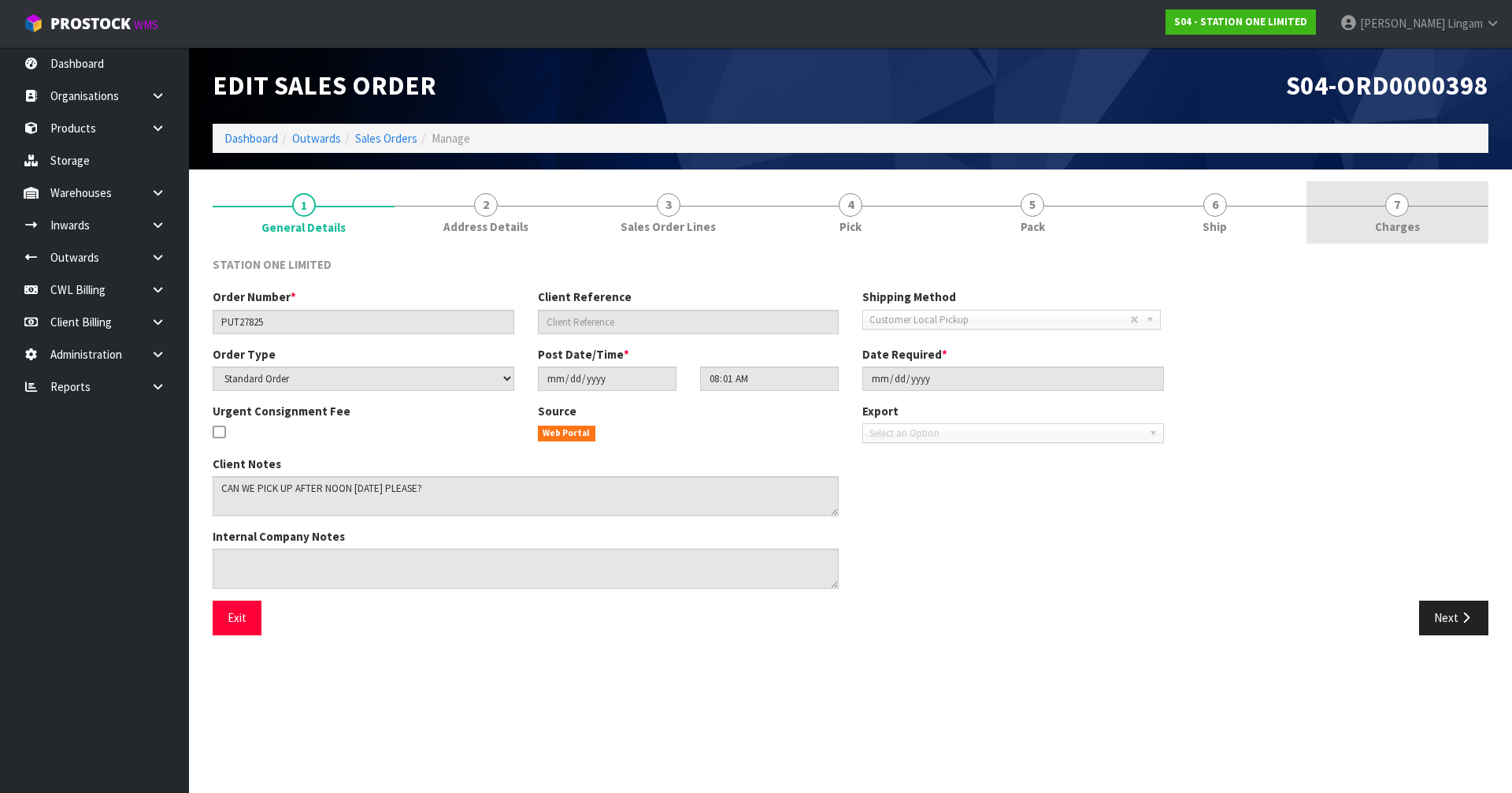
click at [1453, 237] on link "7 Charges" at bounding box center [1397, 212] width 182 height 62
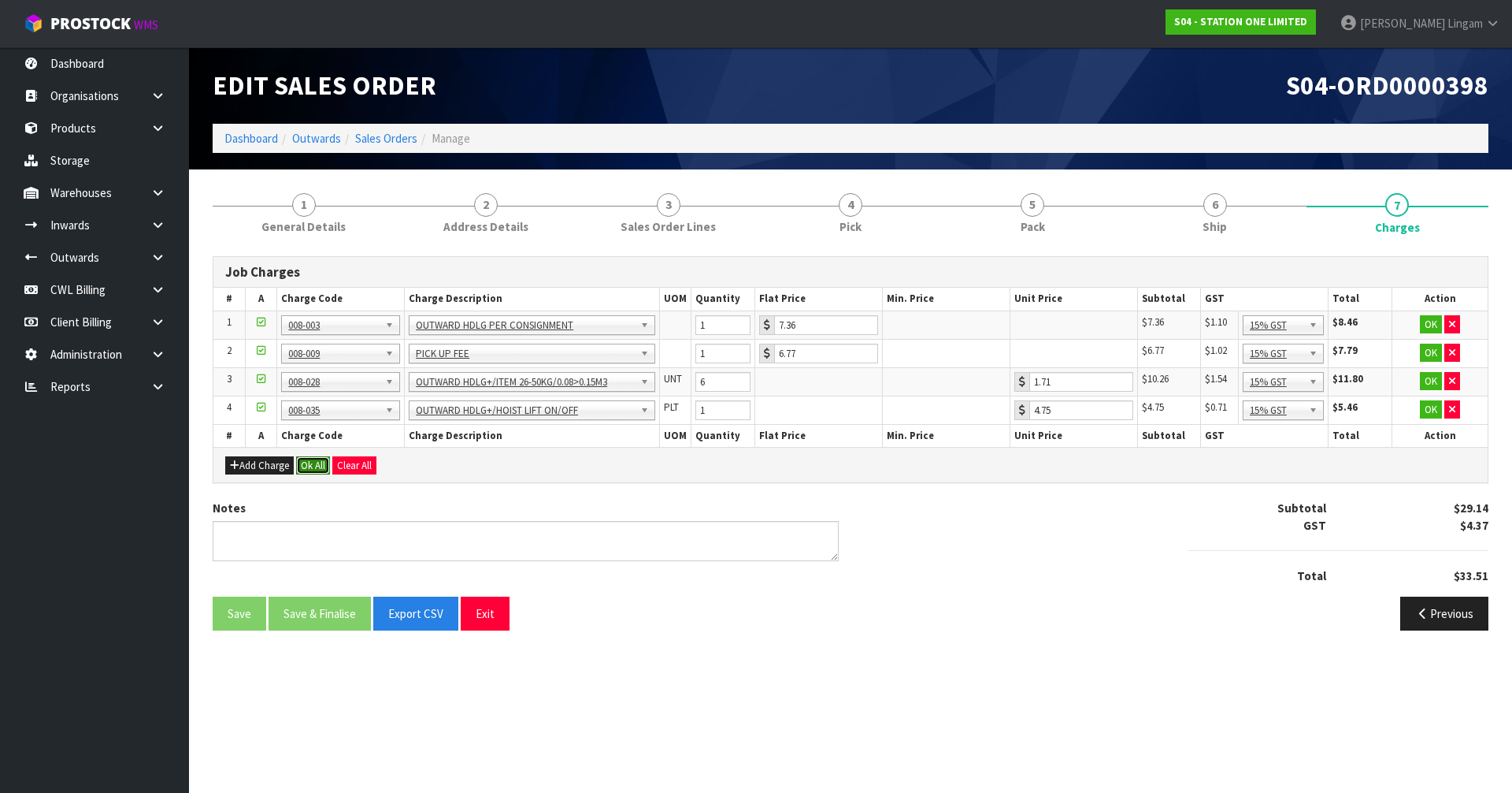
click at [313, 462] on button "Ok All" at bounding box center [313, 465] width 34 height 19
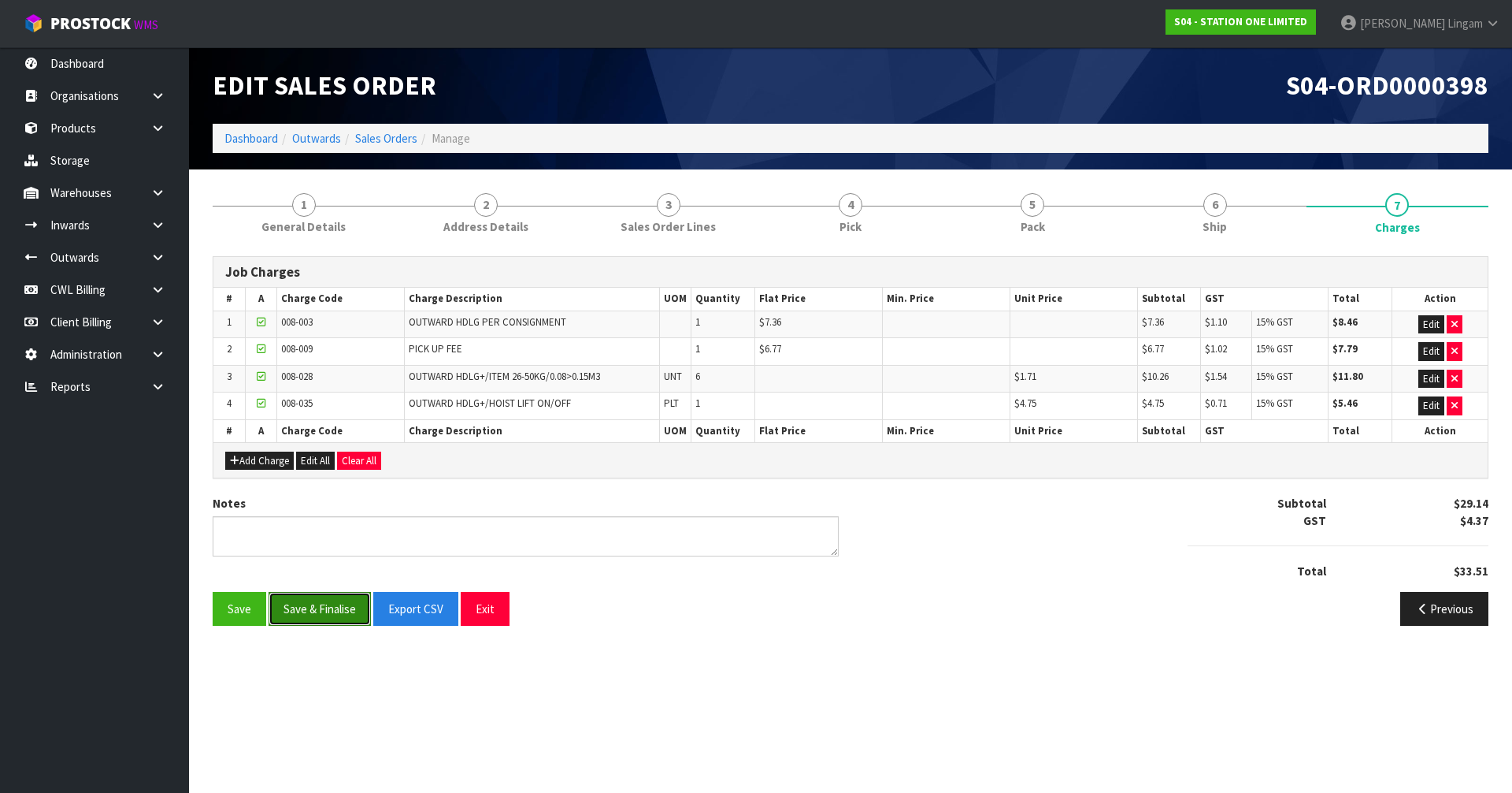
click at [313, 609] on button "Save & Finalise" at bounding box center [319, 608] width 103 height 34
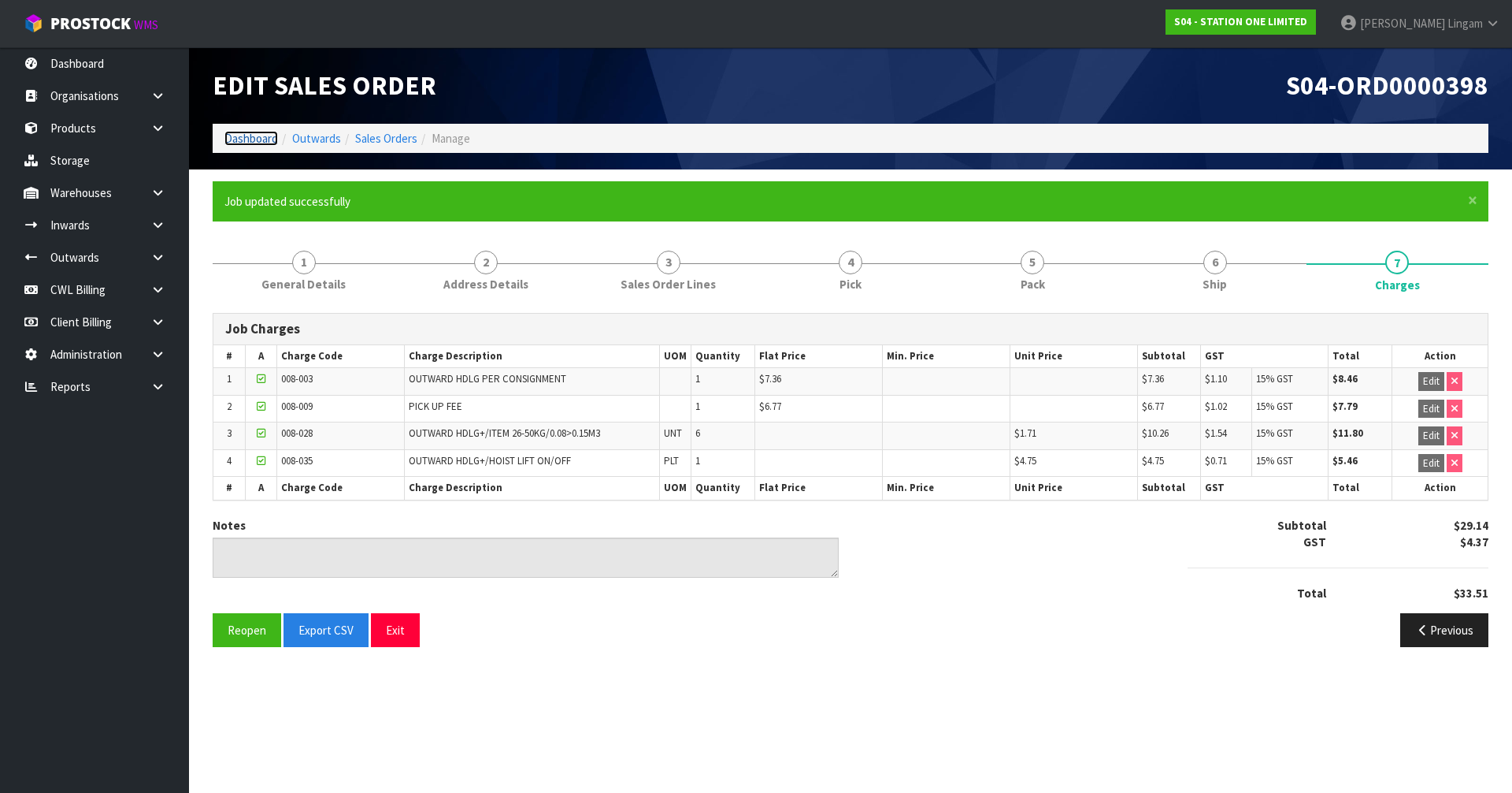
click at [255, 136] on link "Dashboard" at bounding box center [251, 138] width 53 height 15
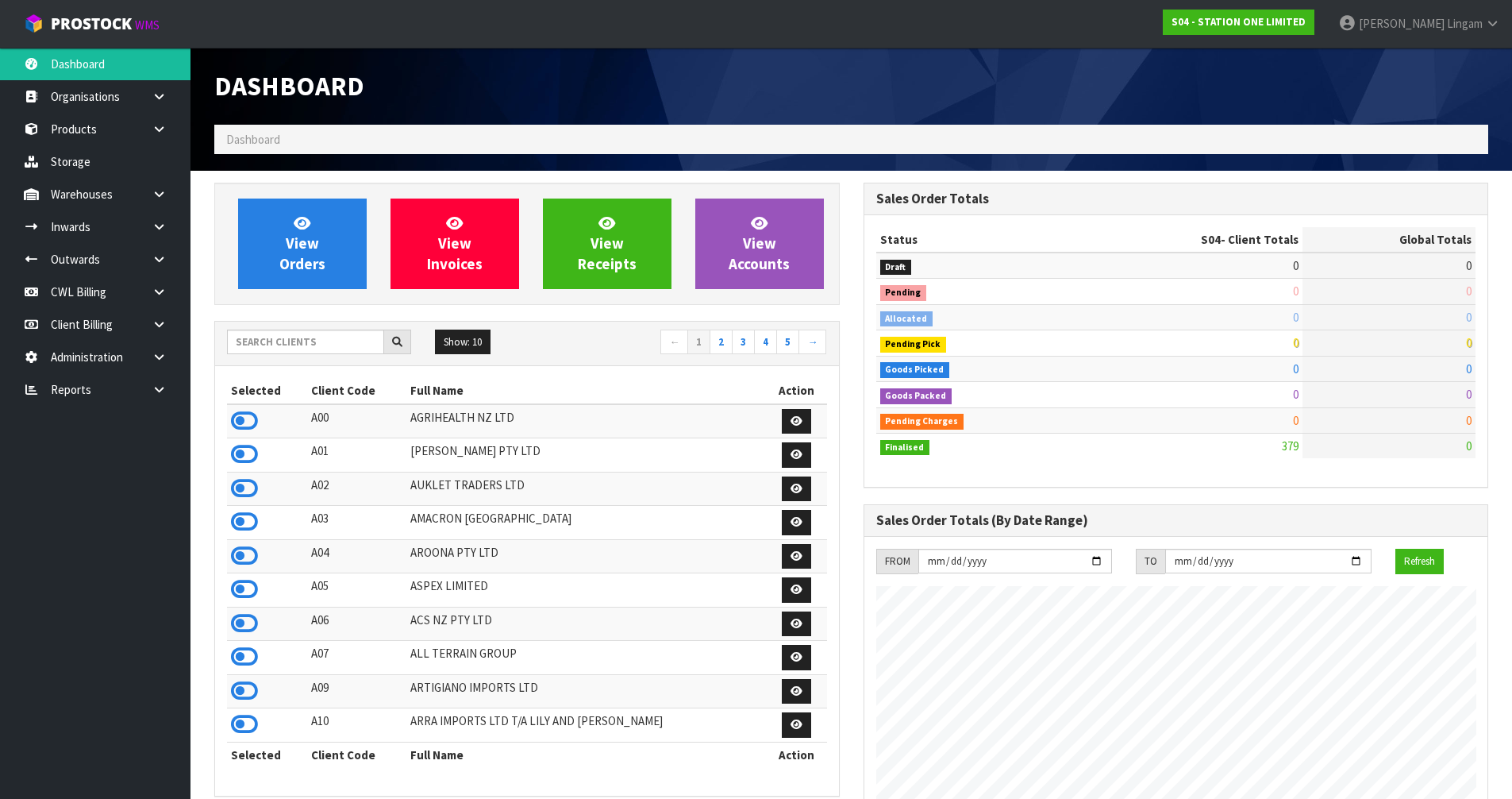
scroll to position [996, 649]
click at [345, 343] on input "text" at bounding box center [305, 342] width 157 height 24
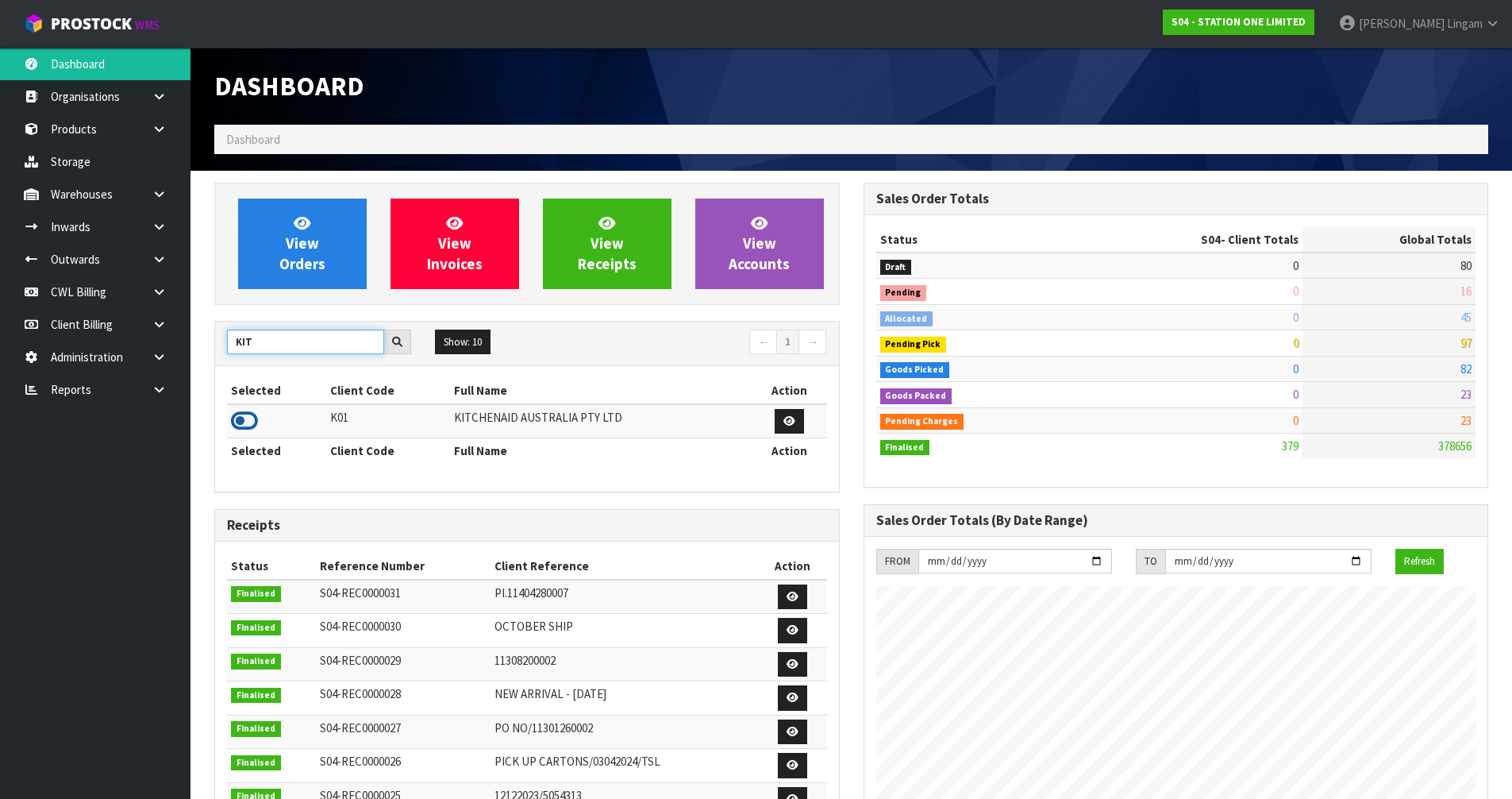
type input "KIT"
click at [253, 424] on icon at bounding box center [244, 421] width 27 height 23
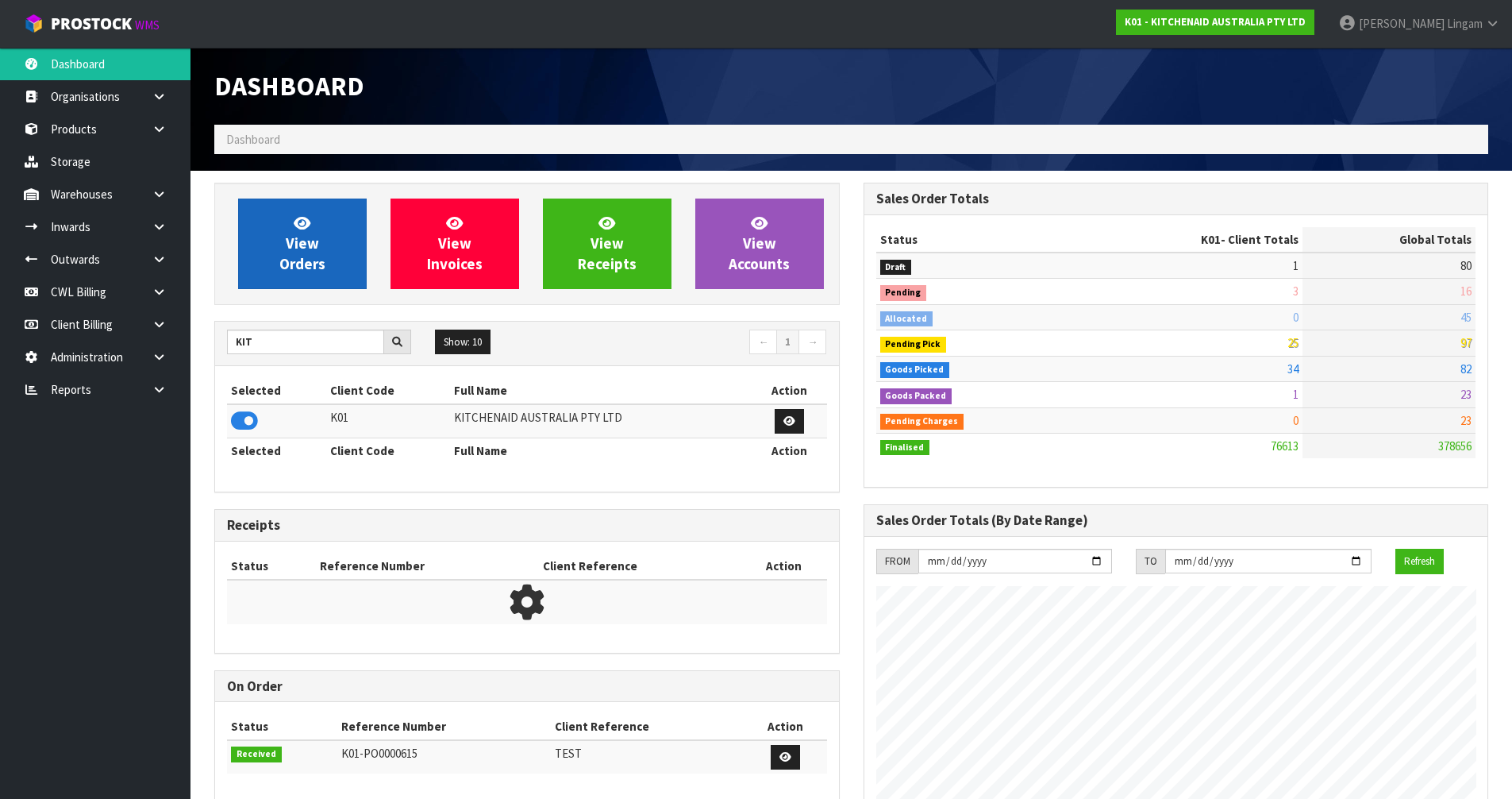
scroll to position [1203, 649]
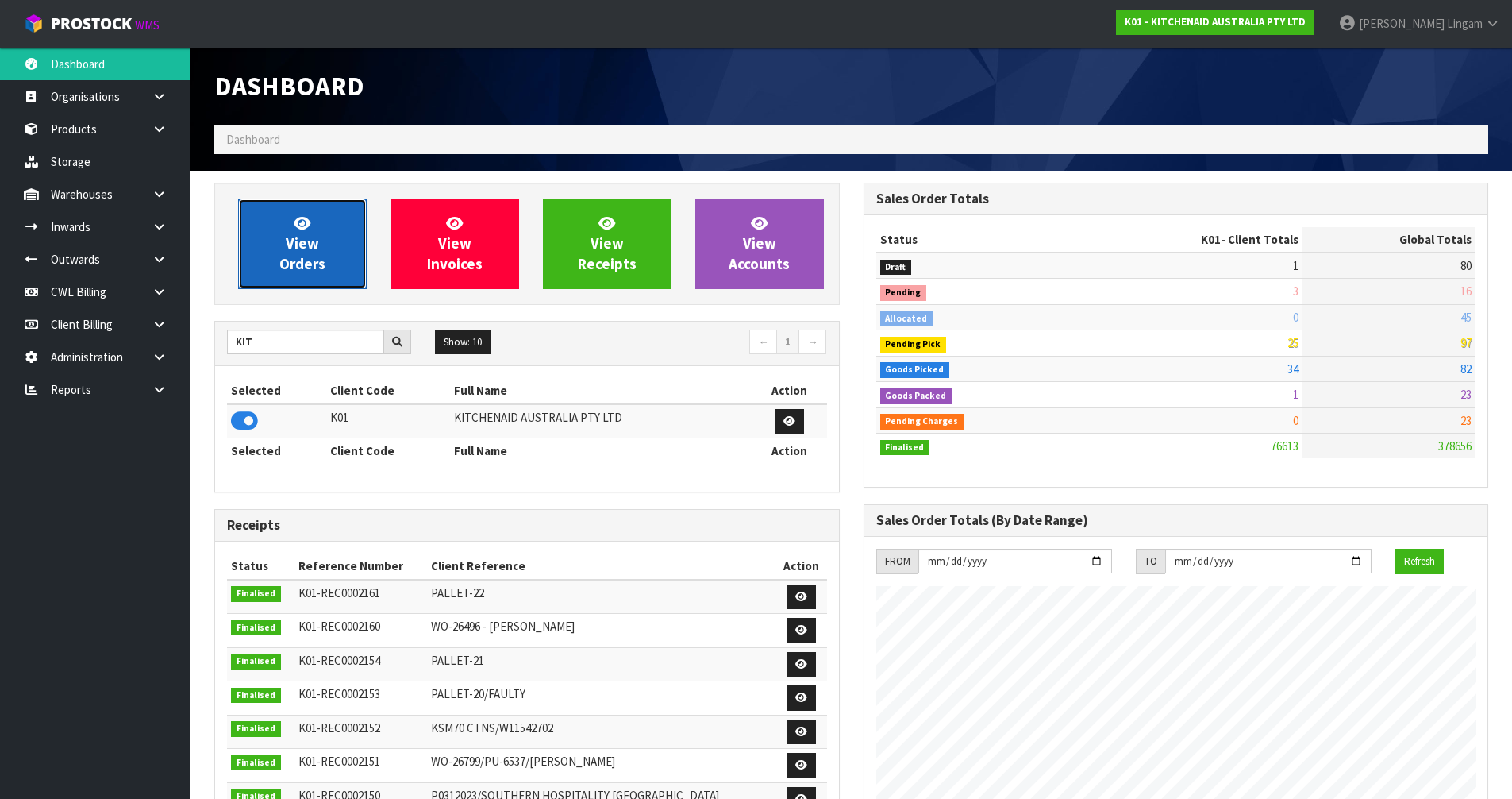
click at [296, 244] on span "View Orders" at bounding box center [302, 244] width 46 height 59
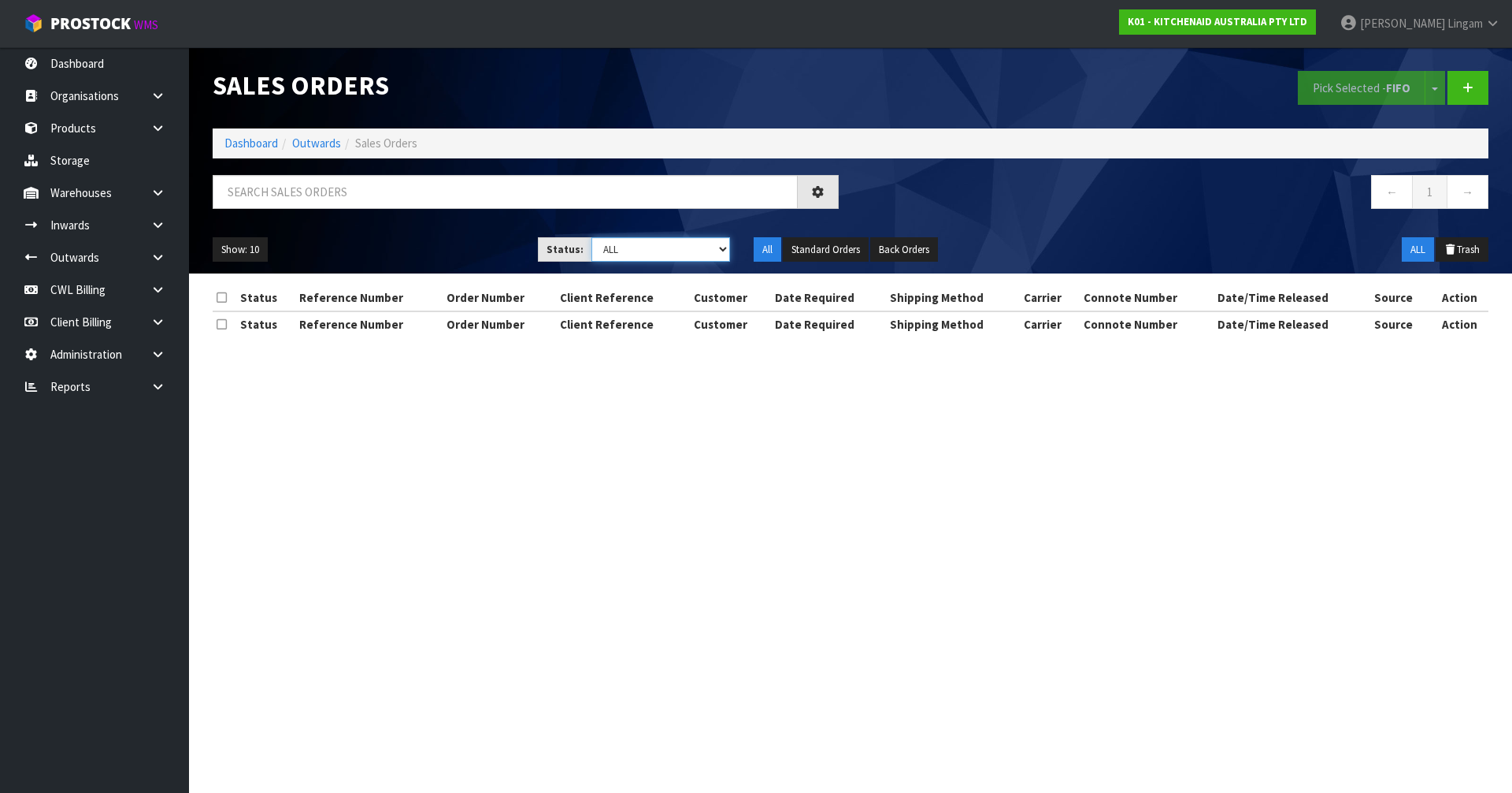
click at [723, 252] on select "Draft Pending Allocated Pending Pick Goods Picked Goods Packed Pending Charges …" at bounding box center [661, 249] width 139 height 24
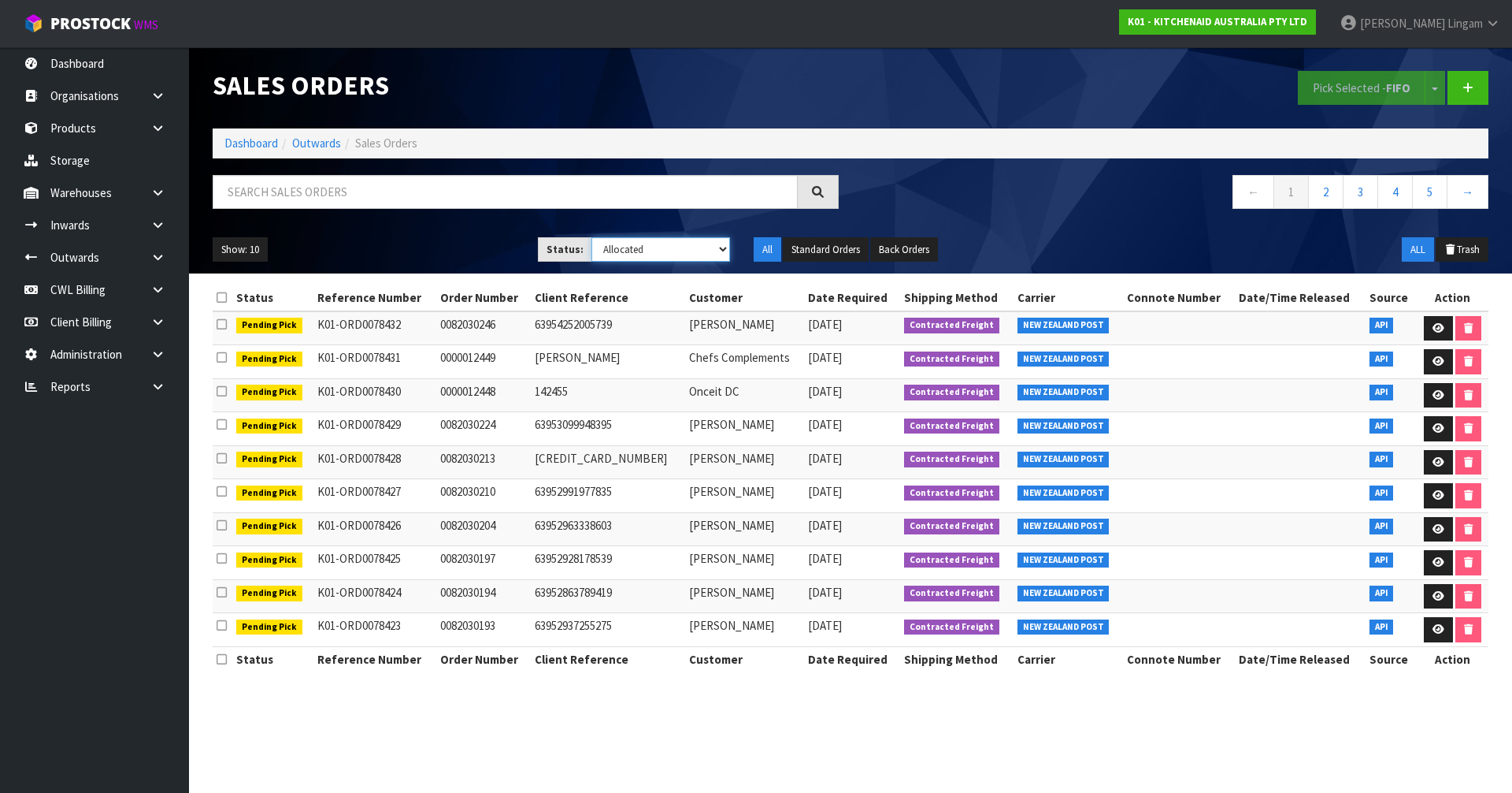
click at [591, 237] on select "Draft Pending Allocated Pending Pick Goods Picked Goods Packed Pending Charges …" at bounding box center [661, 249] width 139 height 24
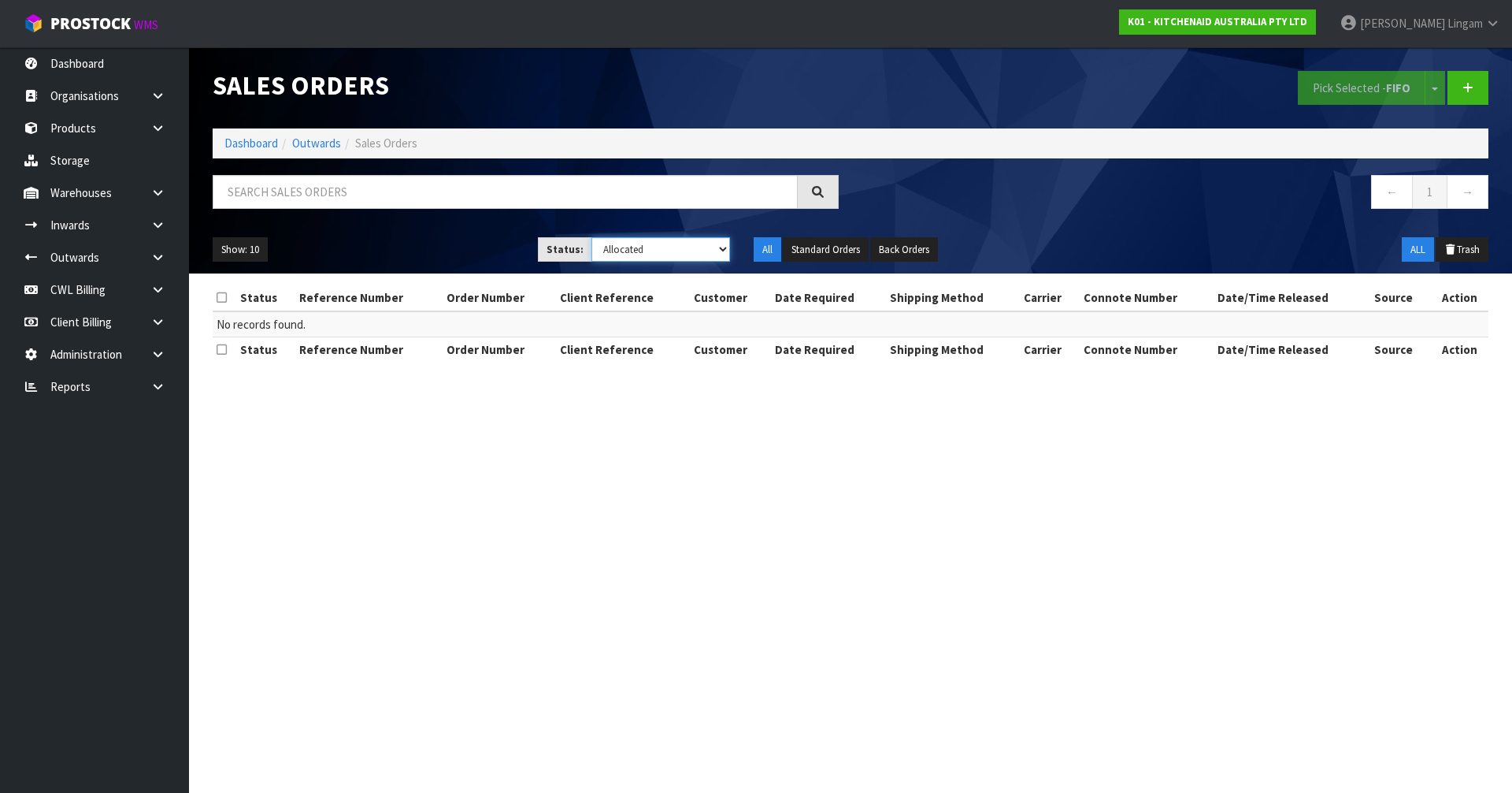
click at [643, 250] on select "Draft Pending Allocated Pending Pick Goods Picked Goods Packed Pending Charges …" at bounding box center [661, 249] width 139 height 24
select select "string:0"
click at [591, 237] on select "Draft Pending Allocated Pending Pick Goods Picked Goods Packed Pending Charges …" at bounding box center [661, 249] width 139 height 24
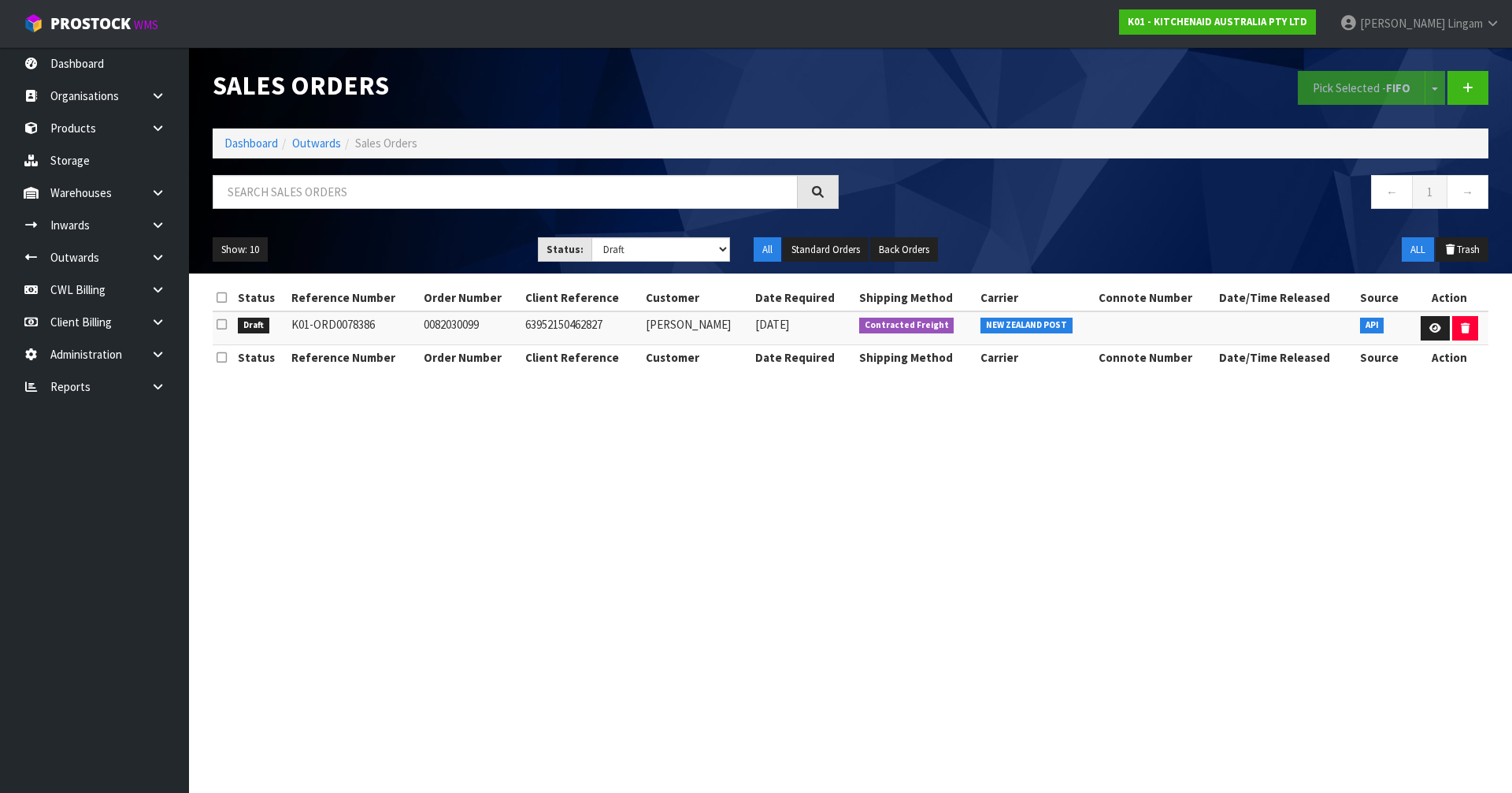
click at [224, 327] on icon at bounding box center [221, 324] width 10 height 12
click at [0, 0] on input "checkbox" at bounding box center [0, 0] width 0 height 0
click at [1316, 98] on button "Pick Selected - FIFO" at bounding box center [1361, 87] width 127 height 34
click at [255, 142] on link "Dashboard" at bounding box center [251, 143] width 53 height 15
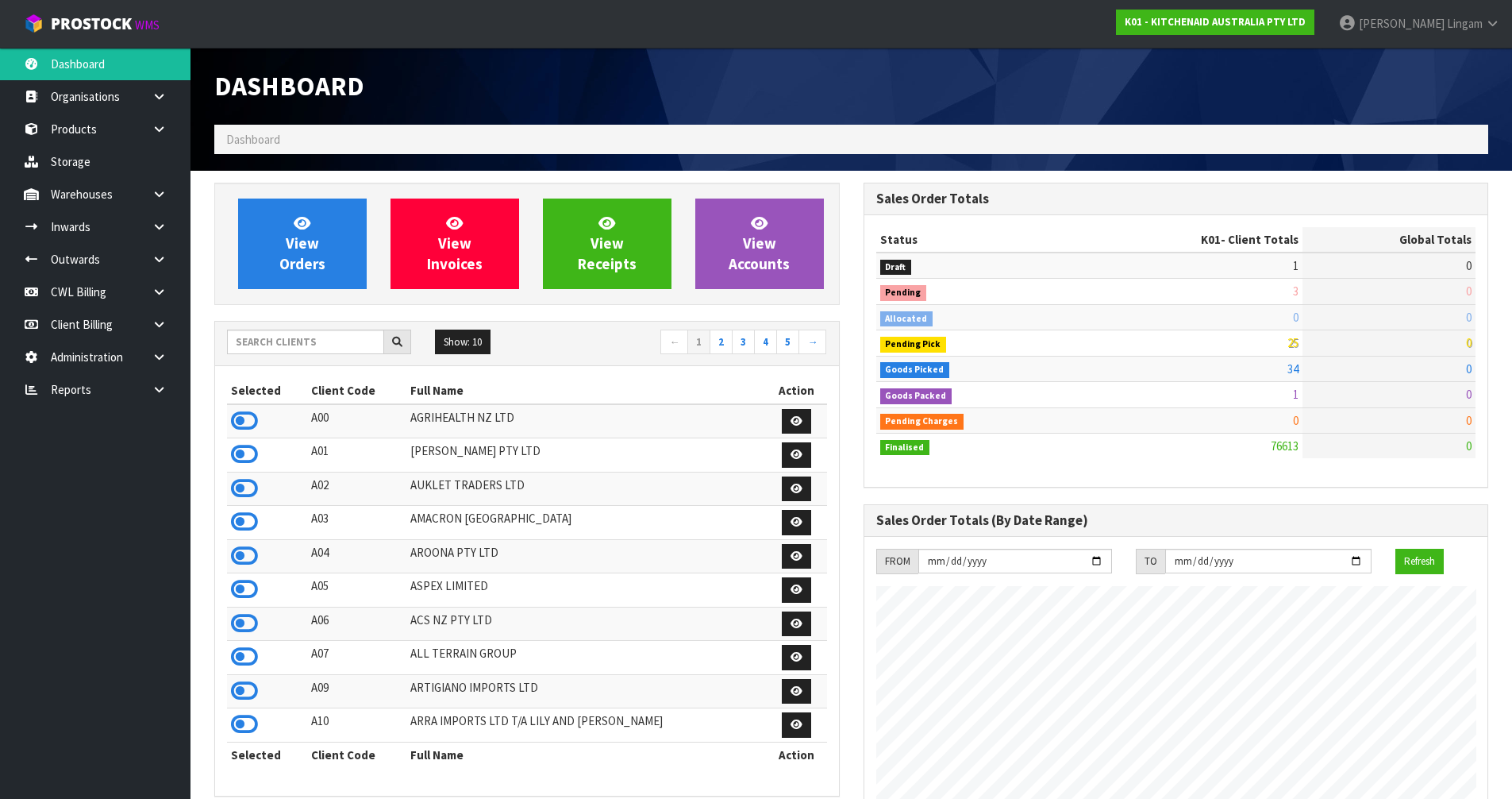
scroll to position [1203, 649]
click at [323, 345] on input "text" at bounding box center [305, 342] width 157 height 24
click at [336, 342] on input "text" at bounding box center [305, 342] width 157 height 24
click at [319, 344] on input "text" at bounding box center [305, 342] width 157 height 24
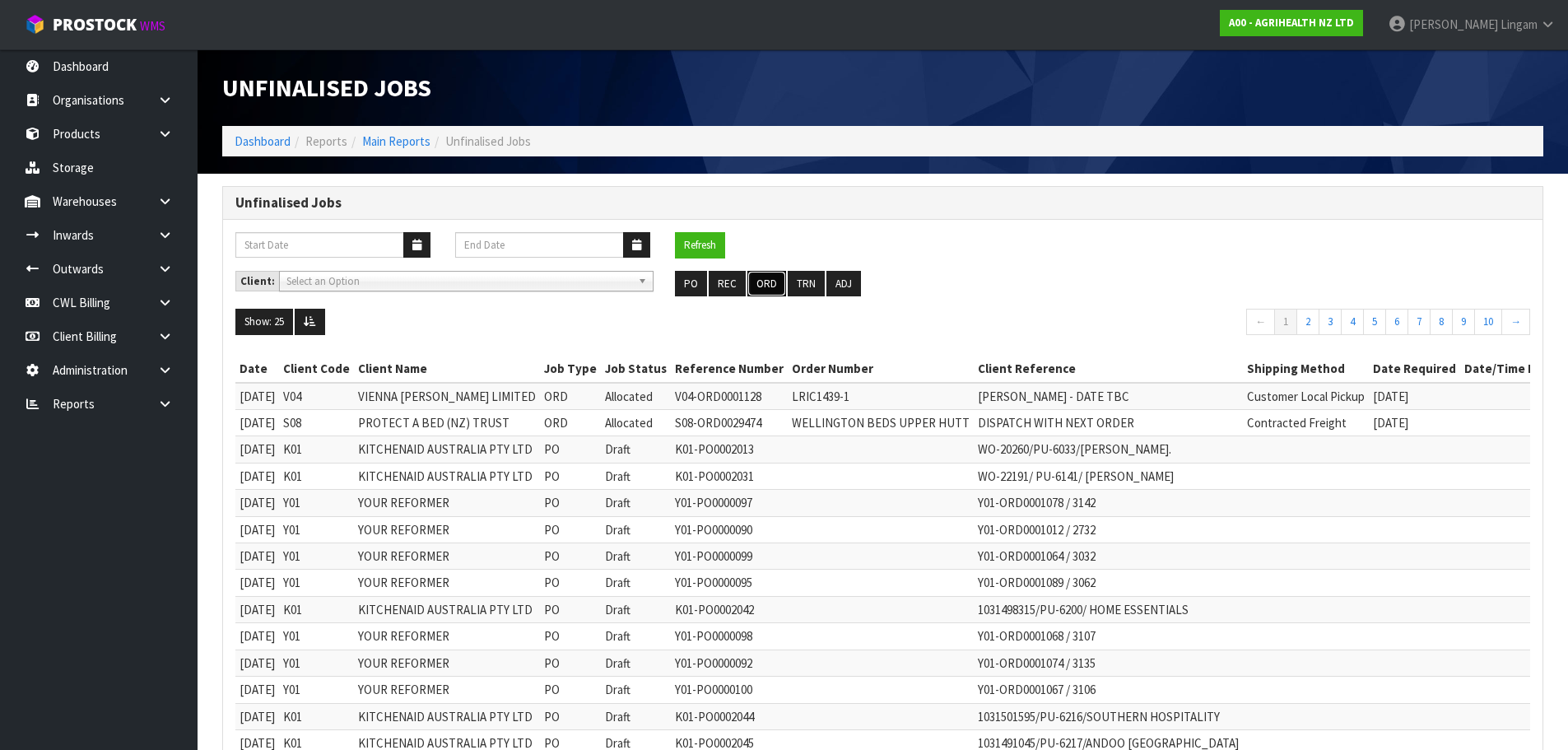
click at [765, 284] on button "ORD" at bounding box center [767, 284] width 39 height 26
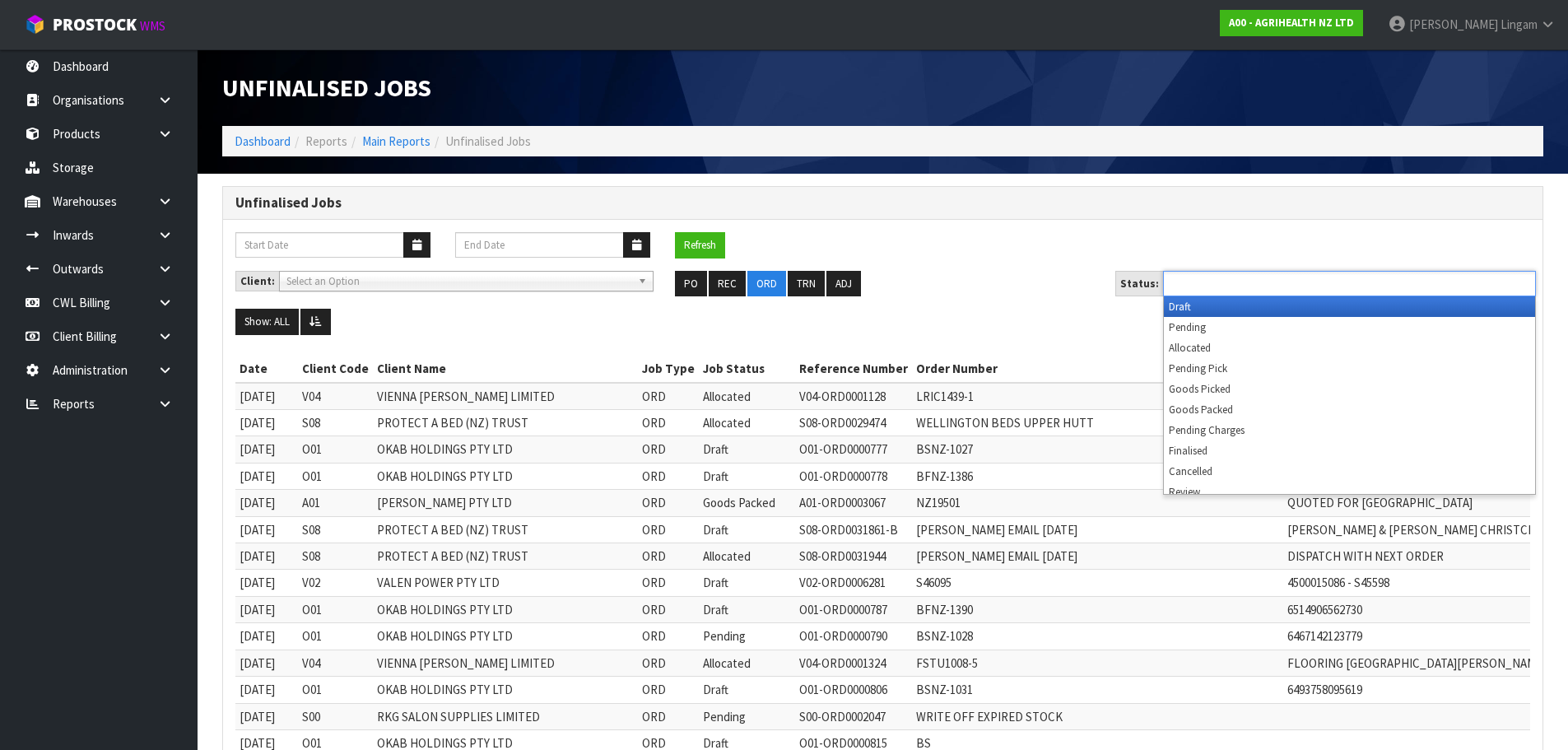
click at [1247, 285] on input "text" at bounding box center [1228, 283] width 121 height 20
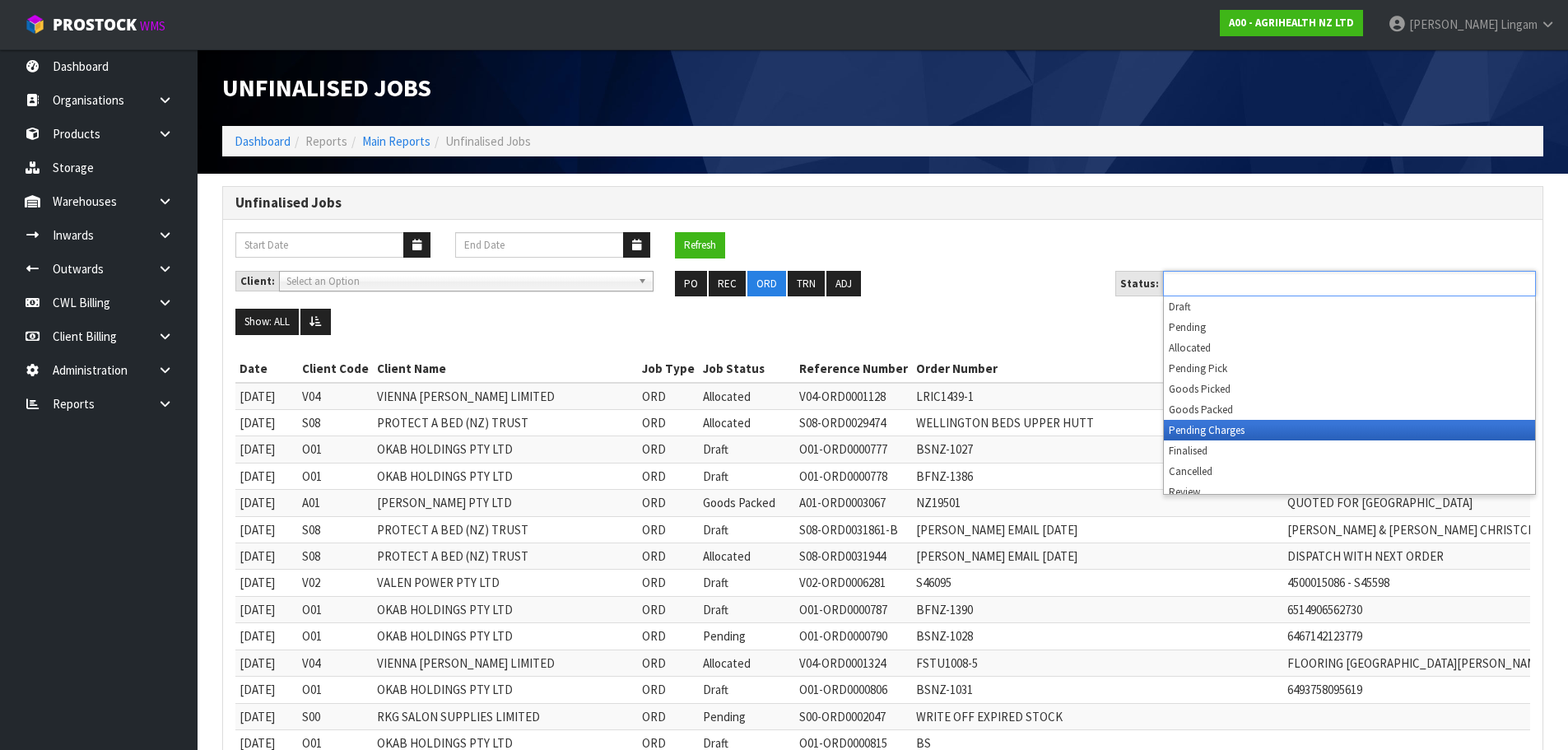
click at [1259, 425] on li "Pending Charges" at bounding box center [1349, 430] width 371 height 20
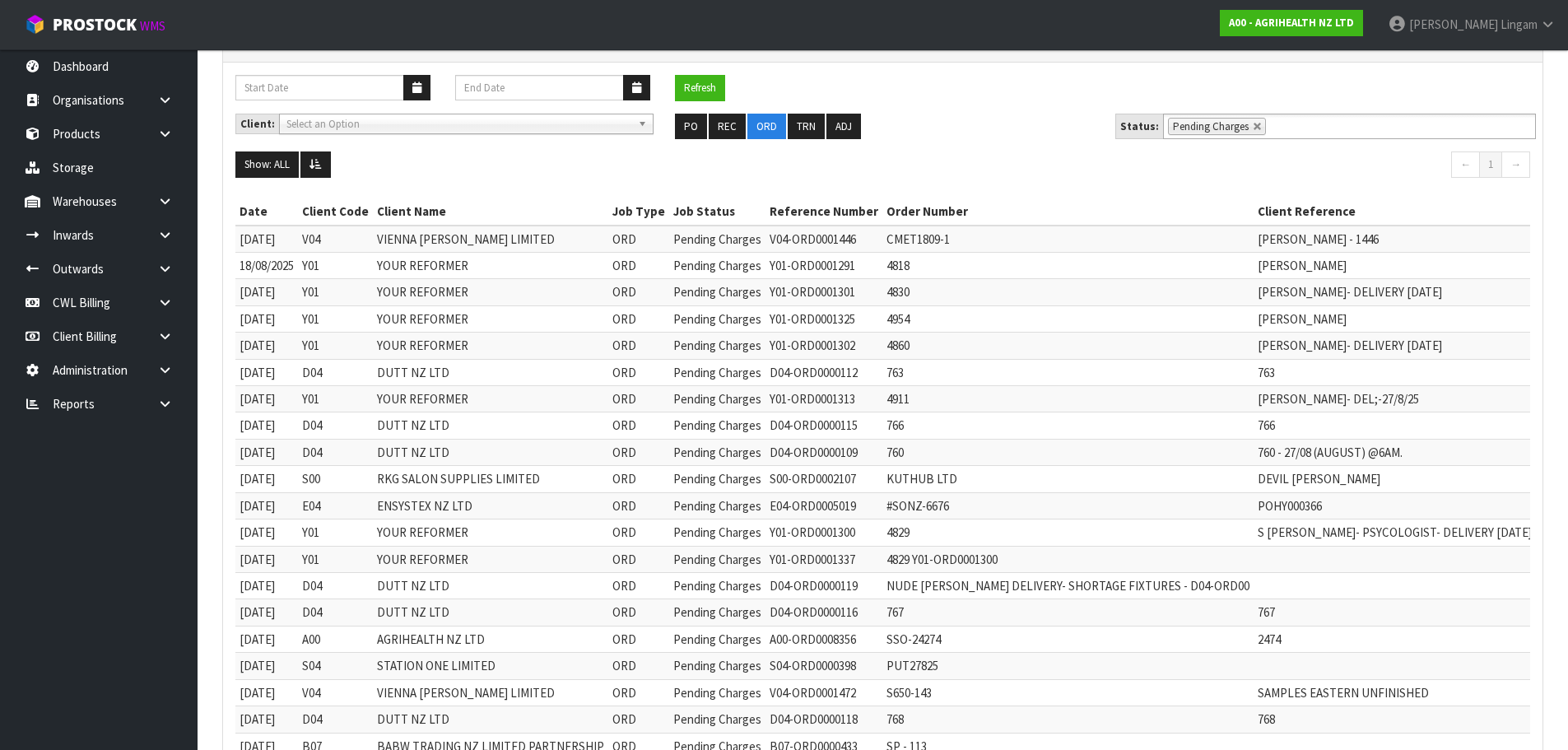
scroll to position [84, 0]
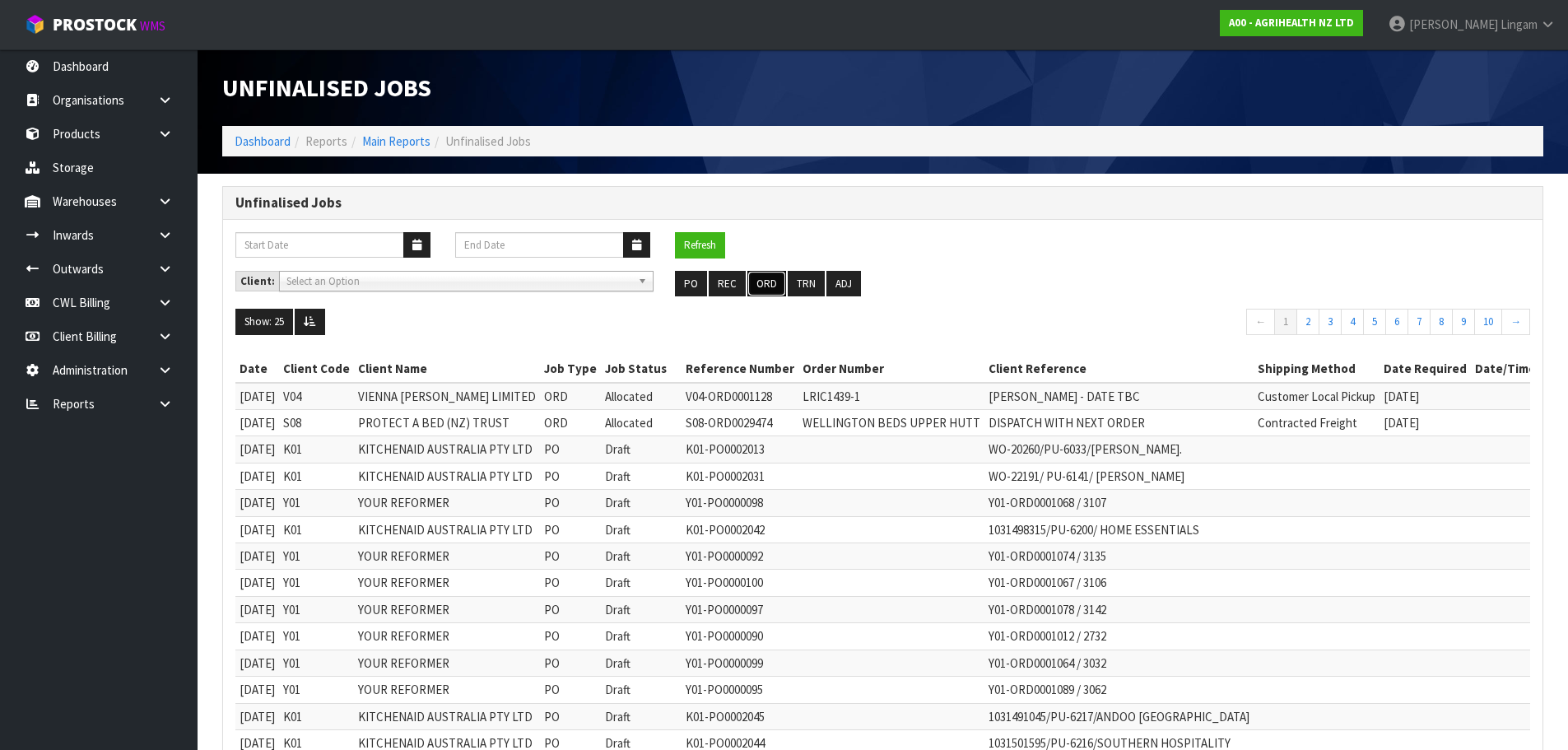
click at [754, 285] on button "ORD" at bounding box center [767, 284] width 39 height 26
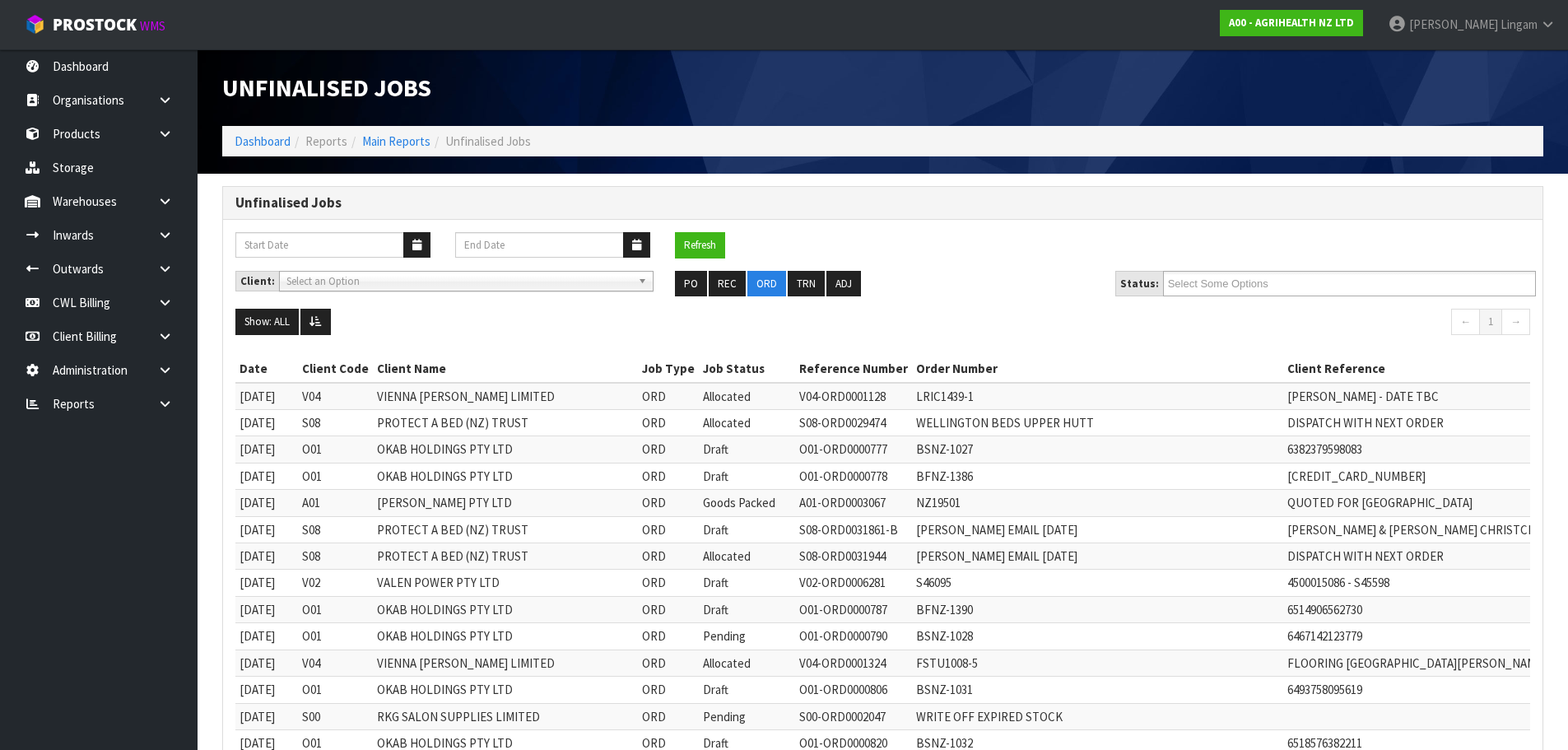
click at [1201, 255] on div "Refresh" at bounding box center [882, 252] width 1319 height 39
click at [1195, 285] on input "text" at bounding box center [1228, 283] width 121 height 20
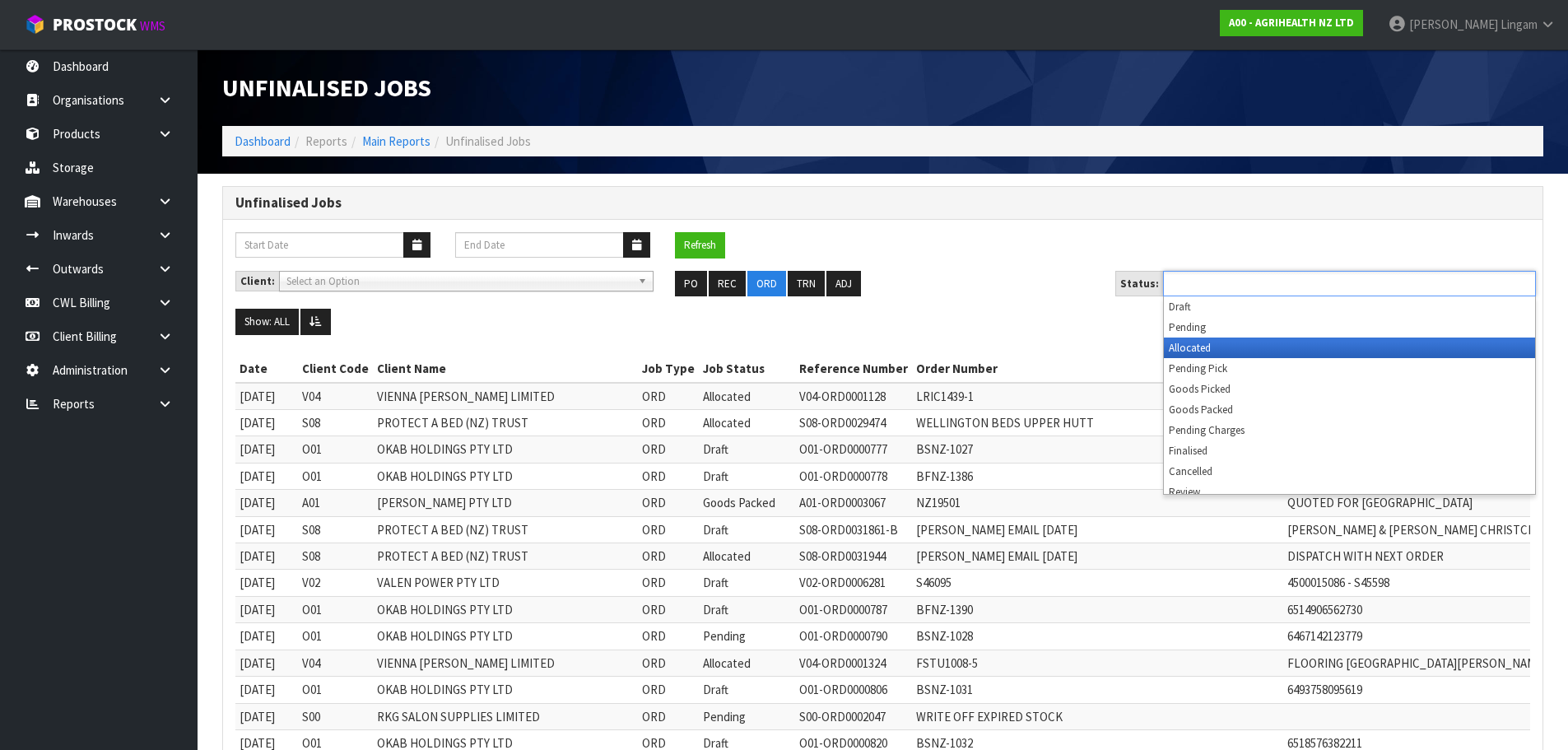
click at [1180, 344] on li "Allocated" at bounding box center [1349, 348] width 371 height 20
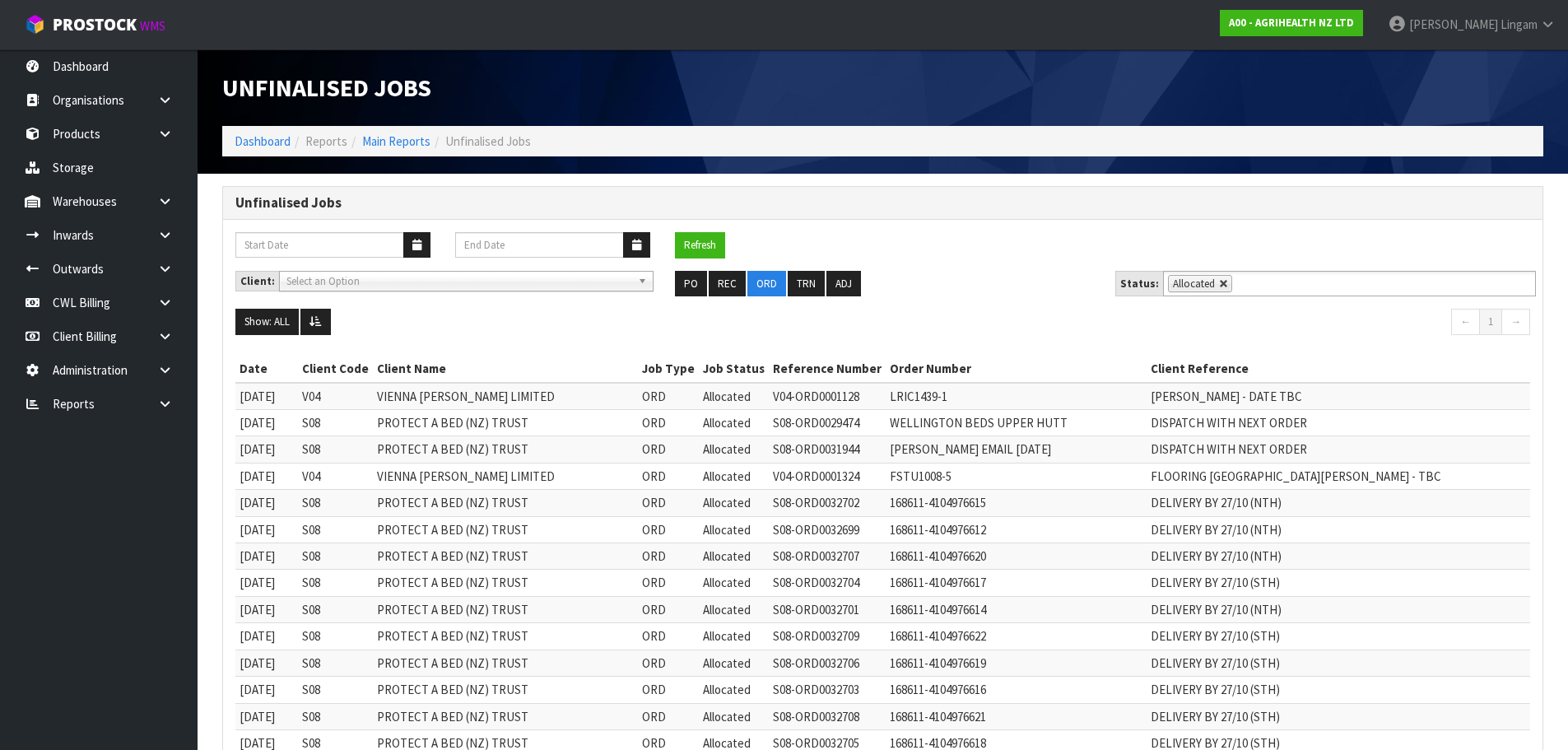
click at [1219, 283] on link at bounding box center [1223, 283] width 10 height 10
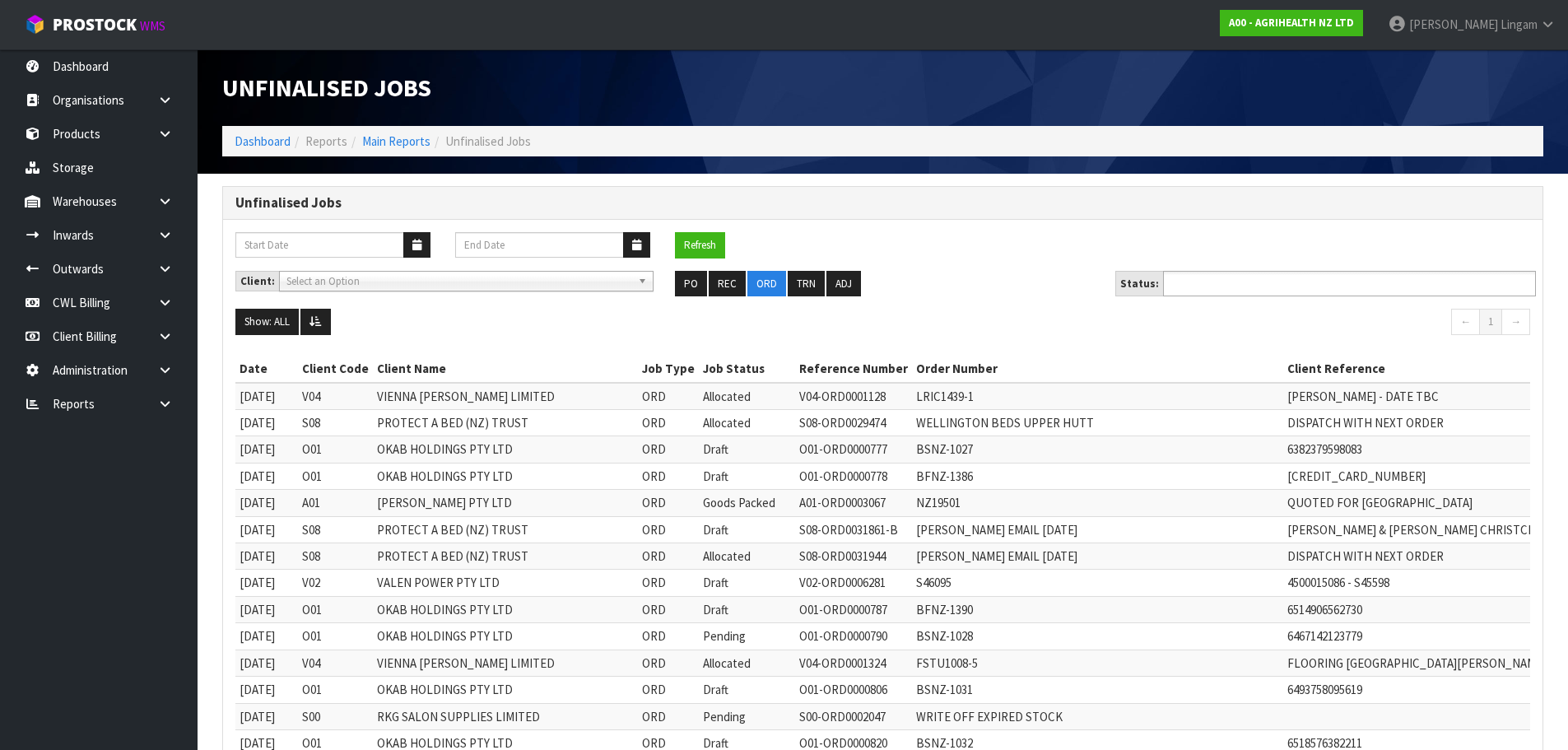
type input "Select Some Options"
click at [1217, 283] on input "text" at bounding box center [1228, 283] width 121 height 20
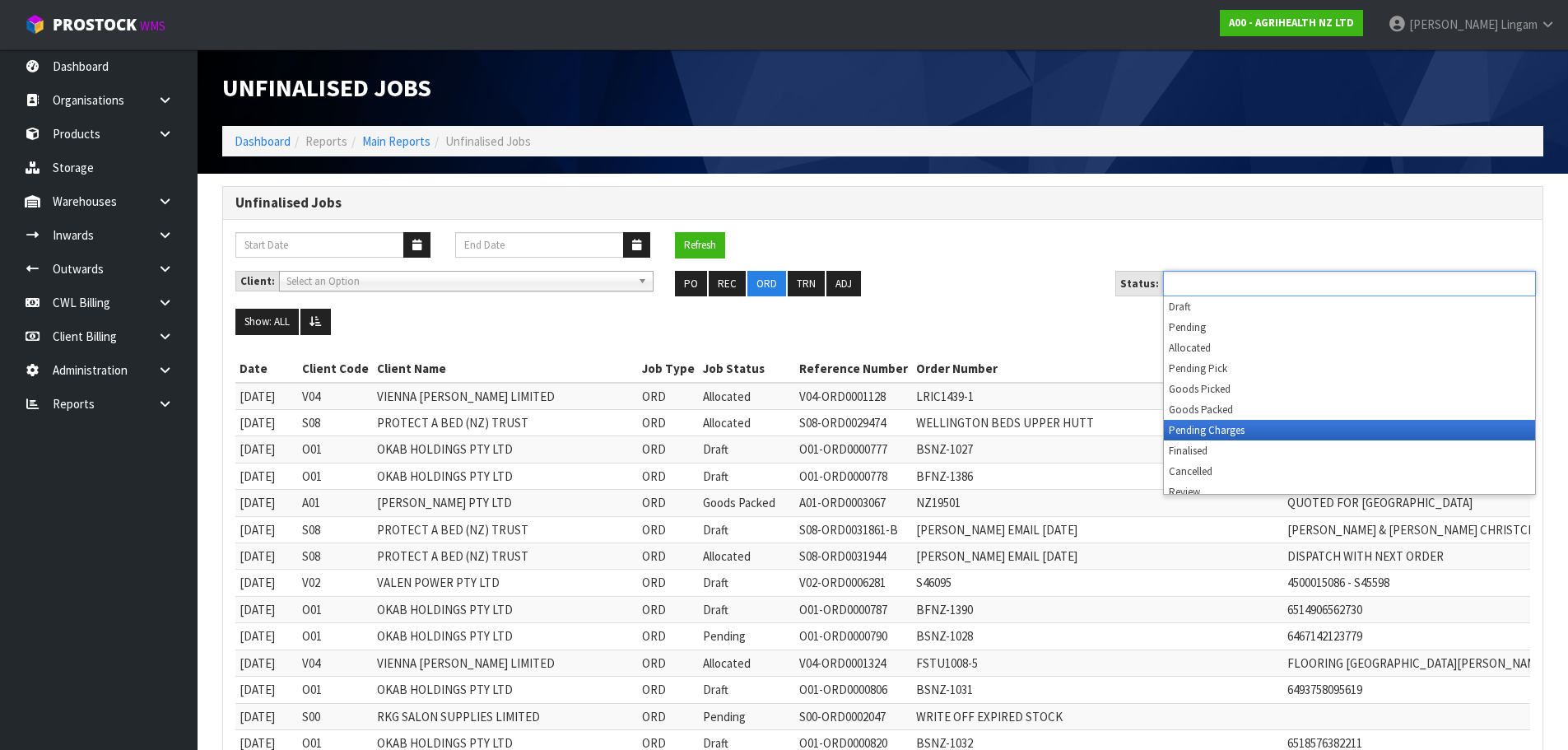
click at [1232, 432] on li "Pending Charges" at bounding box center [1349, 430] width 371 height 20
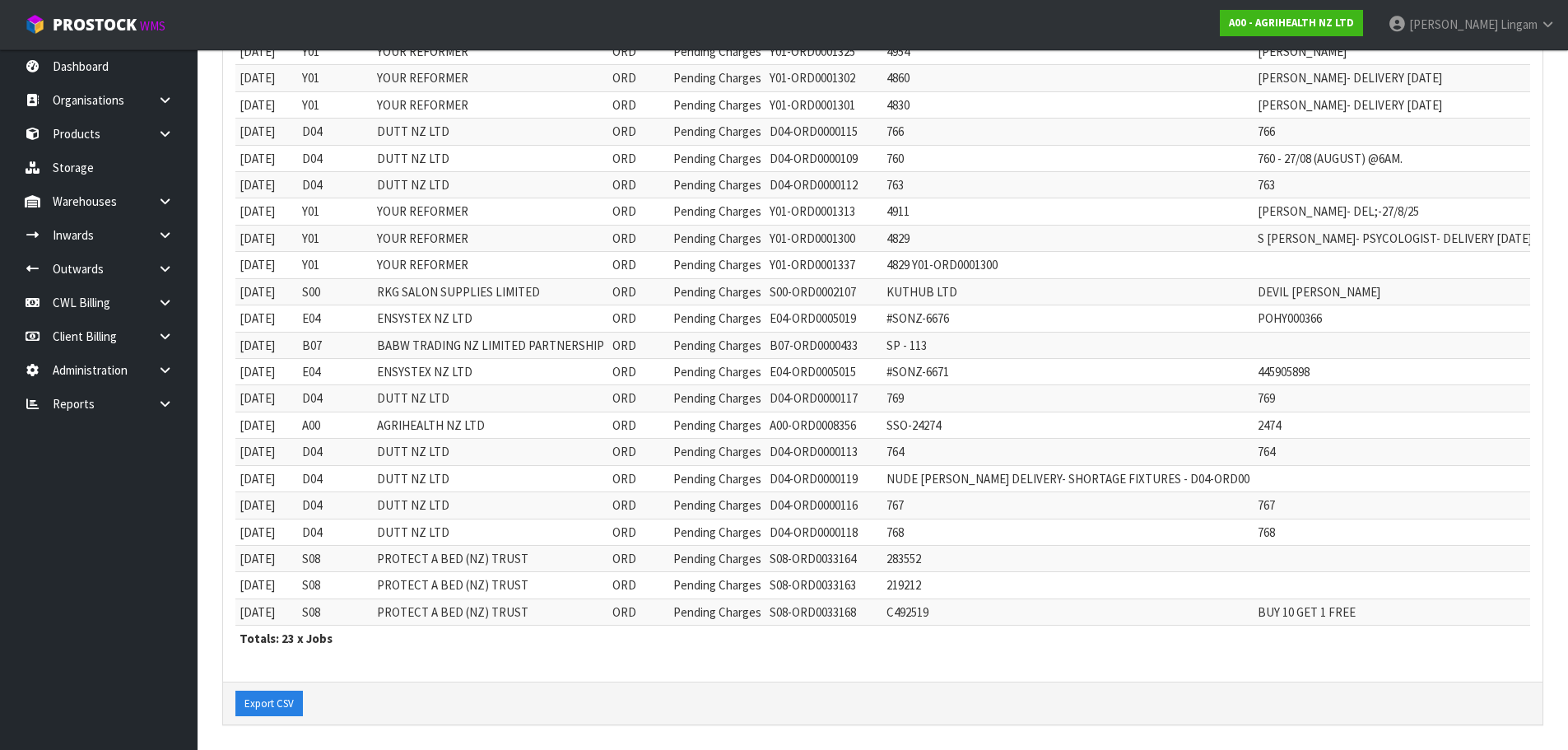
scroll to position [389, 0]
